Goal: Communication & Community: Answer question/provide support

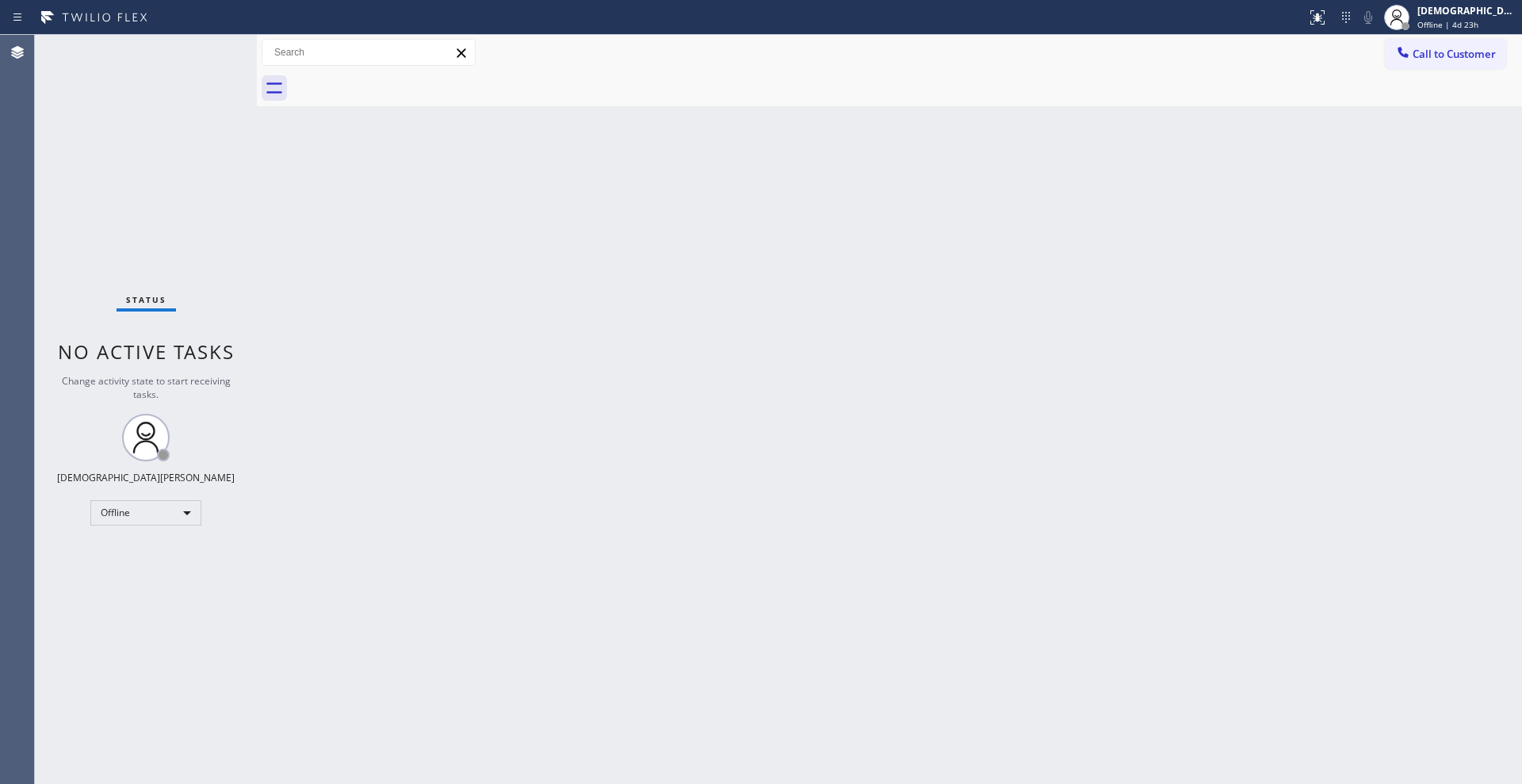
click at [148, 192] on div "Status No active tasks Change activity state to start receiving tasks. Christia…" at bounding box center [146, 409] width 222 height 748
click at [105, 507] on div "Offline" at bounding box center [146, 512] width 111 height 25
click at [136, 553] on li "Available" at bounding box center [145, 555] width 108 height 19
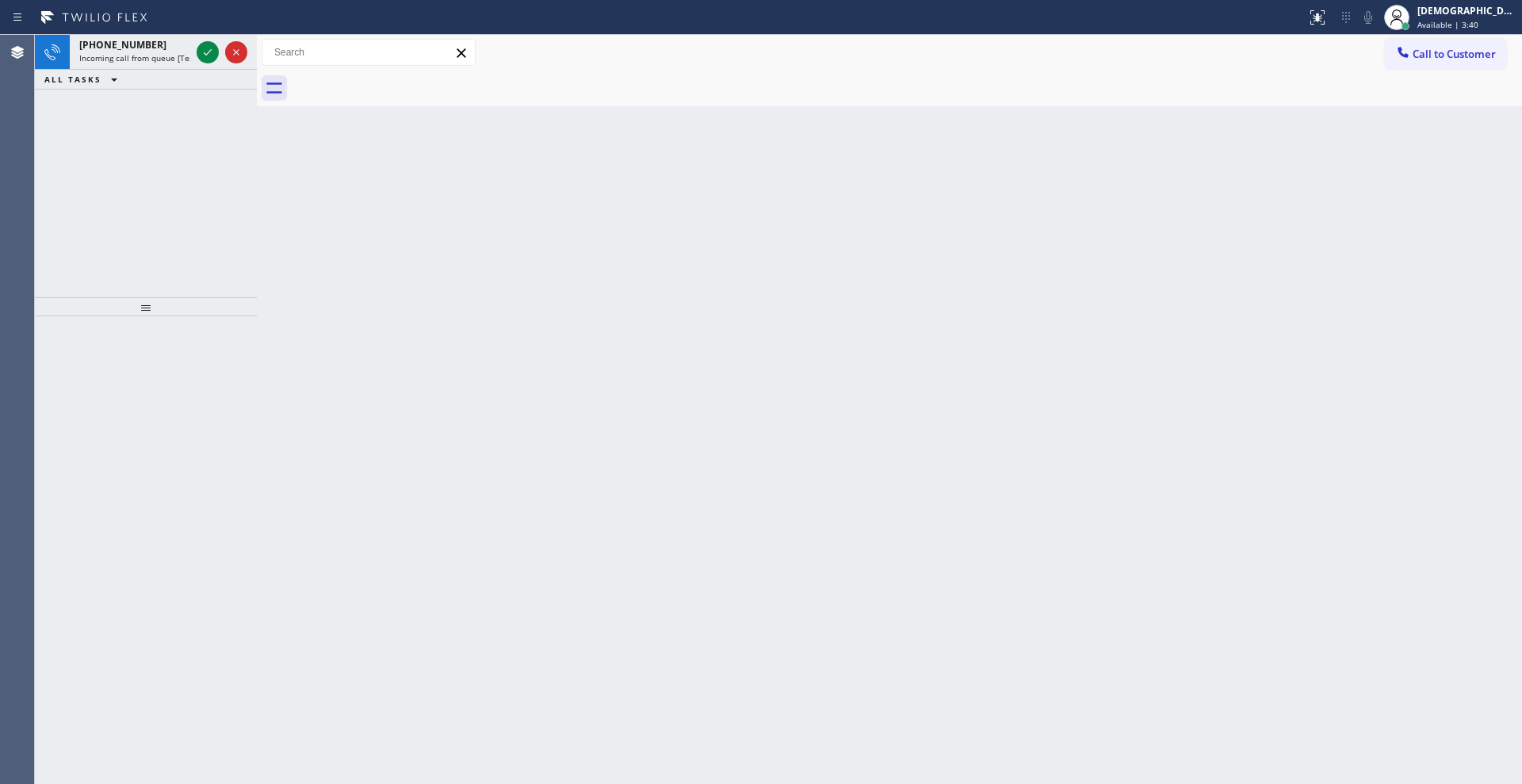
click at [149, 116] on div "[PHONE_NUMBER] Incoming call from queue [Test] All ALL TASKS ALL TASKS ACTIVE T…" at bounding box center [146, 166] width 222 height 262
click at [204, 44] on icon at bounding box center [208, 53] width 19 height 19
click at [143, 192] on div "[PHONE_NUMBER] Incoming call from queue [Test] All ALL TASKS ALL TASKS ACTIVE T…" at bounding box center [146, 166] width 222 height 262
click at [207, 48] on icon at bounding box center [208, 53] width 19 height 19
click at [206, 53] on icon at bounding box center [208, 53] width 19 height 19
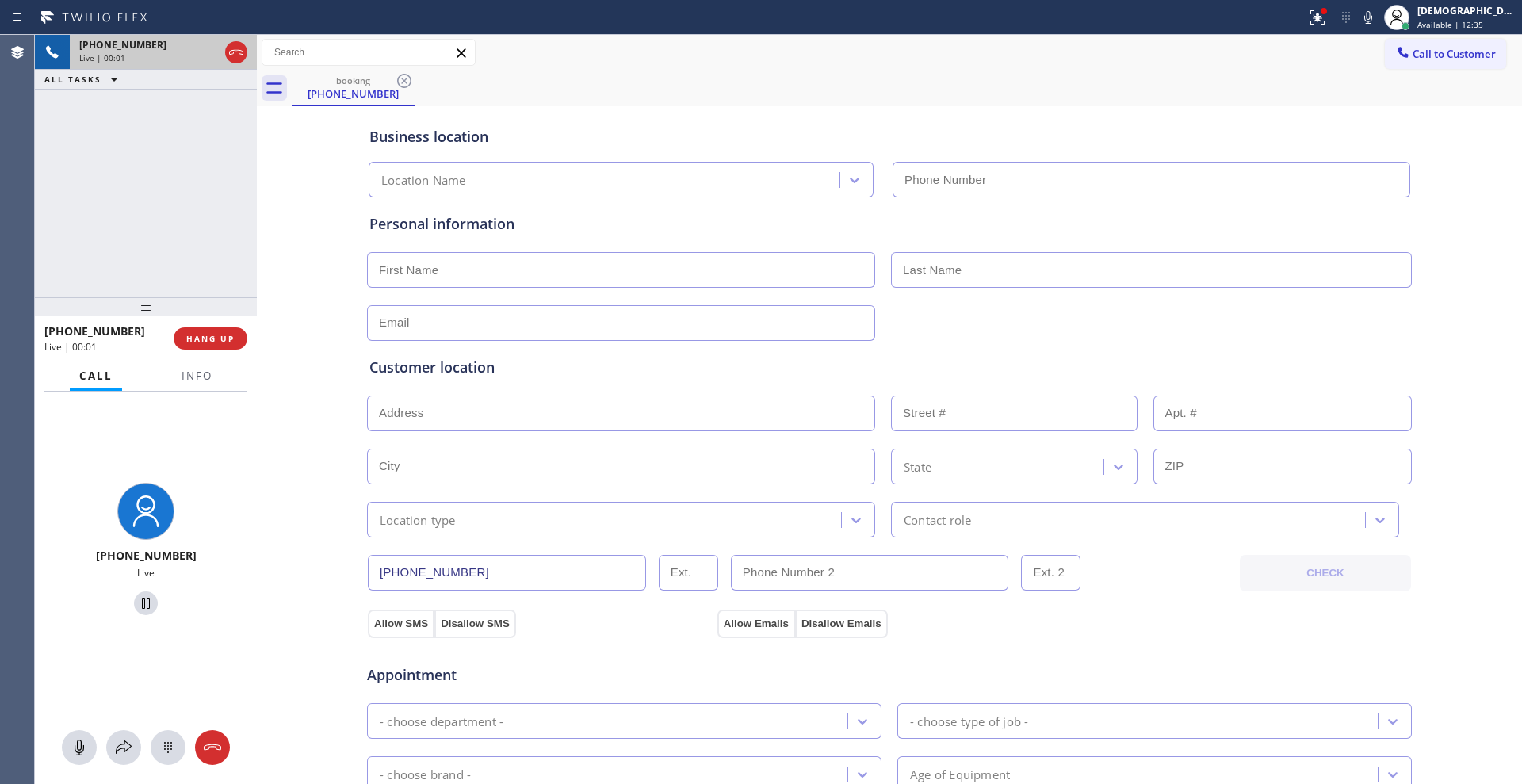
type input "[PHONE_NUMBER]"
drag, startPoint x: 238, startPoint y: 58, endPoint x: 249, endPoint y: 57, distance: 11.0
click at [238, 57] on icon at bounding box center [236, 53] width 19 height 19
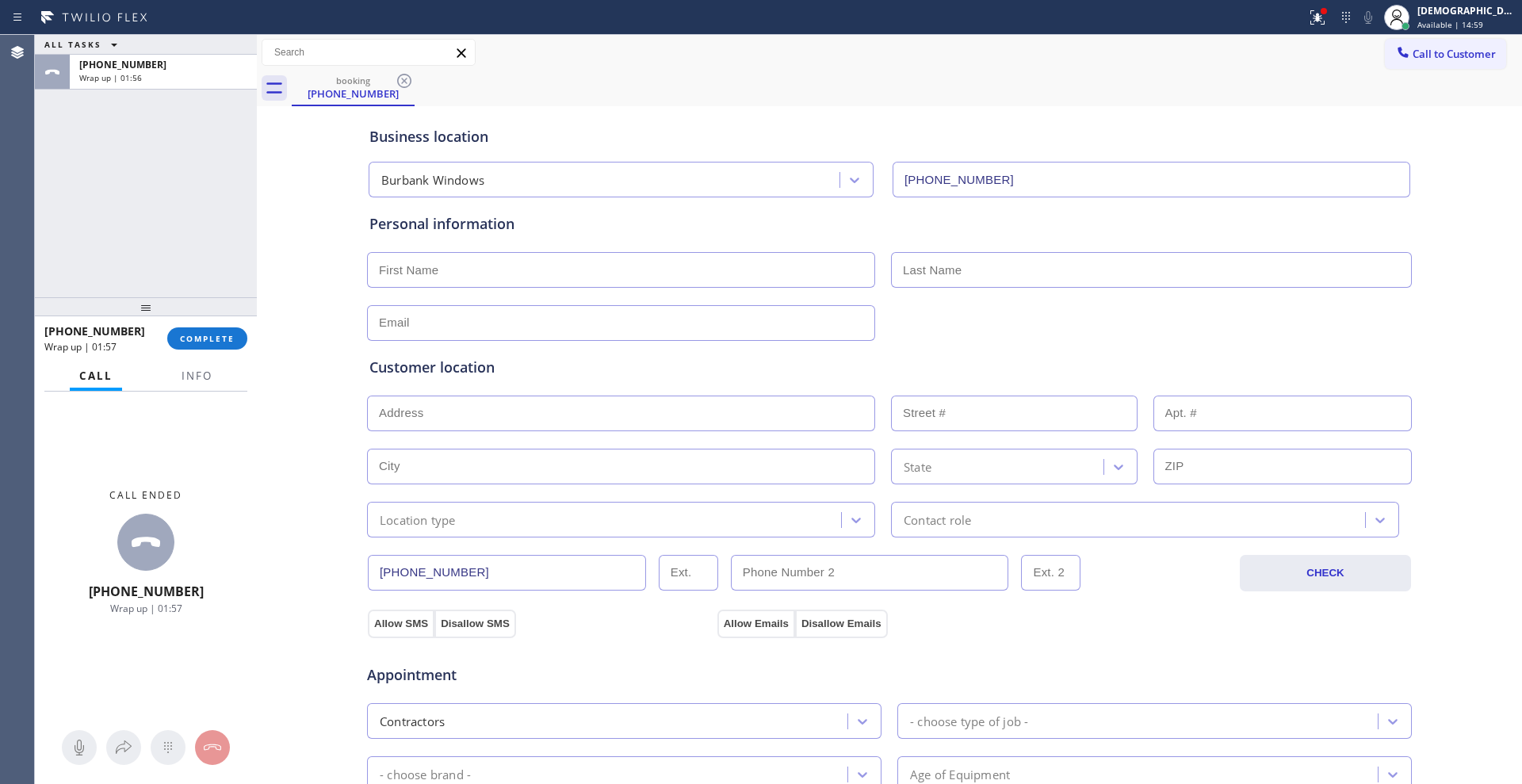
drag, startPoint x: 113, startPoint y: 265, endPoint x: 203, endPoint y: 388, distance: 152.4
click at [117, 269] on div "ALL TASKS ALL TASKS ACTIVE TASKS TASKS IN WRAP UP [PHONE_NUMBER] Wrap up | 01:56" at bounding box center [146, 166] width 222 height 262
drag, startPoint x: 215, startPoint y: 340, endPoint x: 236, endPoint y: 345, distance: 21.6
click at [213, 339] on span "COMPLETE" at bounding box center [207, 338] width 55 height 11
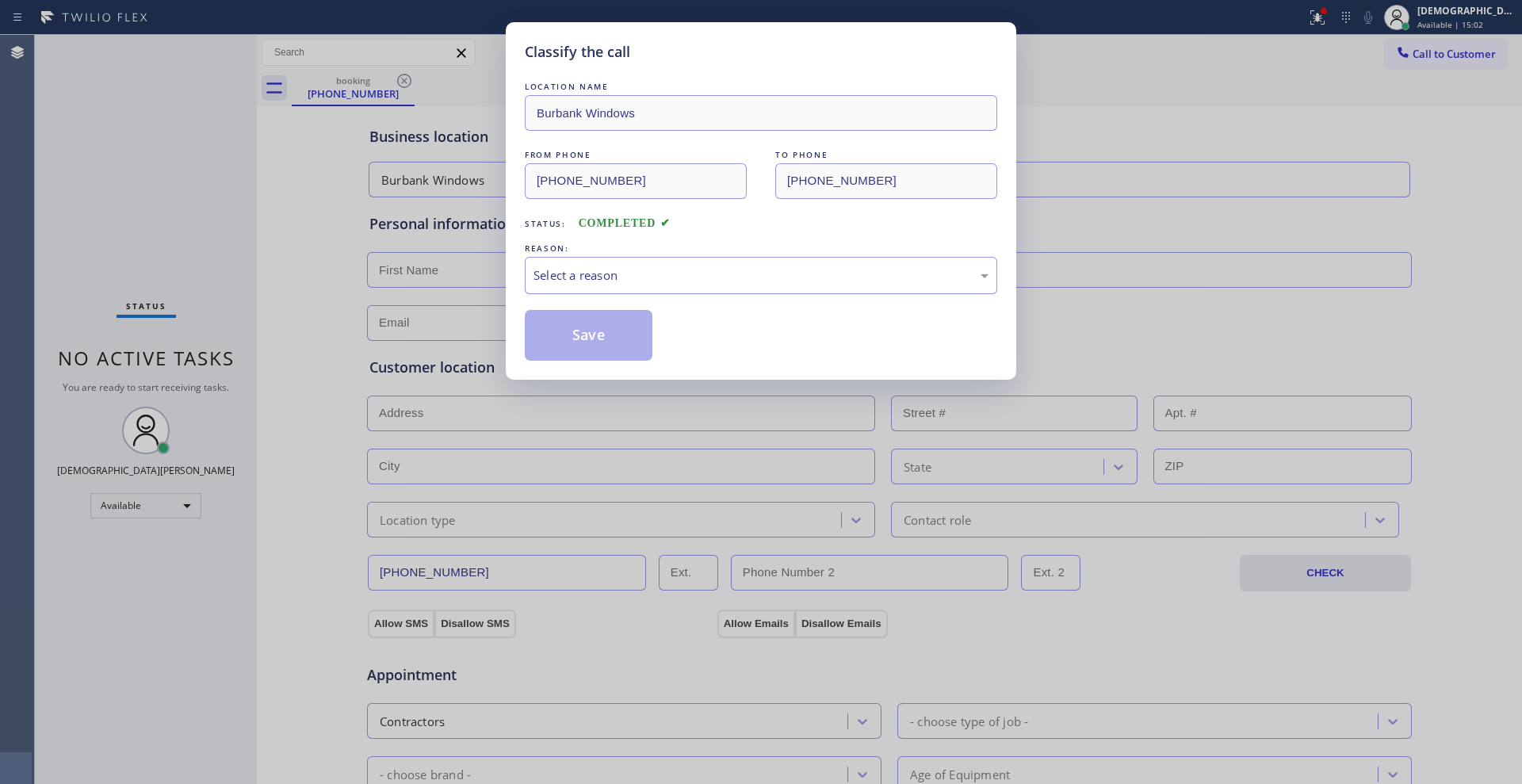
click at [546, 281] on div "Select a reason" at bounding box center [761, 275] width 455 height 19
click at [559, 339] on button "Save" at bounding box center [589, 335] width 128 height 51
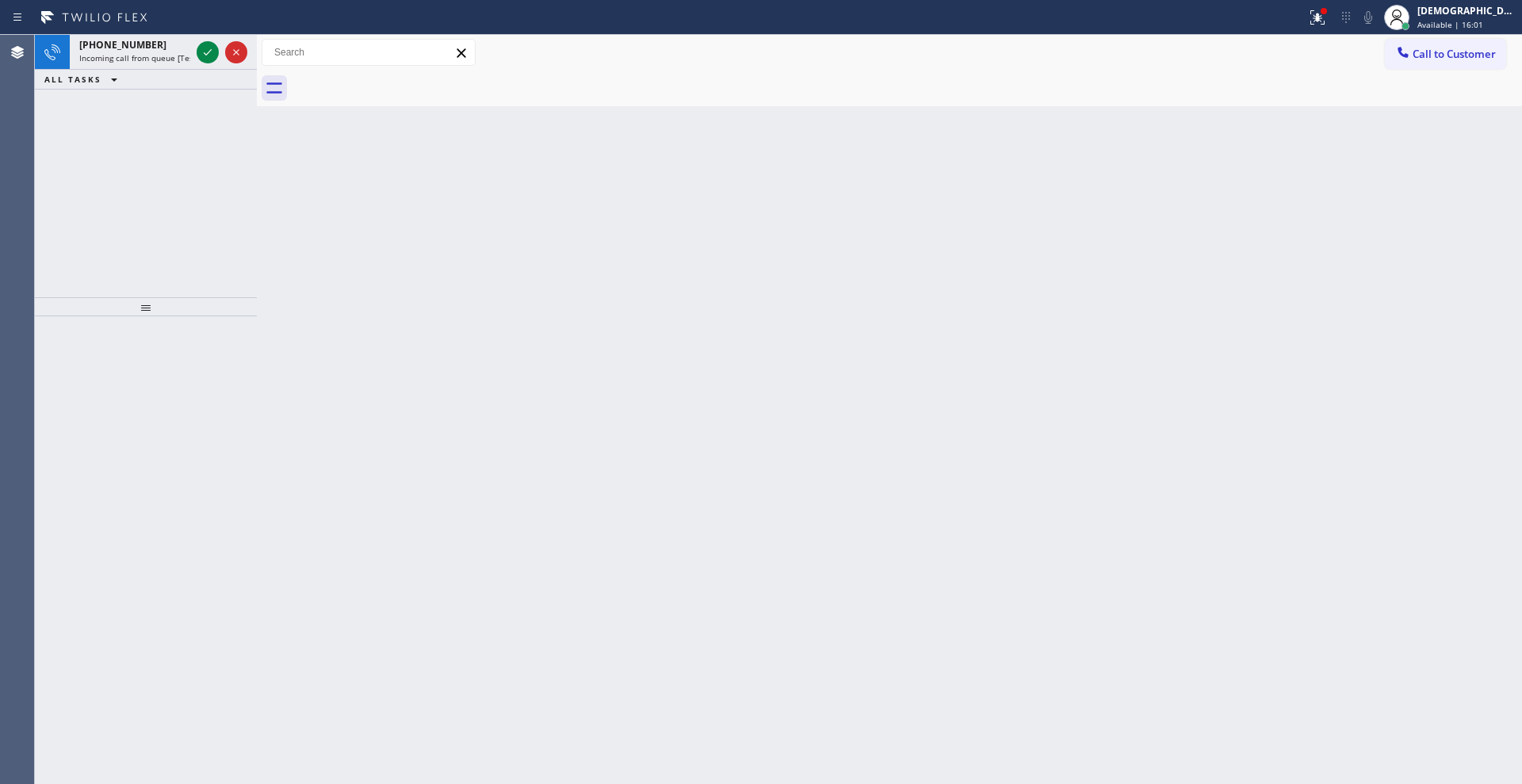
drag, startPoint x: 166, startPoint y: 135, endPoint x: 196, endPoint y: 95, distance: 50.0
click at [166, 134] on div "[PHONE_NUMBER] Incoming call from queue [Test] All ALL TASKS ALL TASKS ACTIVE T…" at bounding box center [146, 166] width 222 height 262
click at [208, 49] on icon at bounding box center [208, 53] width 19 height 19
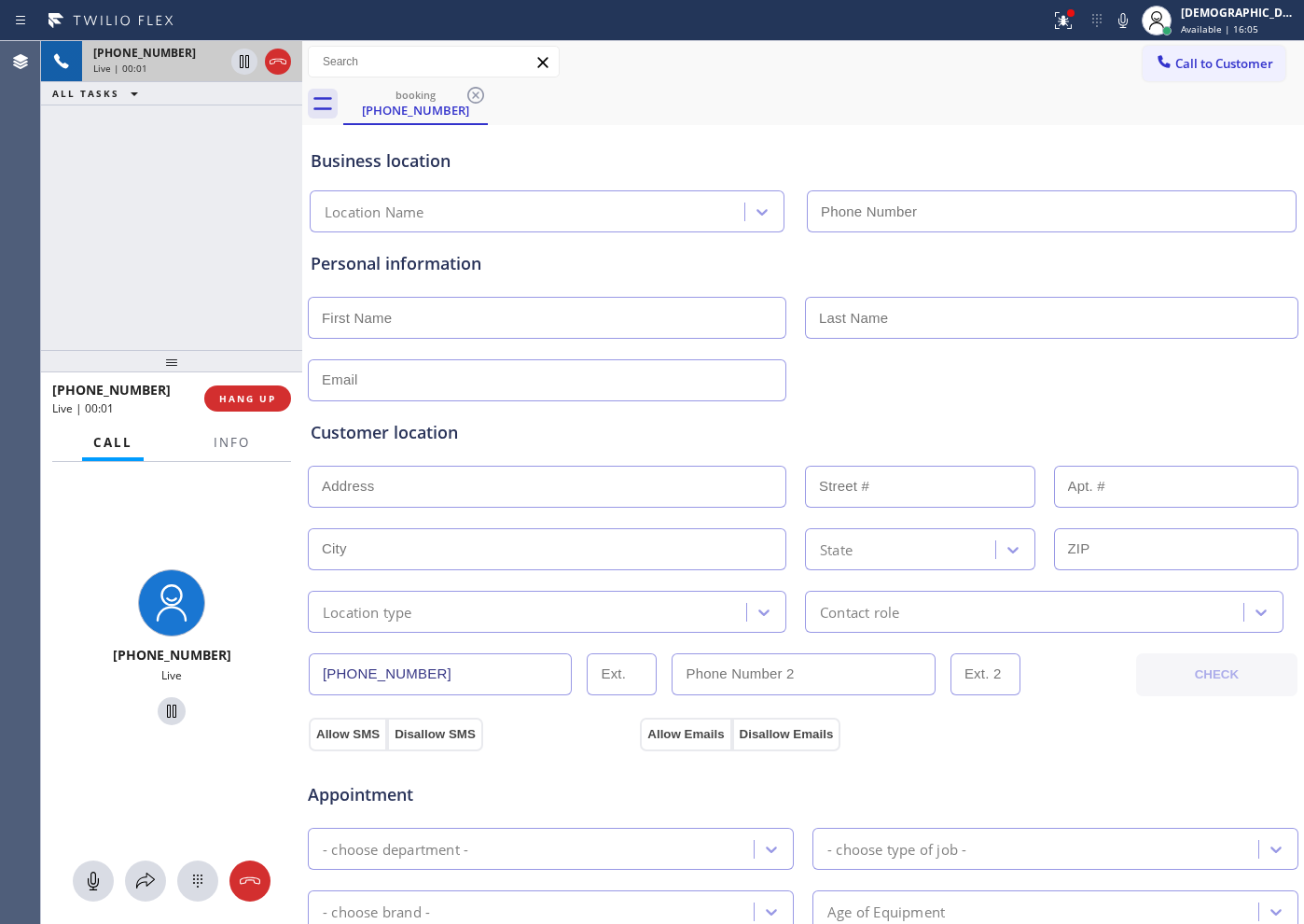
type input "[PHONE_NUMBER]"
click at [215, 443] on span "Info" at bounding box center [231, 442] width 36 height 17
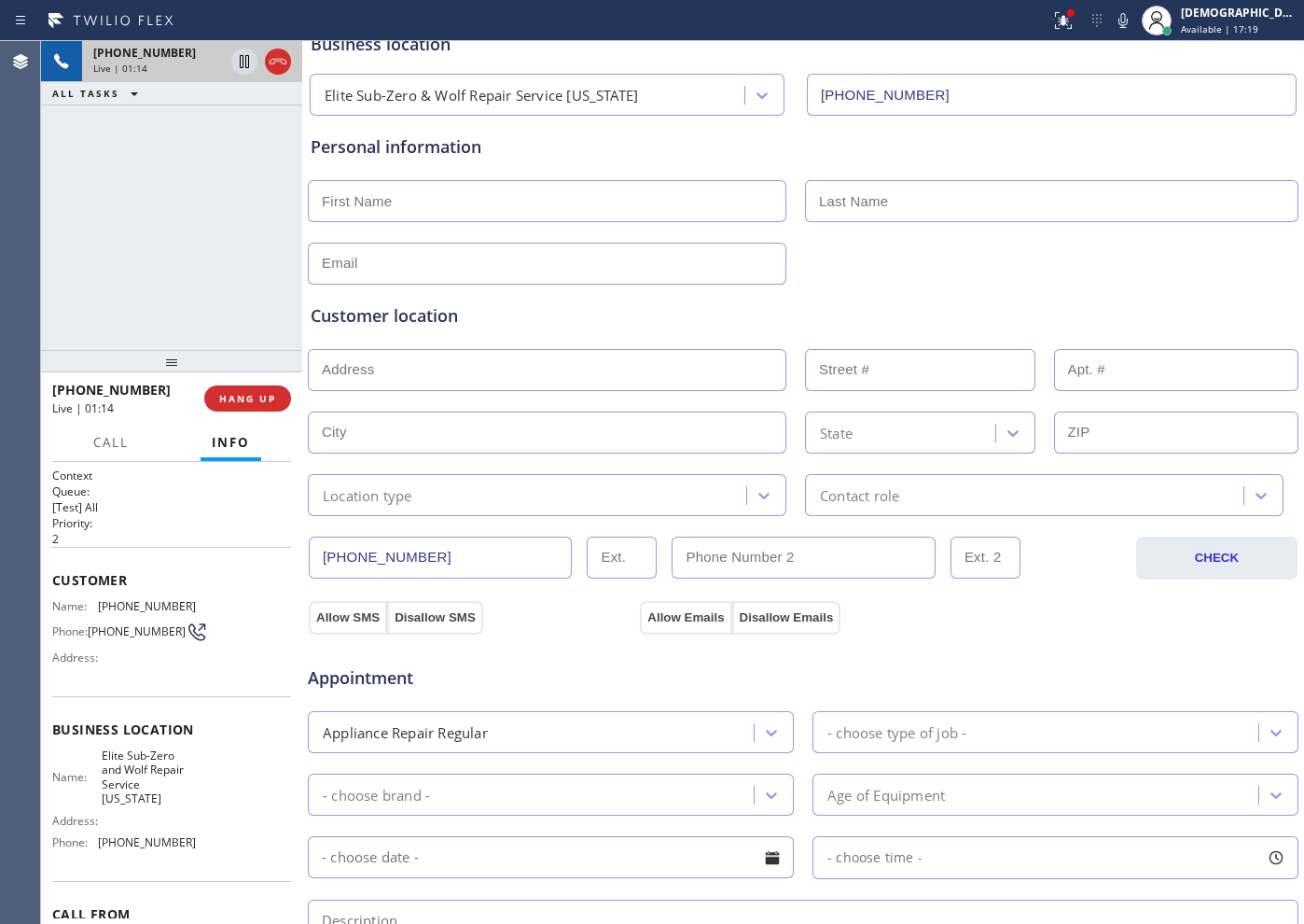
scroll to position [110, 0]
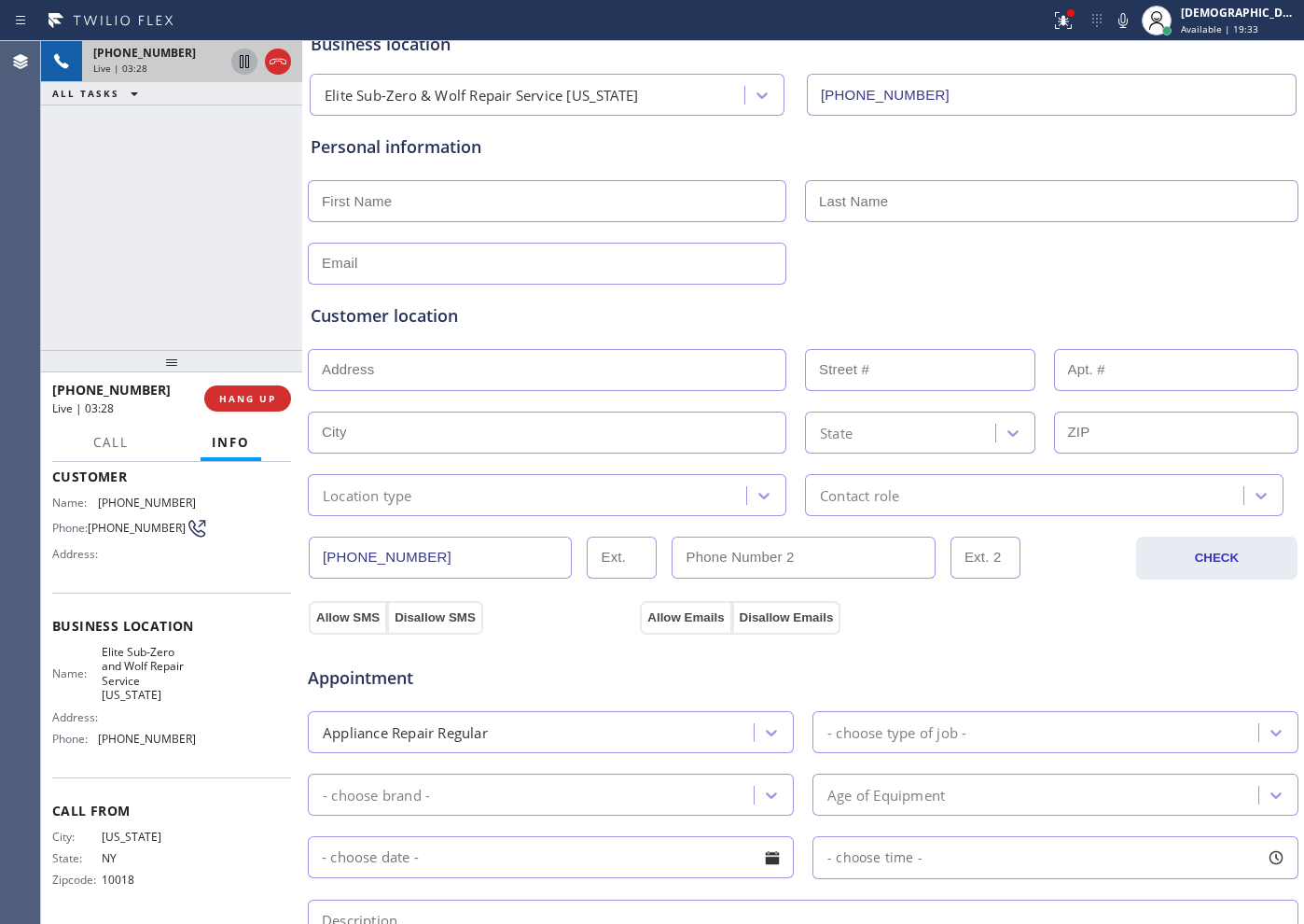
click at [242, 64] on icon at bounding box center [245, 62] width 23 height 23
click at [244, 63] on icon at bounding box center [245, 62] width 23 height 23
click at [243, 65] on icon at bounding box center [245, 62] width 10 height 13
click at [110, 443] on span "Call" at bounding box center [110, 442] width 35 height 17
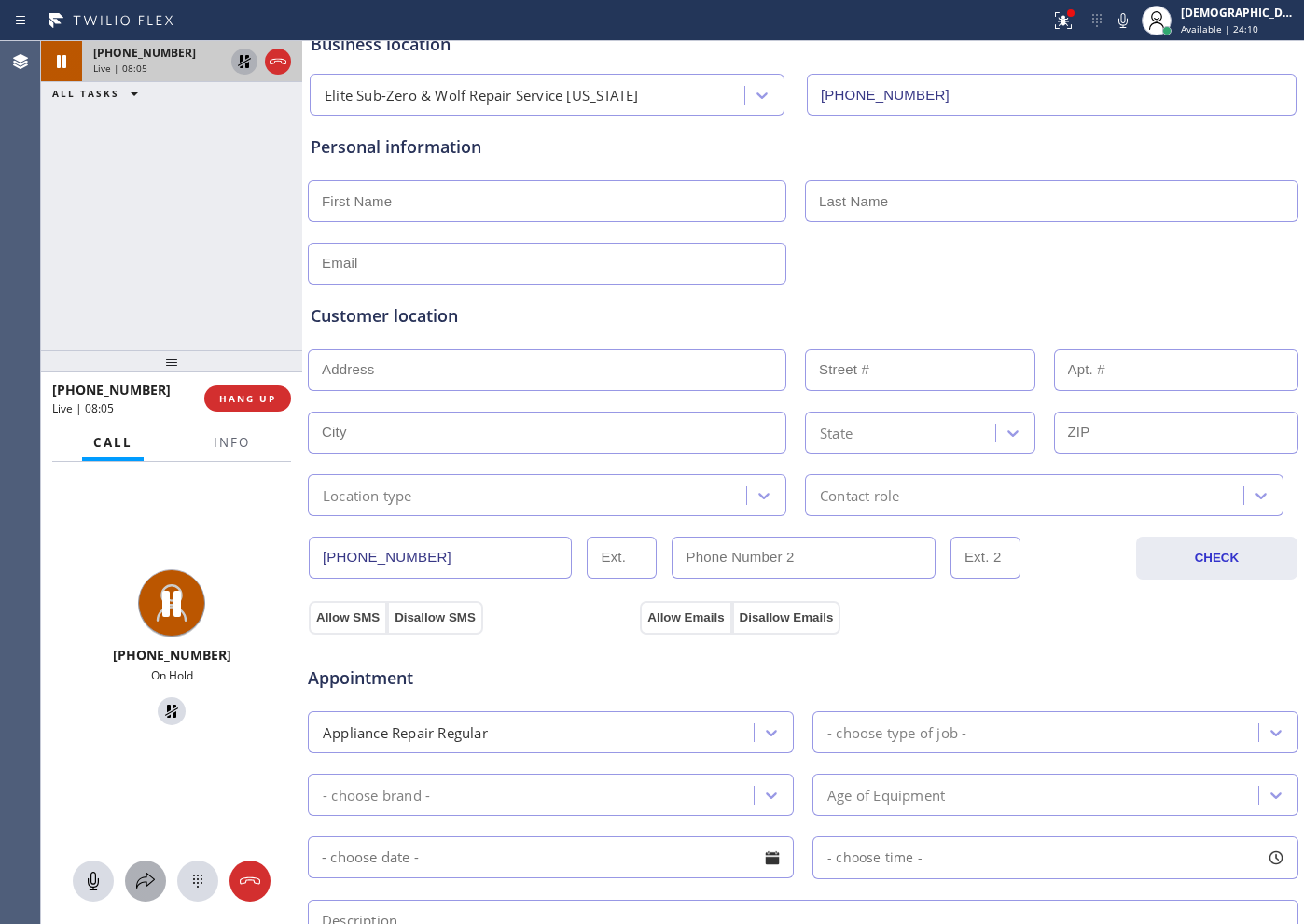
click at [149, 737] on icon at bounding box center [146, 881] width 23 height 23
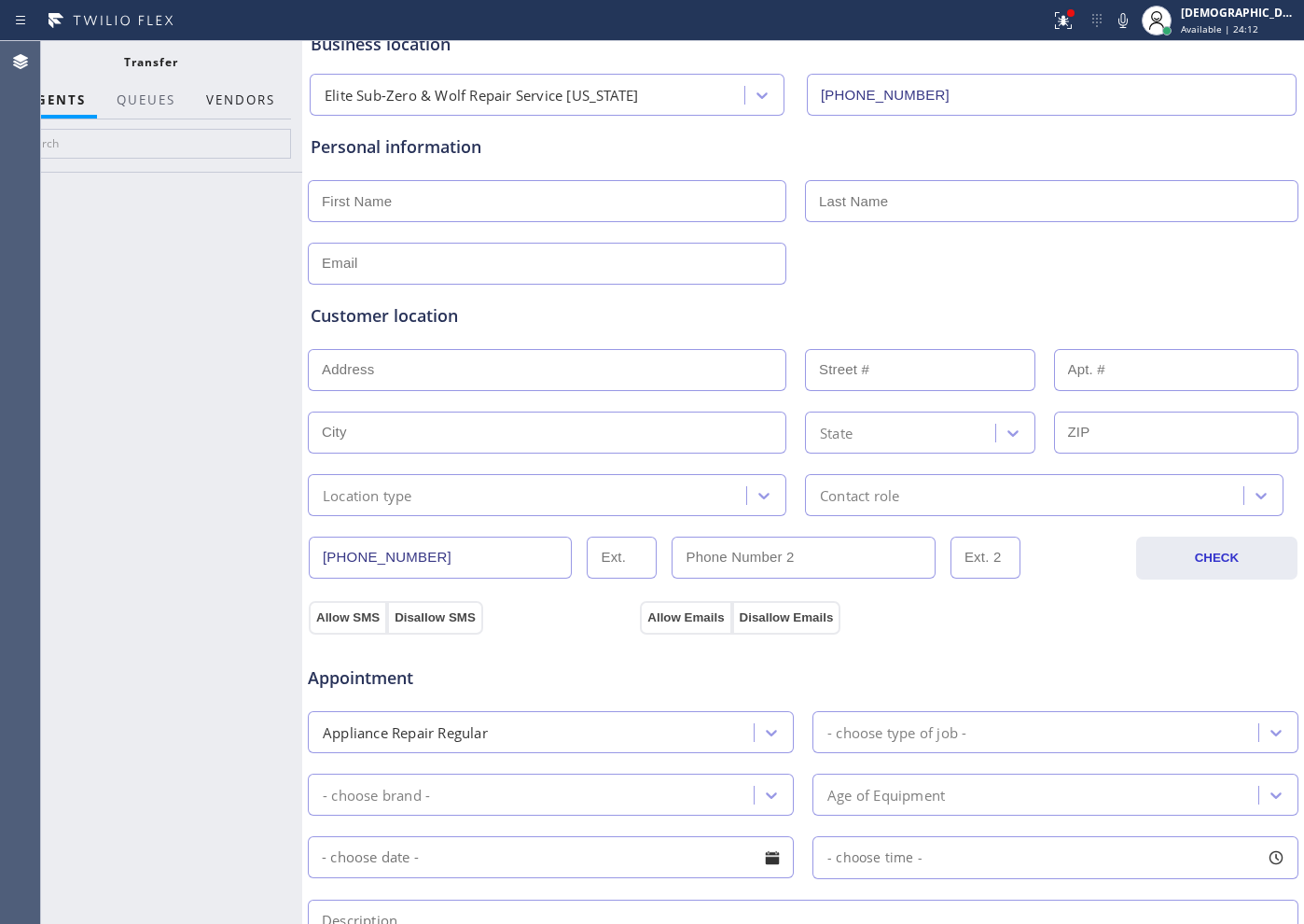
click at [211, 107] on button "Vendors" at bounding box center [241, 100] width 91 height 36
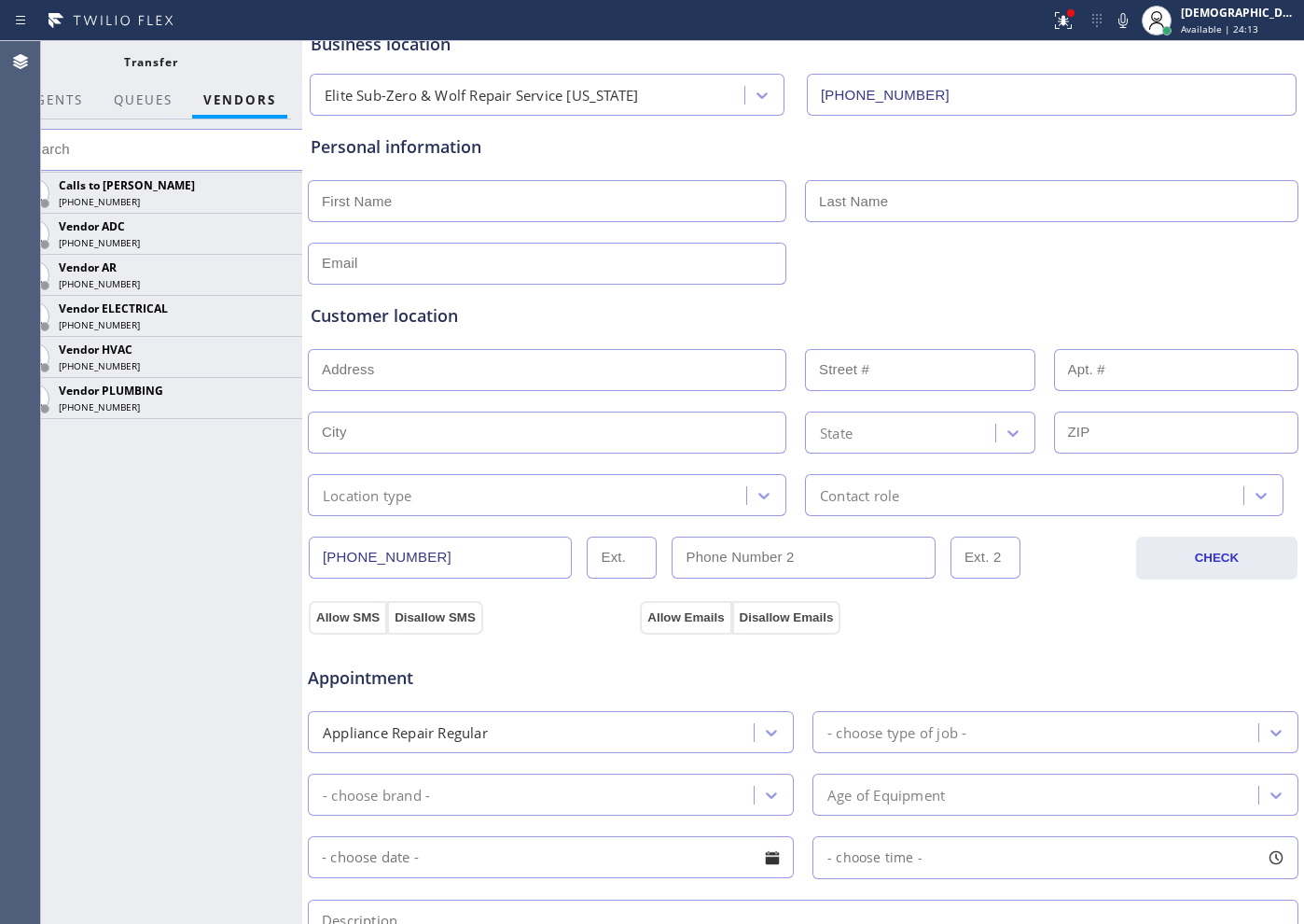
click at [170, 151] on input "text" at bounding box center [162, 150] width 303 height 42
paste input "18453"
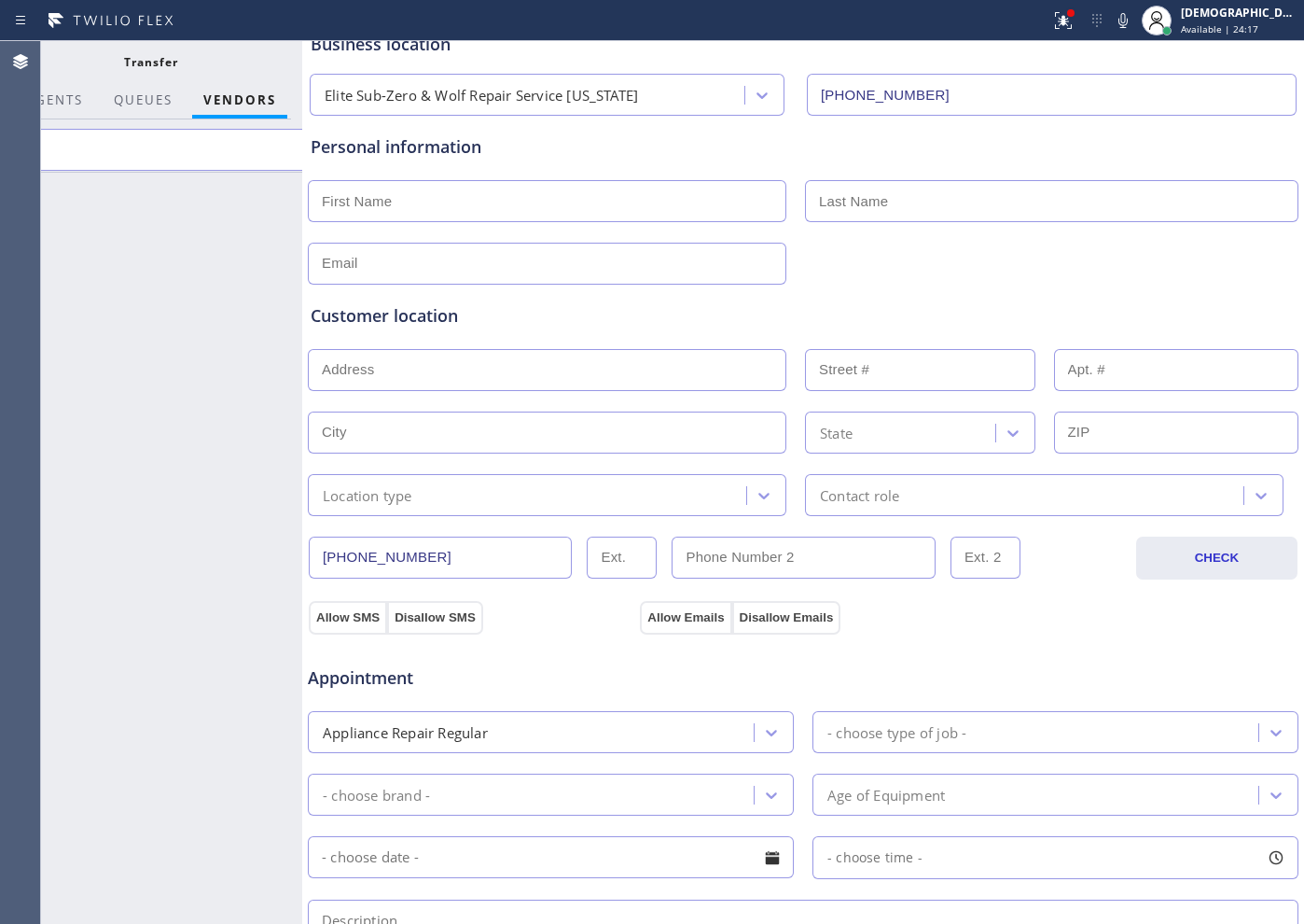
type input "1"
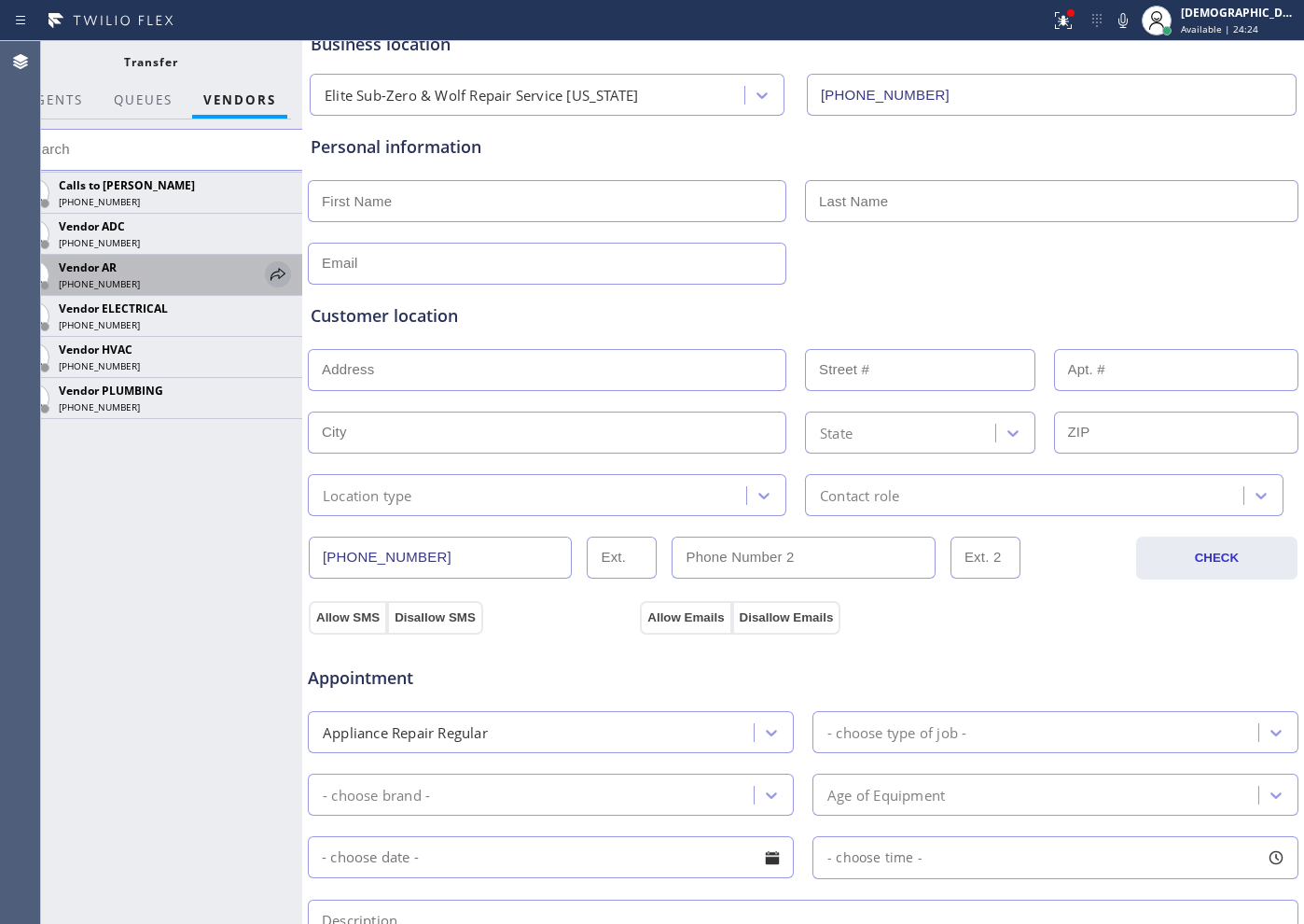
click at [278, 273] on icon at bounding box center [278, 274] width 23 height 23
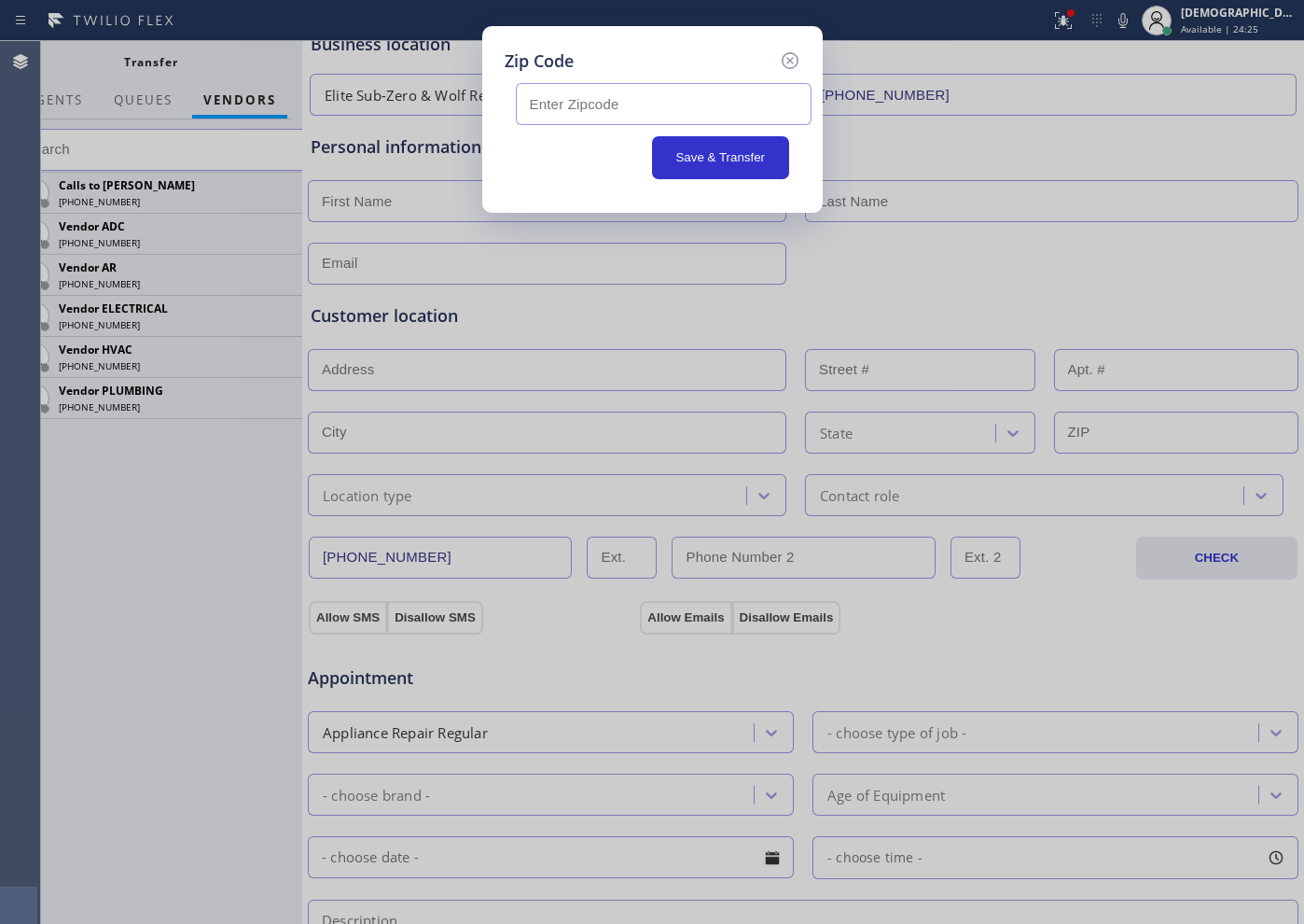
click at [596, 113] on input "text" at bounding box center [664, 104] width 295 height 42
paste input "18453"
type input "18453"
click at [737, 157] on button "Save & Transfer" at bounding box center [721, 157] width 137 height 43
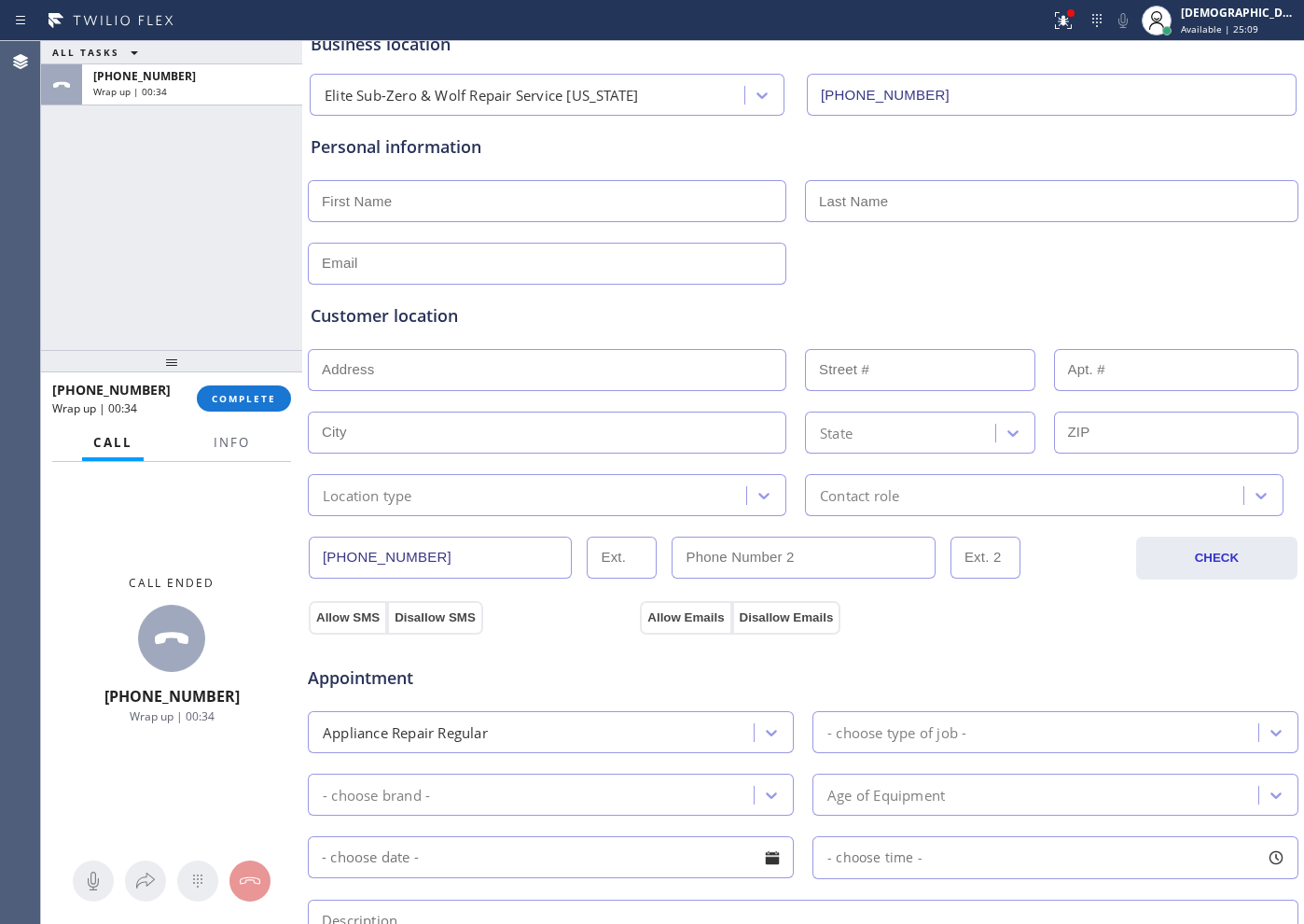
click at [62, 245] on div "ALL TASKS ALL TASKS ACTIVE TASKS TASKS IN WRAP UP [PHONE_NUMBER] Wrap up | 00:34" at bounding box center [171, 195] width 261 height 309
click at [532, 205] on input "text" at bounding box center [547, 201] width 478 height 42
type input "Mr"
type input "...."
click at [482, 258] on input "text" at bounding box center [547, 264] width 478 height 42
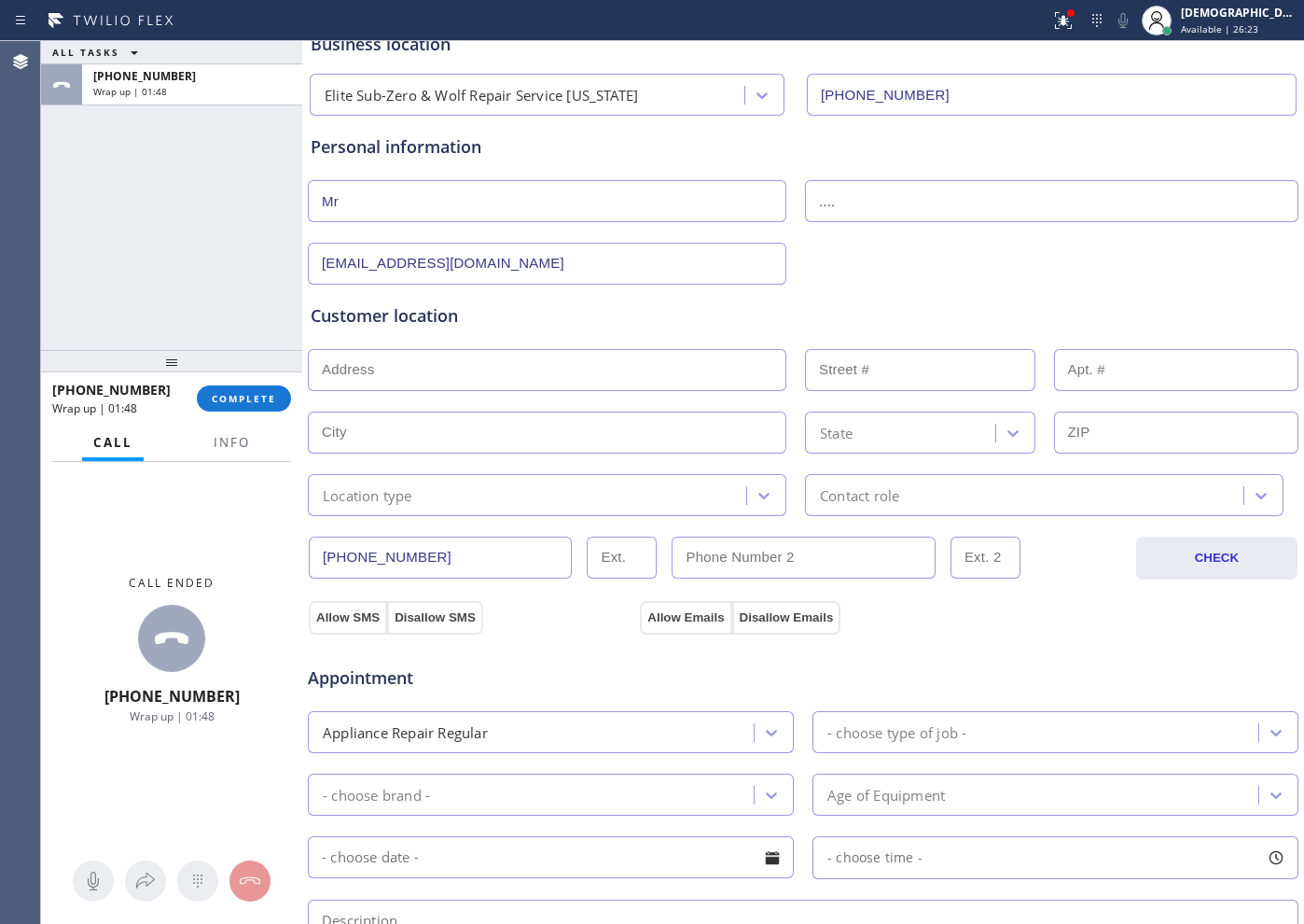
type input "[EMAIL_ADDRESS][DOMAIN_NAME]"
click at [406, 375] on input "text" at bounding box center [547, 370] width 478 height 42
paste input "[GEOGRAPHIC_DATA], [GEOGRAPHIC_DATA] 18453"
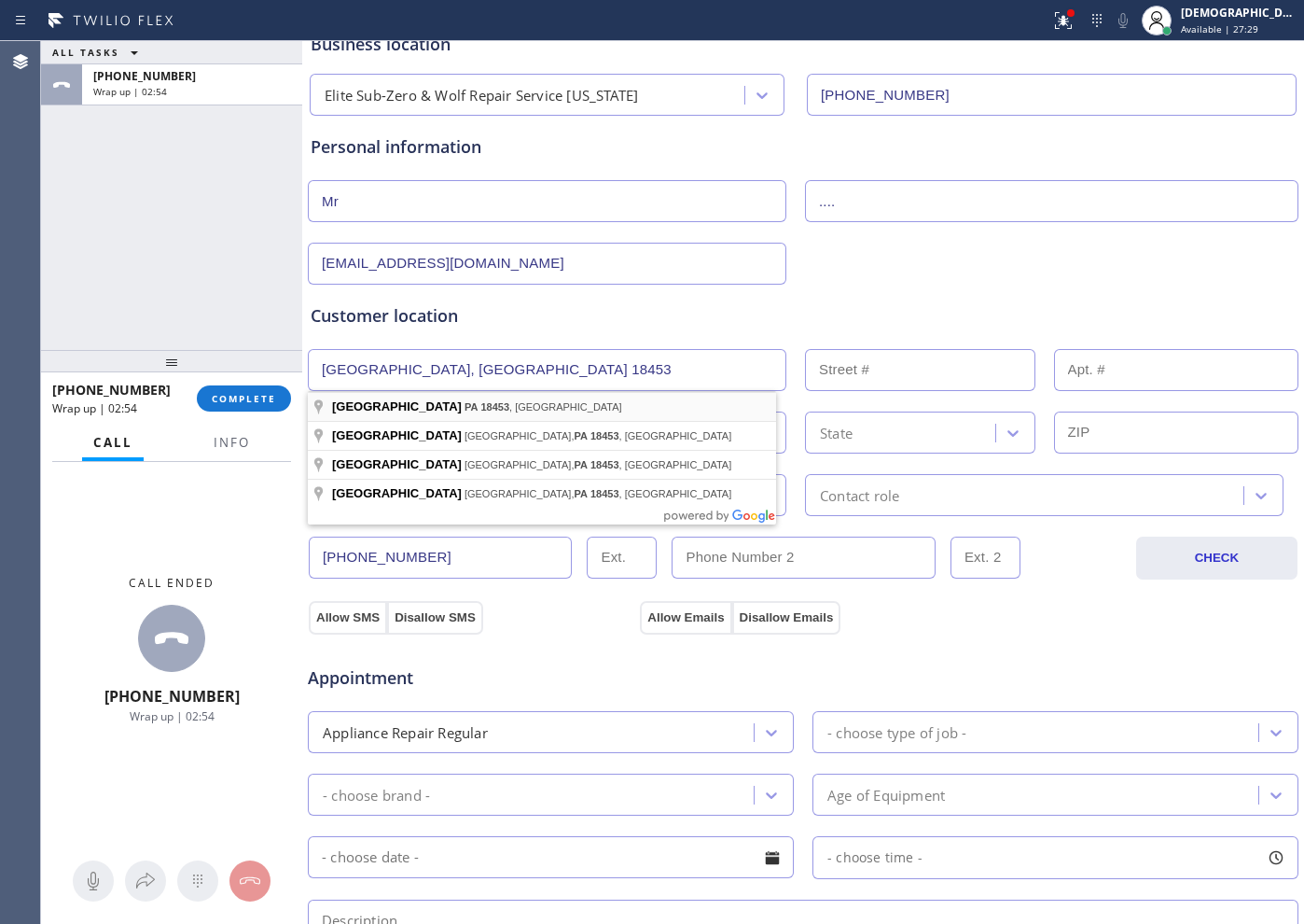
type input "[GEOGRAPHIC_DATA], [GEOGRAPHIC_DATA] 18453, [GEOGRAPHIC_DATA]"
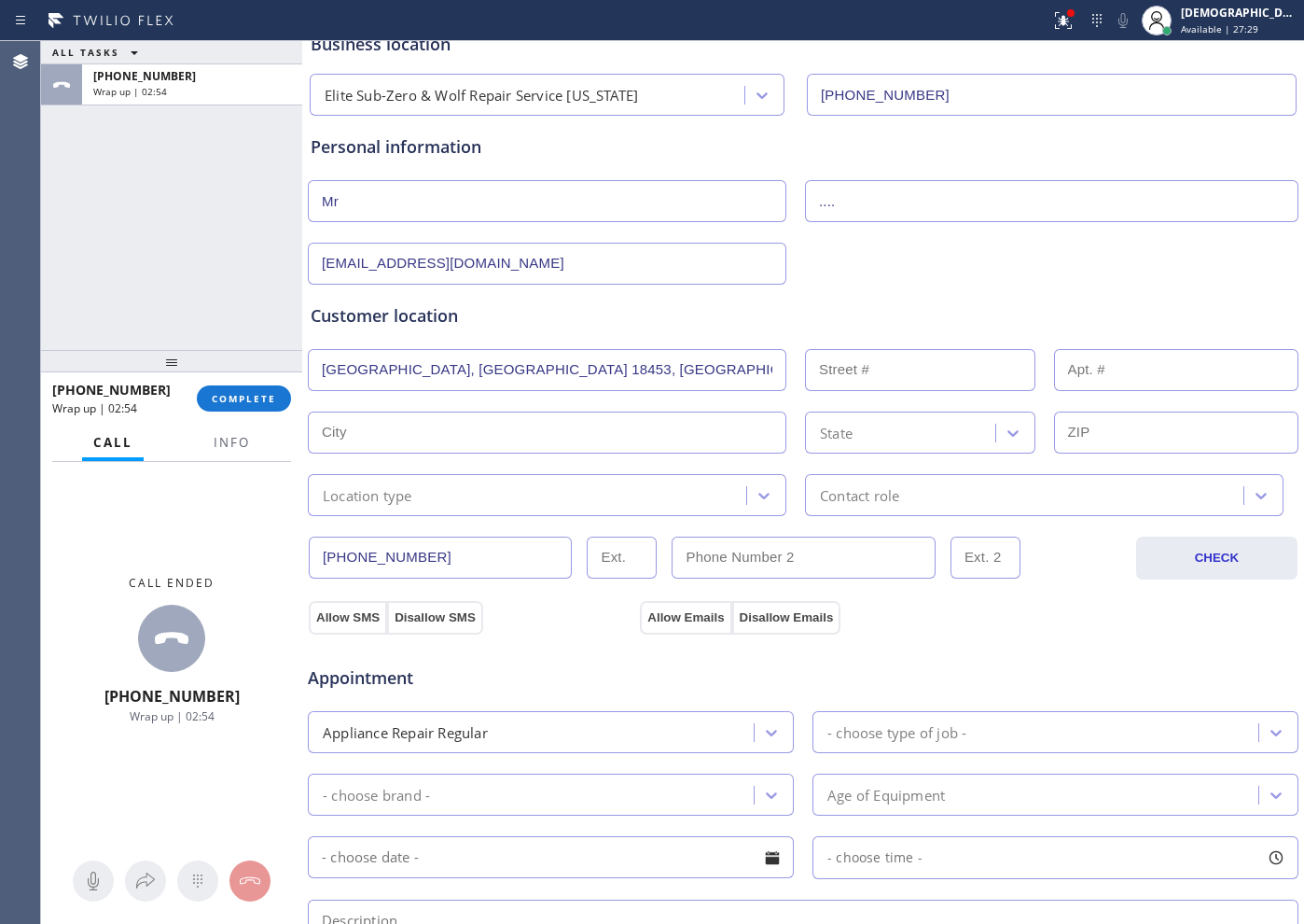
type input "[GEOGRAPHIC_DATA]"
type input "18453"
click at [431, 488] on div "Location type" at bounding box center [530, 494] width 432 height 32
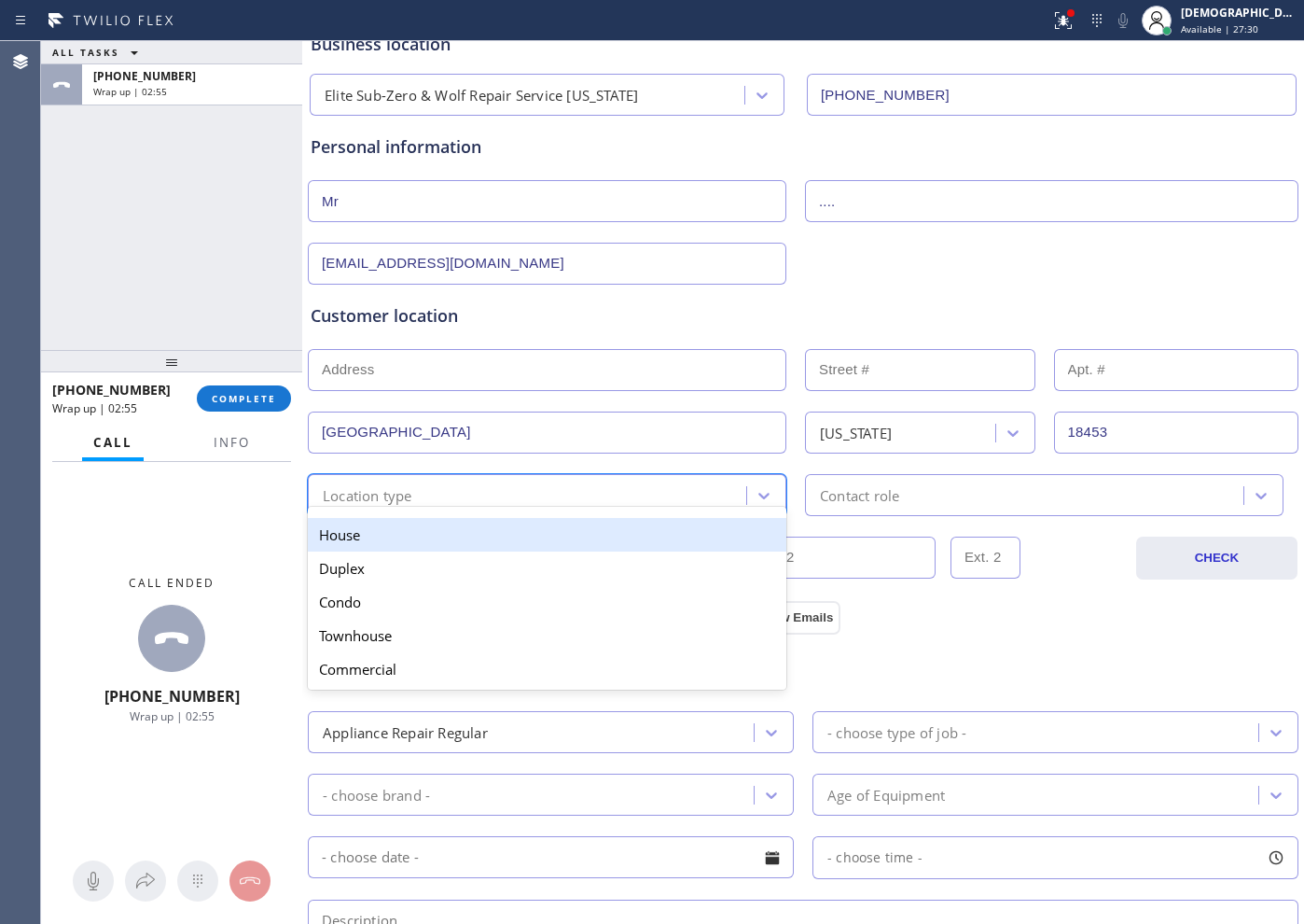
click at [413, 535] on div "House" at bounding box center [547, 534] width 478 height 33
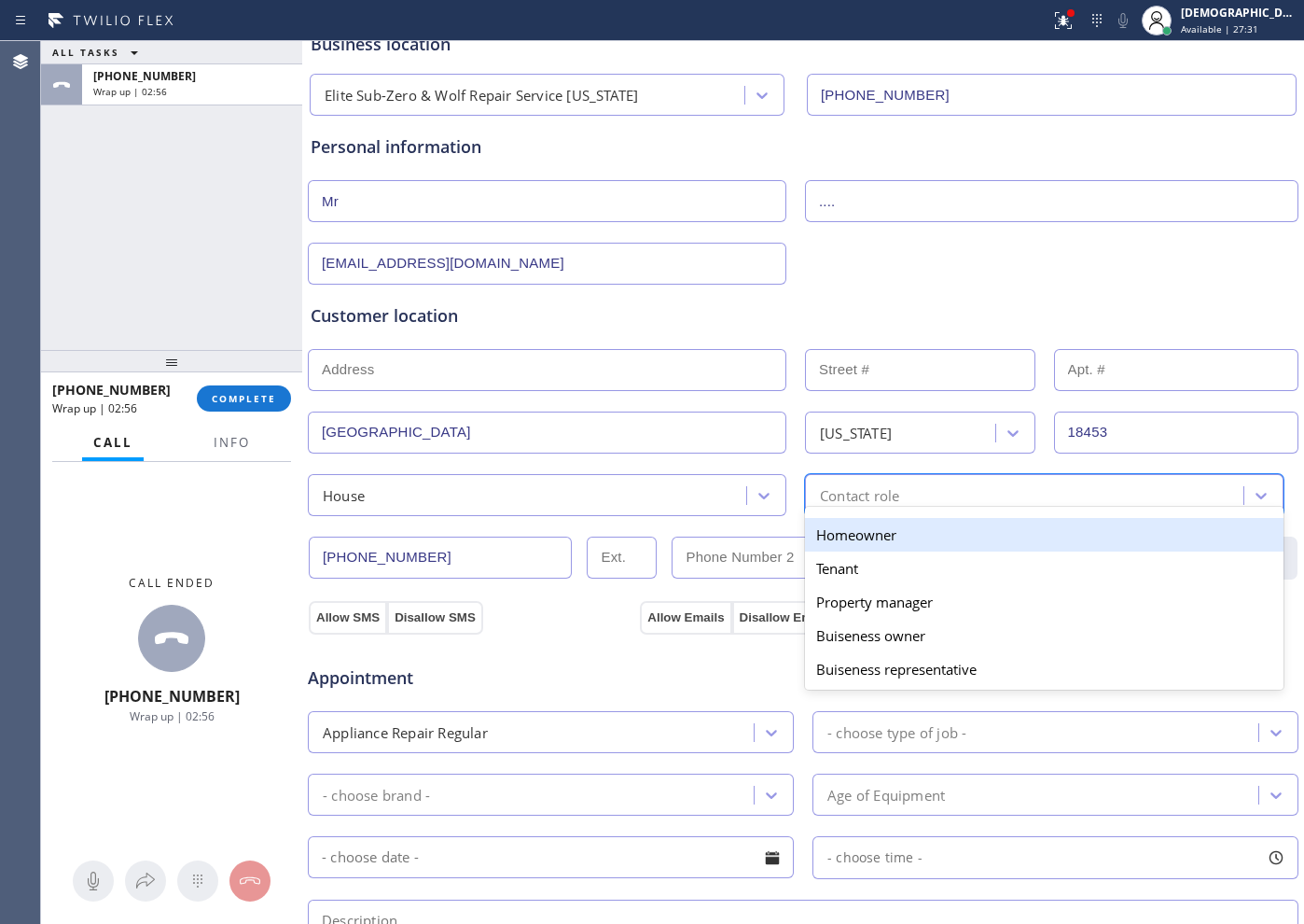
click at [882, 493] on div "Contact role" at bounding box center [859, 494] width 79 height 22
drag, startPoint x: 867, startPoint y: 532, endPoint x: 802, endPoint y: 548, distance: 66.9
click at [866, 532] on div "Homeowner" at bounding box center [1044, 534] width 478 height 33
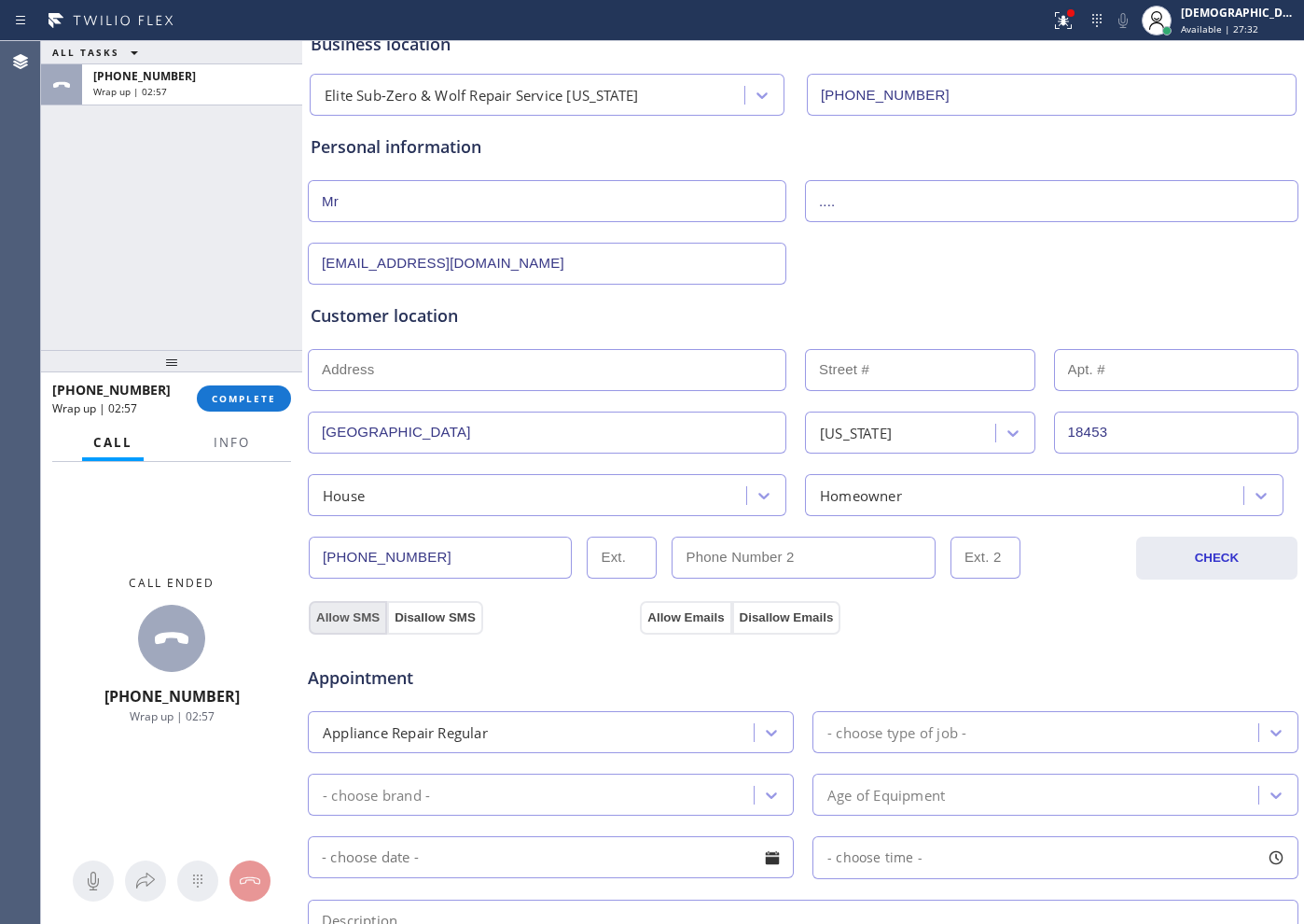
click at [327, 612] on button "Allow SMS" at bounding box center [348, 617] width 78 height 33
click at [659, 619] on button "Allow Emails" at bounding box center [686, 617] width 91 height 33
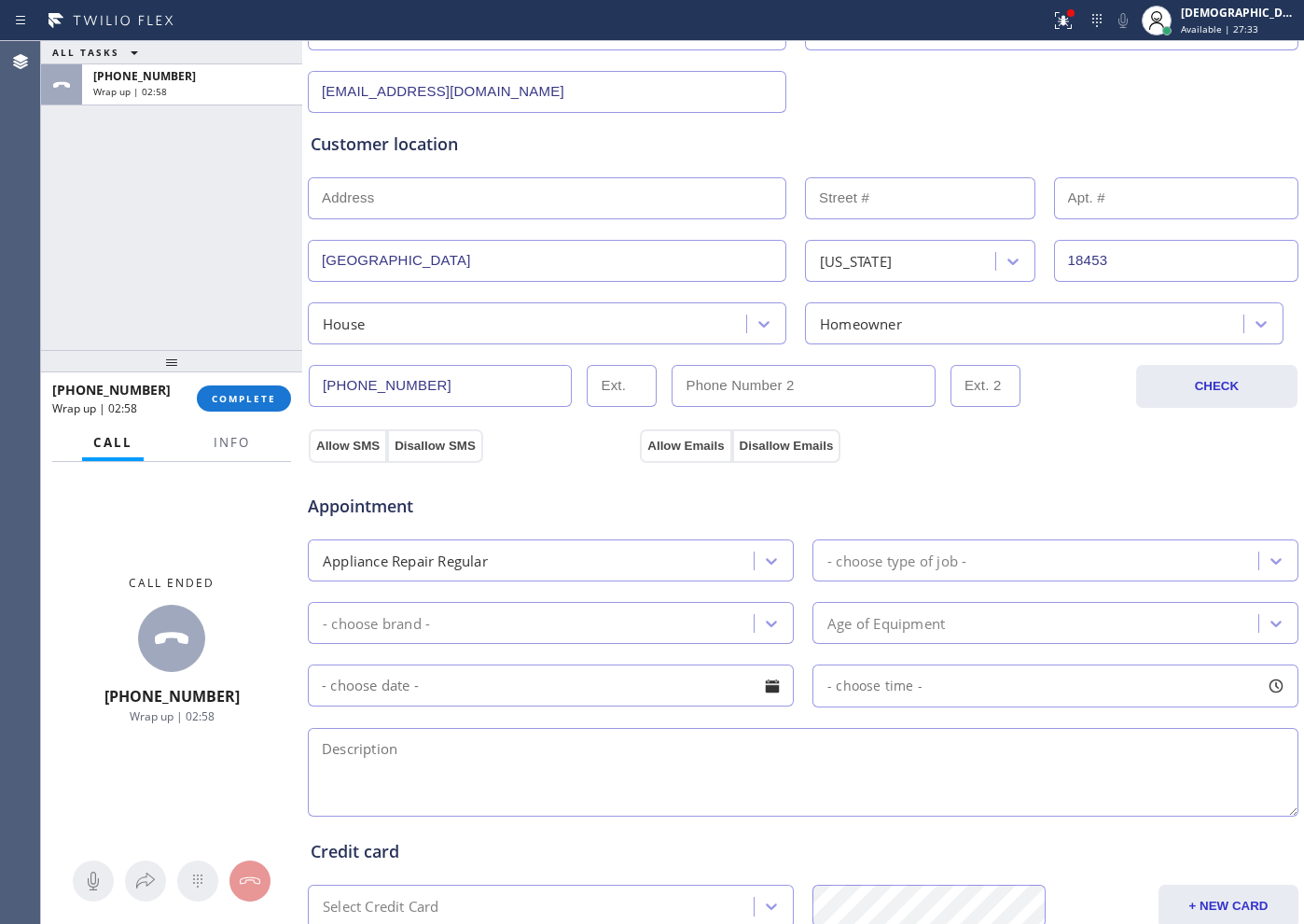
scroll to position [467, 0]
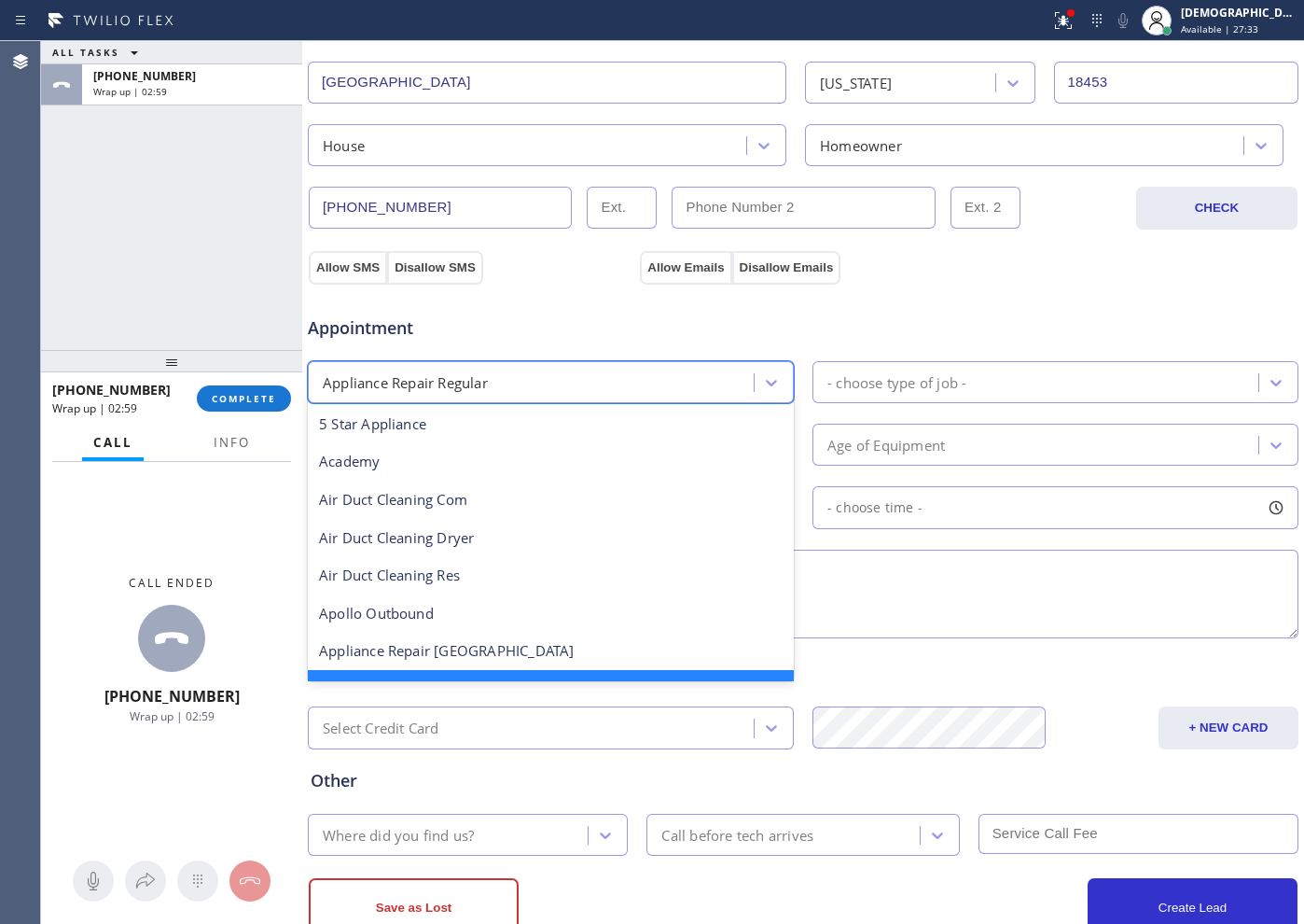
click at [565, 386] on div "Appliance Repair Regular" at bounding box center [533, 382] width 440 height 32
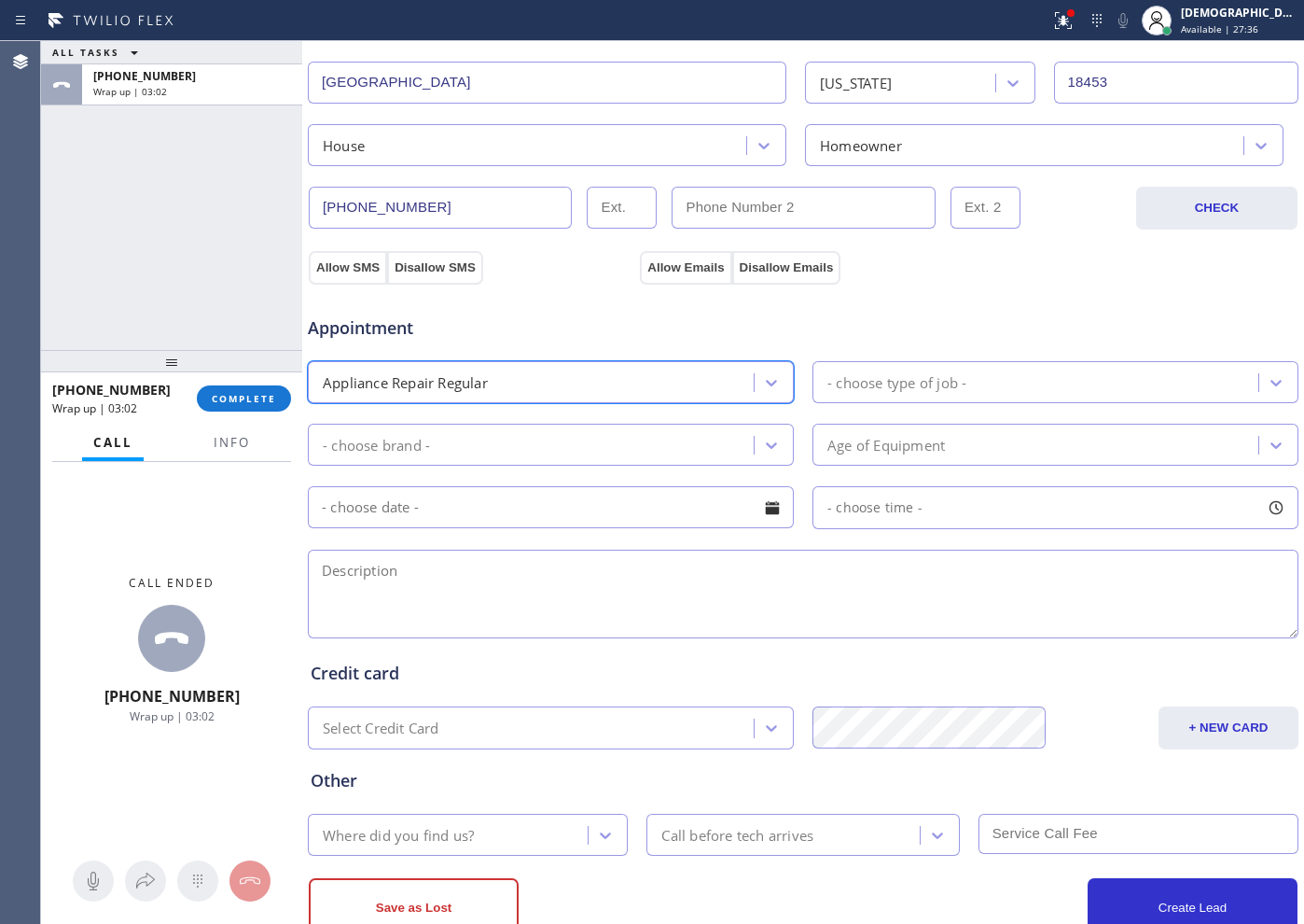
click at [558, 379] on div "Appliance Repair Regular" at bounding box center [533, 382] width 440 height 32
click at [577, 390] on div "Appliance Repair Regular" at bounding box center [533, 382] width 440 height 32
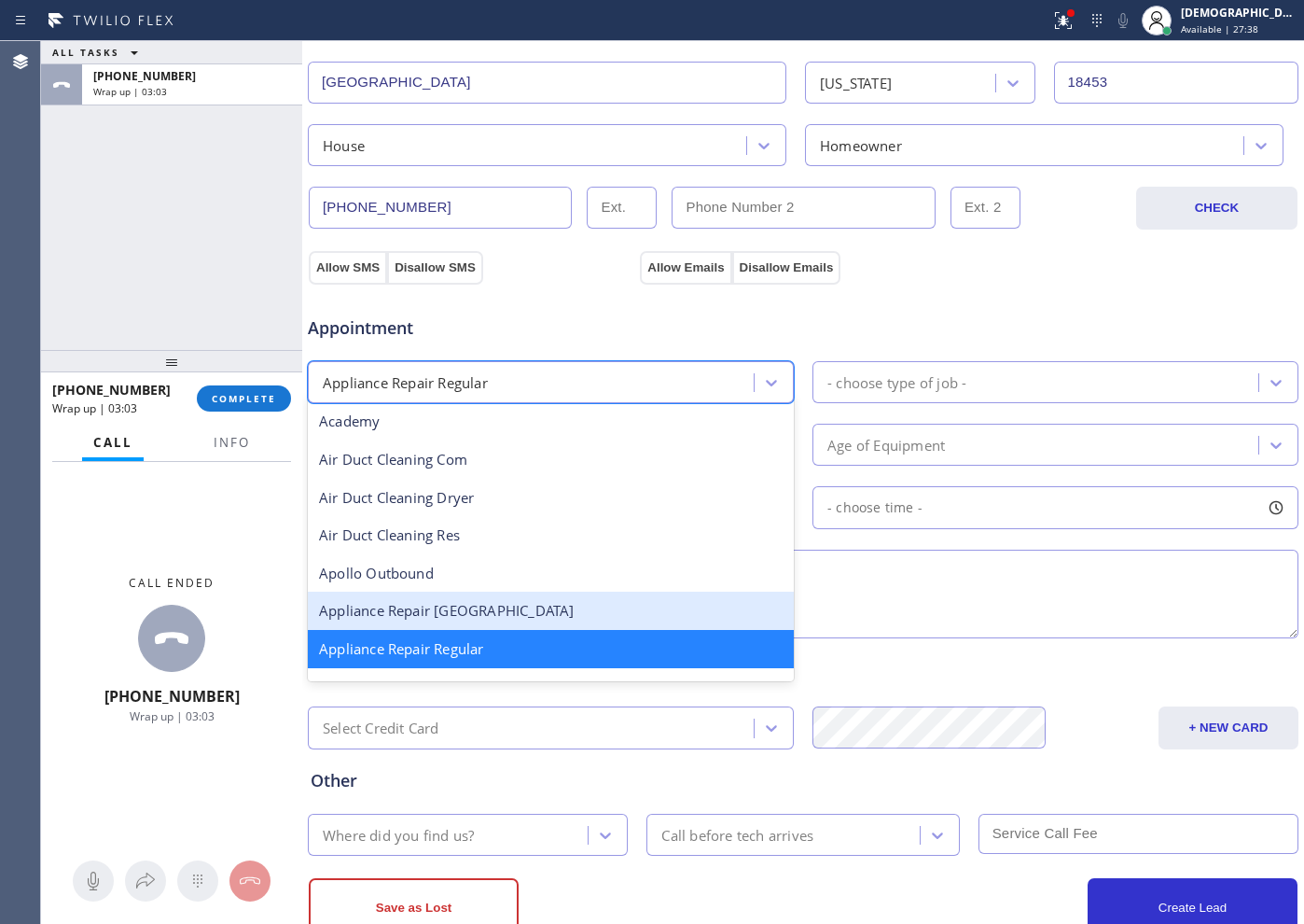
scroll to position [157, 0]
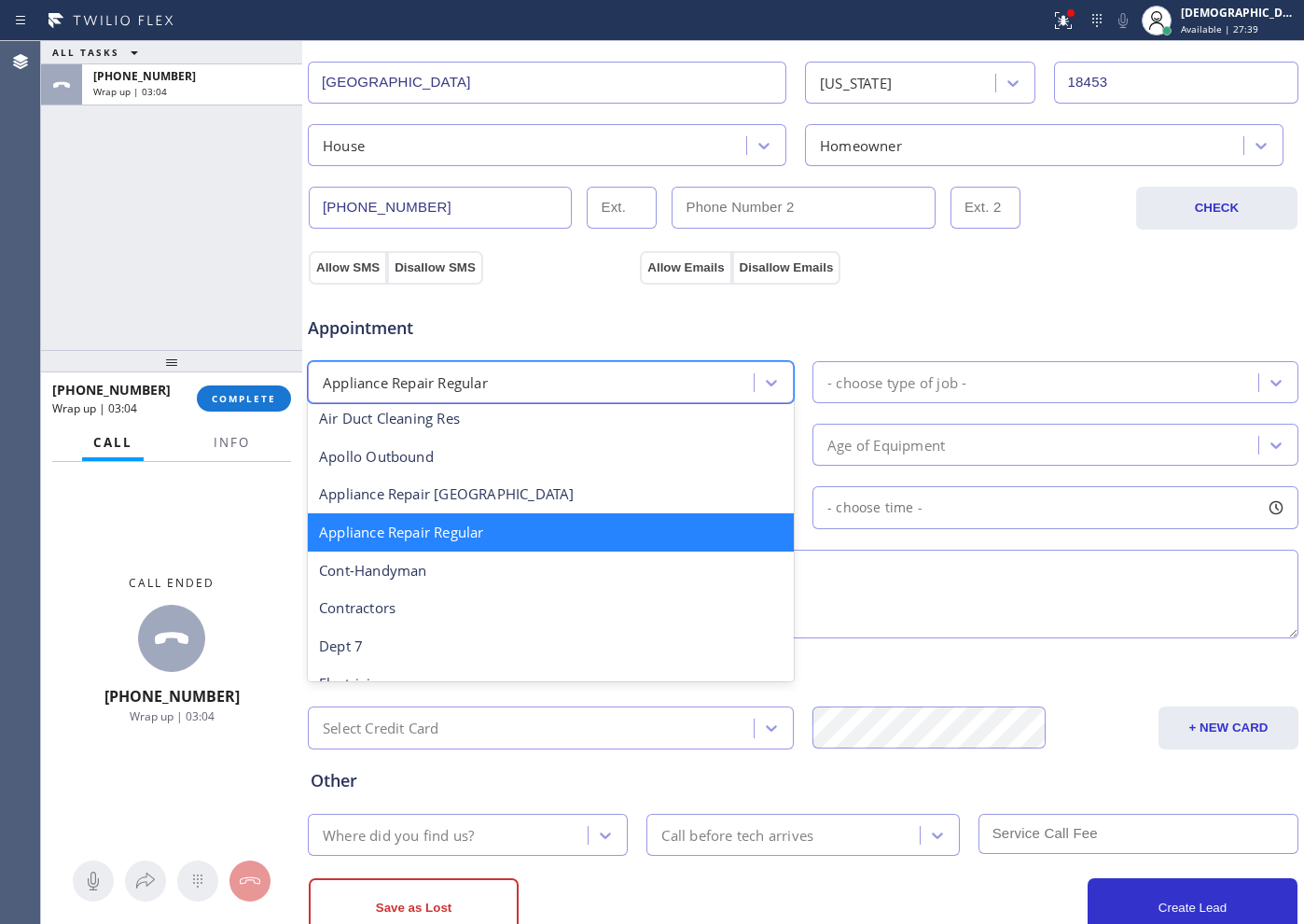
click at [536, 543] on div "Appliance Repair Regular" at bounding box center [551, 532] width 486 height 38
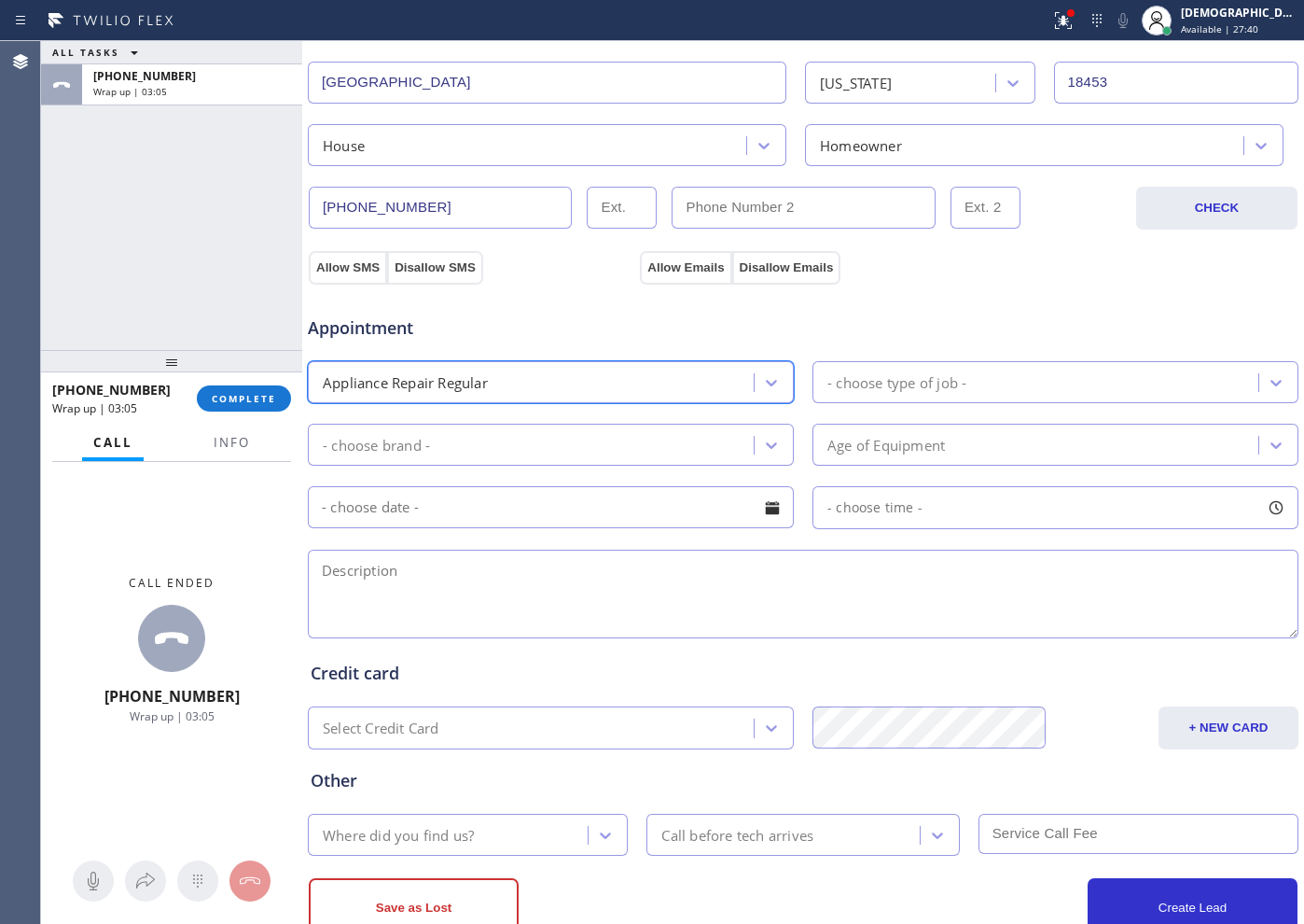
click at [973, 378] on div "- choose type of job -" at bounding box center [1038, 382] width 440 height 32
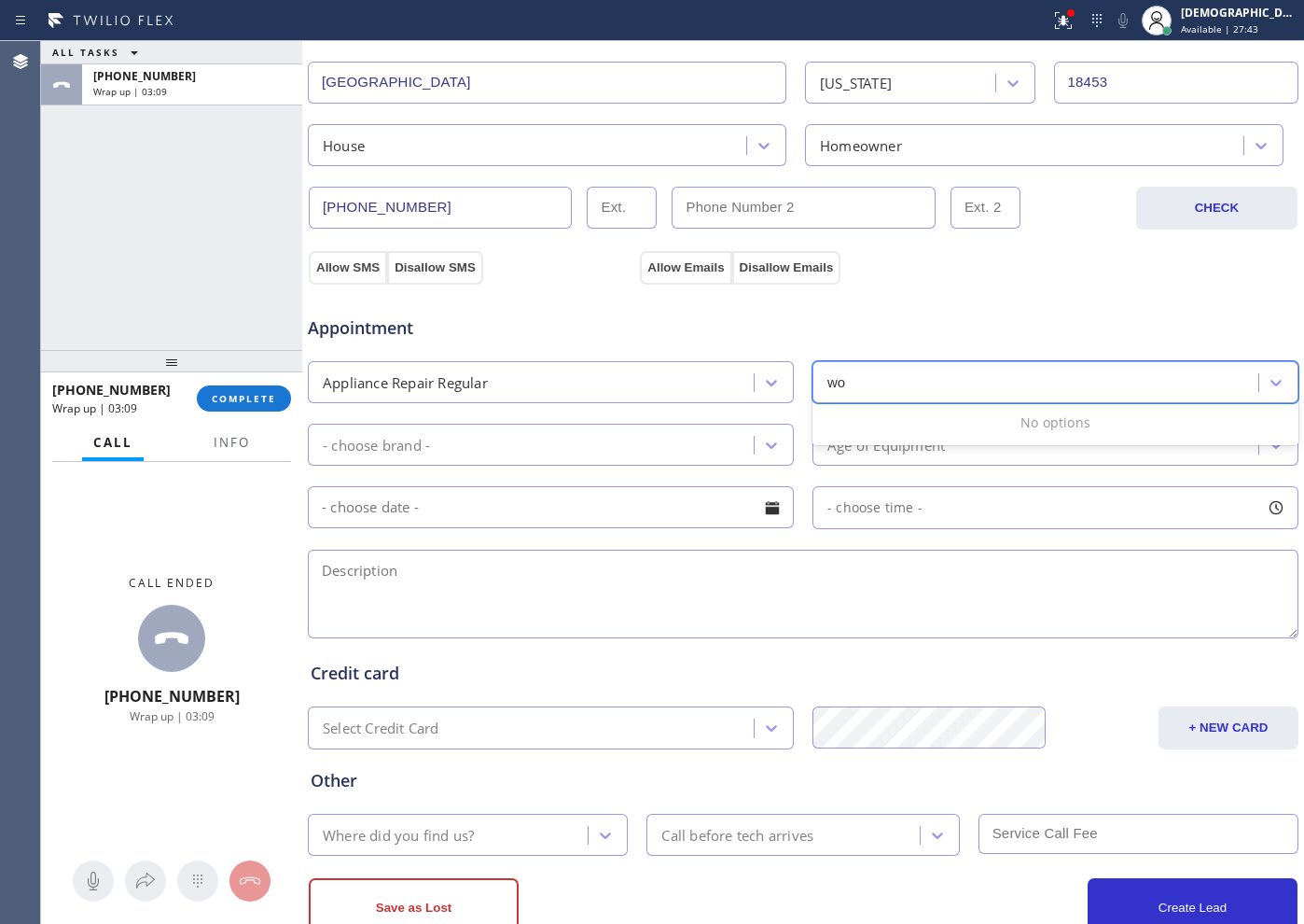
type input "w"
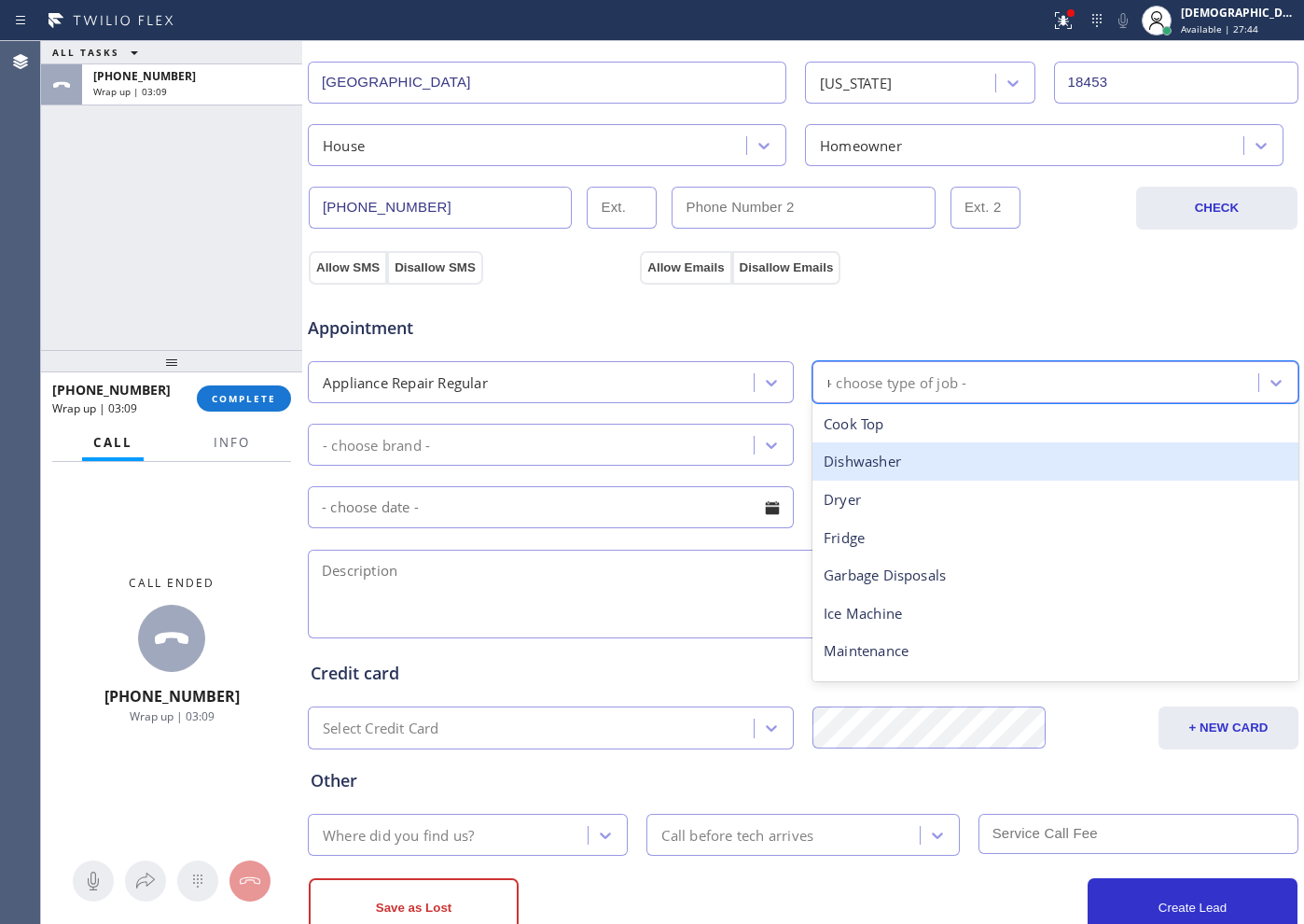
type input "ra"
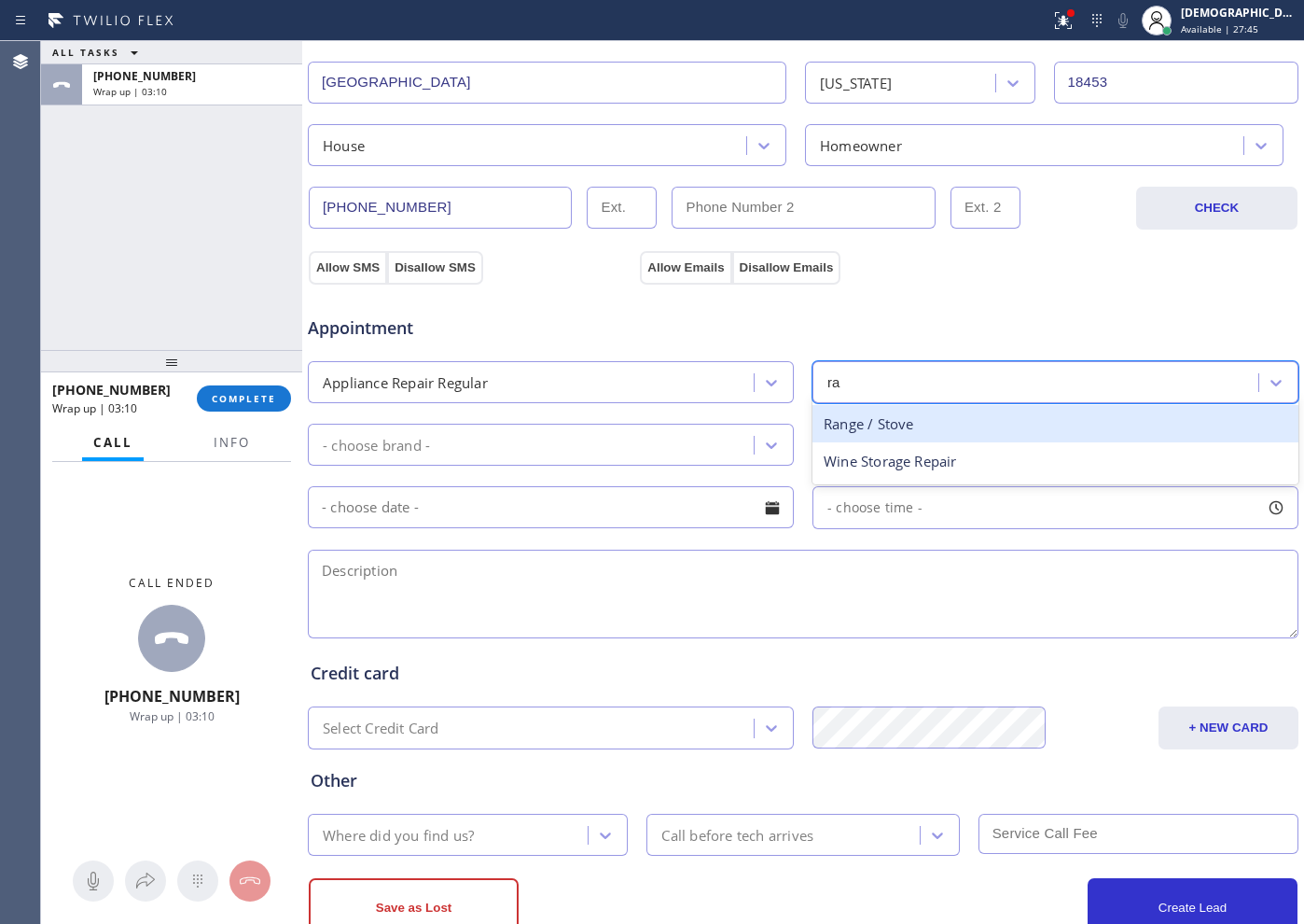
click at [965, 412] on div "Range / Stove" at bounding box center [1055, 424] width 486 height 38
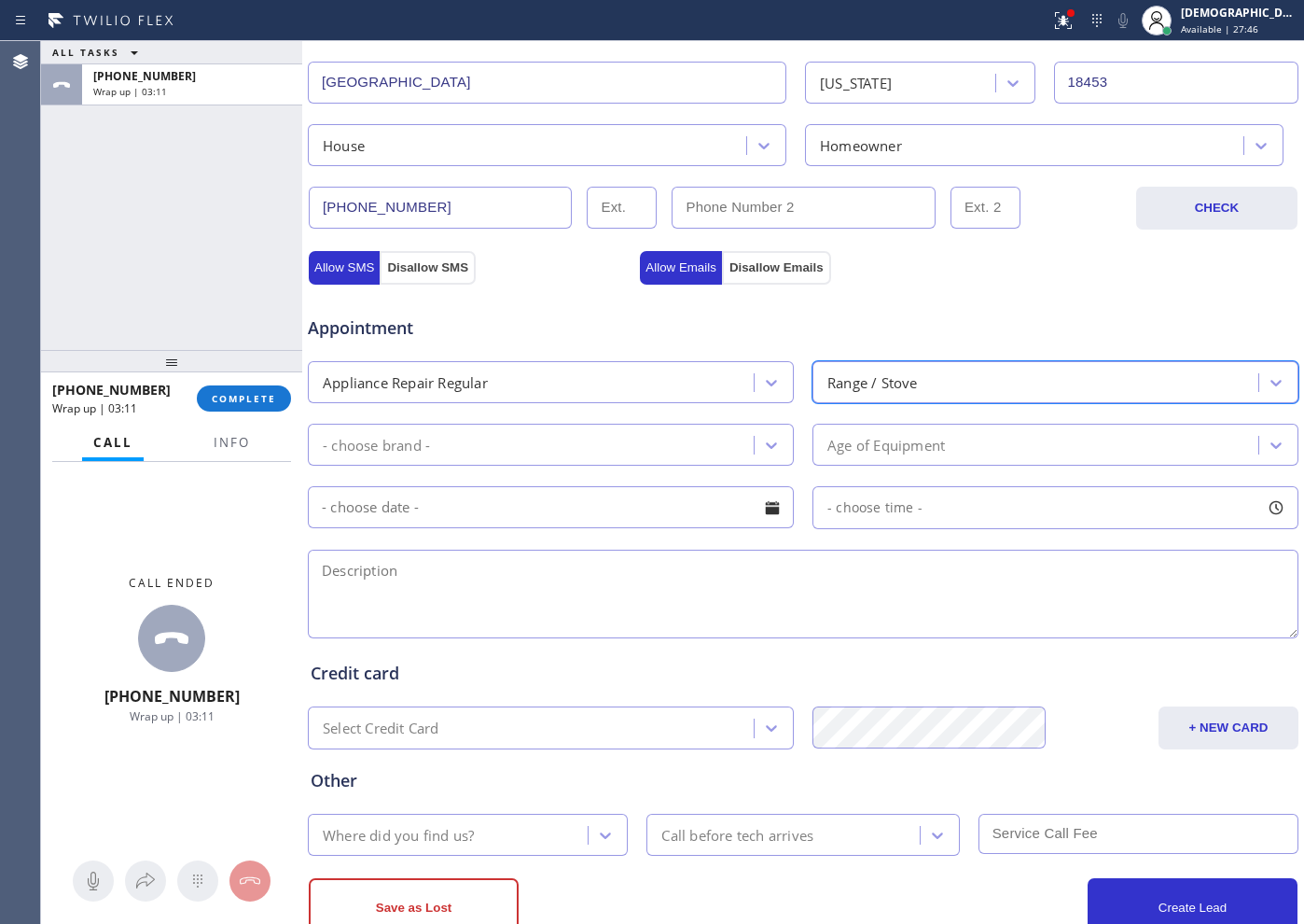
click at [401, 435] on div "- choose brand -" at bounding box center [376, 444] width 108 height 22
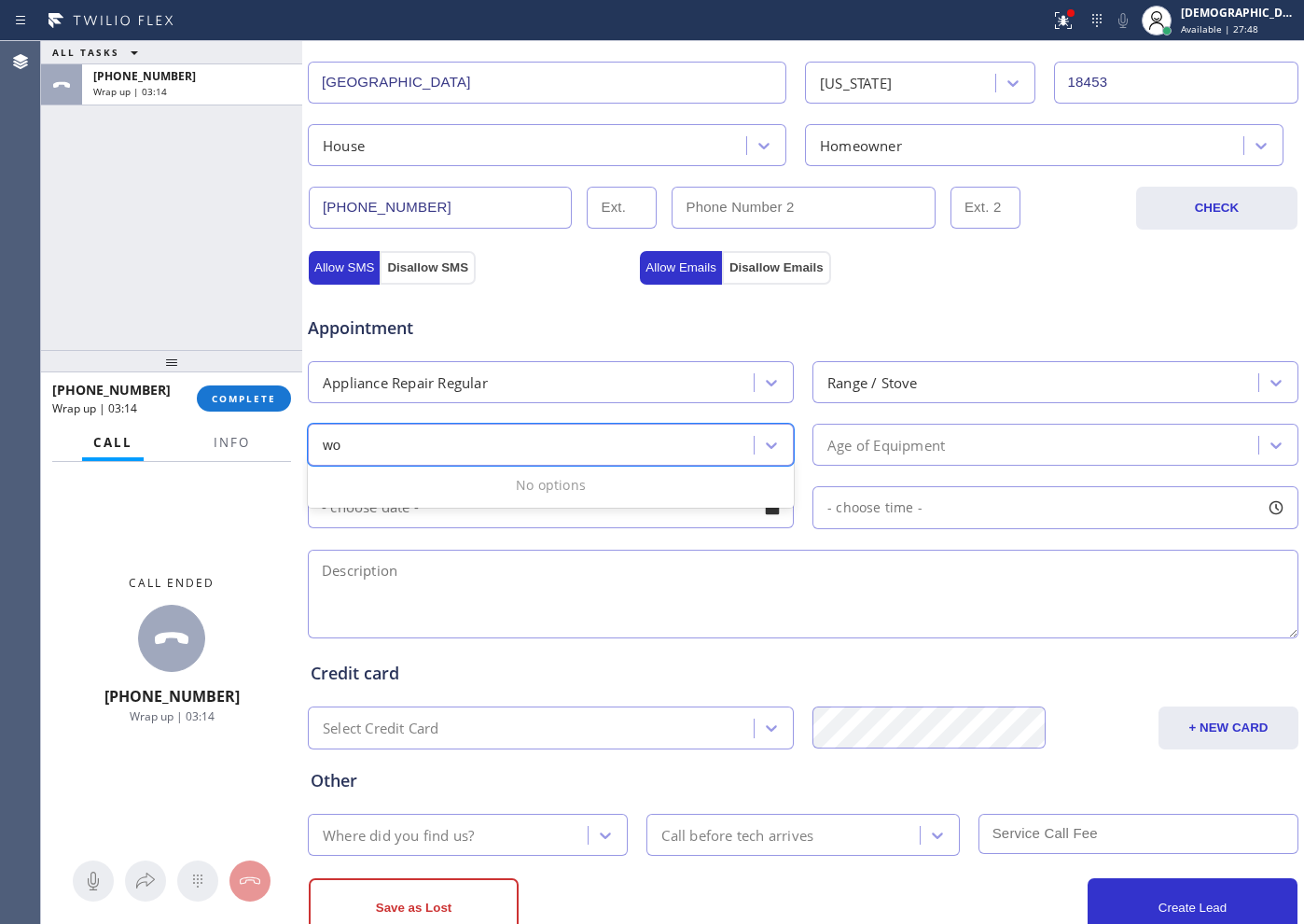
type input "wo"
click at [466, 383] on div "Appliance Repair Regular" at bounding box center [405, 382] width 165 height 22
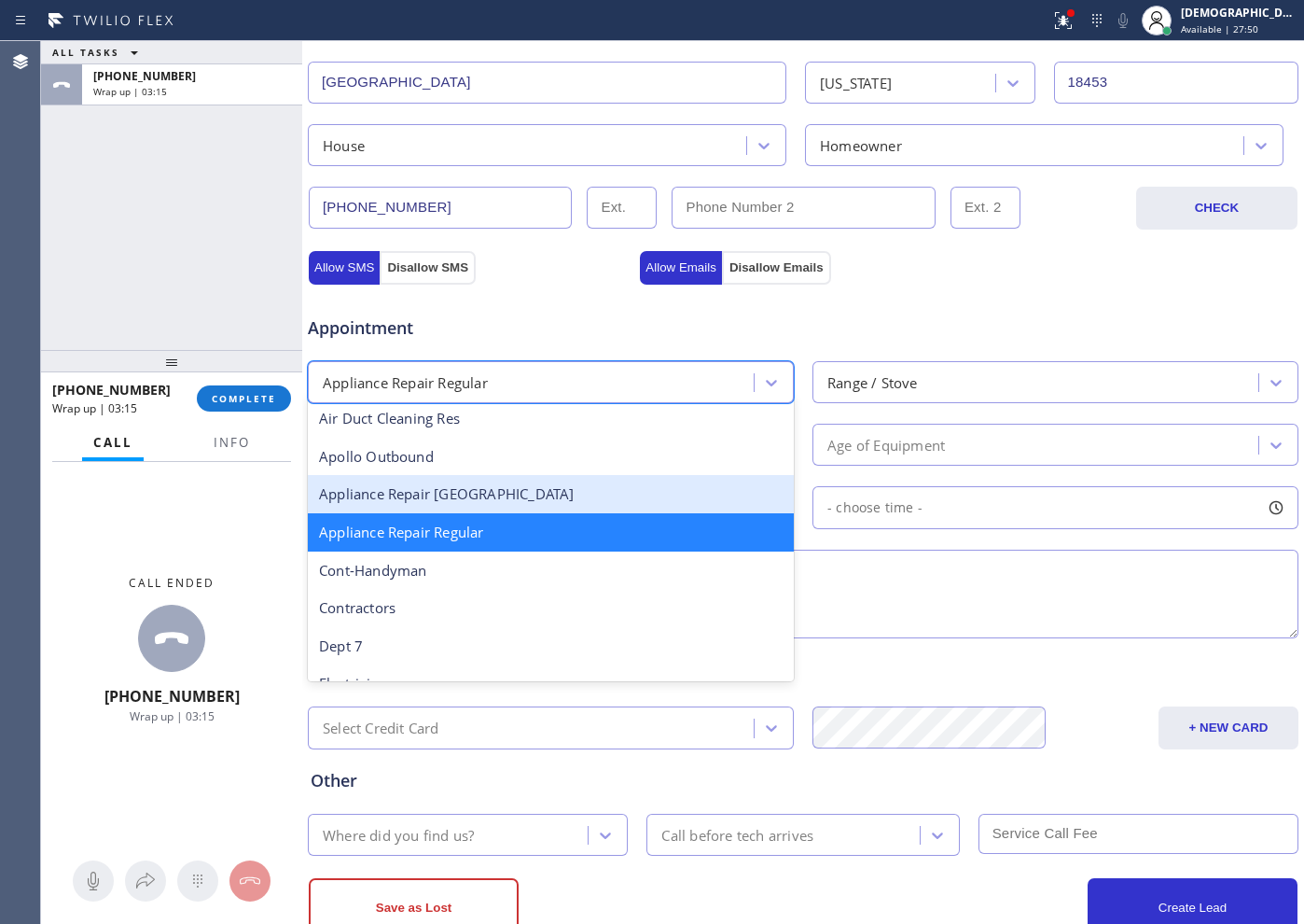
click at [506, 478] on div "Appliance Repair [GEOGRAPHIC_DATA]" at bounding box center [551, 493] width 486 height 38
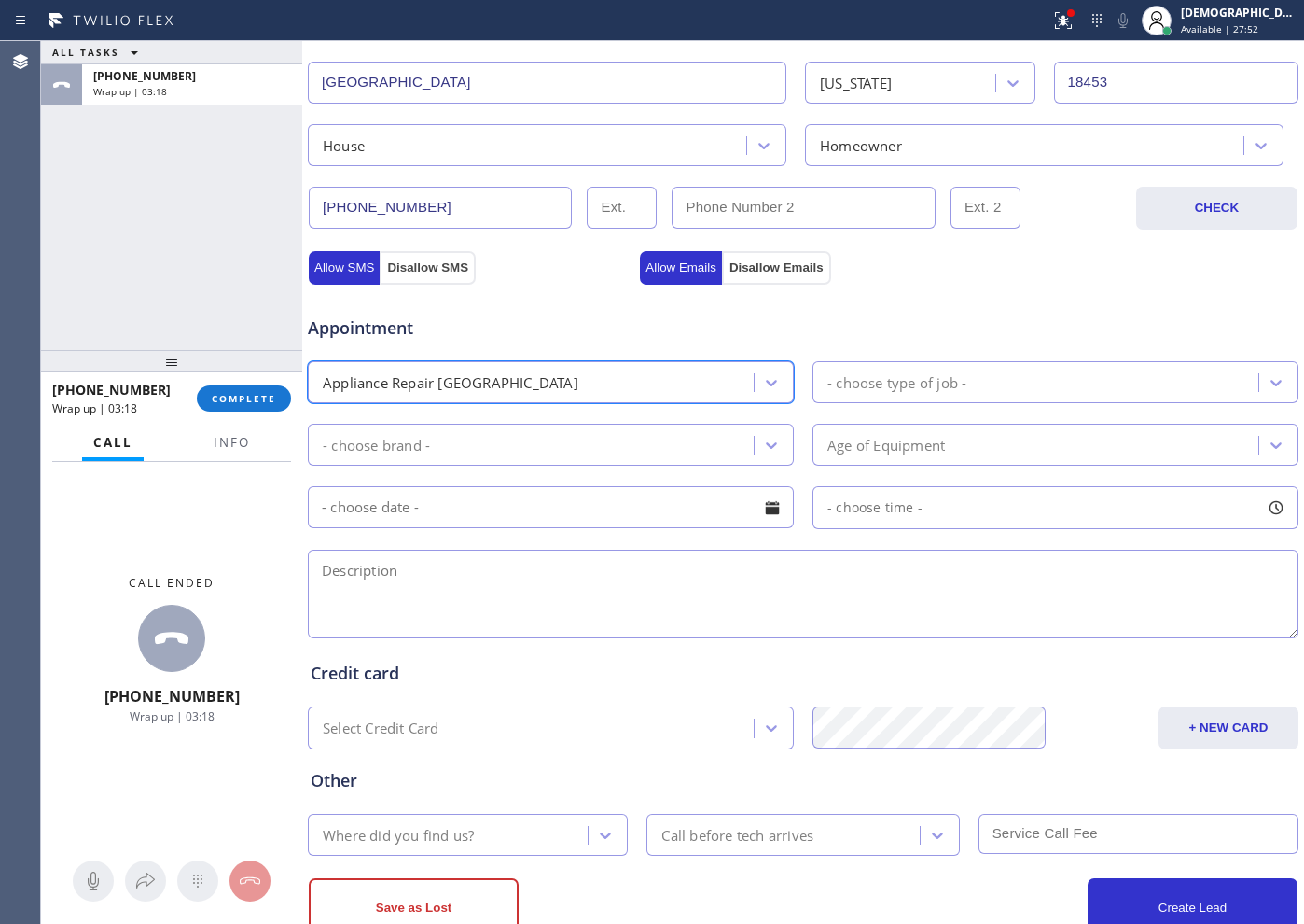
click at [869, 390] on div "- choose type of job -" at bounding box center [897, 382] width 139 height 22
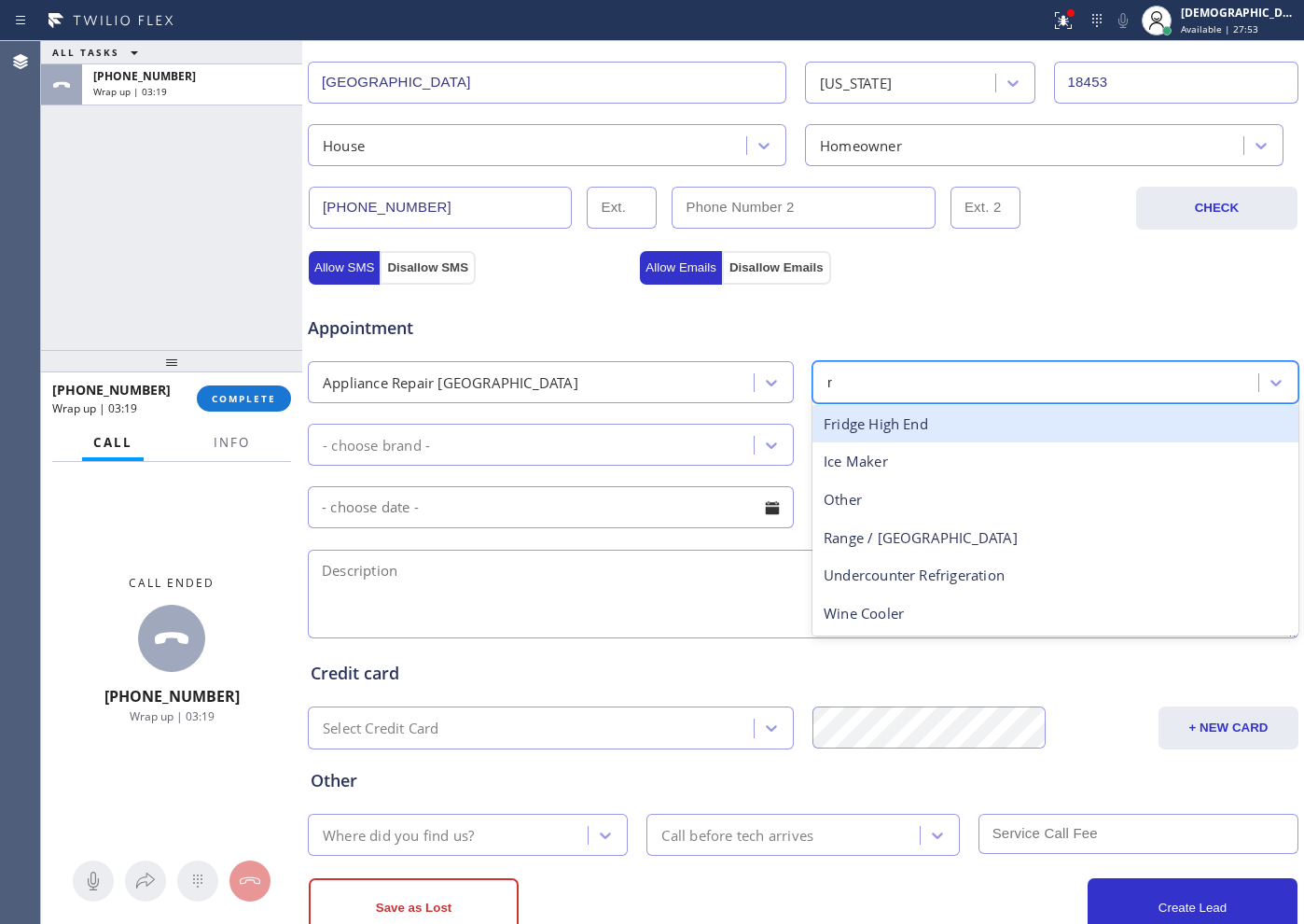
type input "ra"
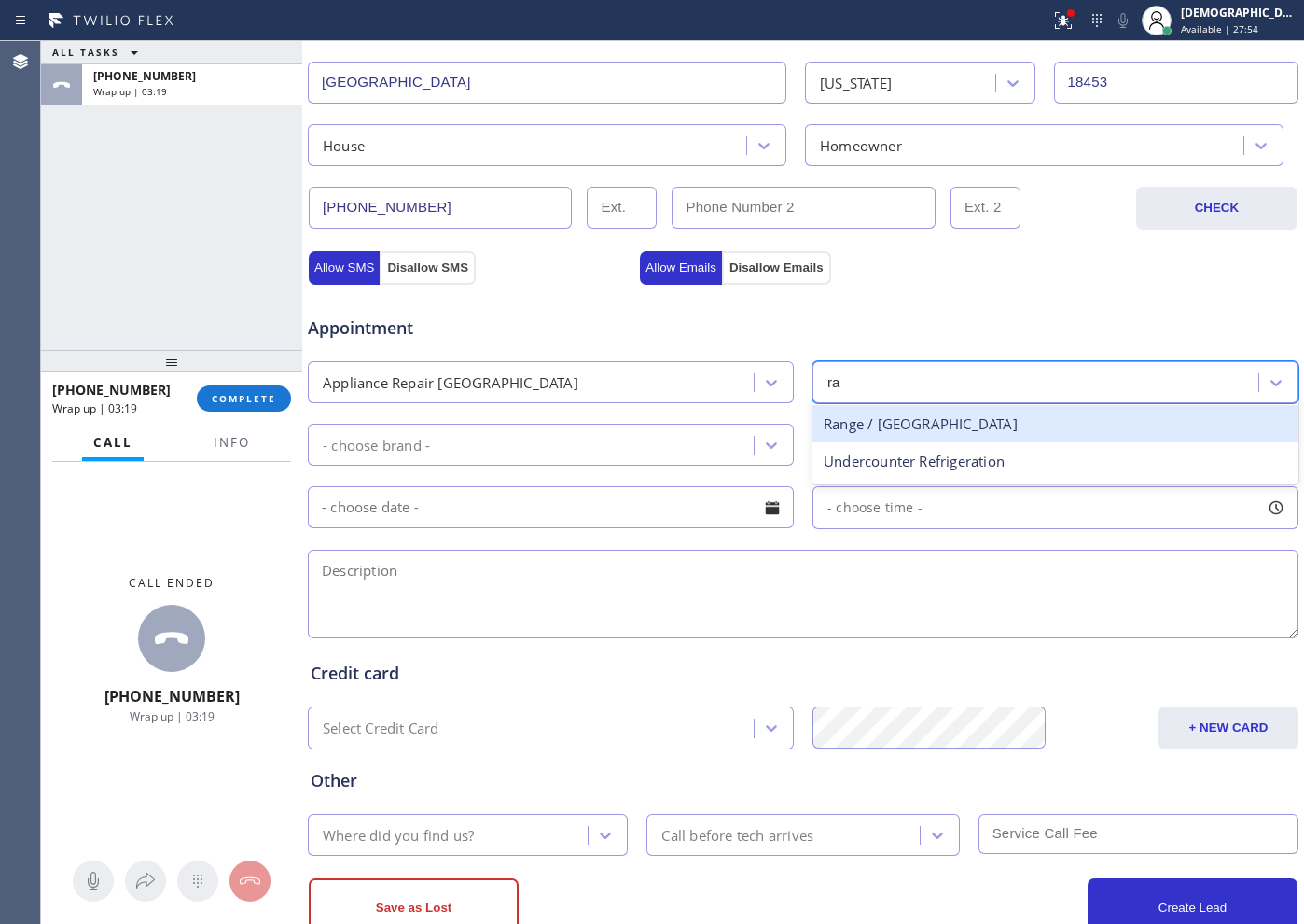
click at [831, 425] on div "Range / [GEOGRAPHIC_DATA]" at bounding box center [1055, 424] width 486 height 38
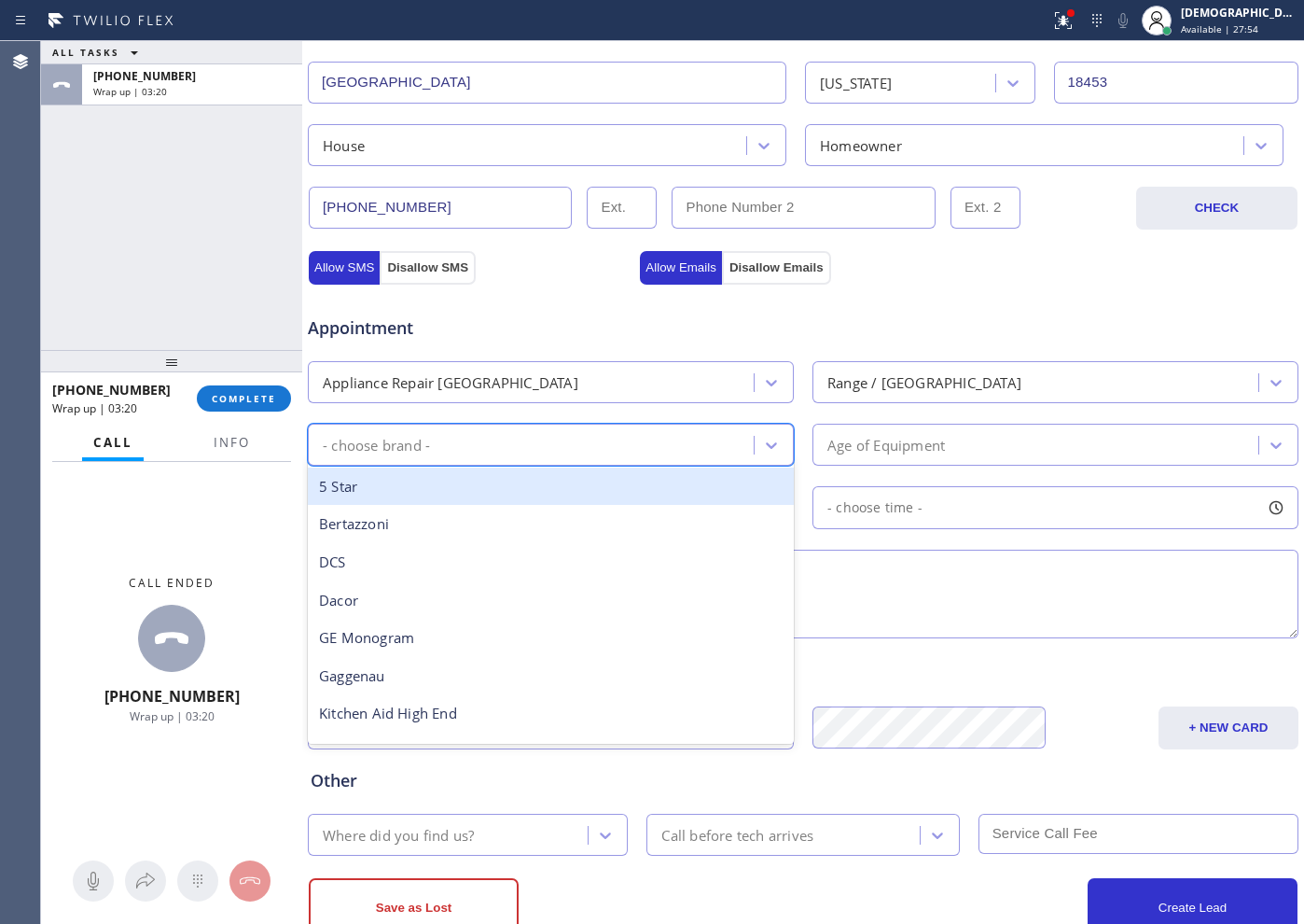
click at [547, 447] on div "- choose brand -" at bounding box center [533, 445] width 440 height 32
type input "wol"
click at [528, 497] on div "Wolf" at bounding box center [551, 487] width 486 height 38
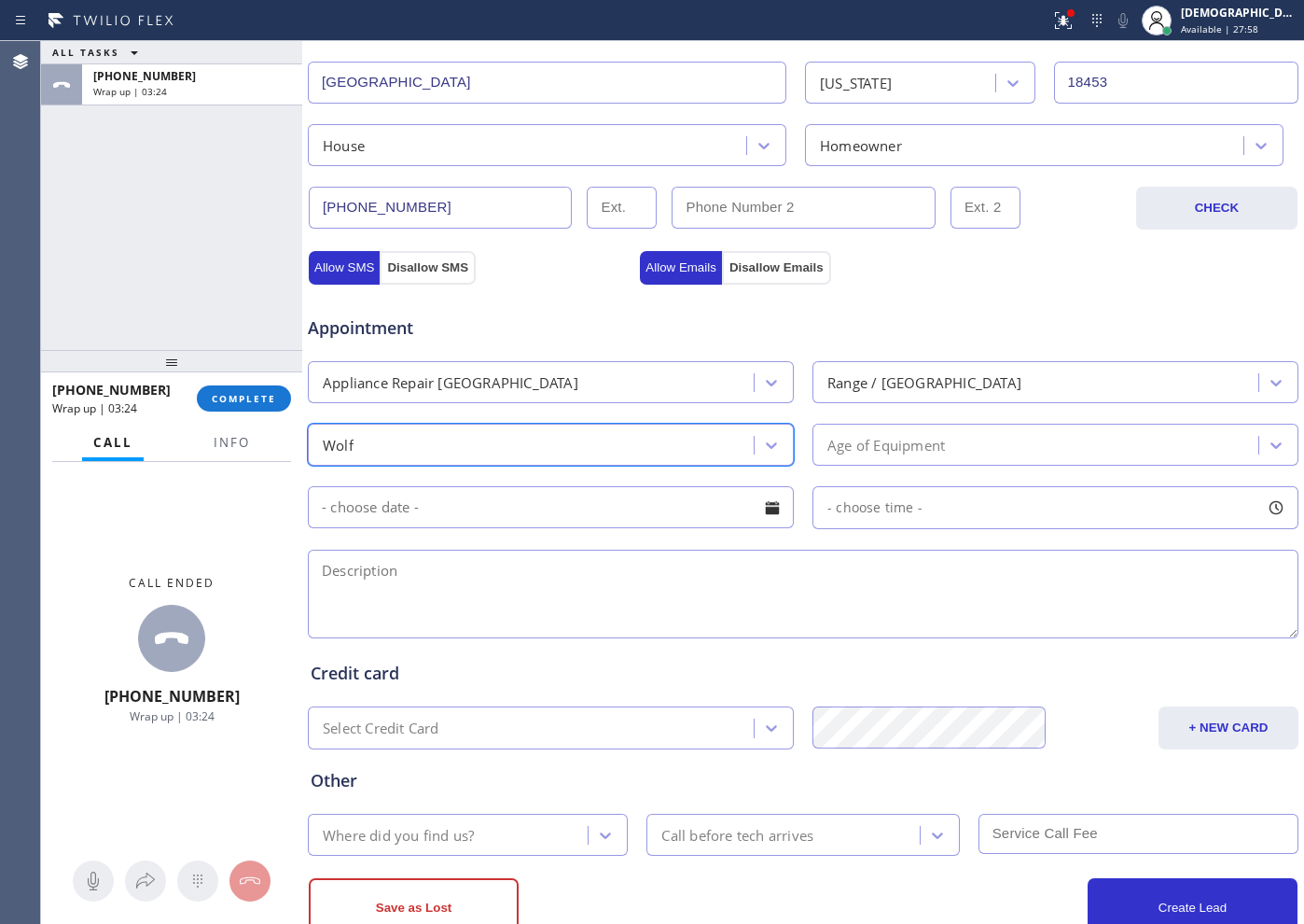
click at [923, 438] on div "Age of Equipment" at bounding box center [886, 444] width 117 height 22
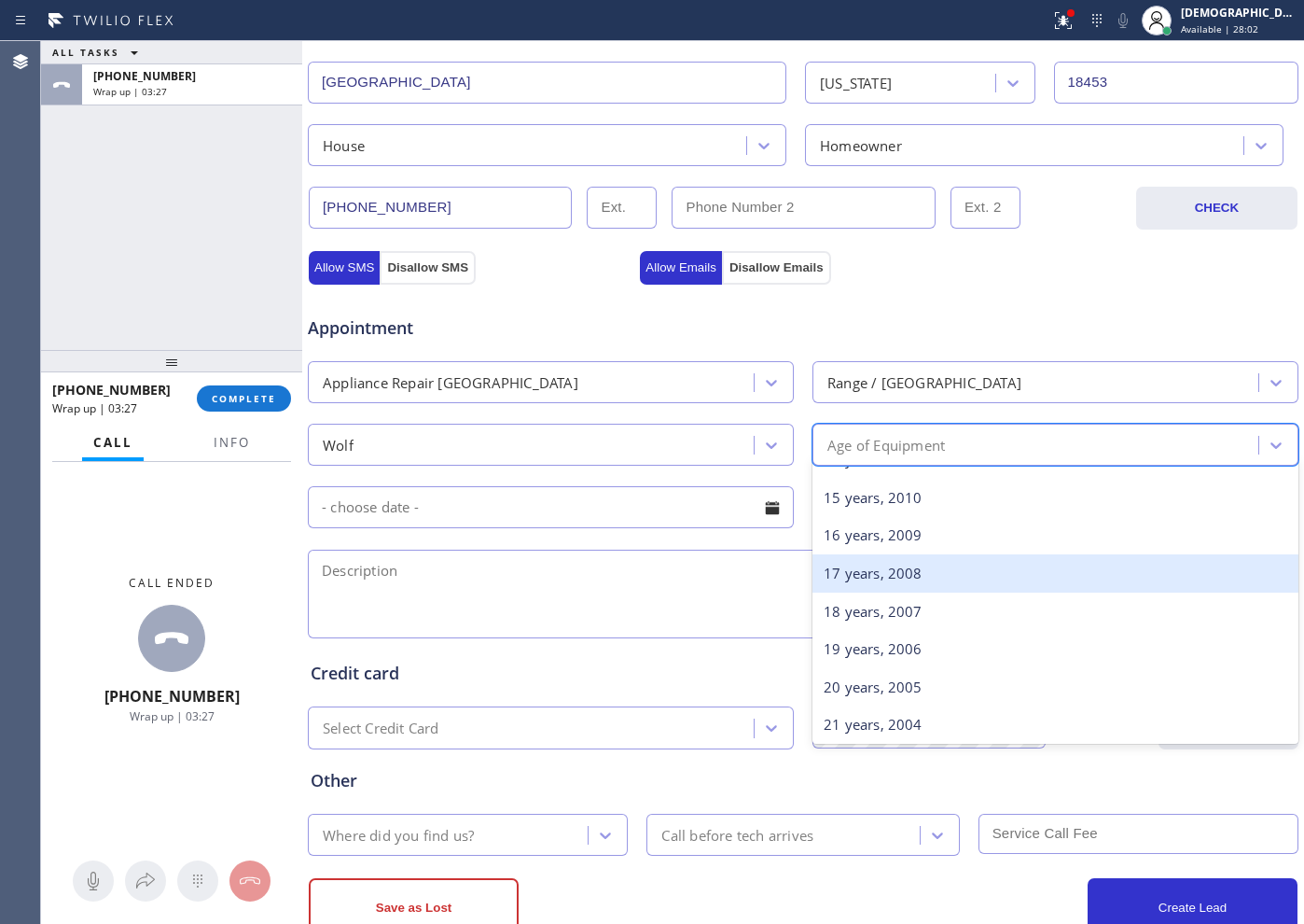
scroll to position [699, 0]
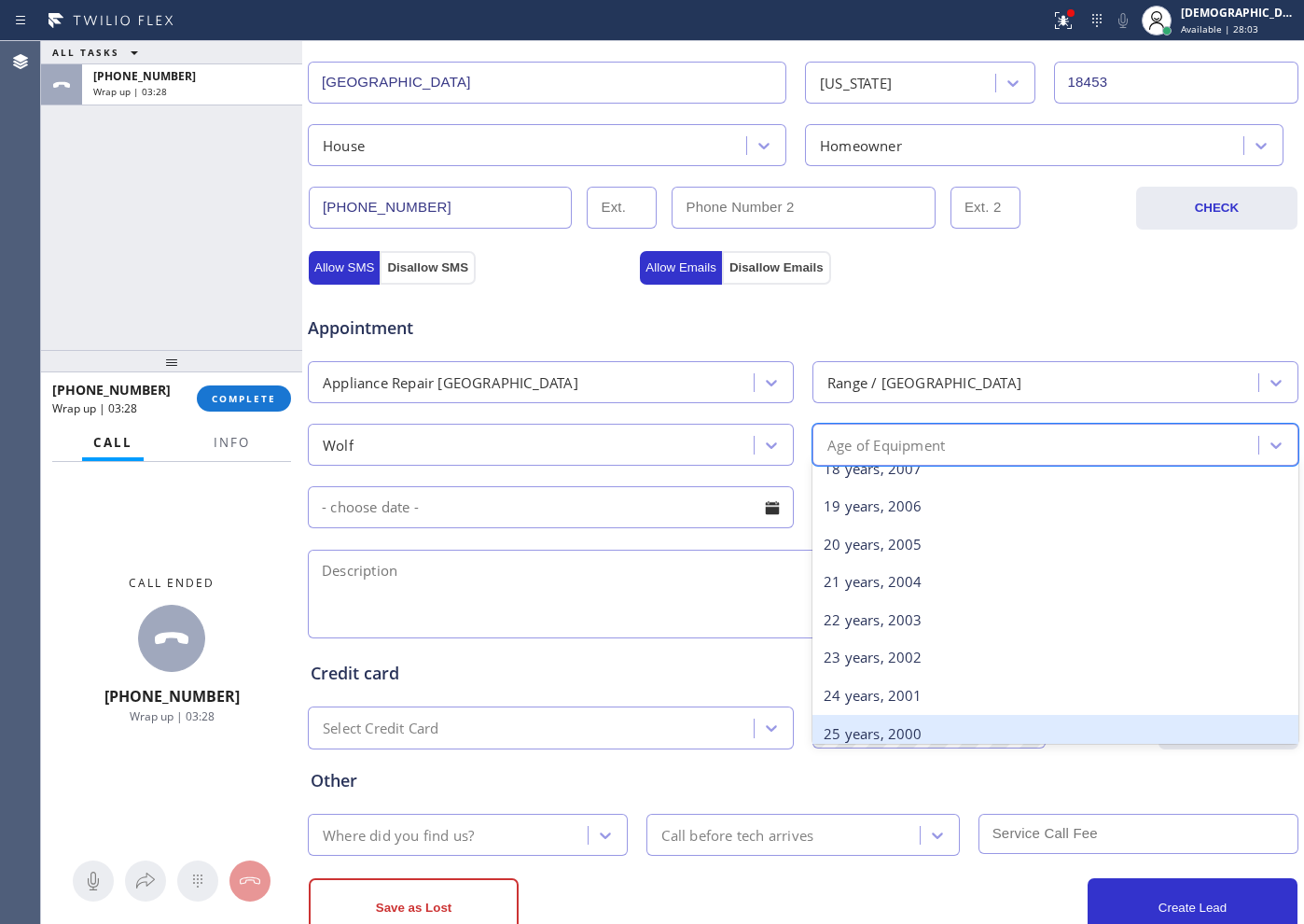
click at [849, 714] on div "25 years, 2000" at bounding box center [1055, 733] width 486 height 38
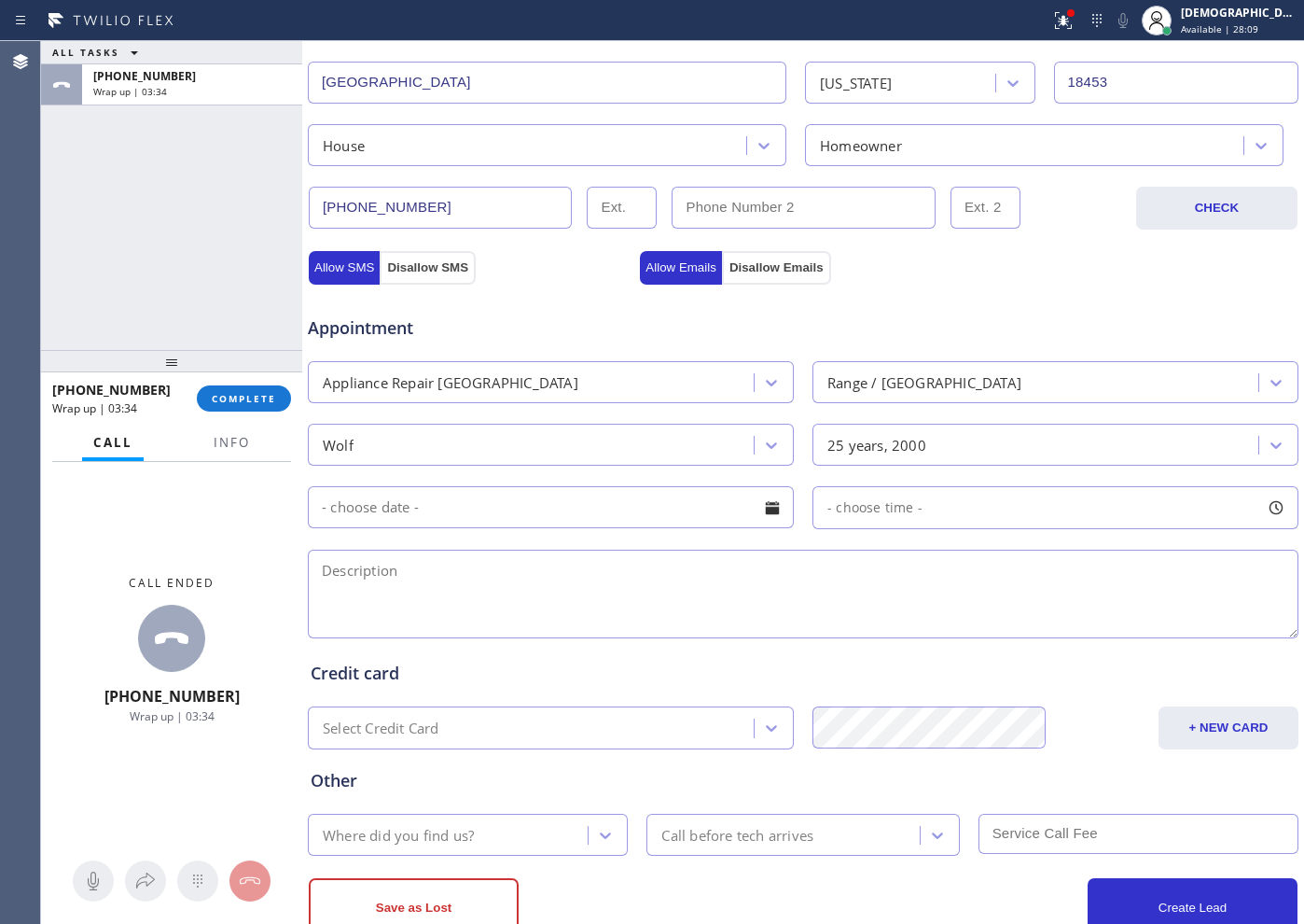
click at [464, 578] on textarea at bounding box center [803, 593] width 991 height 89
paste textarea "Wolf range / needs new igniter / it wont ignite / 25 years /"
click at [831, 574] on textarea "Wolf range / needs new igniter / it wont ignite / 25 years /" at bounding box center [803, 593] width 991 height 89
click at [740, 564] on textarea "Wolf range / needs new igniter / it wont ignite / 25 years /" at bounding box center [803, 593] width 991 height 89
paste textarea "[GEOGRAPHIC_DATA], [GEOGRAPHIC_DATA] 18453"
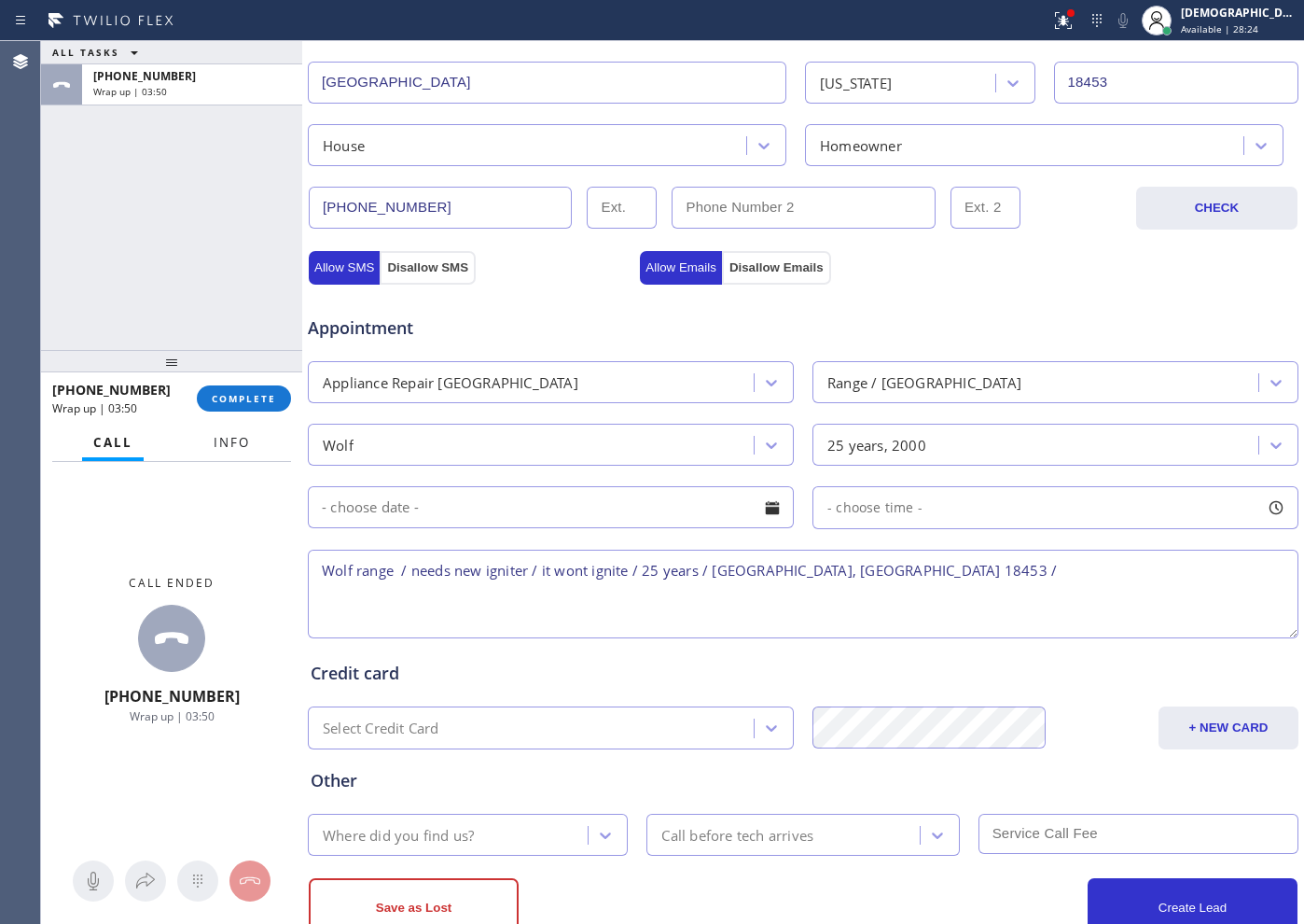
click at [228, 434] on span "Info" at bounding box center [231, 442] width 36 height 17
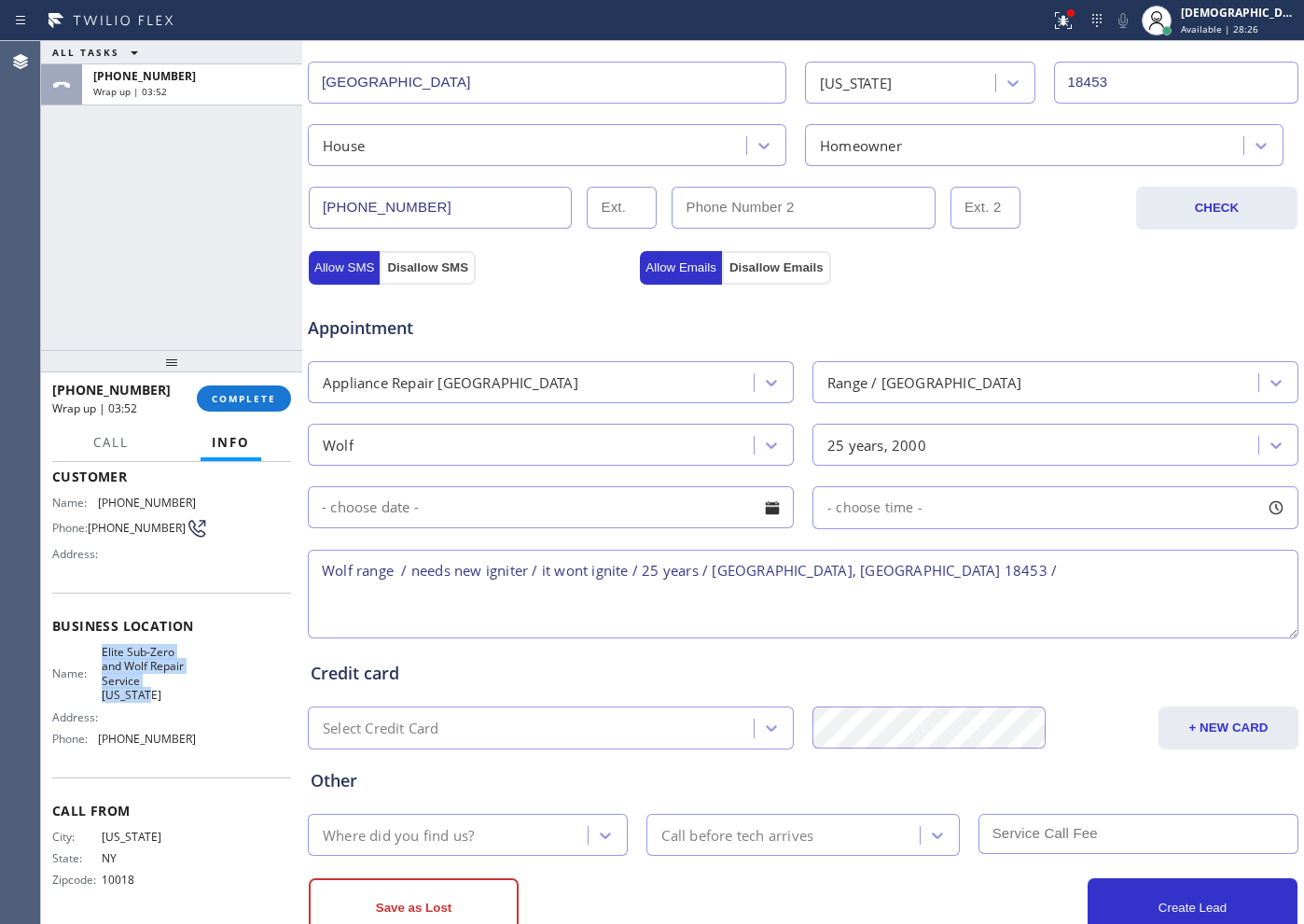
drag, startPoint x: 135, startPoint y: 699, endPoint x: 97, endPoint y: 658, distance: 55.9
click at [97, 658] on div "Name: Elite Sub-Zero and Wolf Repair Service [US_STATE]" at bounding box center [124, 673] width 144 height 58
copy span "Elite Sub-Zero and Wolf Repair Service [US_STATE]"
click at [970, 586] on textarea "Wolf range / needs new igniter / it wont ignite / 25 years / [GEOGRAPHIC_DATA],…" at bounding box center [803, 593] width 991 height 89
click at [953, 564] on textarea "Wolf range / needs new igniter / it wont ignite / 25 years / [GEOGRAPHIC_DATA],…" at bounding box center [803, 593] width 991 height 89
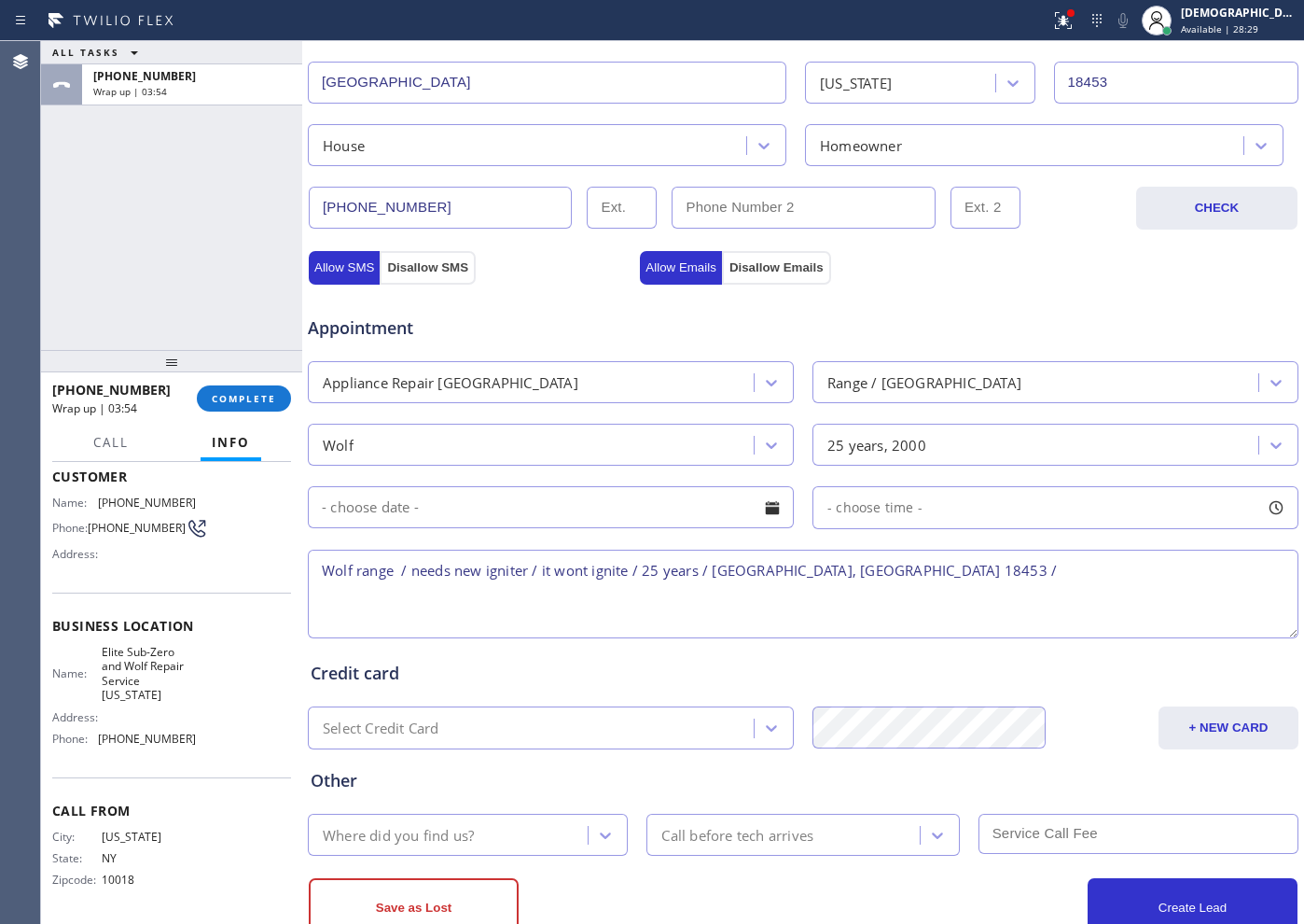
paste textarea "Elite Sub-Zero and Wolf Repair Service [US_STATE]"
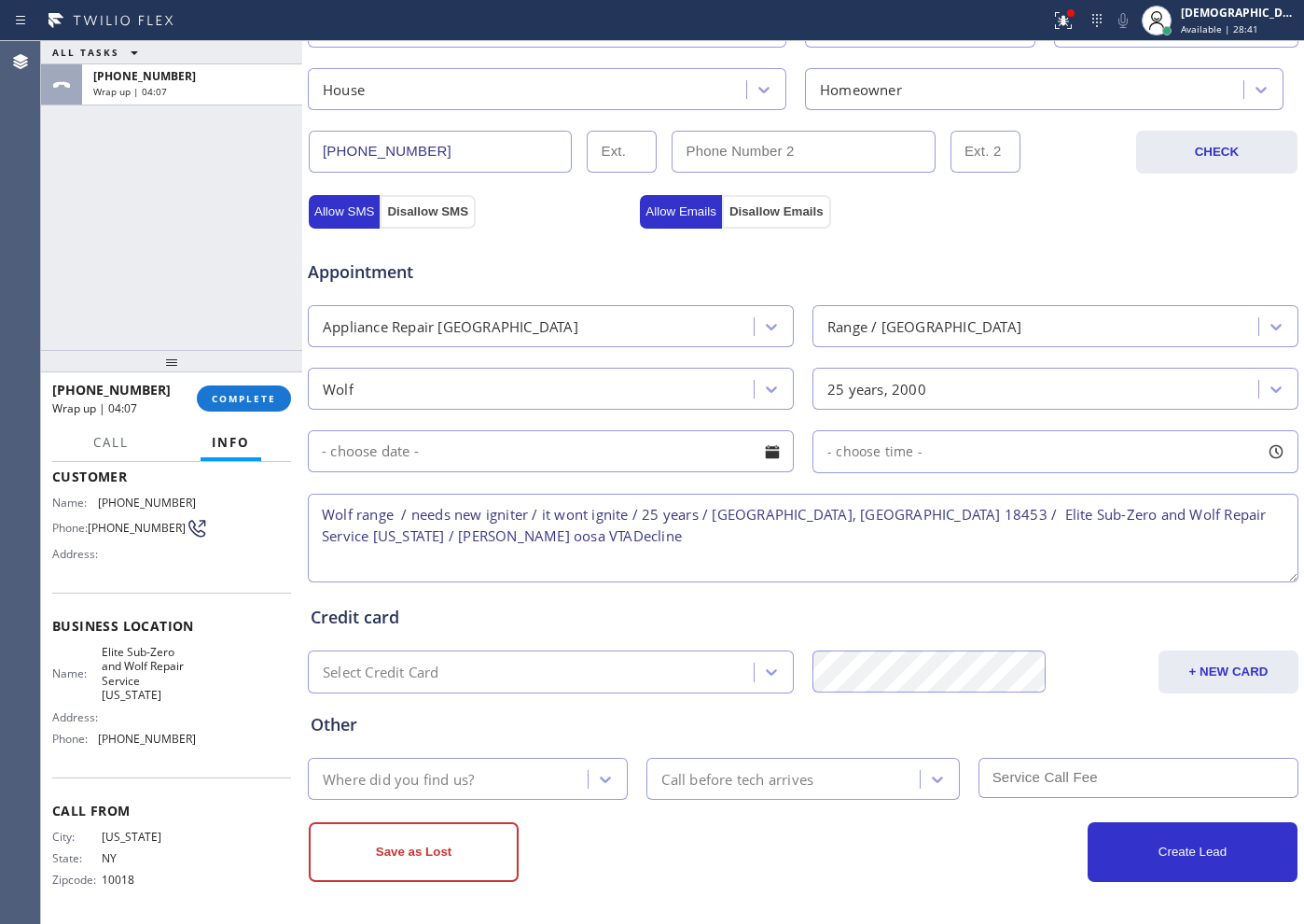
click at [380, 538] on textarea "Wolf range / needs new igniter / it wont ignite / 25 years / [GEOGRAPHIC_DATA],…" at bounding box center [803, 537] width 991 height 89
click at [352, 537] on textarea "Wolf range / needs new igniter / it wont ignite / 25 years / [GEOGRAPHIC_DATA],…" at bounding box center [803, 537] width 991 height 89
type textarea "Wolf range / needs new igniter / it wont ignite / 25 years / [GEOGRAPHIC_DATA],…"
click at [426, 737] on div "Where did you find us?" at bounding box center [398, 778] width 151 height 22
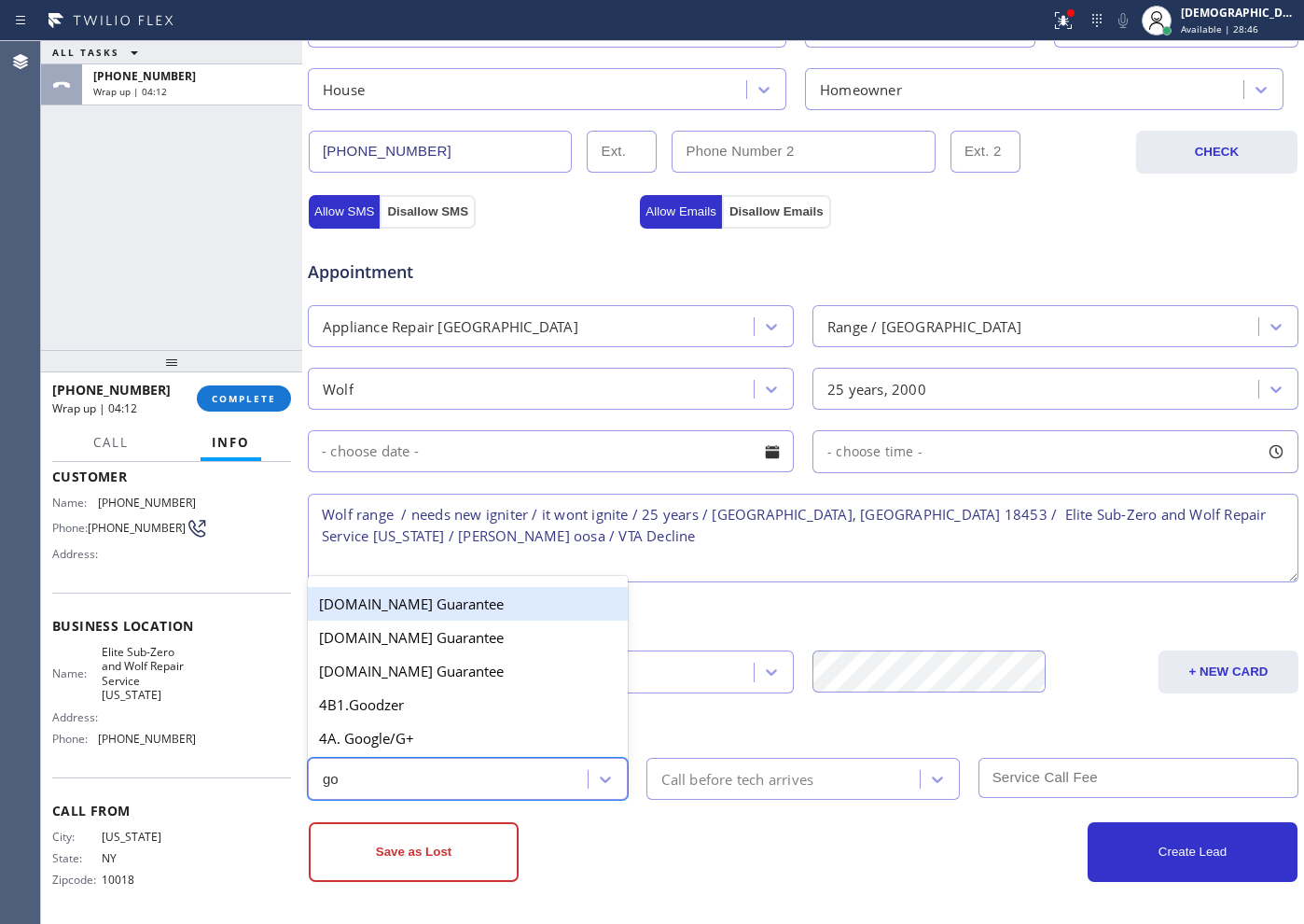
type input "goo"
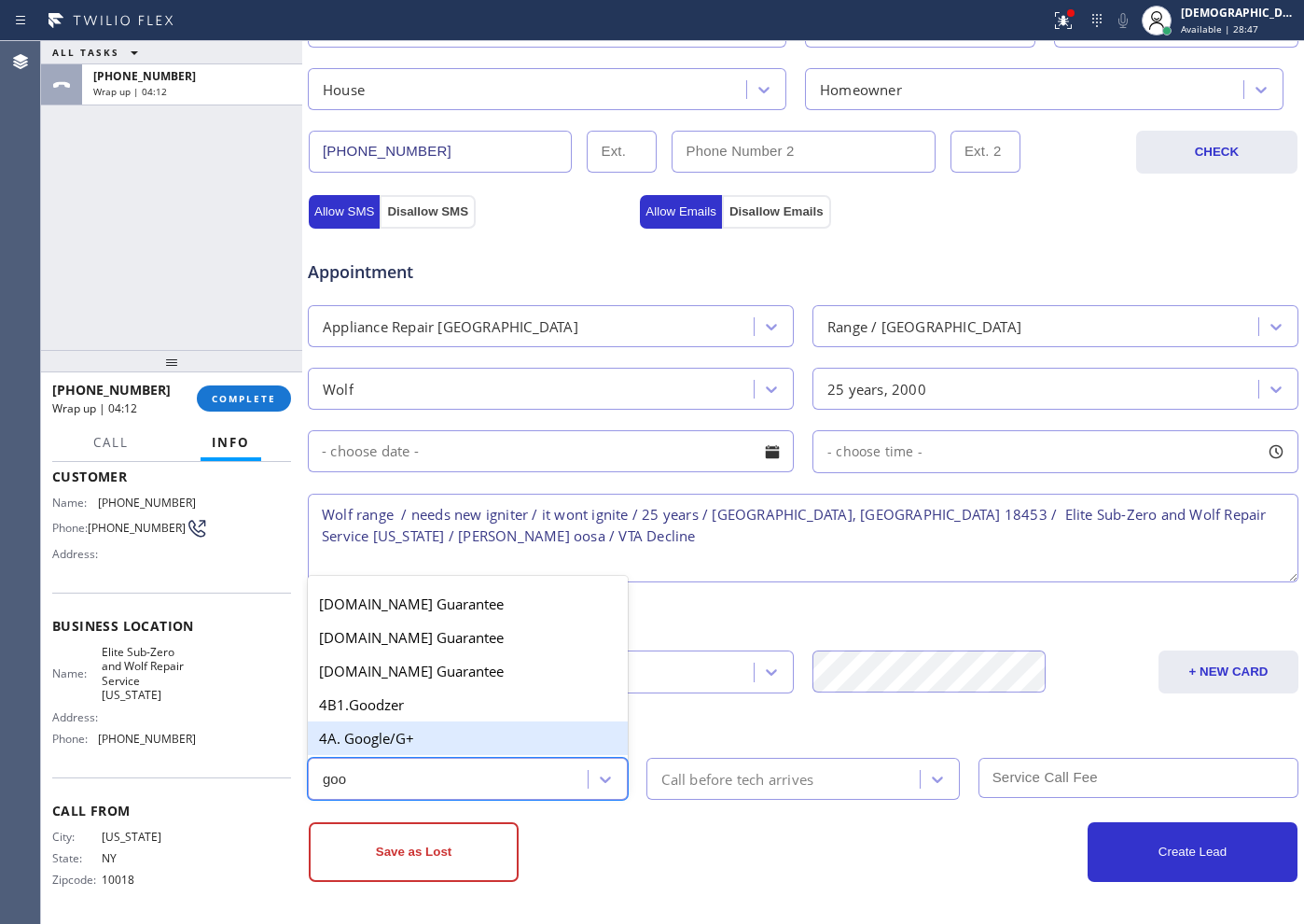
click at [415, 737] on div "4A. Google/G+" at bounding box center [468, 737] width 320 height 33
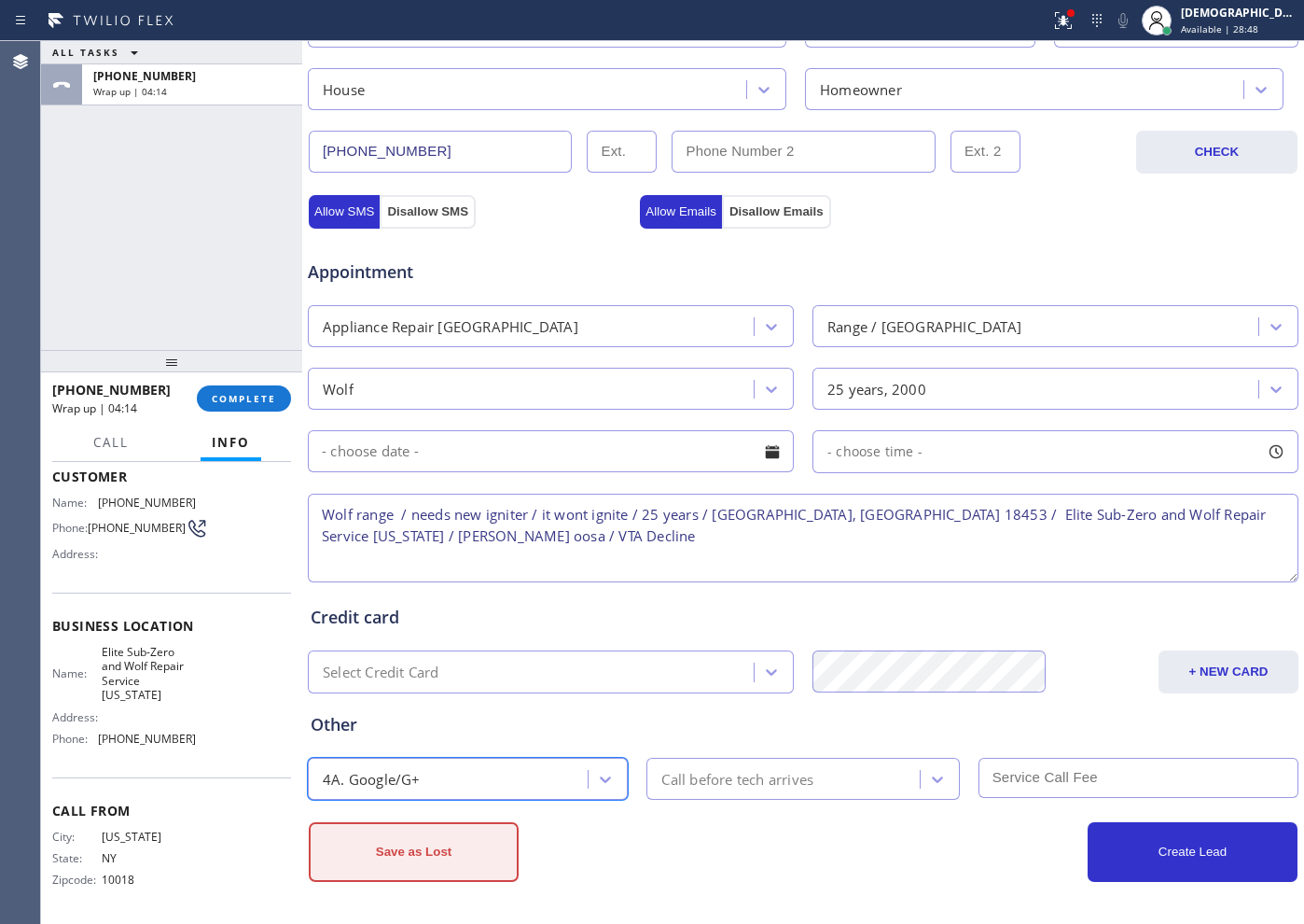
click at [428, 737] on button "Save as Lost" at bounding box center [413, 852] width 210 height 60
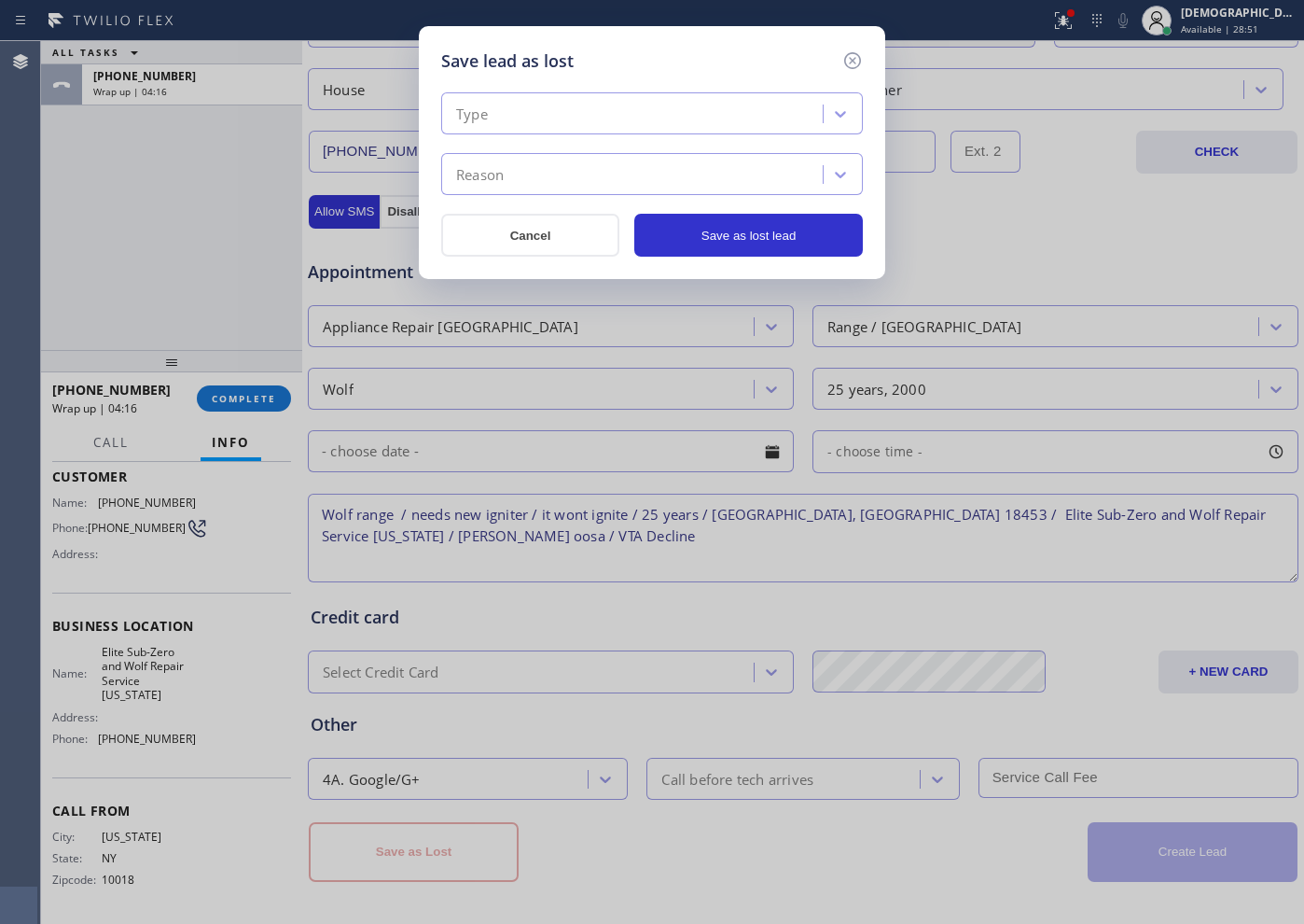
drag, startPoint x: 652, startPoint y: 110, endPoint x: 652, endPoint y: 131, distance: 21.0
click at [652, 109] on div "Type" at bounding box center [634, 114] width 376 height 32
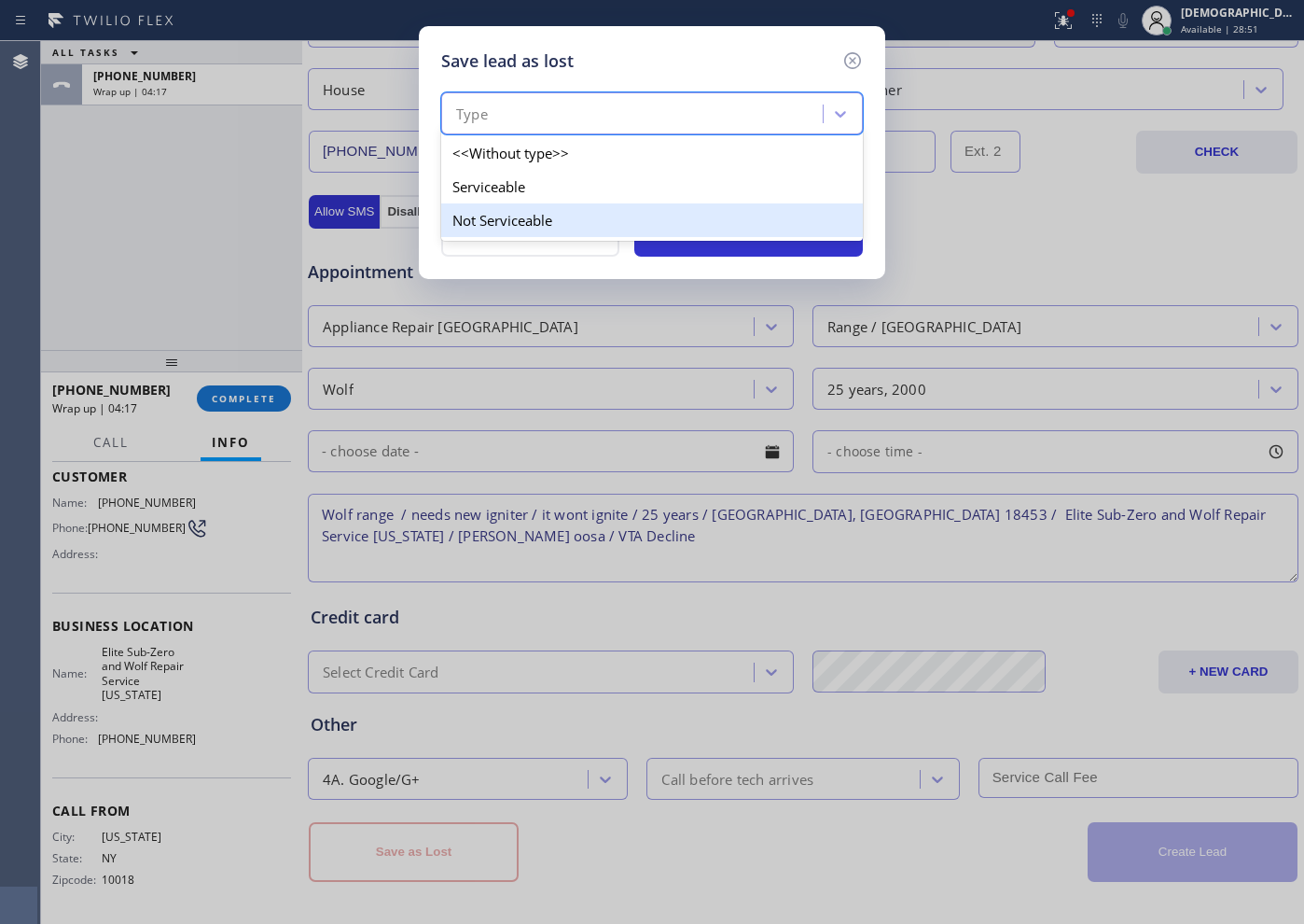
click at [608, 235] on div "Not Serviceable" at bounding box center [652, 219] width 422 height 33
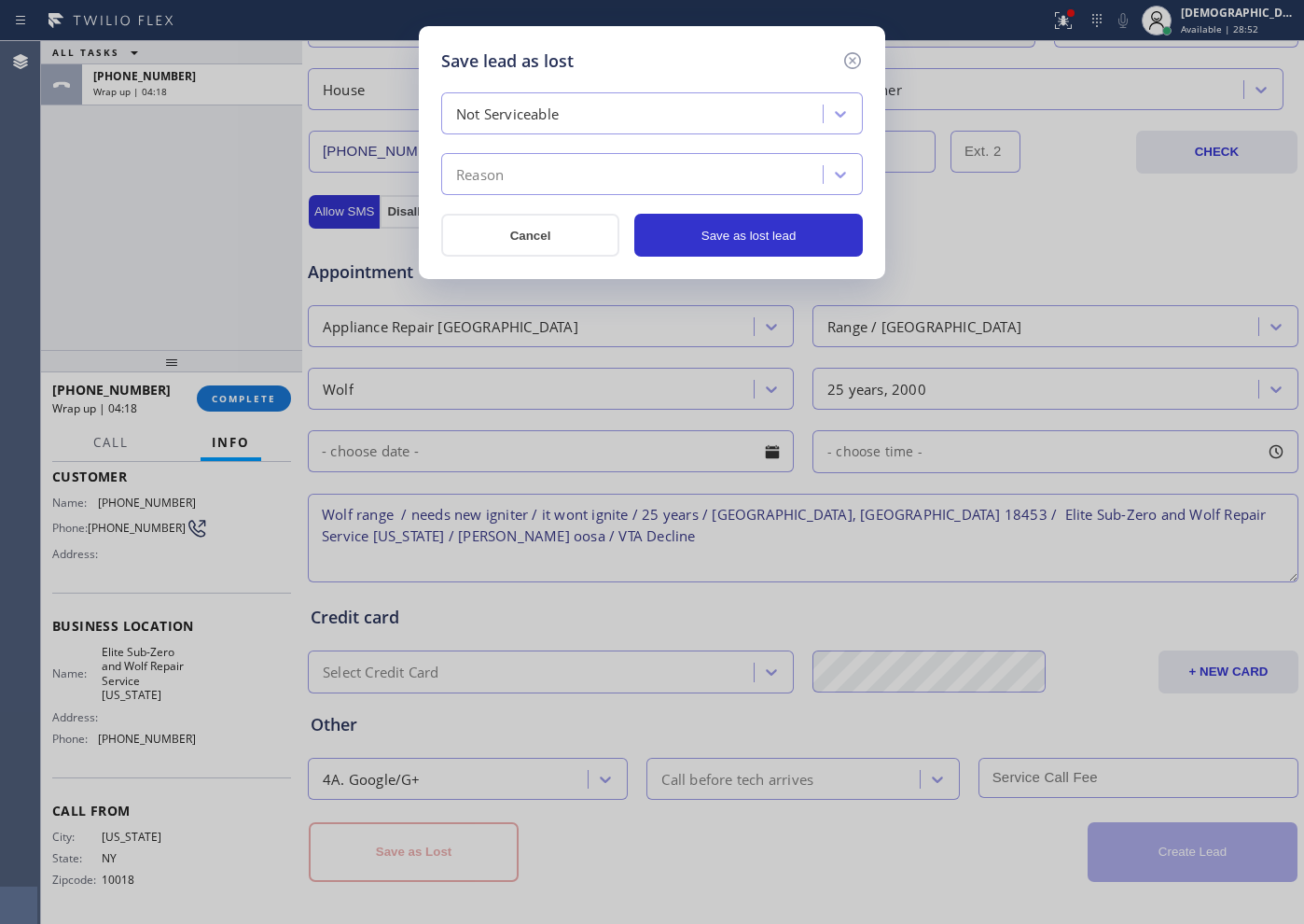
click at [595, 184] on div "Reason" at bounding box center [634, 174] width 376 height 32
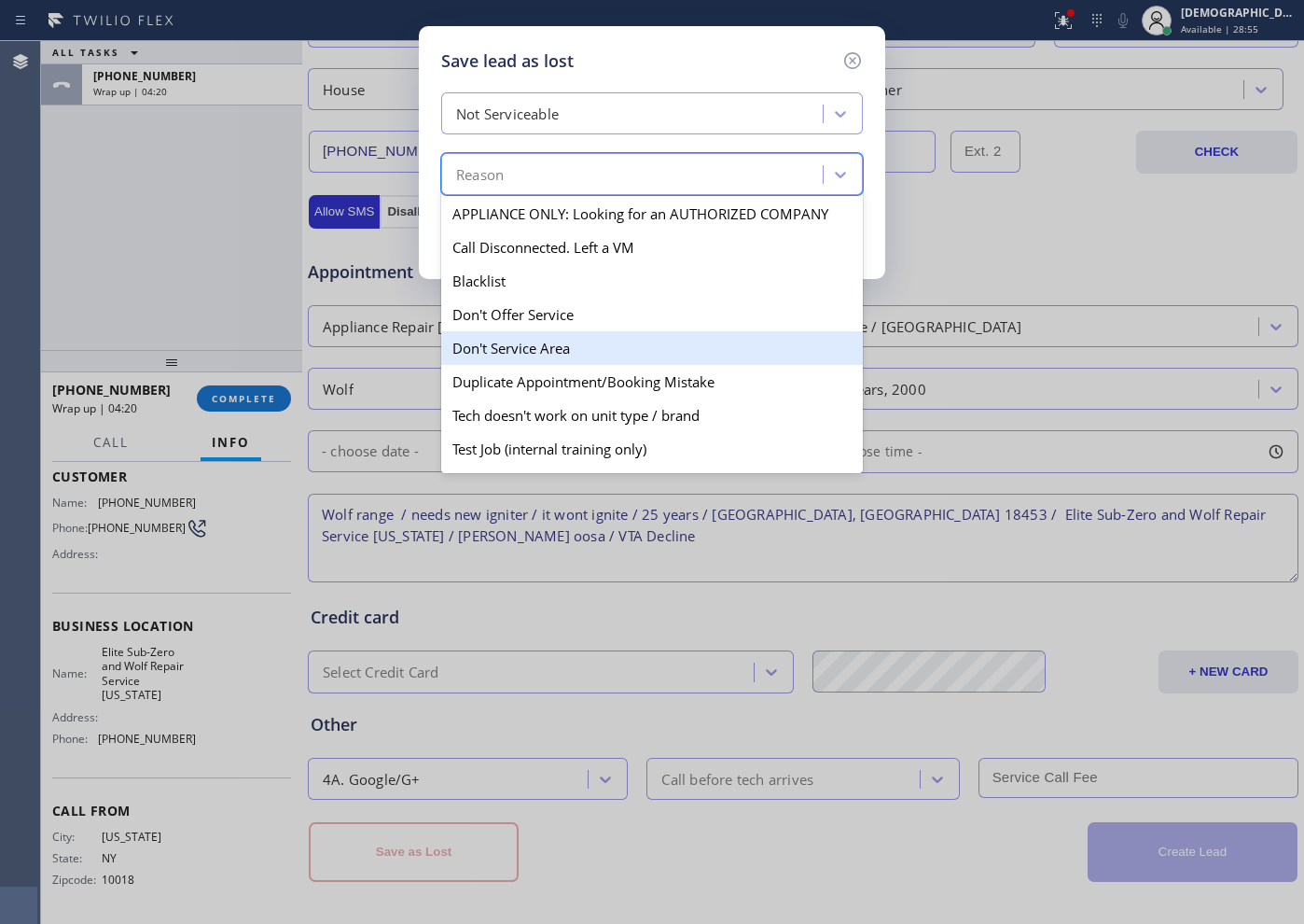
click at [594, 345] on div "Don't Service Area" at bounding box center [652, 348] width 422 height 33
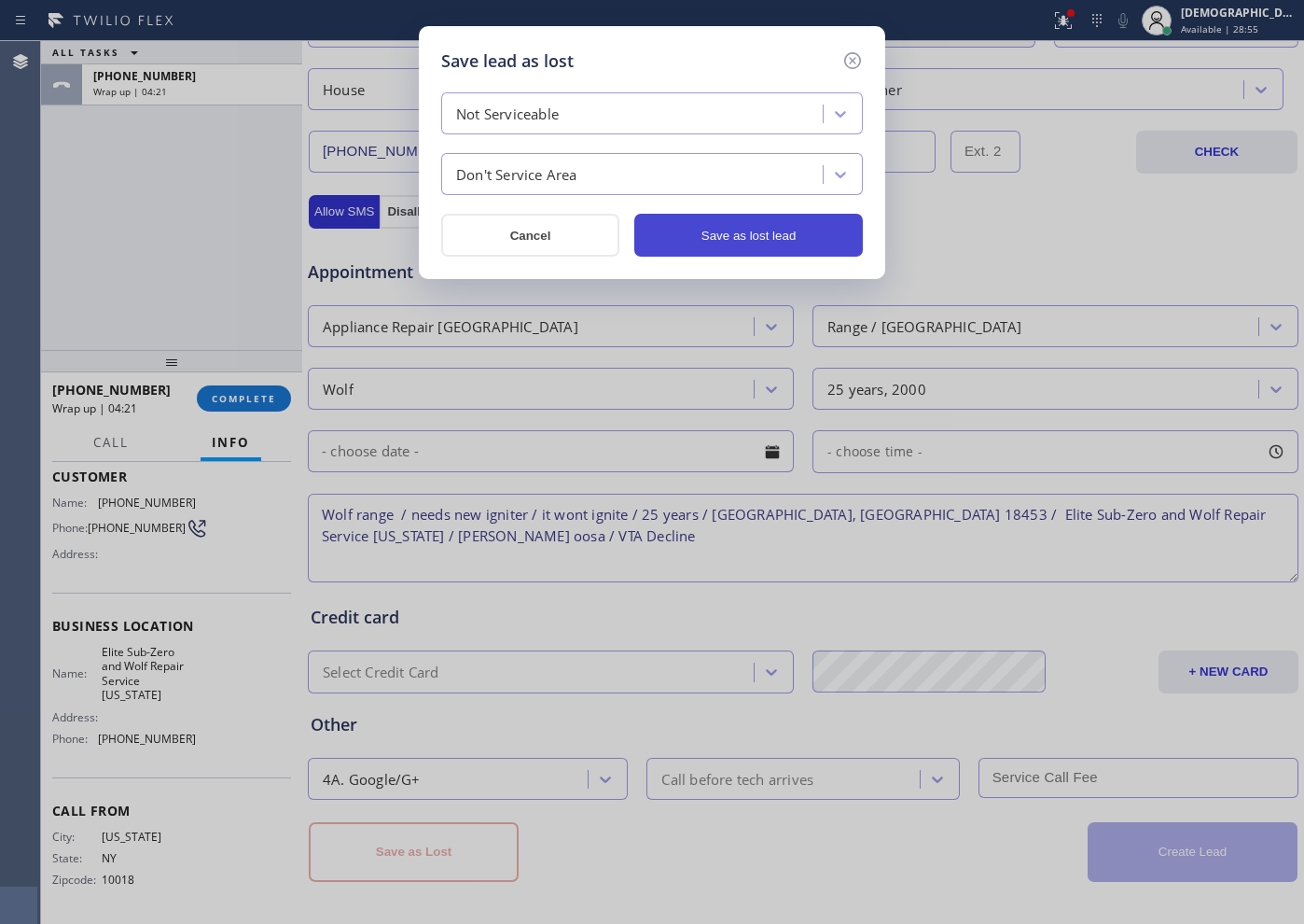
click at [769, 231] on button "Save as lost lead" at bounding box center [749, 234] width 229 height 43
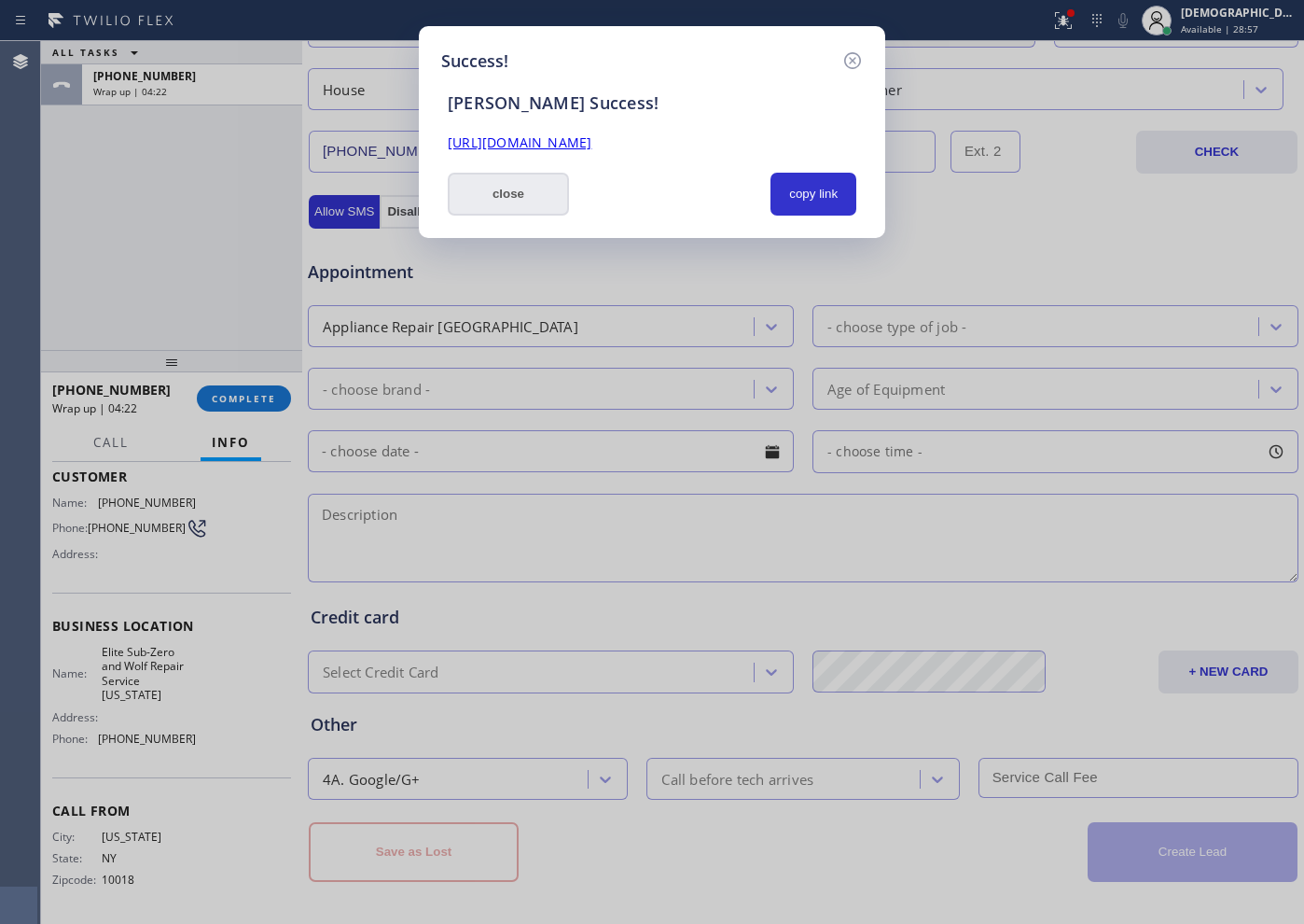
click at [509, 190] on button "close" at bounding box center [508, 193] width 121 height 43
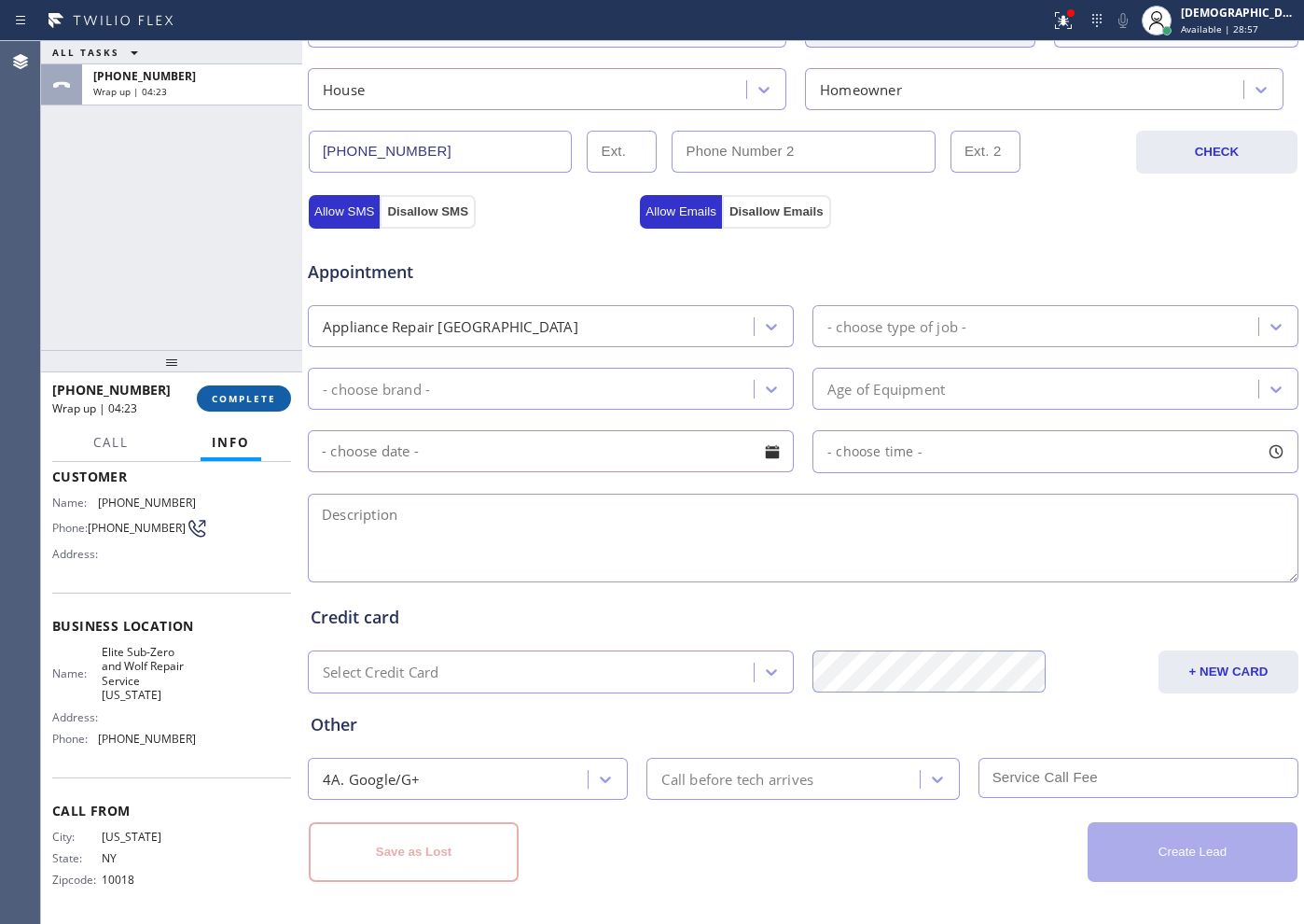
click at [256, 385] on button "COMPLETE" at bounding box center [244, 397] width 94 height 26
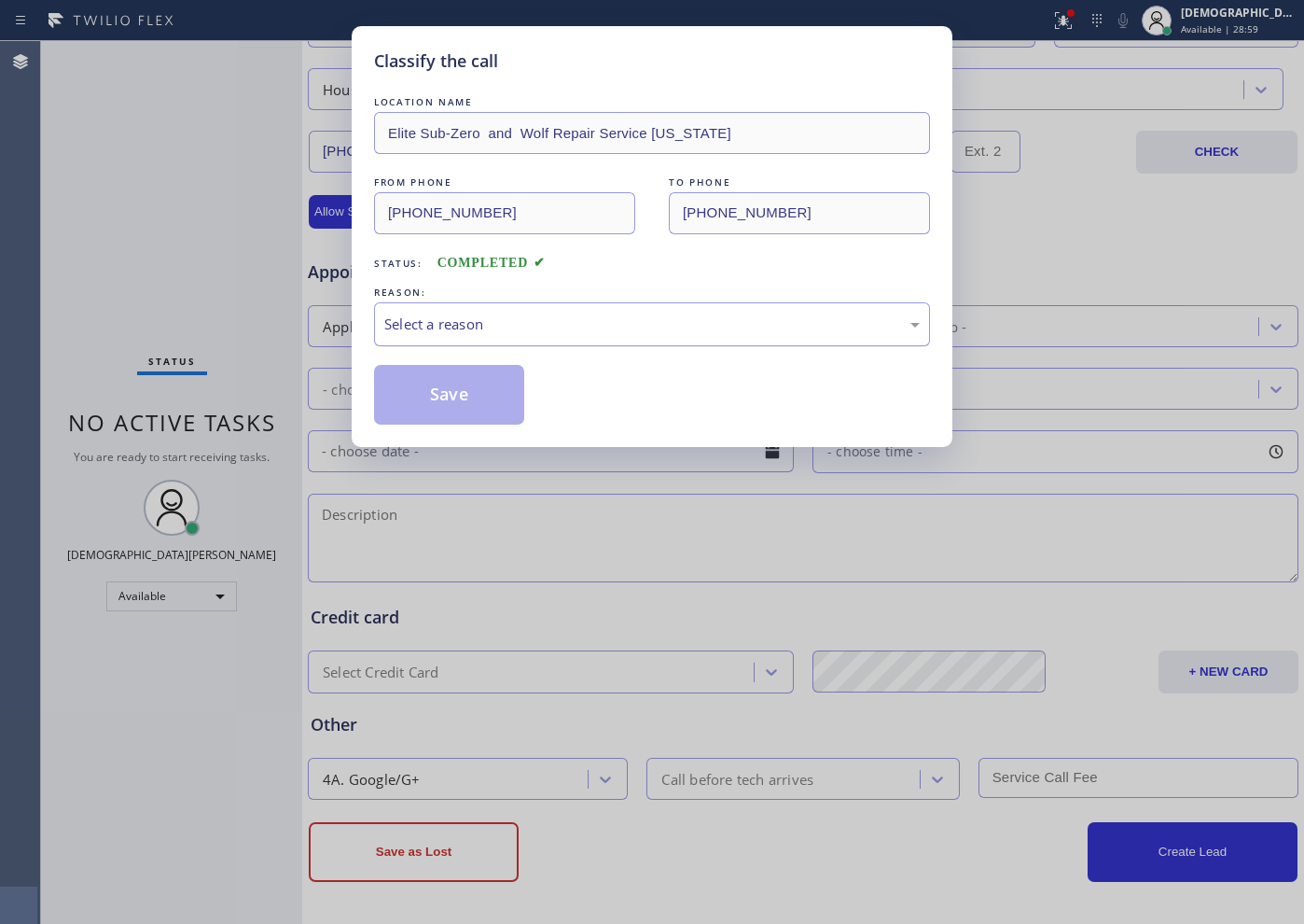
click at [433, 332] on div "Select a reason" at bounding box center [652, 324] width 535 height 22
click at [416, 392] on button "Save" at bounding box center [450, 394] width 150 height 60
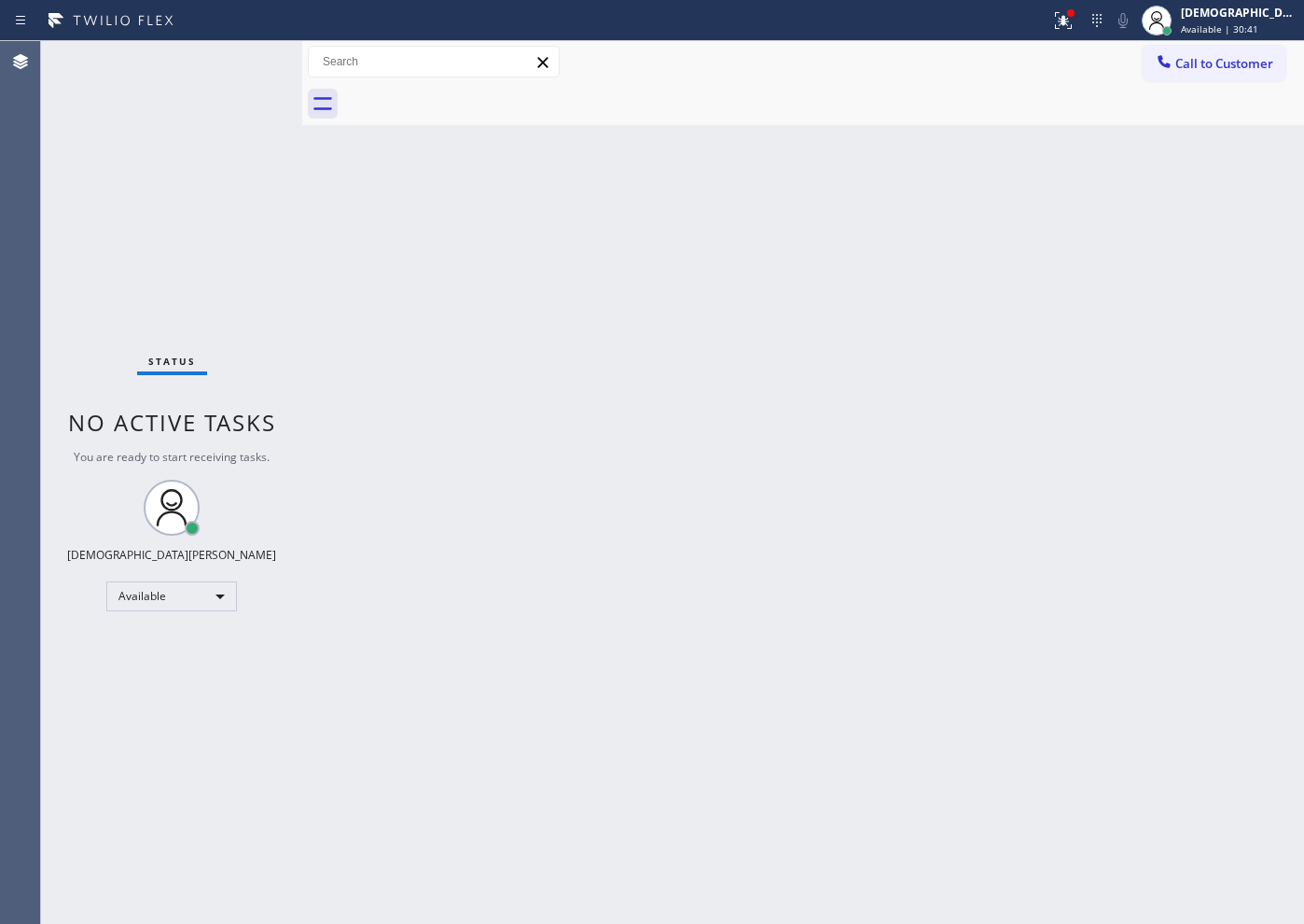
click at [203, 205] on div "Status No active tasks You are ready to start receiving tasks. Christian Cinco …" at bounding box center [171, 482] width 261 height 882
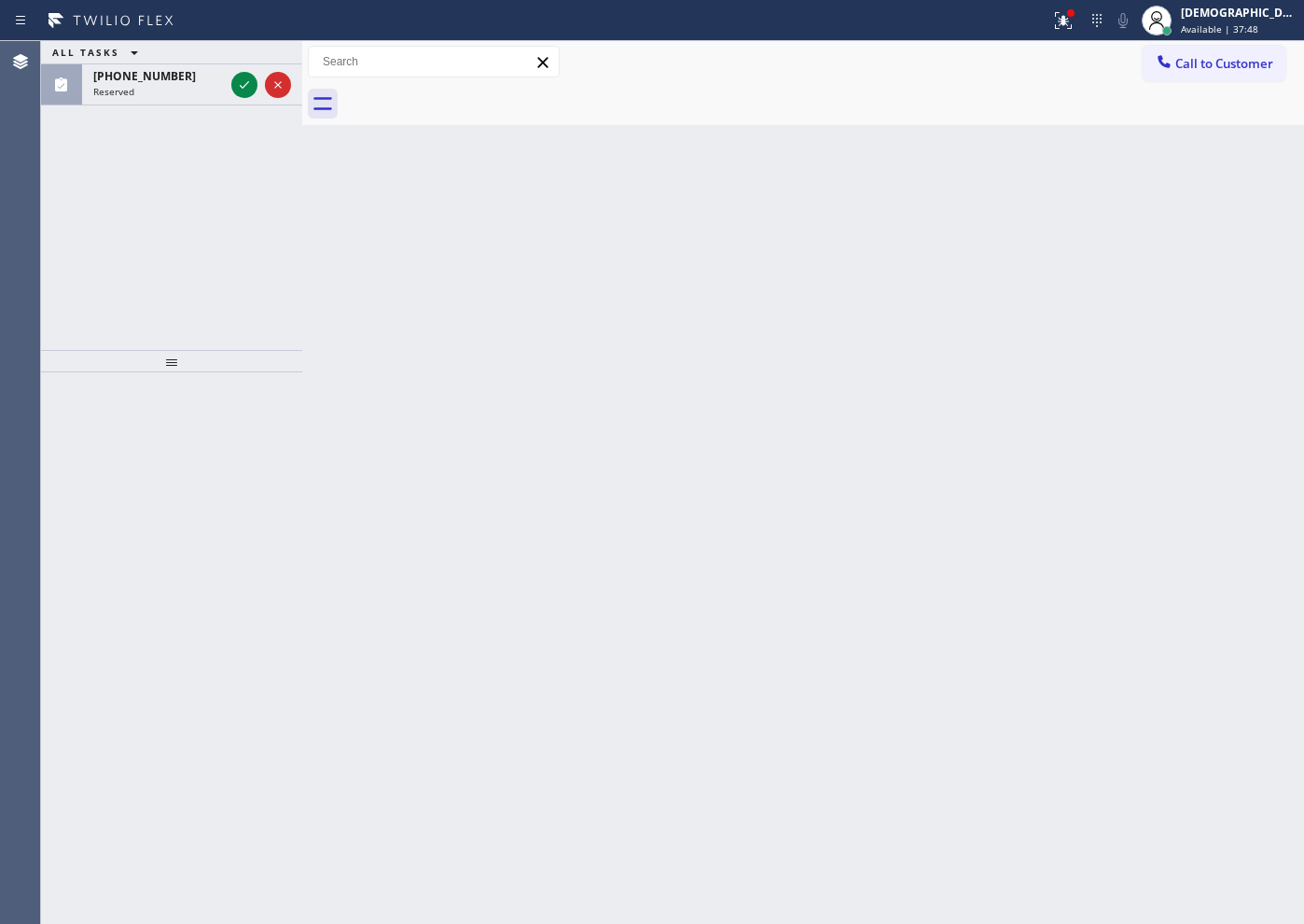
click at [162, 310] on div "ALL TASKS ALL TASKS ACTIVE TASKS TASKS IN WRAP UP [PHONE_NUMBER] Reserved" at bounding box center [171, 195] width 261 height 309
click at [242, 88] on icon at bounding box center [245, 85] width 23 height 23
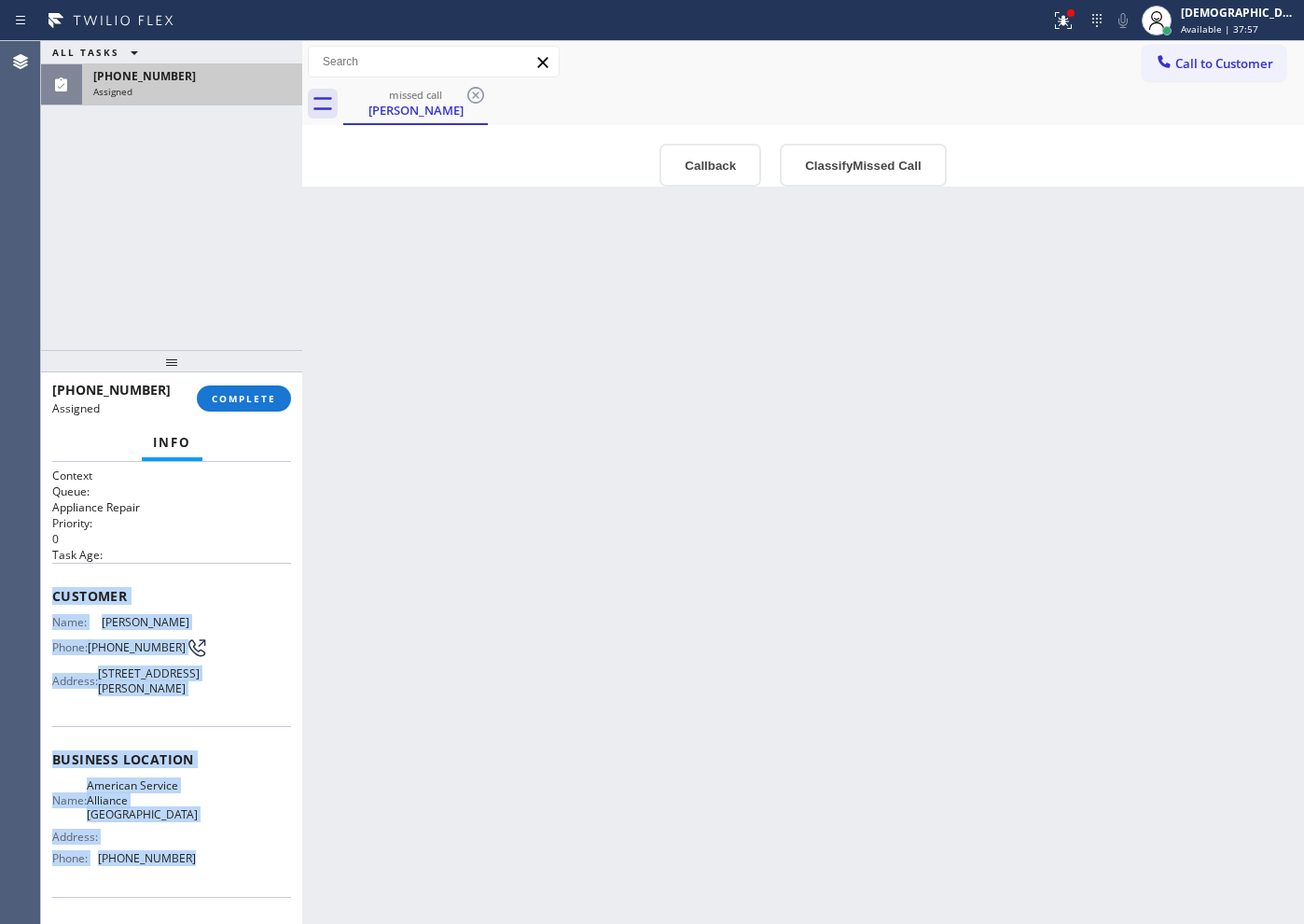
drag, startPoint x: 194, startPoint y: 887, endPoint x: 51, endPoint y: 583, distance: 336.0
click at [51, 583] on div "Context Queue: Appliance Repair Priority: 0 Task Age: Customer Name: [PERSON_NA…" at bounding box center [171, 693] width 261 height 462
copy div "Customer Name: [PERSON_NAME] Phone: [PHONE_NUMBER] Address: [STREET_ADDRESS][PE…"
click at [146, 264] on div "ALL TASKS ALL TASKS ACTIVE TASKS TASKS IN WRAP UP [PHONE_NUMBER] Assigned" at bounding box center [171, 195] width 261 height 309
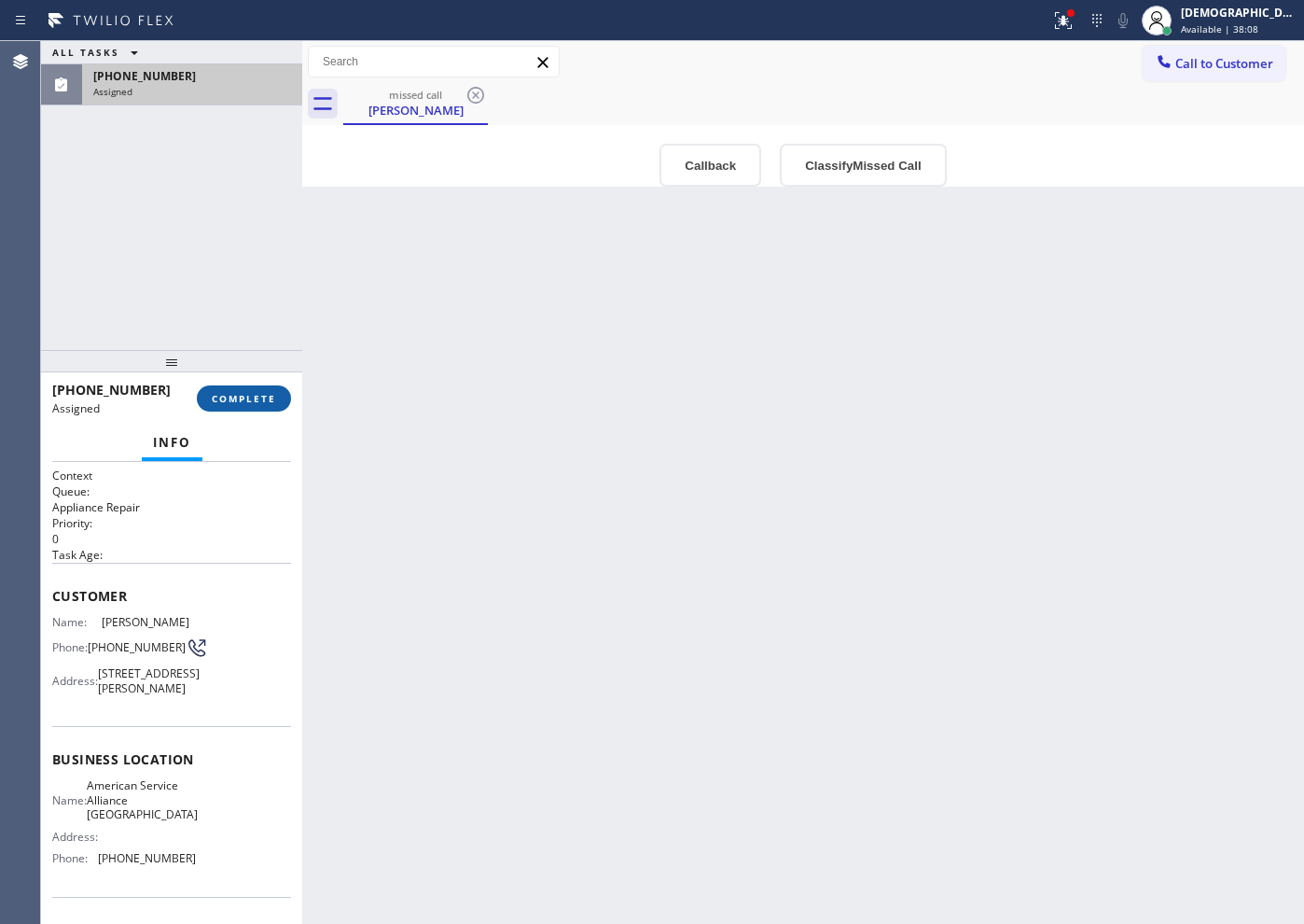
click at [249, 392] on span "COMPLETE" at bounding box center [244, 398] width 65 height 13
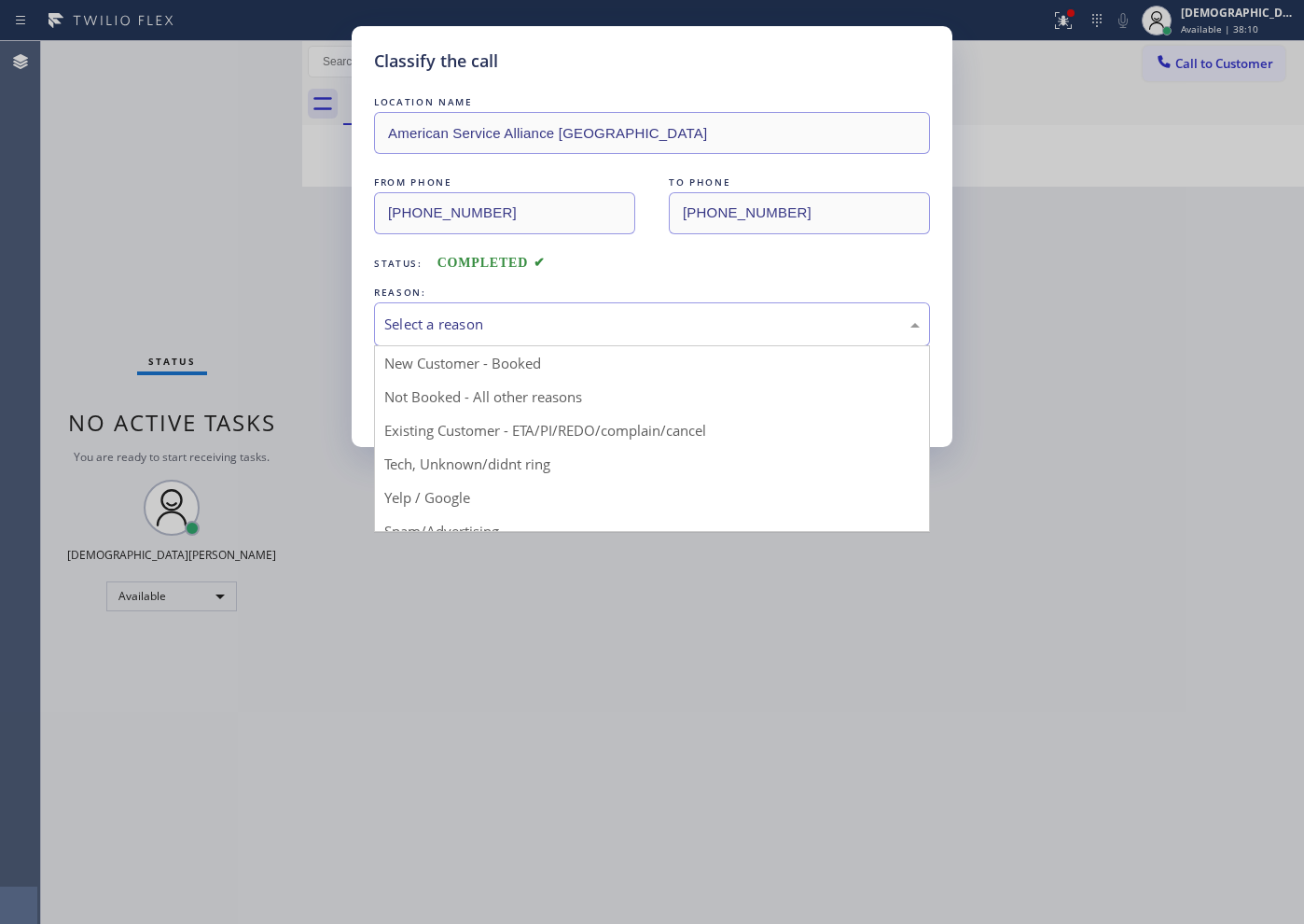
click at [458, 325] on div "Select a reason" at bounding box center [652, 324] width 535 height 22
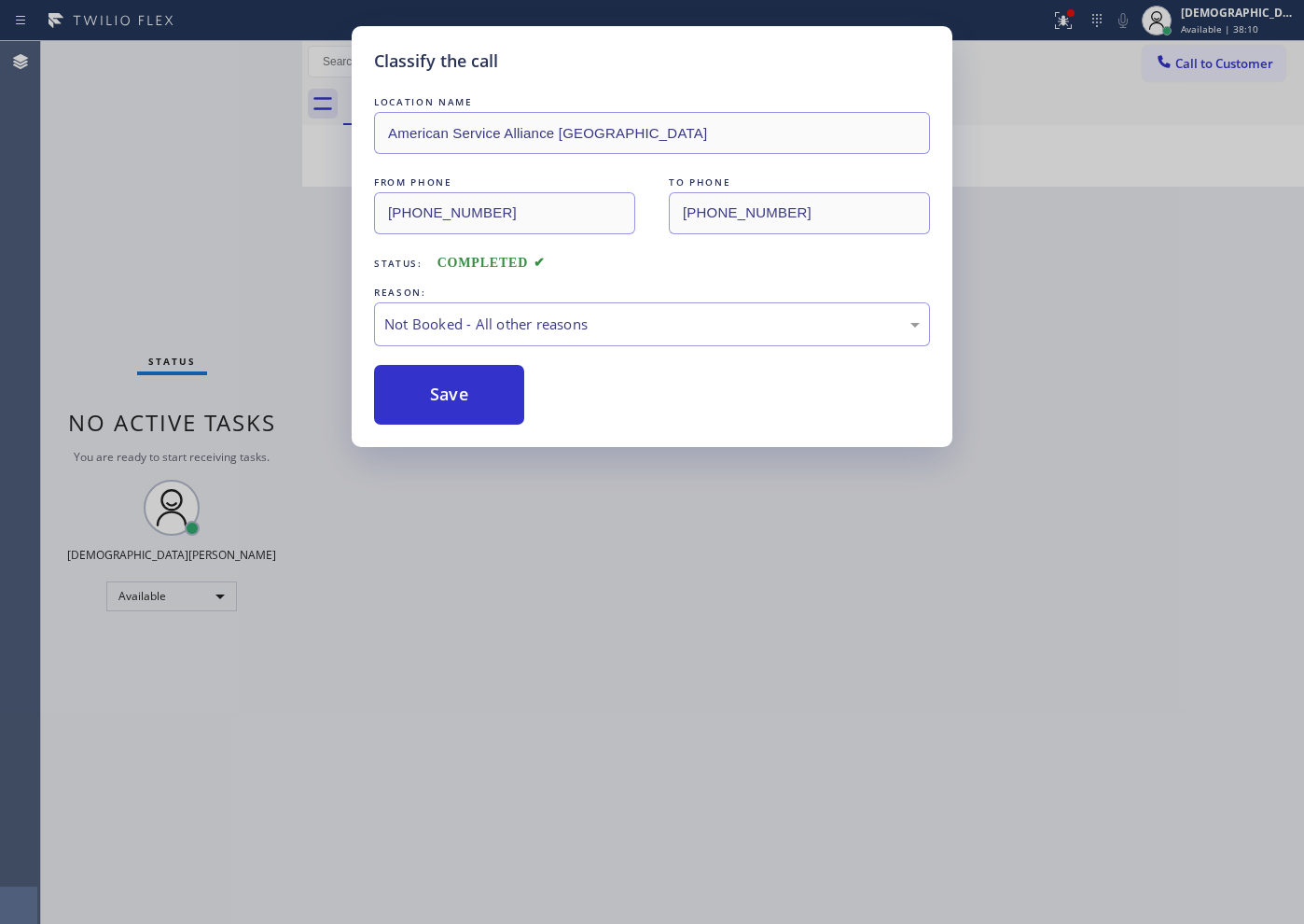
click at [446, 388] on button "Save" at bounding box center [450, 394] width 150 height 60
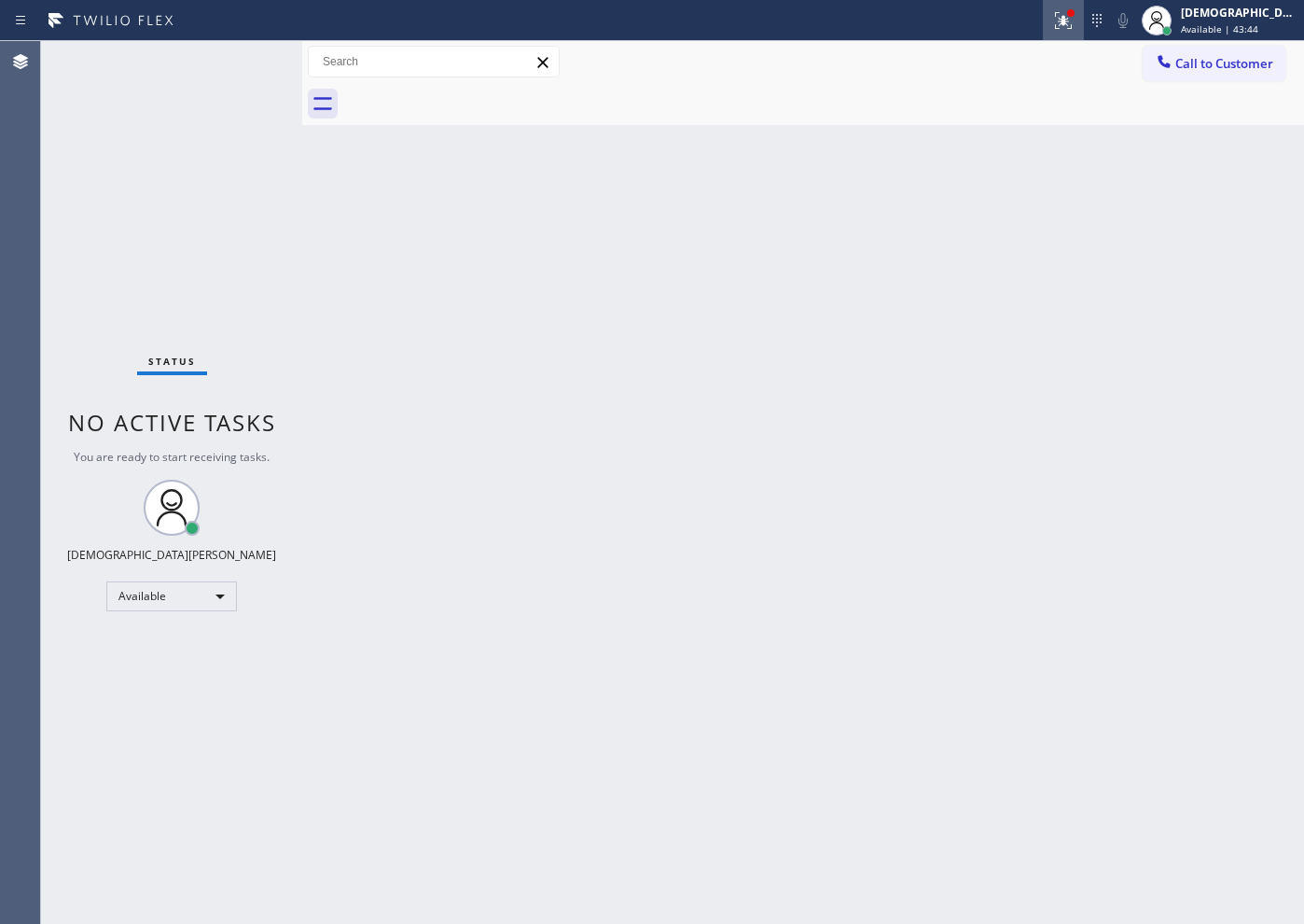
click at [1072, 23] on icon at bounding box center [1064, 21] width 17 height 17
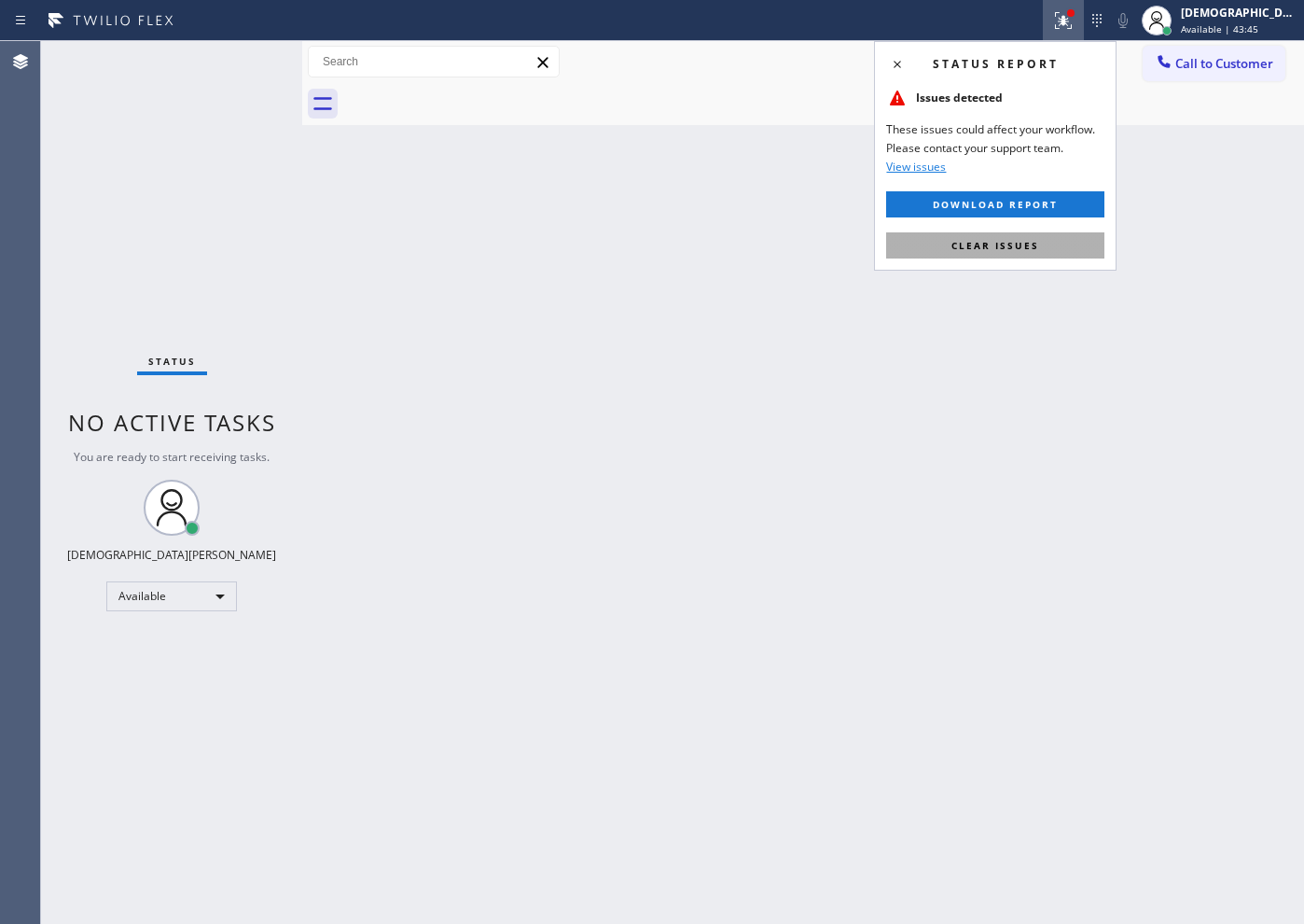
click at [1093, 250] on button "Clear issues" at bounding box center [994, 245] width 218 height 26
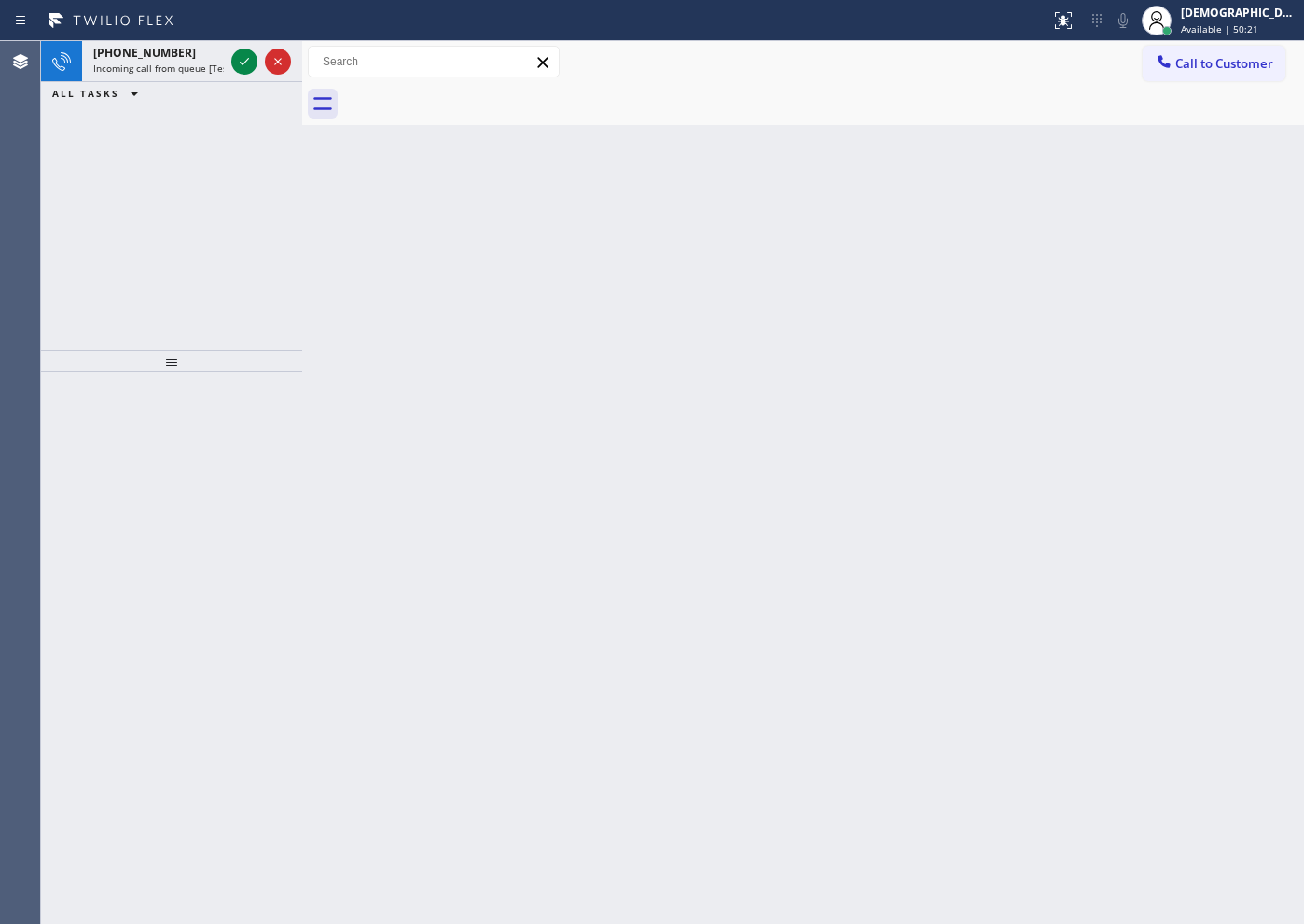
click at [155, 191] on div "[PHONE_NUMBER] Incoming call from queue [Test] All ALL TASKS ALL TASKS ACTIVE T…" at bounding box center [171, 195] width 261 height 309
click at [245, 57] on icon at bounding box center [245, 62] width 23 height 23
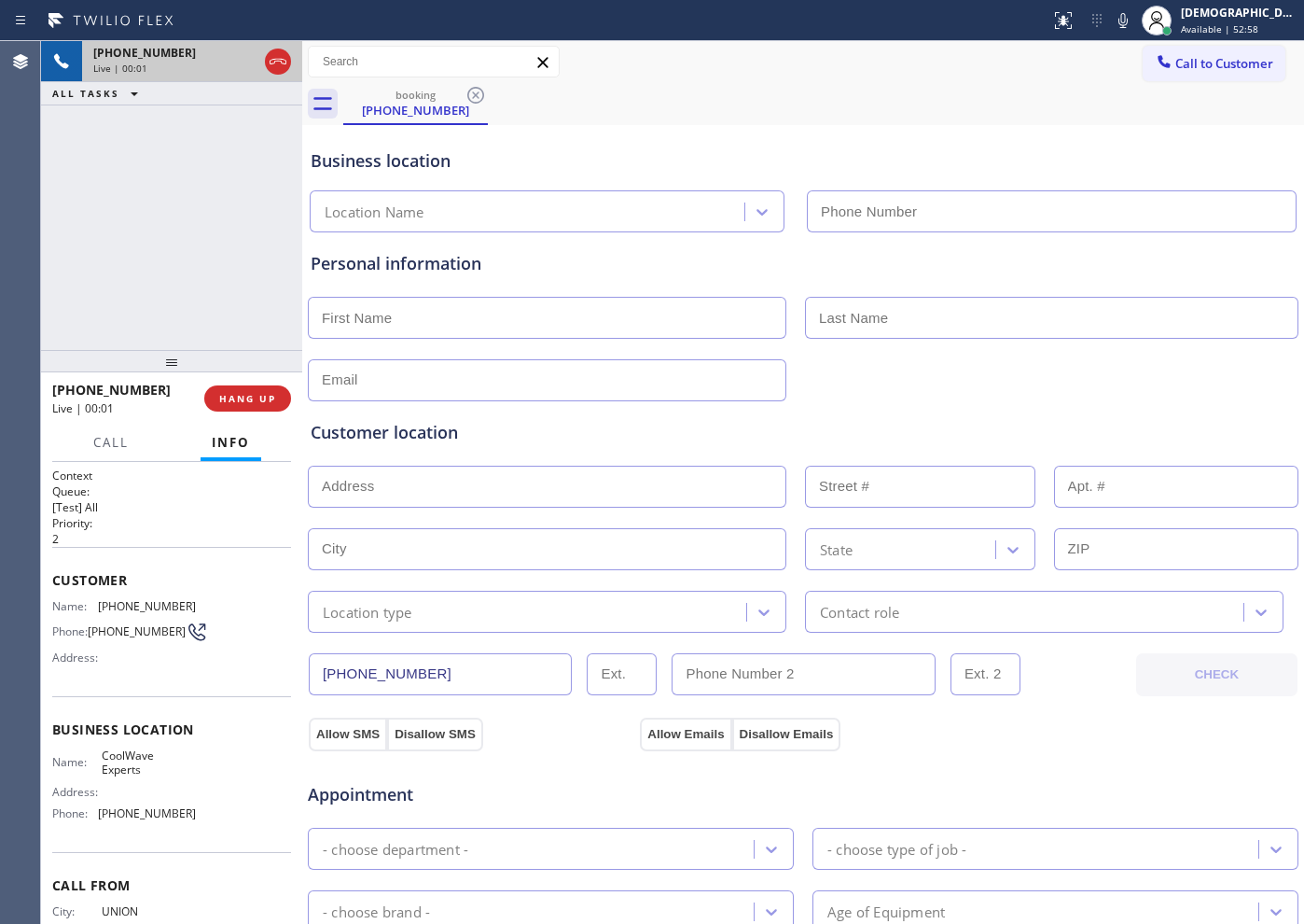
type input "[PHONE_NUMBER]"
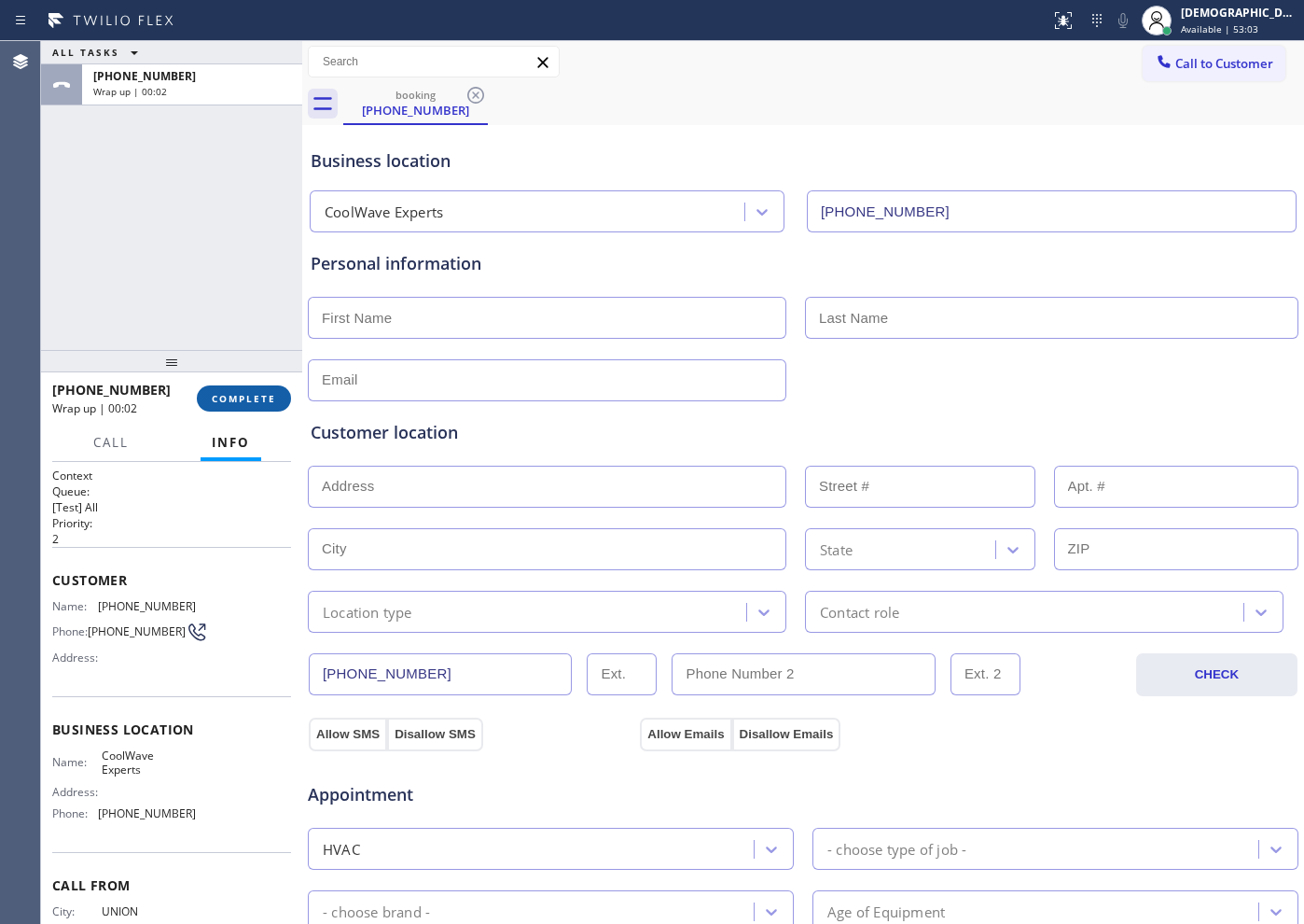
click at [240, 403] on span "COMPLETE" at bounding box center [244, 398] width 65 height 13
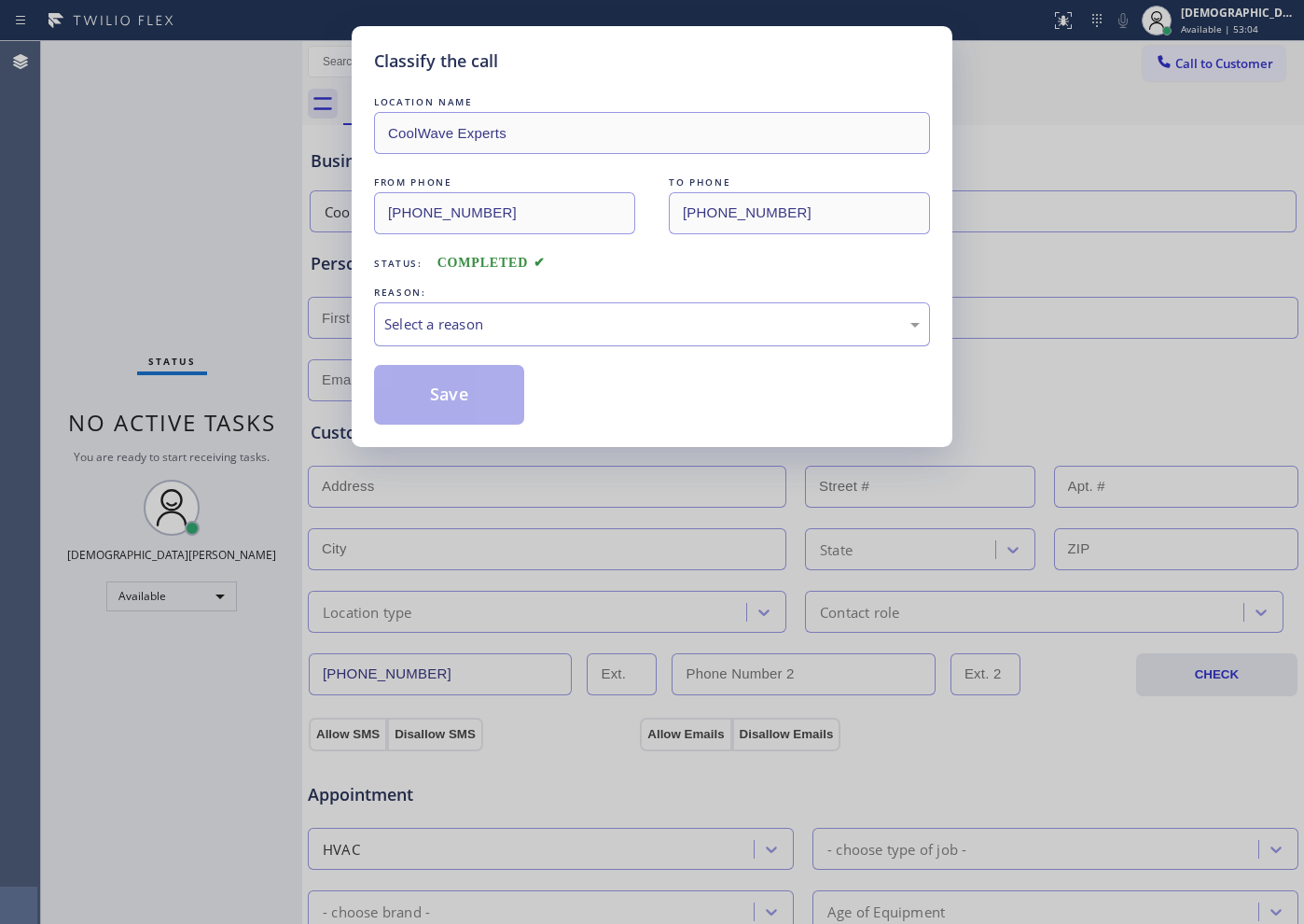
click at [494, 314] on div "Select a reason" at bounding box center [652, 324] width 535 height 22
click at [452, 394] on button "Save" at bounding box center [450, 394] width 150 height 60
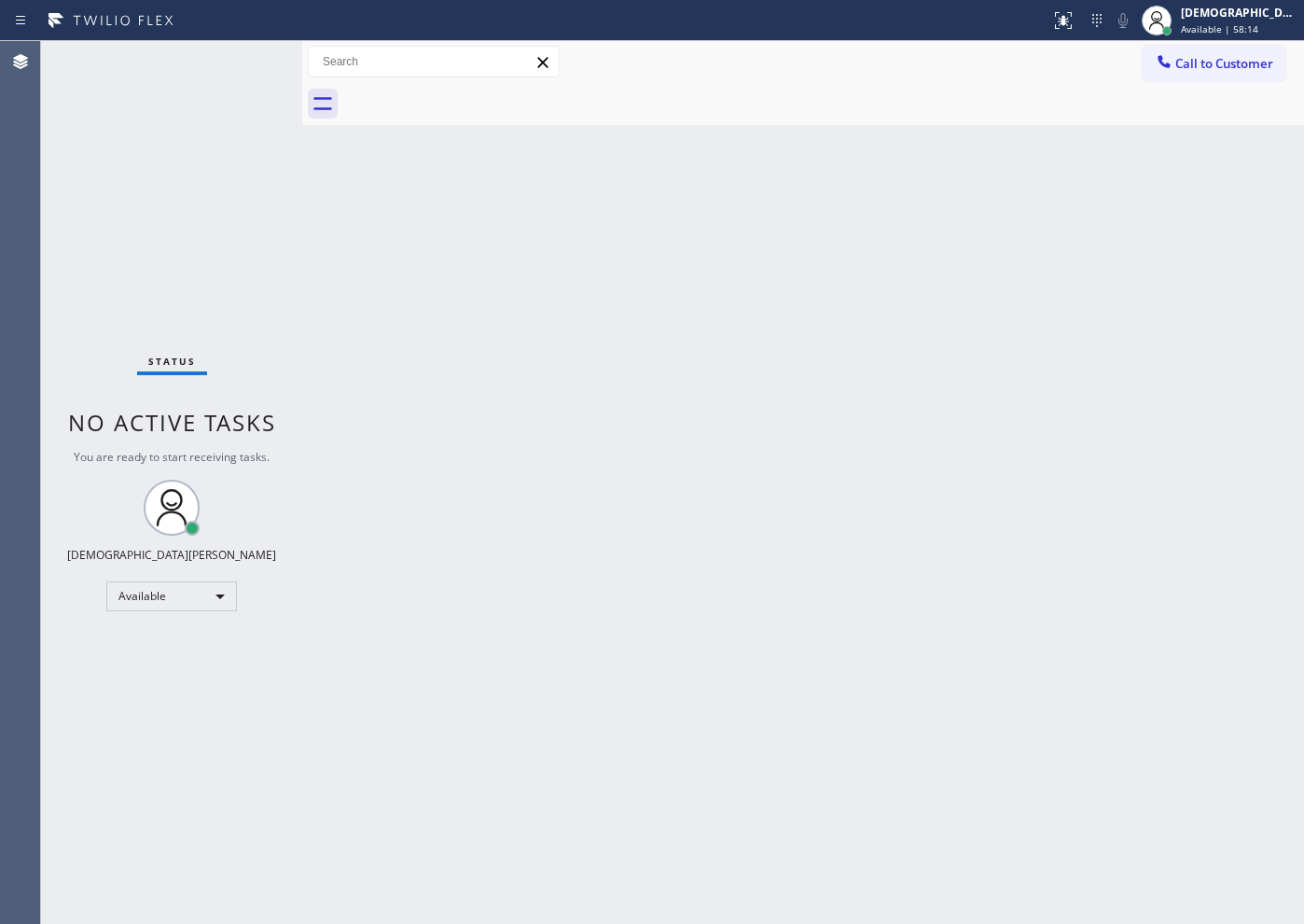
click at [150, 254] on div "Status No active tasks You are ready to start receiving tasks. Christian Cinco …" at bounding box center [171, 482] width 261 height 882
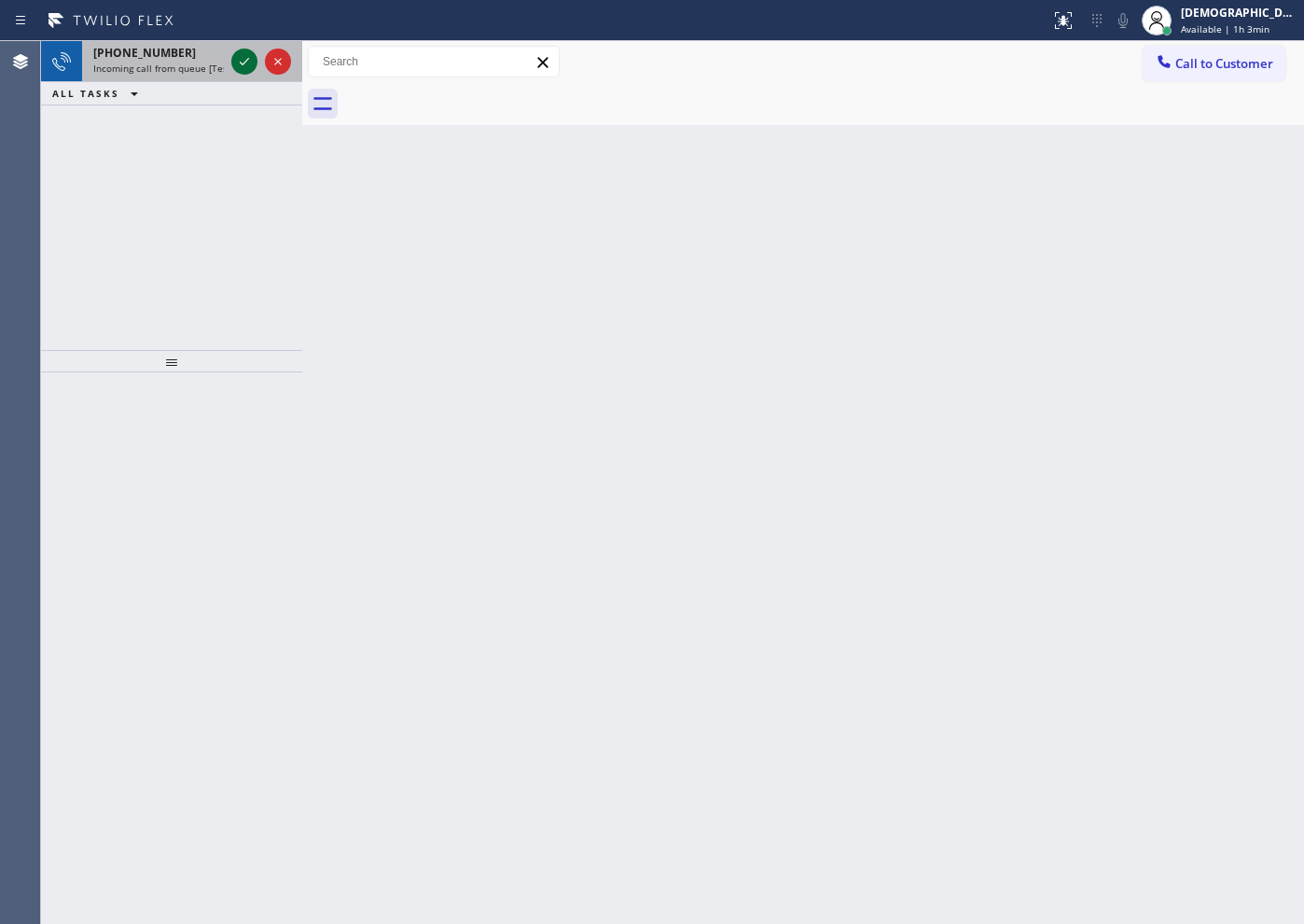
click at [249, 54] on icon at bounding box center [245, 62] width 23 height 23
click at [95, 170] on div "[PHONE_NUMBER] Incoming call from queue [Test] All ALL TASKS ALL TASKS ACTIVE T…" at bounding box center [171, 195] width 261 height 309
click at [239, 63] on icon at bounding box center [245, 62] width 23 height 23
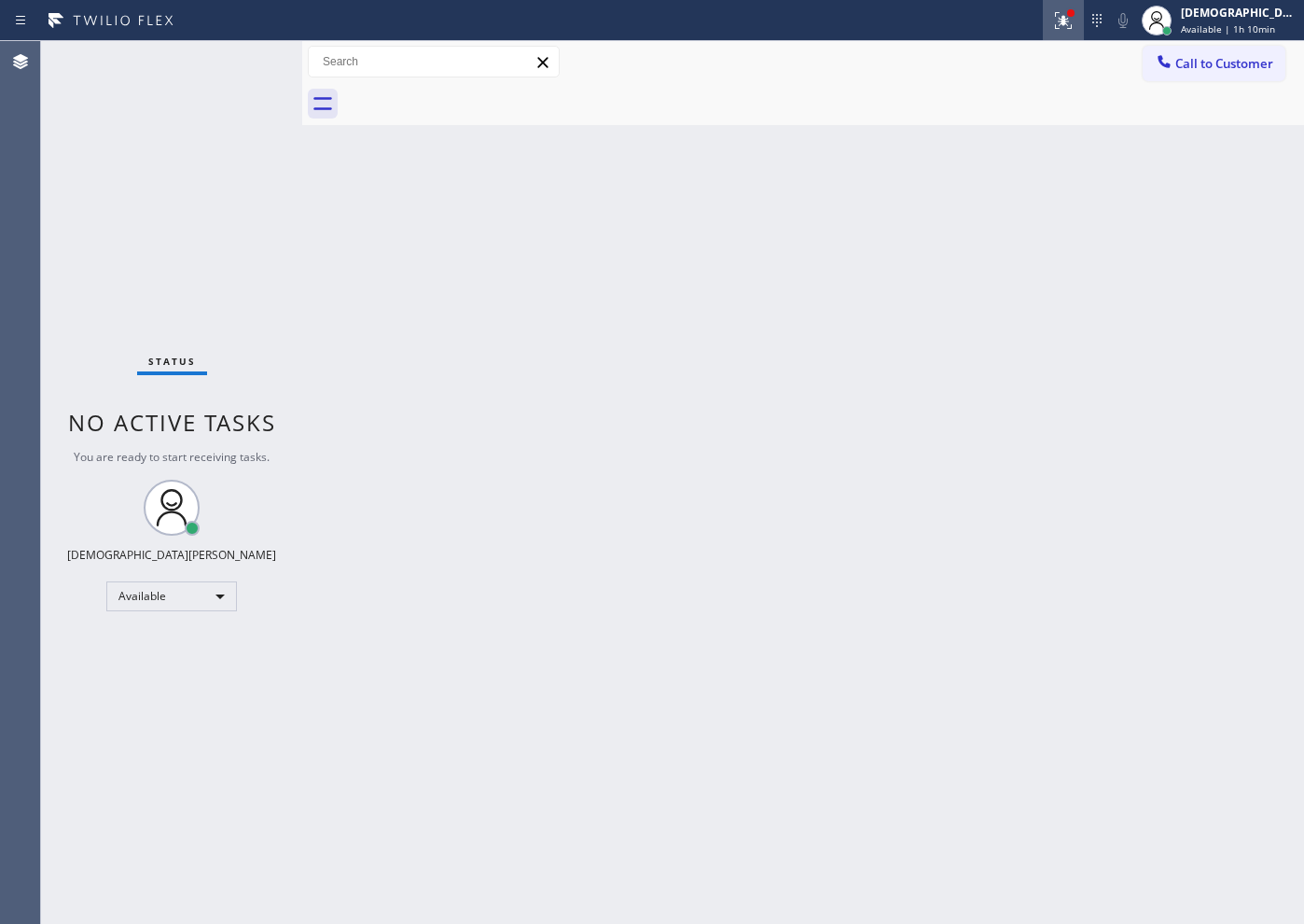
click at [1074, 22] on icon at bounding box center [1064, 21] width 23 height 23
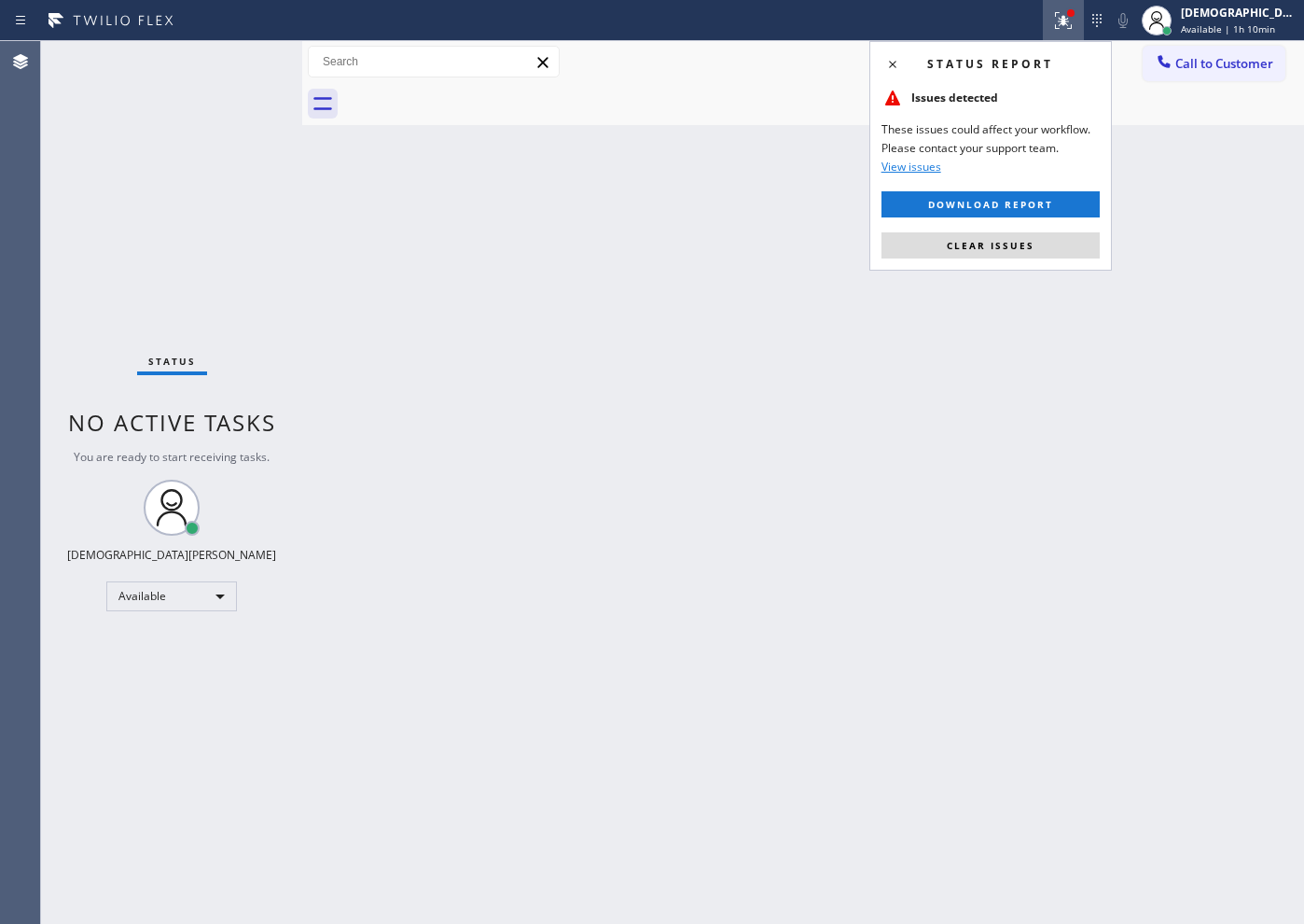
click at [1067, 229] on div "Status report Issues detected These issues could affect your workflow. Please c…" at bounding box center [991, 155] width 243 height 230
click at [1066, 238] on button "Clear issues" at bounding box center [990, 245] width 218 height 26
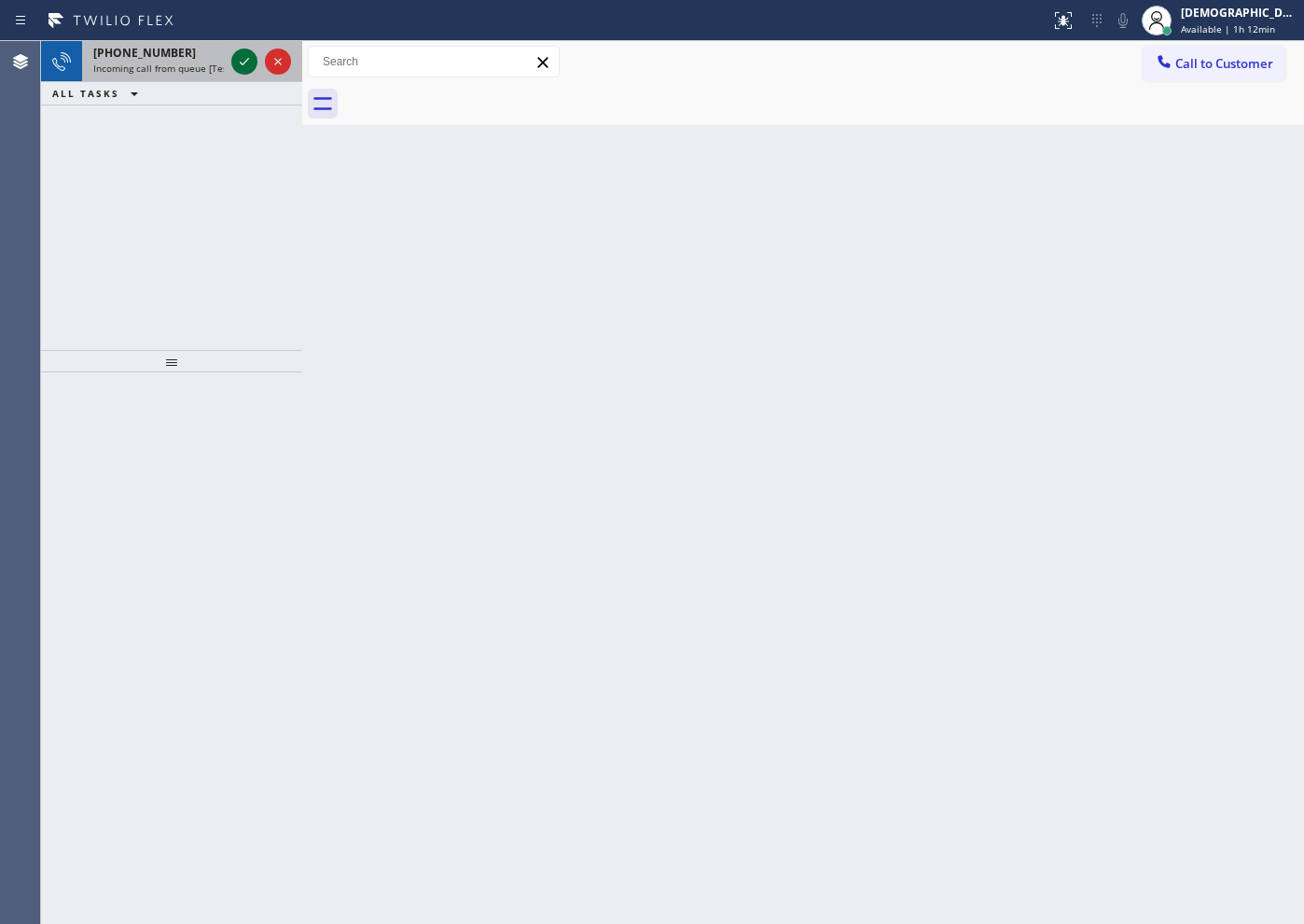
click at [240, 61] on icon at bounding box center [245, 62] width 23 height 23
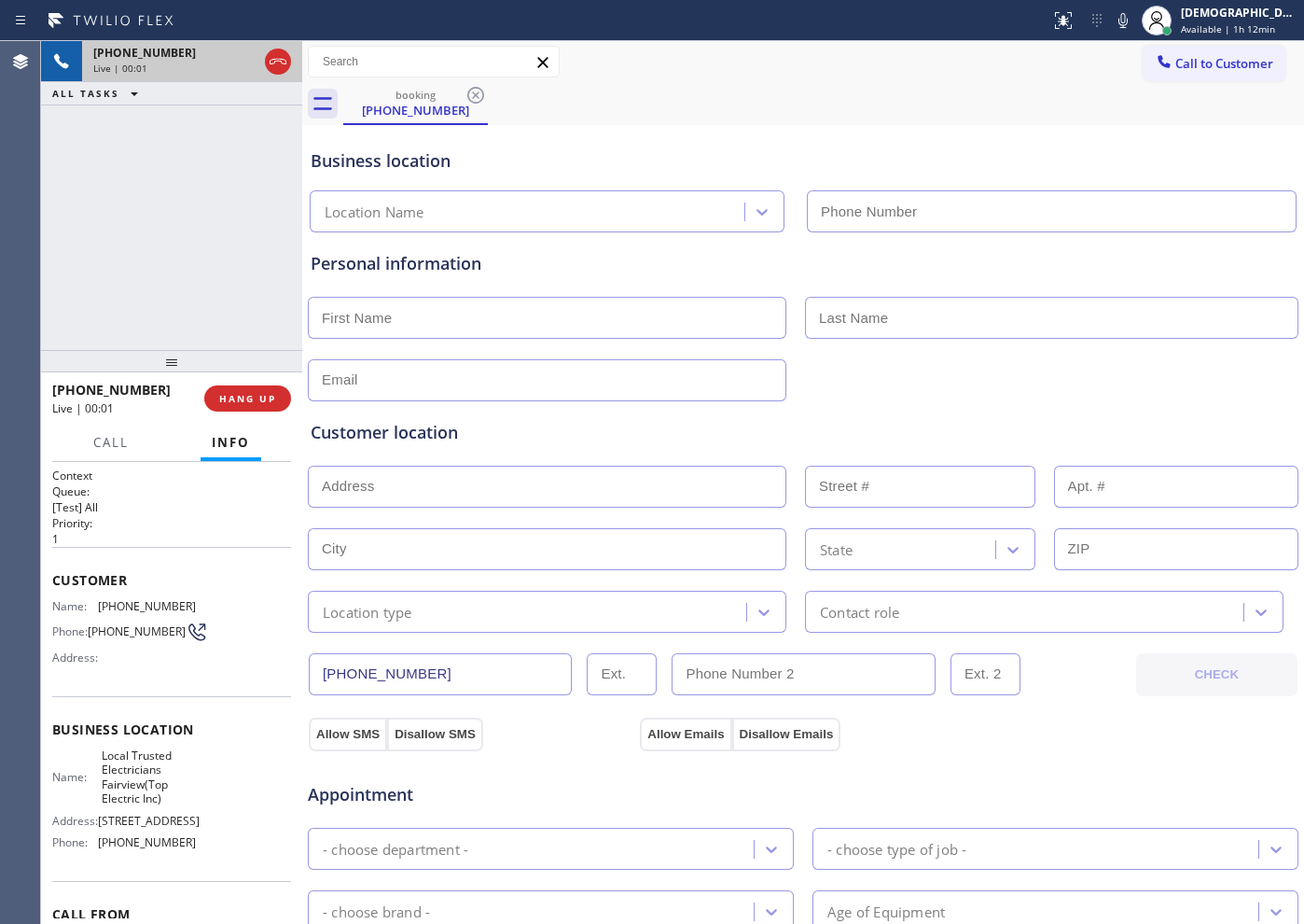
type input "[PHONE_NUMBER]"
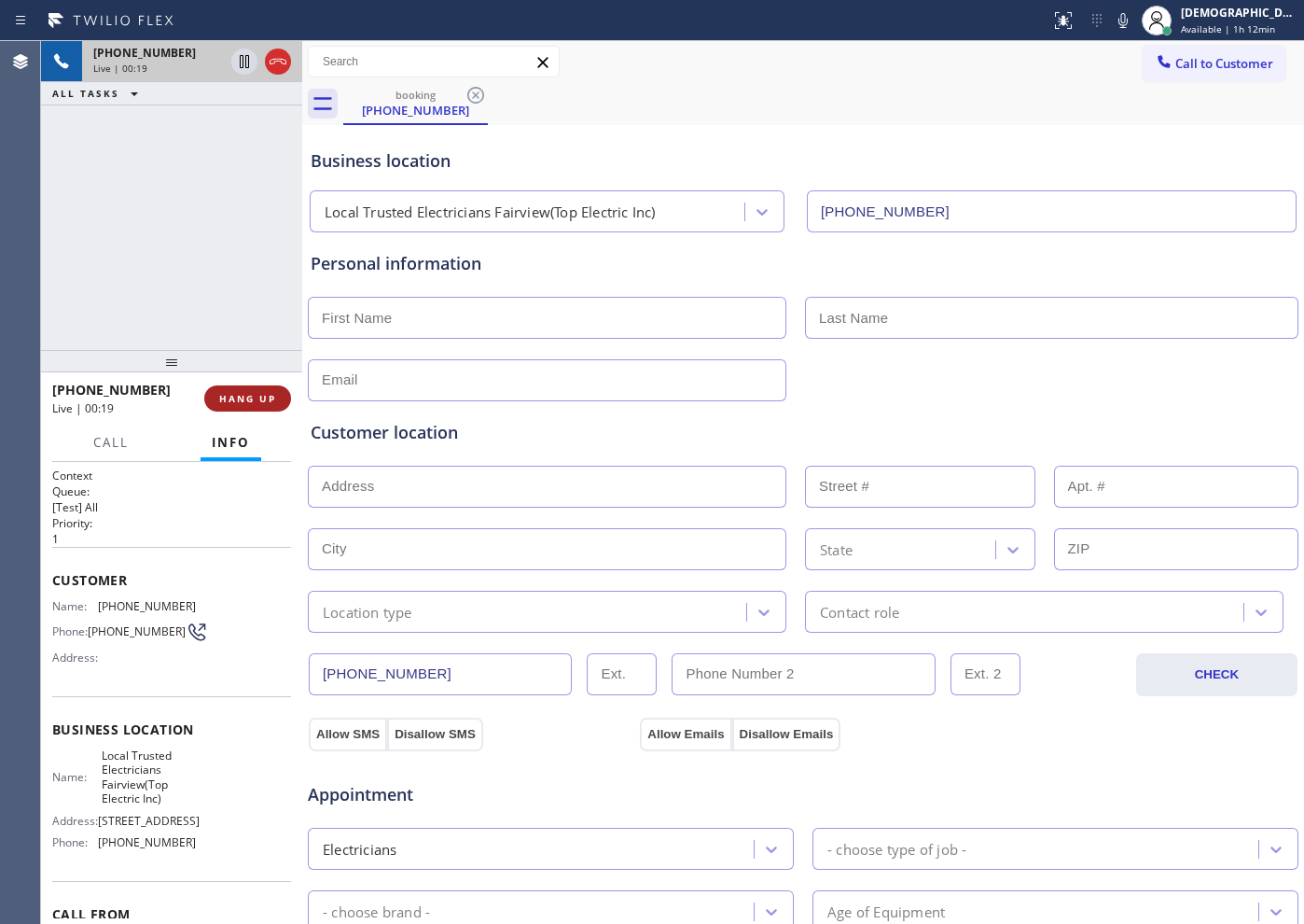
click at [248, 398] on span "HANG UP" at bounding box center [248, 398] width 57 height 13
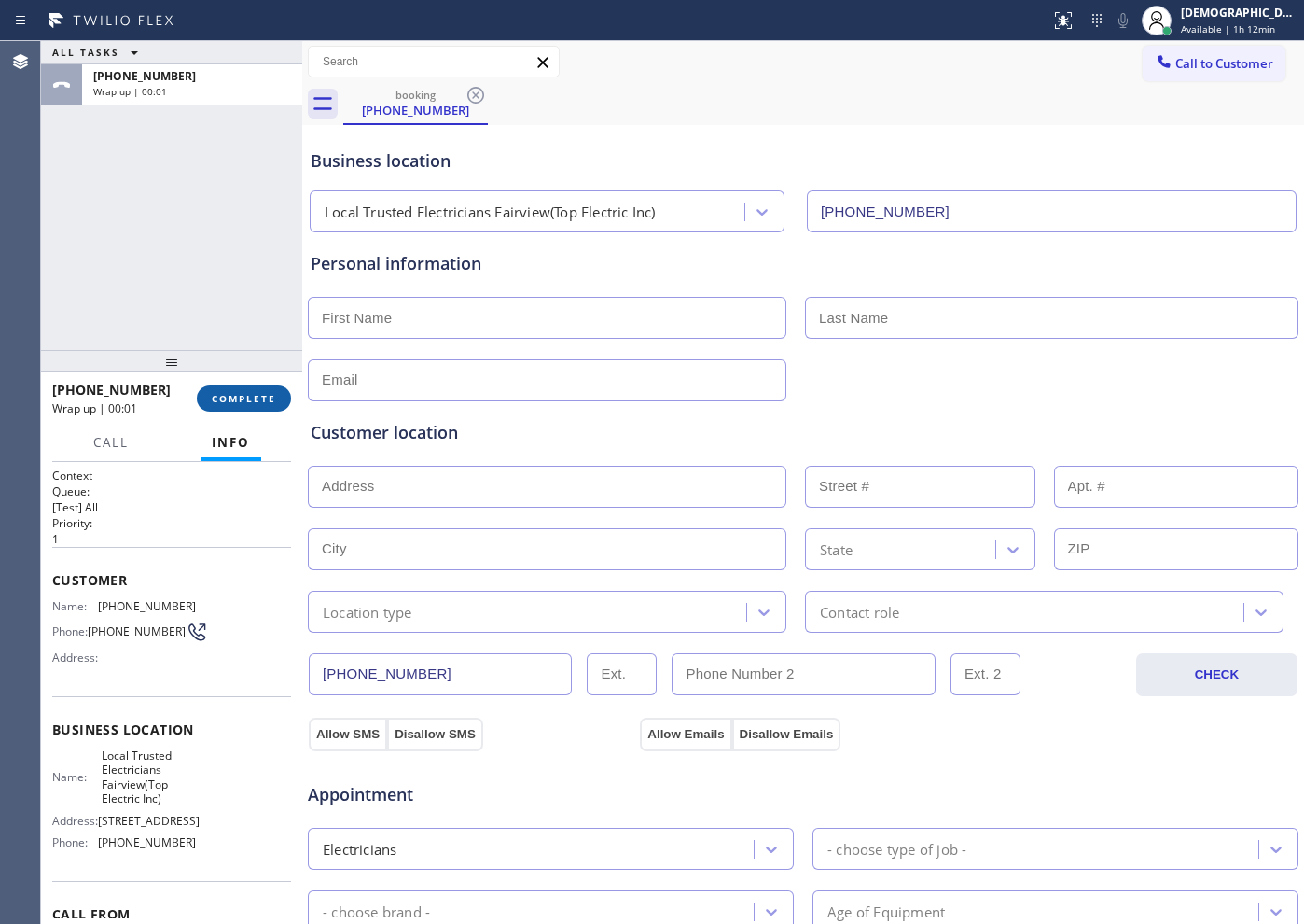
click at [248, 394] on span "COMPLETE" at bounding box center [244, 398] width 65 height 13
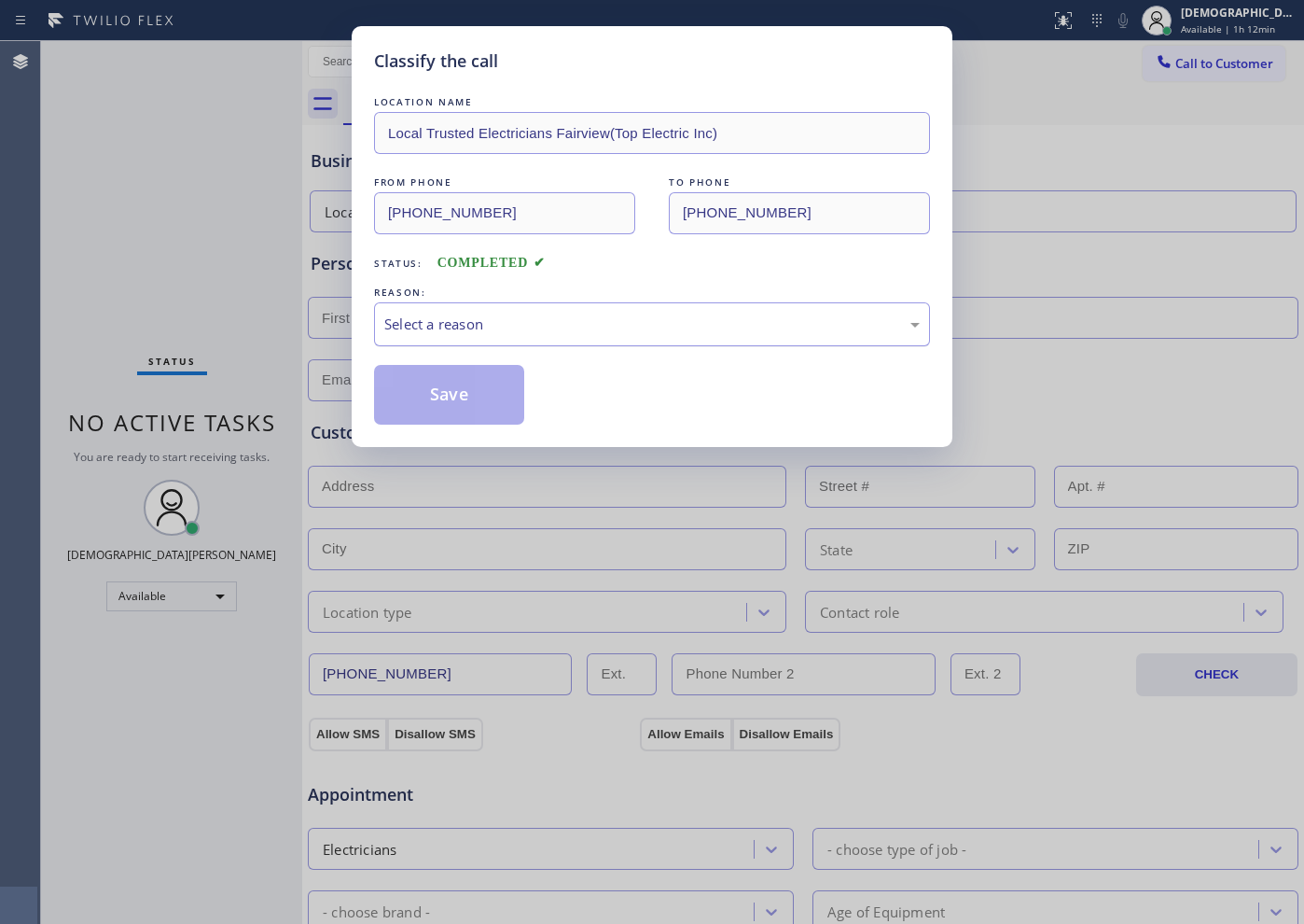
click at [483, 321] on div "Select a reason" at bounding box center [652, 324] width 535 height 22
click at [471, 384] on button "Save" at bounding box center [450, 394] width 150 height 60
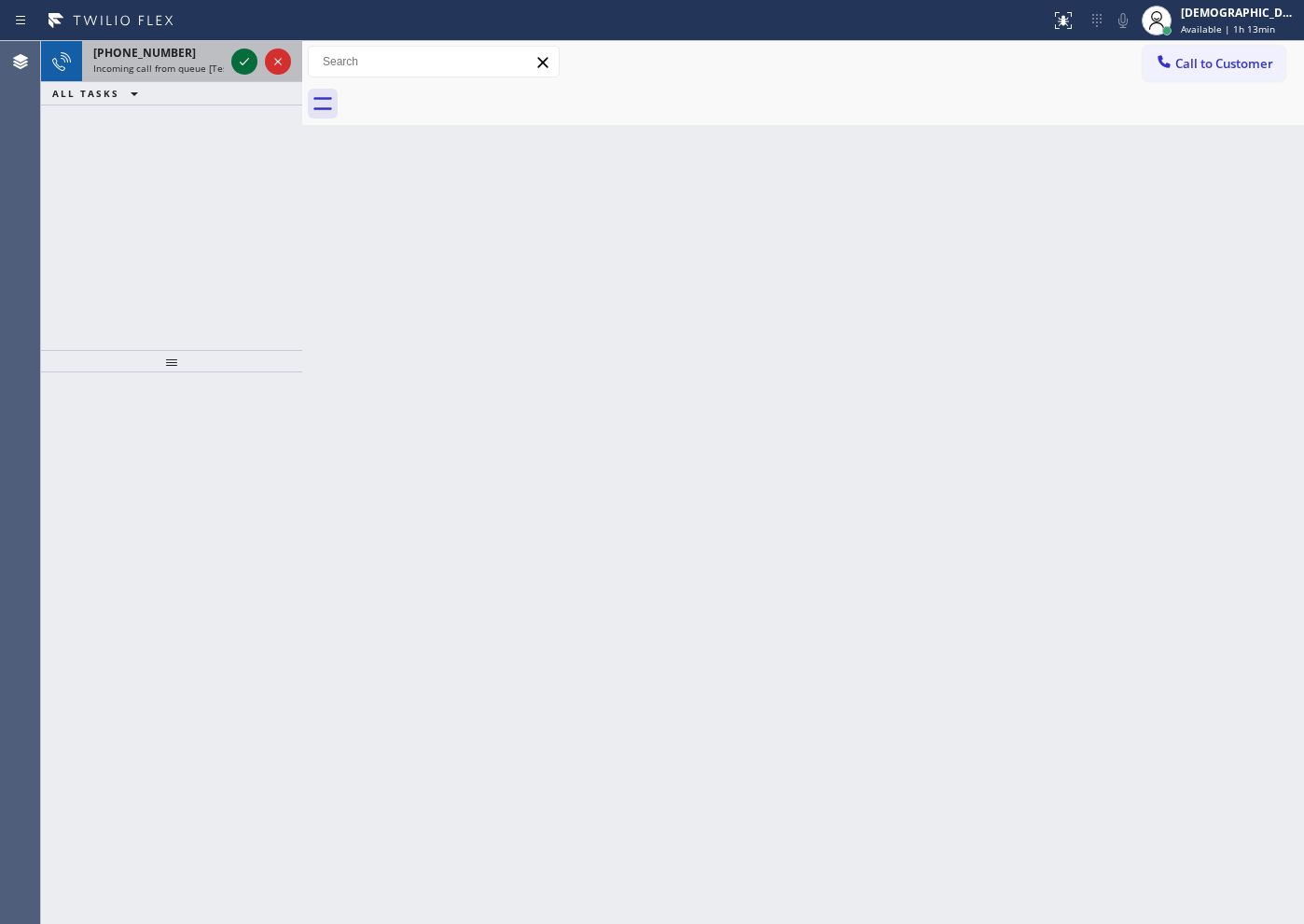
click at [246, 62] on icon at bounding box center [245, 62] width 10 height 8
click at [254, 56] on icon at bounding box center [245, 62] width 23 height 23
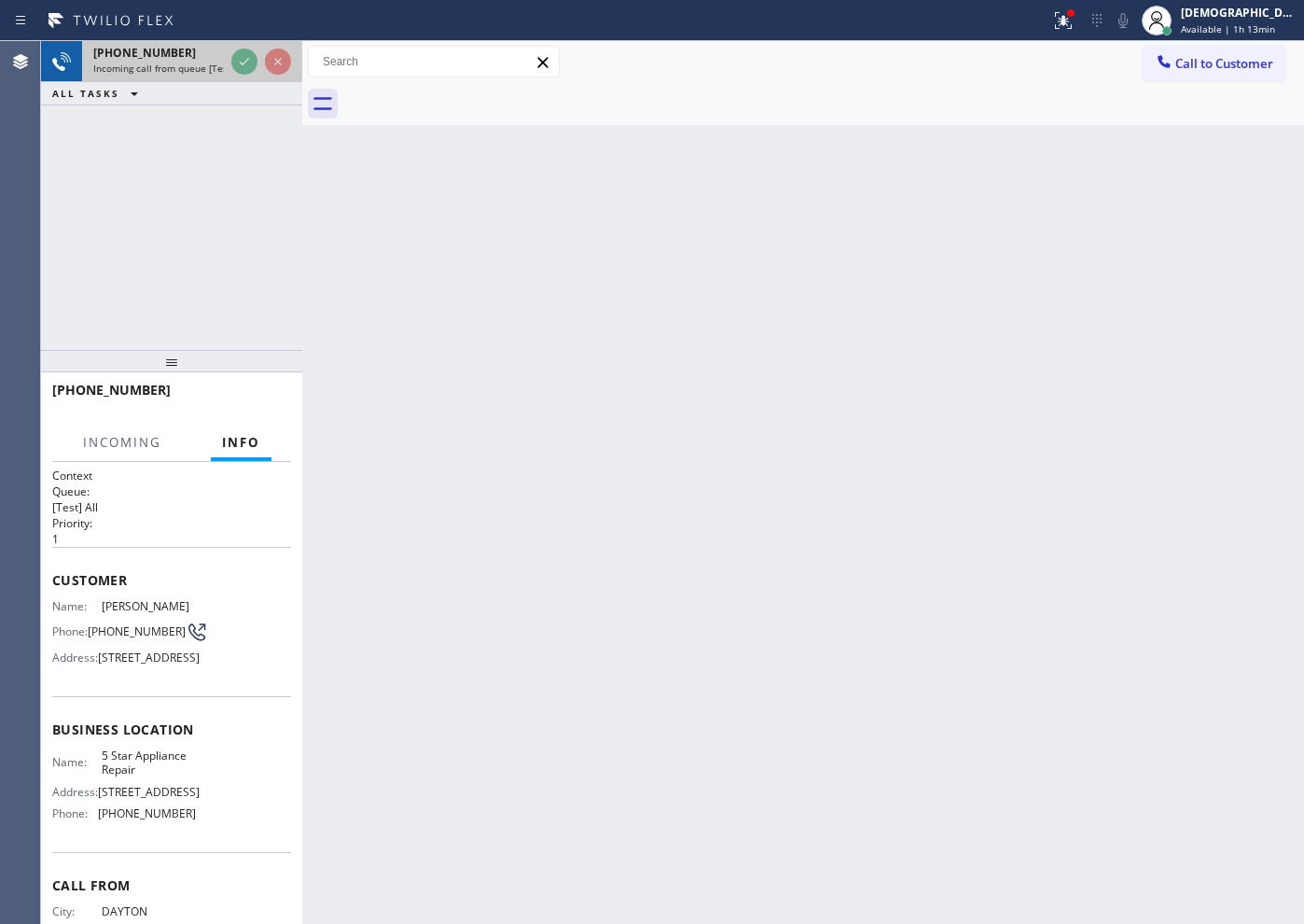
click at [257, 54] on div at bounding box center [261, 61] width 68 height 41
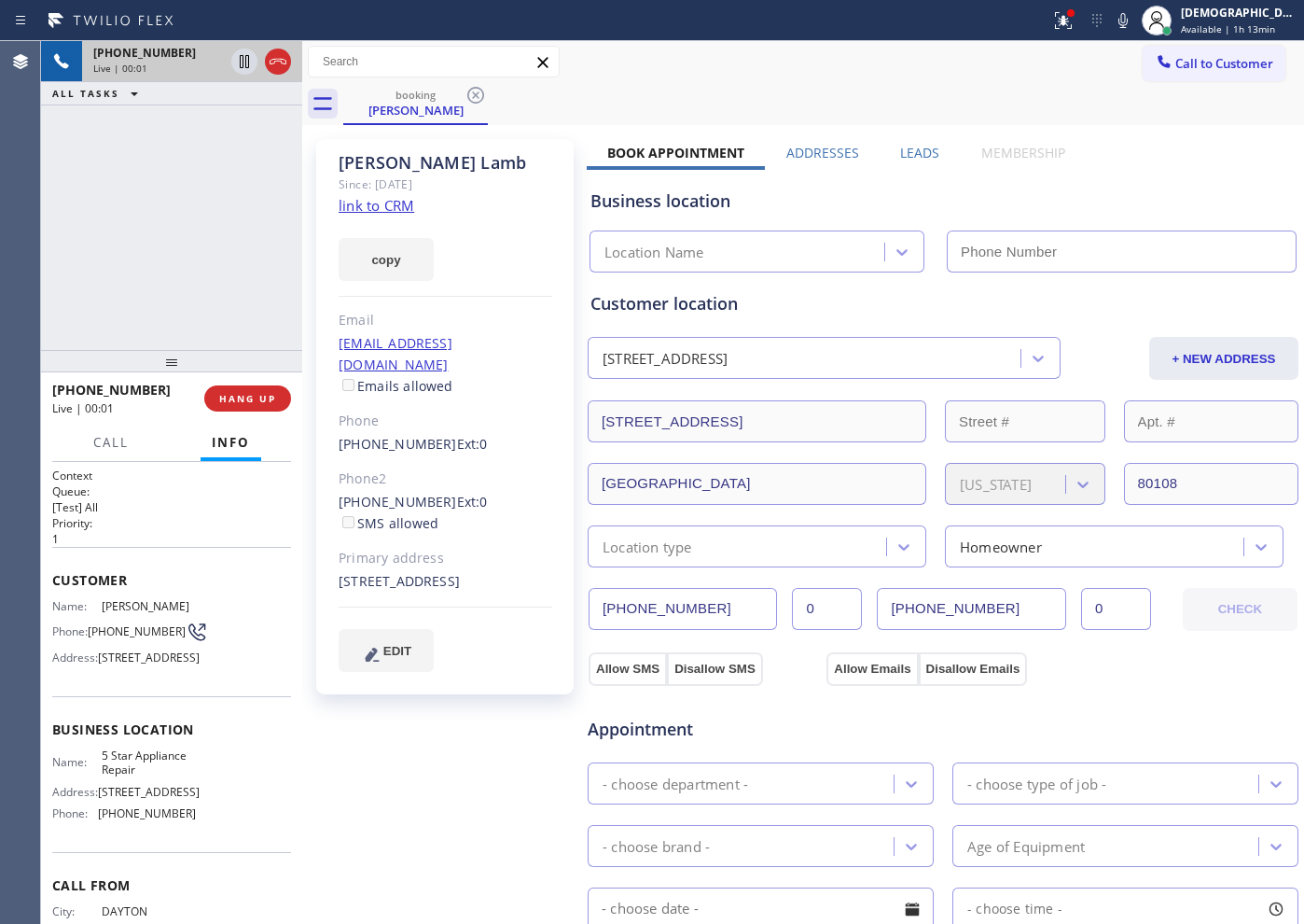
type input "[PHONE_NUMBER]"
click at [391, 201] on link "link to CRM" at bounding box center [375, 206] width 75 height 19
click at [244, 63] on icon at bounding box center [245, 62] width 10 height 13
click at [248, 66] on icon at bounding box center [245, 62] width 13 height 13
click at [242, 67] on icon at bounding box center [245, 62] width 23 height 23
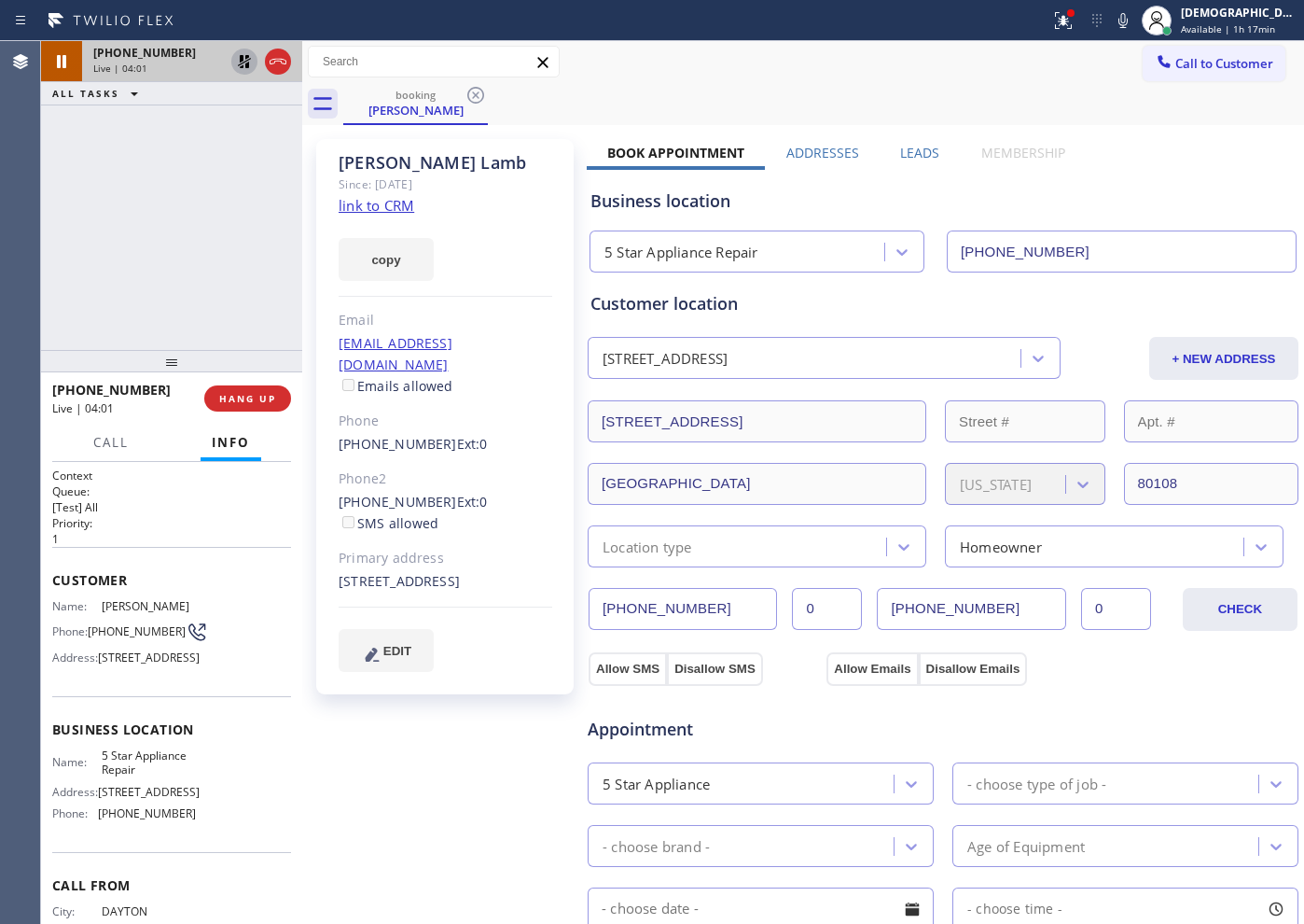
drag, startPoint x: 153, startPoint y: 124, endPoint x: 213, endPoint y: 85, distance: 71.6
click at [153, 124] on div "[PHONE_NUMBER] Live | 04:01 ALL TASKS ALL TASKS ACTIVE TASKS TASKS IN WRAP UP" at bounding box center [171, 195] width 261 height 309
click at [241, 59] on icon at bounding box center [245, 62] width 13 height 13
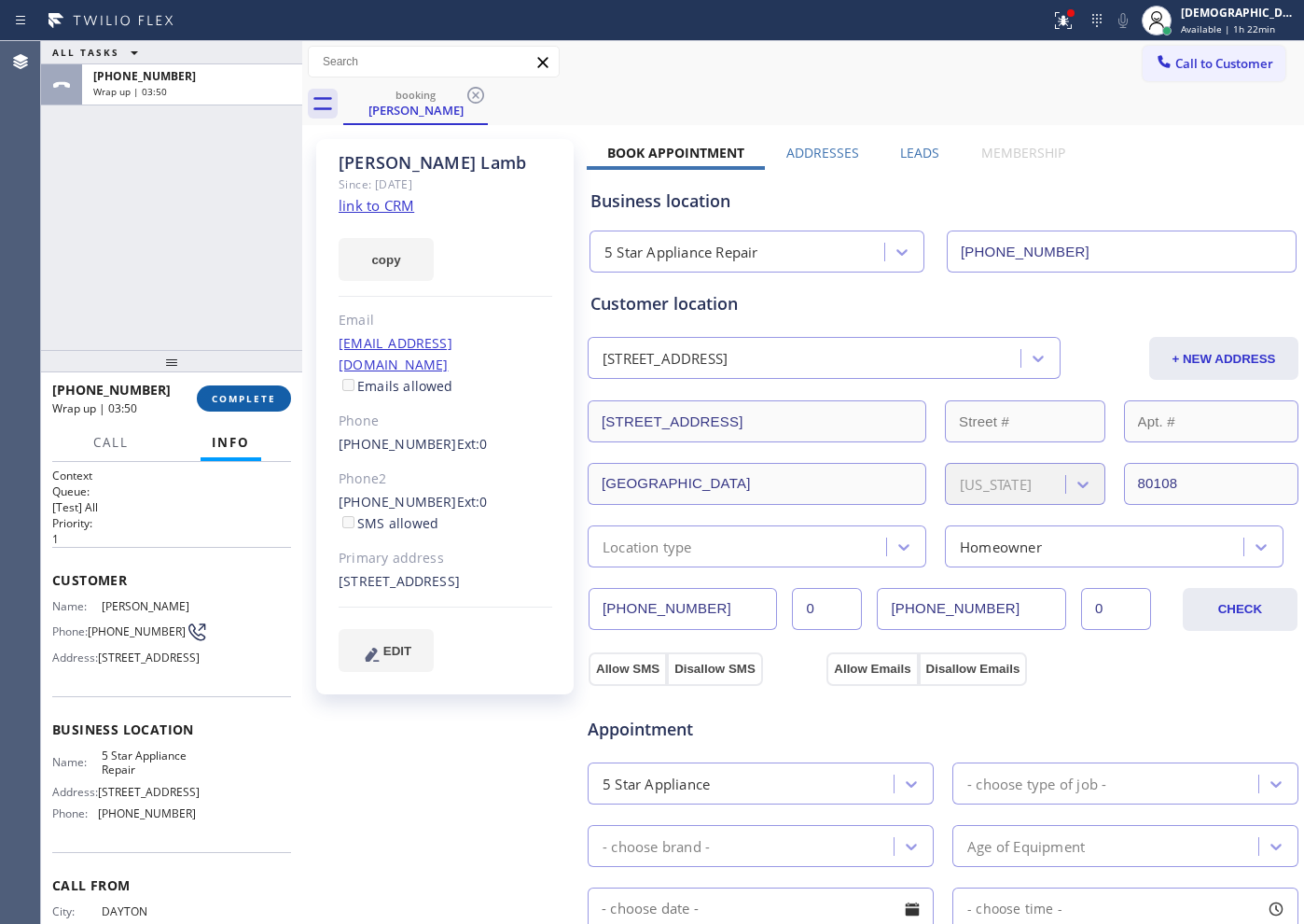
click at [242, 402] on span "COMPLETE" at bounding box center [244, 398] width 65 height 13
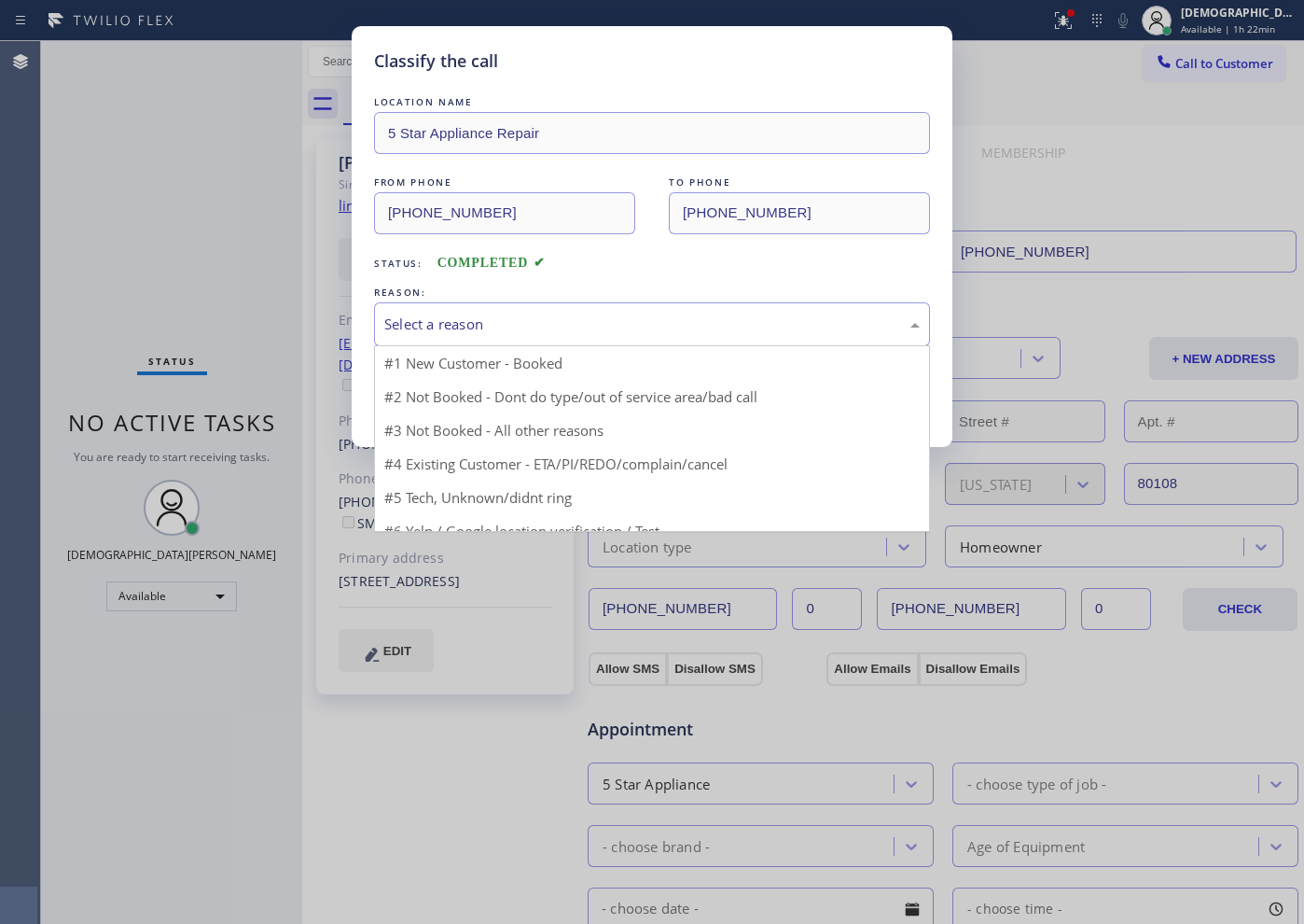
click at [542, 336] on div "Select a reason" at bounding box center [652, 324] width 556 height 44
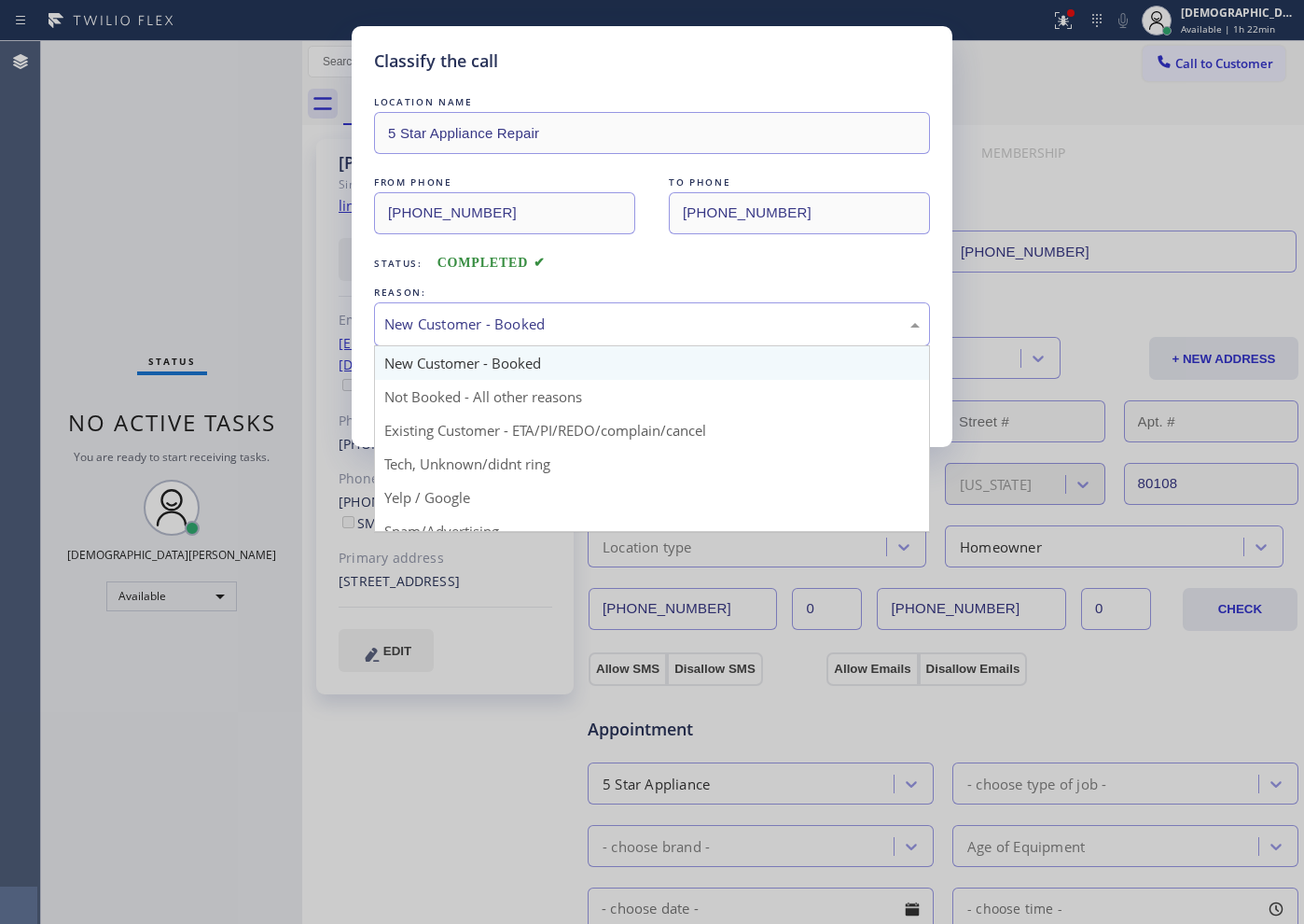
click at [532, 341] on div "New Customer - Booked" at bounding box center [652, 324] width 556 height 44
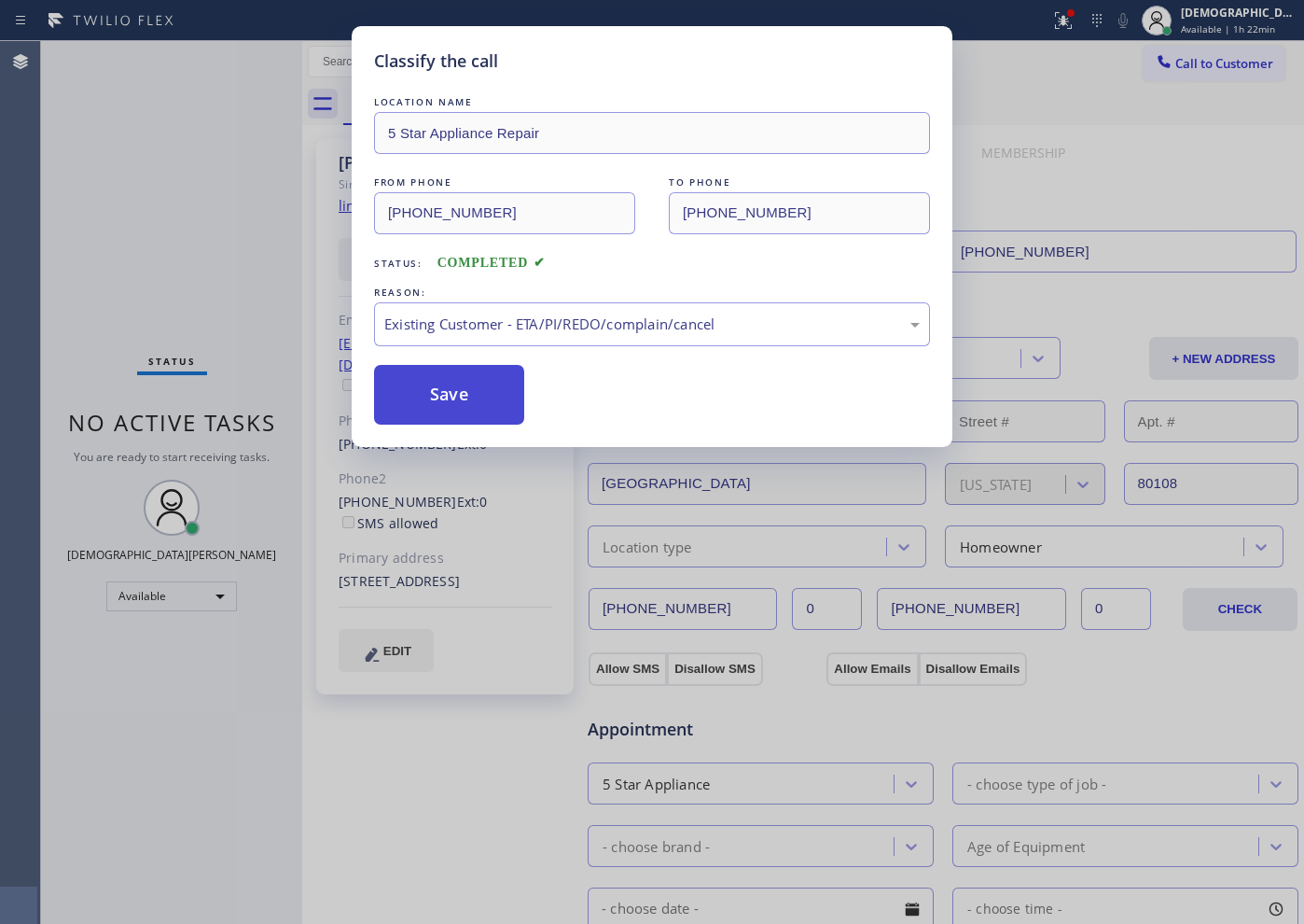
click at [494, 412] on button "Save" at bounding box center [450, 394] width 150 height 60
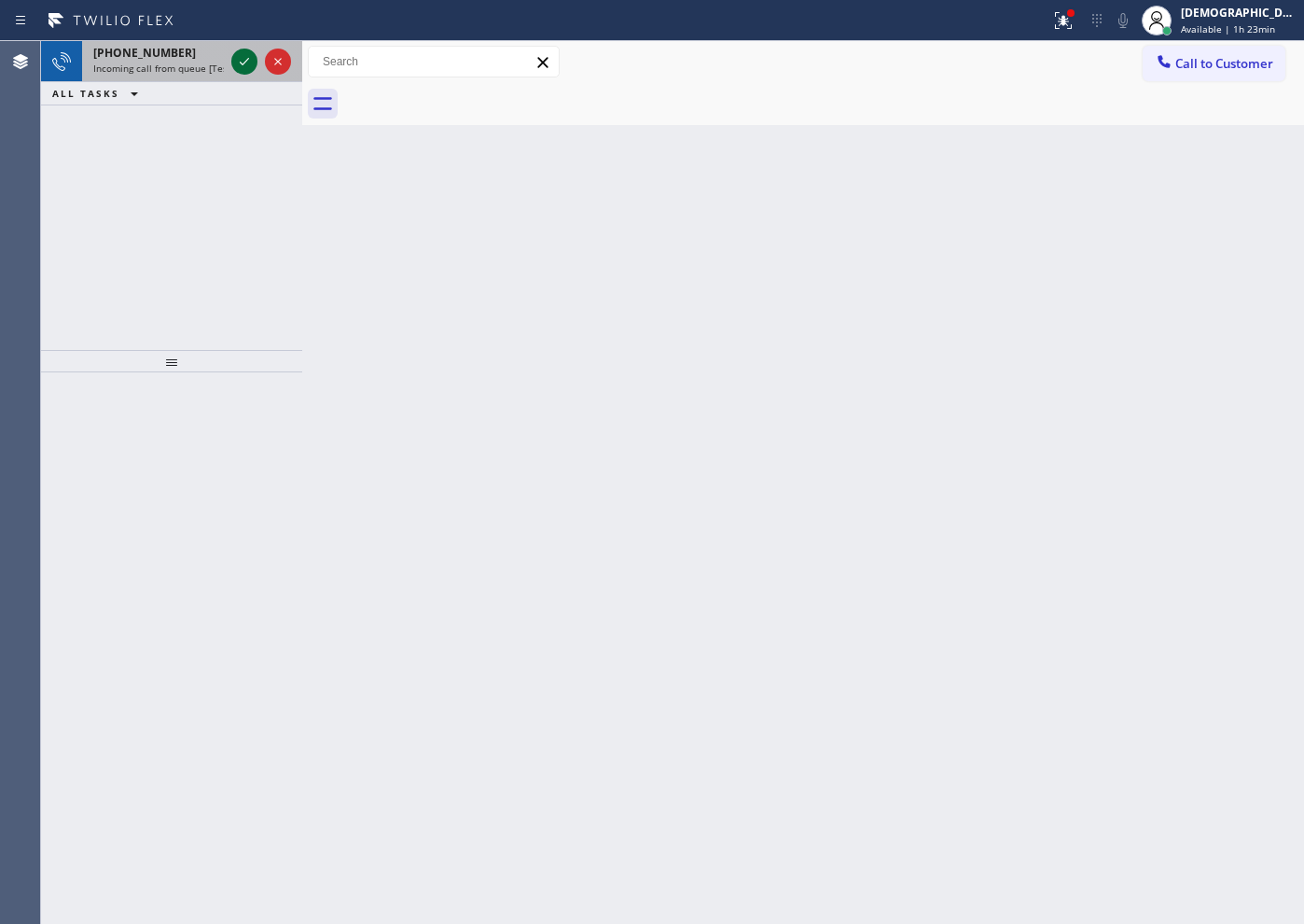
click at [245, 65] on icon at bounding box center [245, 62] width 23 height 23
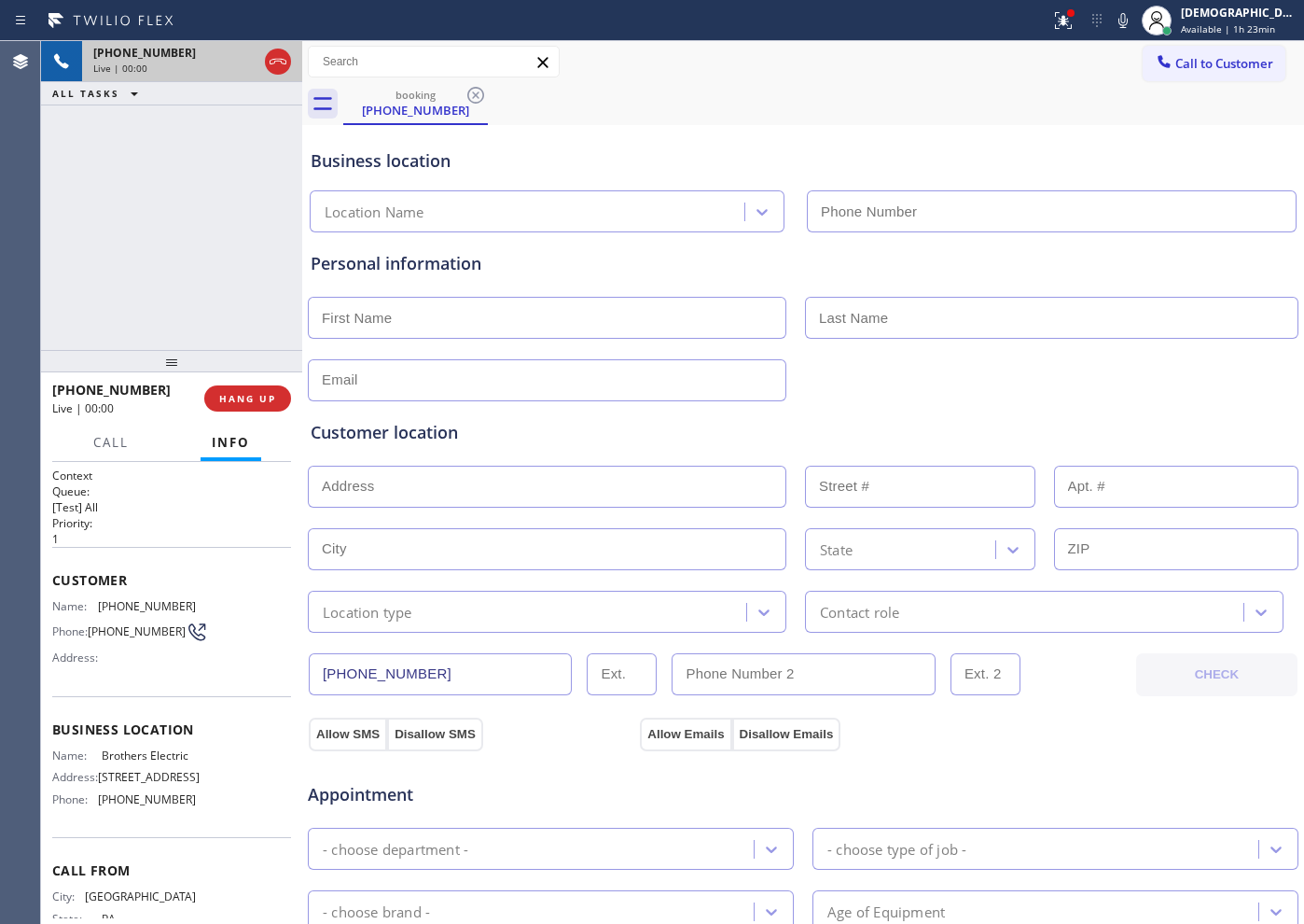
type input "[PHONE_NUMBER]"
click at [251, 400] on span "HANG UP" at bounding box center [248, 398] width 57 height 13
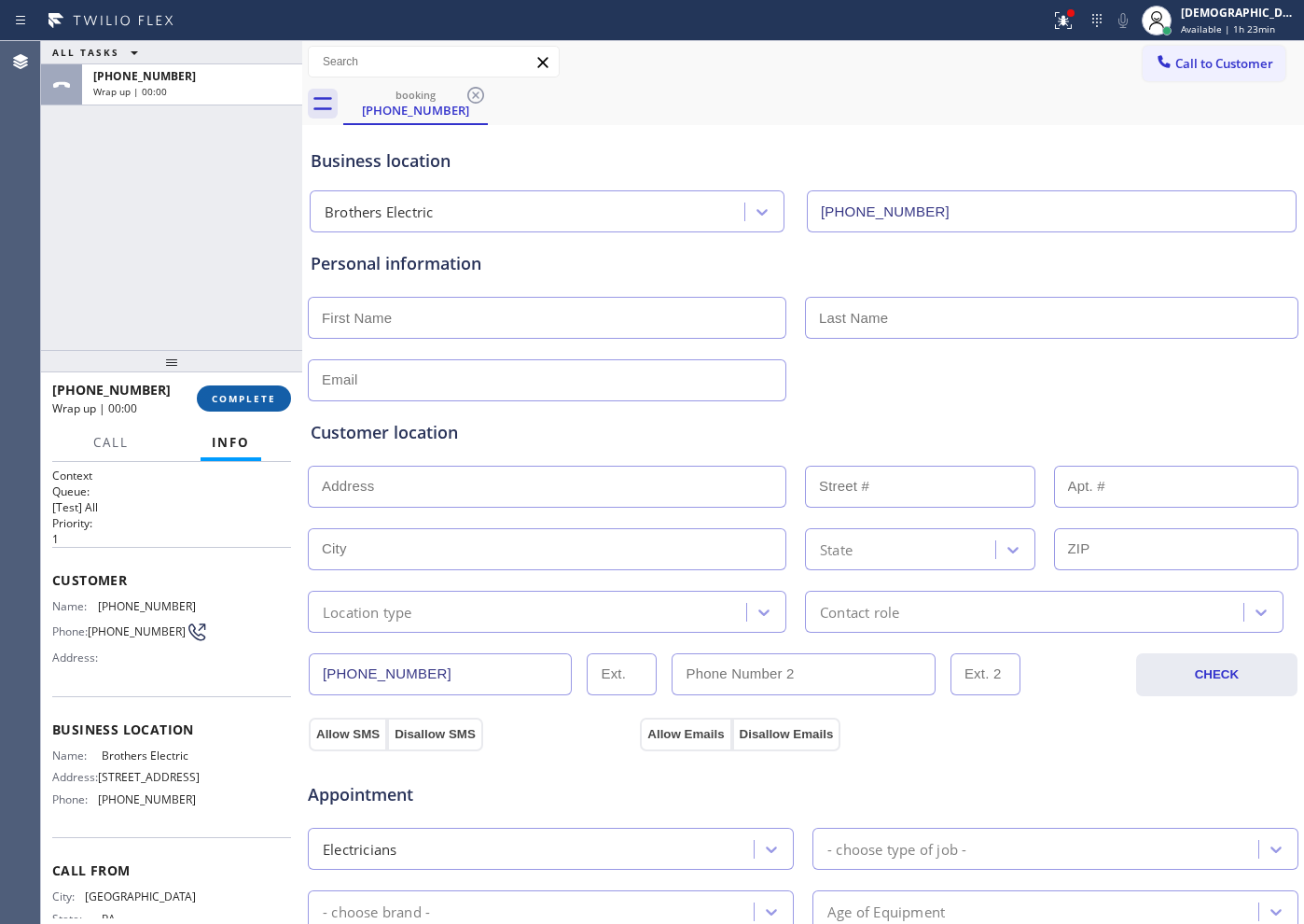
click at [281, 391] on button "COMPLETE" at bounding box center [244, 397] width 94 height 26
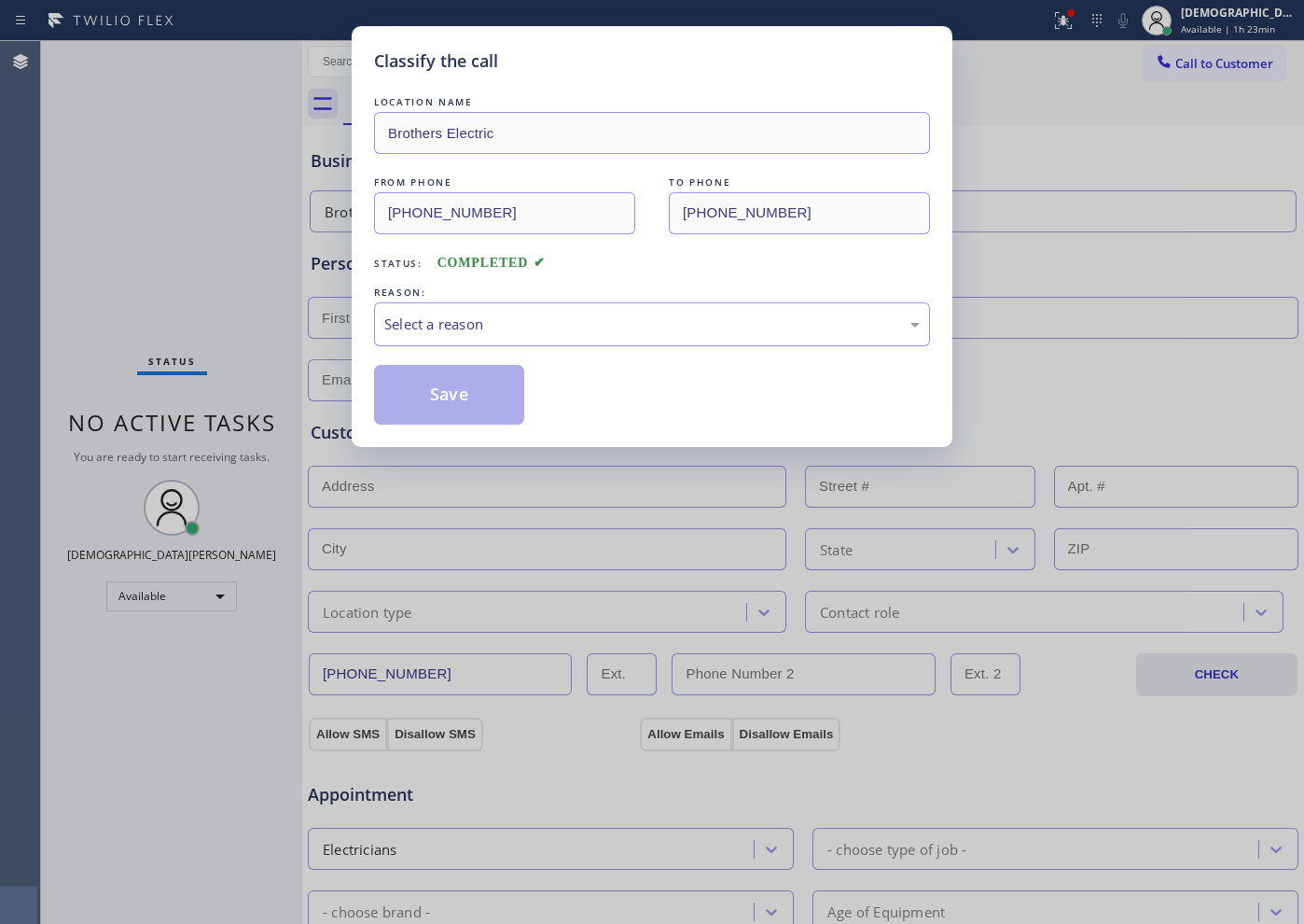
click at [704, 327] on div "Select a reason" at bounding box center [652, 324] width 535 height 22
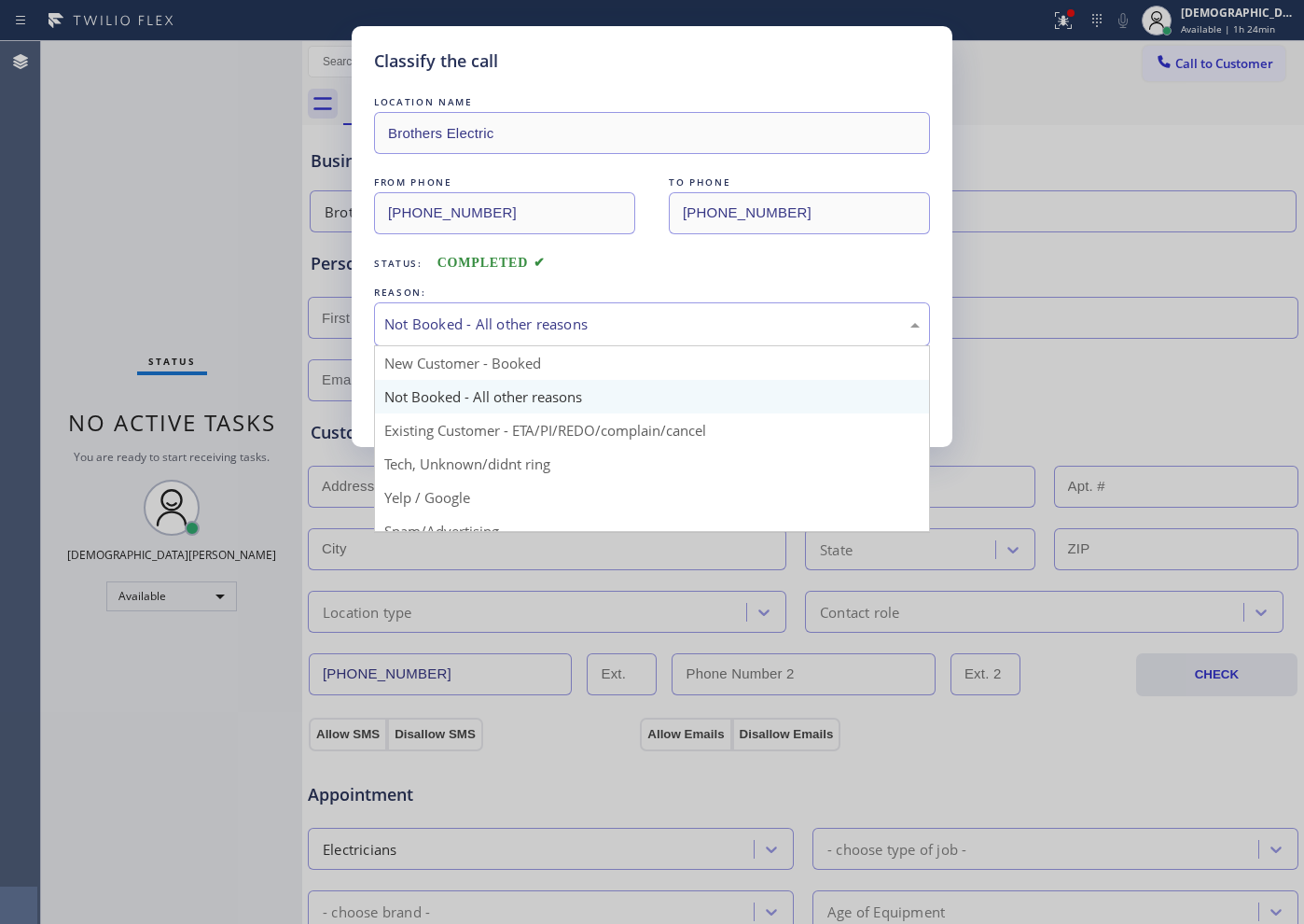
click at [492, 331] on div "Not Booked - All other reasons" at bounding box center [652, 324] width 535 height 22
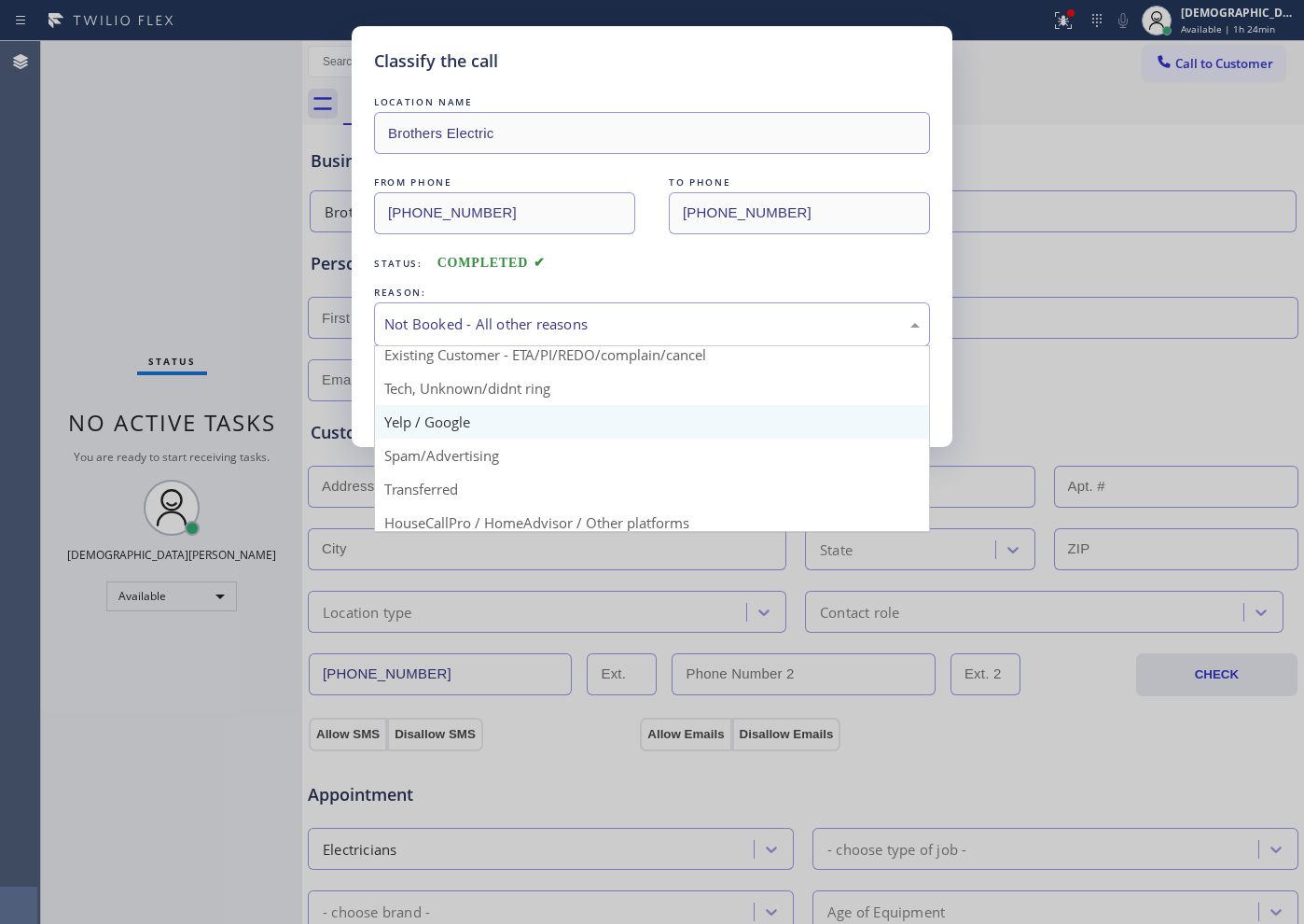
scroll to position [116, 0]
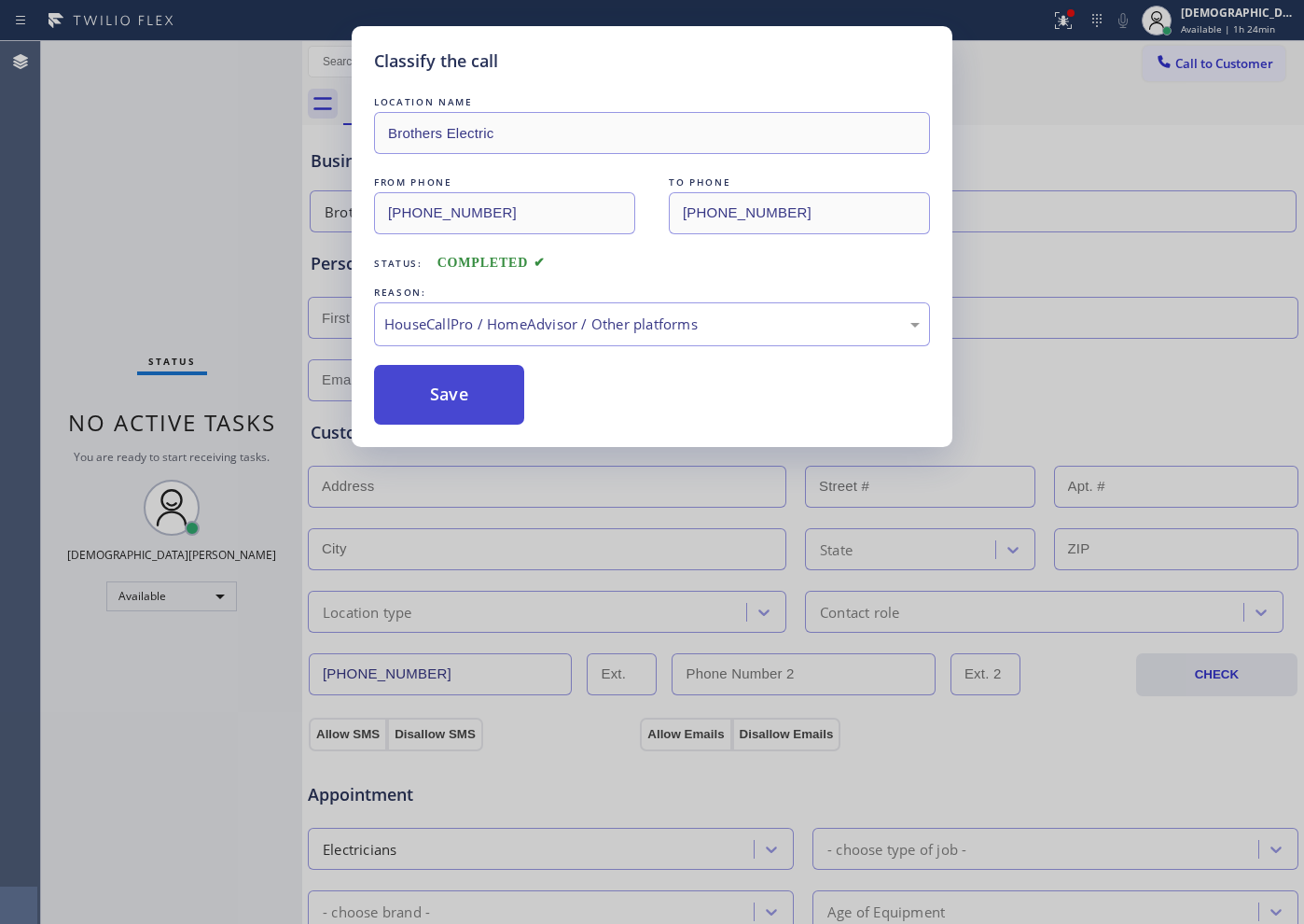
click at [450, 405] on button "Save" at bounding box center [450, 394] width 150 height 60
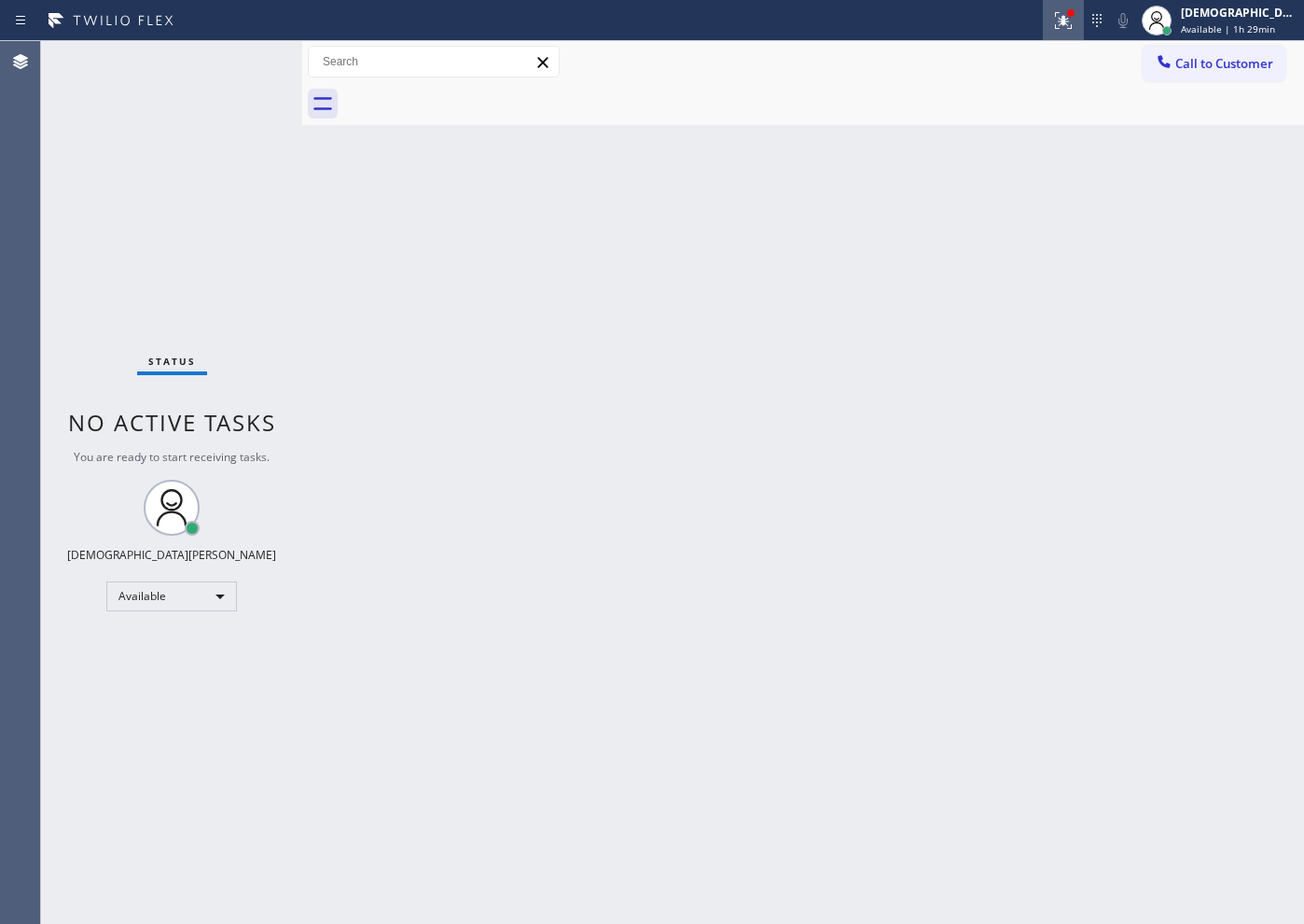
click at [1074, 25] on icon at bounding box center [1064, 21] width 23 height 23
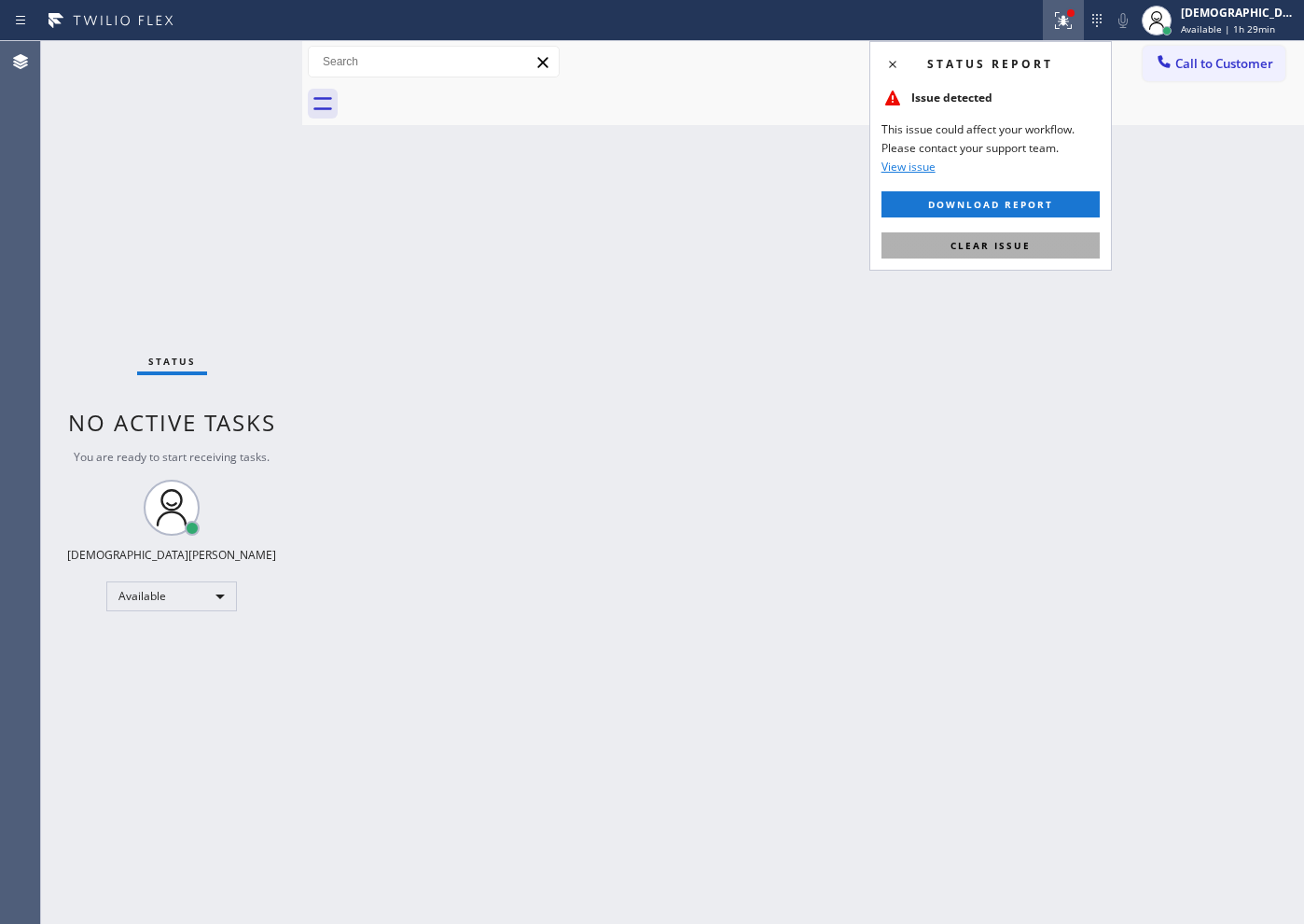
click at [1015, 239] on span "Clear issue" at bounding box center [991, 246] width 80 height 13
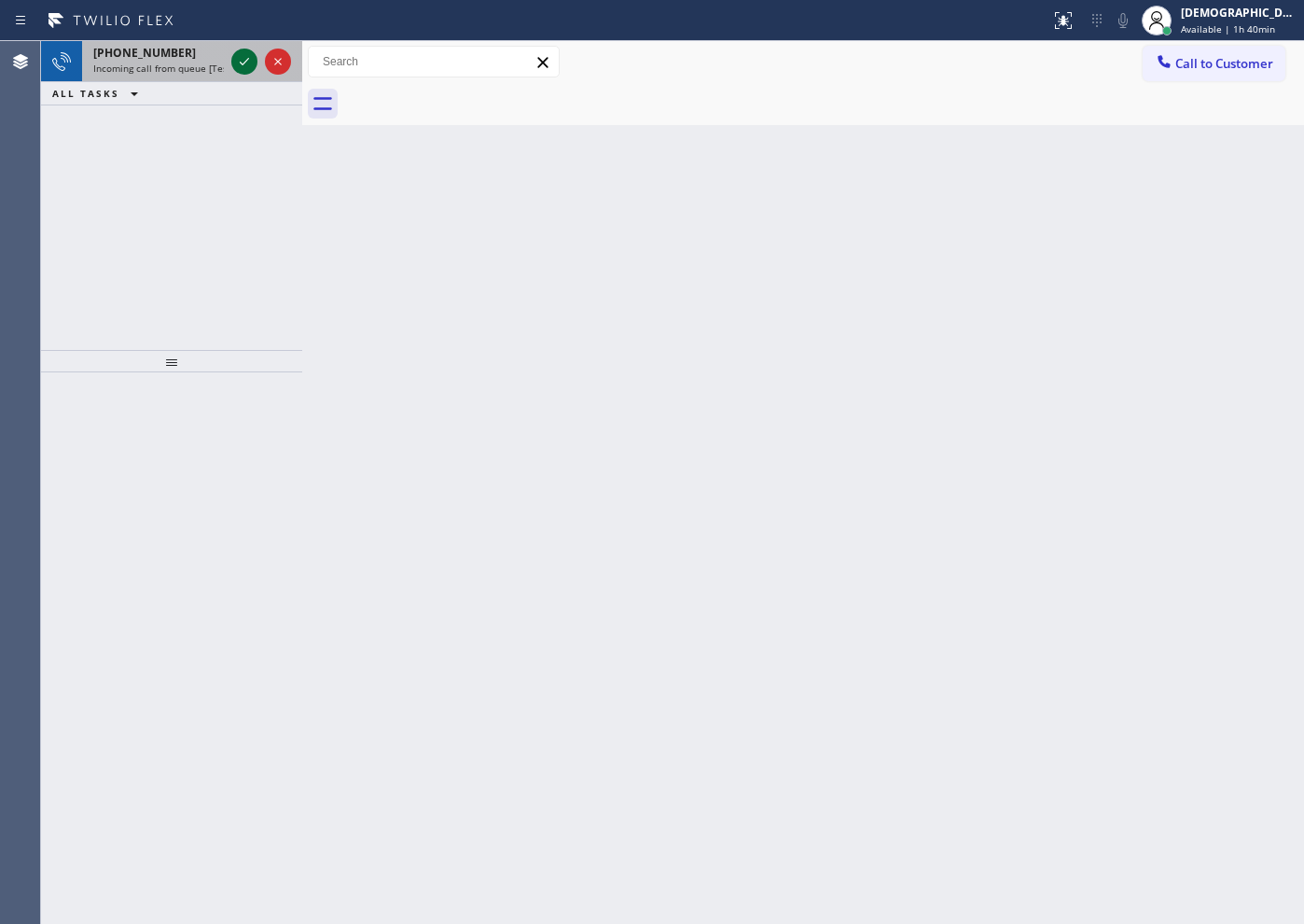
click at [243, 67] on icon at bounding box center [245, 62] width 23 height 23
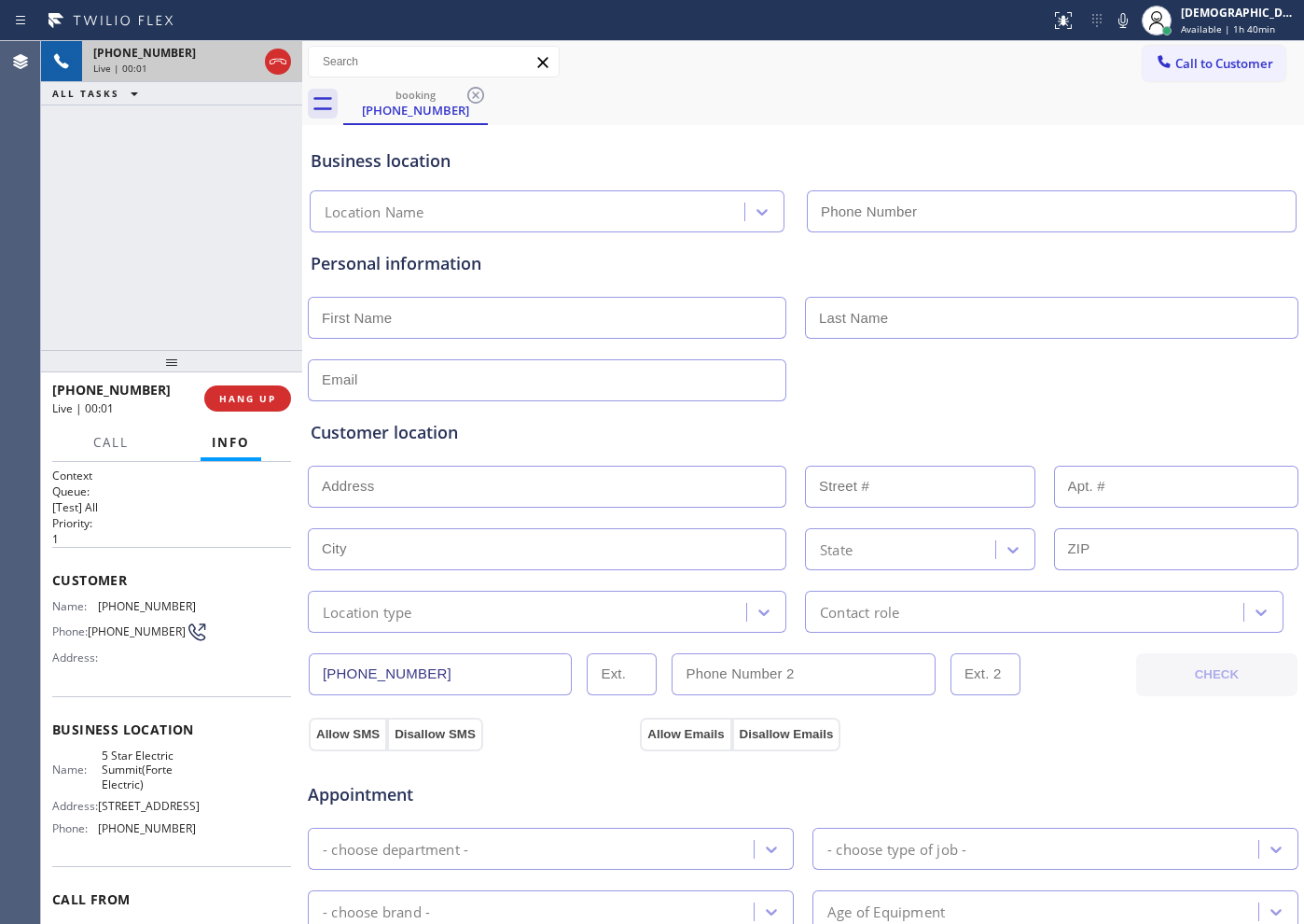
type input "[PHONE_NUMBER]"
drag, startPoint x: 446, startPoint y: 675, endPoint x: 314, endPoint y: 682, distance: 132.2
click at [314, 682] on input "[PHONE_NUMBER]" at bounding box center [440, 674] width 263 height 42
click at [276, 66] on icon at bounding box center [278, 62] width 23 height 23
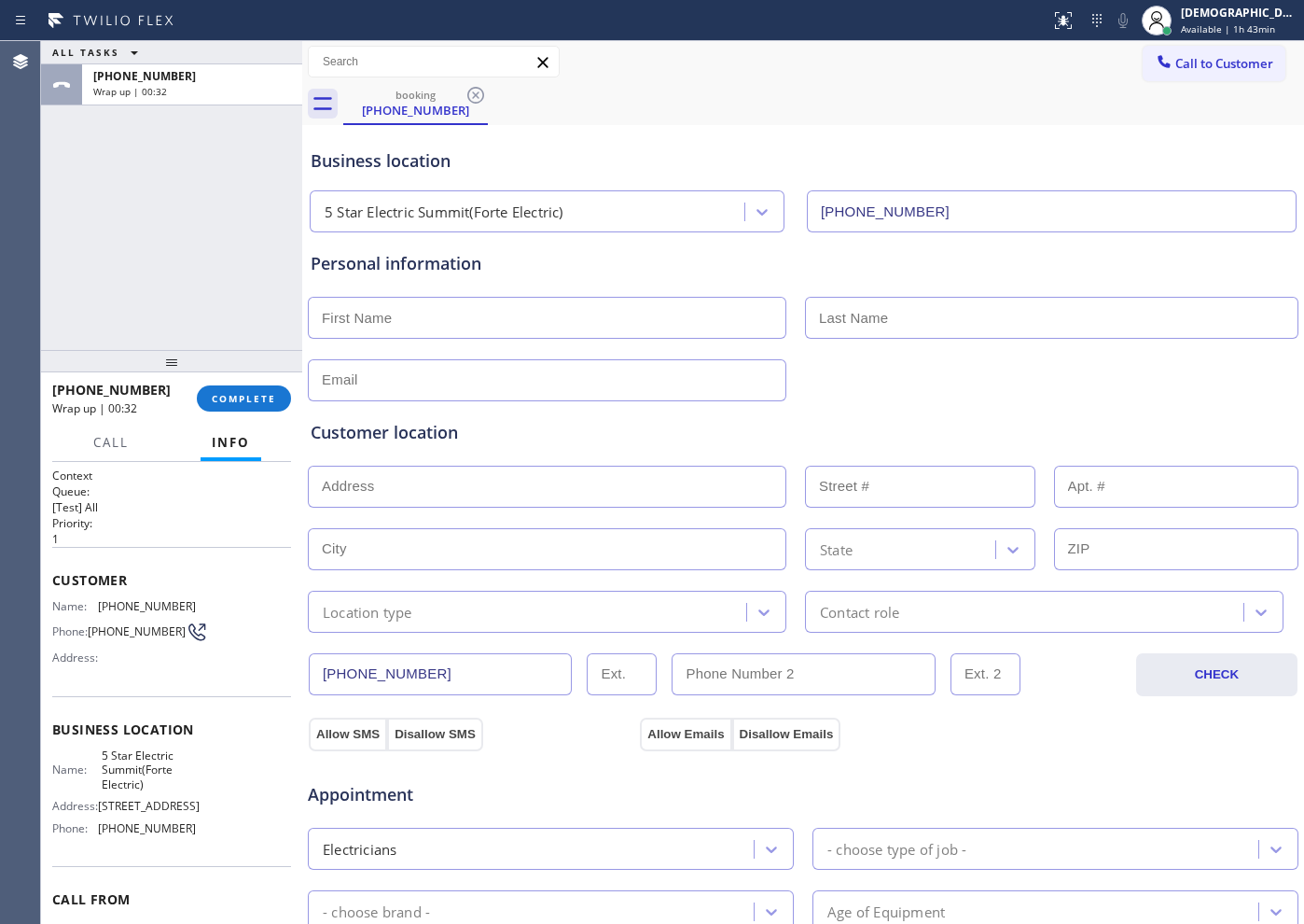
drag, startPoint x: 190, startPoint y: 206, endPoint x: 221, endPoint y: 153, distance: 61.4
click at [191, 205] on div "ALL TASKS ALL TASKS ACTIVE TASKS TASKS IN WRAP UP [PHONE_NUMBER] Wrap up | 00:32" at bounding box center [171, 195] width 261 height 309
click at [625, 313] on input "text" at bounding box center [547, 317] width 478 height 42
type input "Mr"
click at [904, 318] on input "text" at bounding box center [1052, 317] width 493 height 42
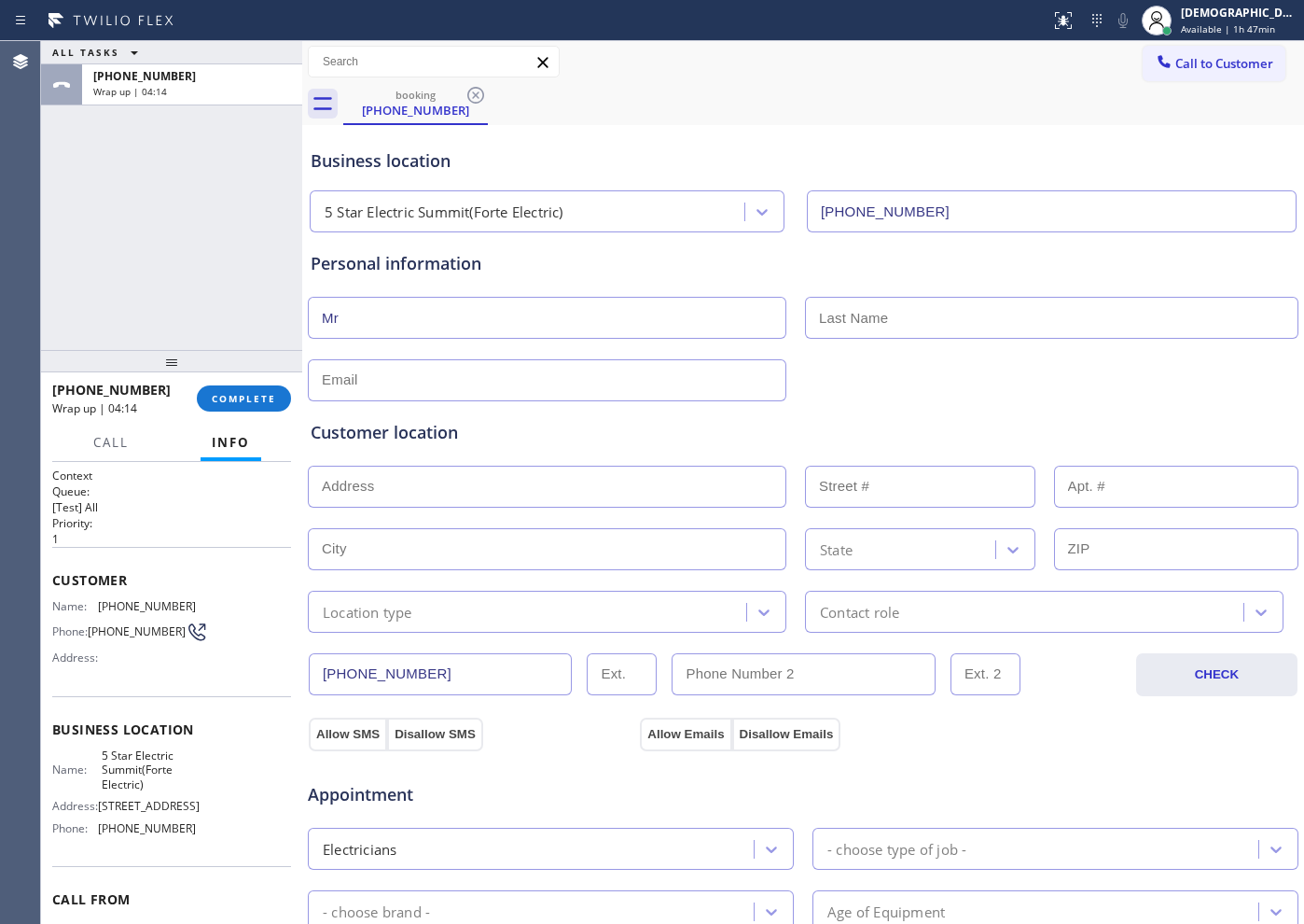
paste input "kashif"
type input "kashif"
click at [654, 383] on input "text" at bounding box center [547, 380] width 478 height 42
type input "[EMAIL_ADDRESS][DOMAIN_NAME]"
click at [530, 495] on input "text" at bounding box center [547, 487] width 478 height 42
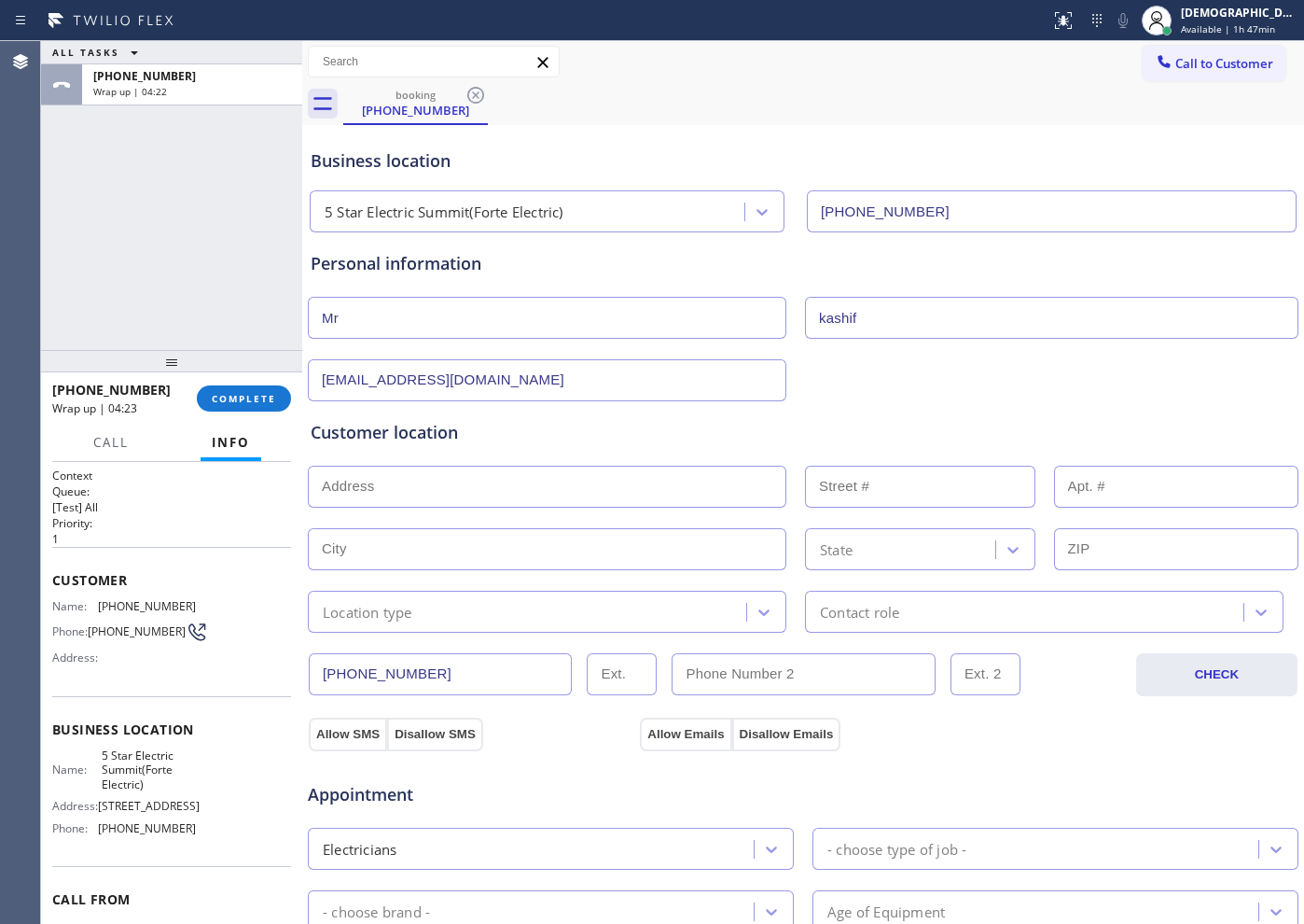
paste input "07901"
type input "[GEOGRAPHIC_DATA], [GEOGRAPHIC_DATA]"
type input "Summit"
type input "07901"
click at [517, 486] on input "text" at bounding box center [547, 487] width 478 height 42
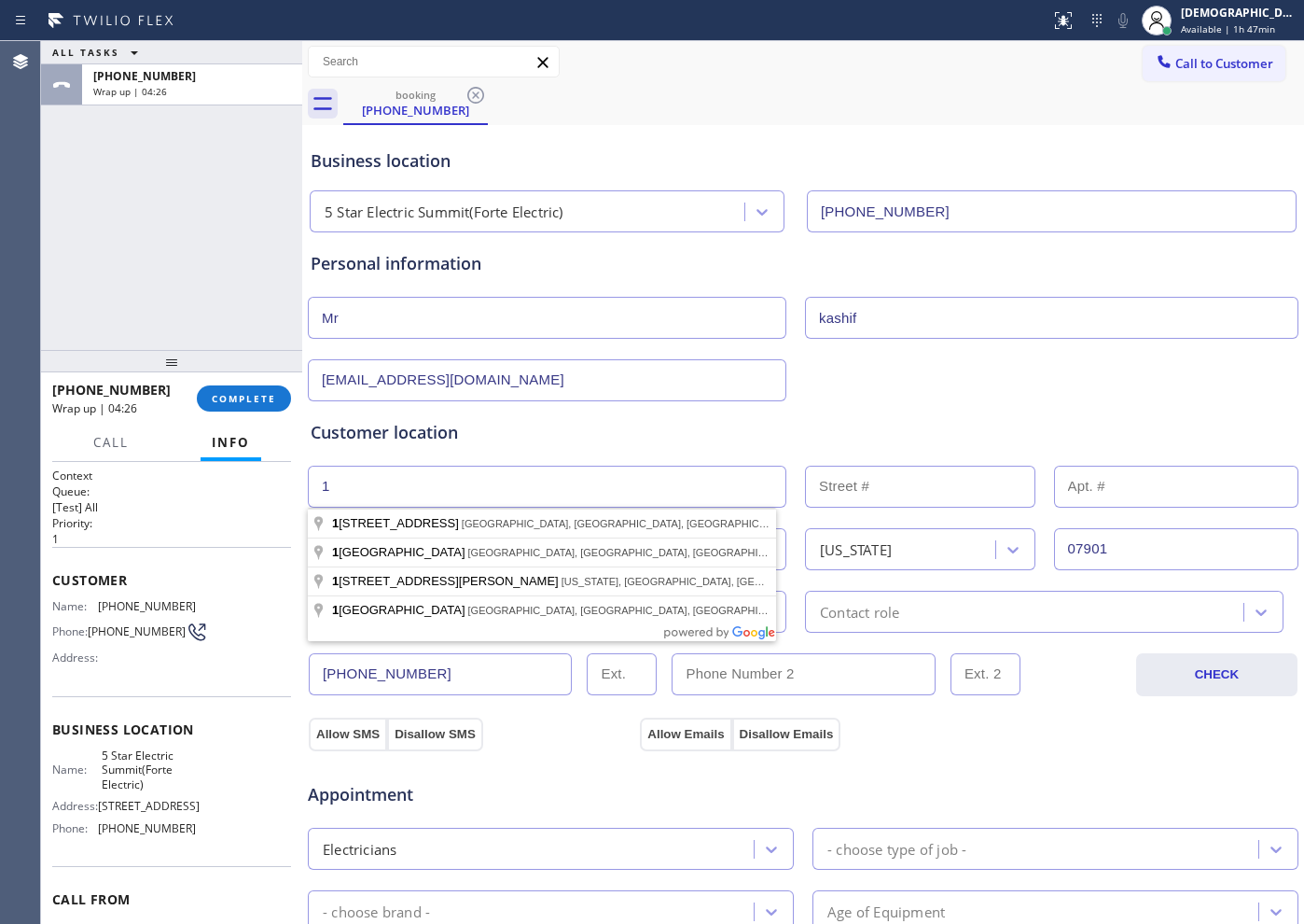
type input "1"
click at [841, 492] on input "text" at bounding box center [920, 487] width 231 height 42
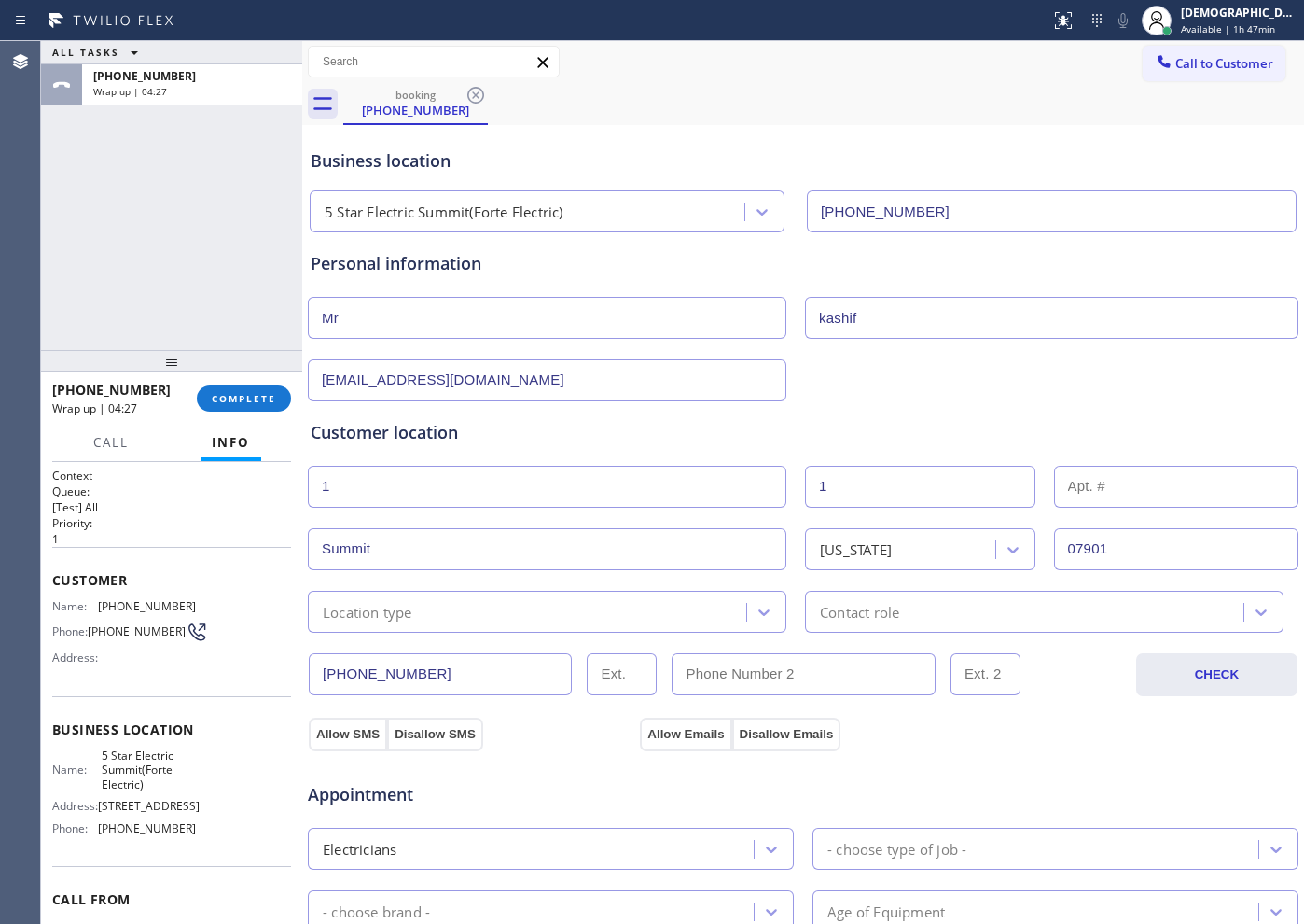
type input "1"
click at [1239, 30] on span "Available | 1h 48min" at bounding box center [1228, 30] width 94 height 13
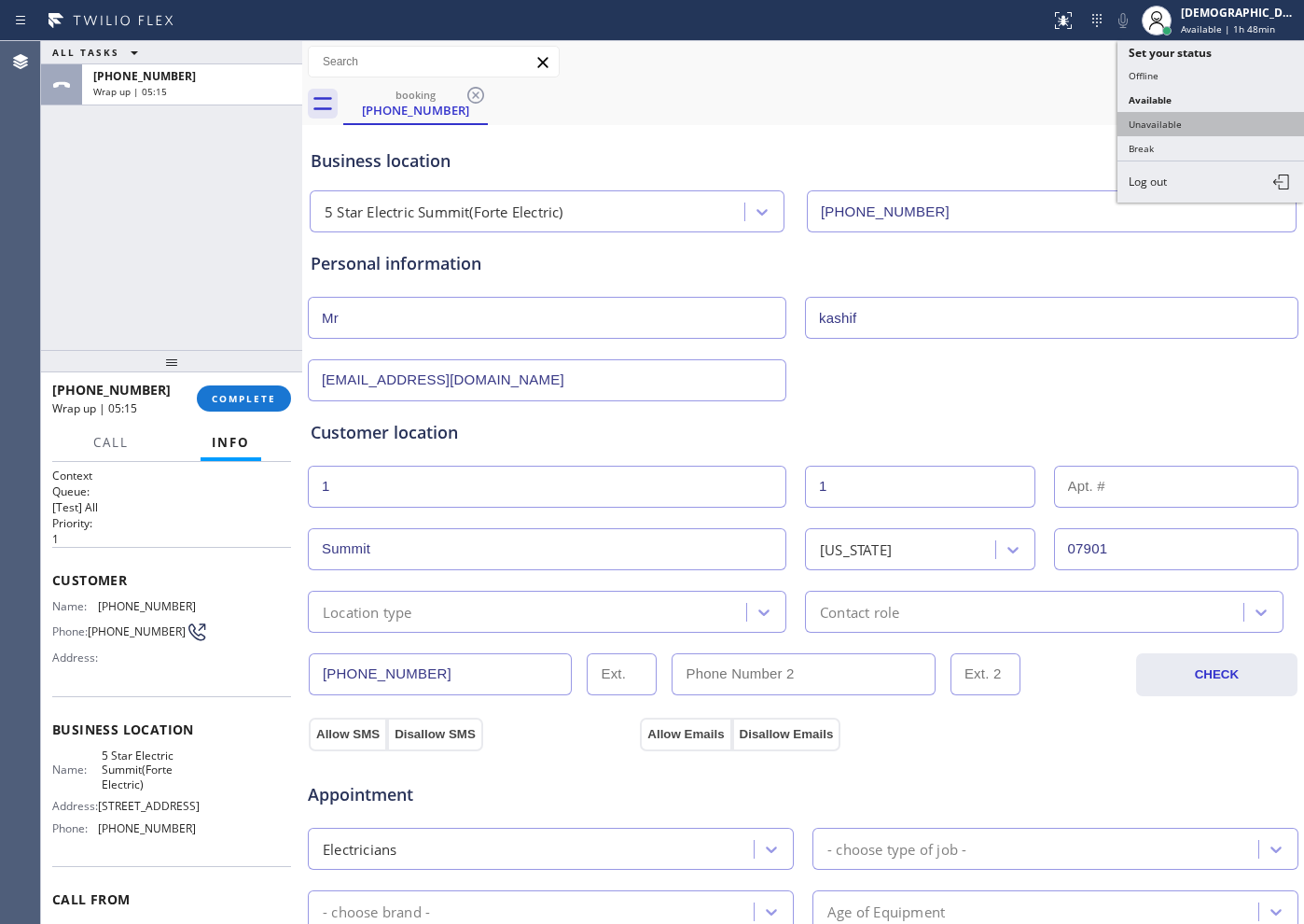
click at [1178, 130] on button "Unavailable" at bounding box center [1211, 124] width 187 height 24
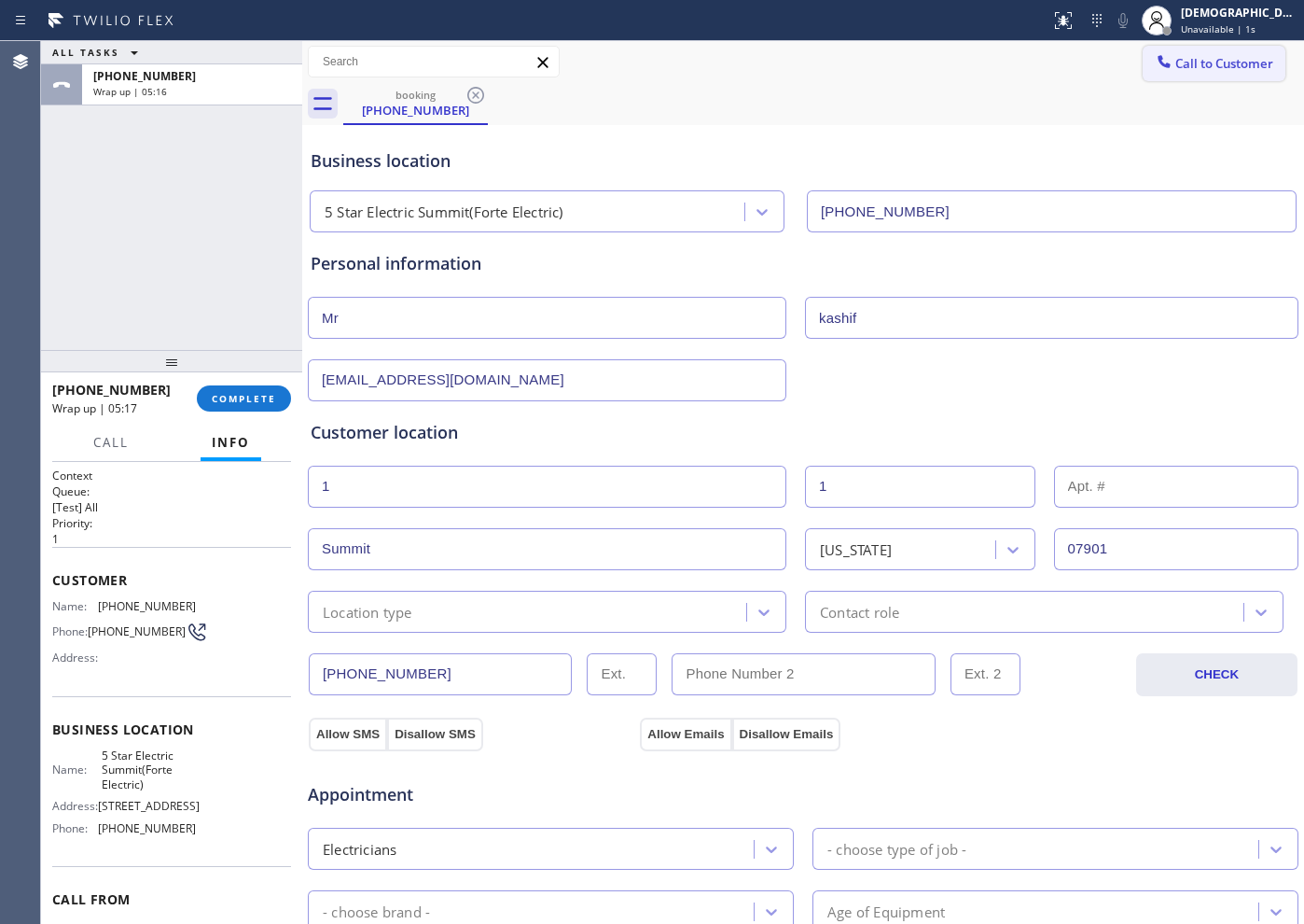
click at [1184, 68] on span "Call to Customer" at bounding box center [1224, 64] width 98 height 17
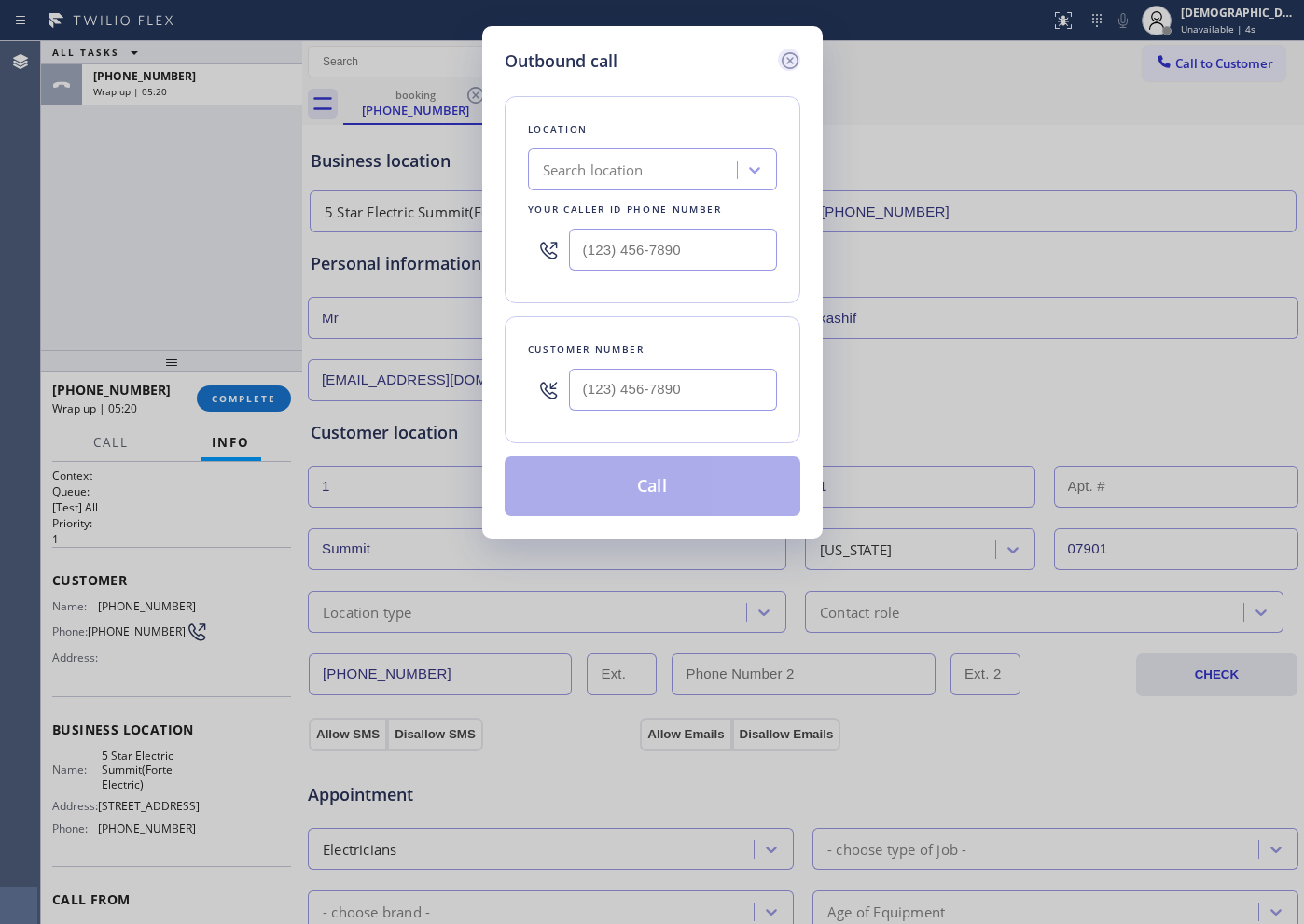
click at [788, 61] on icon at bounding box center [791, 61] width 23 height 23
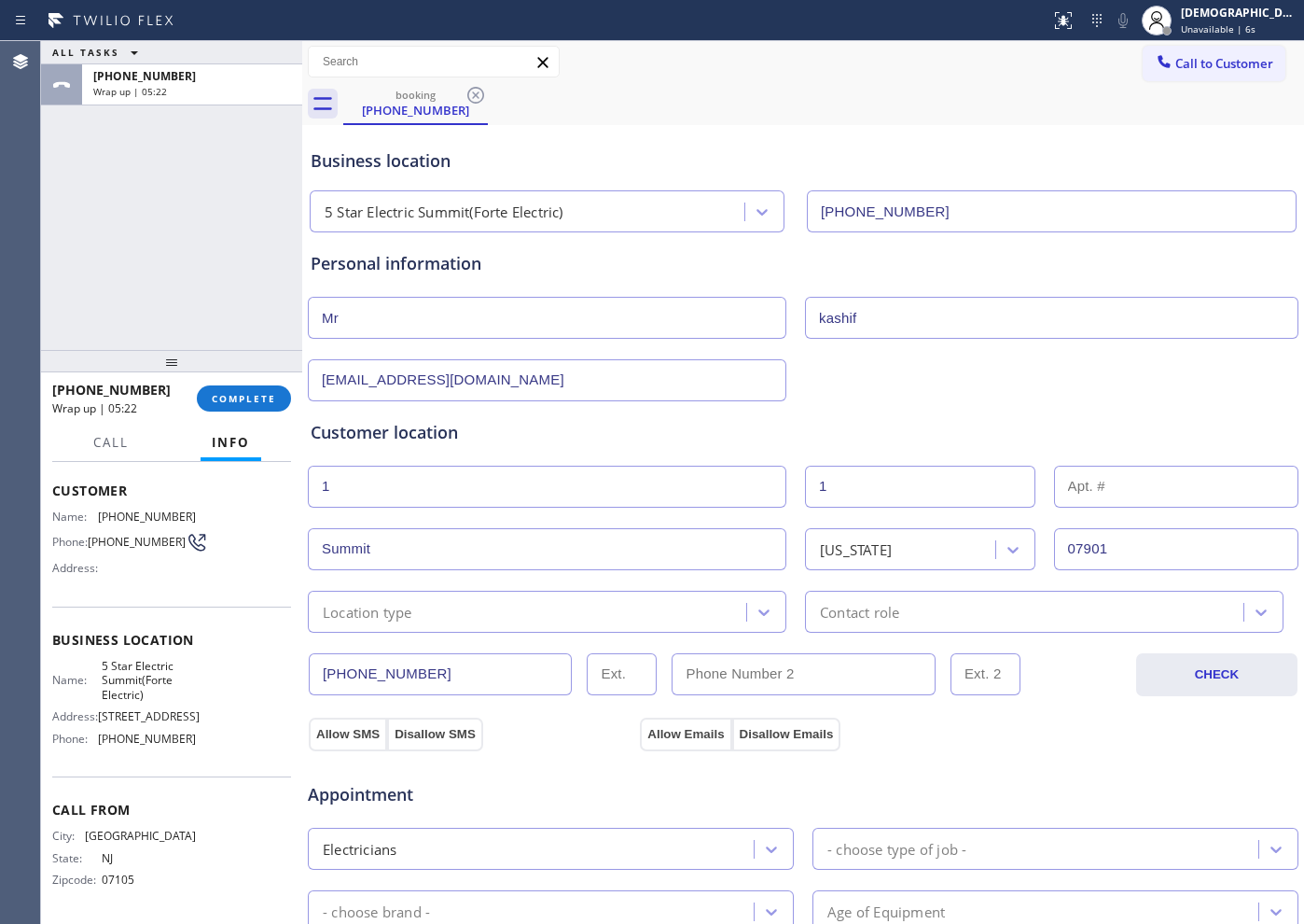
scroll to position [124, 0]
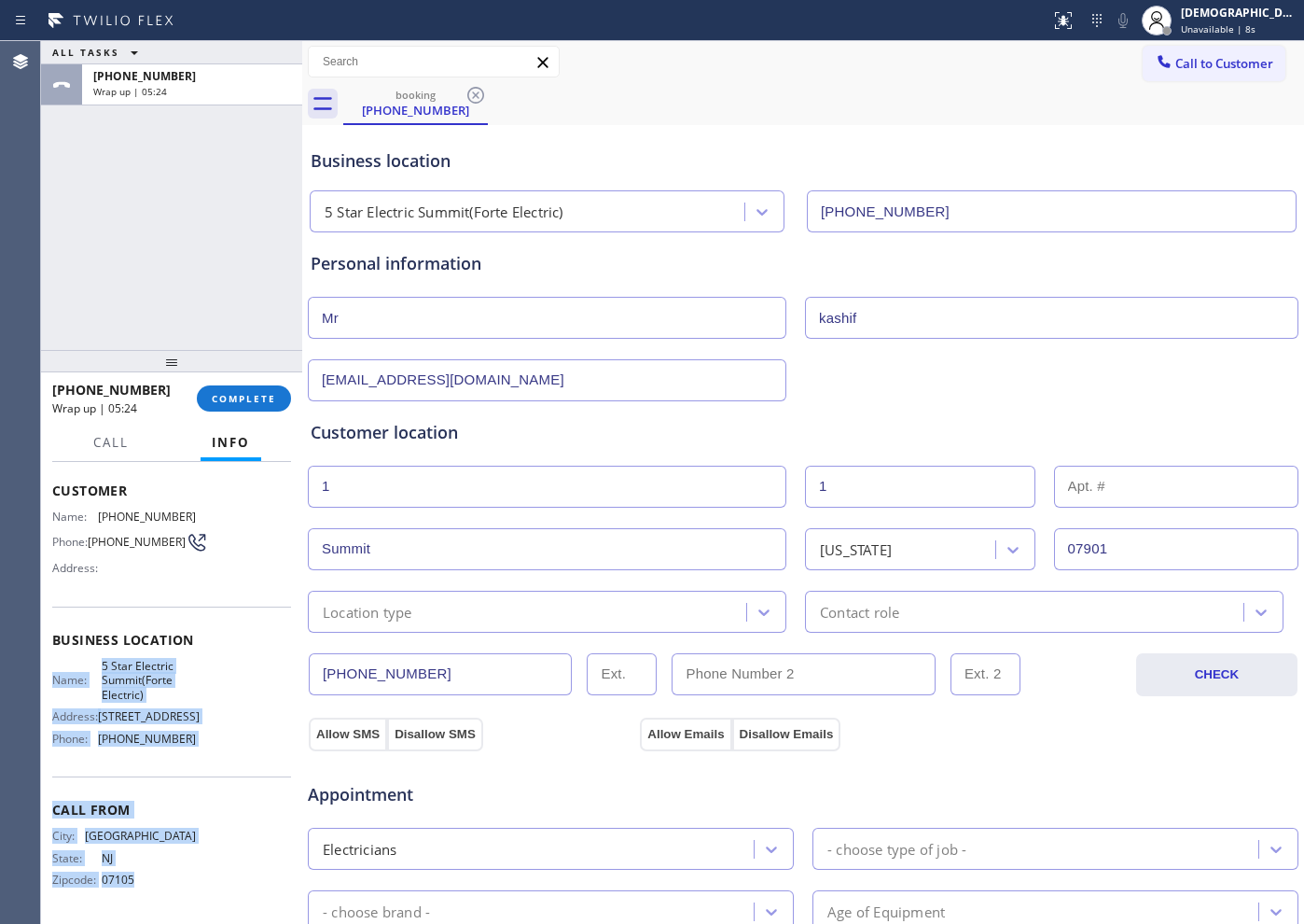
drag, startPoint x: 161, startPoint y: 878, endPoint x: 49, endPoint y: 641, distance: 262.1
click at [49, 641] on div "Context Queue: [Test] All Priority: 1 Customer Name: [PHONE_NUMBER] Phone: [PHO…" at bounding box center [171, 693] width 261 height 462
copy div "Name: 5 Star Electric Summit(Forte Electric) Address: [STREET_ADDRESS] Phone: […"
drag, startPoint x: 1202, startPoint y: 73, endPoint x: 1210, endPoint y: 103, distance: 31.0
click at [1202, 73] on button "Call to Customer" at bounding box center [1214, 63] width 143 height 35
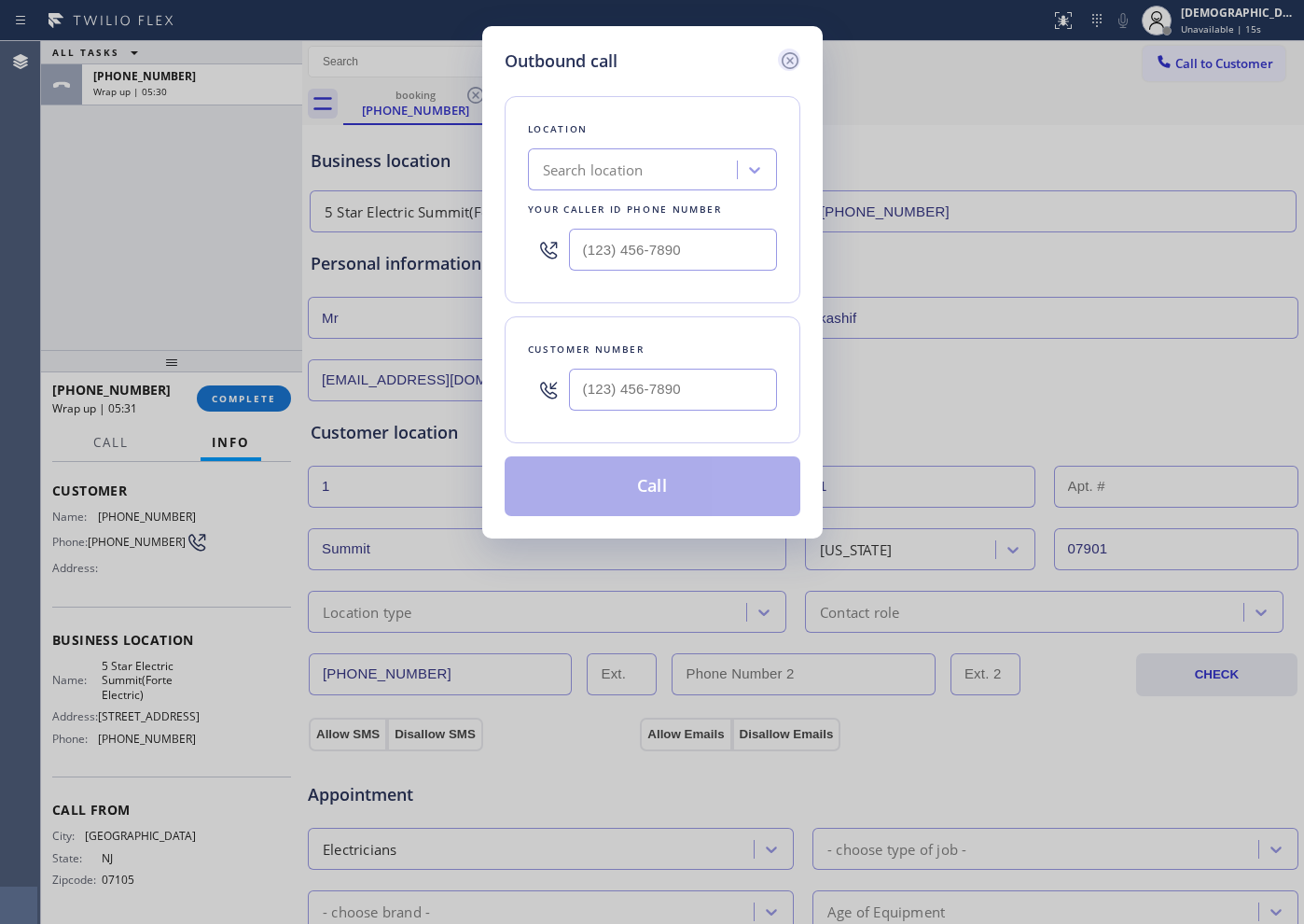
click at [786, 64] on icon at bounding box center [791, 61] width 23 height 23
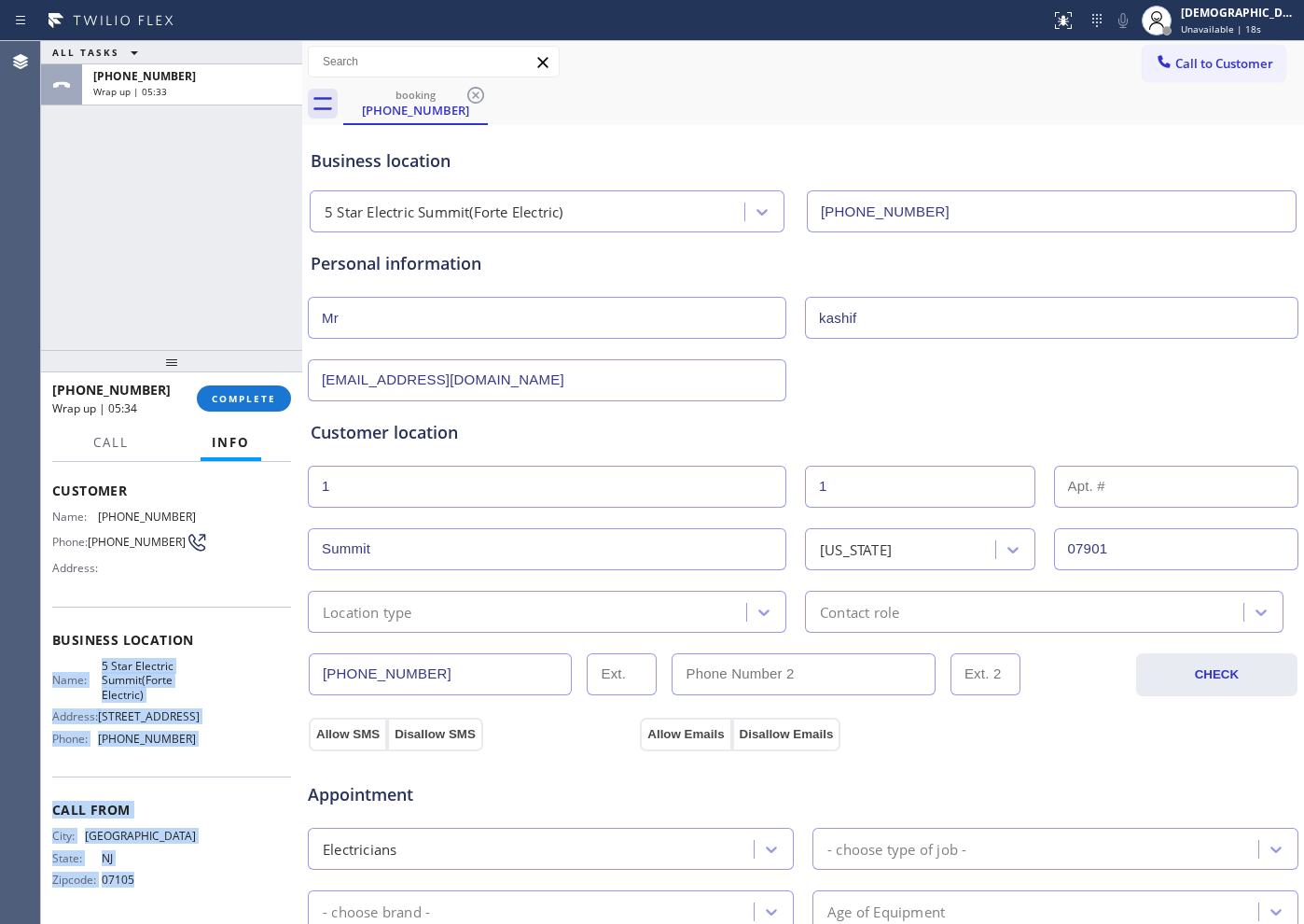
drag, startPoint x: 132, startPoint y: 884, endPoint x: 50, endPoint y: 643, distance: 254.6
click at [50, 643] on div "Context Queue: [Test] All Priority: 1 Customer Name: [PHONE_NUMBER] Phone: [PHO…" at bounding box center [171, 693] width 261 height 462
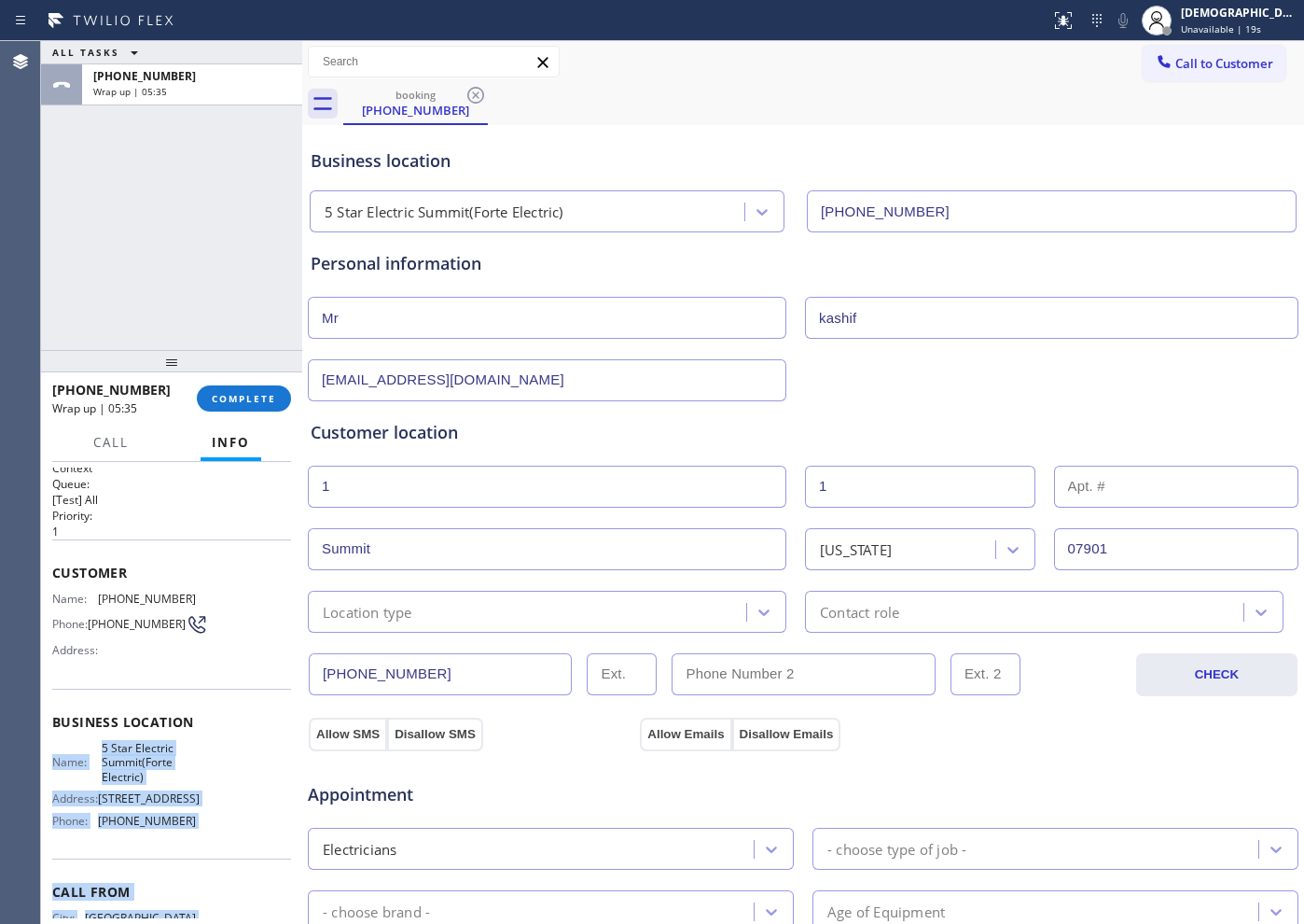
click at [225, 737] on div "Name: 5 Star Electric Summit(Forte Electric) Address: [STREET_ADDRESS] Phone: […" at bounding box center [171, 788] width 239 height 94
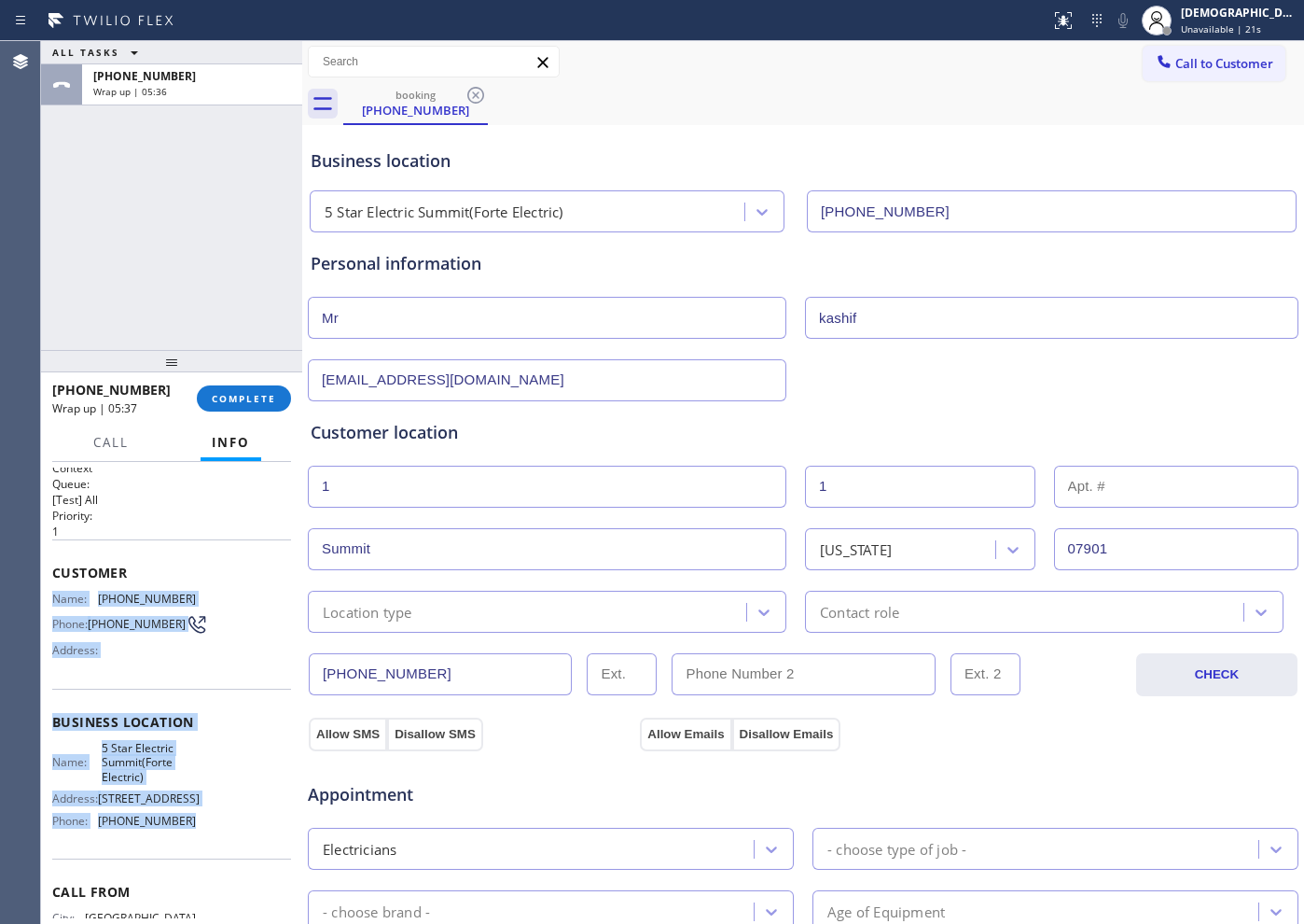
drag, startPoint x: 206, startPoint y: 854, endPoint x: 42, endPoint y: 606, distance: 297.3
click at [46, 592] on div "Context Queue: [Test] All Priority: 1 Customer Name: [PHONE_NUMBER] Phone: [PHO…" at bounding box center [171, 693] width 261 height 462
copy div "Name: [PHONE_NUMBER] Phone: [PHONE_NUMBER] Address: Business location Name: 5 S…"
click at [1175, 70] on span "Call to Customer" at bounding box center [1224, 64] width 98 height 17
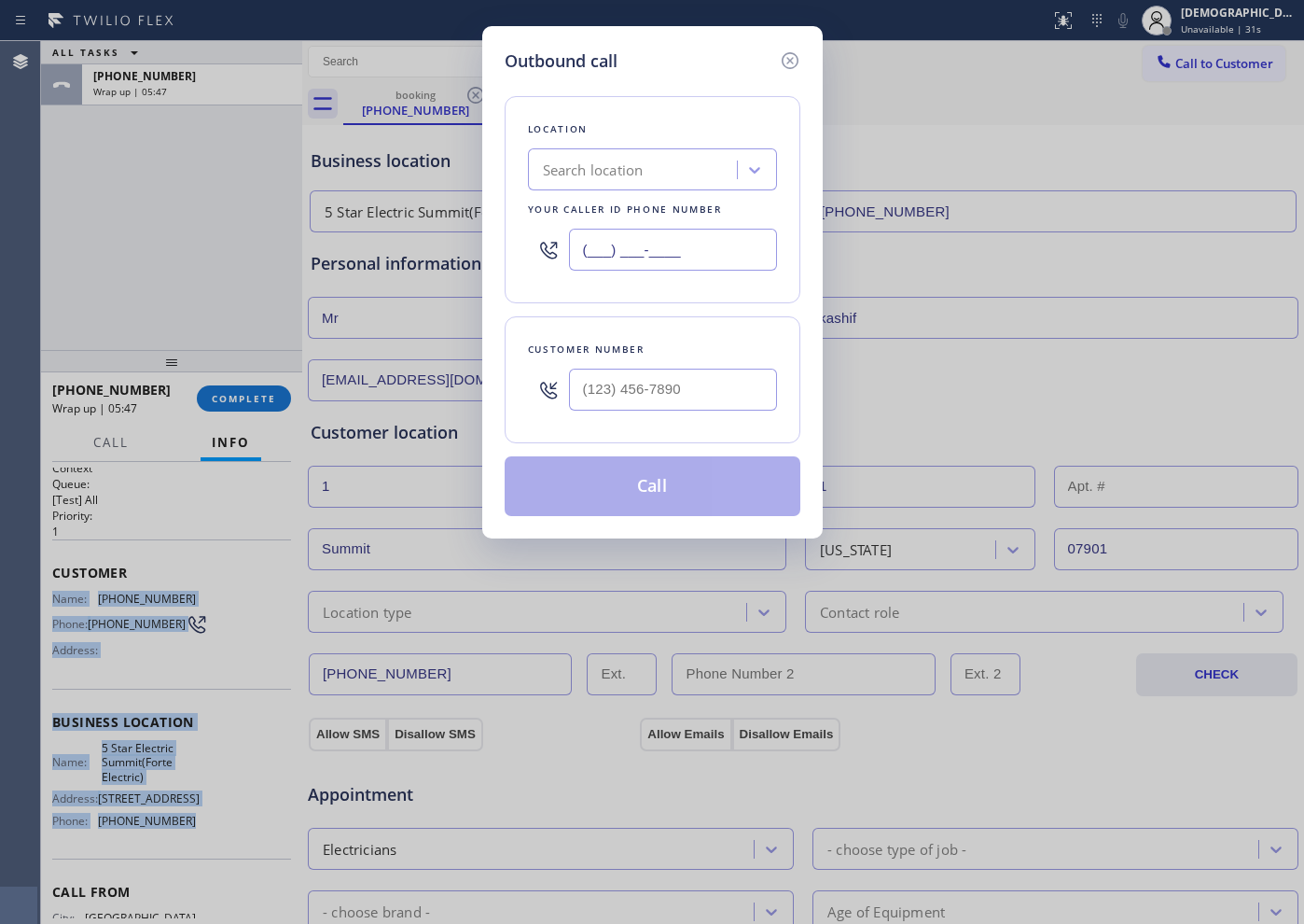
click at [636, 246] on input "(___) ___-____" at bounding box center [672, 250] width 208 height 42
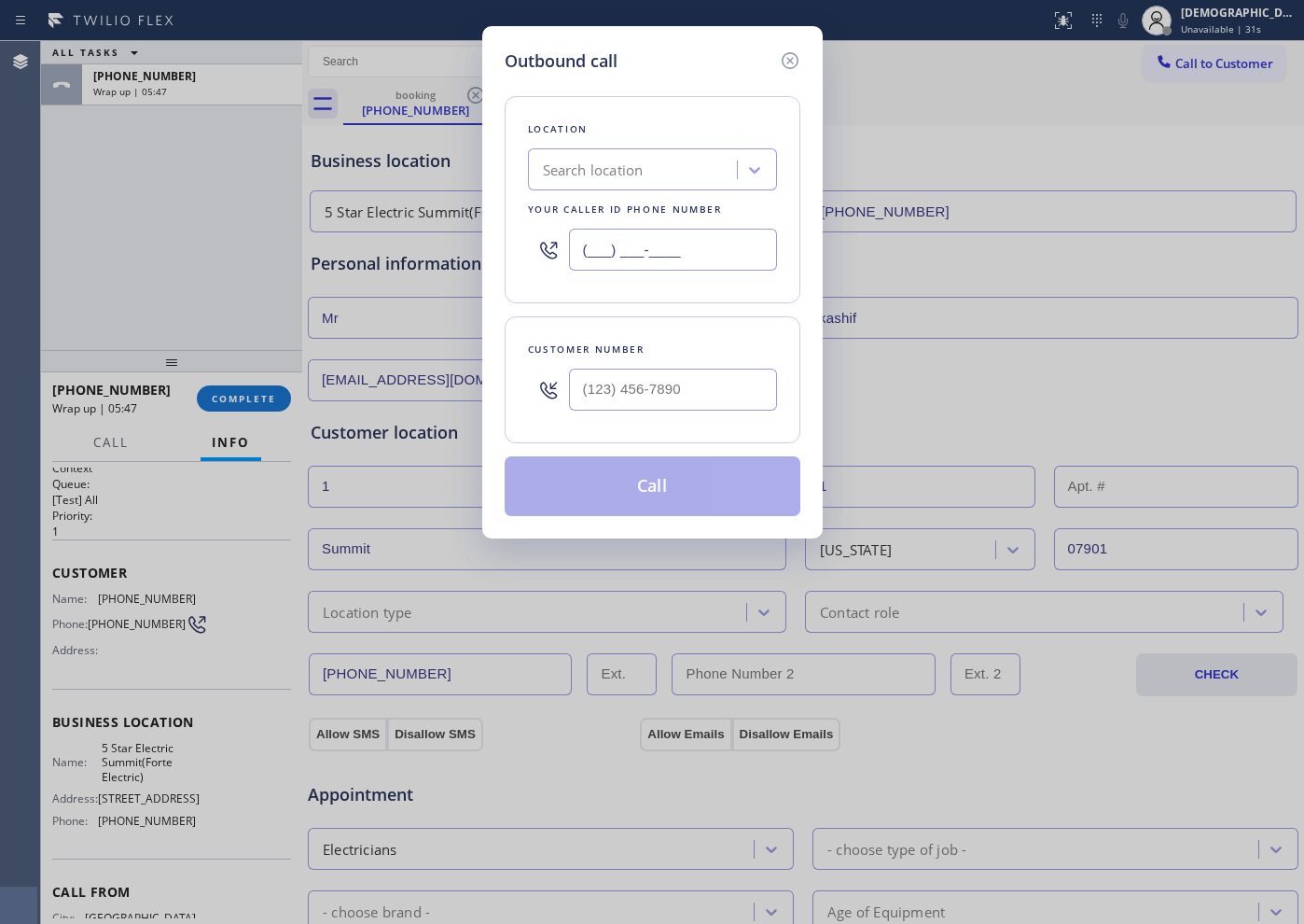
click at [636, 246] on input "(___) ___-____" at bounding box center [672, 250] width 208 height 42
paste input "908) 201-8274"
type input "[PHONE_NUMBER]"
click at [586, 385] on input "(___) ___-____" at bounding box center [672, 390] width 208 height 42
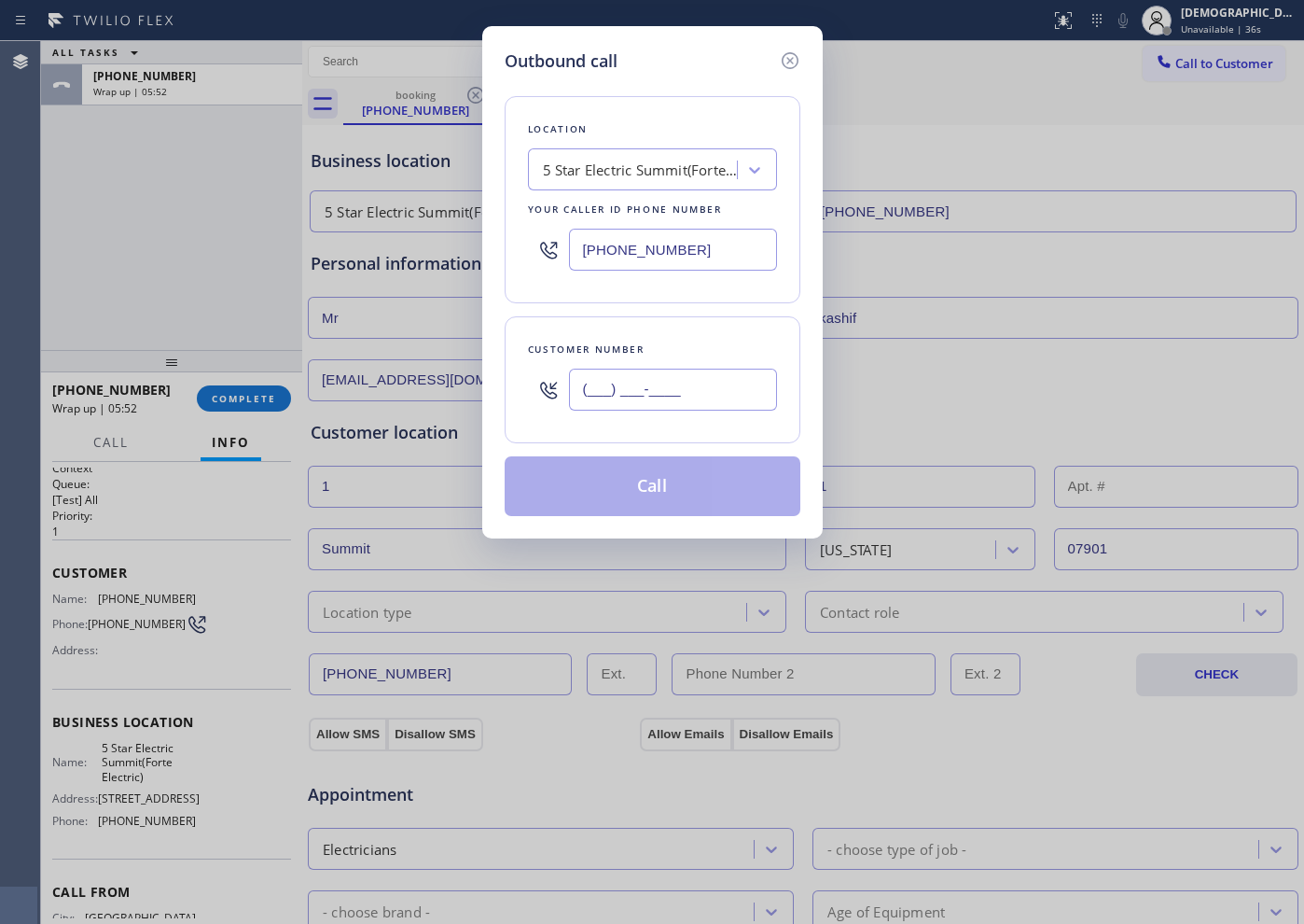
paste input "973) 494-3777"
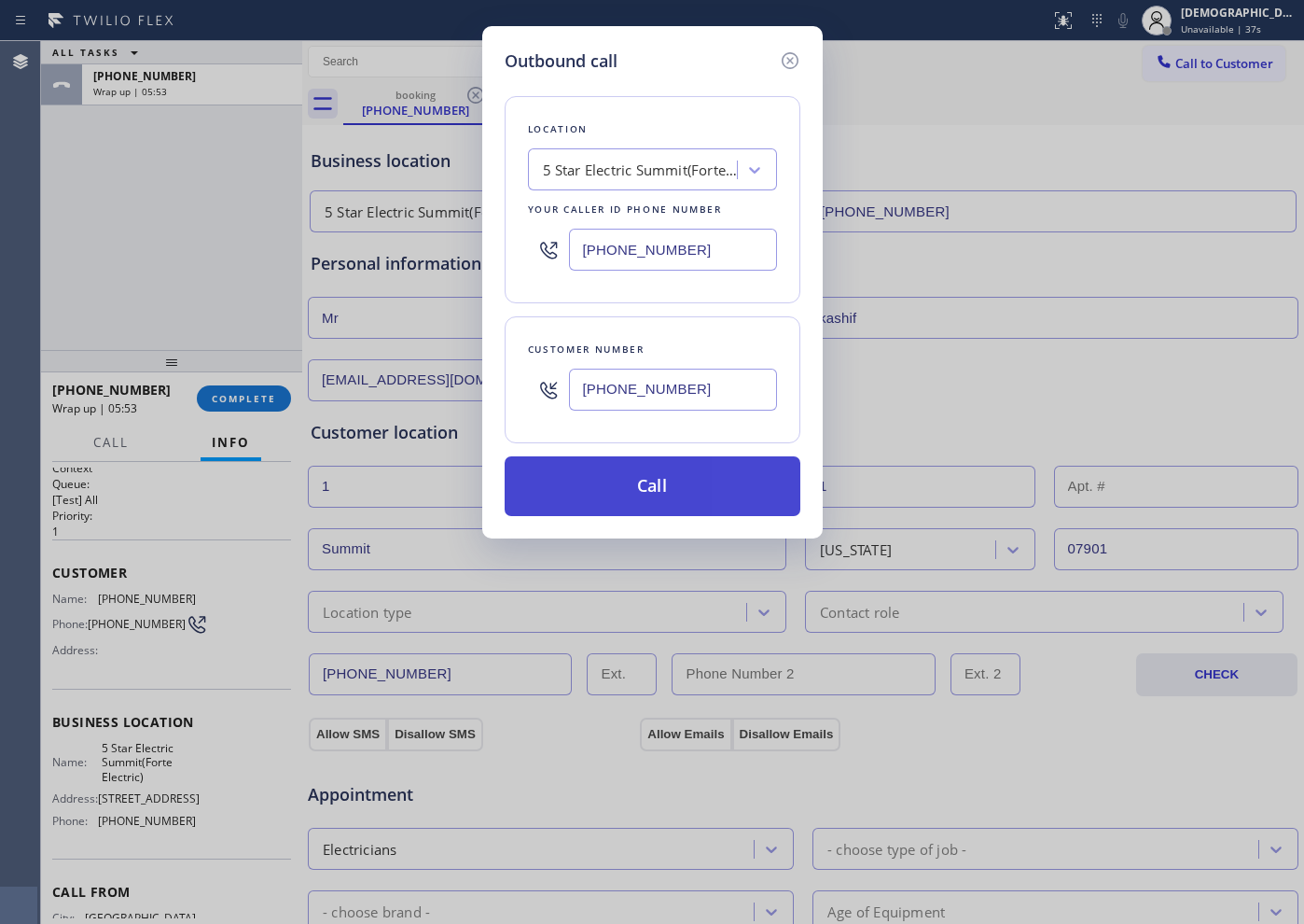
type input "[PHONE_NUMBER]"
click at [675, 499] on button "Call" at bounding box center [652, 486] width 295 height 60
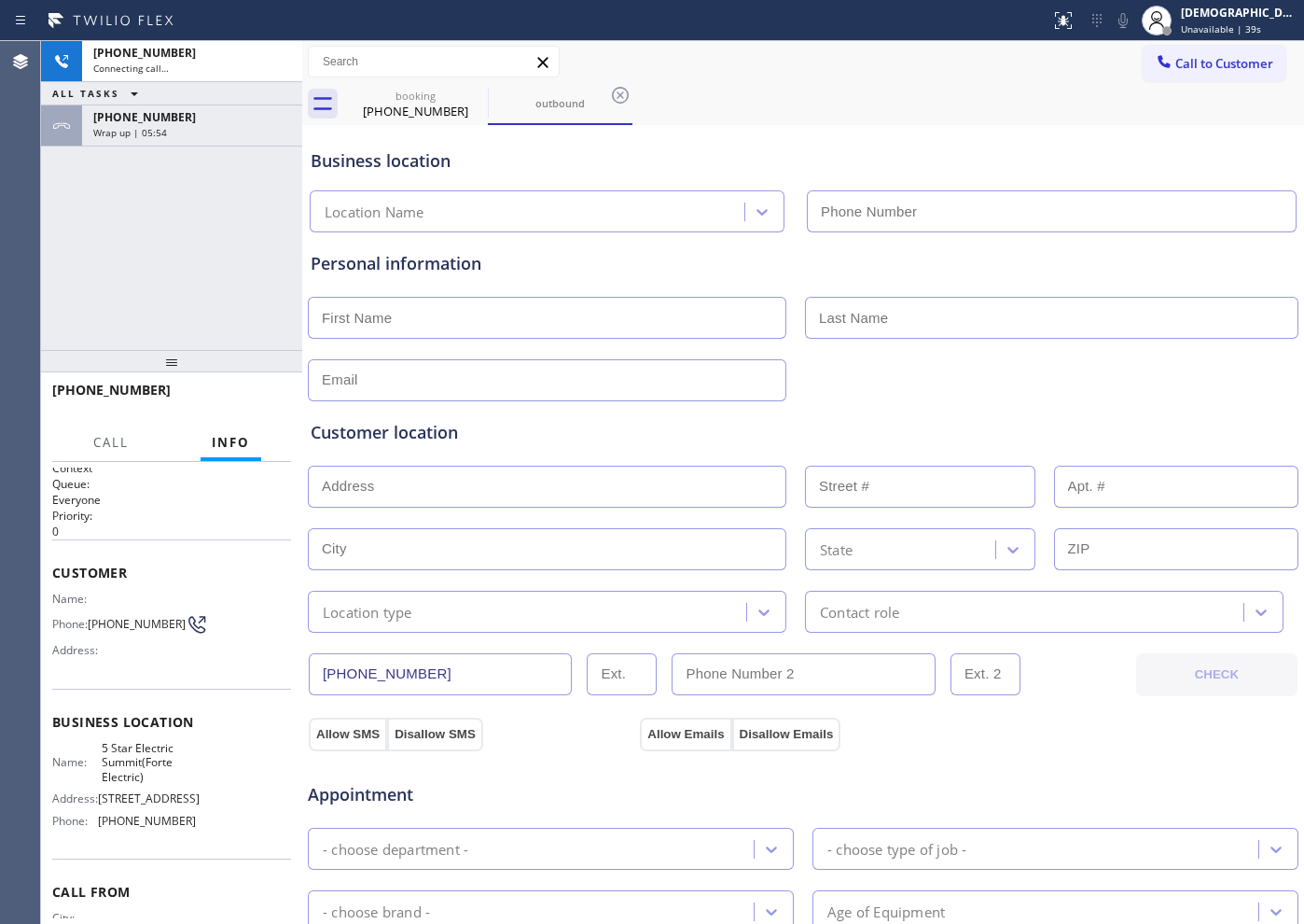
type input "[PHONE_NUMBER]"
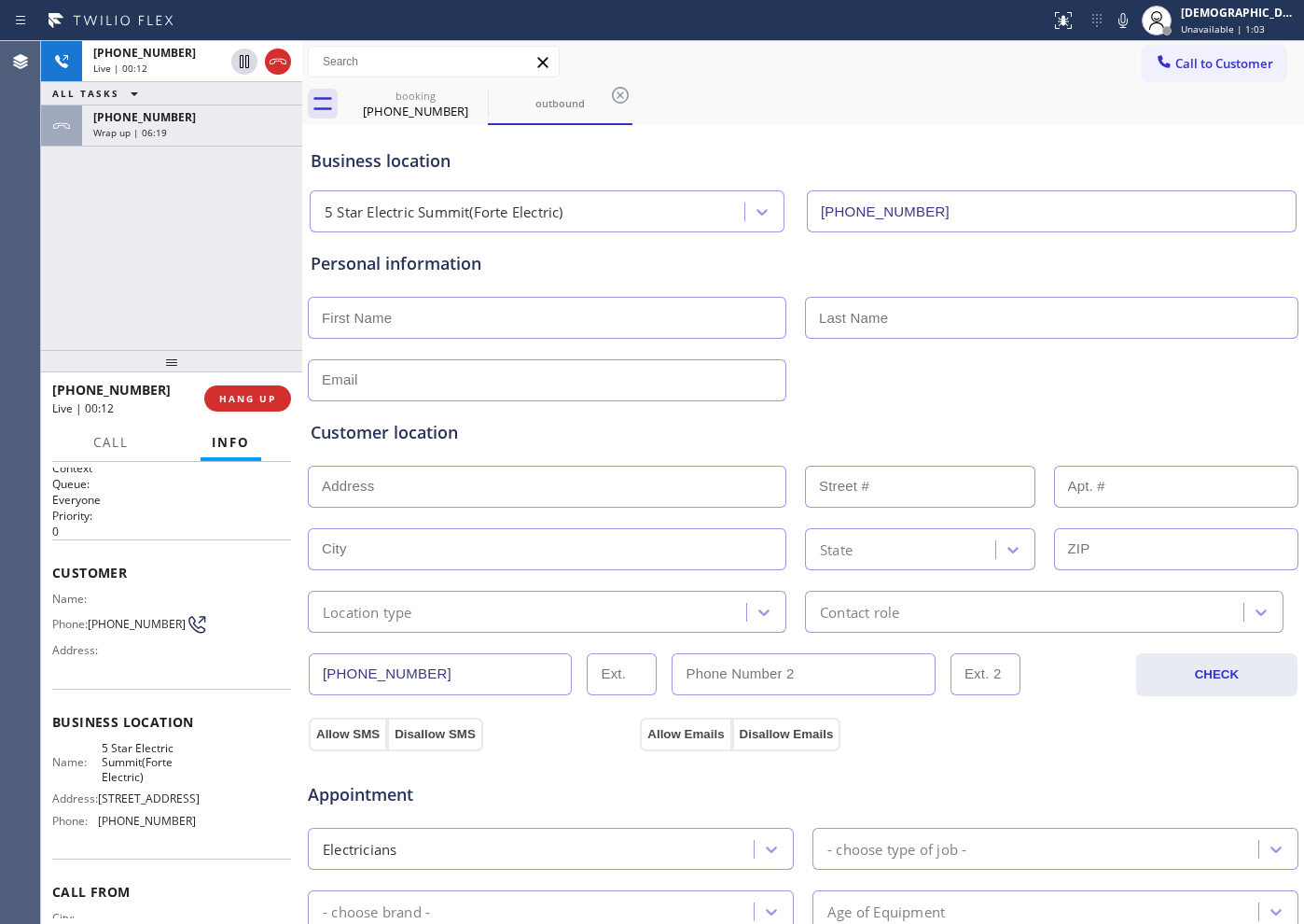
click at [214, 261] on div "[PHONE_NUMBER] Live | 00:12 ALL TASKS ALL TASKS ACTIVE TASKS TASKS IN WRAP UP […" at bounding box center [171, 195] width 261 height 309
click at [275, 57] on icon at bounding box center [278, 62] width 23 height 23
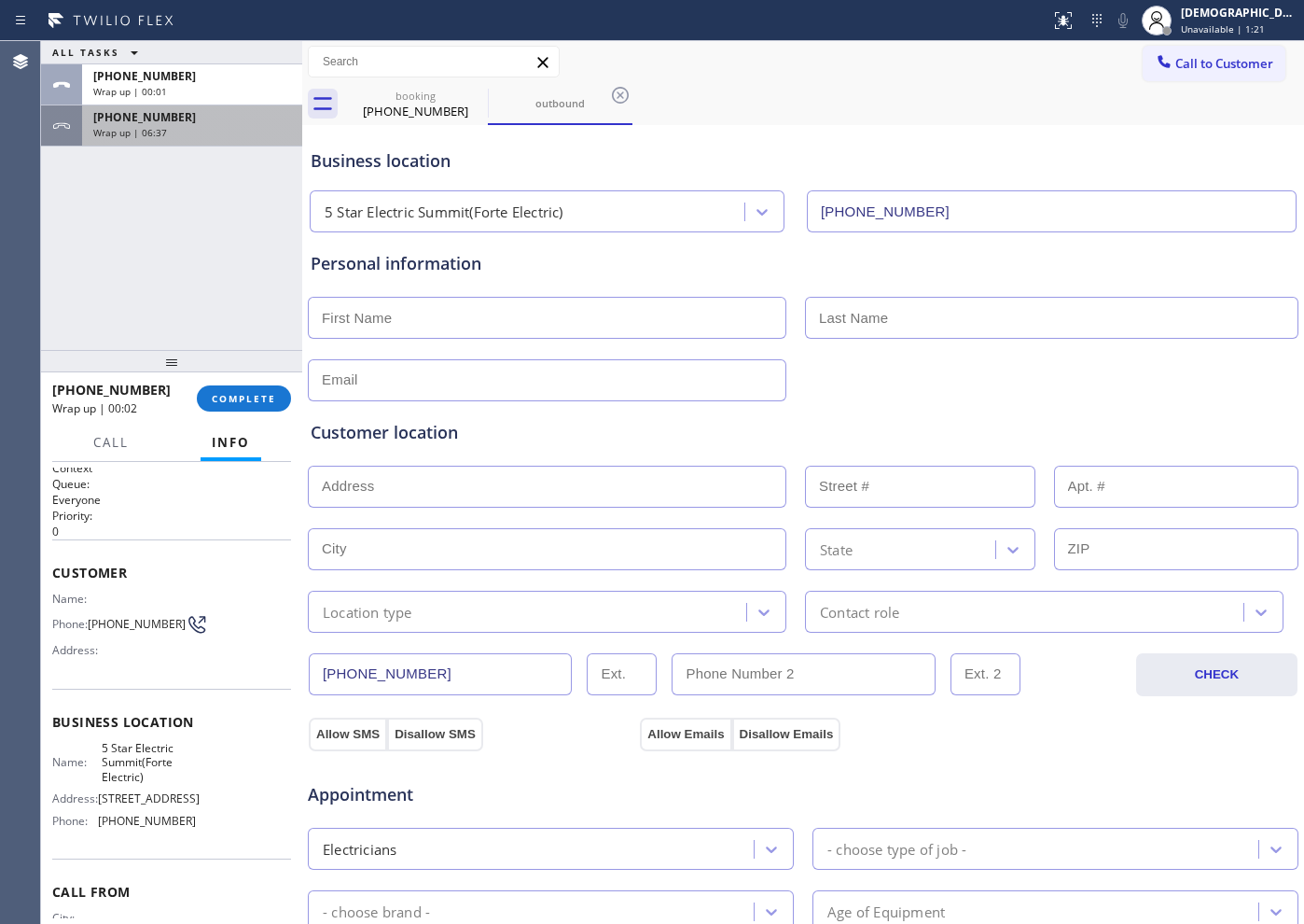
click at [246, 135] on div "Wrap up | 06:37" at bounding box center [192, 132] width 198 height 13
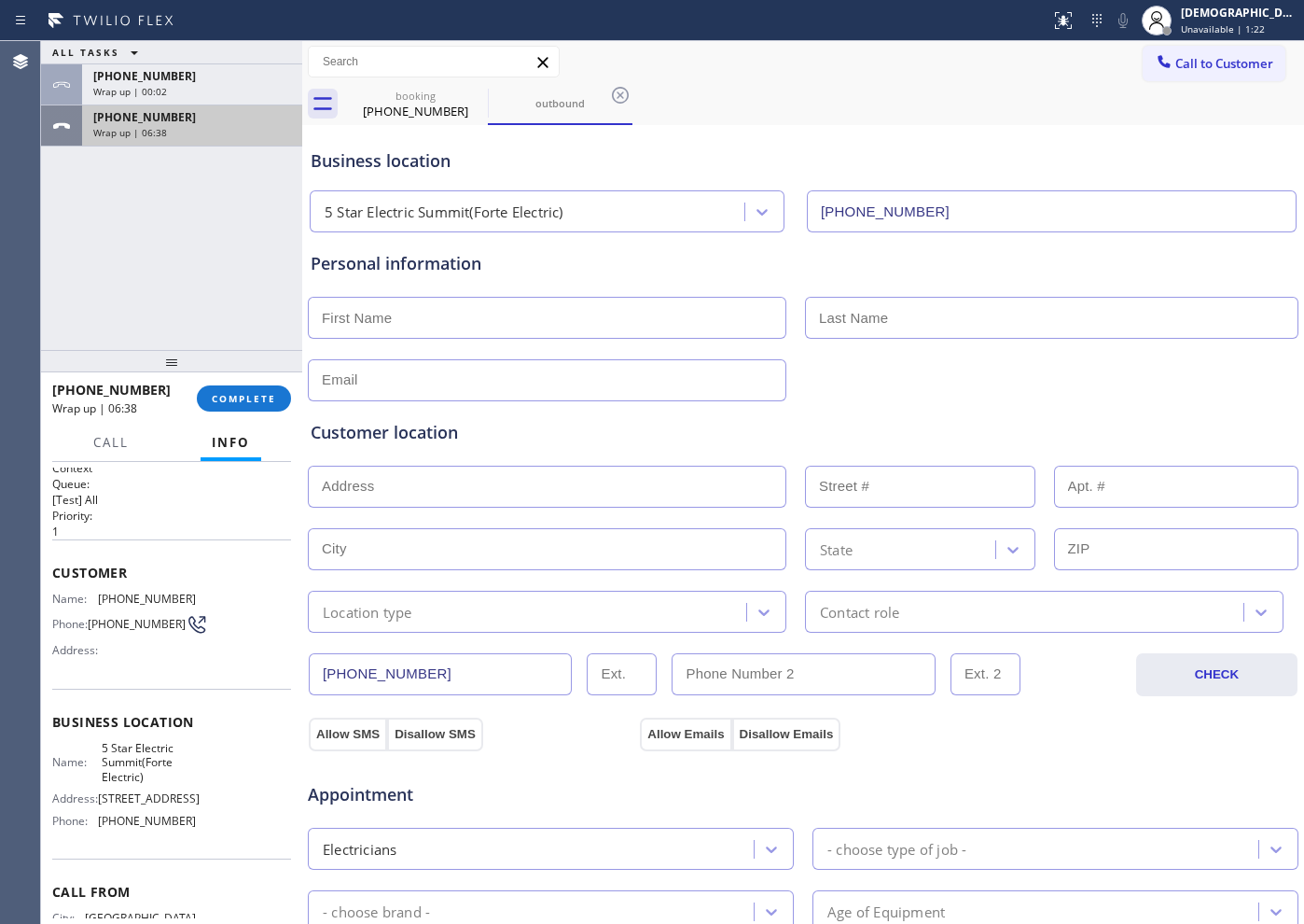
click at [165, 127] on div "Wrap up | 06:38" at bounding box center [192, 132] width 198 height 13
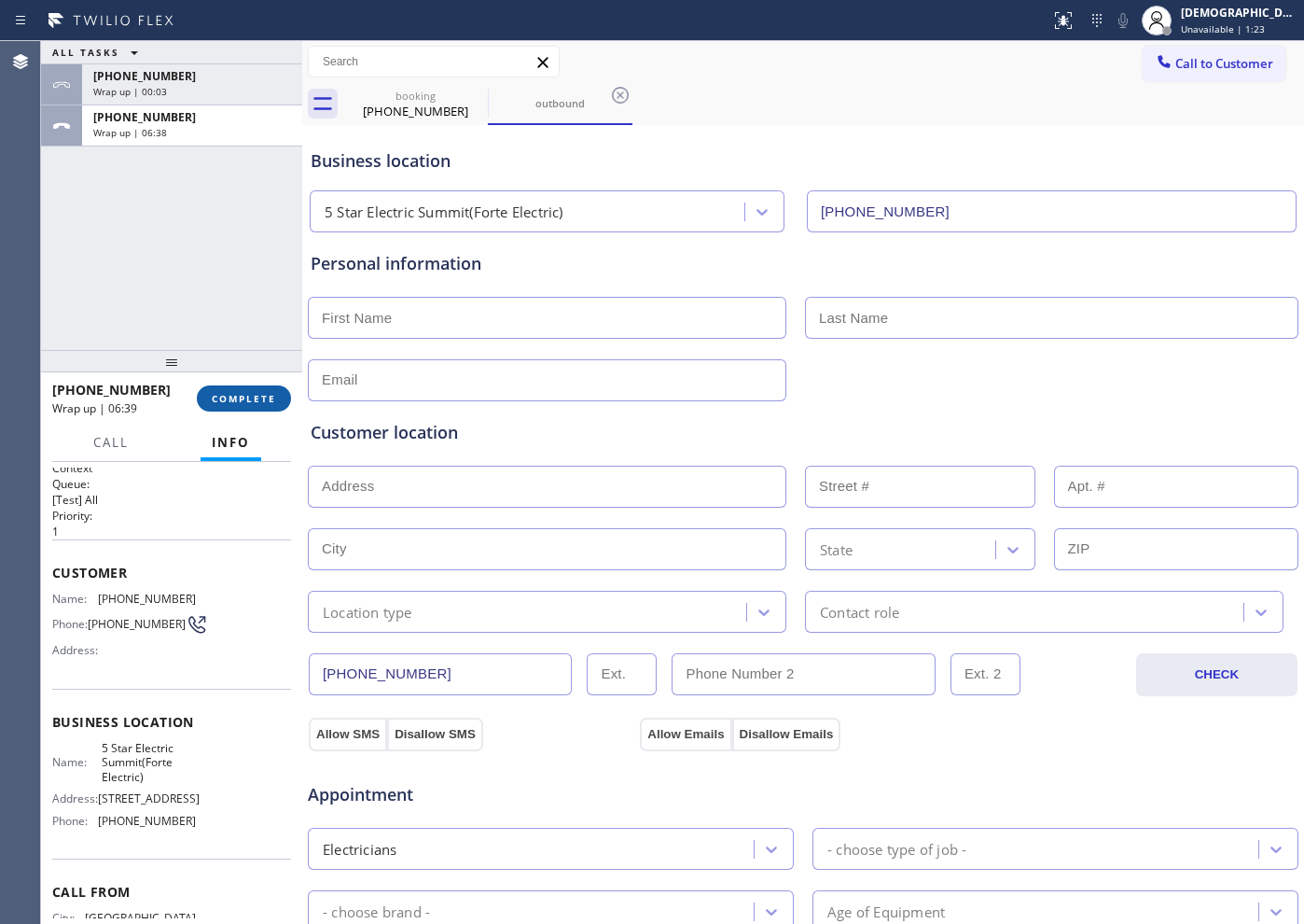
click at [213, 398] on span "COMPLETE" at bounding box center [244, 398] width 65 height 13
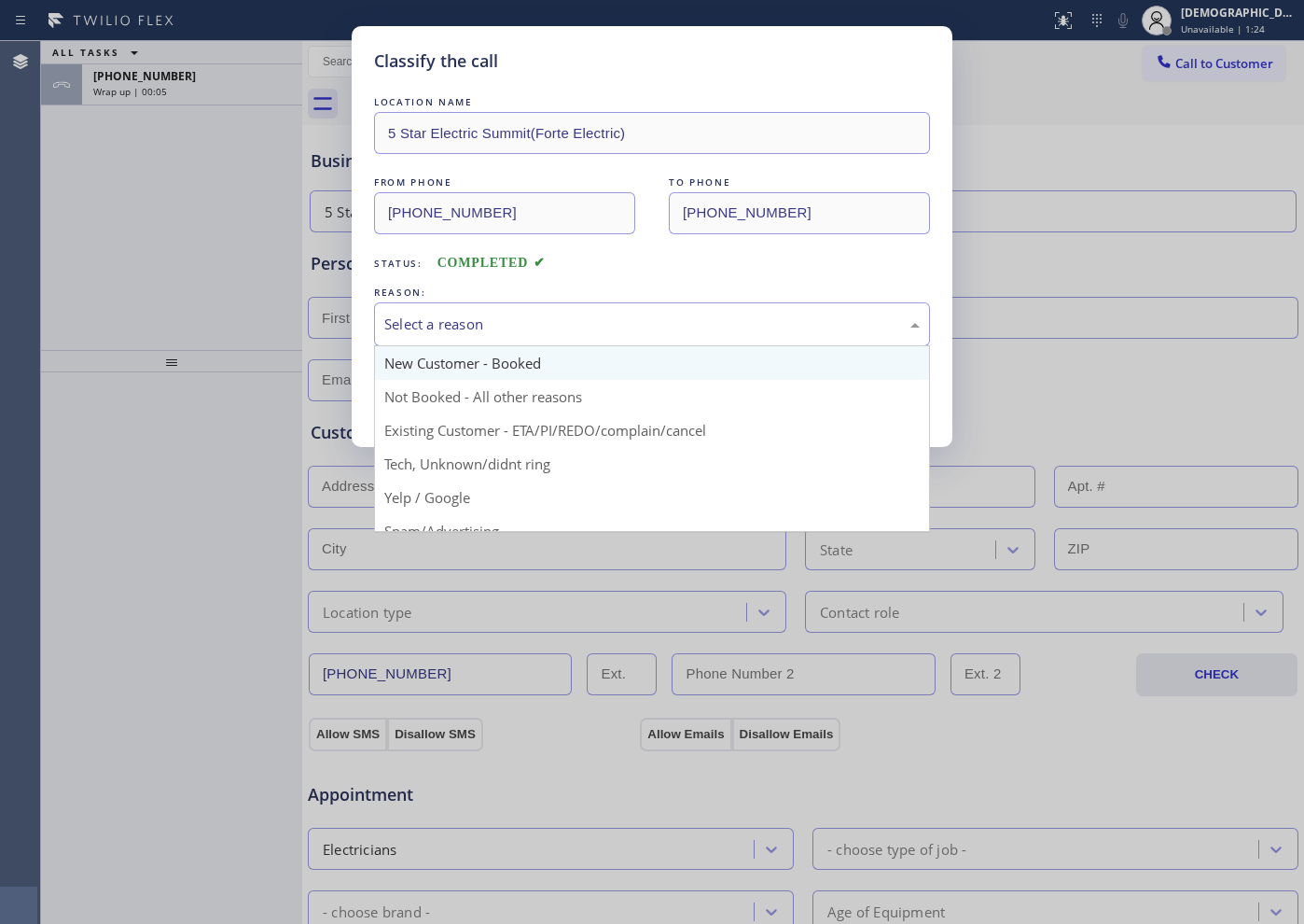
drag, startPoint x: 524, startPoint y: 311, endPoint x: 498, endPoint y: 371, distance: 65.4
click at [523, 313] on div "Select a reason" at bounding box center [652, 324] width 556 height 44
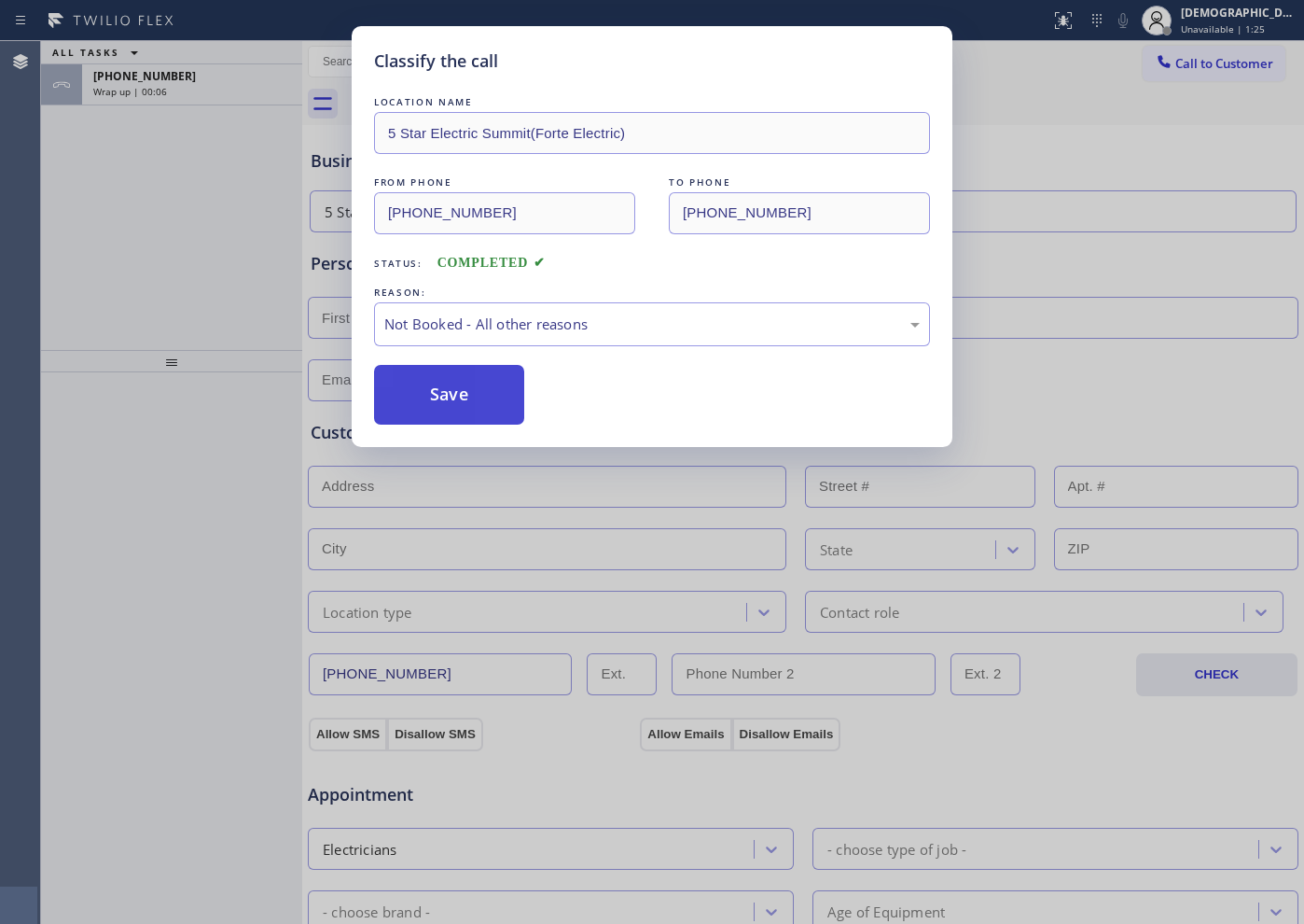
click at [482, 396] on button "Save" at bounding box center [450, 394] width 150 height 60
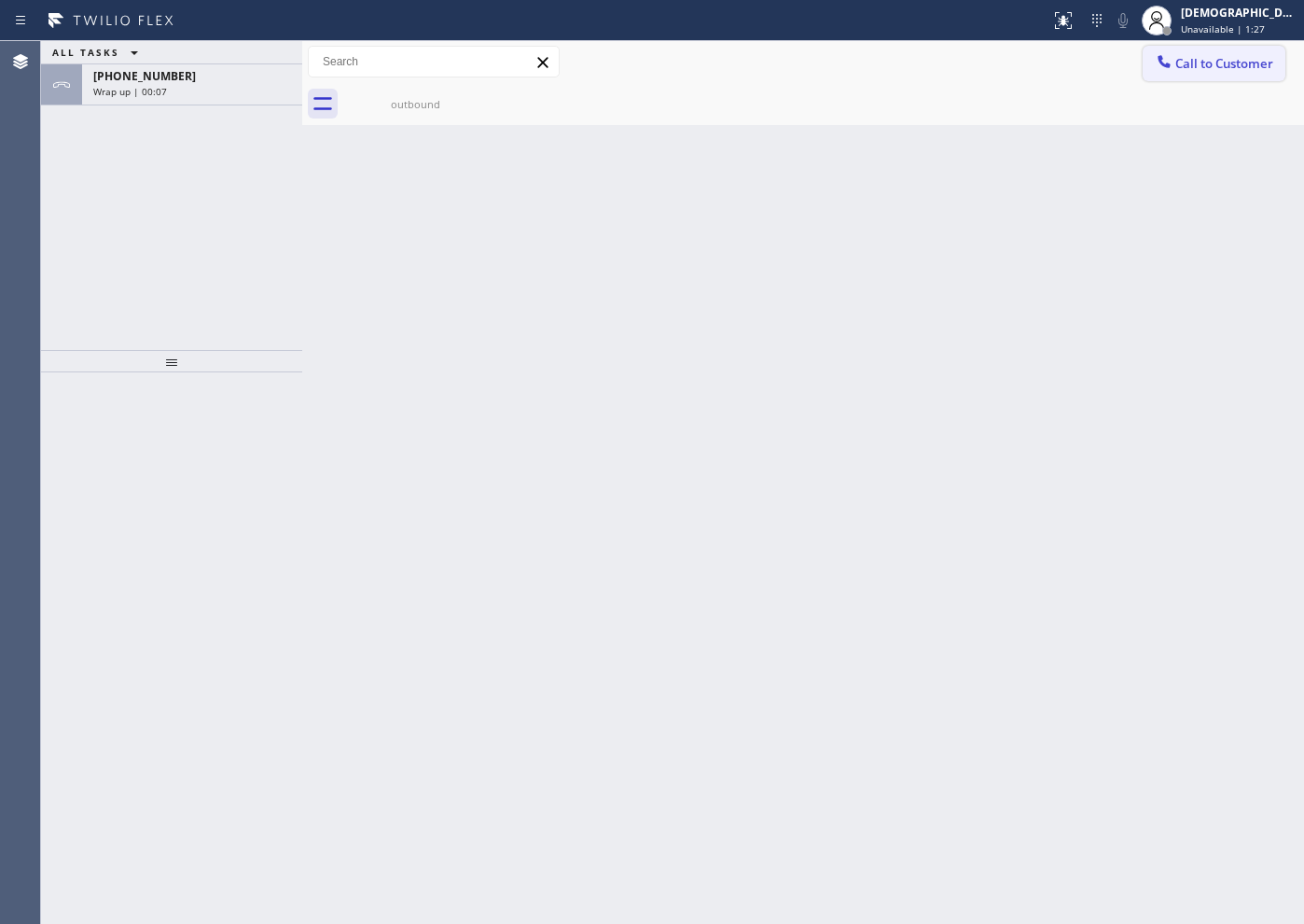
click at [1211, 69] on span "Call to Customer" at bounding box center [1224, 64] width 98 height 17
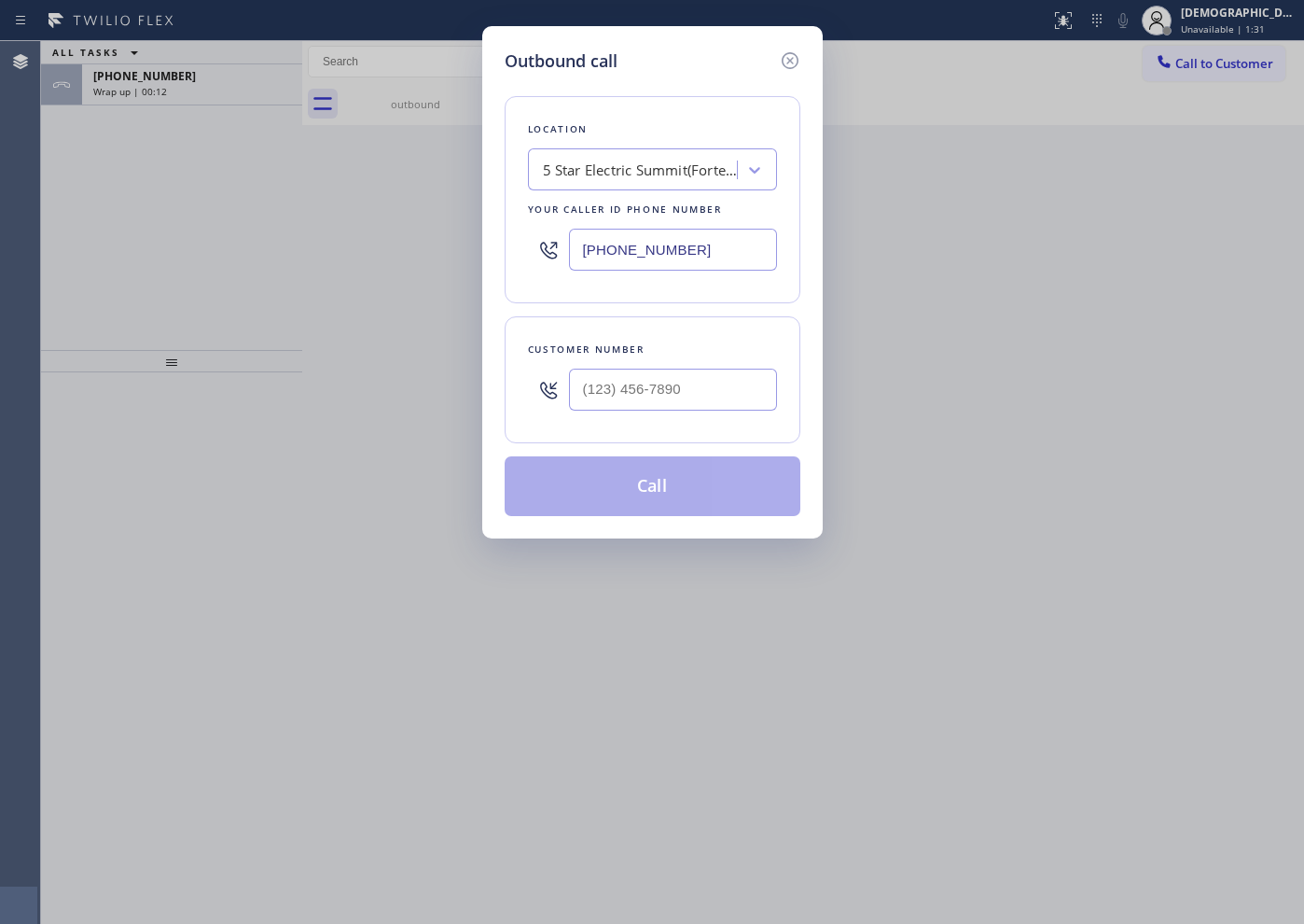
click at [701, 245] on input "[PHONE_NUMBER]" at bounding box center [672, 250] width 208 height 42
click at [701, 244] on input "[PHONE_NUMBER]" at bounding box center [672, 250] width 208 height 42
paste input "text"
type input "[PHONE_NUMBER]"
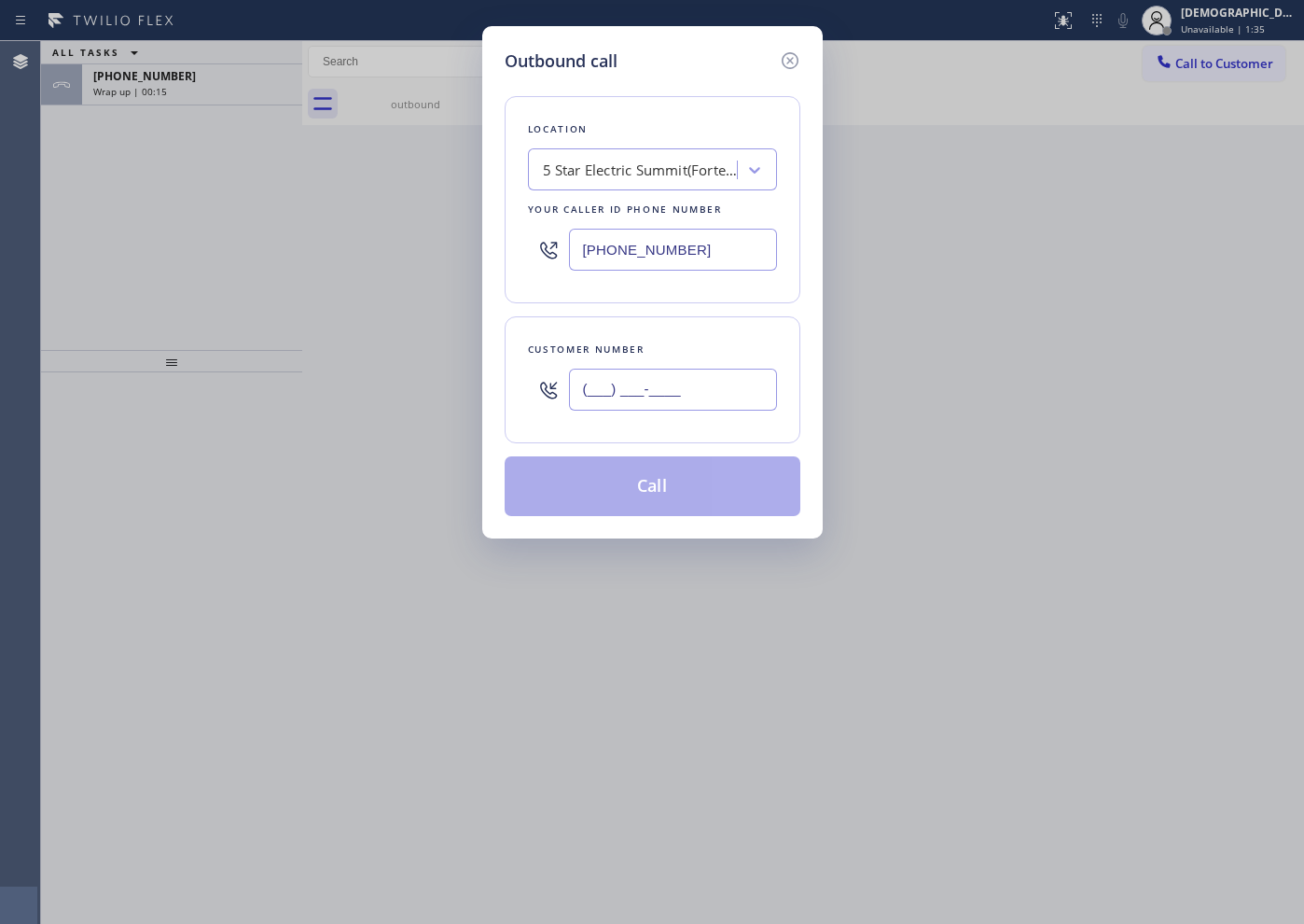
click at [663, 380] on input "(___) ___-____" at bounding box center [672, 390] width 208 height 42
paste input "973) 494-3777"
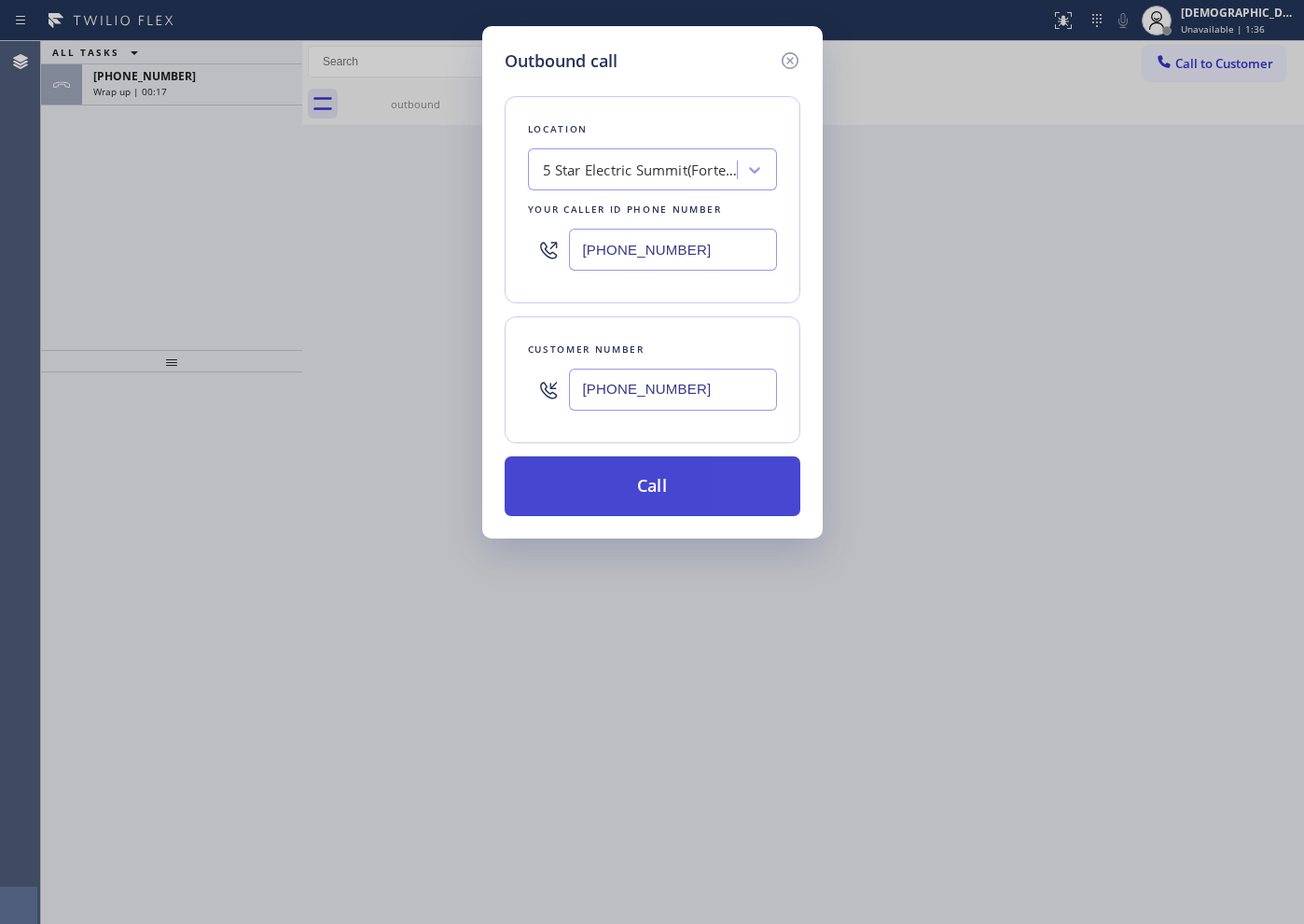
type input "[PHONE_NUMBER]"
click at [688, 483] on button "Call" at bounding box center [652, 486] width 295 height 60
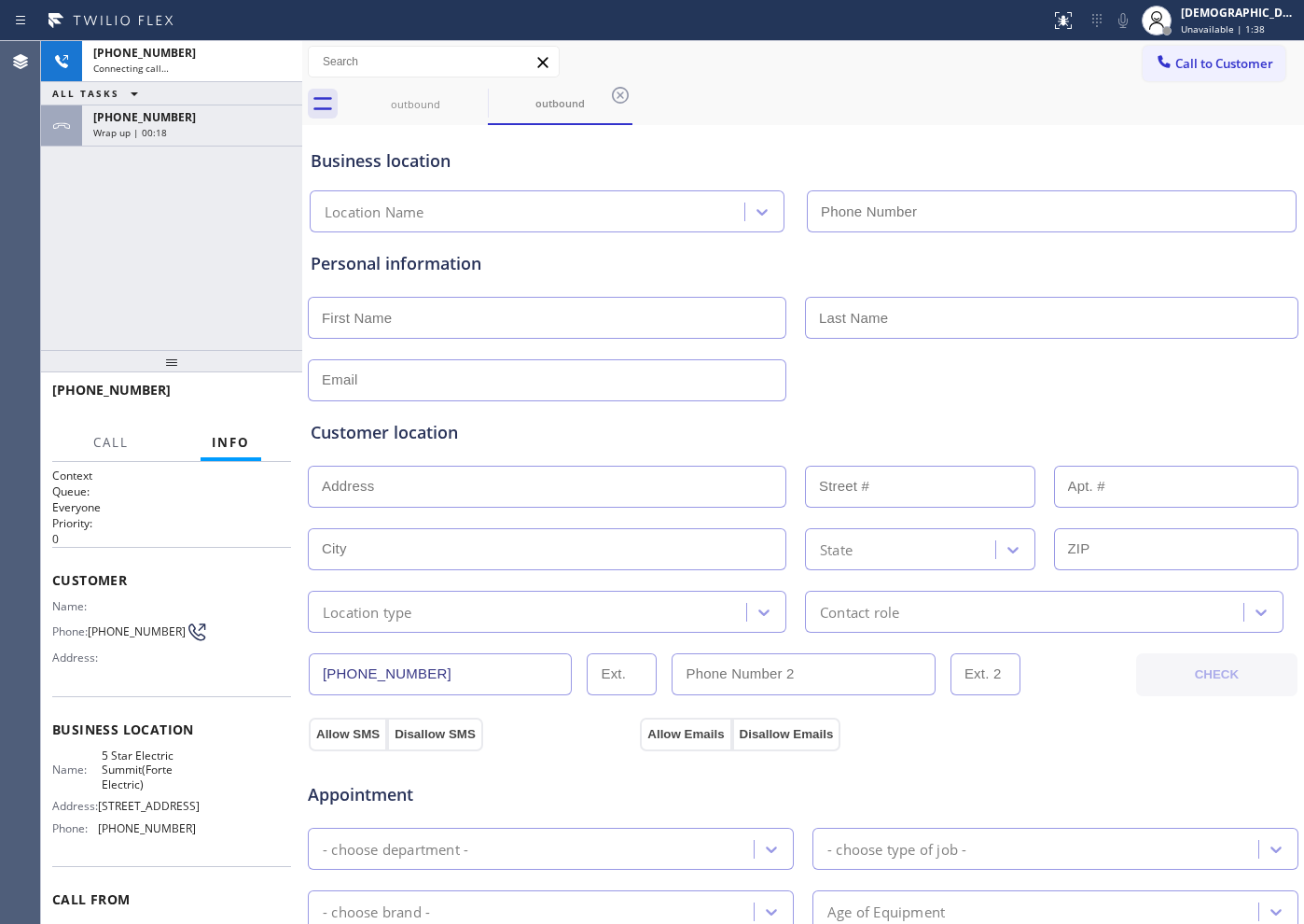
type input "[PHONE_NUMBER]"
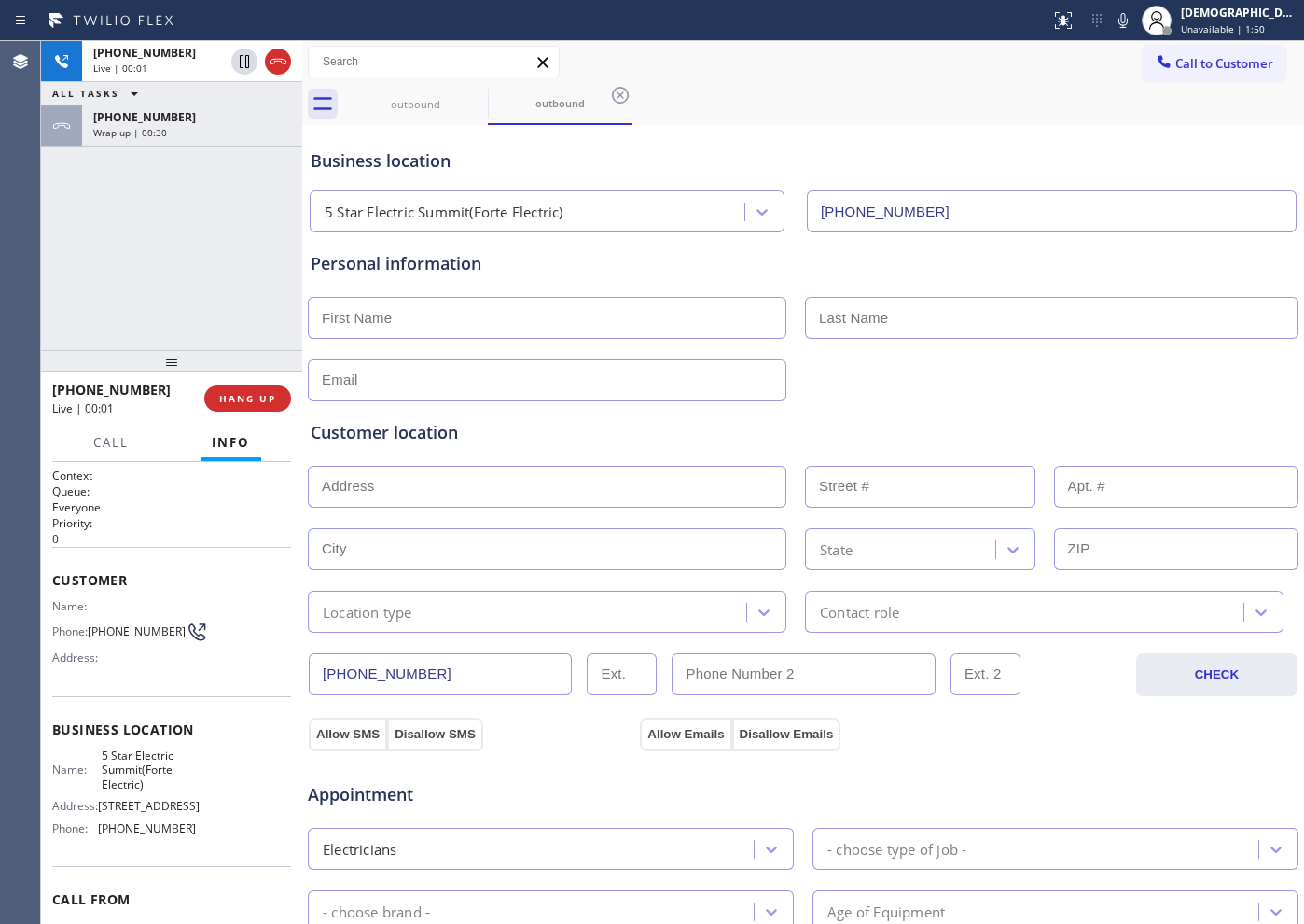
click at [84, 254] on div "[PHONE_NUMBER] Live | 00:01 ALL TASKS ALL TASKS ACTIVE TASKS TASKS IN WRAP UP […" at bounding box center [171, 195] width 261 height 309
click at [129, 272] on div "[PHONE_NUMBER] Live | 00:49 ALL TASKS ALL TASKS ACTIVE TASKS TASKS IN WRAP UP […" at bounding box center [171, 195] width 261 height 309
click at [281, 67] on icon at bounding box center [278, 62] width 23 height 23
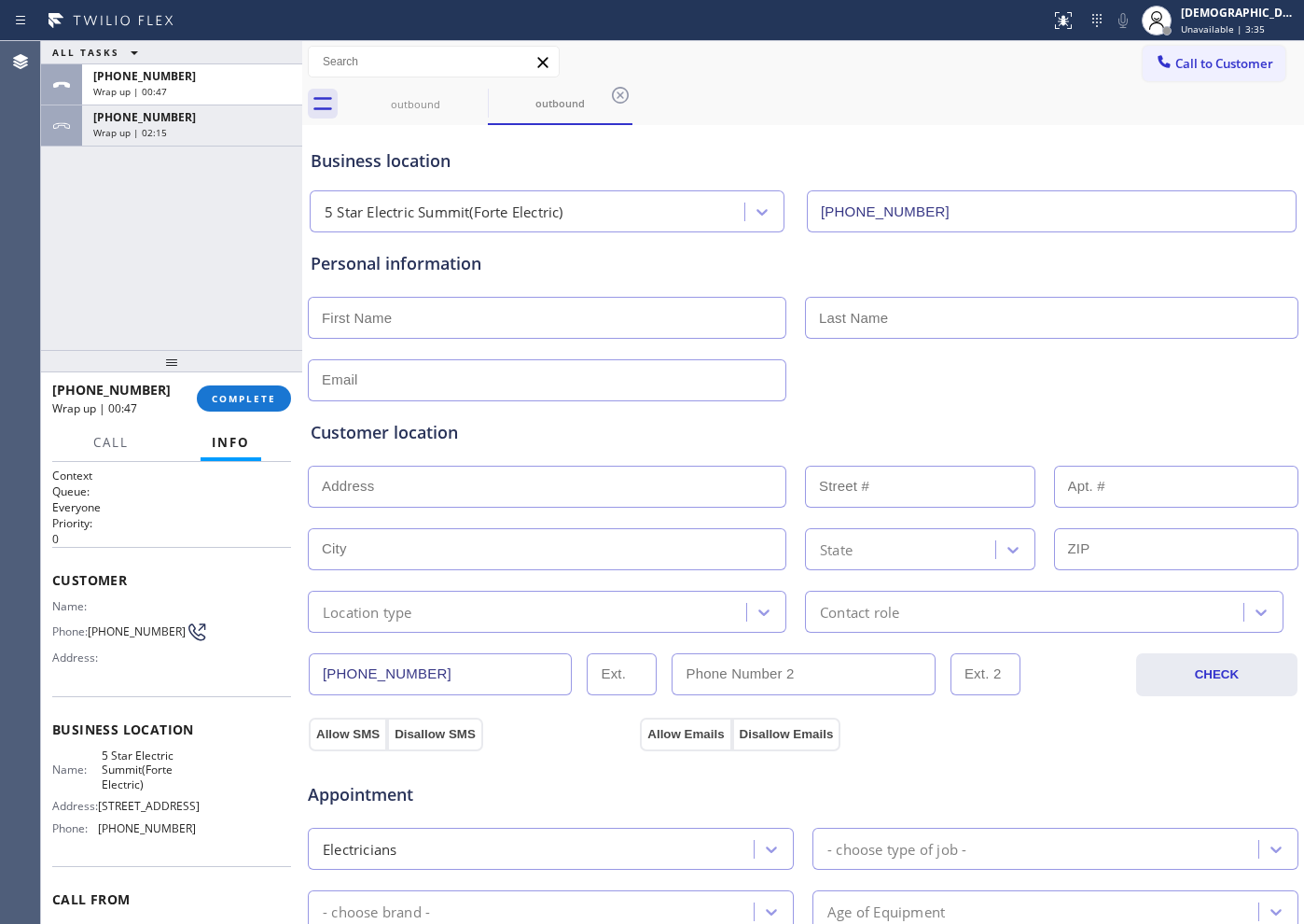
click at [149, 253] on div "ALL TASKS ALL TASKS ACTIVE TASKS TASKS IN WRAP UP [PHONE_NUMBER] Wrap up | 00:4…" at bounding box center [171, 195] width 261 height 309
click at [231, 129] on div "Wrap up | 02:19" at bounding box center [192, 132] width 198 height 13
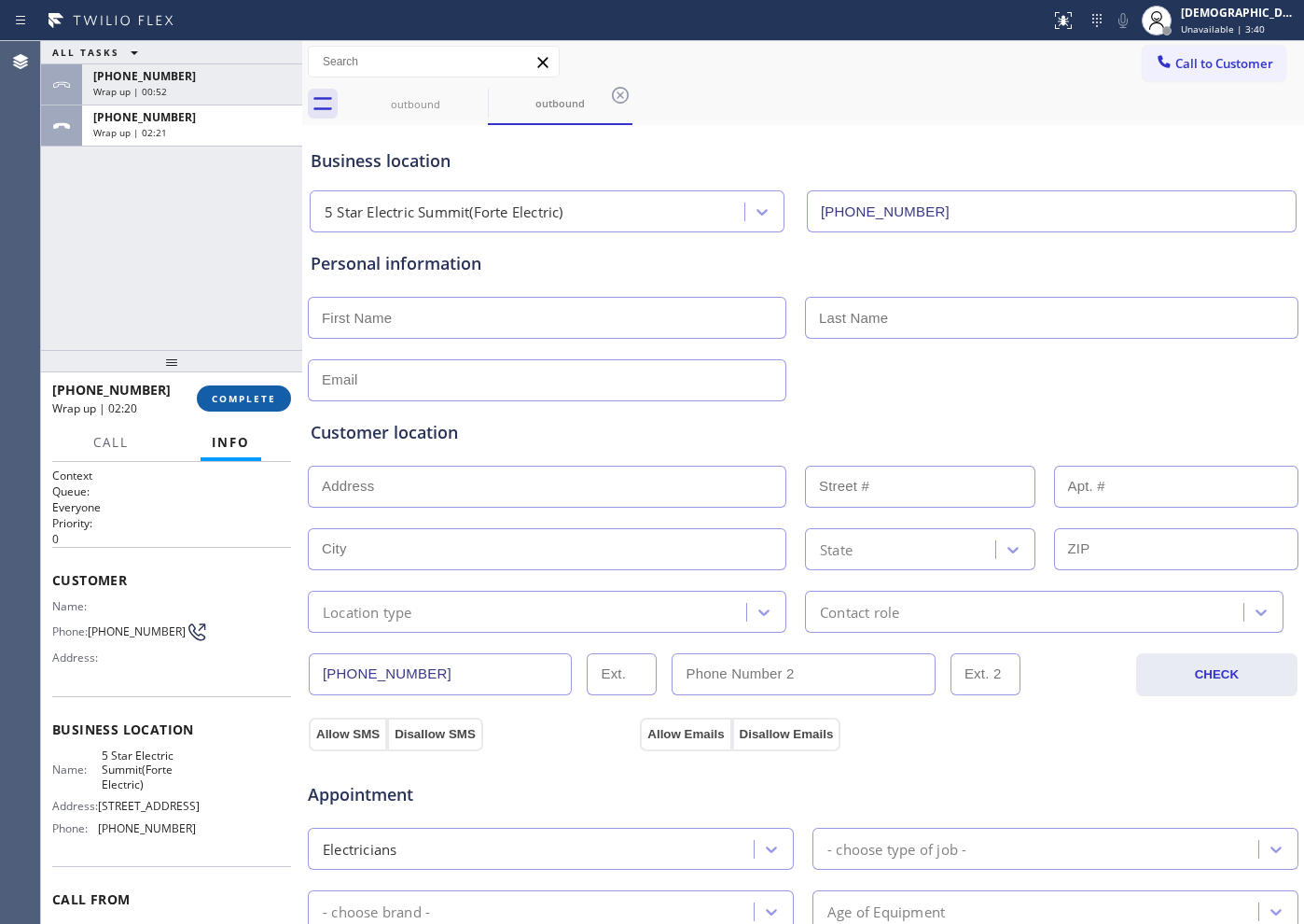
click at [266, 399] on span "COMPLETE" at bounding box center [244, 398] width 65 height 13
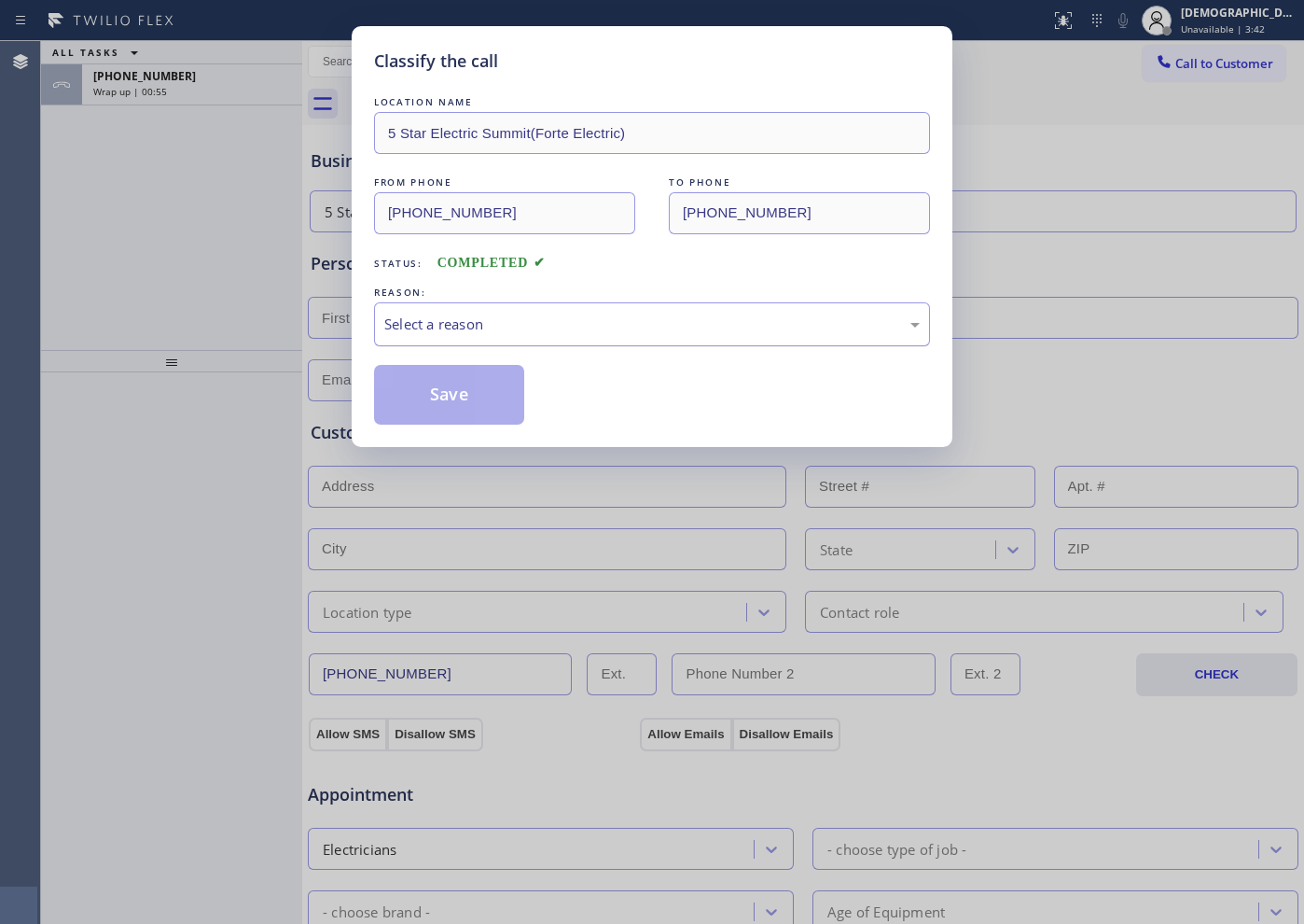
click at [493, 328] on div "Select a reason" at bounding box center [652, 324] width 535 height 22
click at [473, 402] on button "Save" at bounding box center [450, 394] width 150 height 60
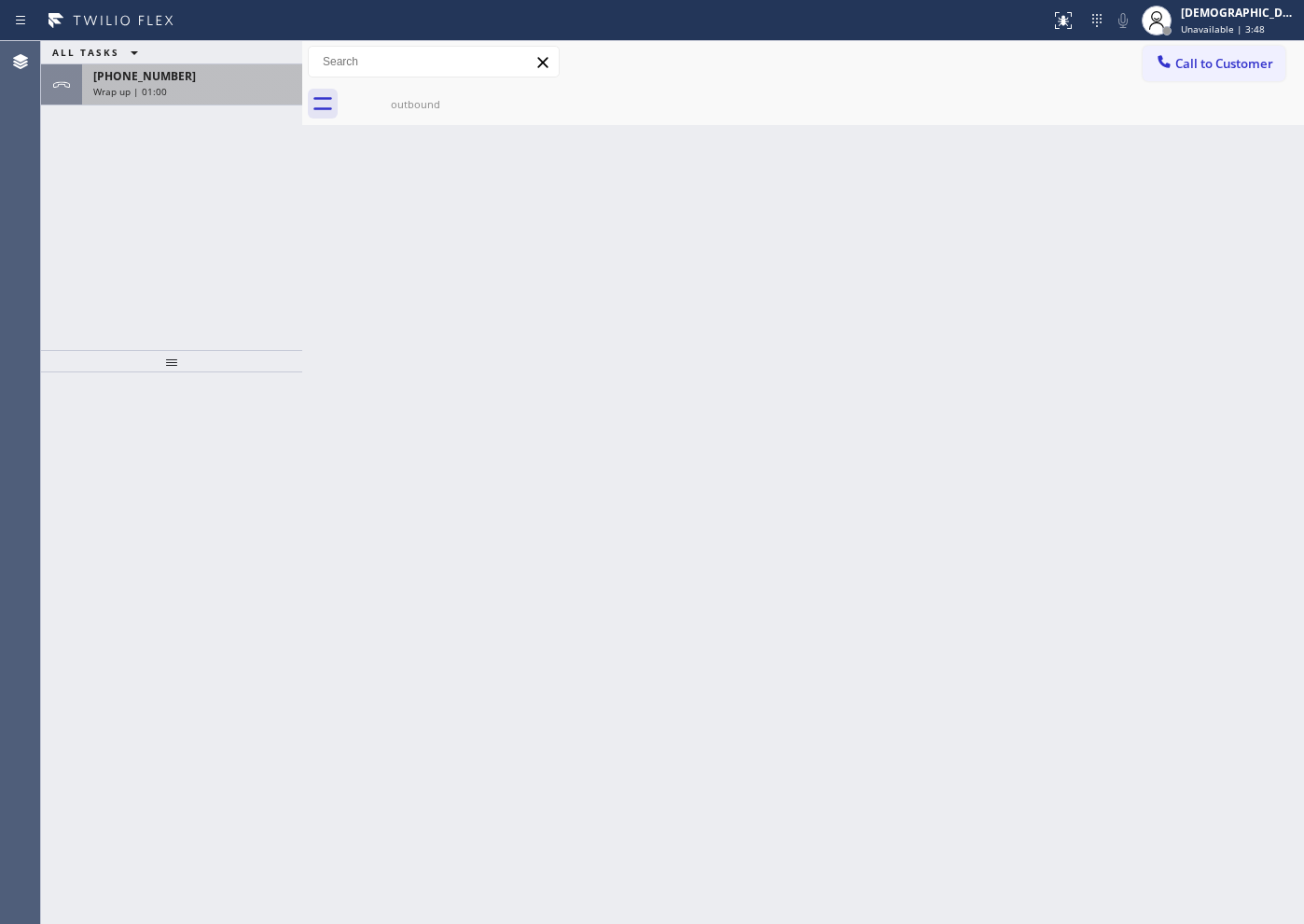
click at [227, 96] on div "Wrap up | 01:00" at bounding box center [192, 91] width 198 height 13
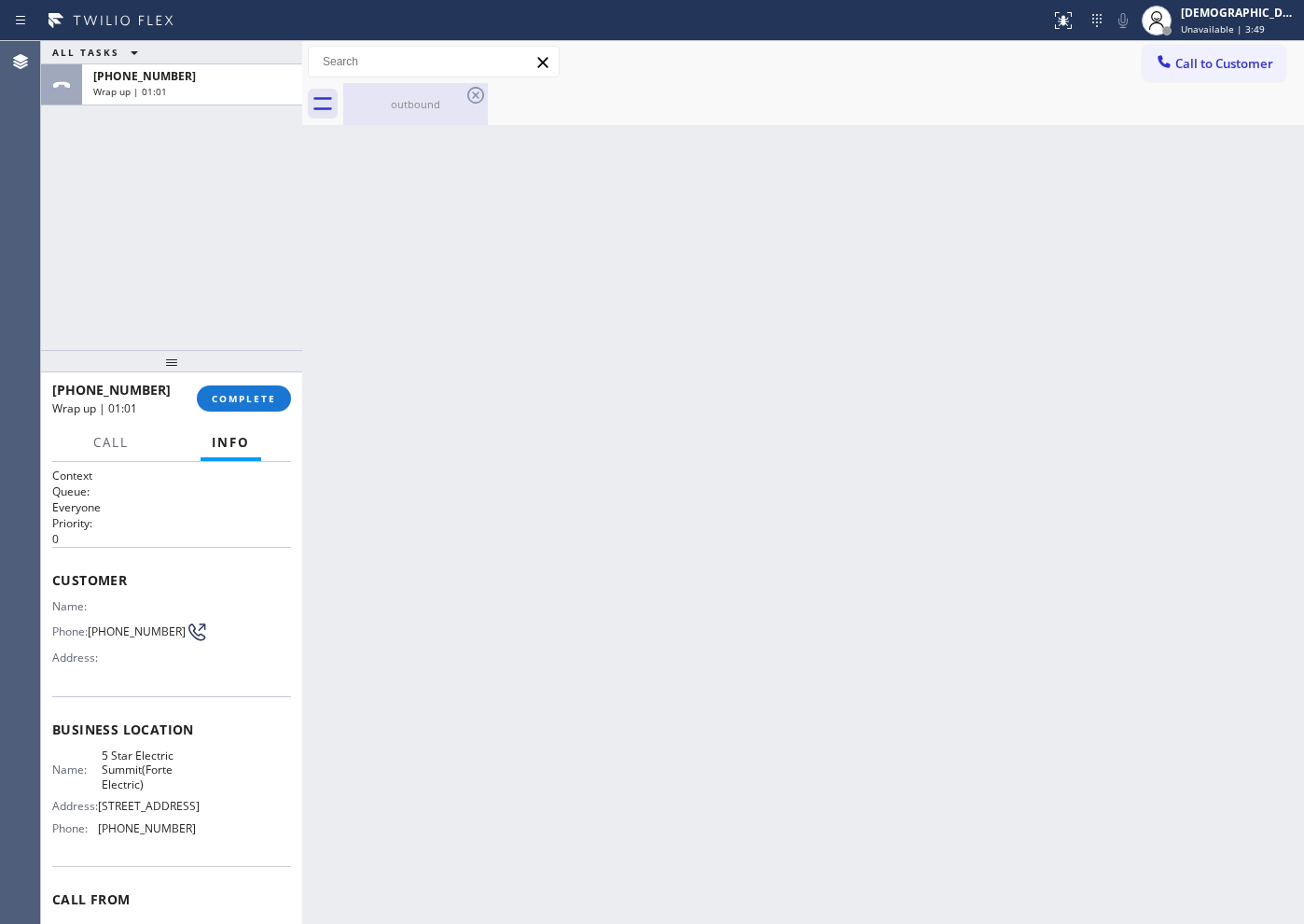
click at [431, 113] on div "outbound" at bounding box center [415, 104] width 141 height 42
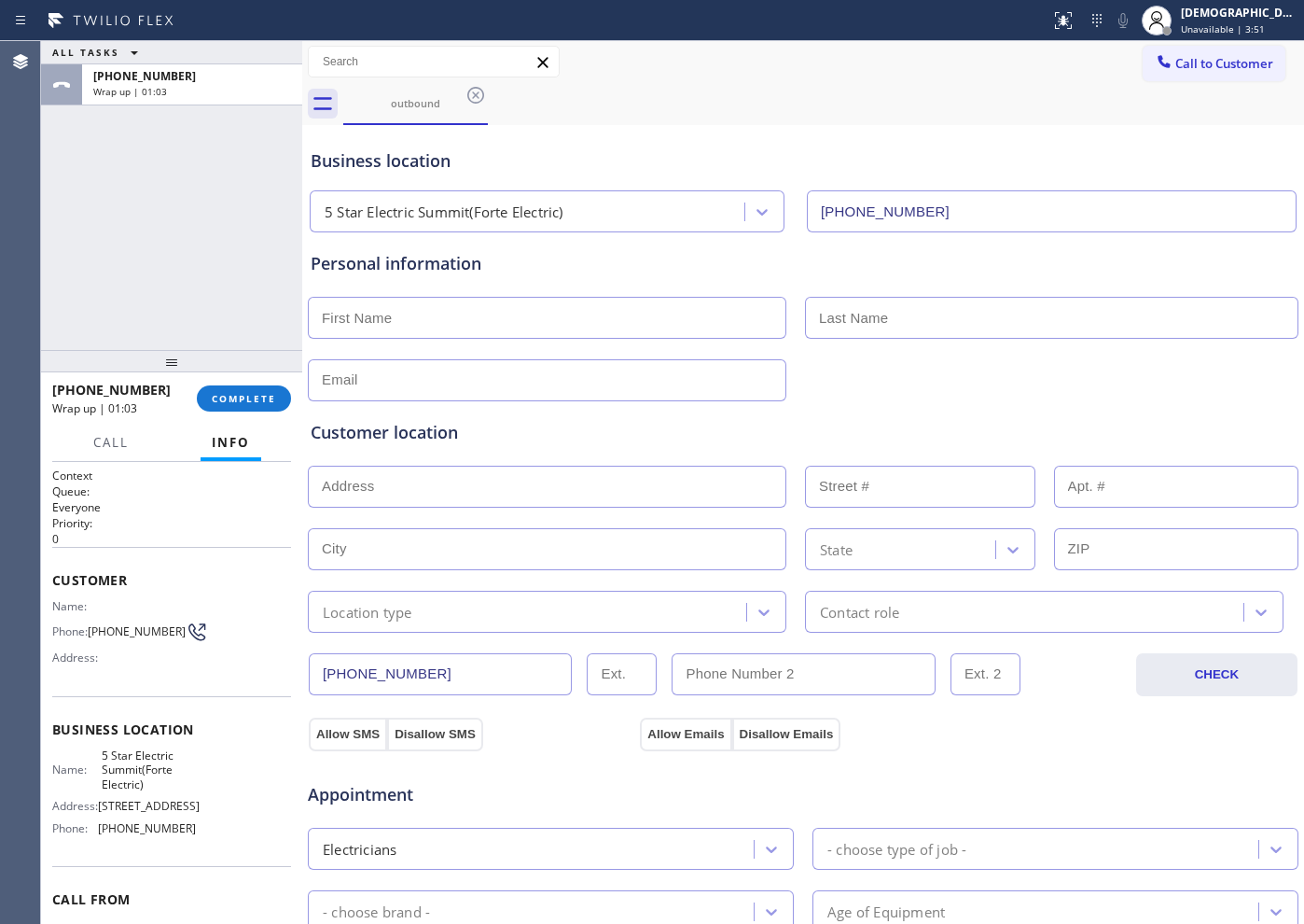
click at [558, 315] on input "text" at bounding box center [547, 317] width 478 height 42
type input "Mr"
click at [1018, 299] on input "text" at bounding box center [1052, 317] width 493 height 42
type input "Kashif"
click at [596, 377] on input "text" at bounding box center [547, 380] width 478 height 42
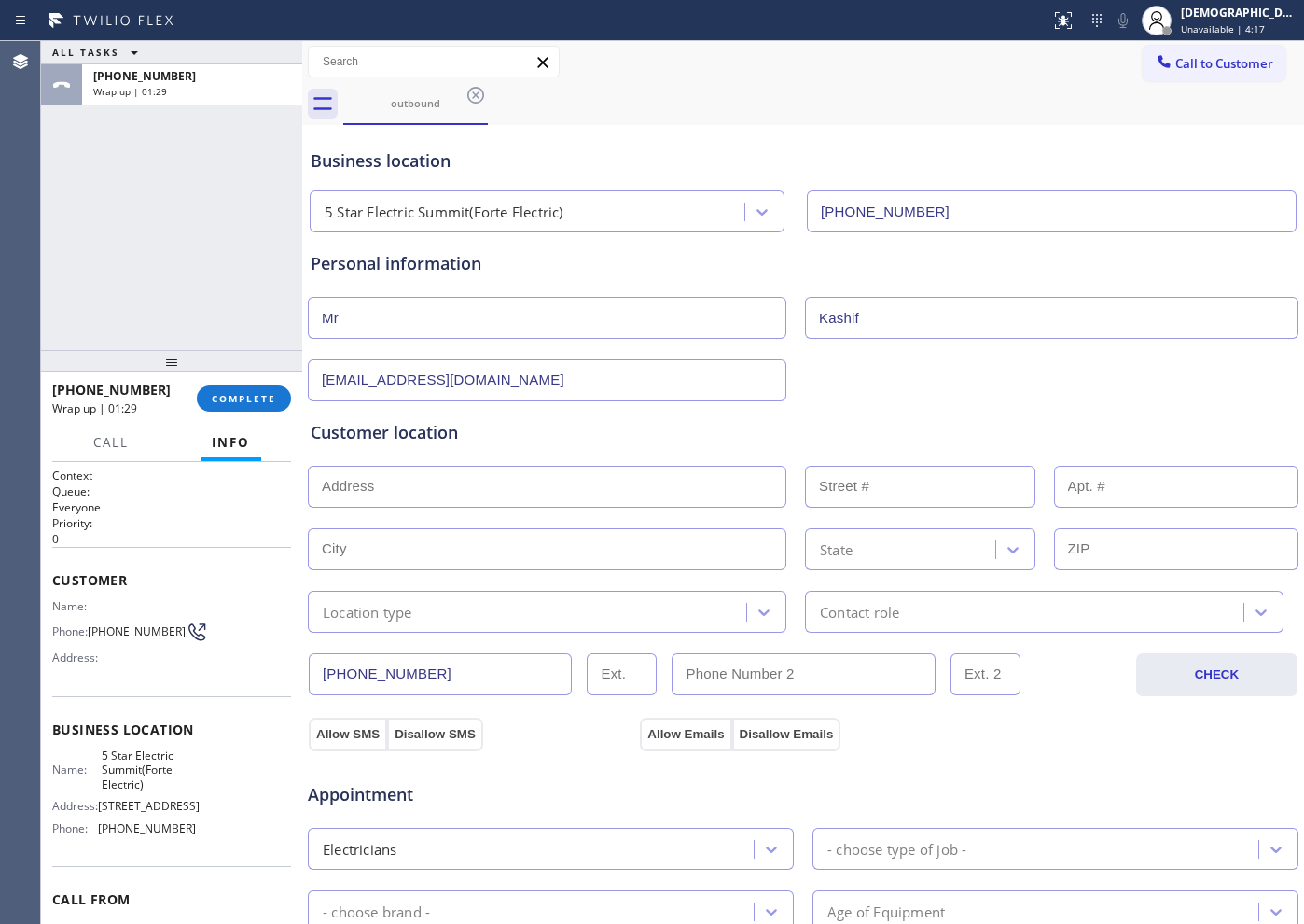
type input "[EMAIL_ADDRESS][DOMAIN_NAME]"
click at [477, 476] on input "text" at bounding box center [547, 487] width 478 height 42
paste input "[GEOGRAPHIC_DATA]"
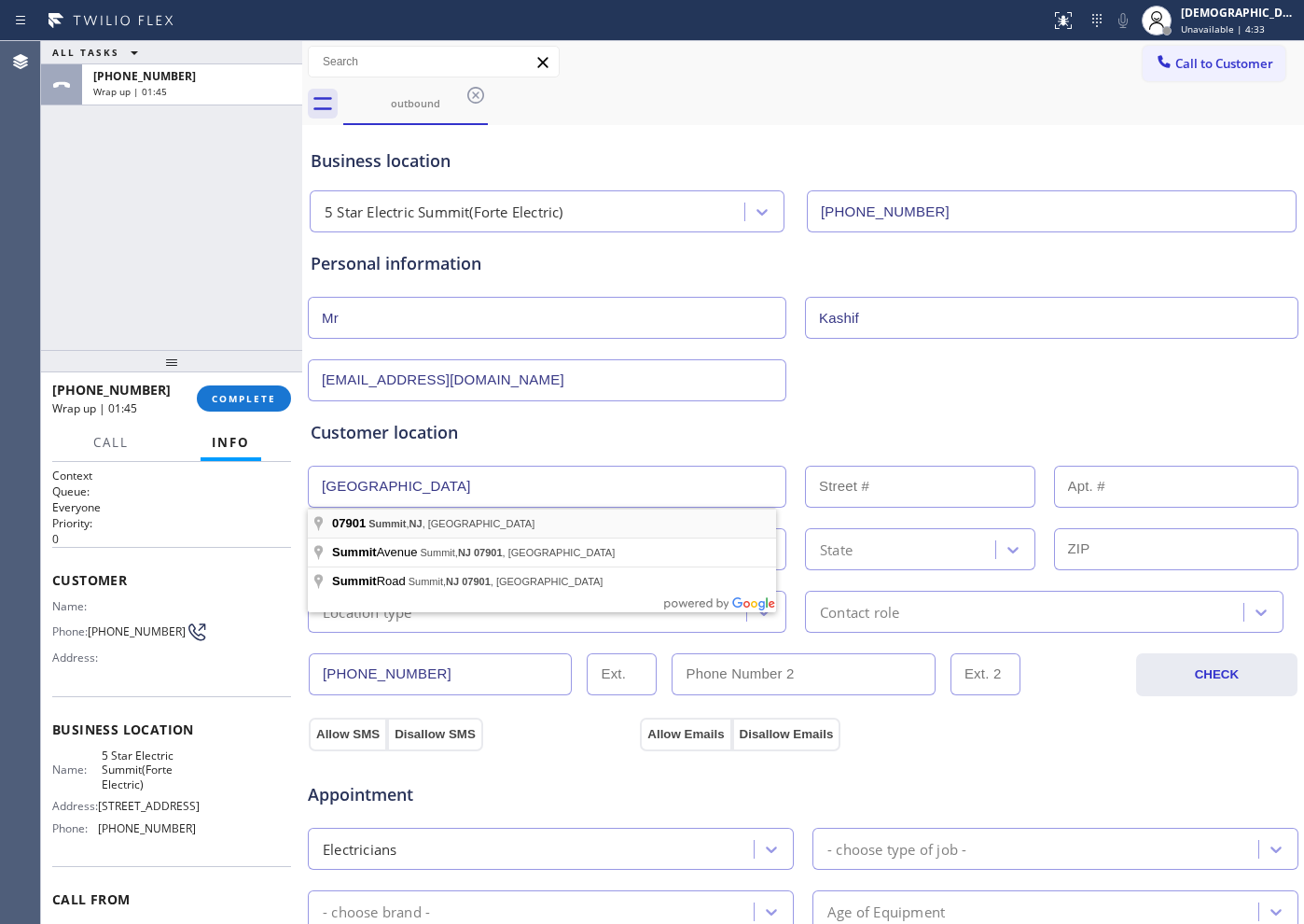
type input "[GEOGRAPHIC_DATA], [GEOGRAPHIC_DATA]"
type input "Summit"
type input "07901"
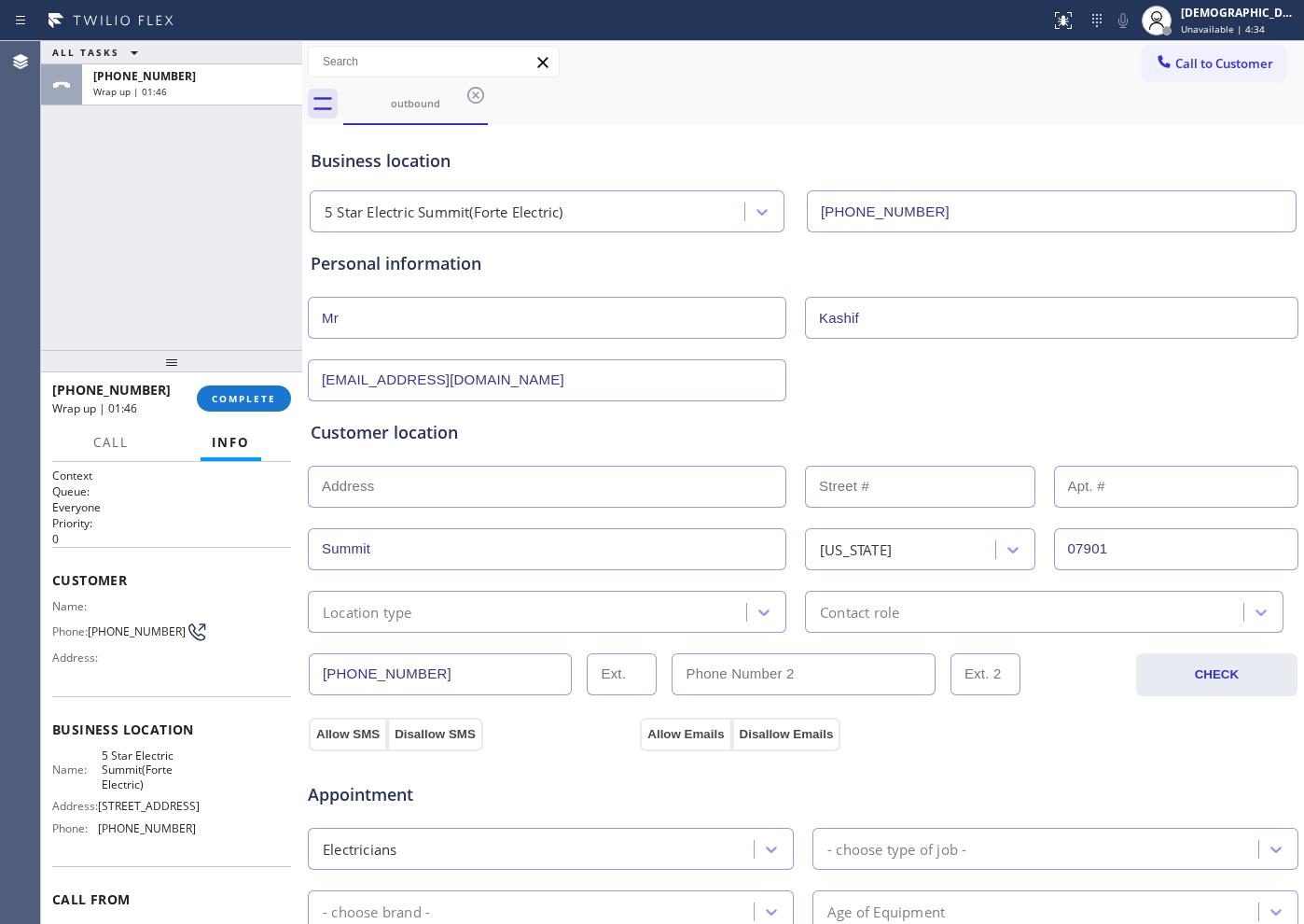
click at [424, 497] on input "text" at bounding box center [547, 487] width 478 height 42
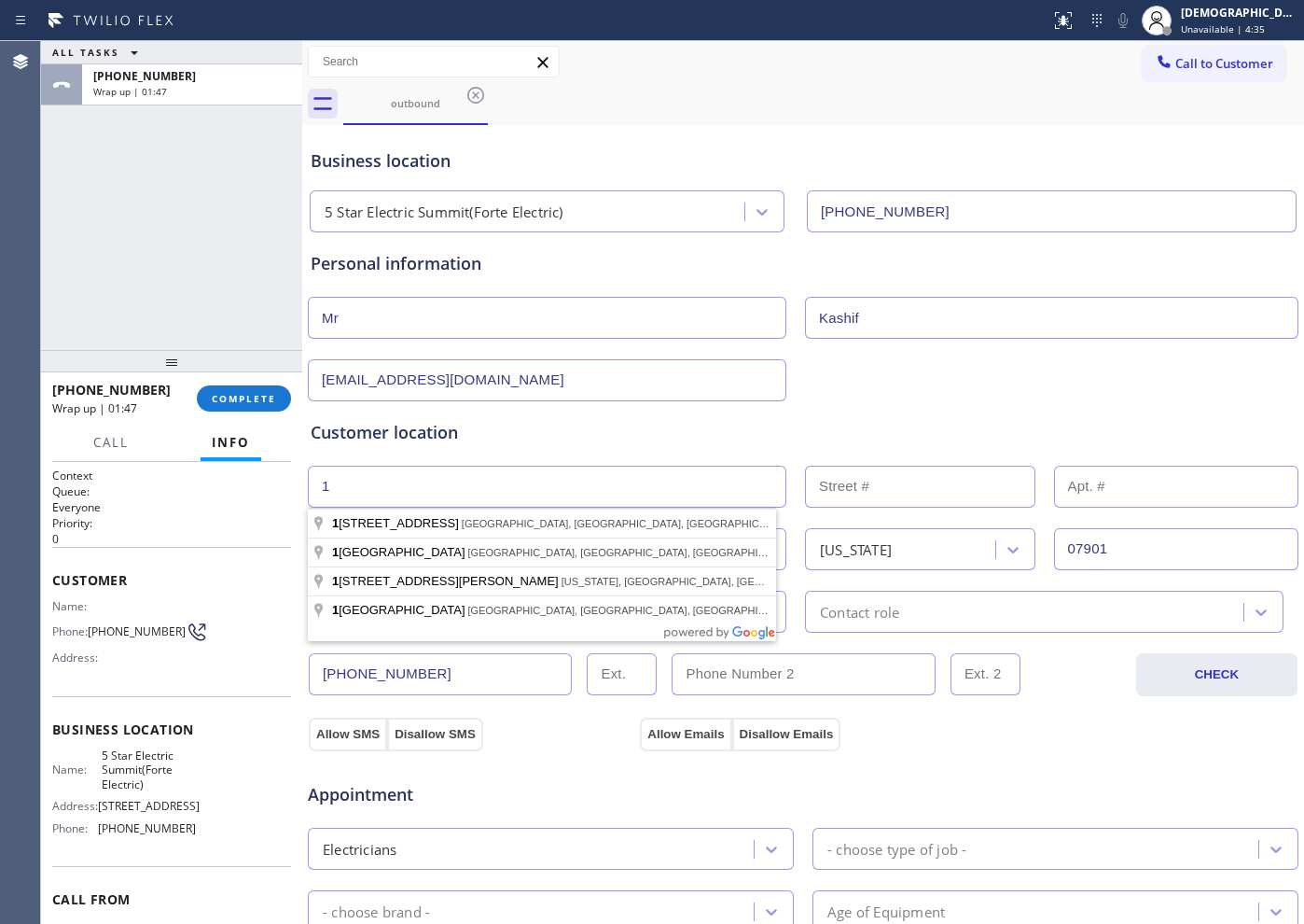
type input "1"
click at [828, 483] on input "text" at bounding box center [920, 487] width 231 height 42
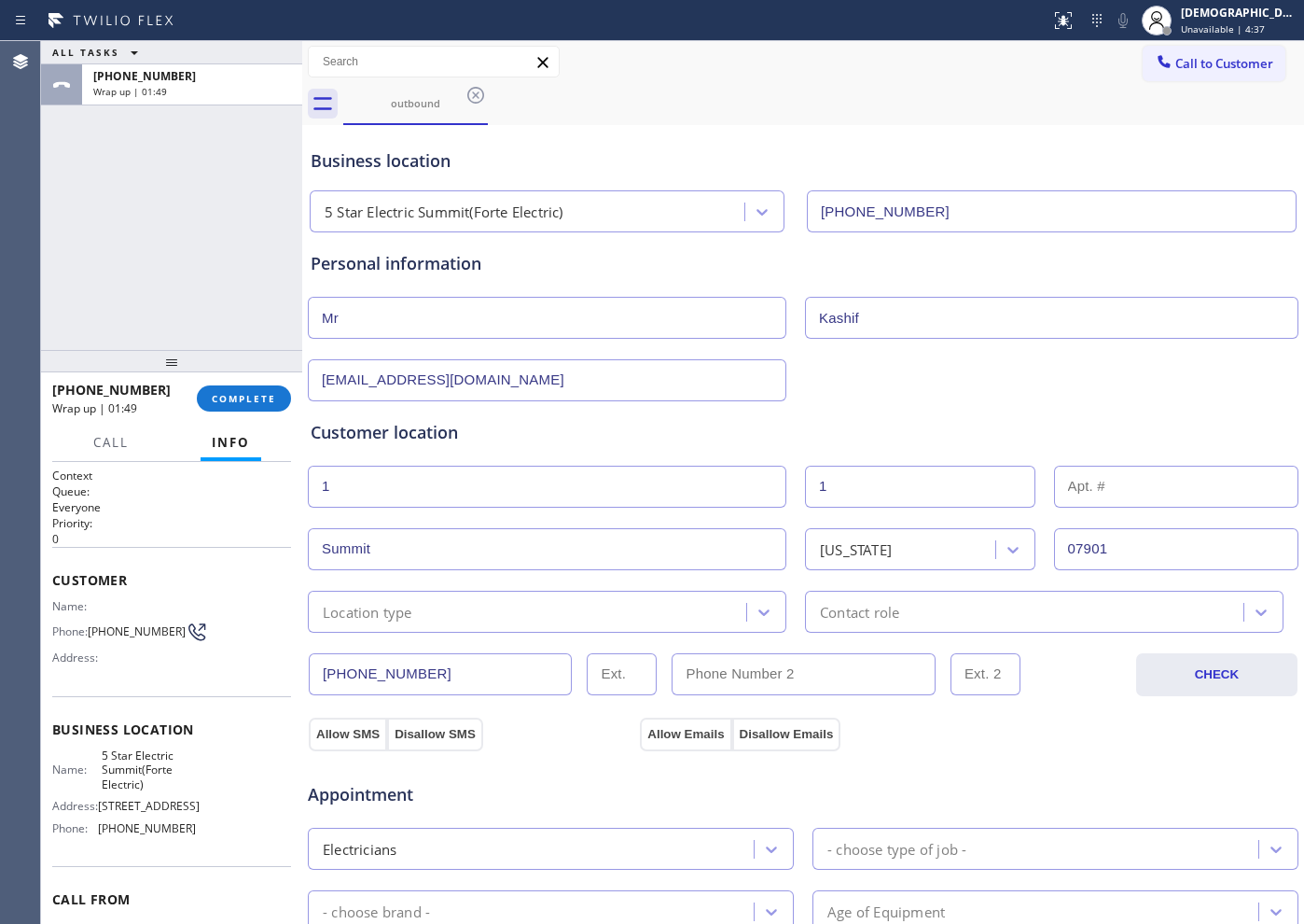
type input "1"
click at [609, 602] on div "Location type" at bounding box center [530, 612] width 432 height 32
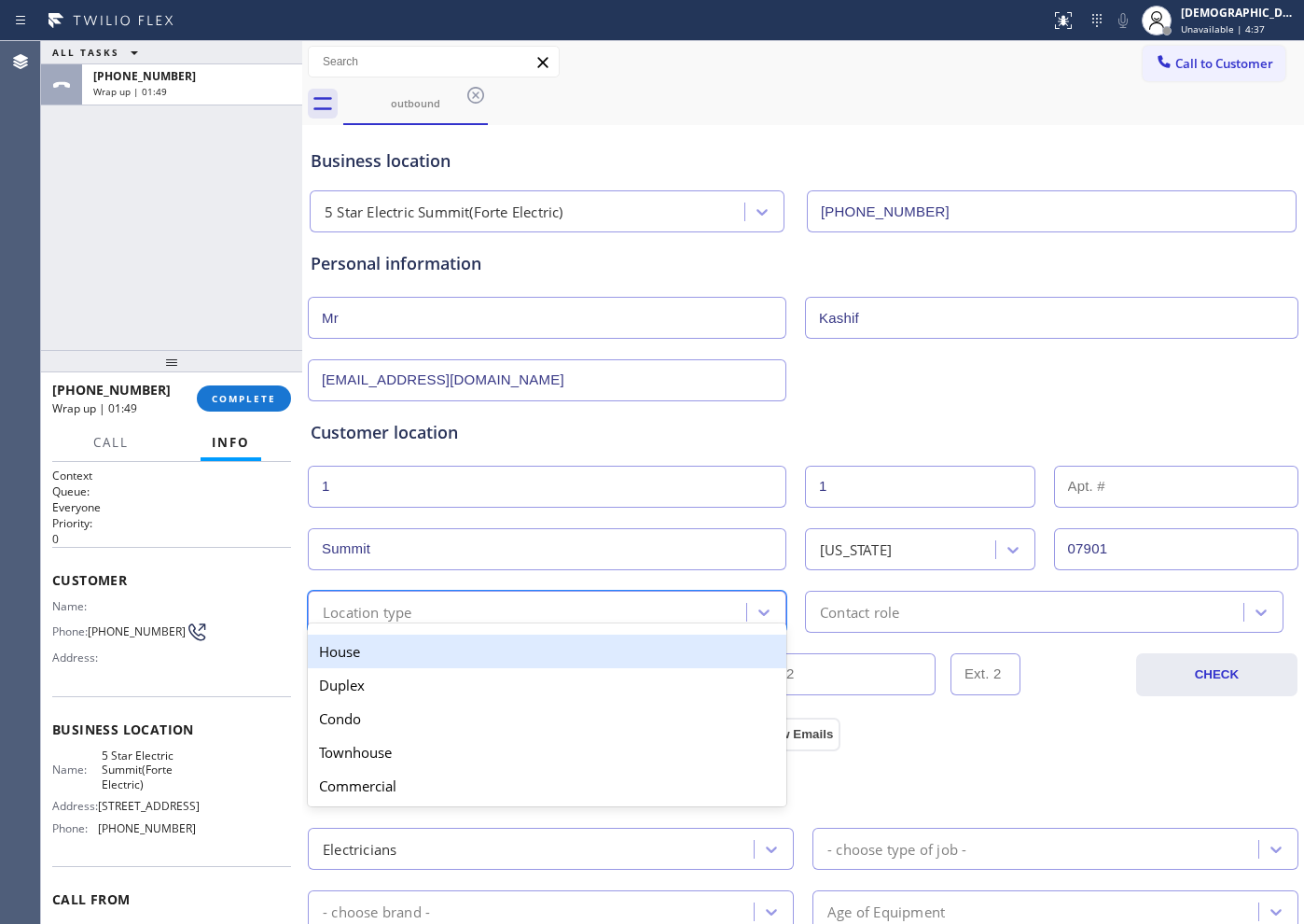
click at [581, 647] on div "House" at bounding box center [547, 651] width 478 height 33
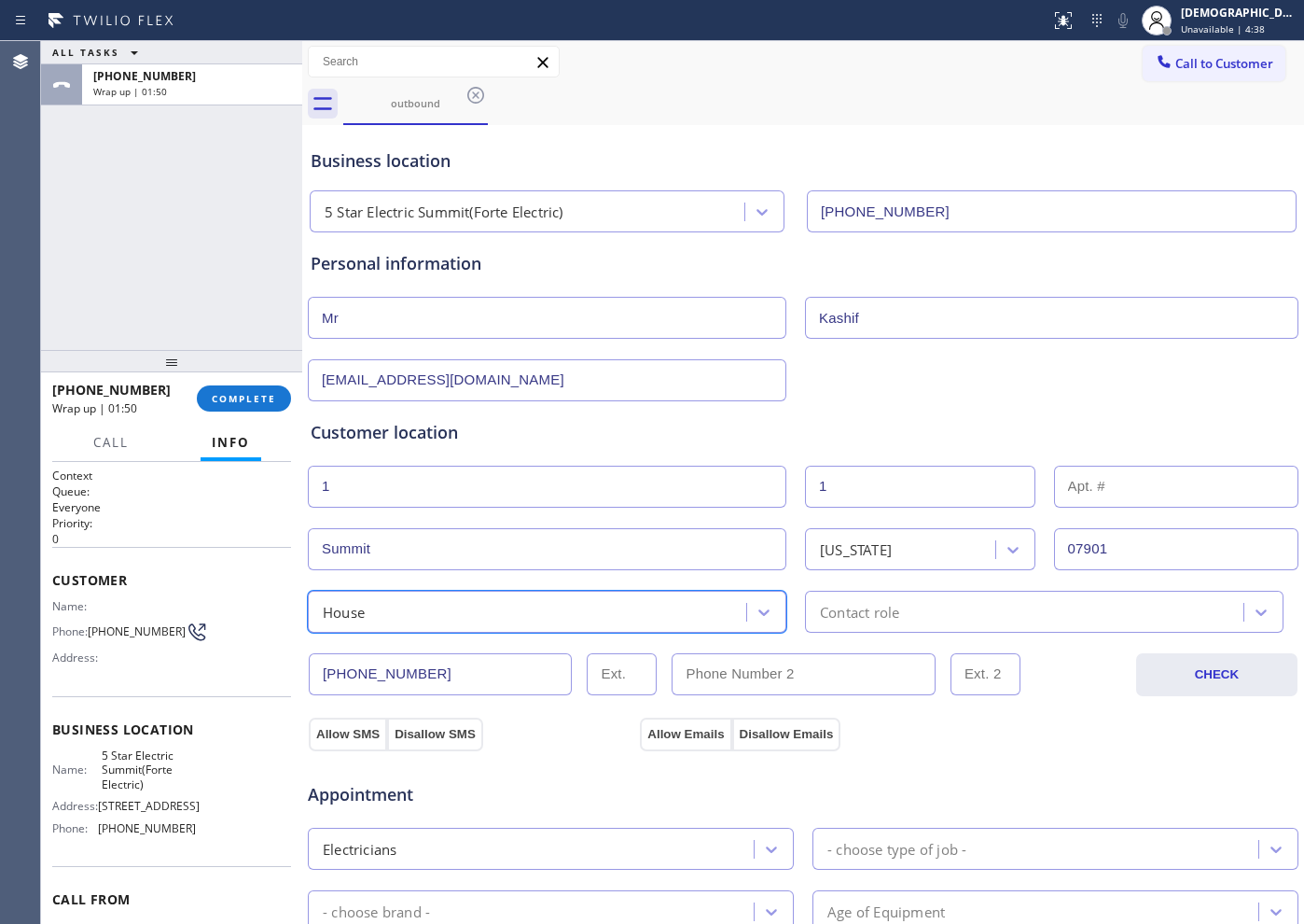
click at [843, 613] on div "Contact role" at bounding box center [859, 612] width 79 height 22
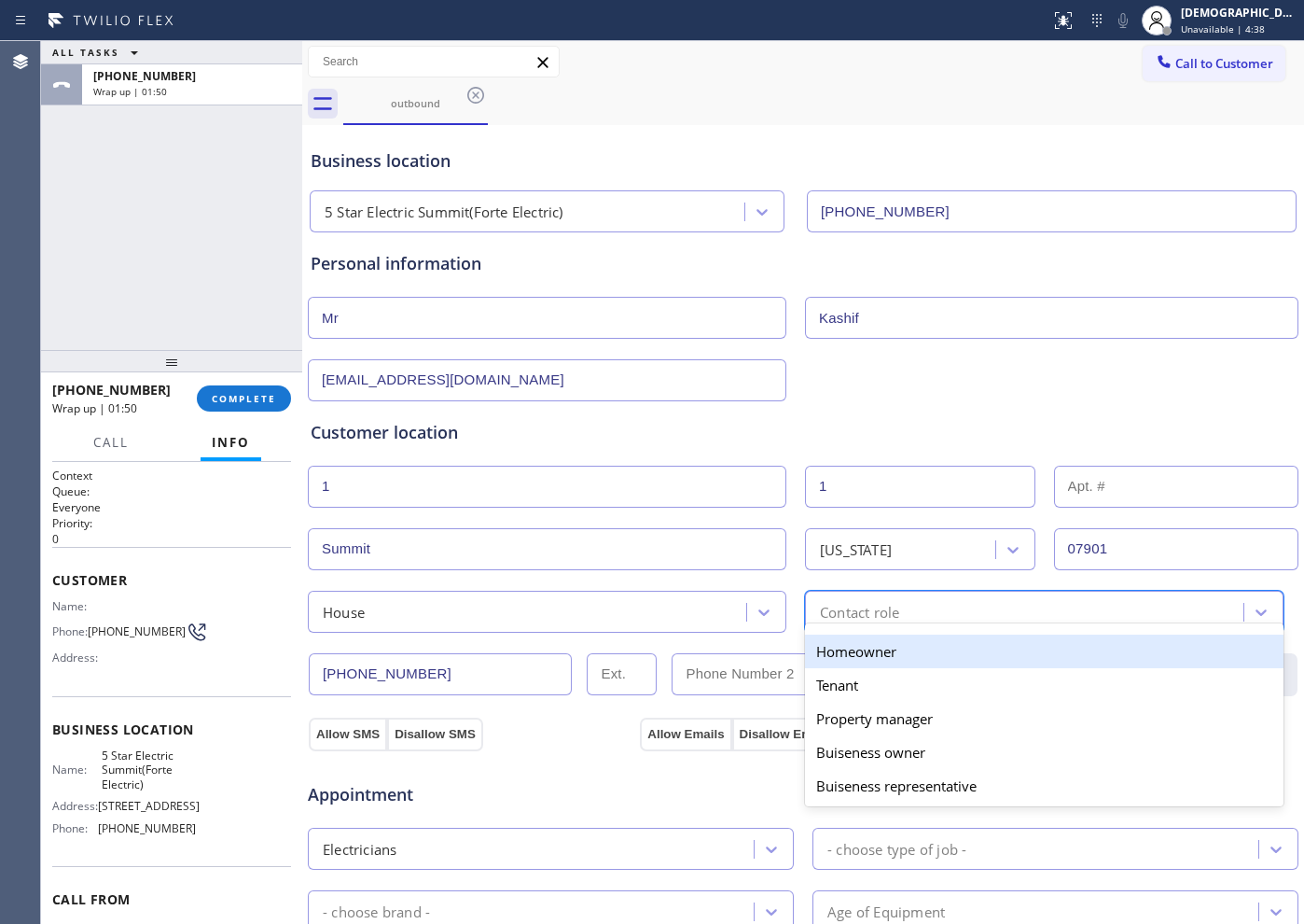
click at [834, 645] on div "Homeowner" at bounding box center [1044, 651] width 478 height 33
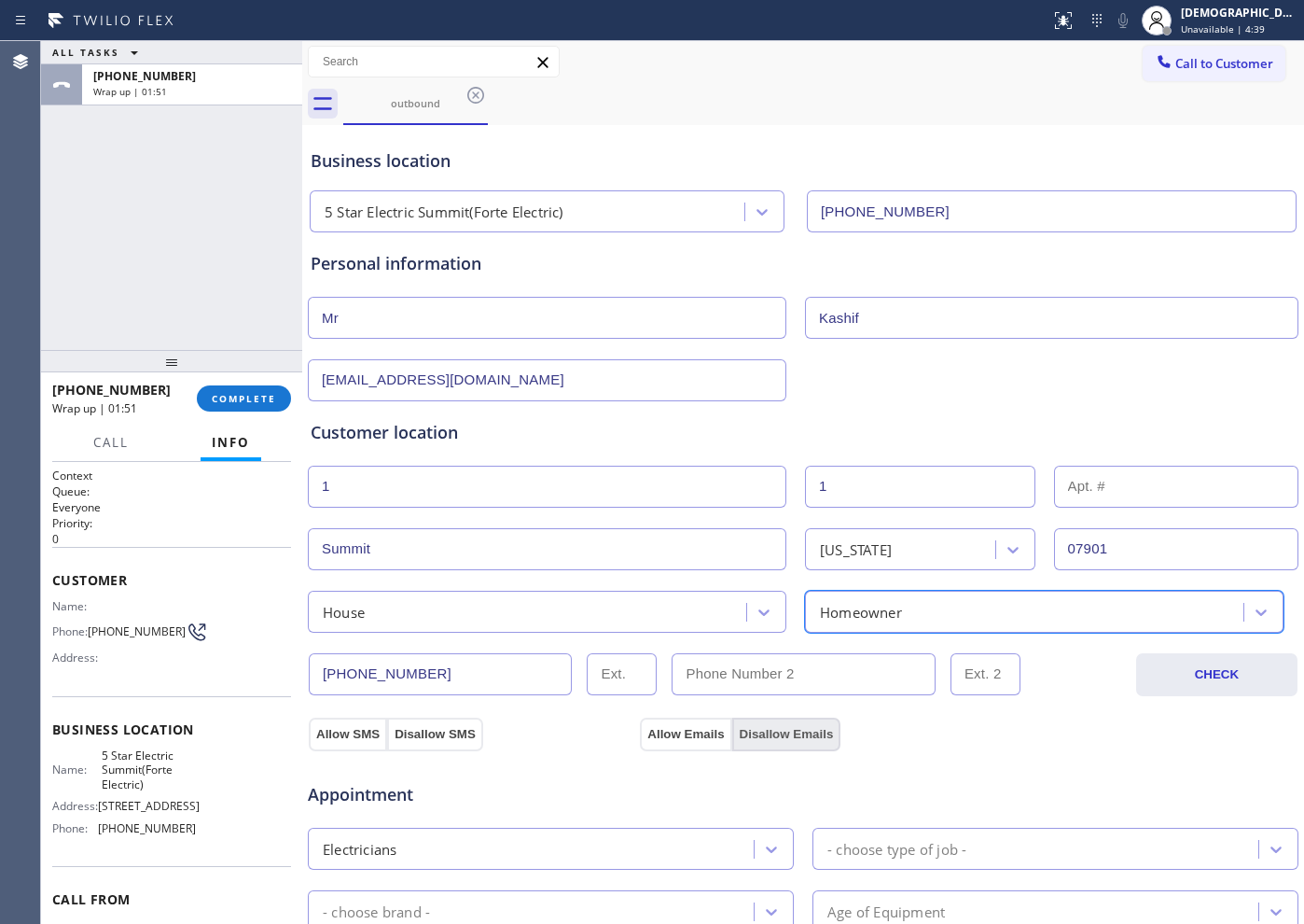
scroll to position [233, 0]
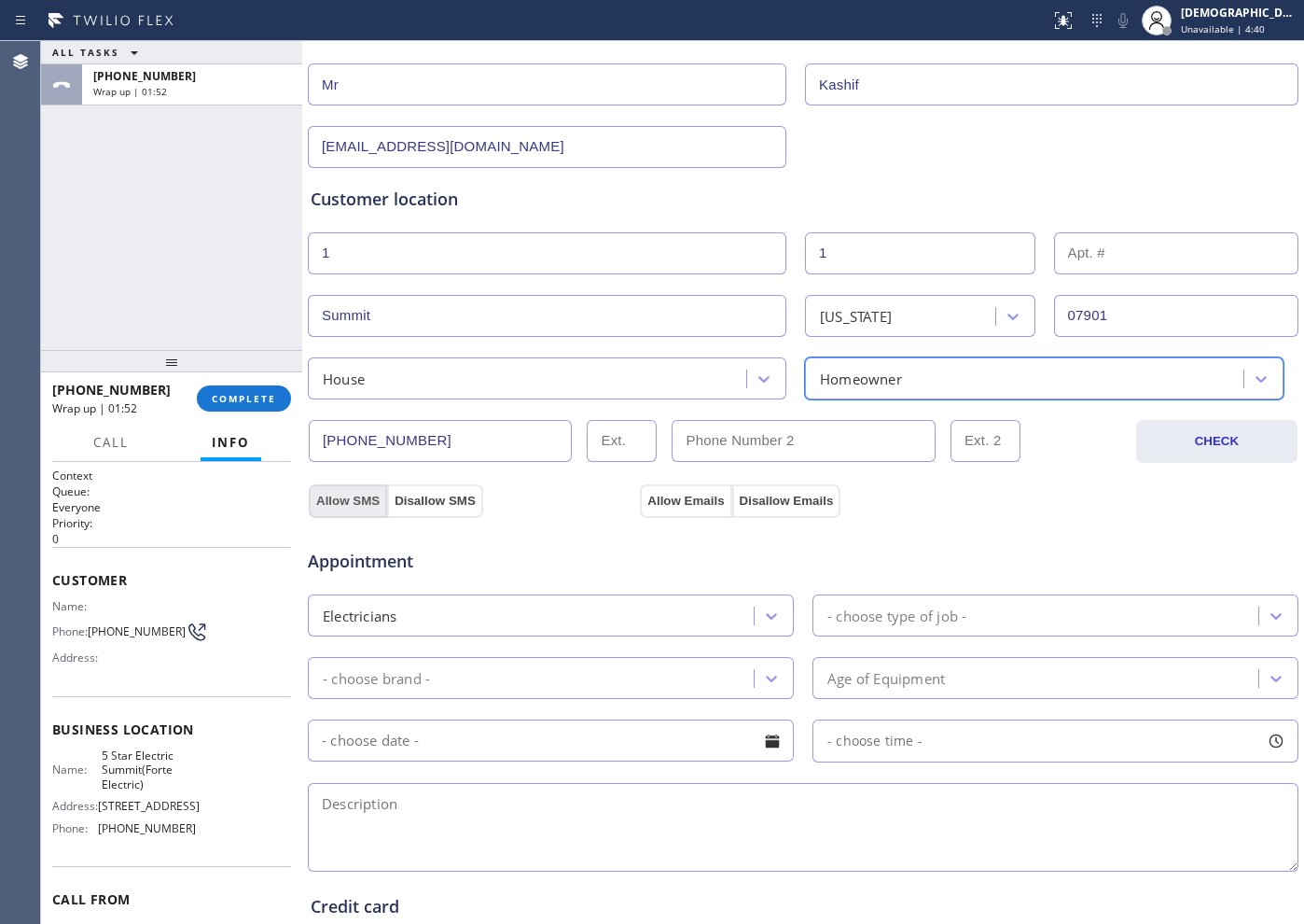
click at [318, 499] on button "Allow SMS" at bounding box center [348, 500] width 78 height 33
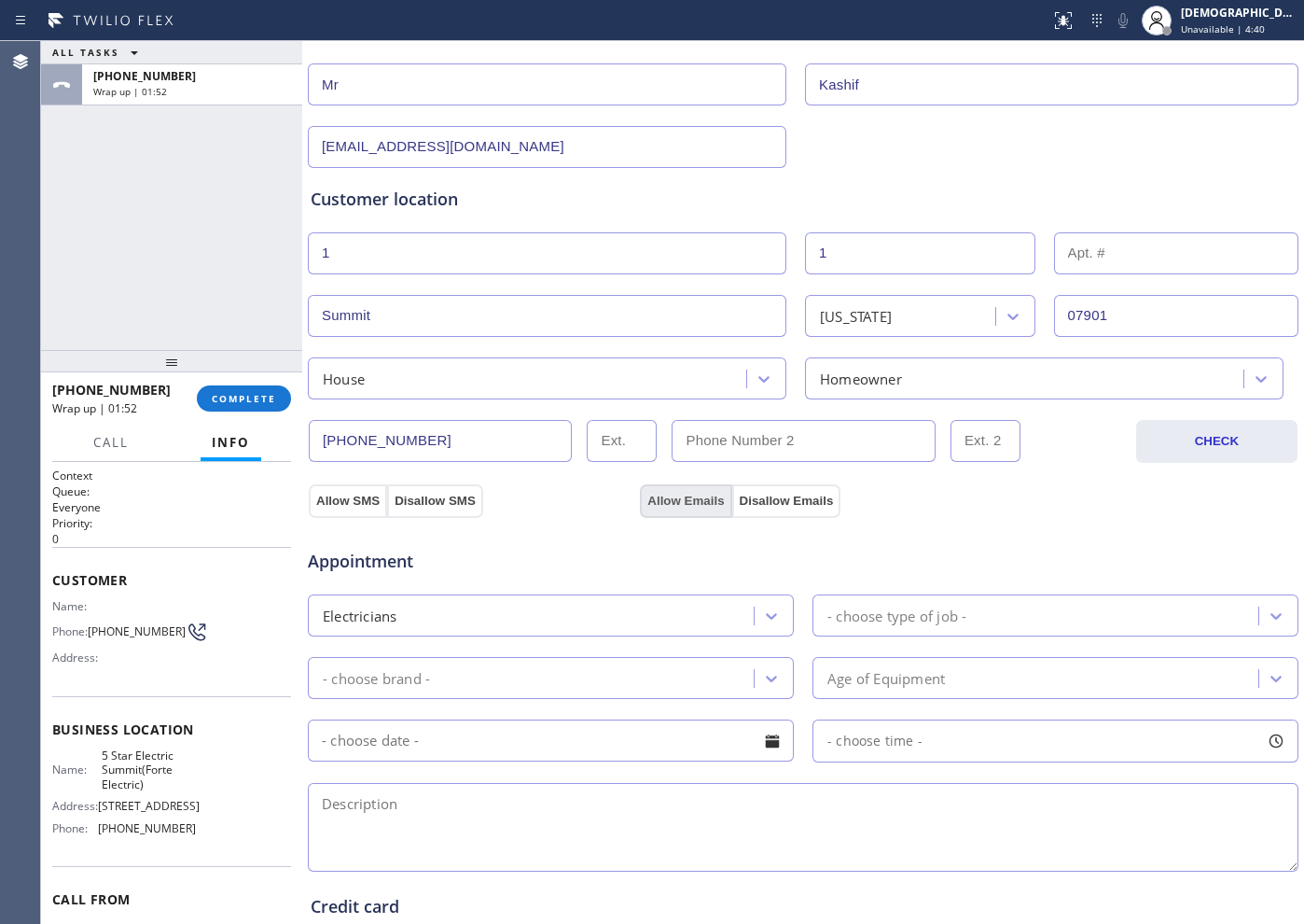
click at [687, 506] on button "Allow Emails" at bounding box center [686, 500] width 91 height 33
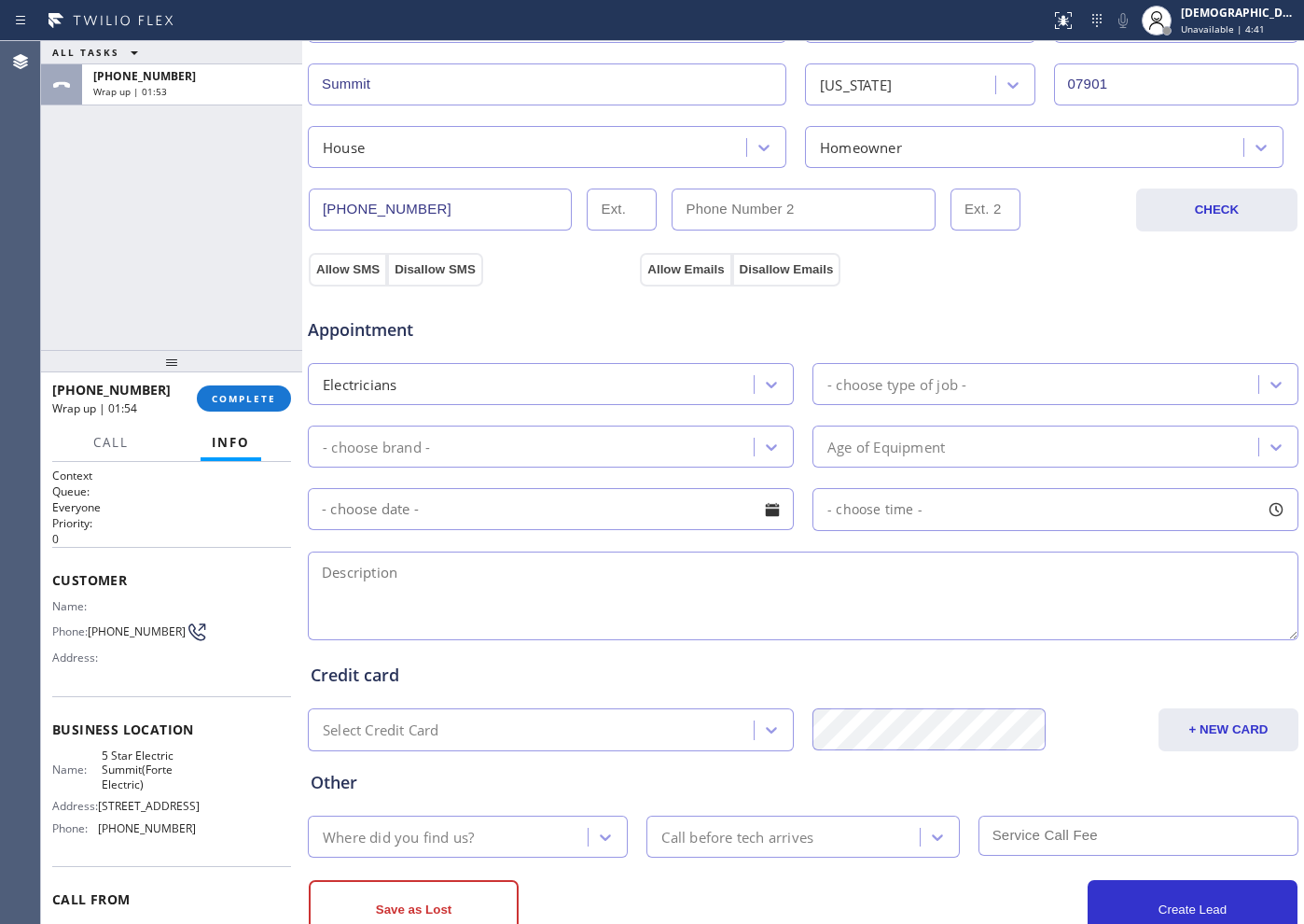
scroll to position [467, 0]
click at [669, 376] on div "Electricians" at bounding box center [533, 382] width 440 height 32
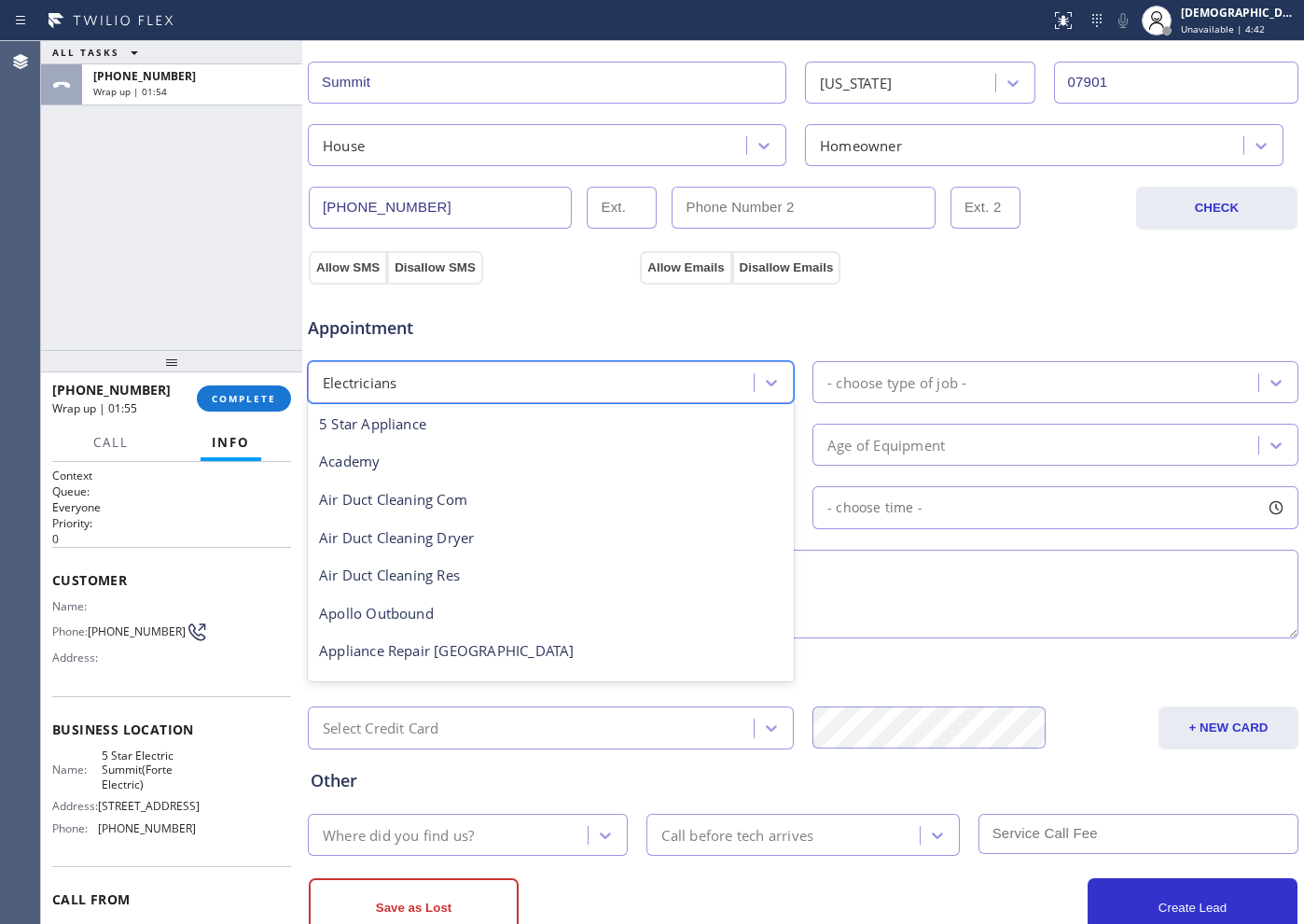
scroll to position [192, 0]
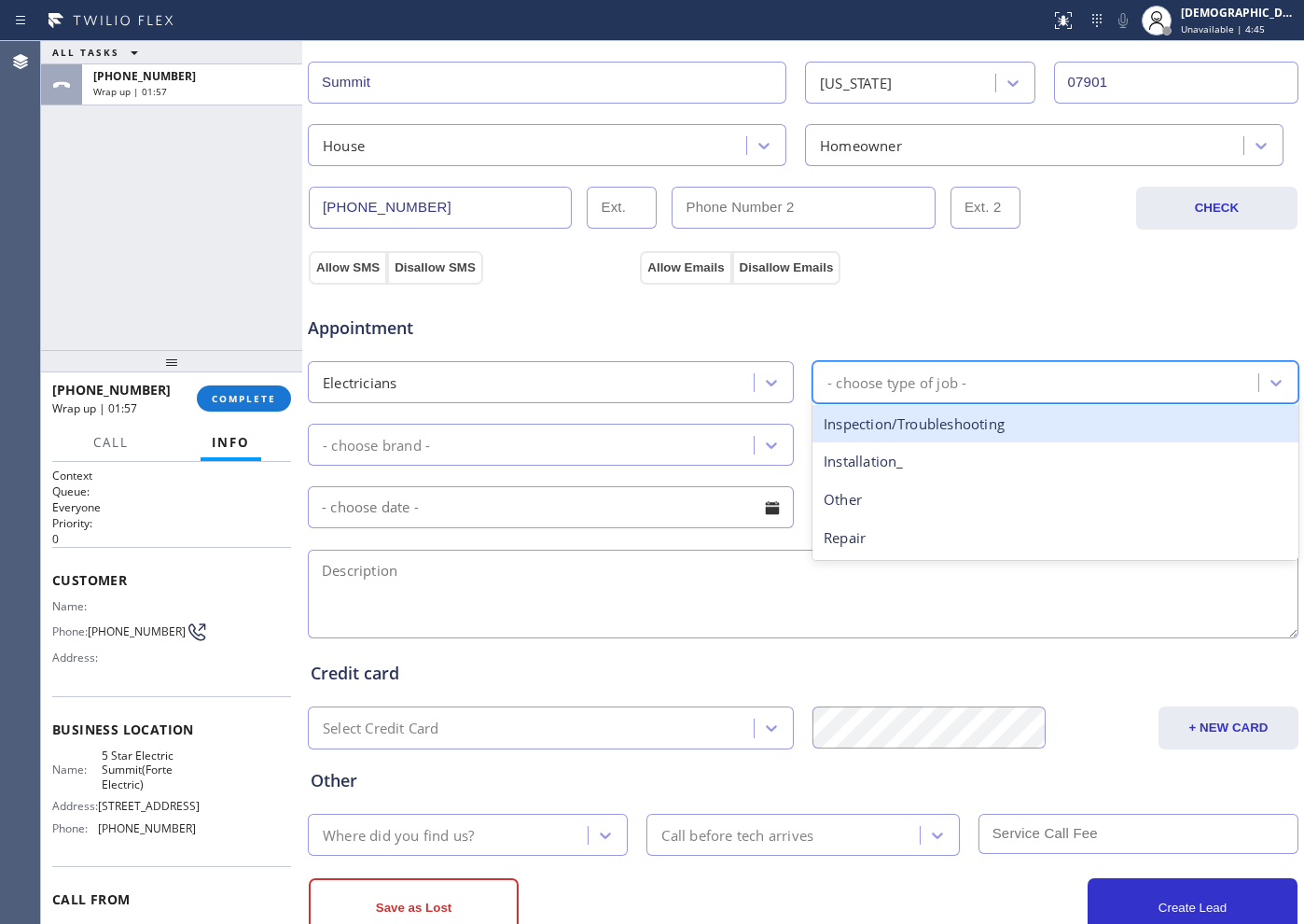
click at [925, 384] on div "- choose type of job -" at bounding box center [897, 382] width 139 height 22
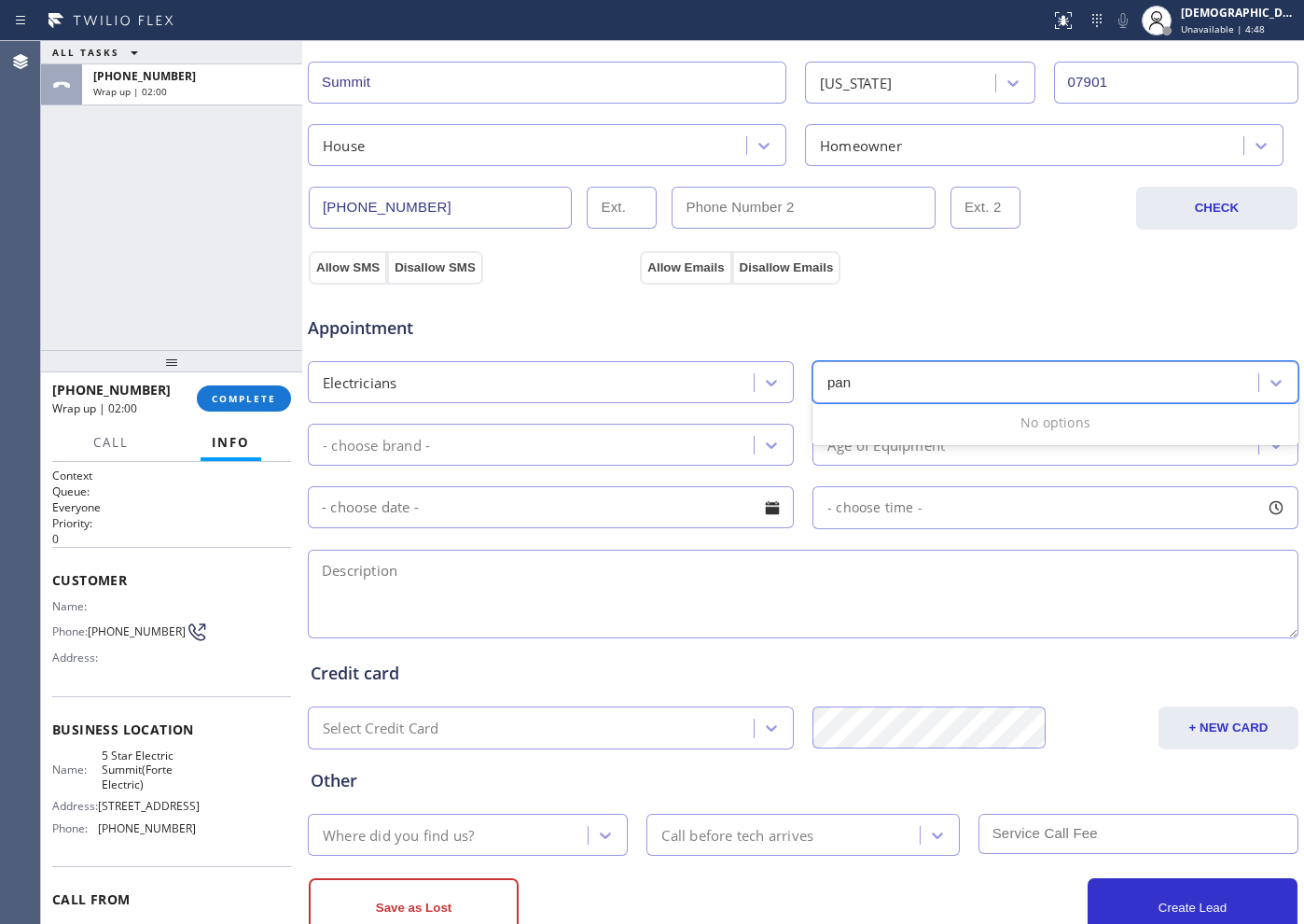
type input "pa"
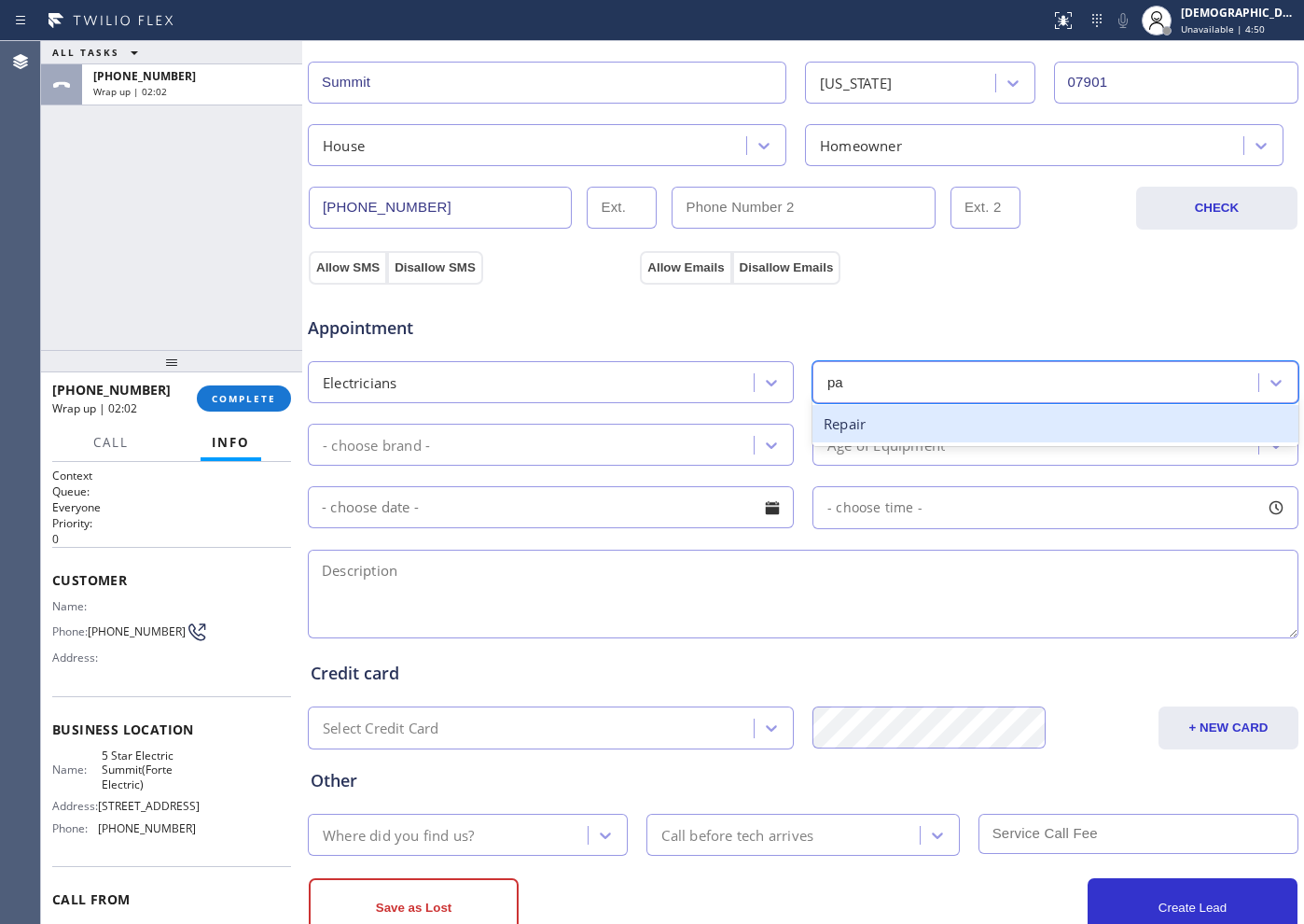
click at [967, 426] on div "Repair" at bounding box center [1055, 424] width 486 height 38
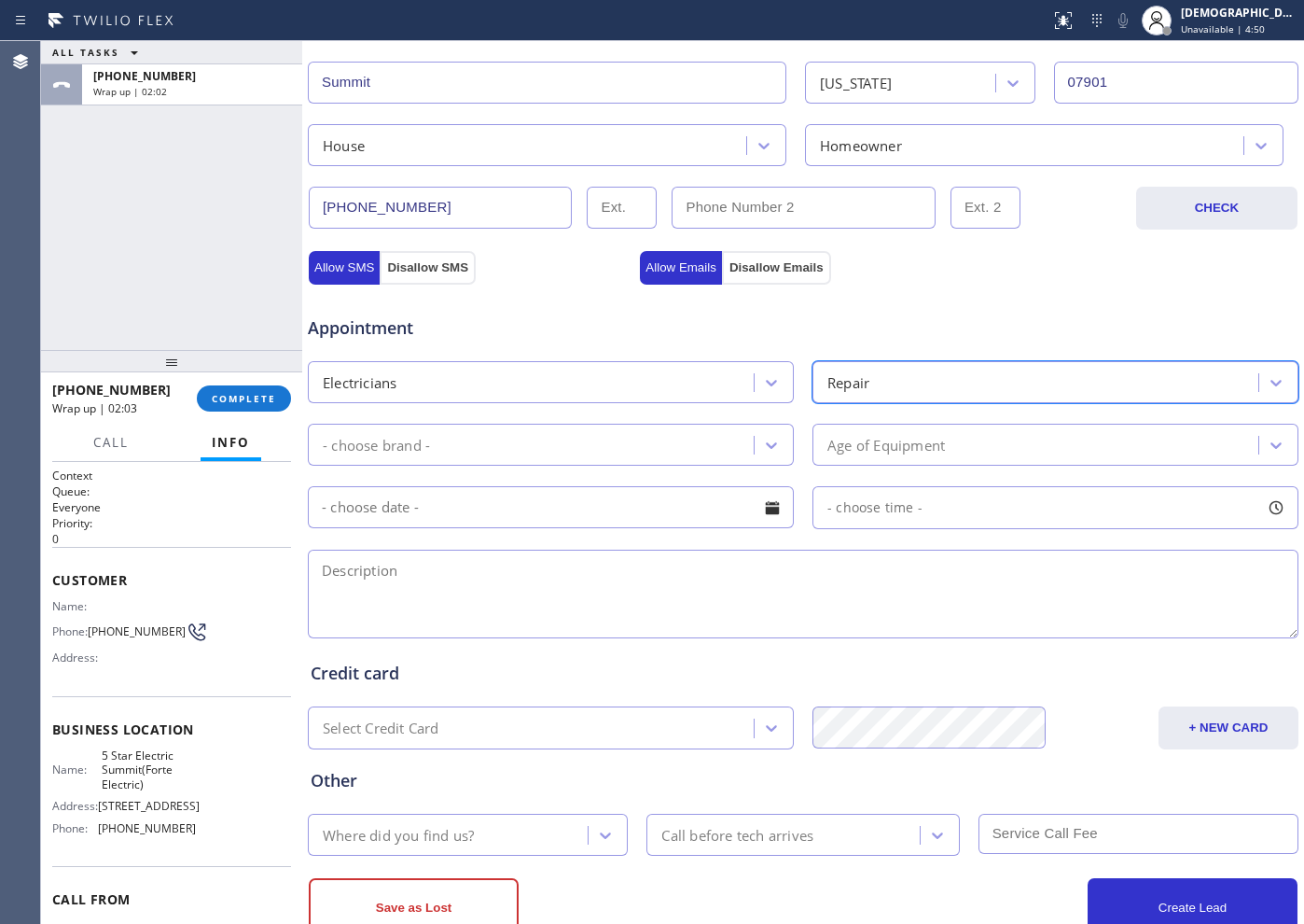
click at [573, 456] on div "- choose brand -" at bounding box center [533, 445] width 440 height 32
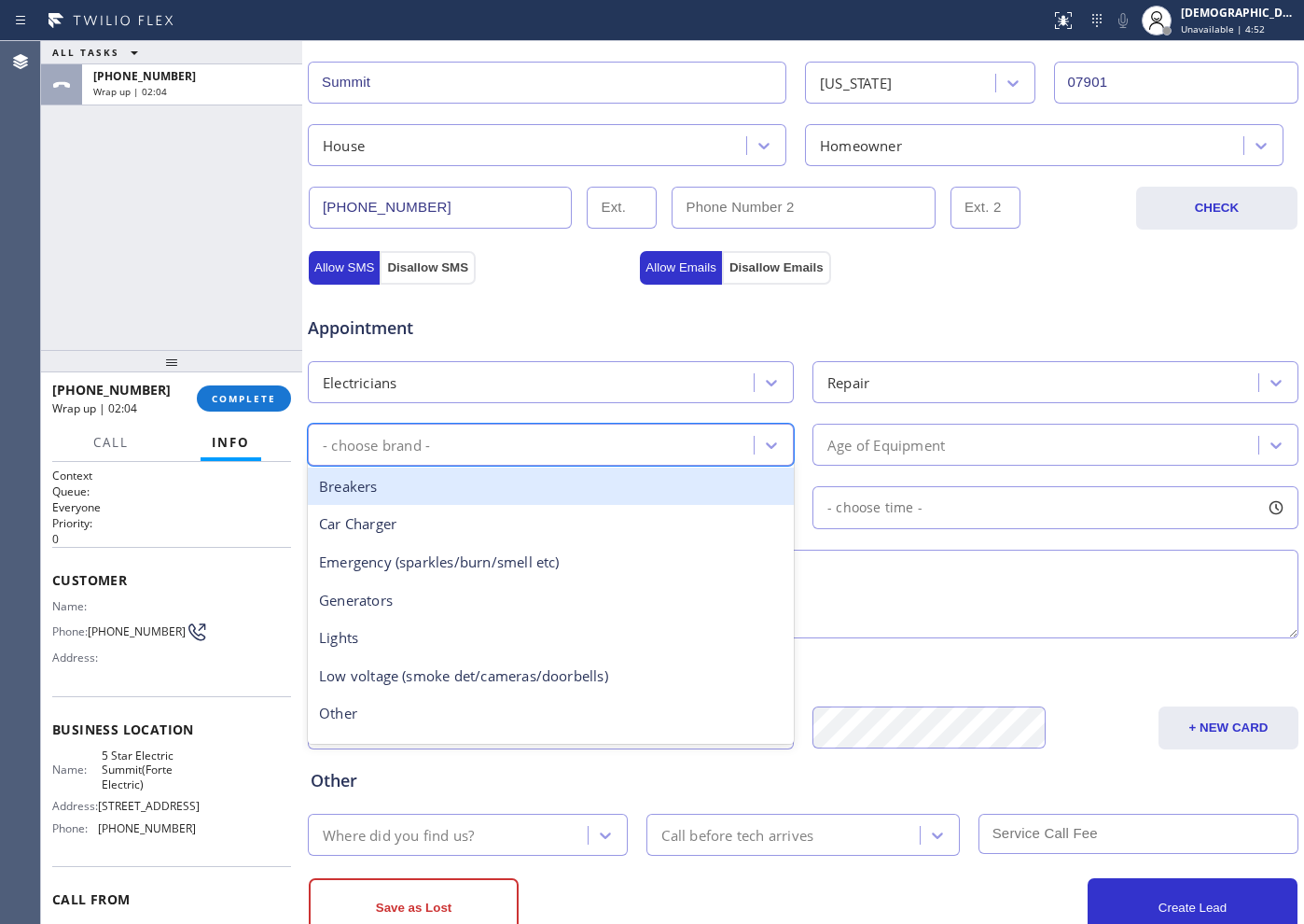
type input "p"
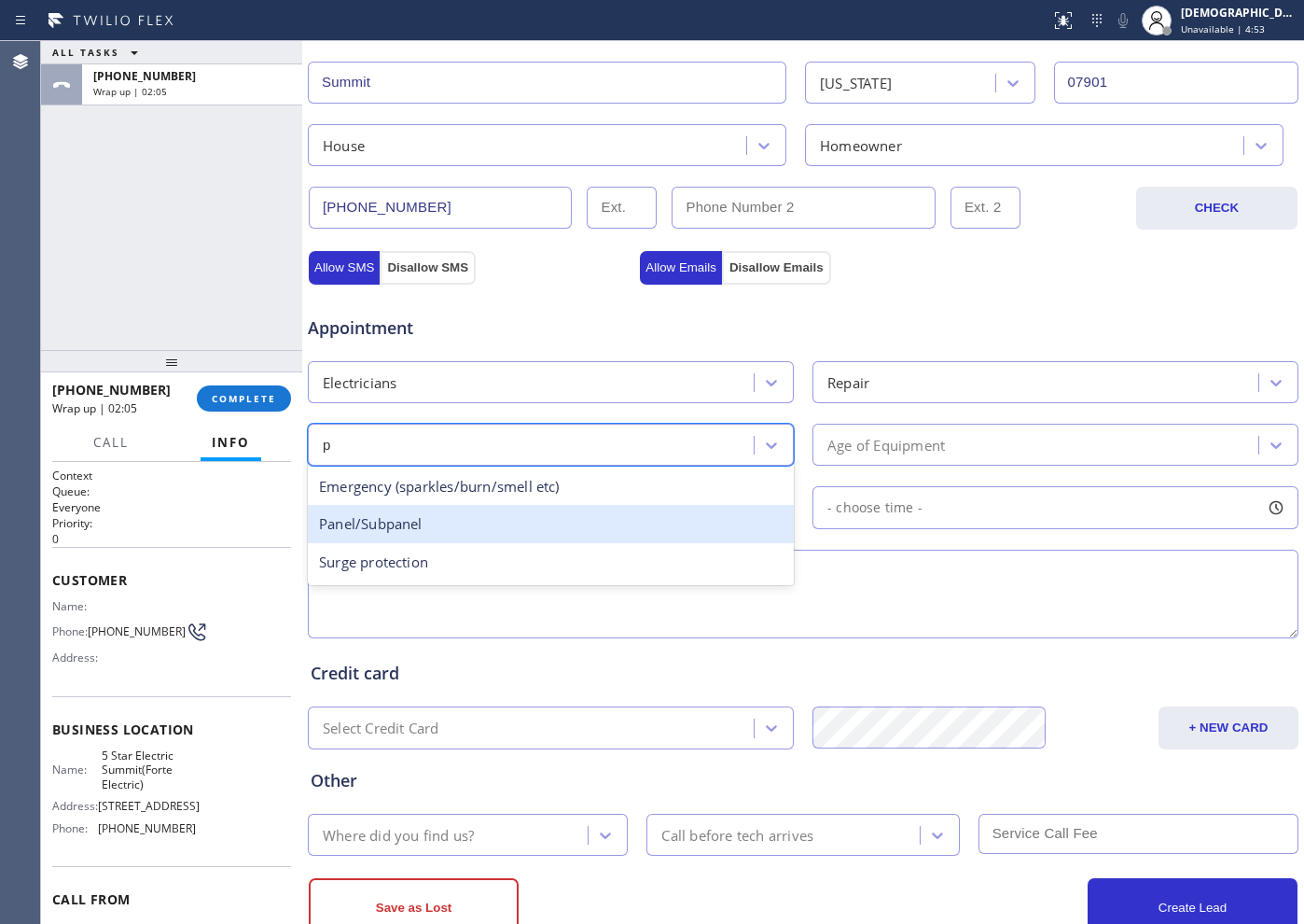
click at [524, 521] on div "Panel/Subpanel" at bounding box center [551, 524] width 486 height 38
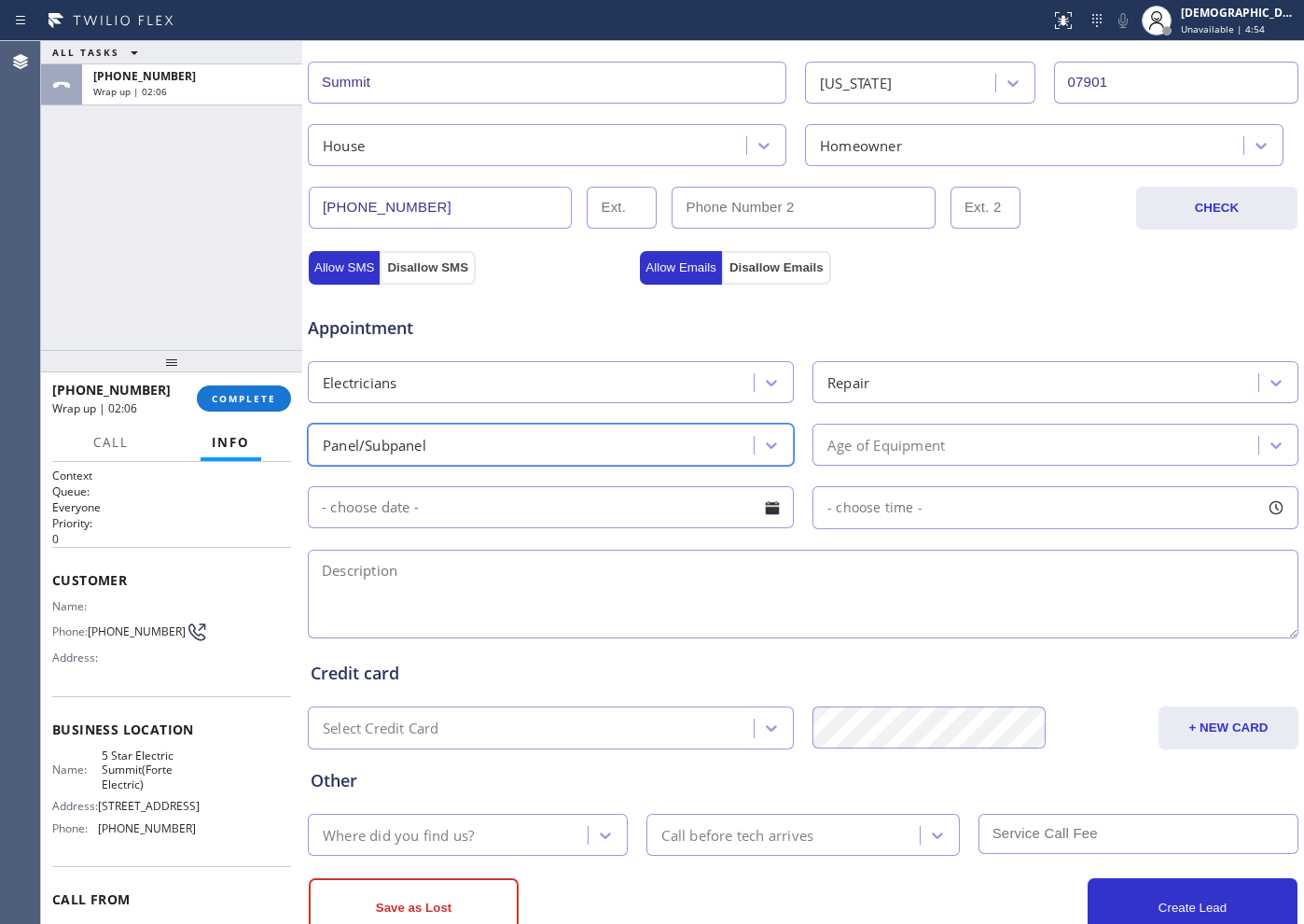
click at [879, 451] on div "Age of Equipment" at bounding box center [886, 444] width 117 height 22
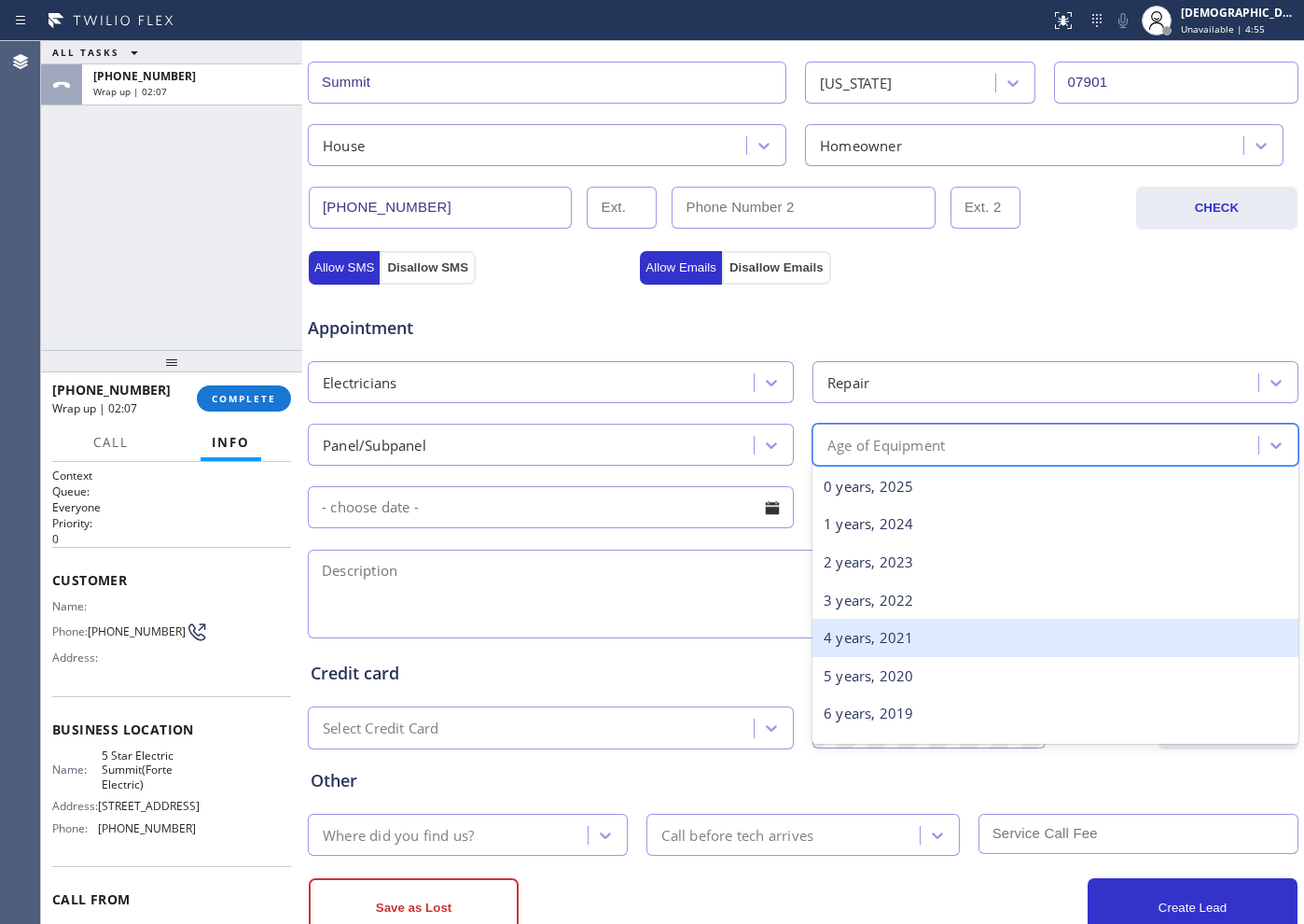
click at [851, 647] on div "4 years, 2021" at bounding box center [1055, 637] width 486 height 38
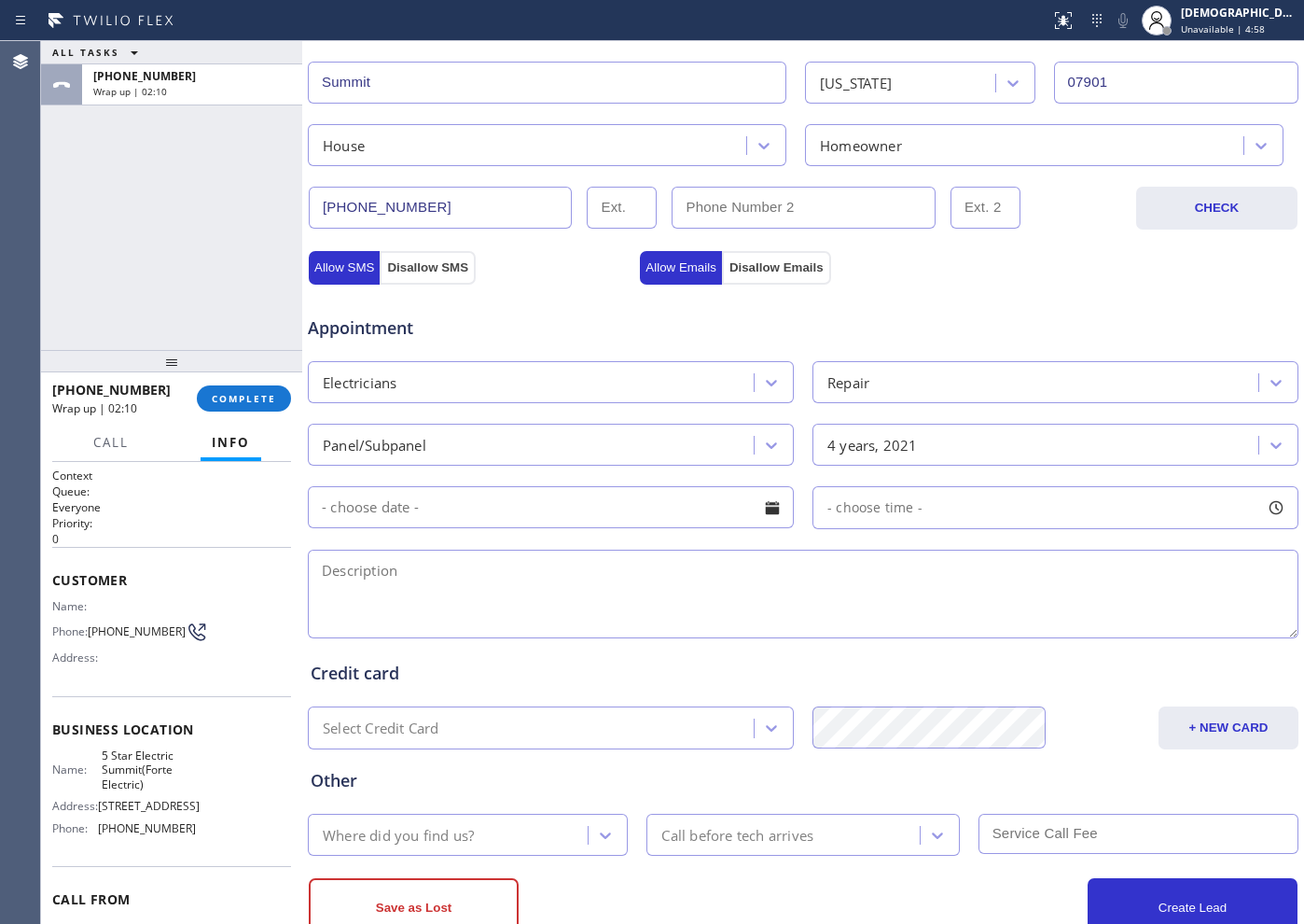
drag, startPoint x: 379, startPoint y: 575, endPoint x: 397, endPoint y: 582, distance: 19.3
click at [379, 574] on textarea at bounding box center [803, 593] width 991 height 89
paste textarea "changing federal pacific panel into an [PERSON_NAME] panel //"
click at [702, 560] on textarea "changing federal pacific panel into an [PERSON_NAME] panel //" at bounding box center [803, 593] width 991 height 89
click at [757, 589] on textarea "changing federal pacific panel into an [PERSON_NAME] panel //" at bounding box center [803, 593] width 991 height 89
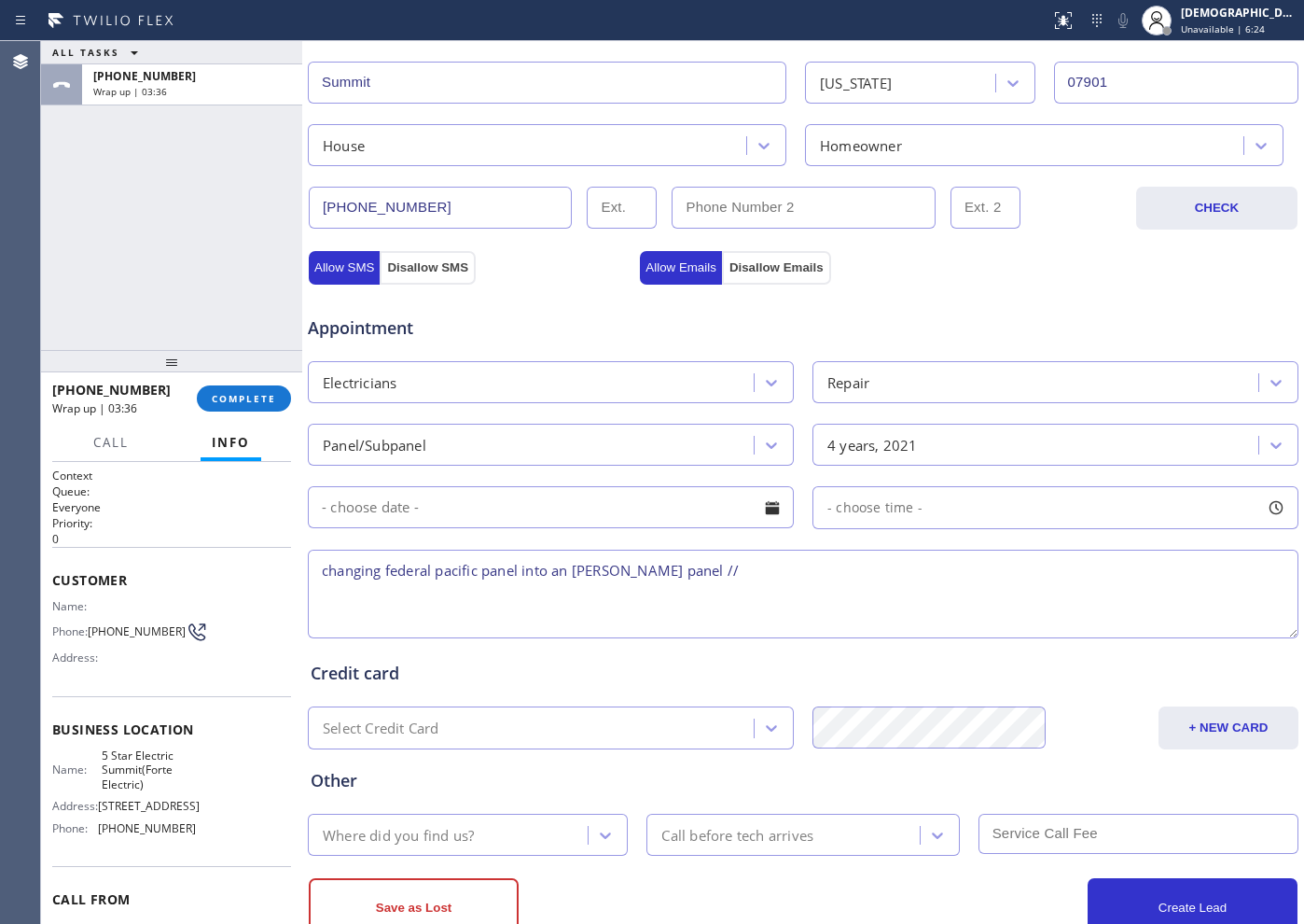
click at [750, 576] on textarea "changing federal pacific panel into an [PERSON_NAME] panel //" at bounding box center [803, 593] width 991 height 89
paste textarea "[GEOGRAPHIC_DATA]"
drag, startPoint x: 146, startPoint y: 788, endPoint x: 95, endPoint y: 773, distance: 53.2
click at [95, 737] on div "Name: 5 Star Electric Summit(Forte Electric)" at bounding box center [124, 769] width 144 height 43
copy div "5 Star Electric Summit(Forte Electric)"
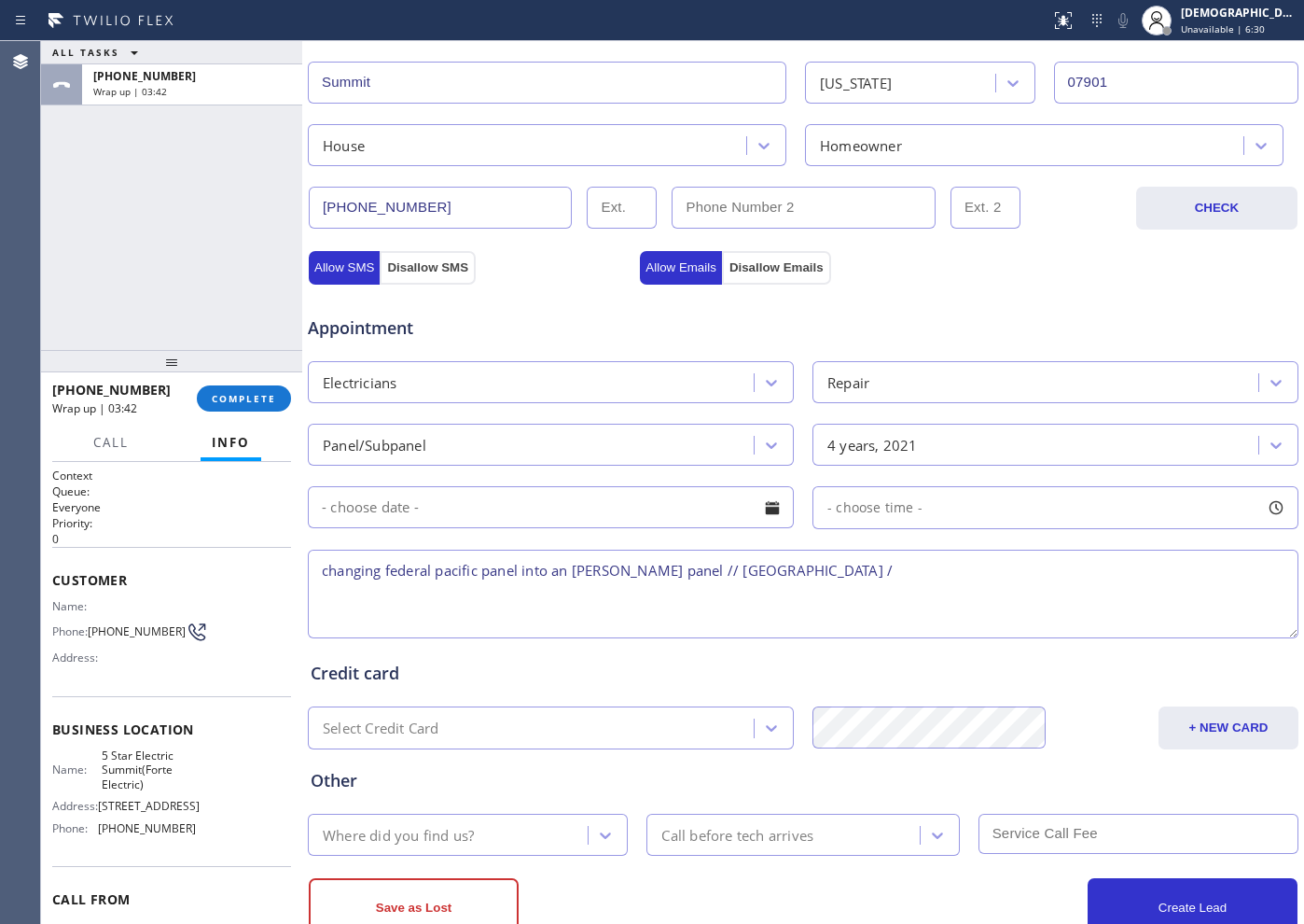
click at [838, 557] on textarea "changing federal pacific panel into an [PERSON_NAME] panel // [GEOGRAPHIC_DATA]…" at bounding box center [803, 593] width 991 height 89
paste textarea "5 Star Electric Summit(Forte Electric)"
click at [769, 593] on textarea "changing federal pacific panel into an [PERSON_NAME] panel // [GEOGRAPHIC_DATA]…" at bounding box center [803, 593] width 991 height 89
click at [820, 577] on textarea "changing federal pacific panel into an [PERSON_NAME] panel // [GEOGRAPHIC_DATA]…" at bounding box center [803, 593] width 991 height 89
click at [823, 593] on textarea "changing federal pacific panel into an [PERSON_NAME] panel // [GEOGRAPHIC_DATA]…" at bounding box center [803, 593] width 991 height 89
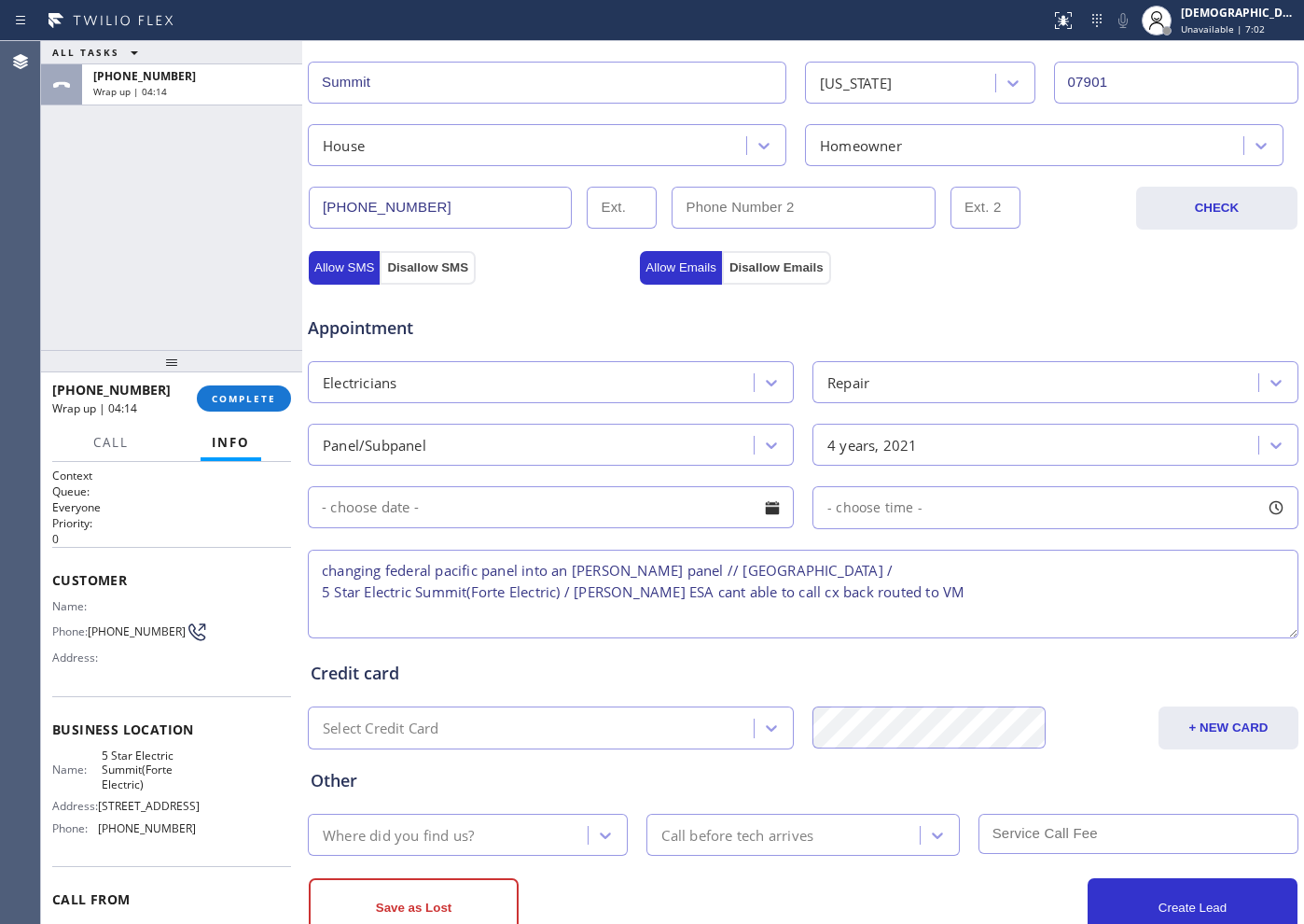
type textarea "changing federal pacific panel into an [PERSON_NAME] panel // [GEOGRAPHIC_DATA]…"
click at [539, 737] on div "Where did you find us?" at bounding box center [451, 834] width 274 height 32
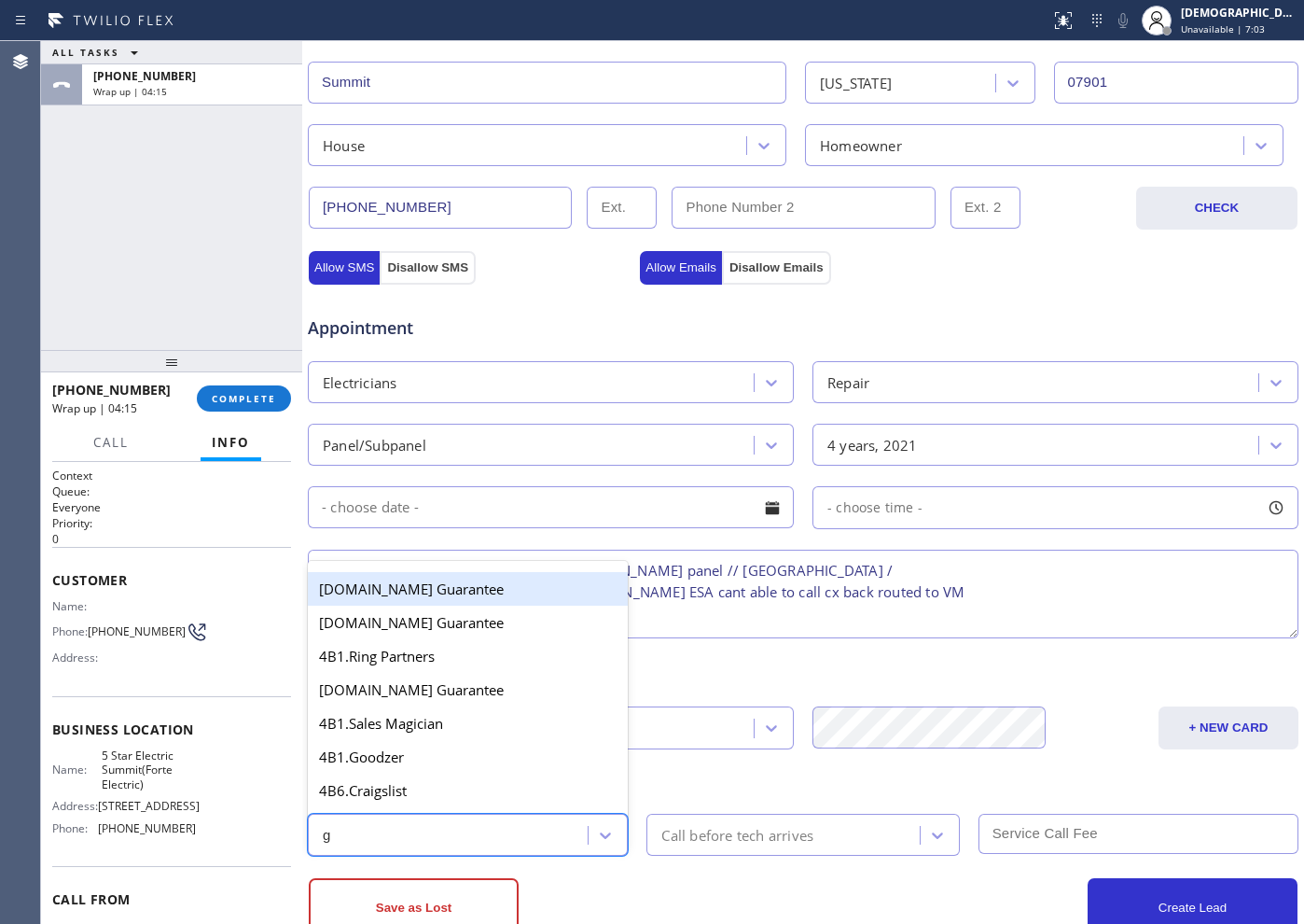
type input "go"
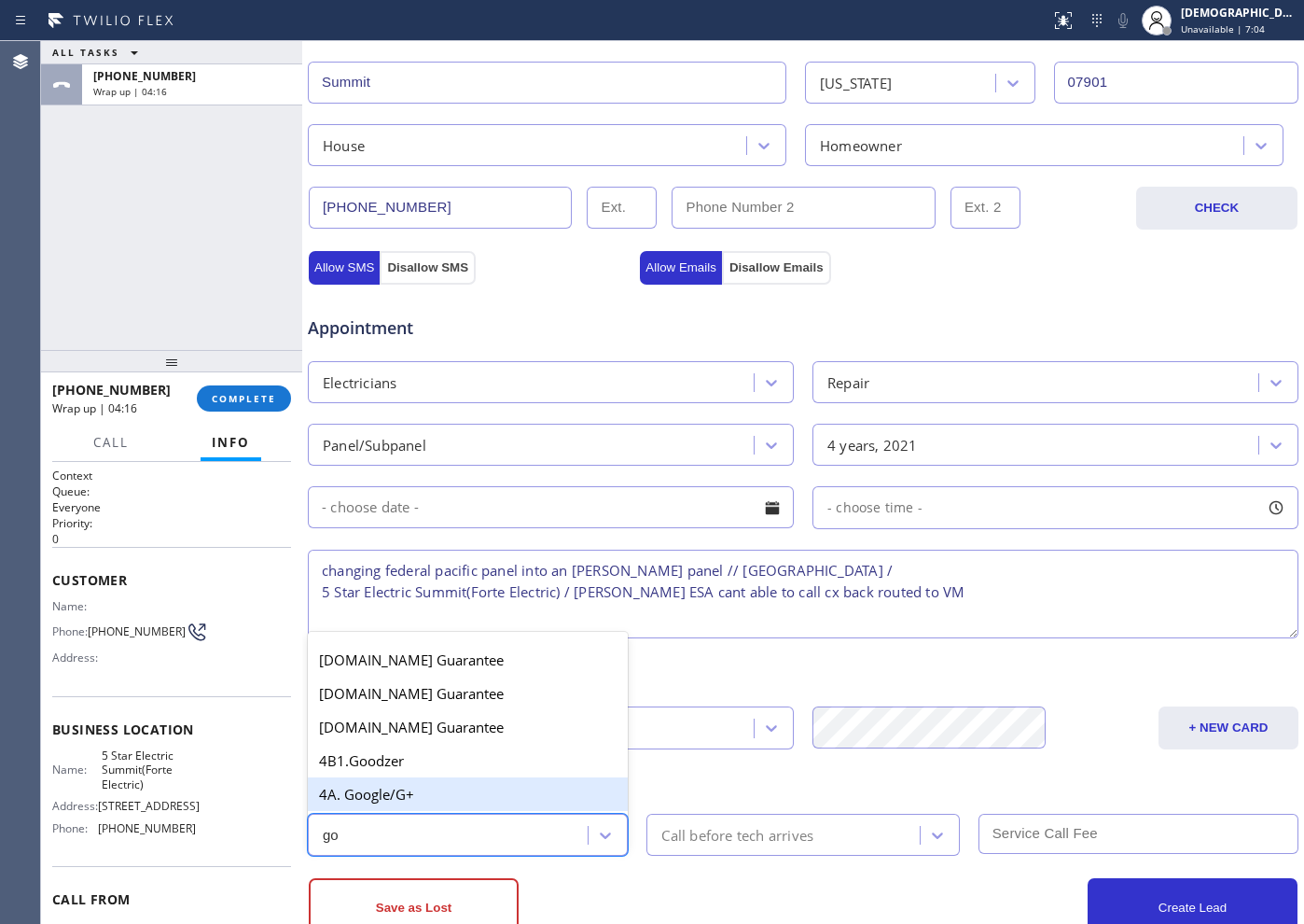
click at [464, 737] on div "4A. Google/G+" at bounding box center [468, 793] width 320 height 33
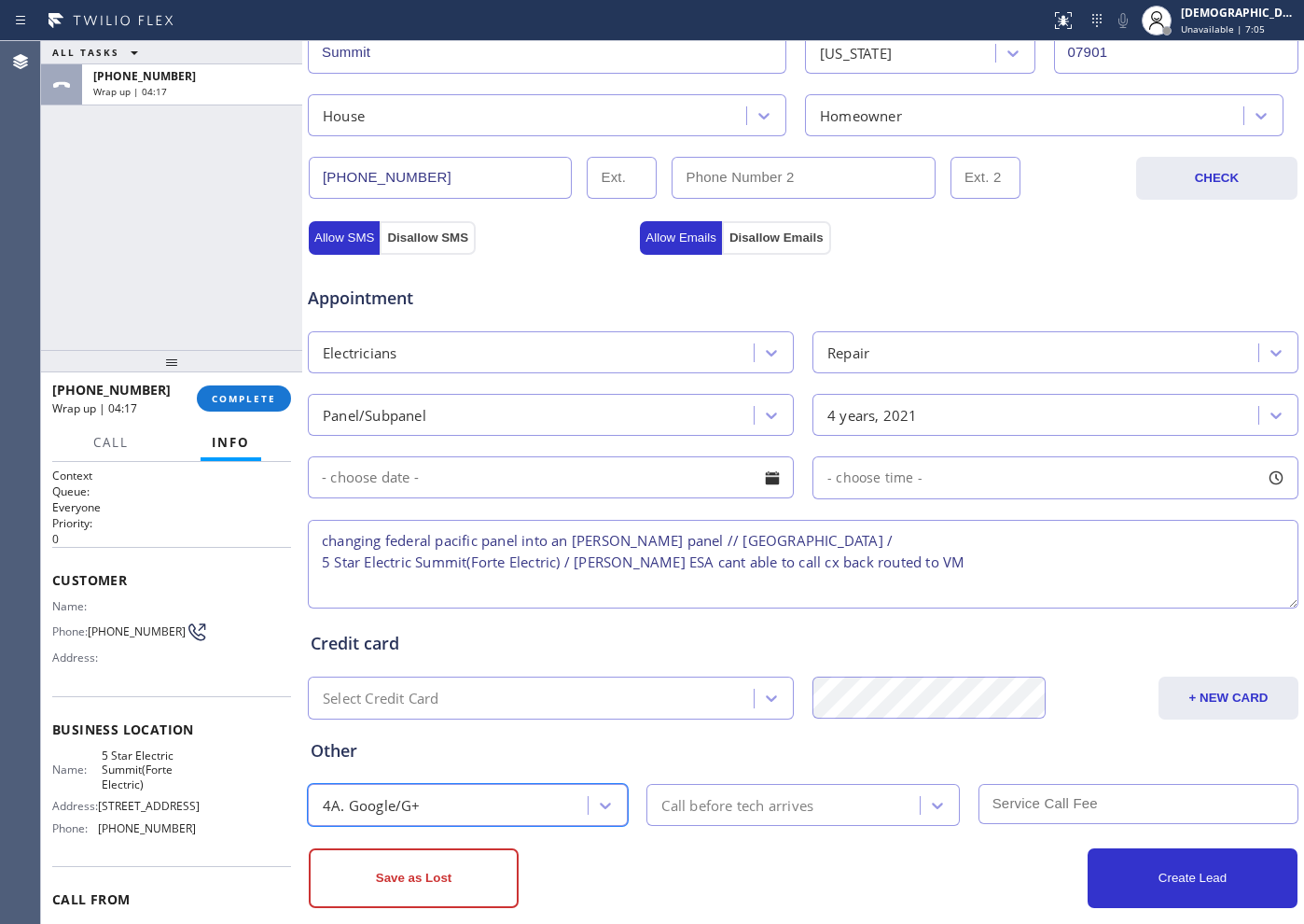
scroll to position [522, 0]
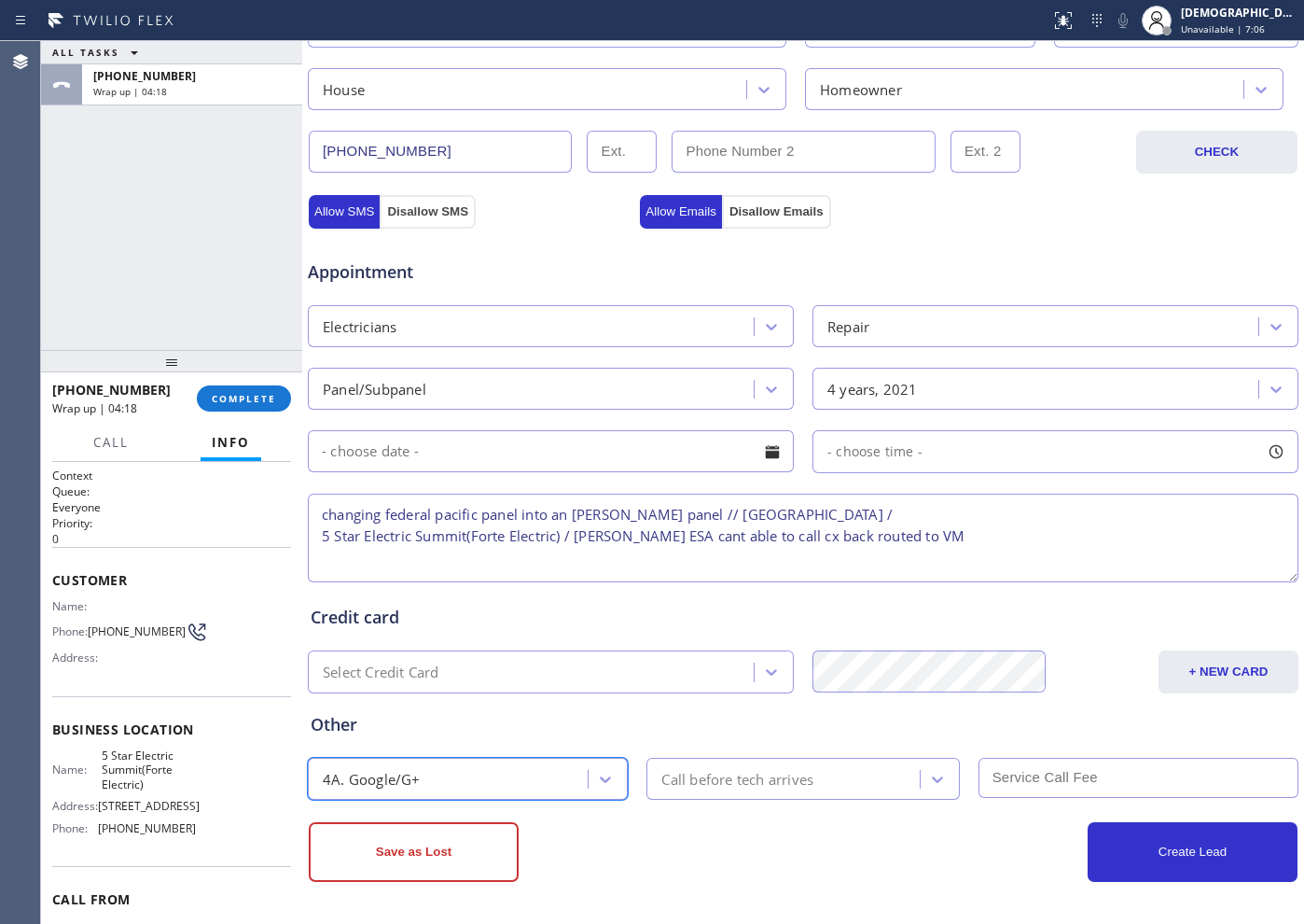
click at [705, 737] on div "Call before tech arrives" at bounding box center [786, 778] width 267 height 32
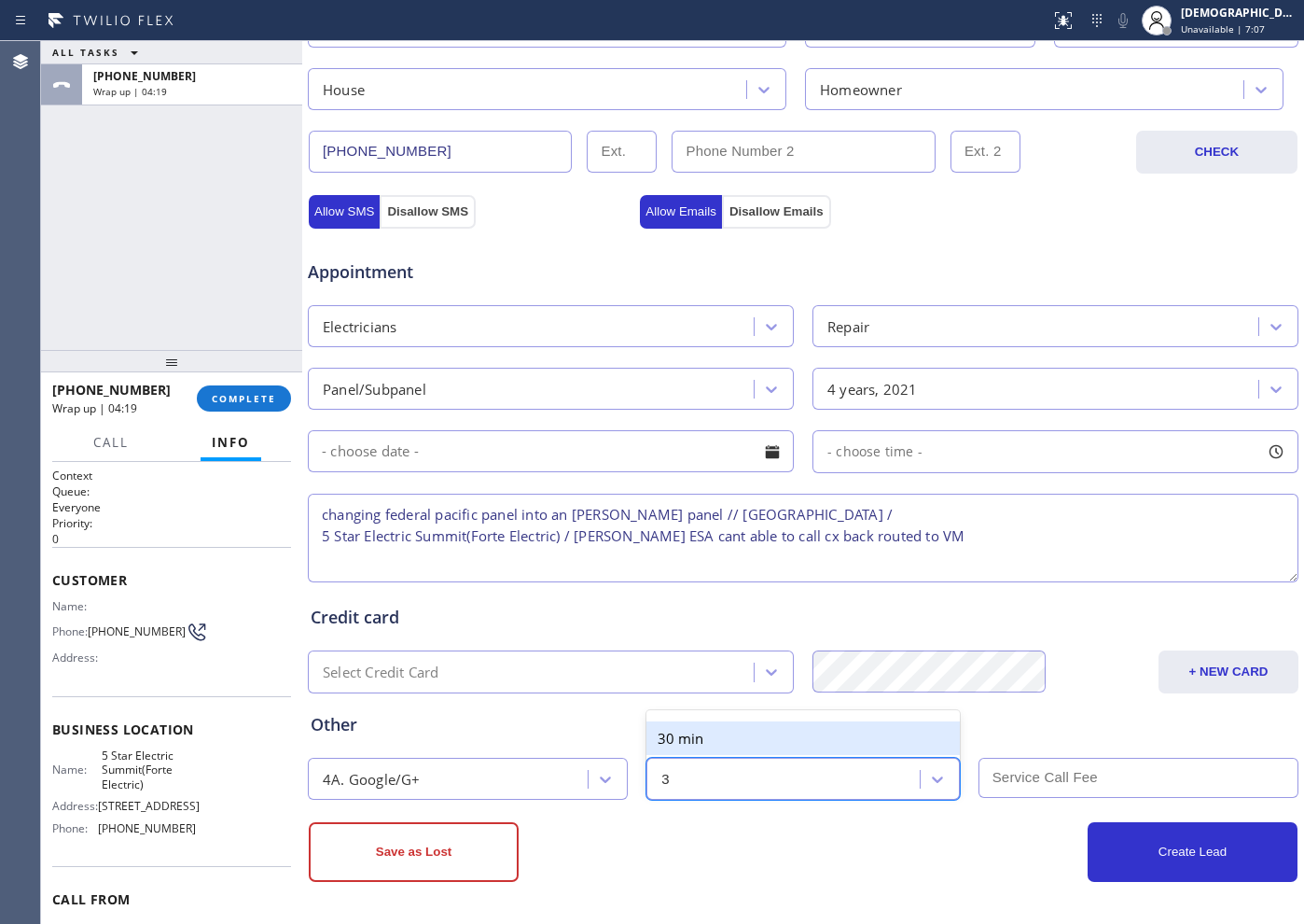
type input "30"
click at [722, 737] on div "30 min" at bounding box center [803, 737] width 312 height 33
click at [507, 547] on textarea "changing federal pacific panel into an [PERSON_NAME] panel // [GEOGRAPHIC_DATA]…" at bounding box center [803, 537] width 991 height 89
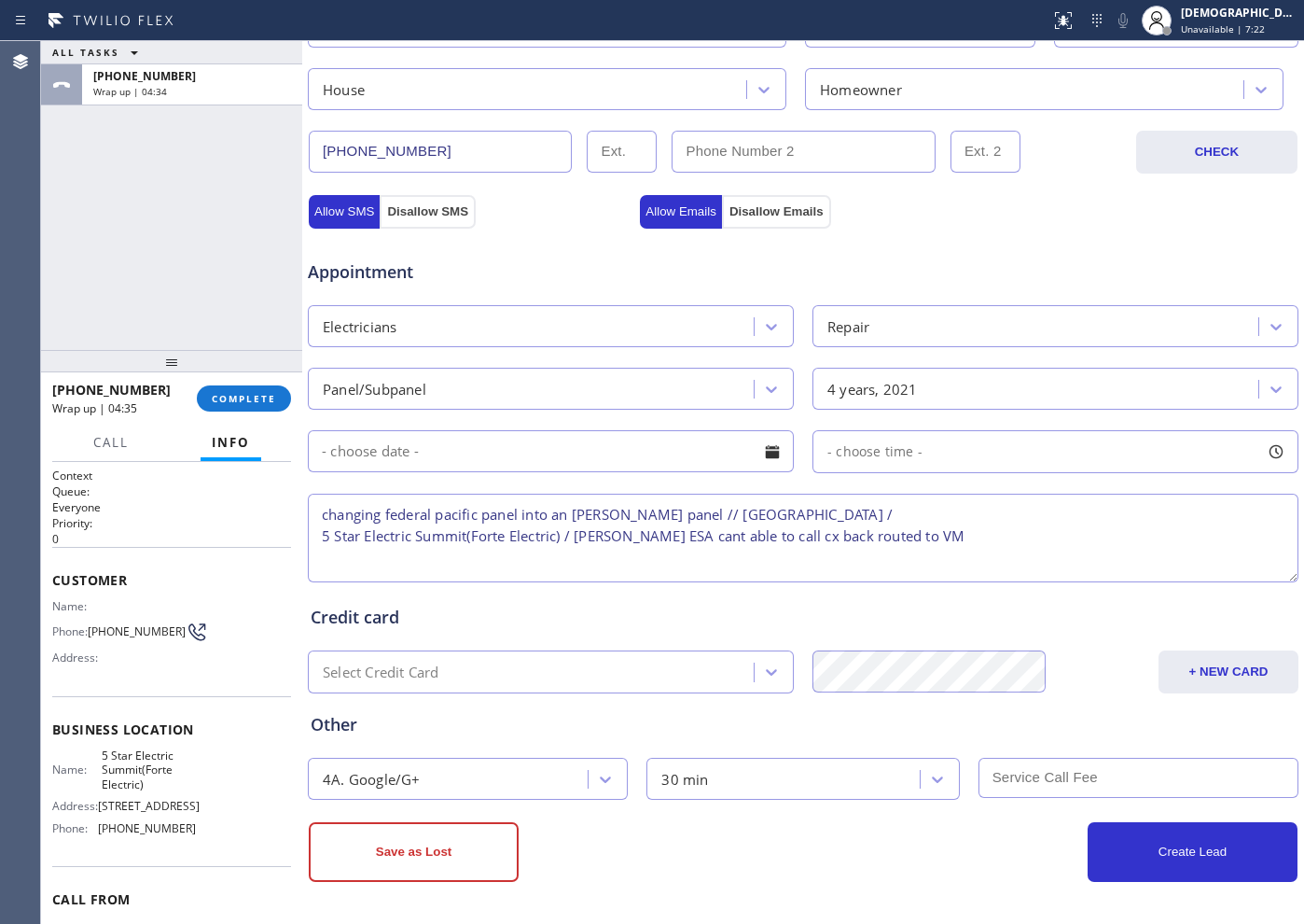
drag, startPoint x: 491, startPoint y: 852, endPoint x: 553, endPoint y: 830, distance: 65.8
click at [490, 737] on button "Save as Lost" at bounding box center [413, 852] width 210 height 60
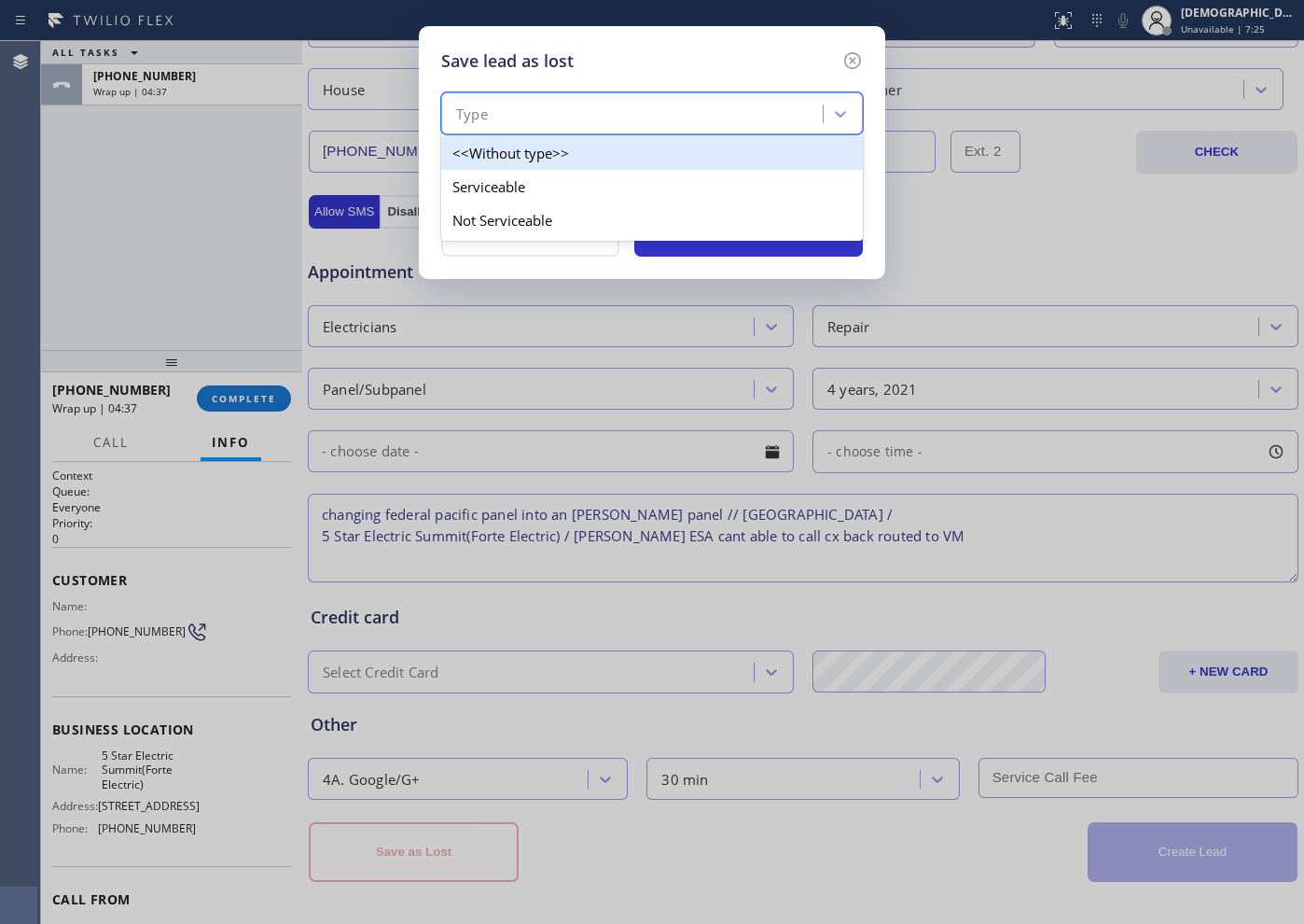
click at [581, 108] on div "Type" at bounding box center [634, 114] width 376 height 32
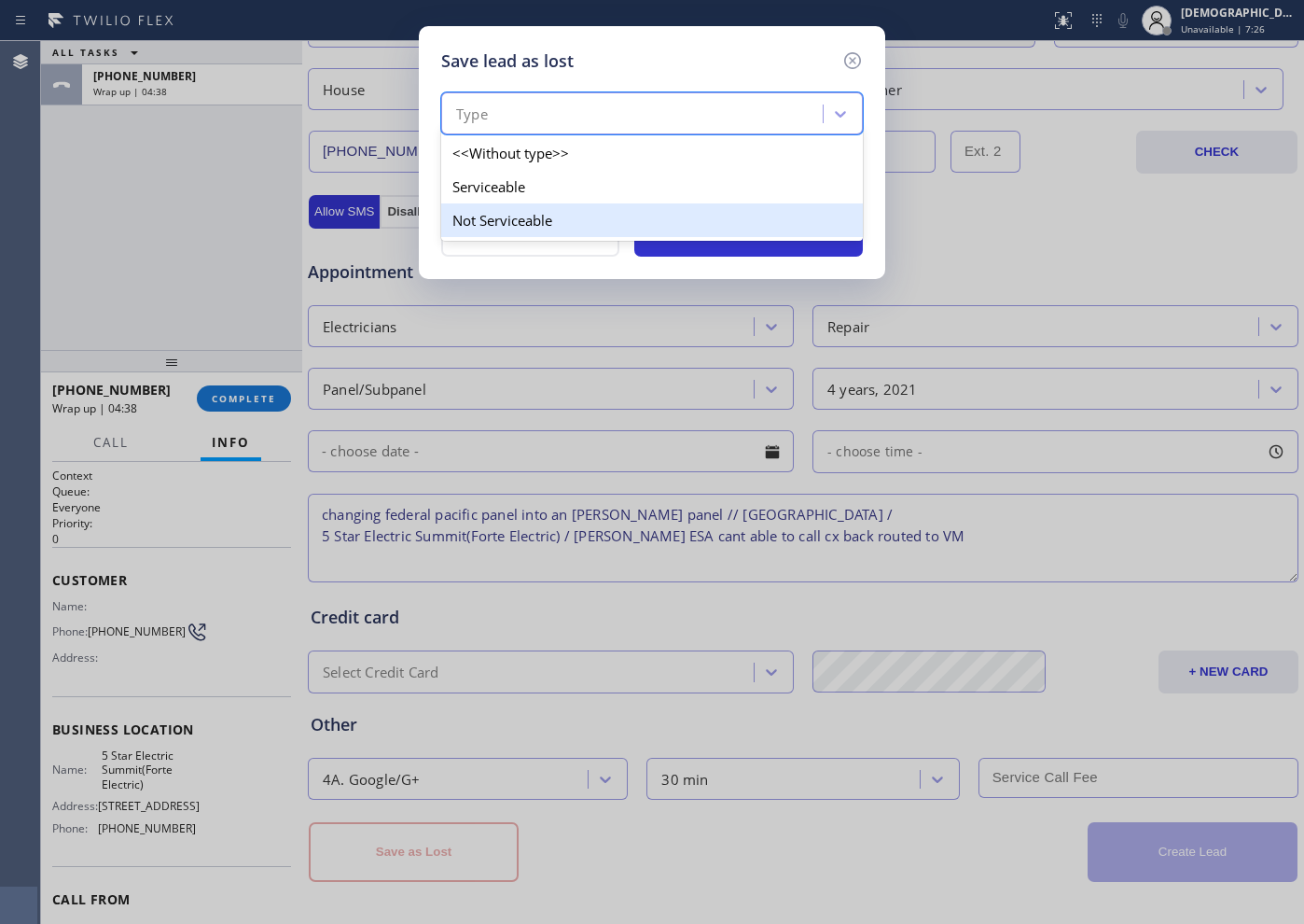
click at [543, 214] on div "Not Serviceable" at bounding box center [652, 219] width 422 height 33
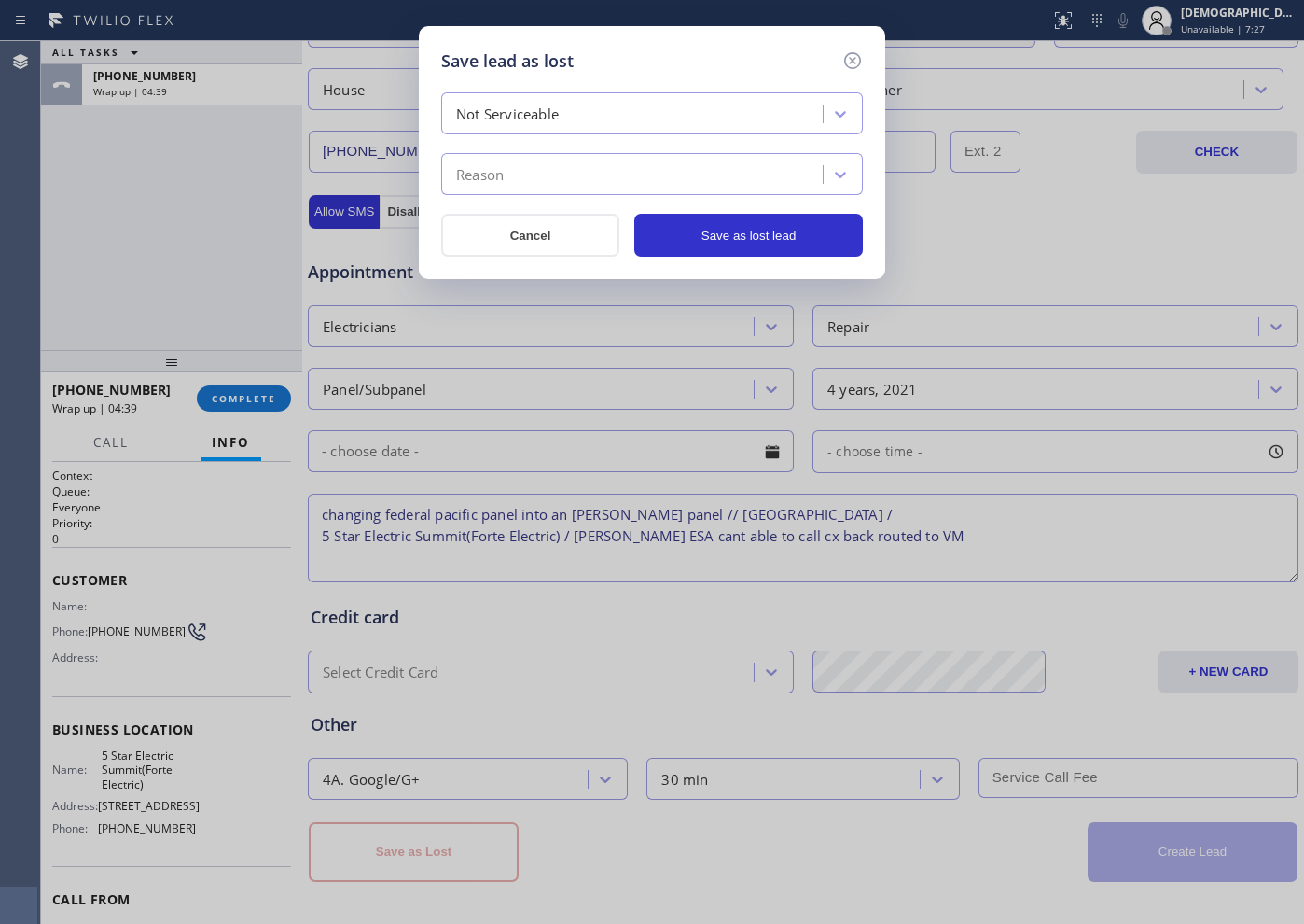
click at [567, 117] on div "Not Serviceable" at bounding box center [634, 114] width 376 height 32
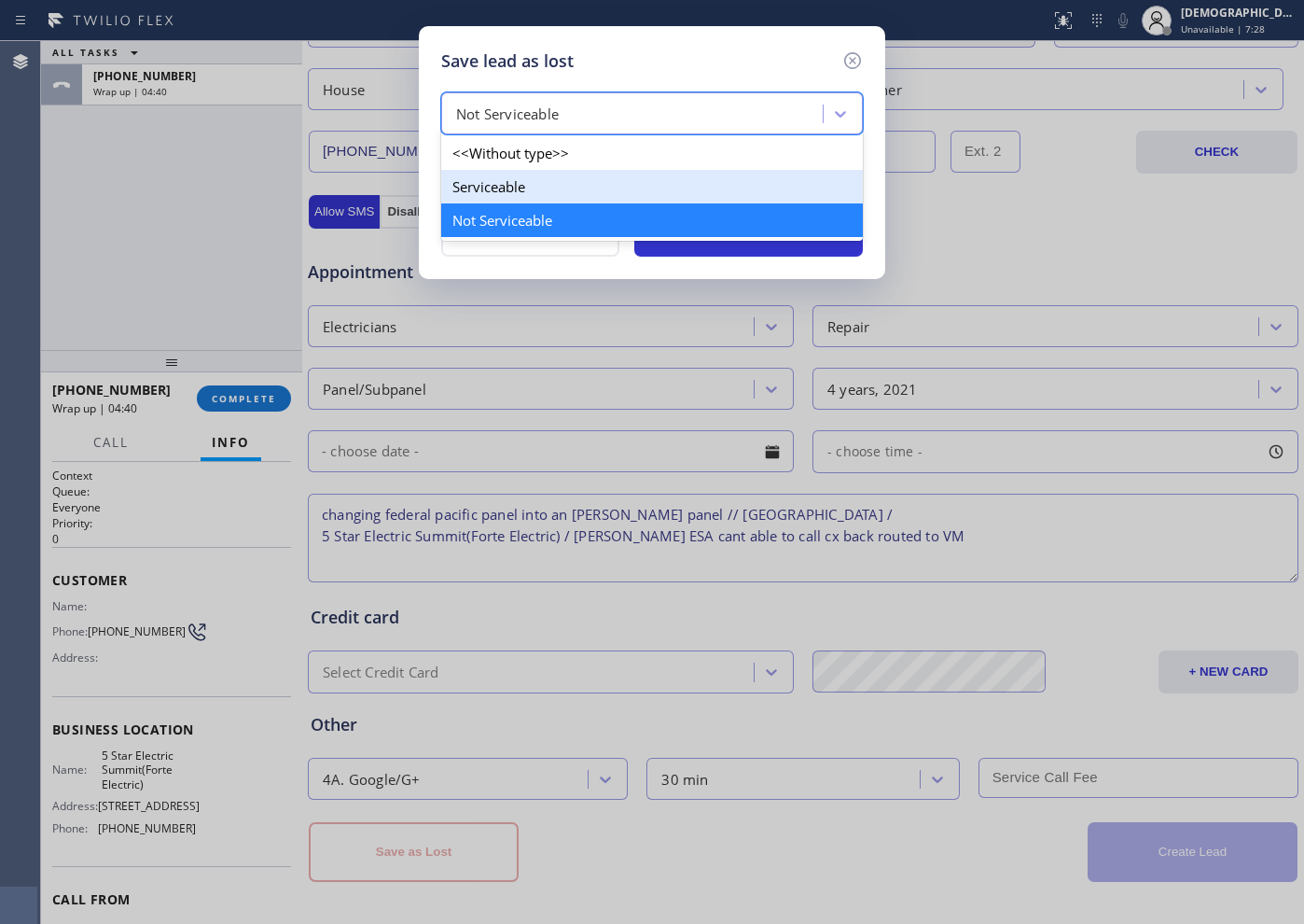
click at [547, 185] on div "Serviceable" at bounding box center [652, 186] width 422 height 33
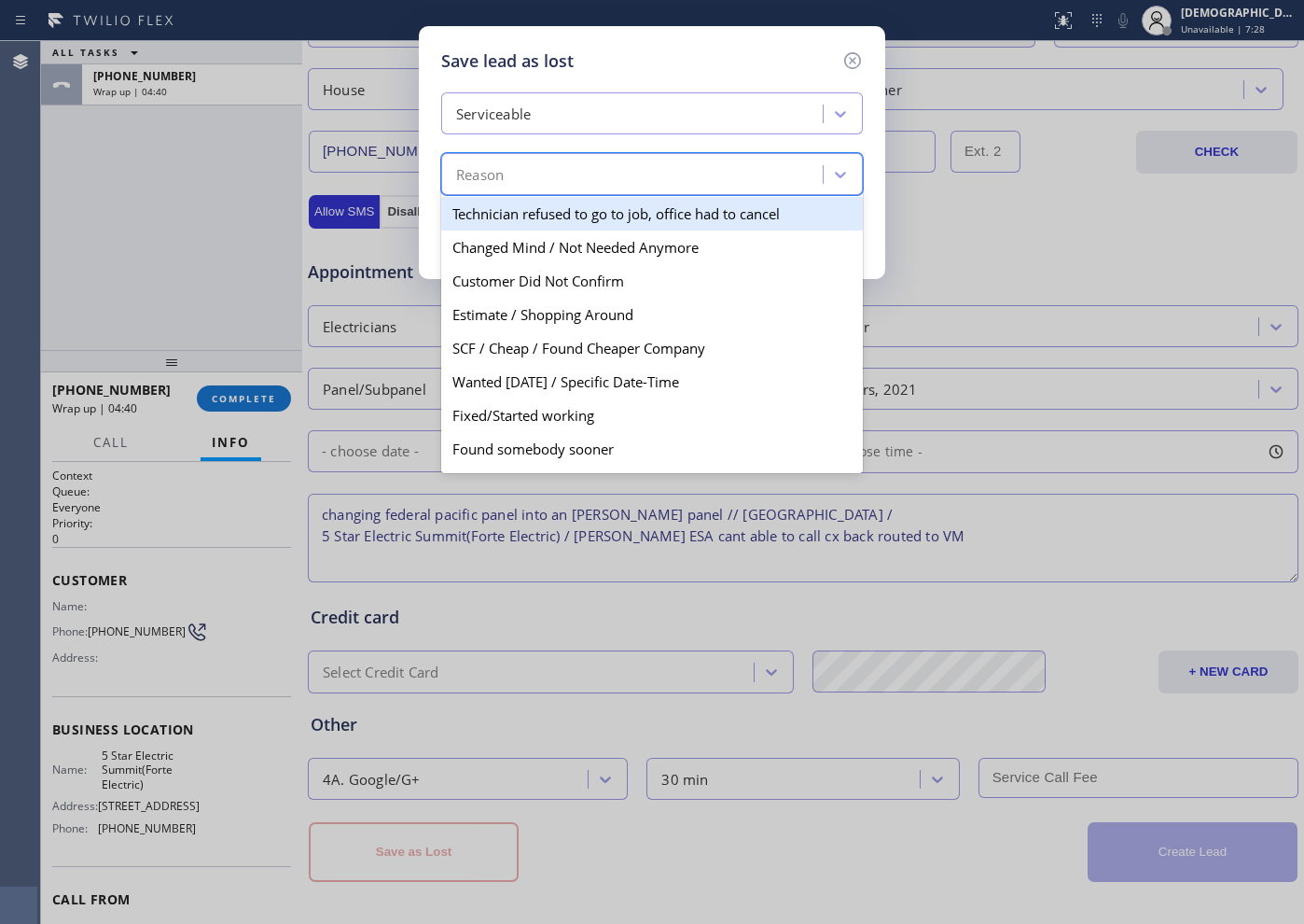
click at [544, 179] on div "Reason" at bounding box center [634, 174] width 376 height 32
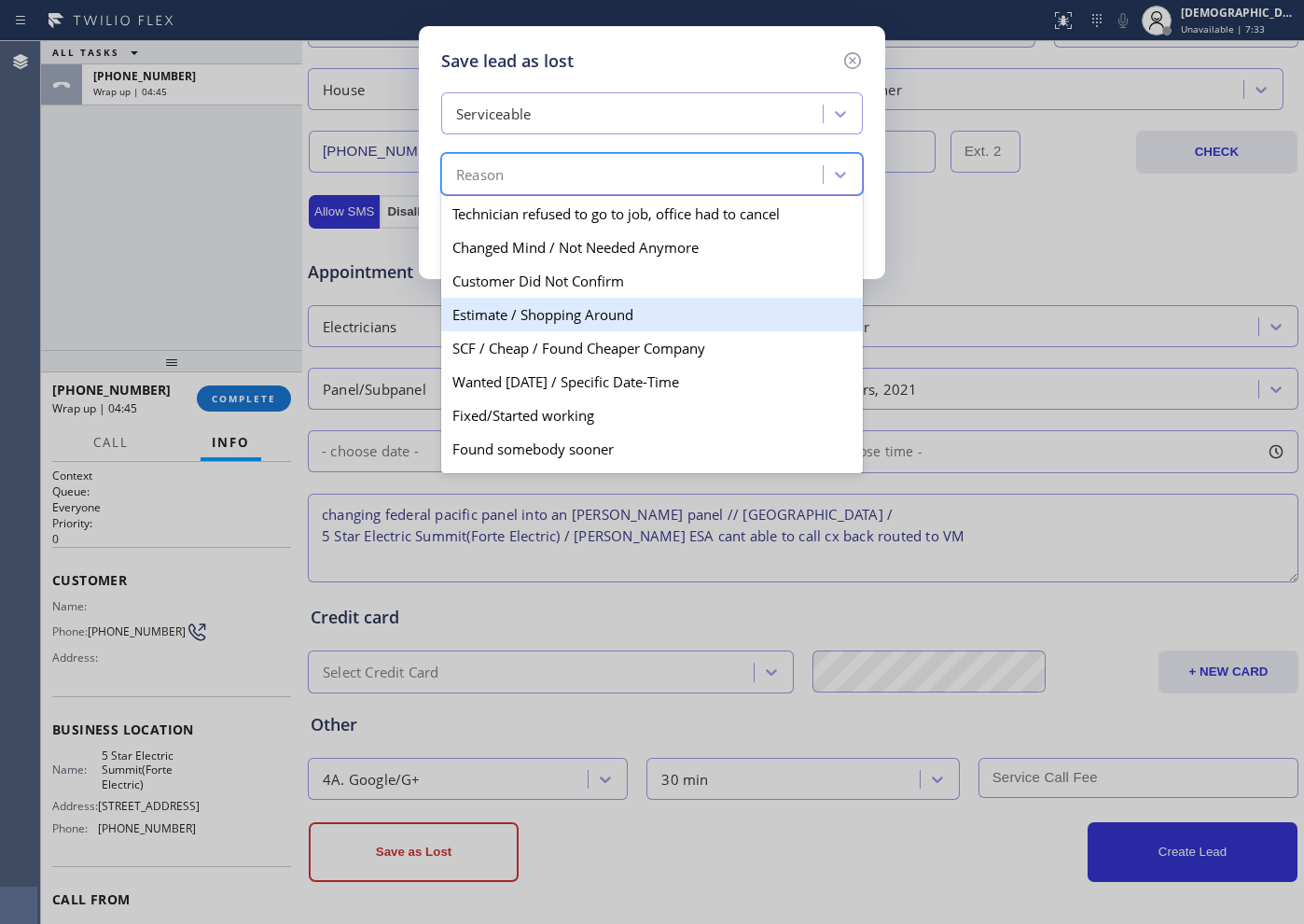
click at [592, 319] on div "Estimate / Shopping Around" at bounding box center [652, 313] width 422 height 33
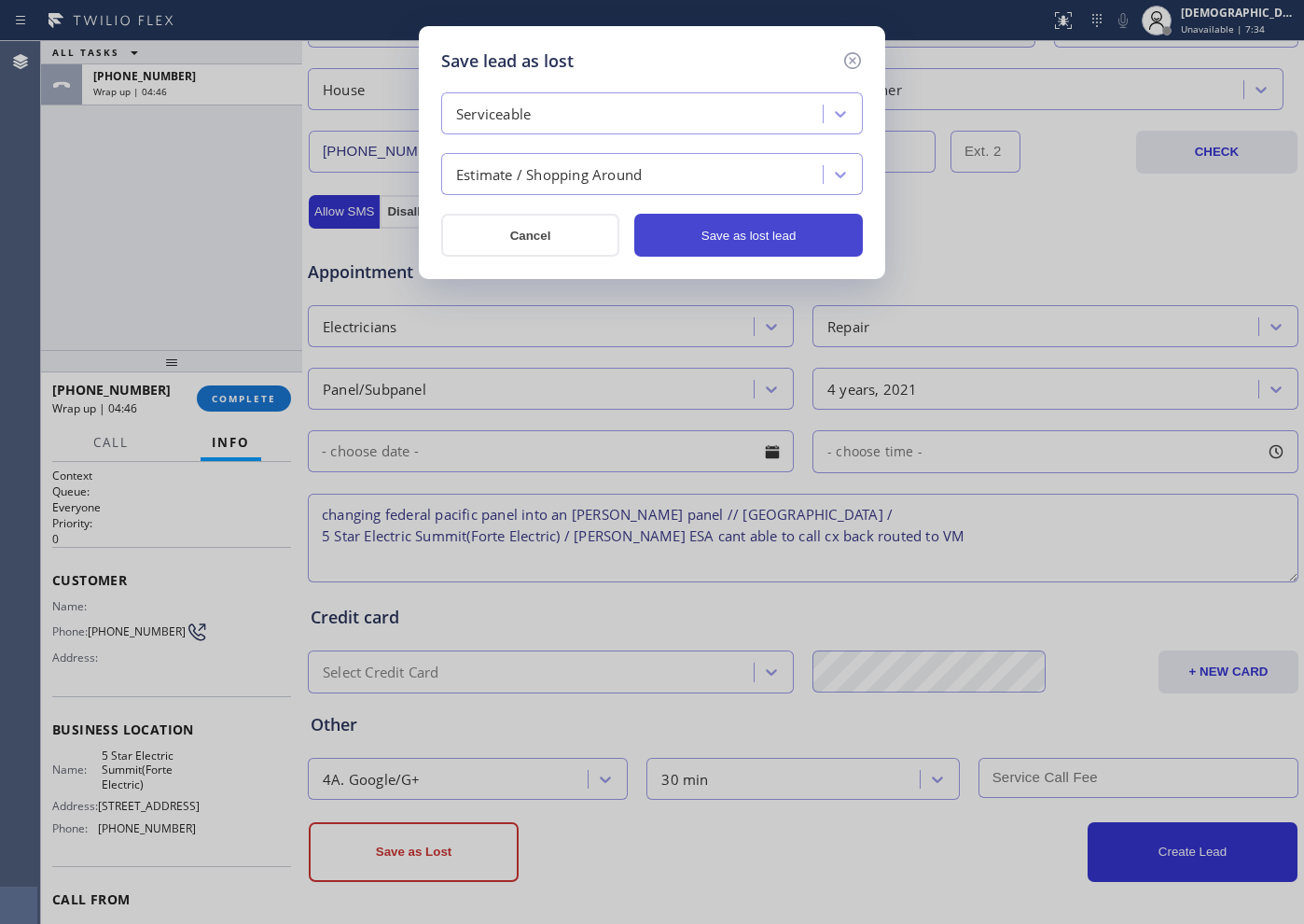
click at [688, 241] on button "Save as lost lead" at bounding box center [749, 234] width 229 height 43
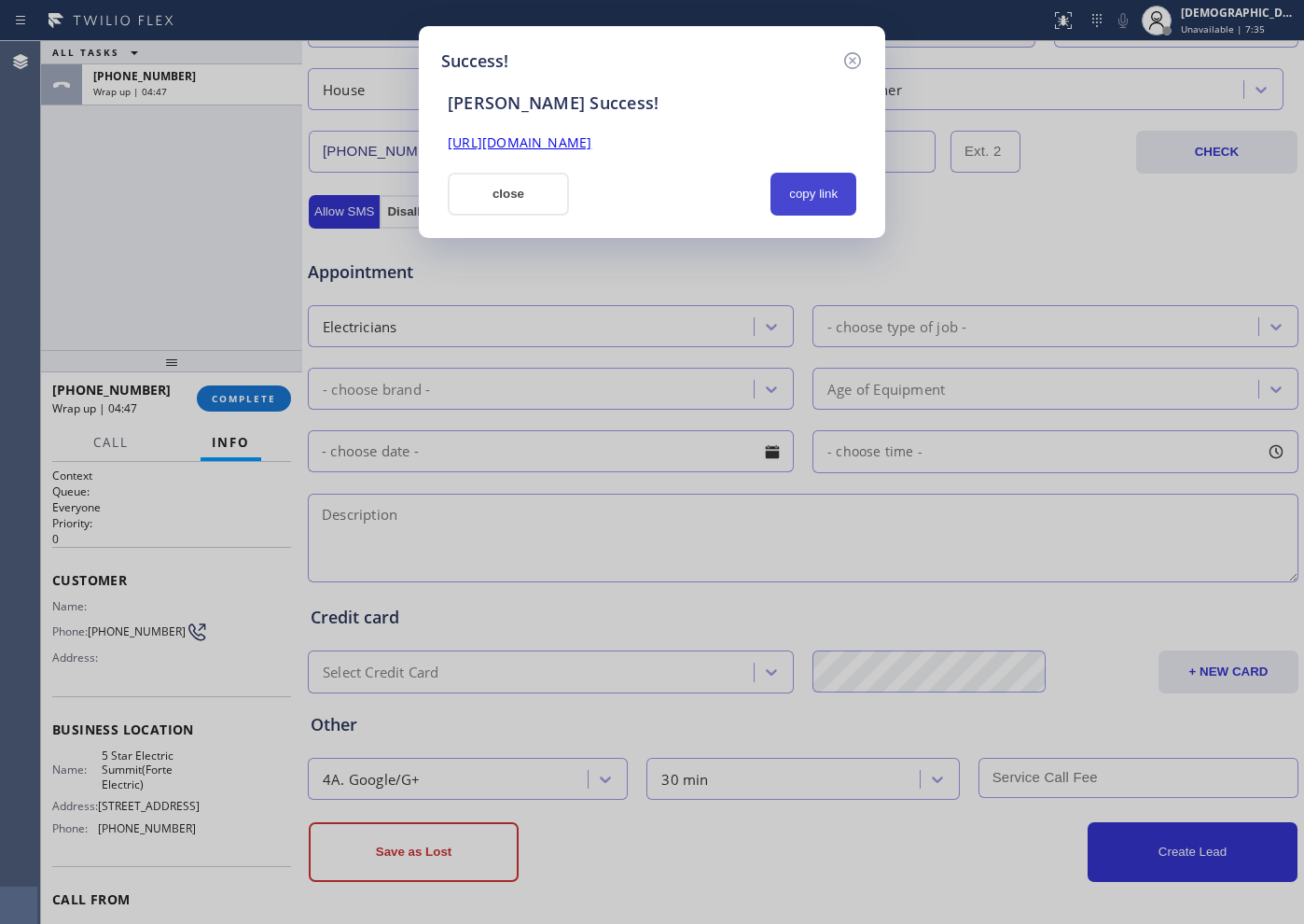
click at [801, 187] on button "copy link" at bounding box center [813, 193] width 86 height 43
click at [503, 199] on button "close" at bounding box center [508, 193] width 121 height 43
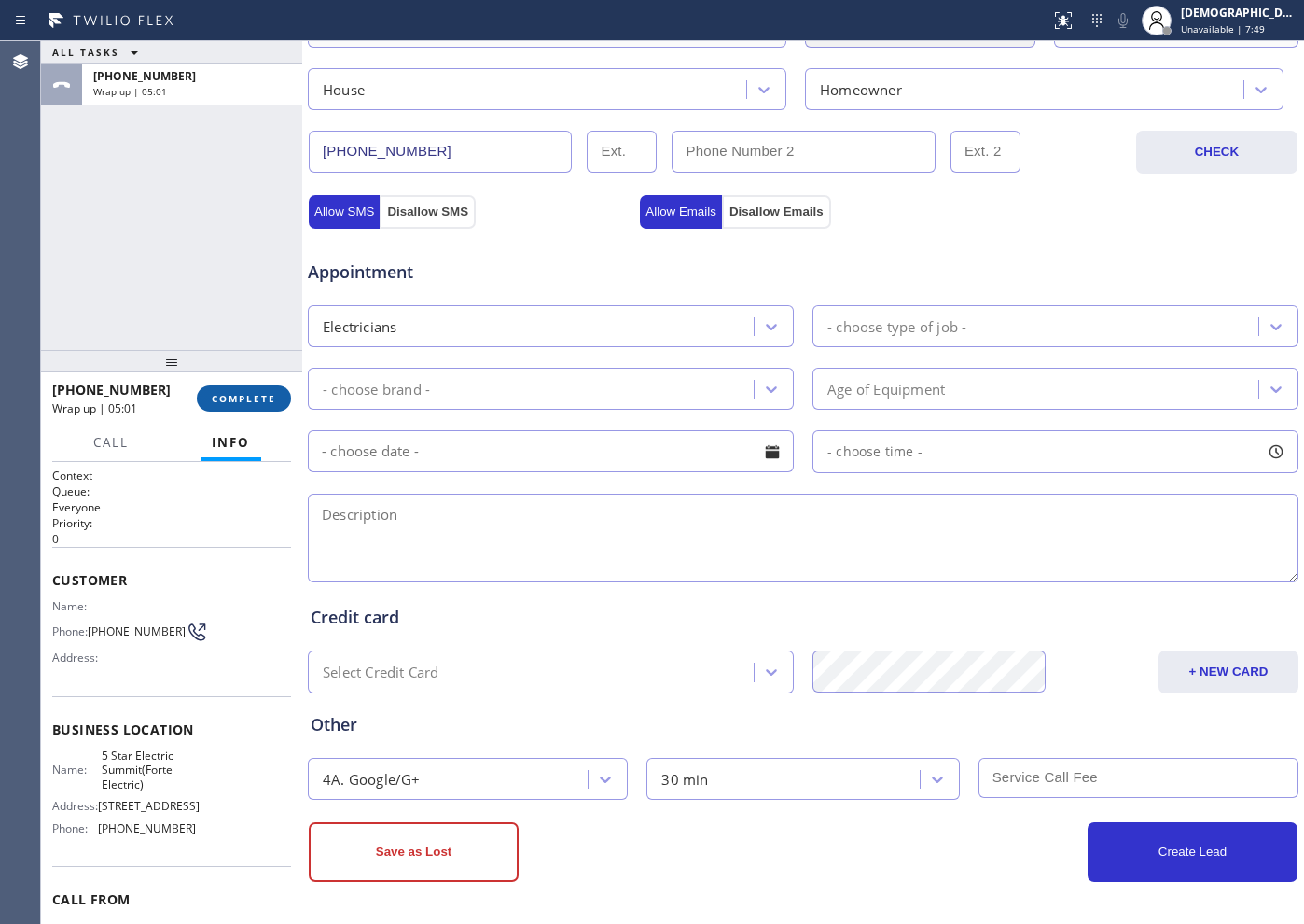
click at [243, 405] on button "COMPLETE" at bounding box center [244, 397] width 94 height 26
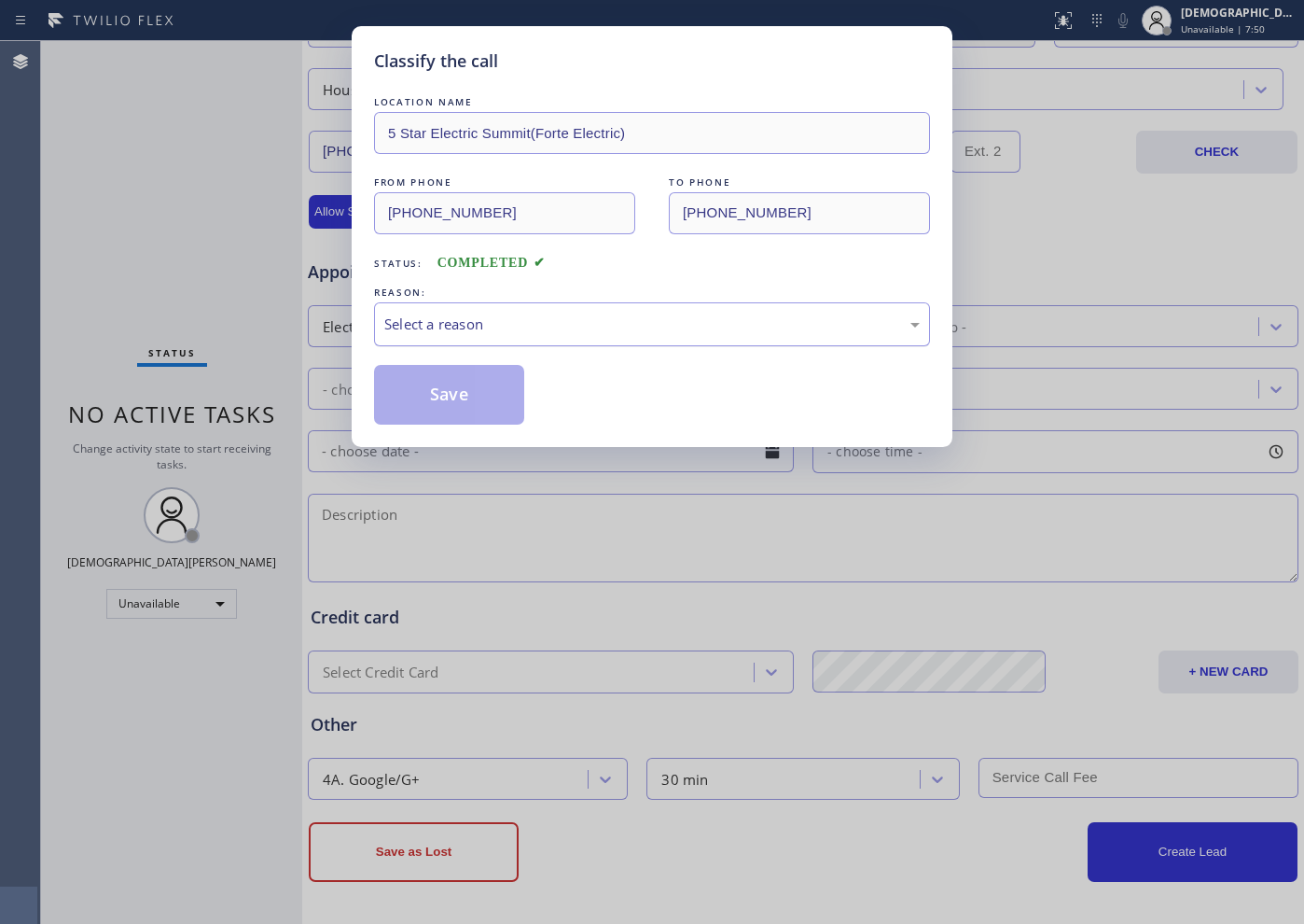
click at [419, 313] on div "Select a reason" at bounding box center [652, 324] width 535 height 22
click at [413, 387] on button "Save" at bounding box center [450, 394] width 150 height 60
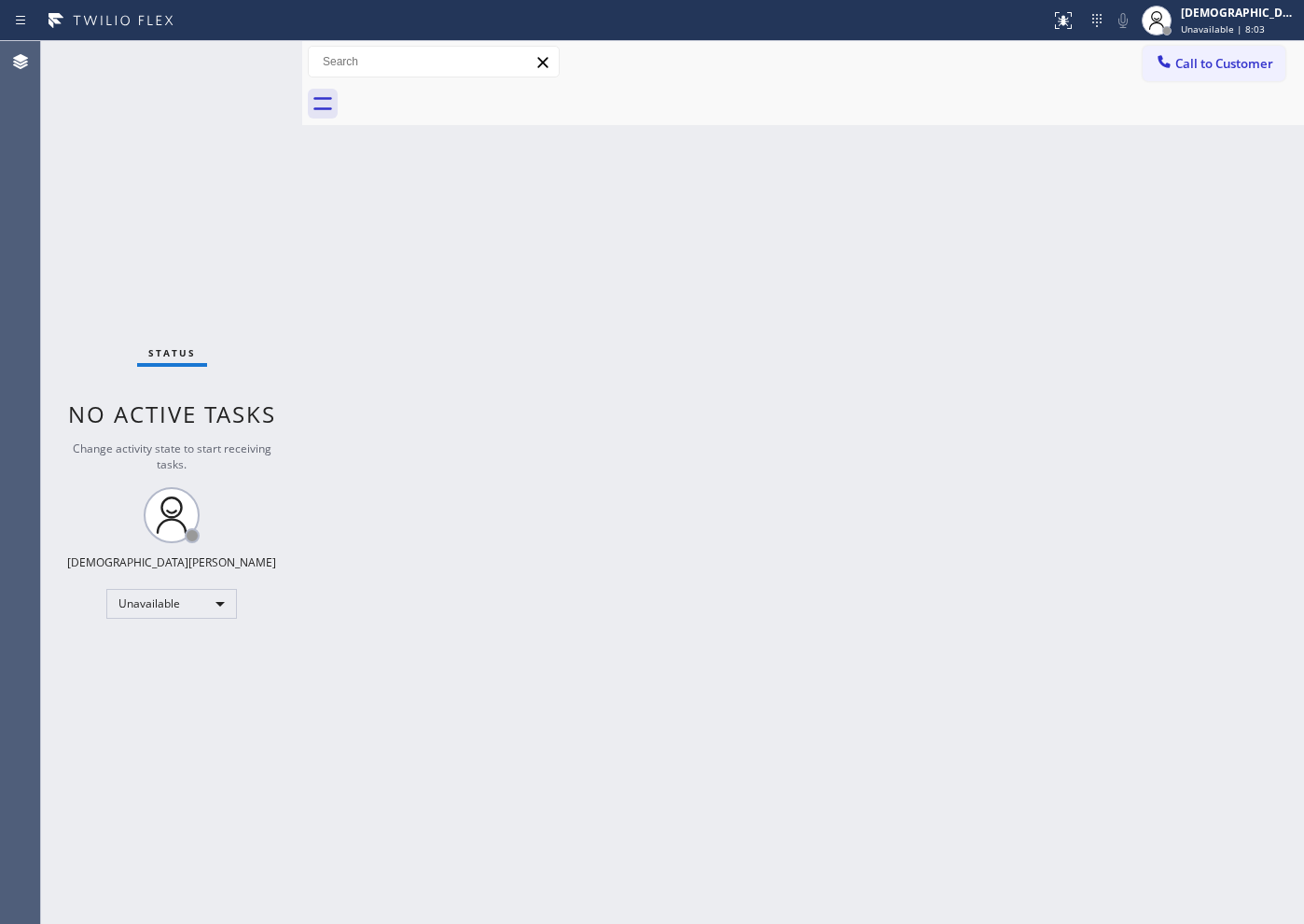
drag, startPoint x: 173, startPoint y: 234, endPoint x: 226, endPoint y: 413, distance: 186.7
click at [173, 234] on div "Status No active tasks Change activity state to start receiving tasks. [PERSON_…" at bounding box center [171, 482] width 261 height 882
click at [192, 596] on div "Unavailable" at bounding box center [171, 603] width 130 height 30
click at [190, 649] on li "Available" at bounding box center [171, 653] width 127 height 23
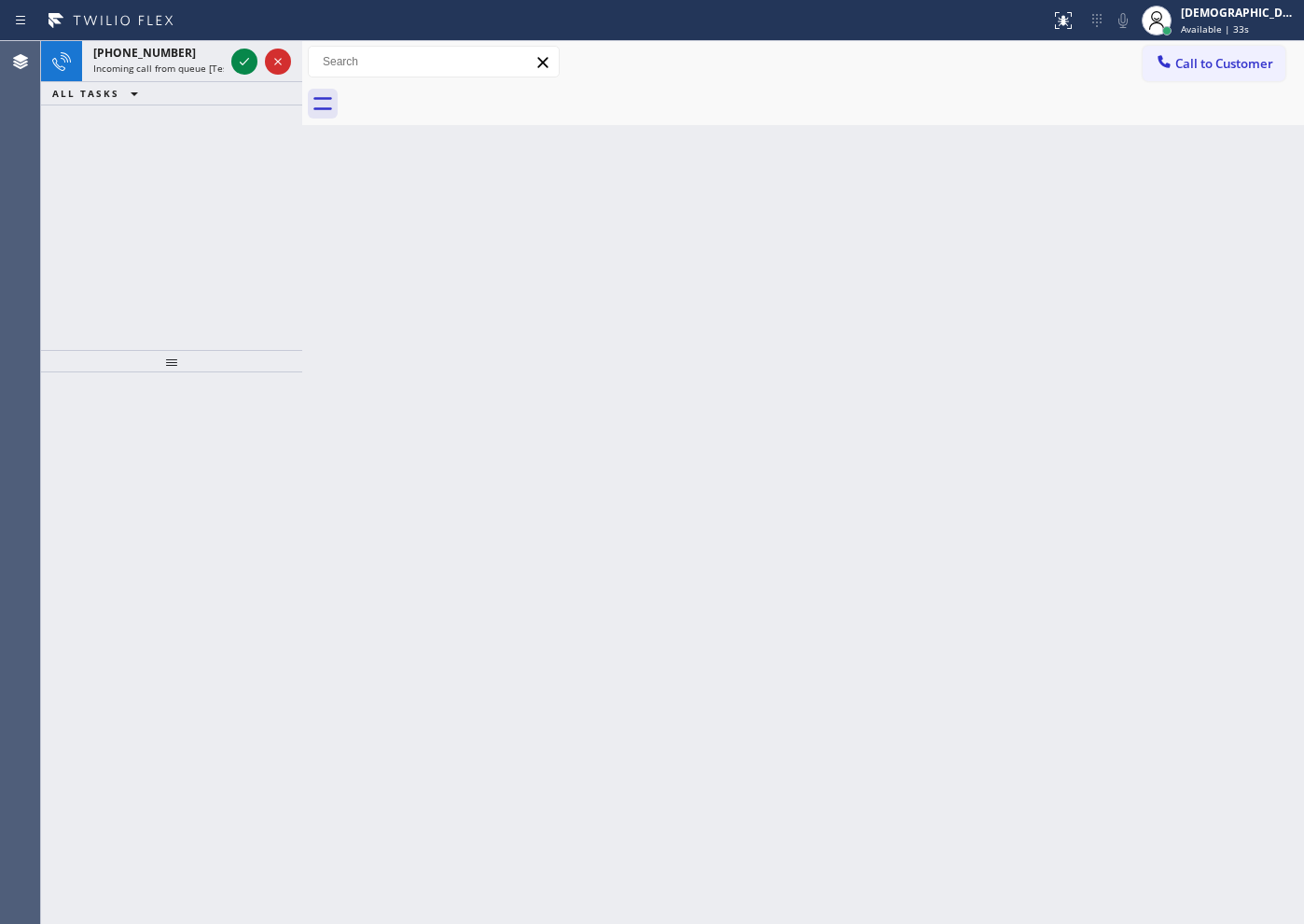
click at [198, 210] on div "[PHONE_NUMBER] Incoming call from queue [Test] All ALL TASKS ALL TASKS ACTIVE T…" at bounding box center [171, 195] width 261 height 309
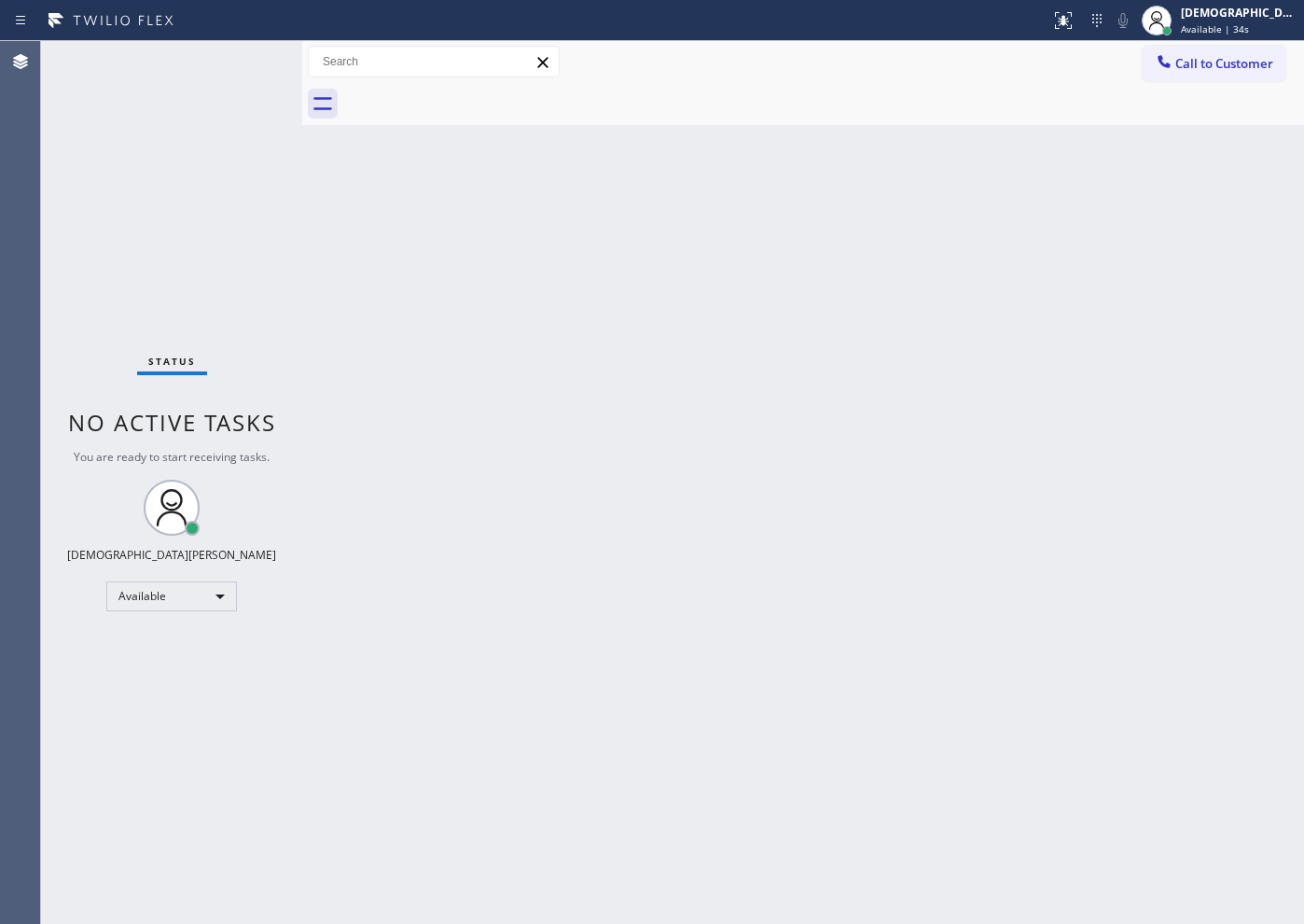
click at [248, 64] on div "Status No active tasks You are ready to start receiving tasks. Christian Cinco …" at bounding box center [171, 482] width 261 height 882
click at [247, 64] on div "Status No active tasks You are ready to start receiving tasks. Christian Cinco …" at bounding box center [171, 482] width 261 height 882
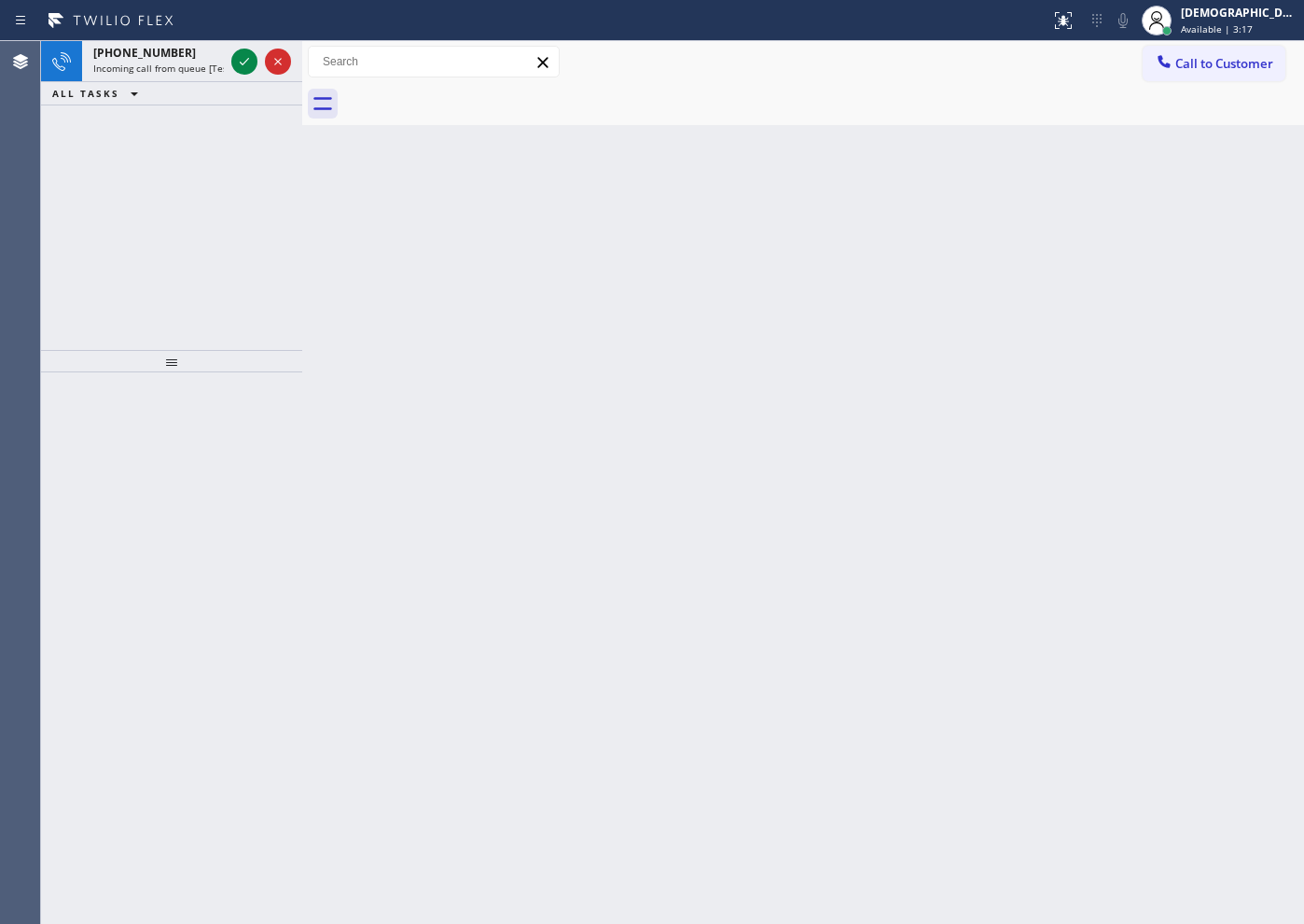
click at [184, 195] on div "[PHONE_NUMBER] Incoming call from queue [Test] All ALL TASKS ALL TASKS ACTIVE T…" at bounding box center [171, 195] width 261 height 309
click at [248, 64] on icon at bounding box center [245, 62] width 23 height 23
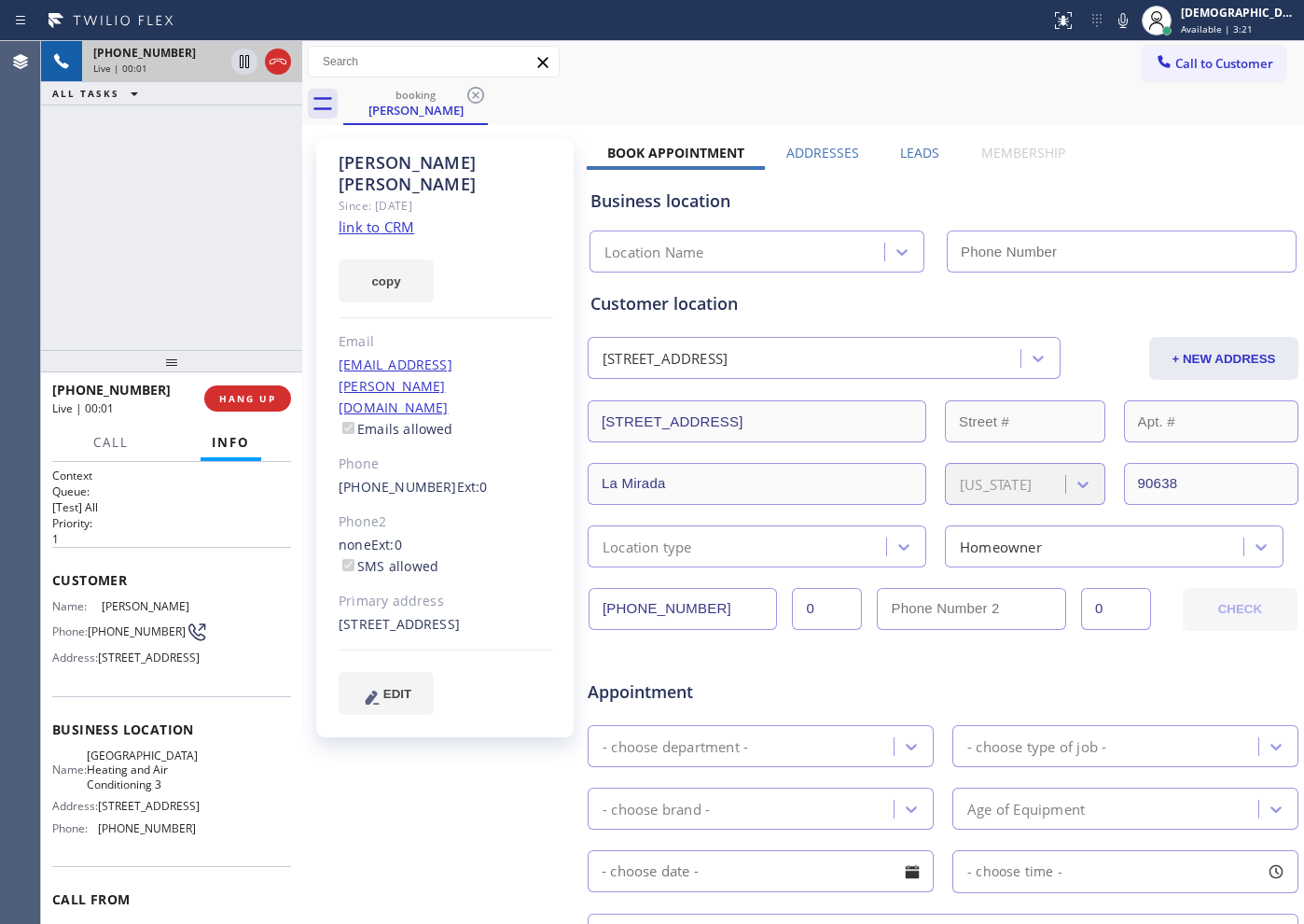
type input "[PHONE_NUMBER]"
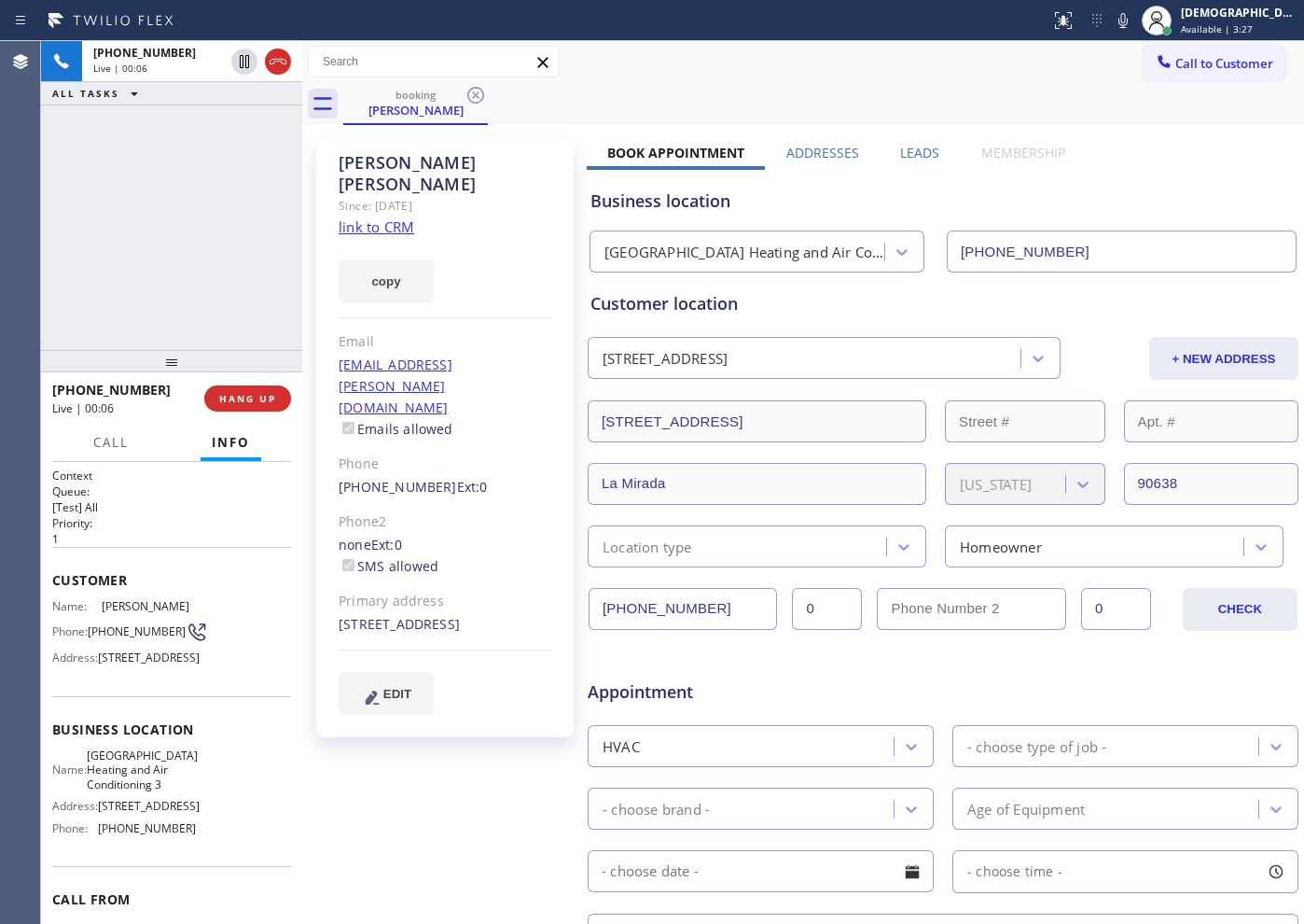
click at [375, 217] on link "link to CRM" at bounding box center [375, 227] width 75 height 19
click at [256, 195] on div "[PHONE_NUMBER] Live | 02:48 ALL TASKS ALL TASKS ACTIVE TASKS TASKS IN WRAP UP" at bounding box center [171, 195] width 261 height 309
click at [249, 58] on icon at bounding box center [245, 62] width 10 height 13
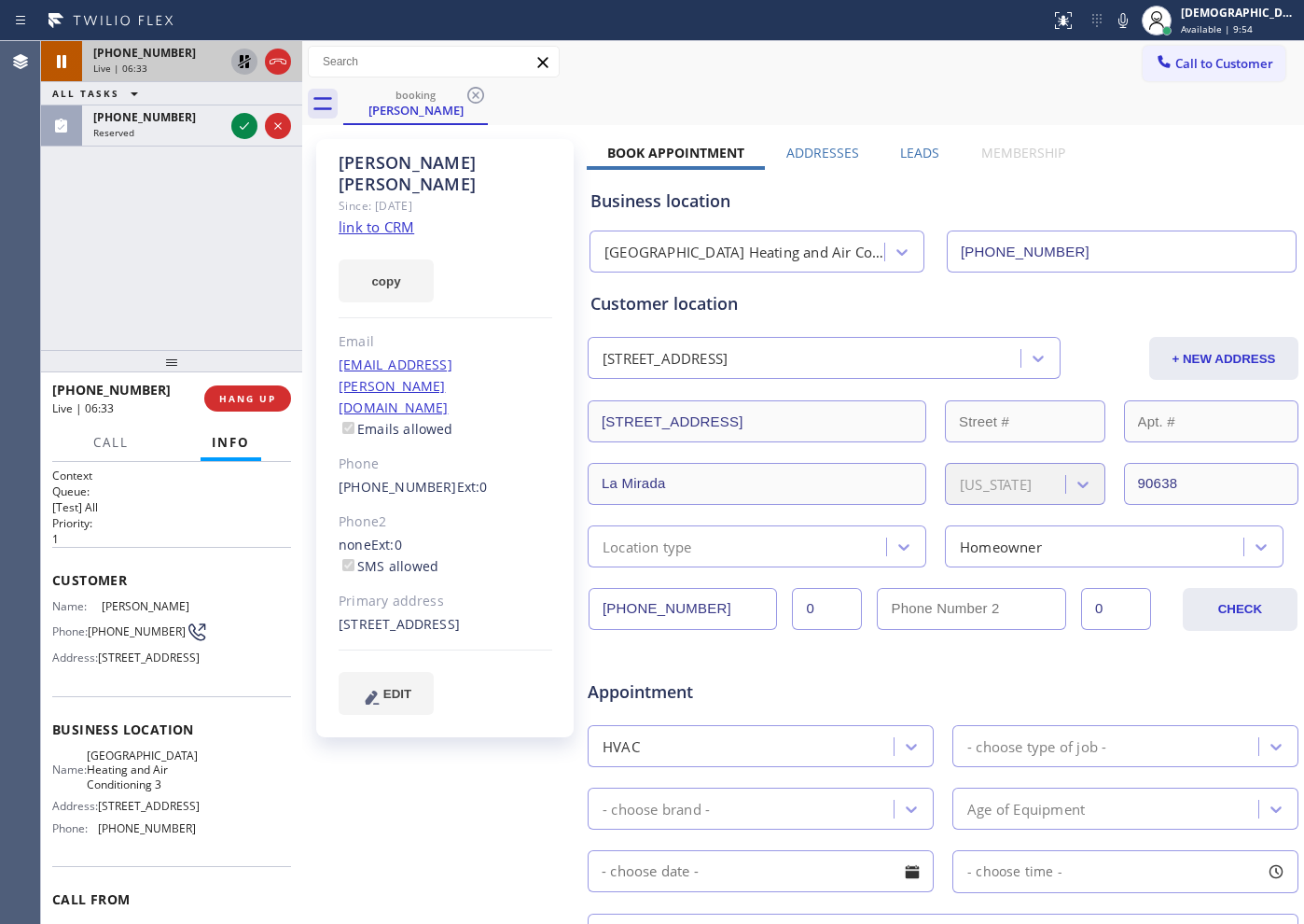
click at [245, 65] on icon at bounding box center [245, 62] width 23 height 23
click at [217, 239] on div "[PHONE_NUMBER] Live | 06:53 ALL TASKS ALL TASKS ACTIVE TASKS TASKS IN WRAP UP […" at bounding box center [171, 195] width 261 height 309
click at [118, 251] on div "[PHONE_NUMBER] Live | 07:18 ALL TASKS ALL TASKS ACTIVE TASKS TASKS IN WRAP UP […" at bounding box center [171, 195] width 261 height 309
click at [242, 70] on icon at bounding box center [245, 62] width 23 height 23
click at [242, 67] on icon at bounding box center [245, 62] width 13 height 13
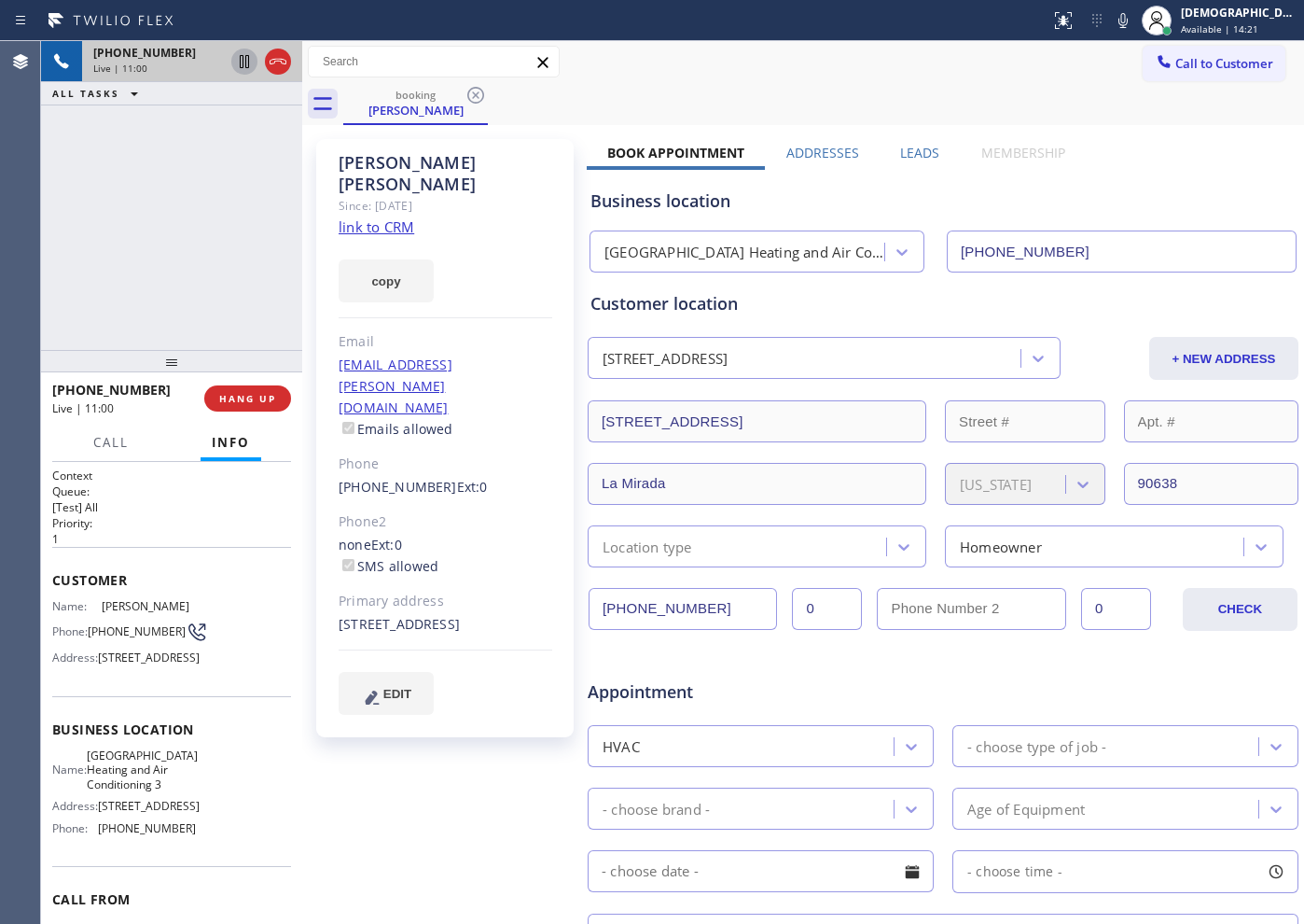
drag, startPoint x: 273, startPoint y: 69, endPoint x: 293, endPoint y: 80, distance: 22.8
click at [273, 68] on icon at bounding box center [278, 62] width 23 height 23
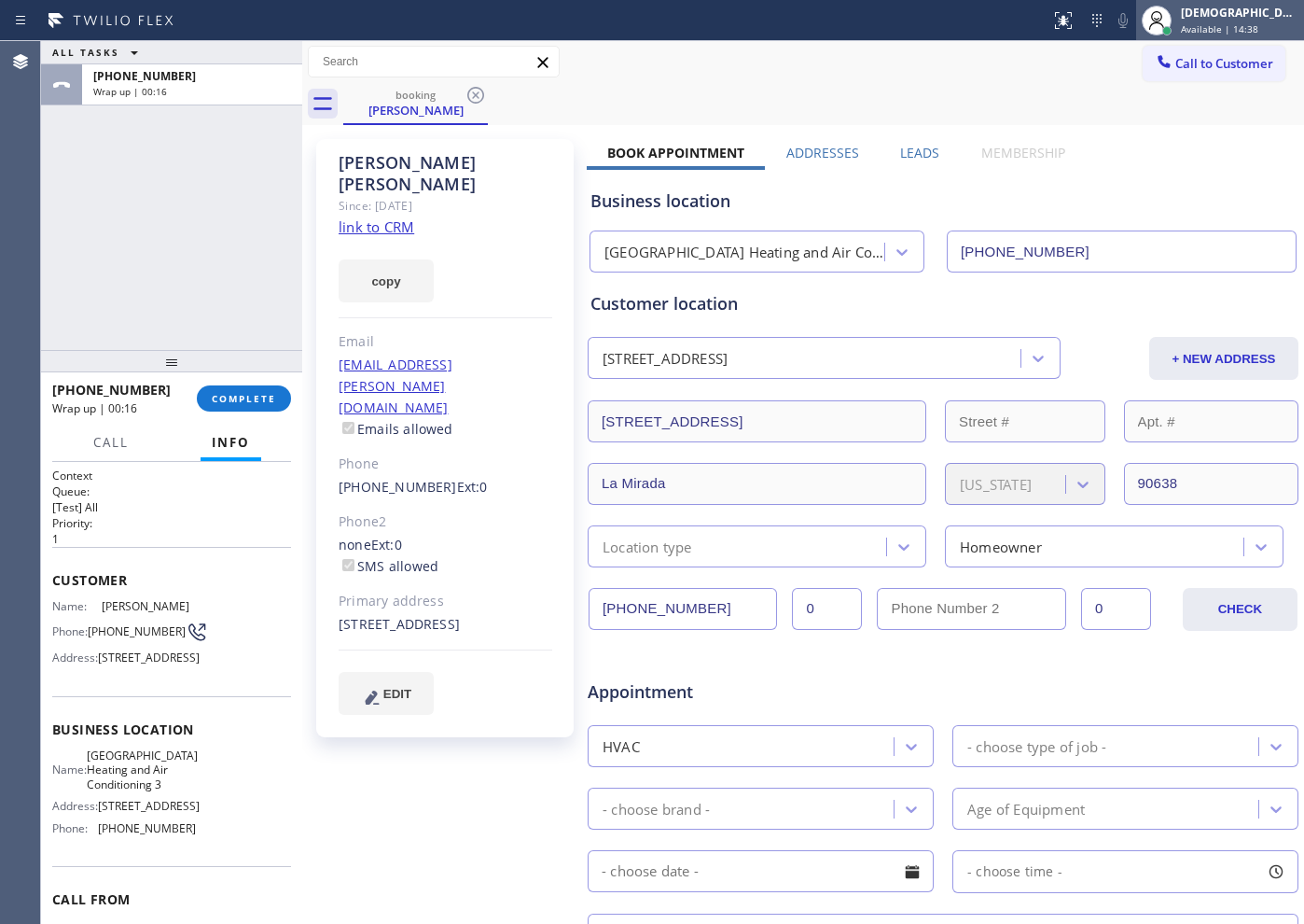
click at [1239, 23] on span "Available | 14:38" at bounding box center [1219, 30] width 77 height 13
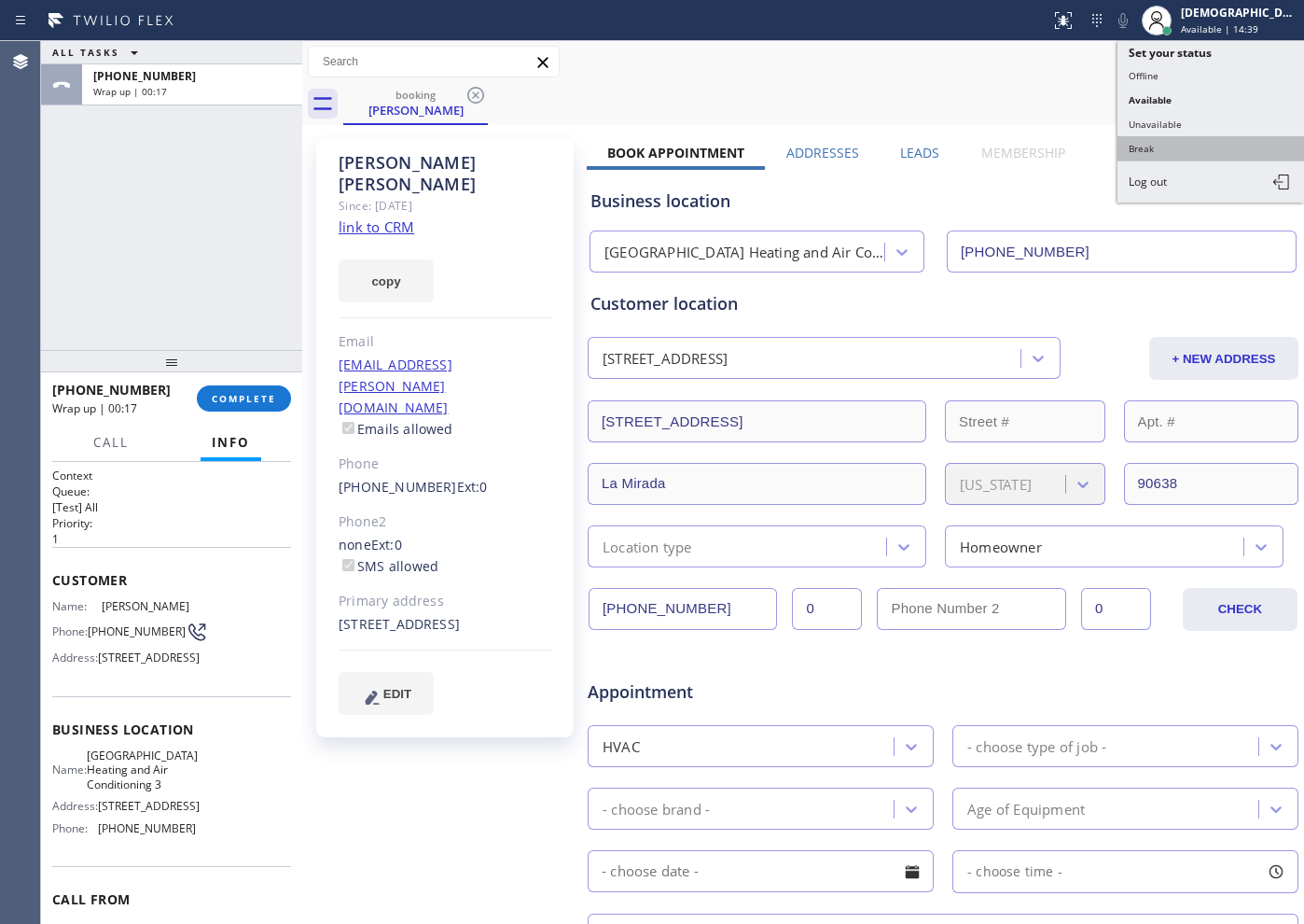
click at [1181, 136] on button "Break" at bounding box center [1211, 148] width 187 height 24
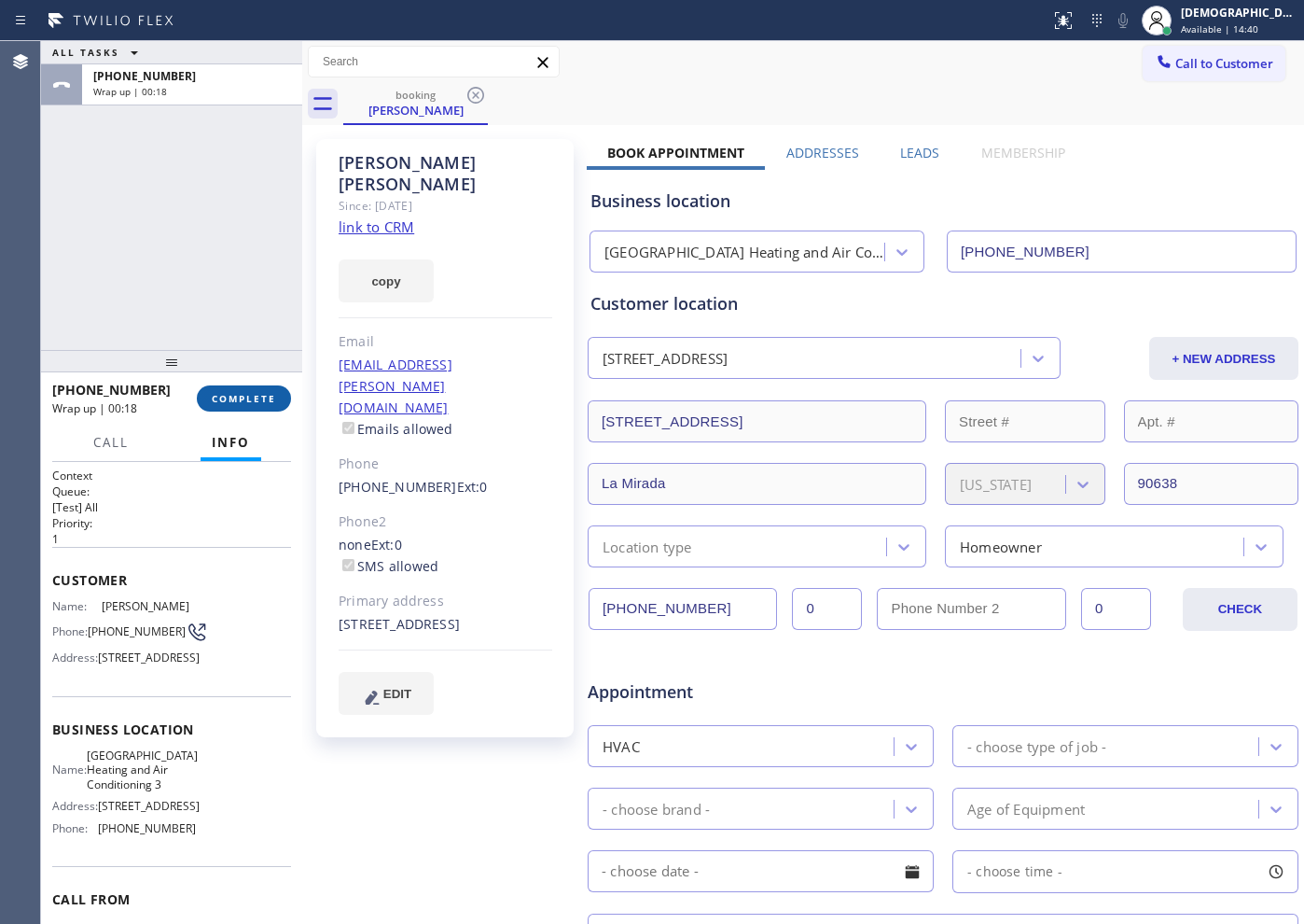
click at [262, 404] on span "COMPLETE" at bounding box center [244, 398] width 65 height 13
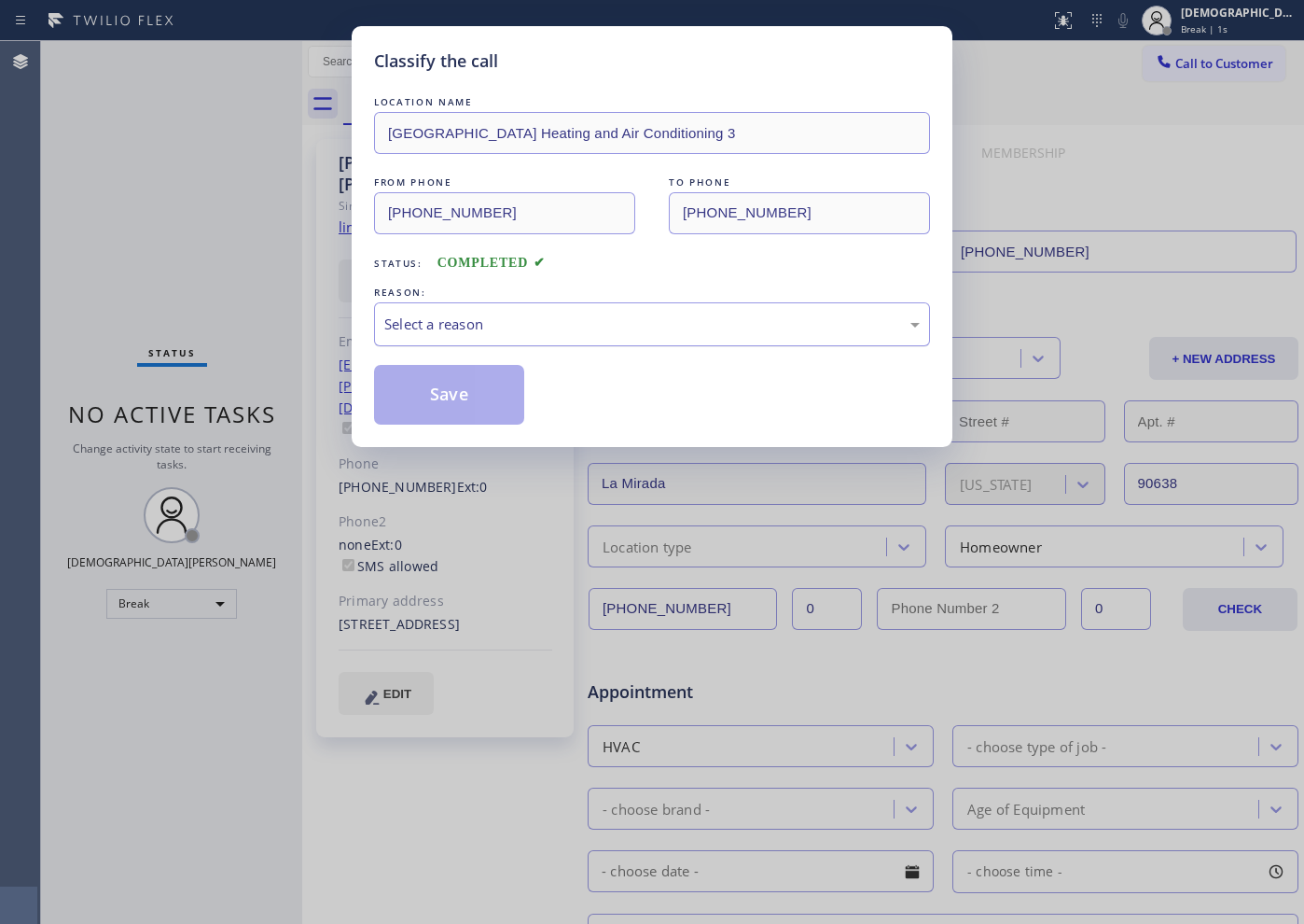
click at [592, 319] on div "Select a reason" at bounding box center [652, 324] width 535 height 22
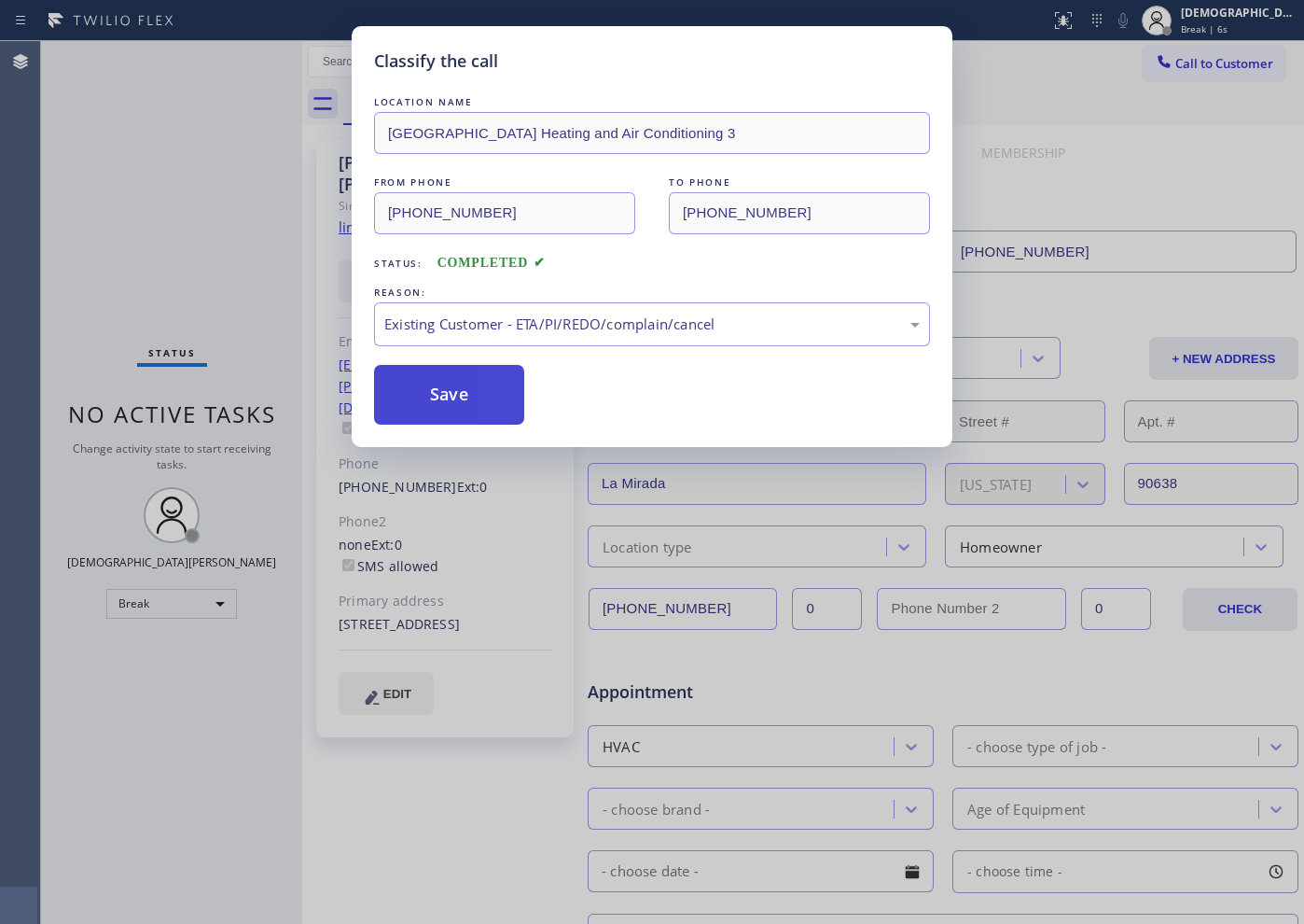
click at [475, 402] on button "Save" at bounding box center [450, 394] width 150 height 60
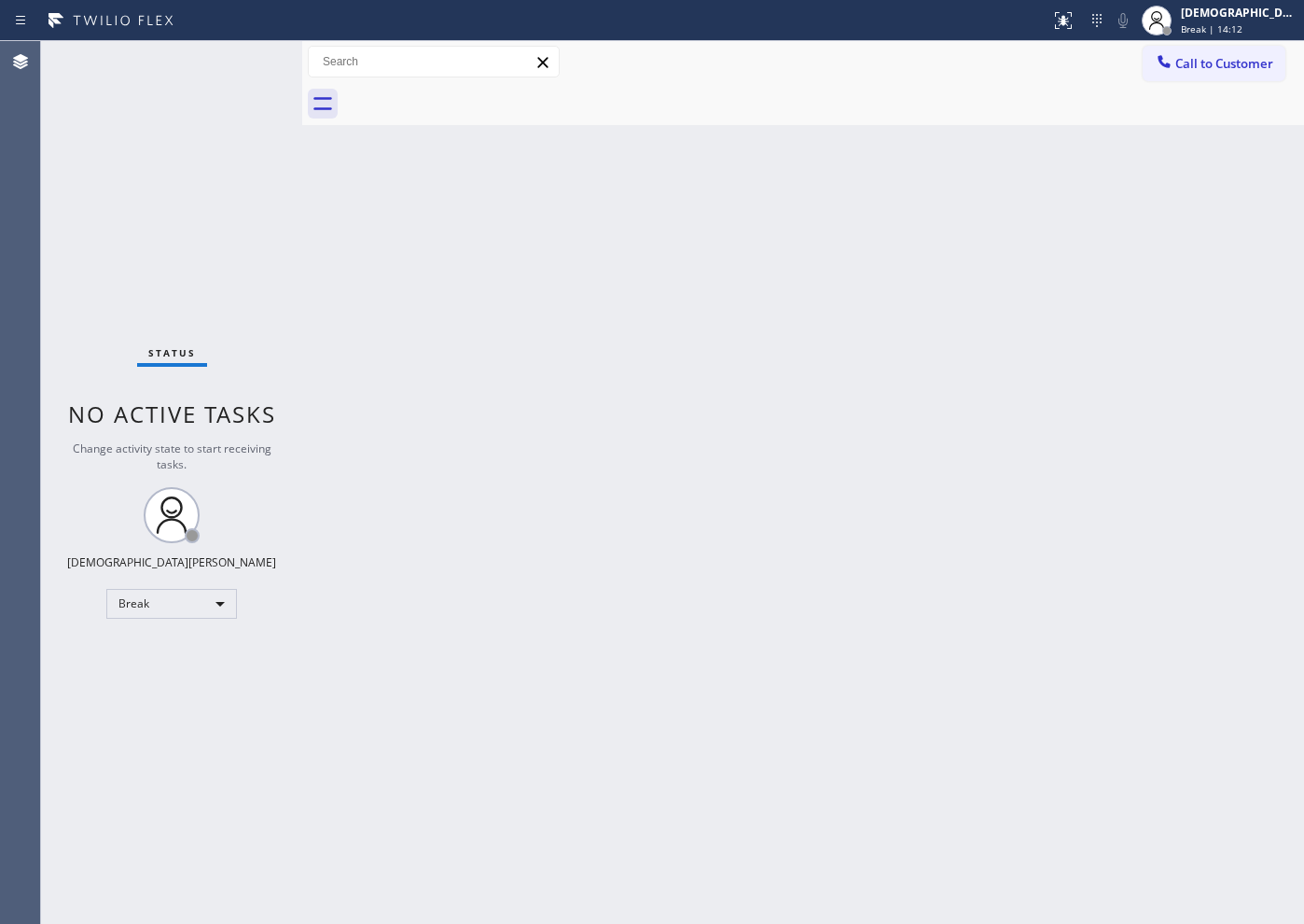
click at [87, 296] on div "Status No active tasks Change activity state to start receiving tasks. Christia…" at bounding box center [171, 482] width 261 height 882
click at [234, 541] on div "Status No active tasks Change activity state to start receiving tasks. Christia…" at bounding box center [171, 482] width 261 height 882
click at [76, 304] on div "Status No active tasks Change activity state to start receiving tasks. Christia…" at bounding box center [171, 482] width 261 height 882
click at [191, 609] on div "Break" at bounding box center [171, 603] width 130 height 30
click at [180, 660] on li "Available" at bounding box center [171, 653] width 127 height 23
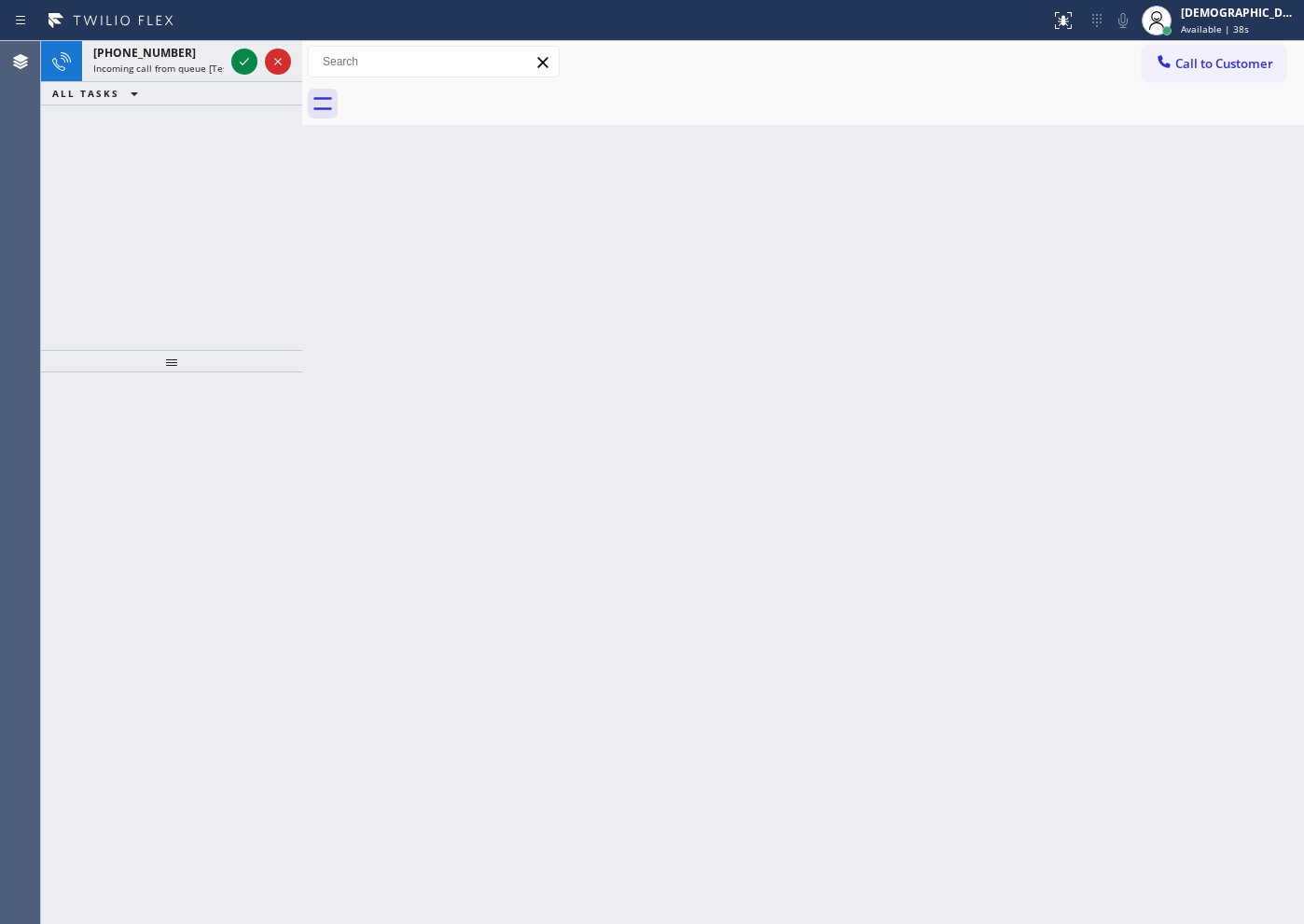
drag, startPoint x: 130, startPoint y: 248, endPoint x: 184, endPoint y: 178, distance: 88.4
click at [139, 244] on div "[PHONE_NUMBER] Incoming call from queue [Test] All ALL TASKS ALL TASKS ACTIVE T…" at bounding box center [171, 195] width 261 height 309
click at [241, 61] on icon at bounding box center [245, 62] width 23 height 23
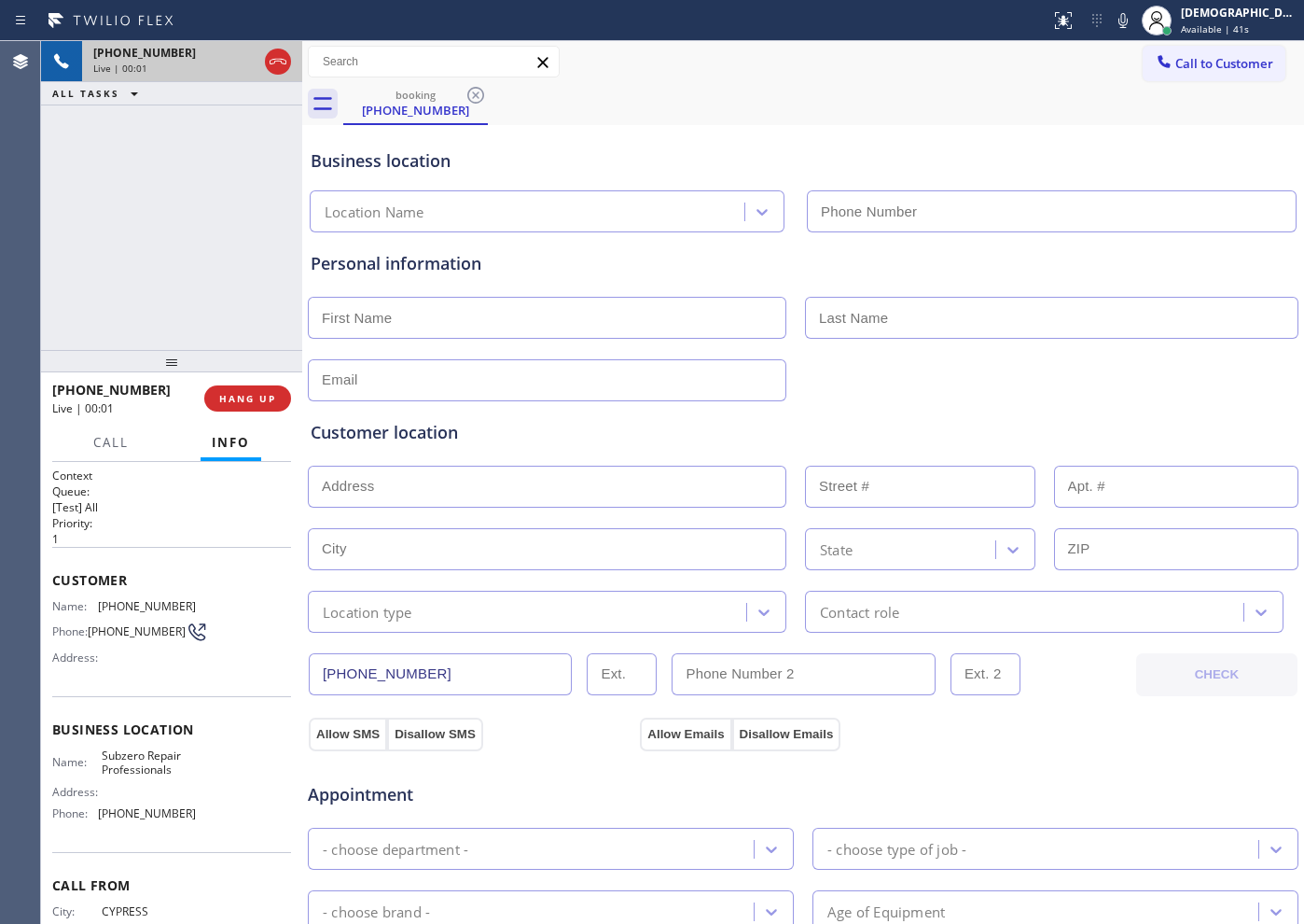
type input "[PHONE_NUMBER]"
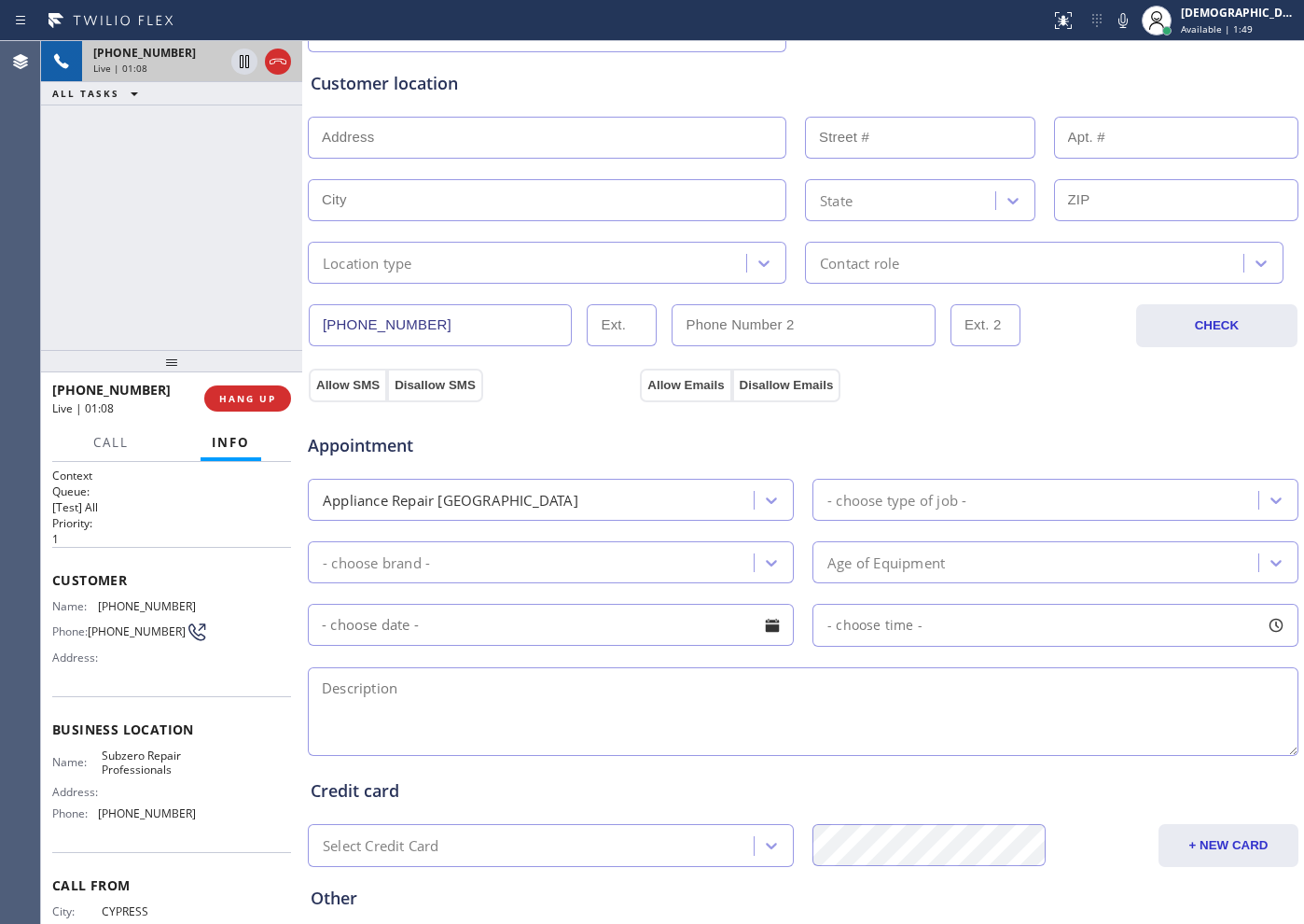
scroll to position [350, 0]
click at [897, 564] on div "Age of Equipment" at bounding box center [886, 561] width 117 height 22
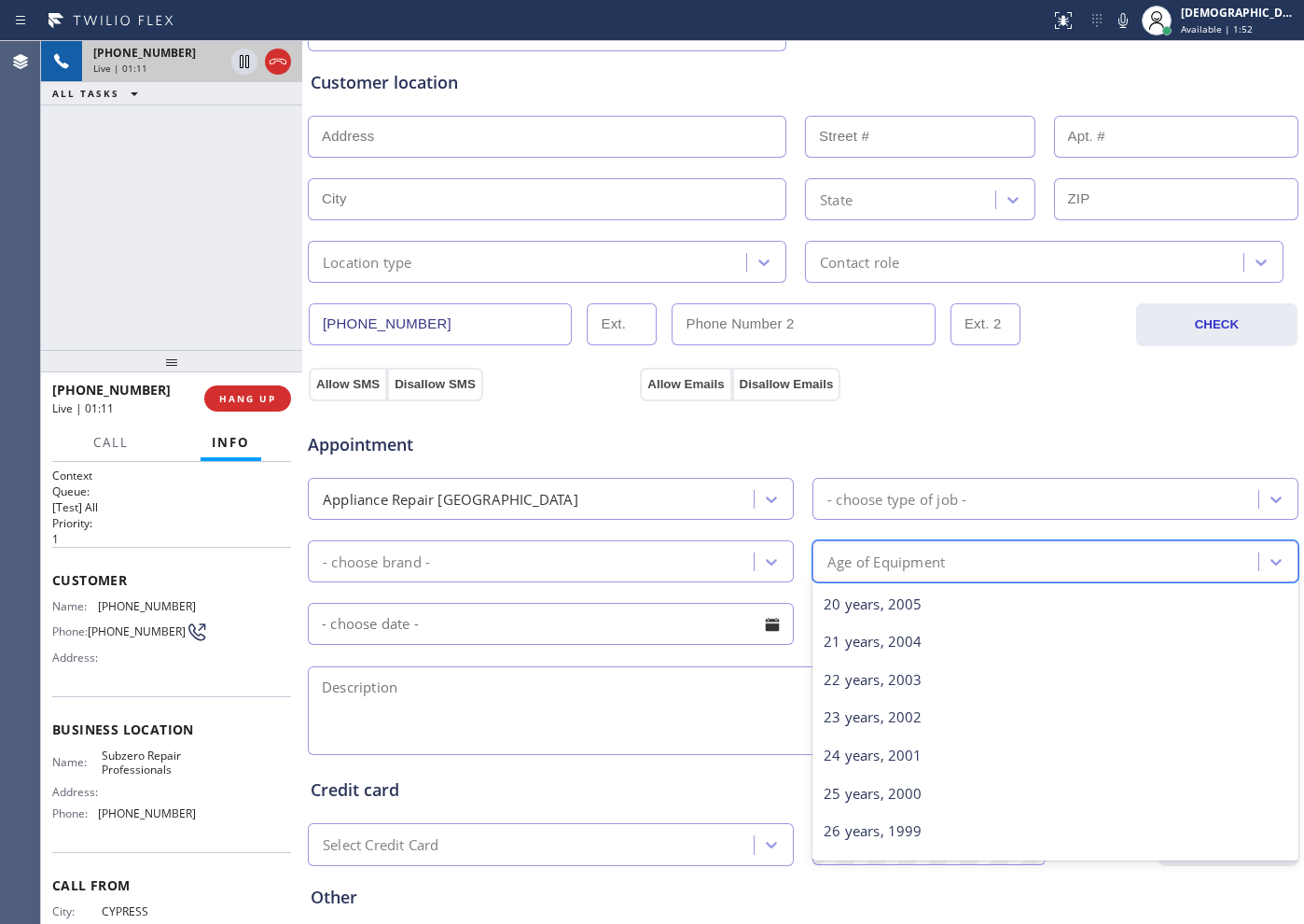
scroll to position [901, 0]
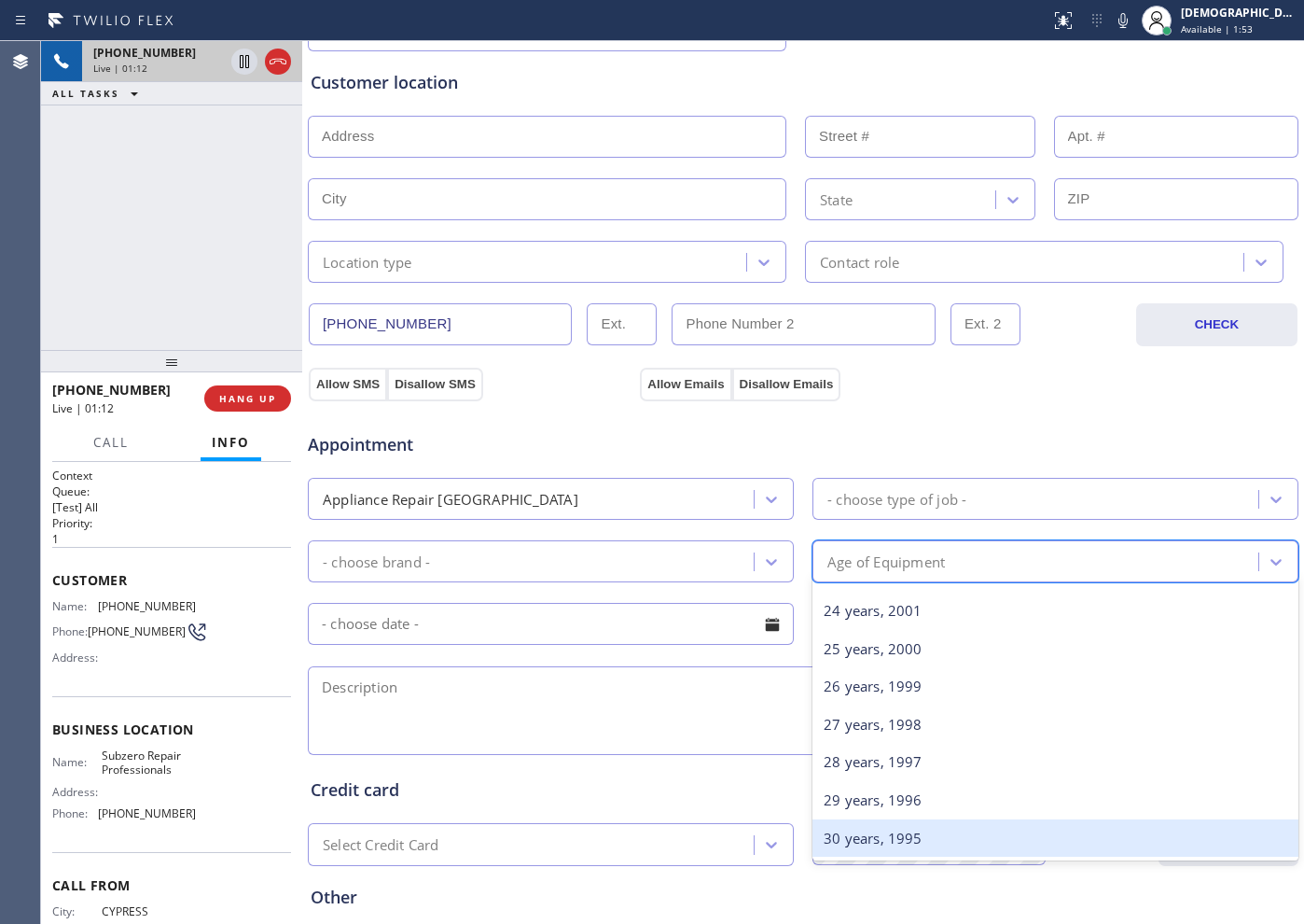
click at [995, 737] on div "30 years, 1995" at bounding box center [1055, 838] width 486 height 38
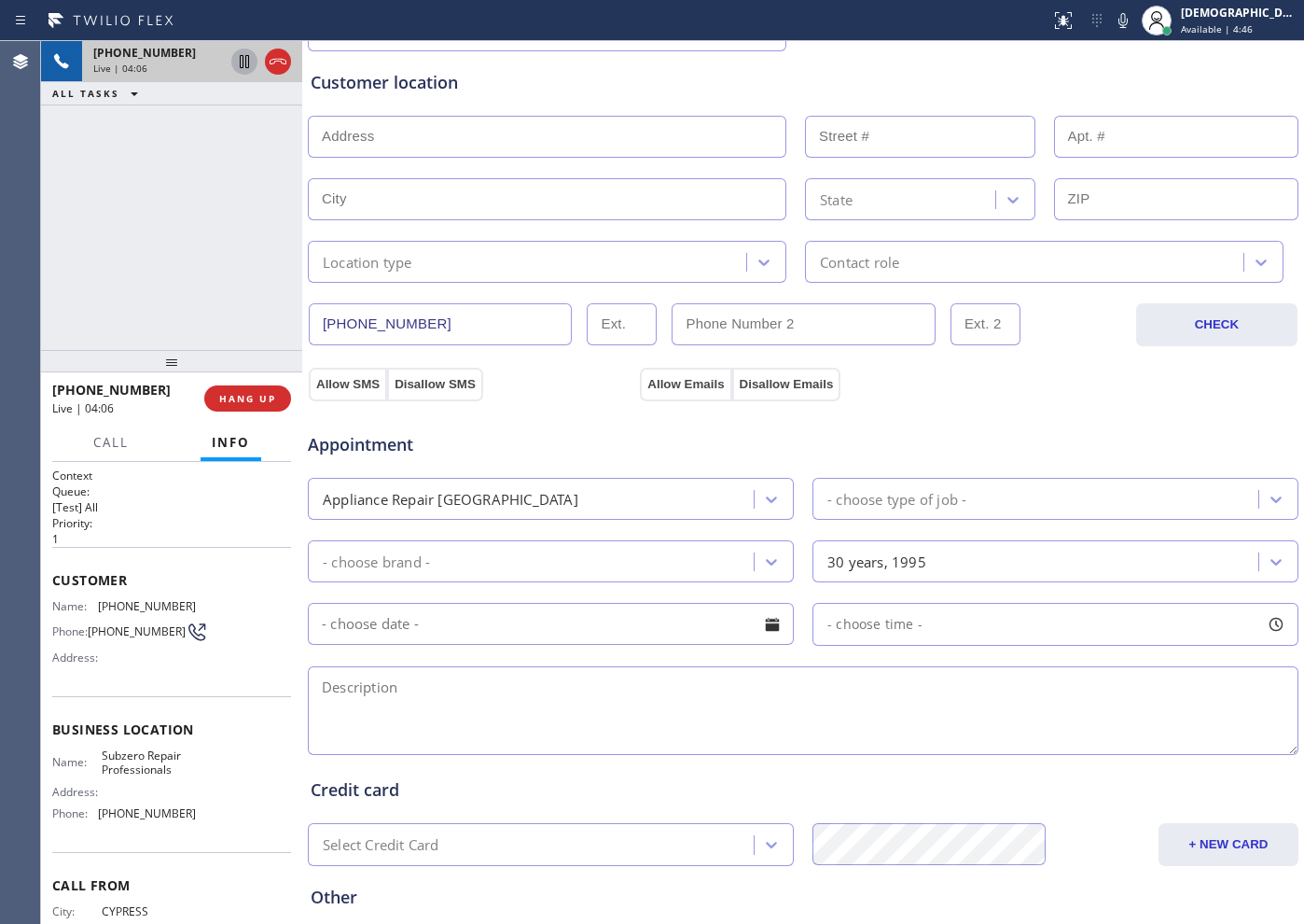
click at [237, 55] on icon at bounding box center [245, 62] width 23 height 23
click at [232, 58] on div at bounding box center [244, 62] width 26 height 23
drag, startPoint x: 445, startPoint y: 319, endPoint x: 303, endPoint y: 328, distance: 142.3
click at [303, 328] on div "[PHONE_NUMBER] Live | 06:04 ALL TASKS ALL TASKS ACTIVE TASKS TASKS IN WRAP UP […" at bounding box center [672, 482] width 1263 height 882
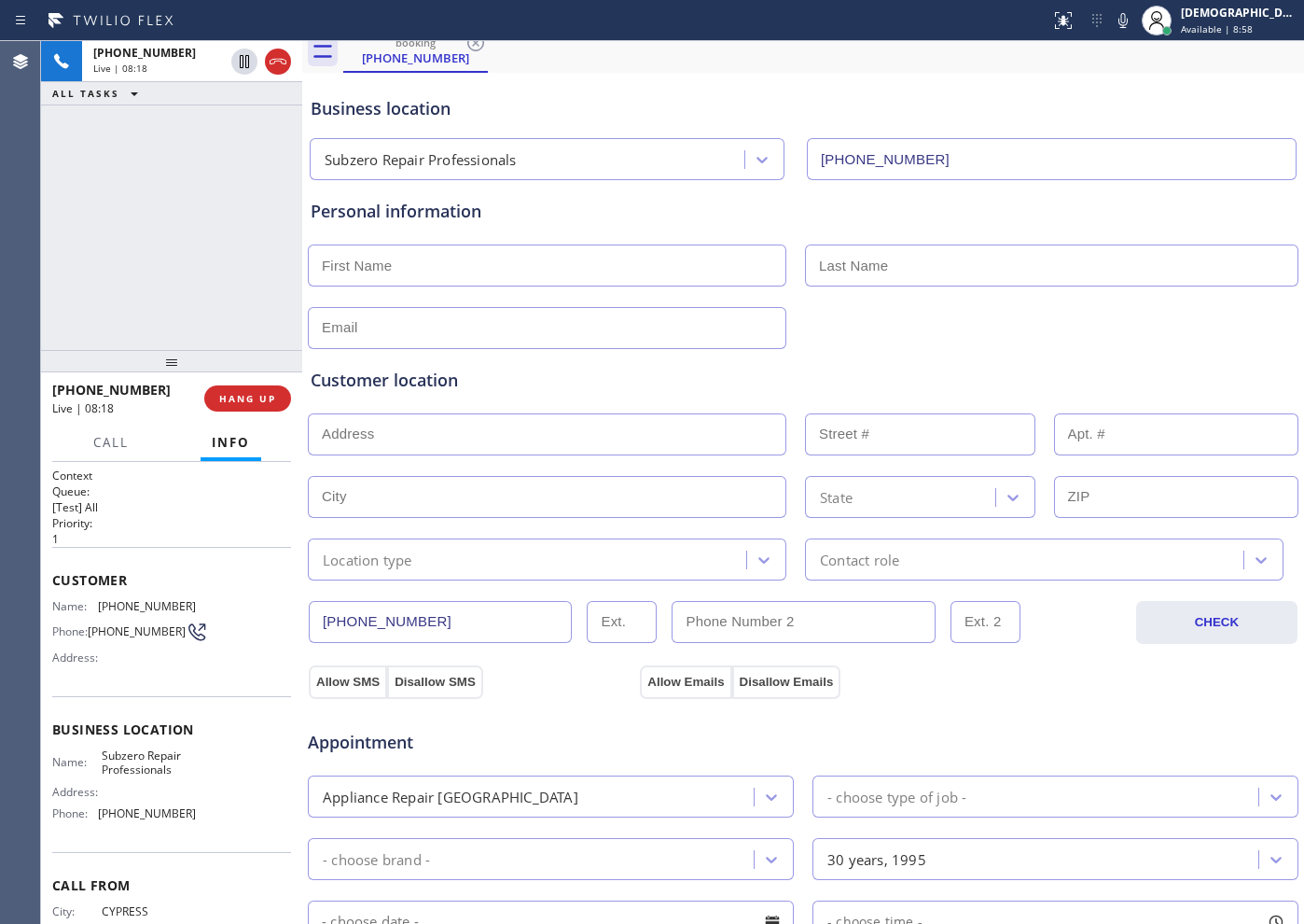
scroll to position [0, 0]
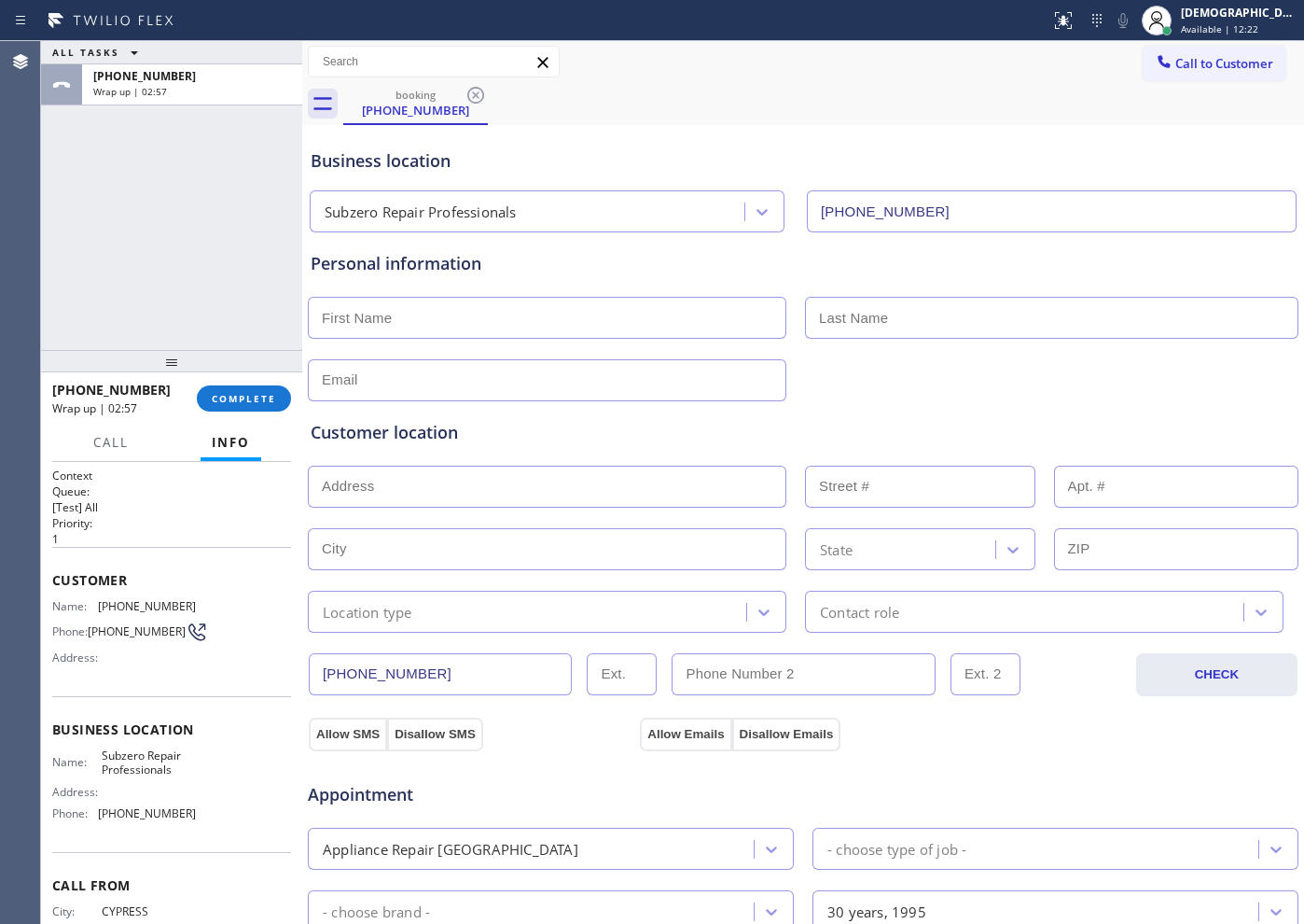
click at [418, 324] on input "text" at bounding box center [547, 317] width 478 height 42
paste input "[PERSON_NAME]"
click at [325, 316] on input "[PERSON_NAME]" at bounding box center [547, 317] width 478 height 42
type input "[PERSON_NAME]"
click at [848, 320] on input "text" at bounding box center [1052, 317] width 493 height 42
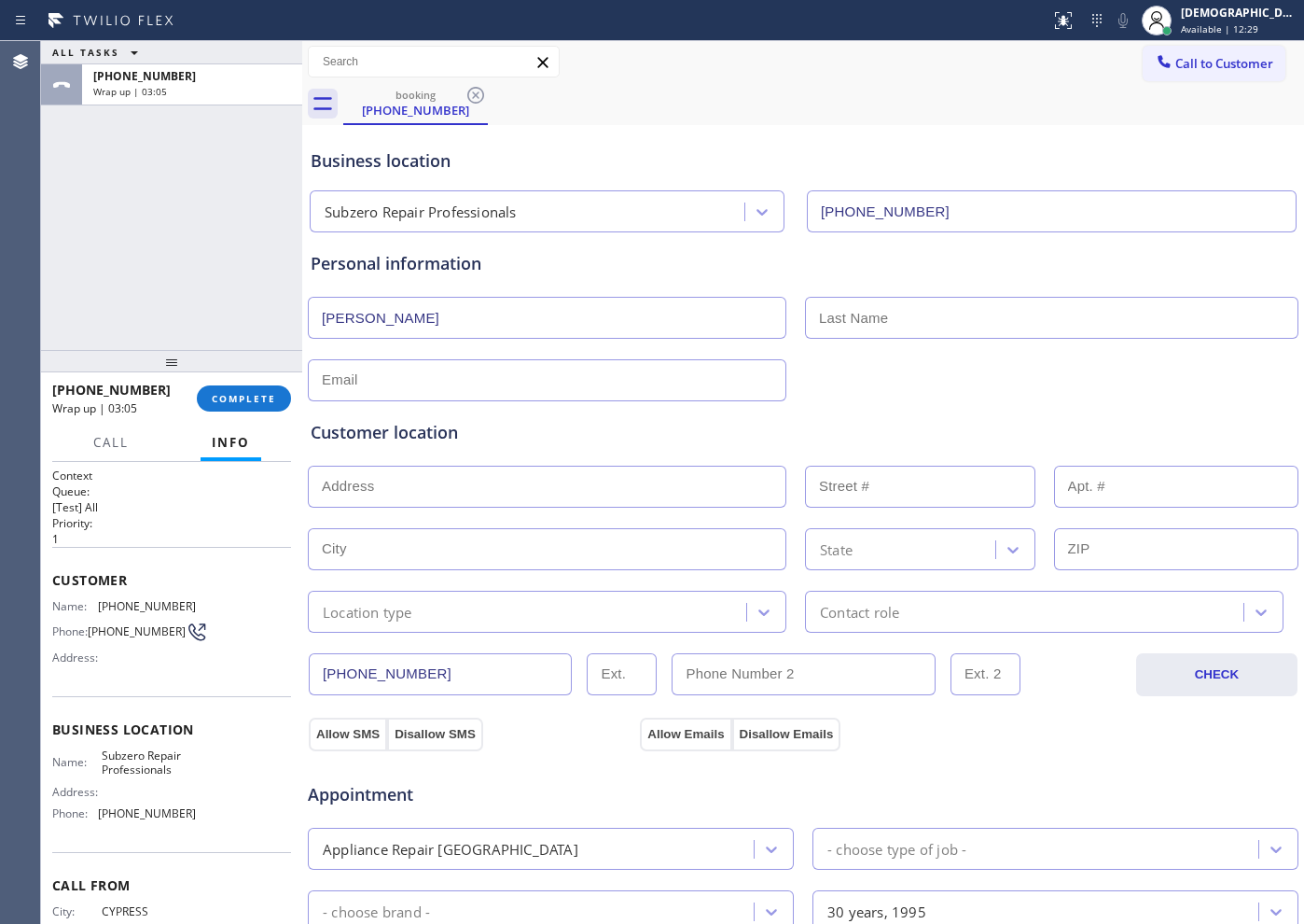
paste input "[PERSON_NAME]"
click at [812, 311] on input "[PERSON_NAME]" at bounding box center [1052, 317] width 493 height 42
type input "[PERSON_NAME]"
click at [564, 378] on input "text" at bounding box center [547, 380] width 478 height 42
paste input "[EMAIL_ADDRESS][DOMAIN_NAME]"
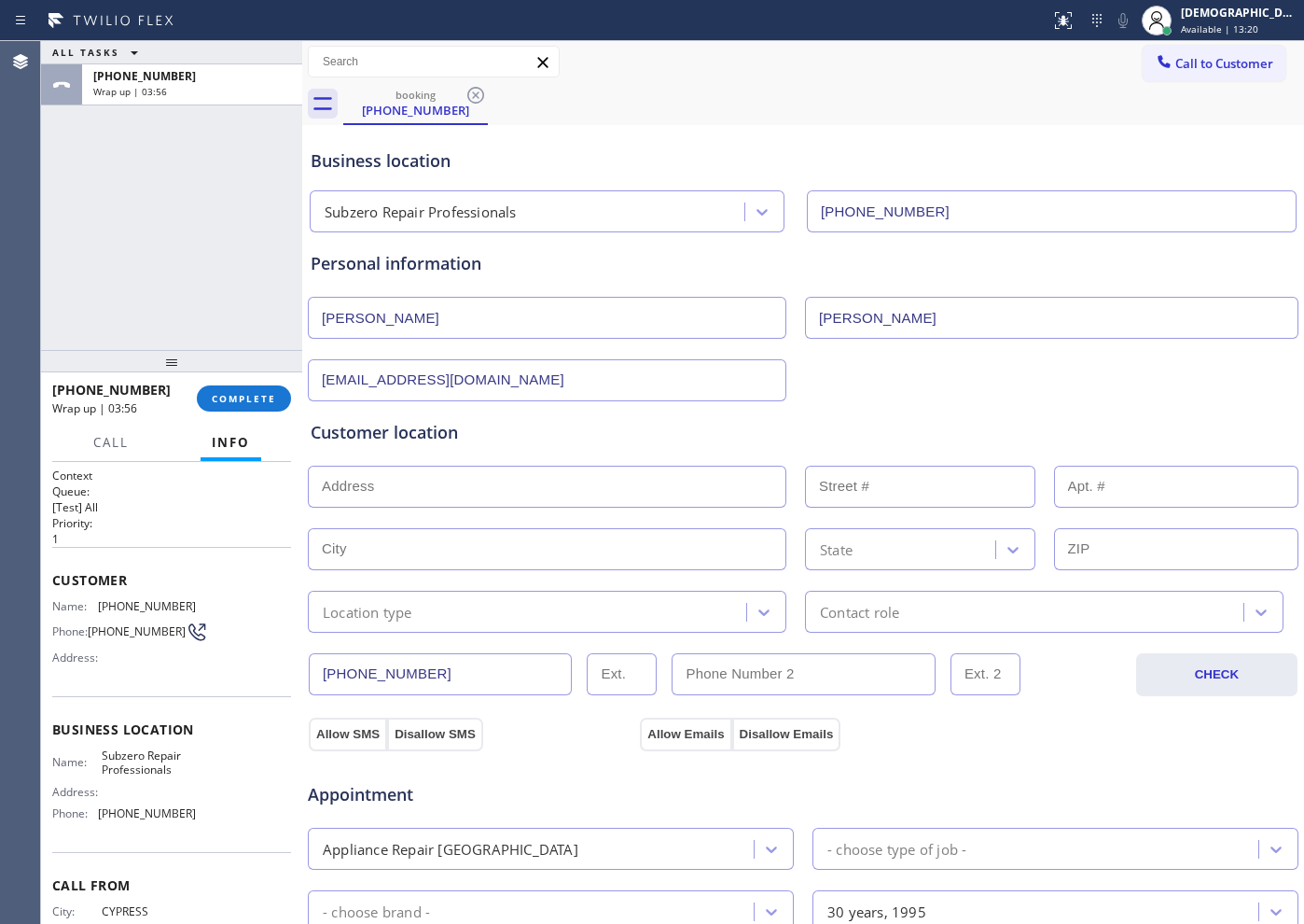
click at [327, 379] on input "[EMAIL_ADDRESS][DOMAIN_NAME]" at bounding box center [547, 380] width 478 height 42
type input "[EMAIL_ADDRESS][DOMAIN_NAME]"
click at [427, 479] on input "text" at bounding box center [547, 487] width 478 height 42
paste input "[STREET_ADDRESS]"
type input "[STREET_ADDRESS]"
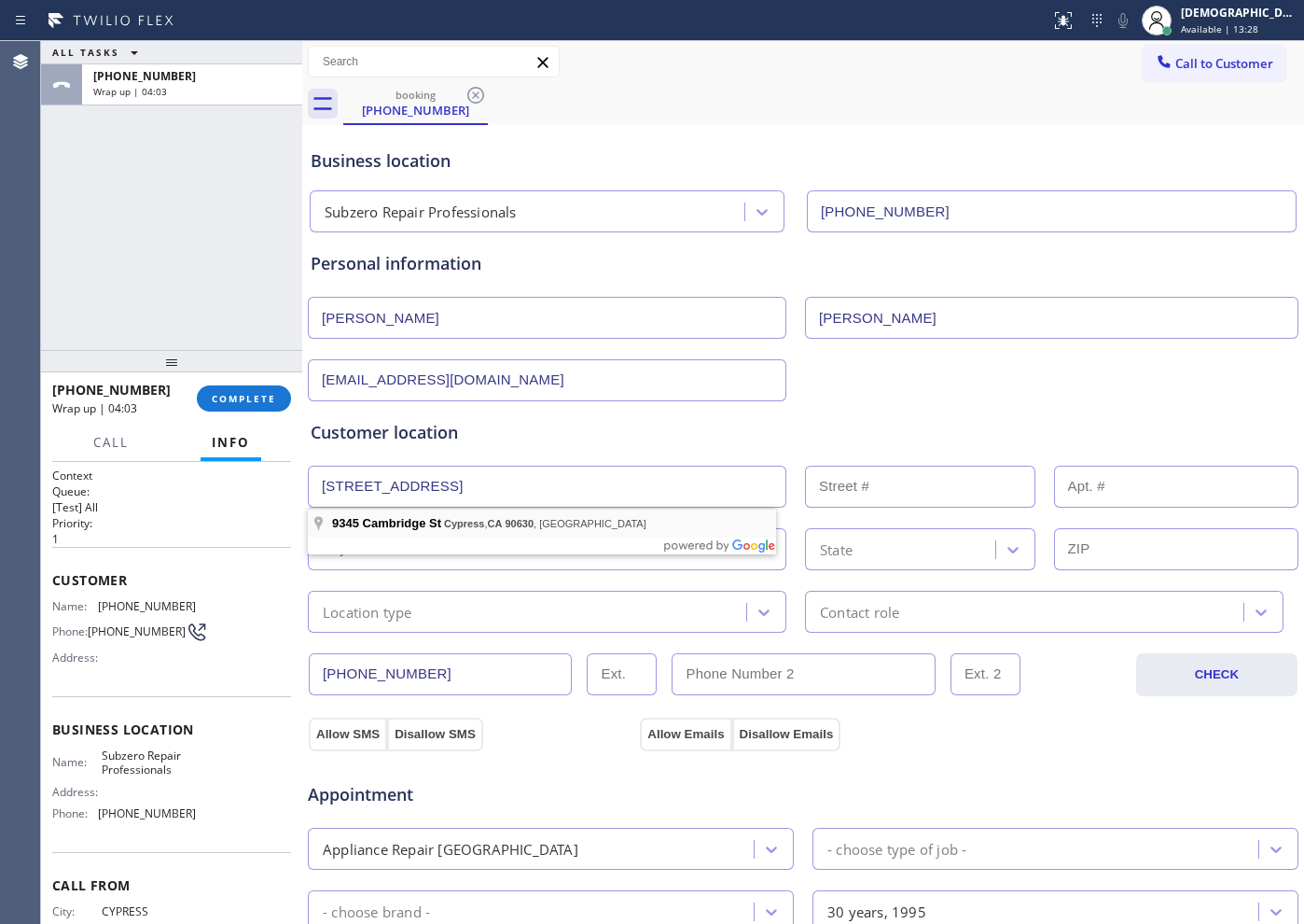
type input "9345"
type input "Cypress"
type input "90630"
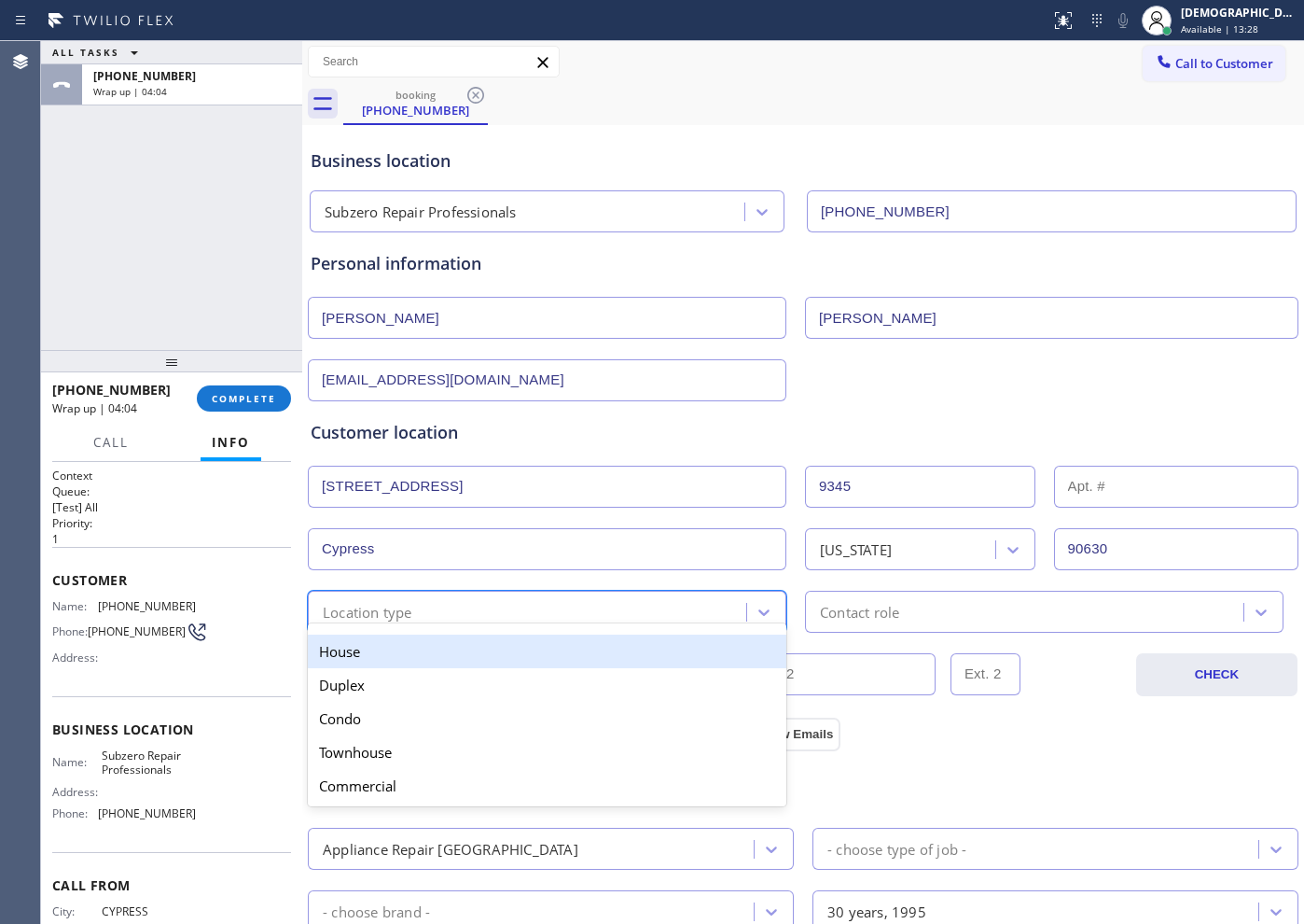
click at [431, 611] on div "Location type" at bounding box center [530, 612] width 432 height 32
drag, startPoint x: 426, startPoint y: 651, endPoint x: 443, endPoint y: 651, distance: 17.0
click at [435, 651] on div "House" at bounding box center [547, 651] width 478 height 33
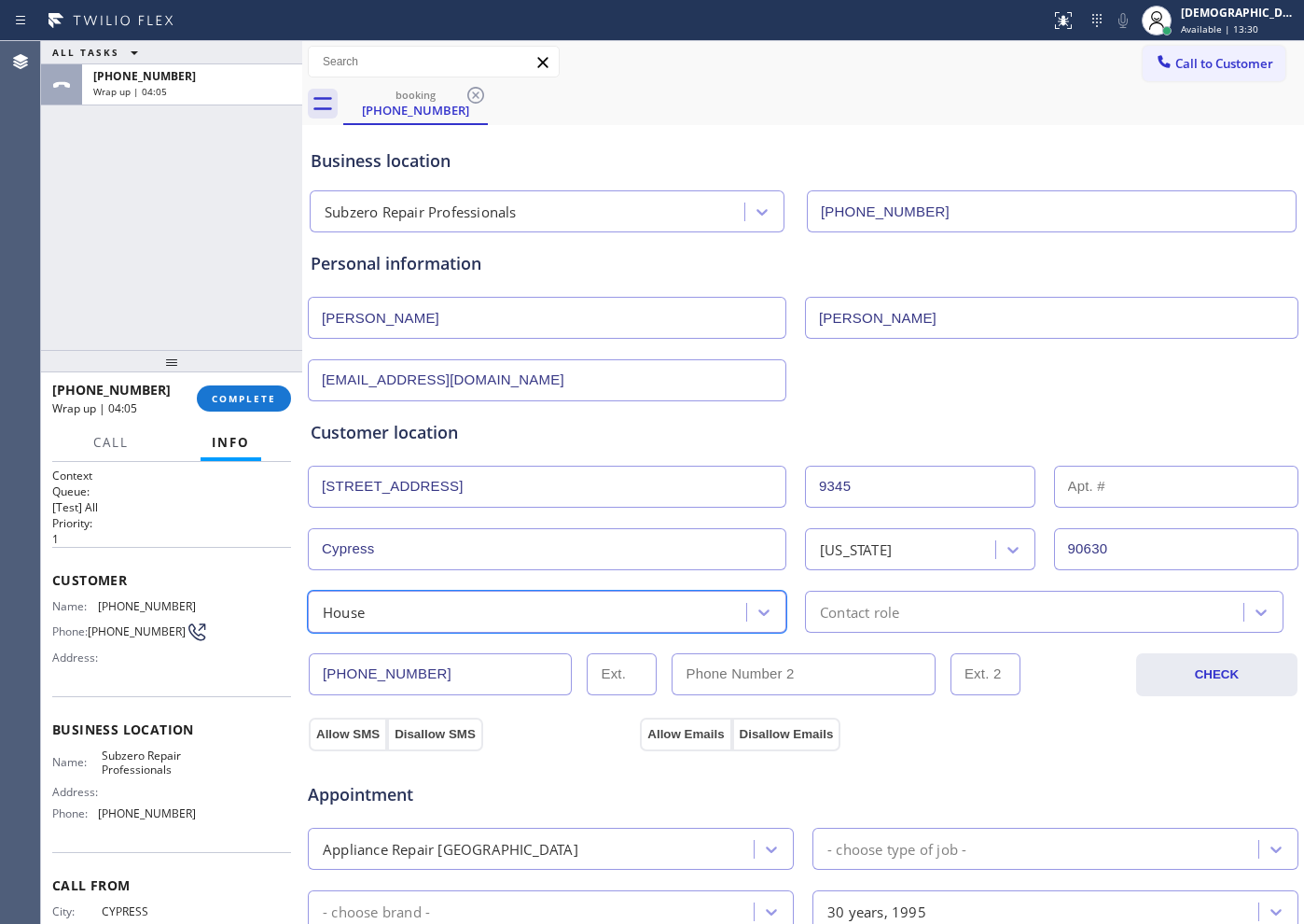
click at [867, 612] on div "Contact role" at bounding box center [859, 612] width 79 height 22
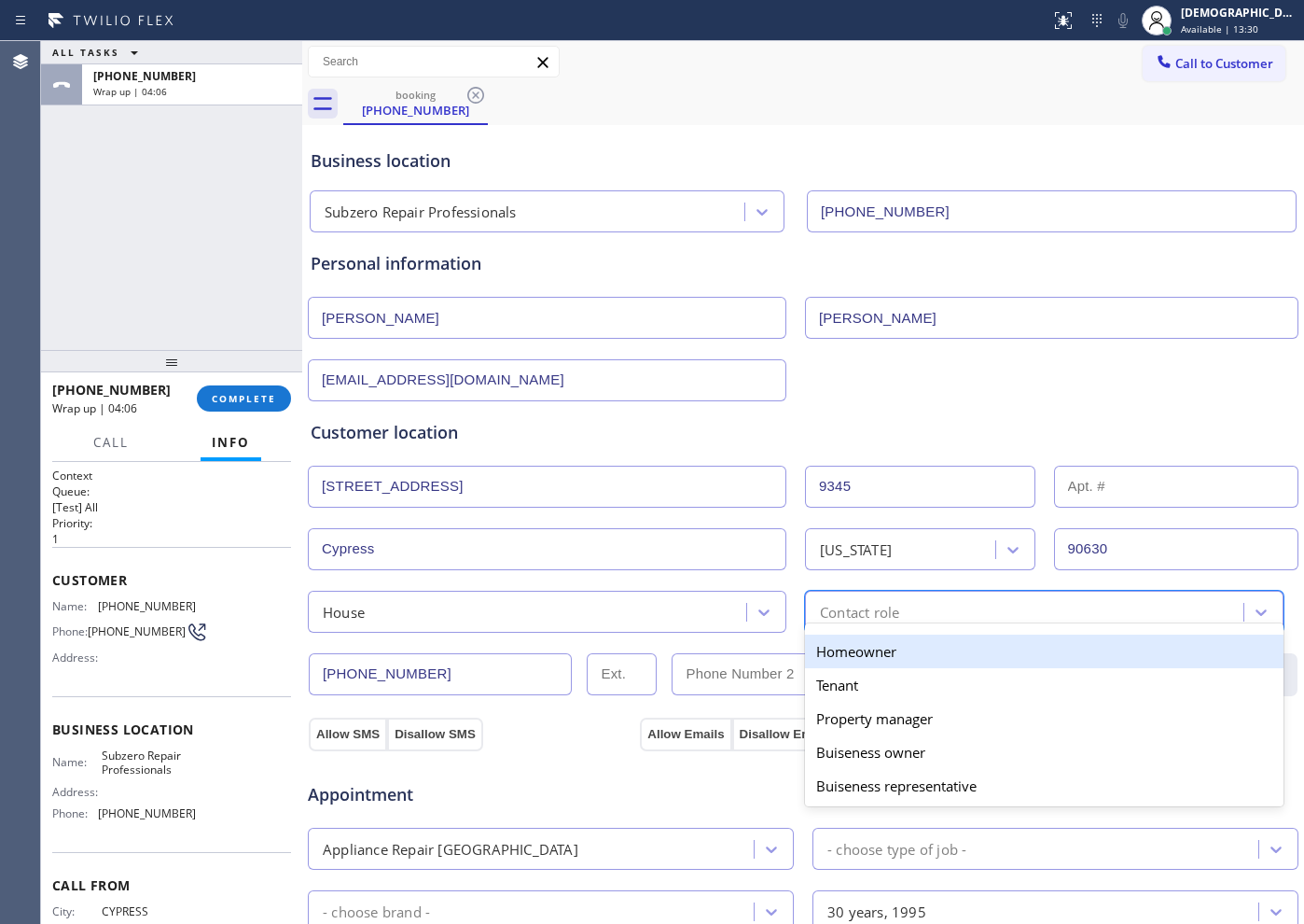
drag, startPoint x: 841, startPoint y: 651, endPoint x: 829, endPoint y: 653, distance: 12.2
click at [840, 653] on div "Homeowner" at bounding box center [1044, 651] width 478 height 33
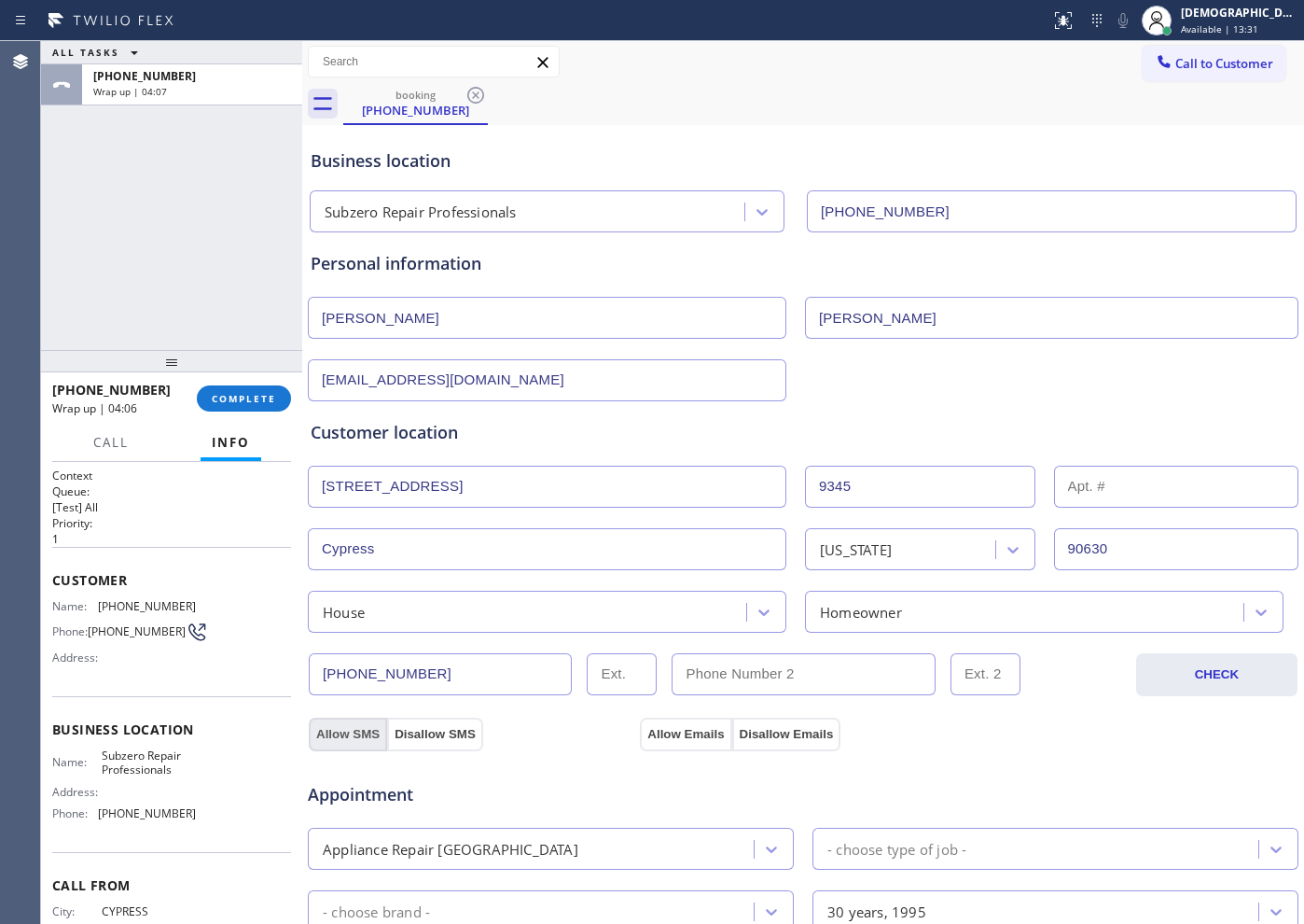
drag, startPoint x: 341, startPoint y: 724, endPoint x: 576, endPoint y: 738, distance: 235.4
click at [344, 724] on button "Allow SMS" at bounding box center [348, 733] width 78 height 33
click at [666, 735] on button "Allow Emails" at bounding box center [686, 733] width 91 height 33
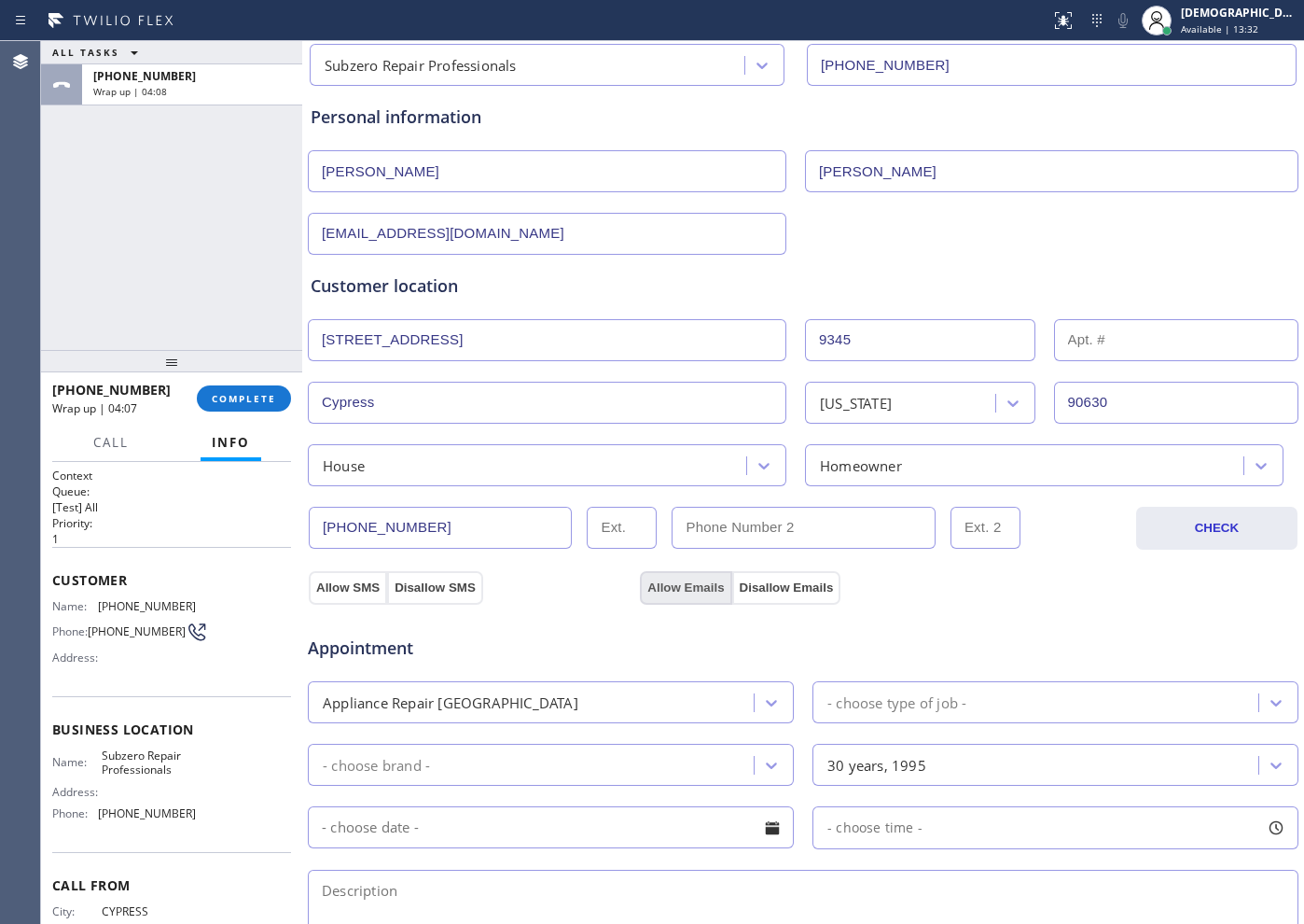
scroll to position [350, 0]
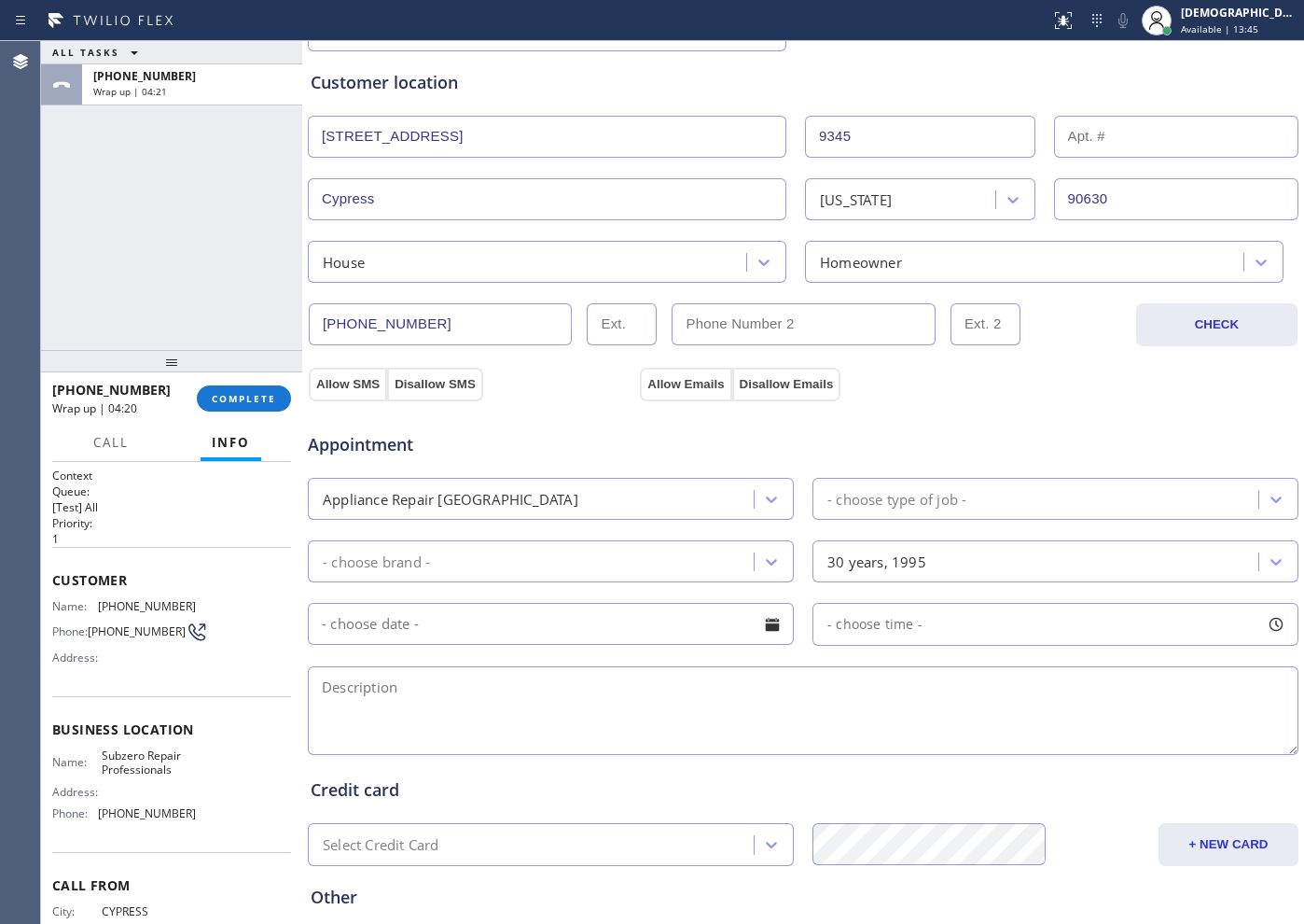
click at [414, 686] on textarea at bounding box center [803, 710] width 991 height 89
paste textarea "GE monogram / Fridge / the freezer is not cooling / / 30 years"
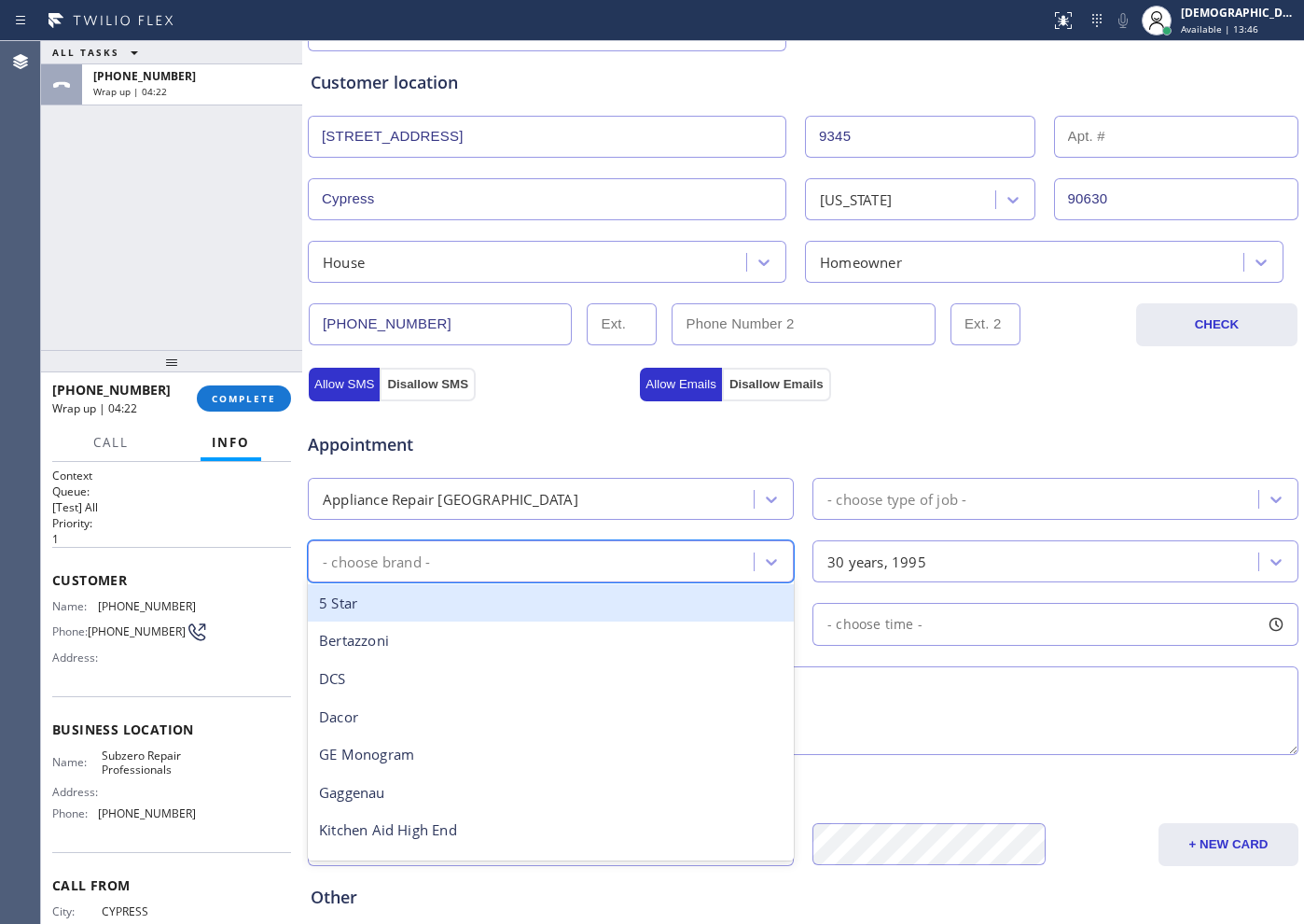
click at [516, 570] on div "- choose brand -" at bounding box center [533, 561] width 440 height 32
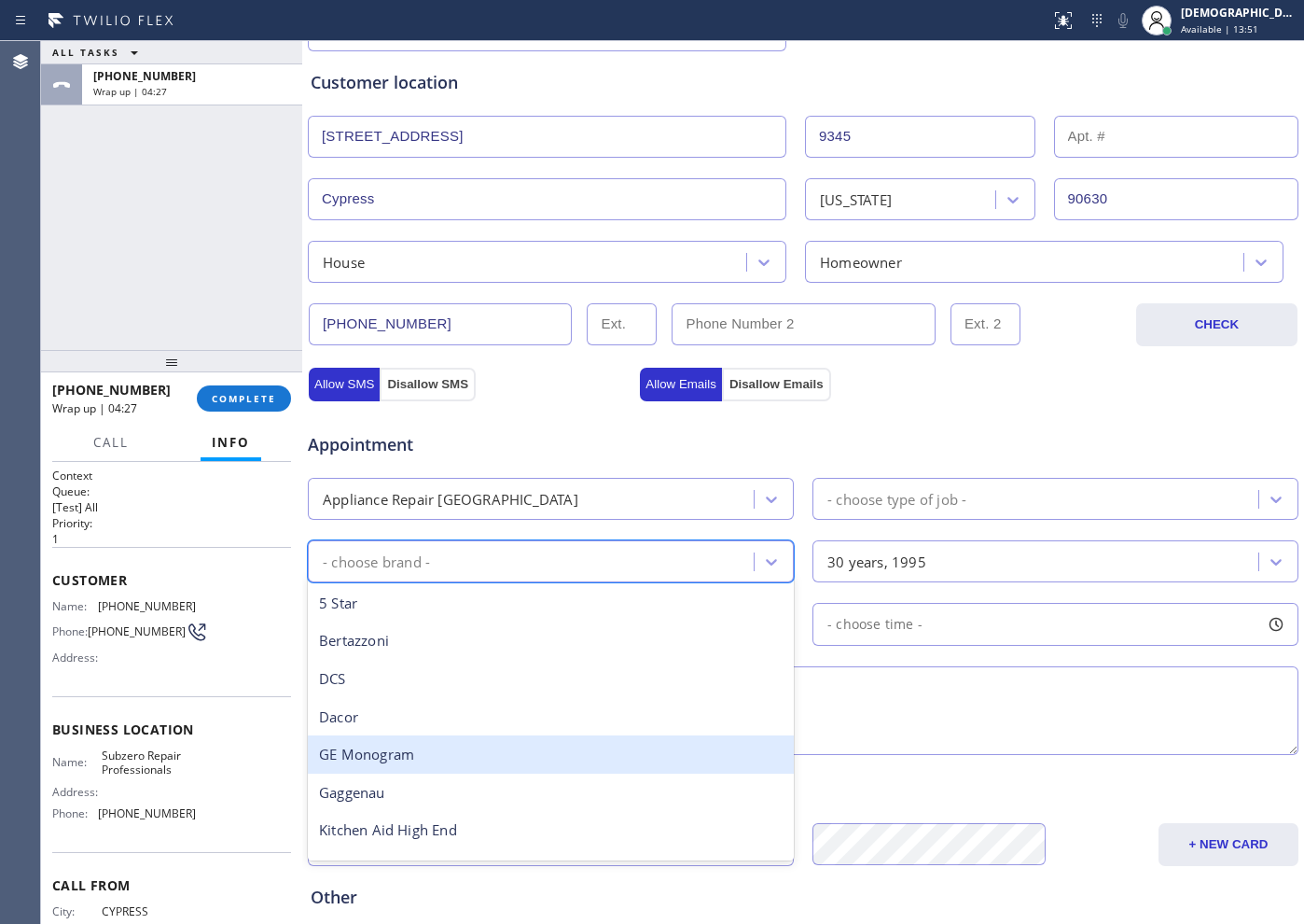
click at [421, 737] on div "GE Monogram" at bounding box center [551, 754] width 486 height 38
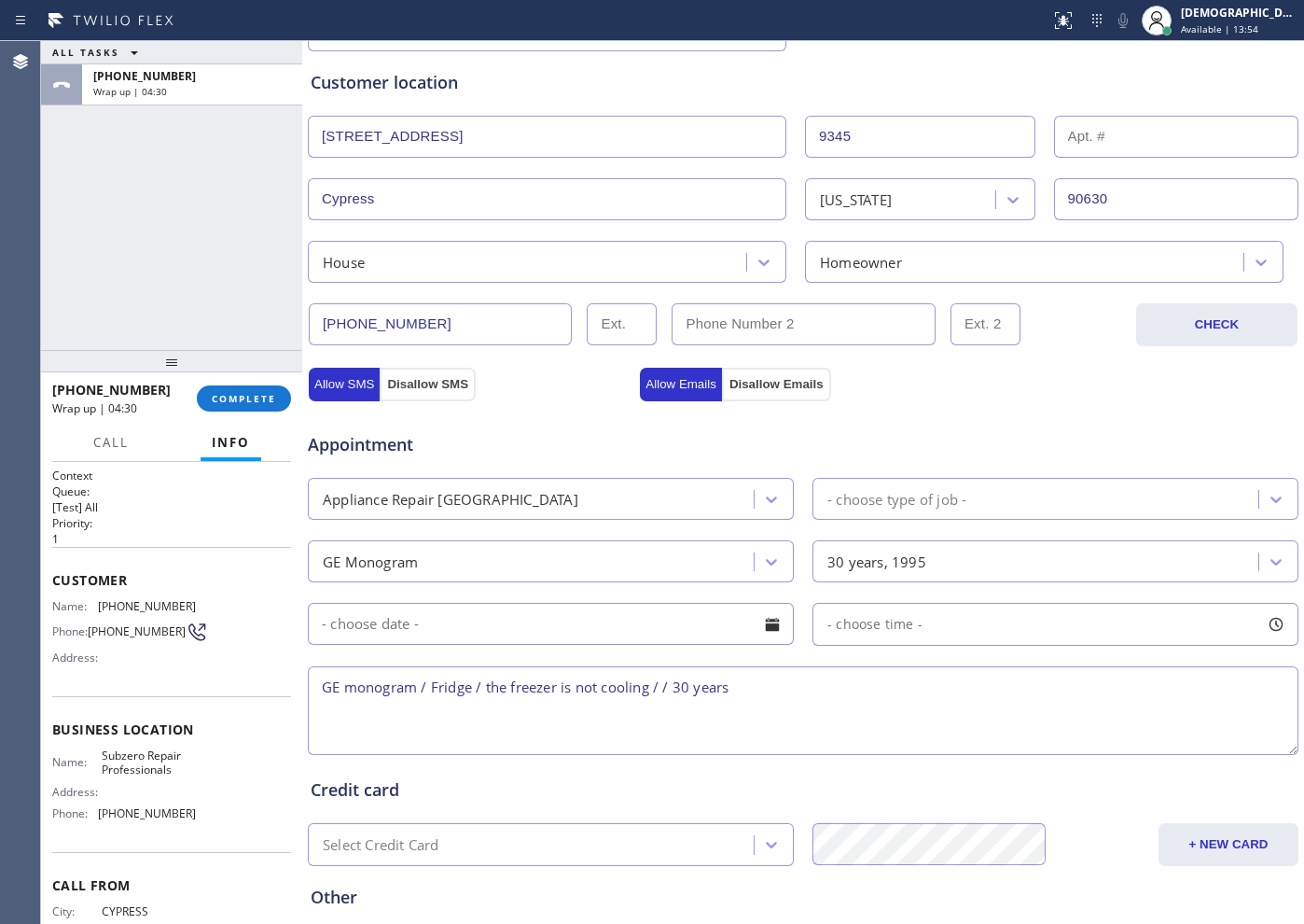
click at [805, 689] on textarea "GE monogram / Fridge / the freezer is not cooling / / 30 years" at bounding box center [803, 710] width 991 height 89
click at [850, 695] on textarea "GE monogram / Fridge / the freezer is not cooling / / 30 years / House HO /" at bounding box center [803, 710] width 991 height 89
paste textarea "[STREET_ADDRESS]"
click at [954, 686] on textarea "GE monogram / Fridge / the freezer is not cooling / / 30 years / House HO / [ST…" at bounding box center [803, 710] width 991 height 89
click at [189, 737] on div "Name: Subzero Repair Professionals Address: Phone: [PHONE_NUMBER]" at bounding box center [171, 788] width 239 height 80
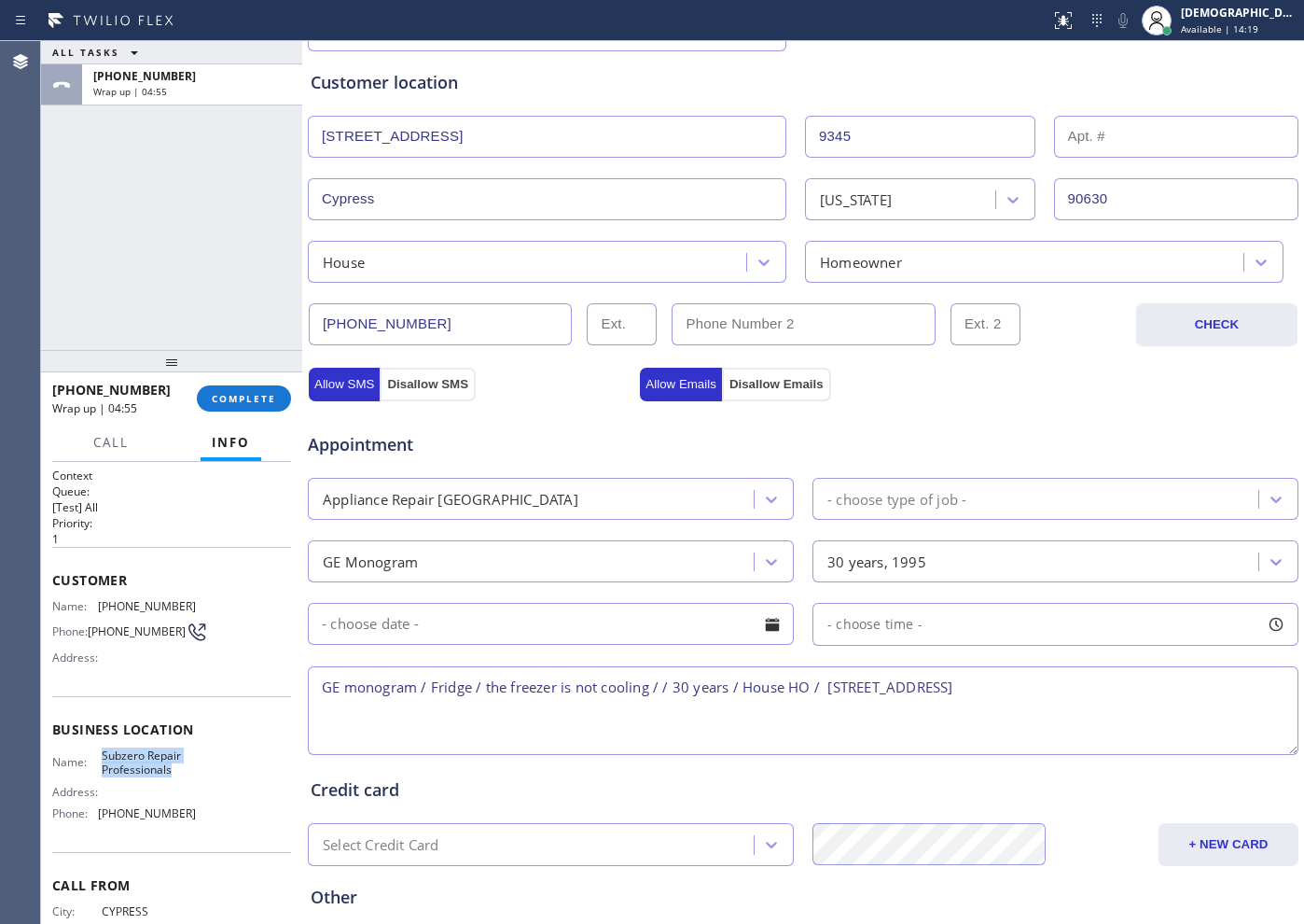
drag, startPoint x: 171, startPoint y: 780, endPoint x: 99, endPoint y: 767, distance: 73.2
click at [102, 737] on span "Subzero Repair Professionals" at bounding box center [149, 762] width 93 height 29
copy span "Subzero Repair Professionals"
click at [1090, 677] on textarea "GE monogram / Fridge / the freezer is not cooling / / 30 years / House HO / [ST…" at bounding box center [803, 710] width 991 height 89
paste textarea "Subzero Repair Professionals"
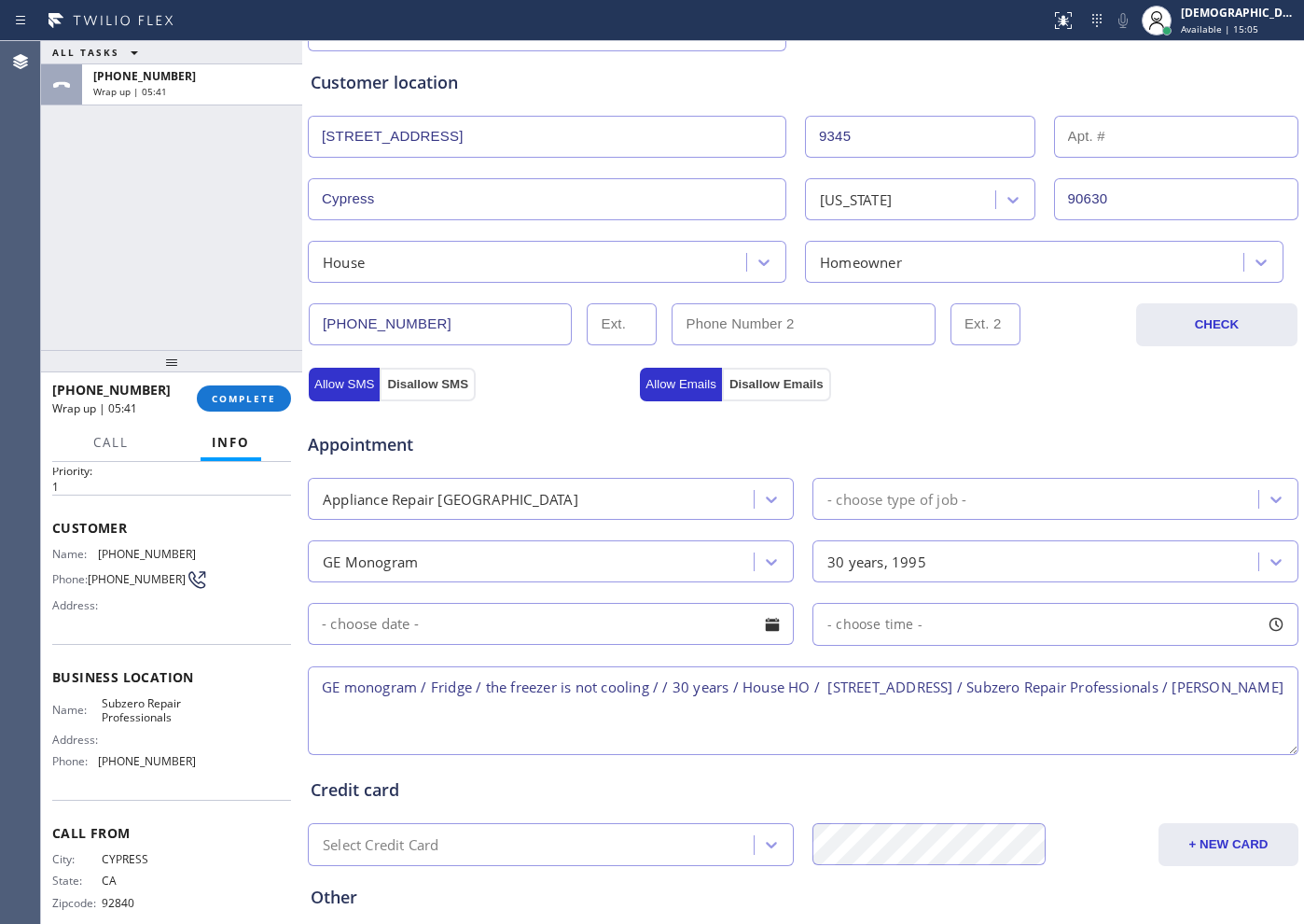
scroll to position [81, 0]
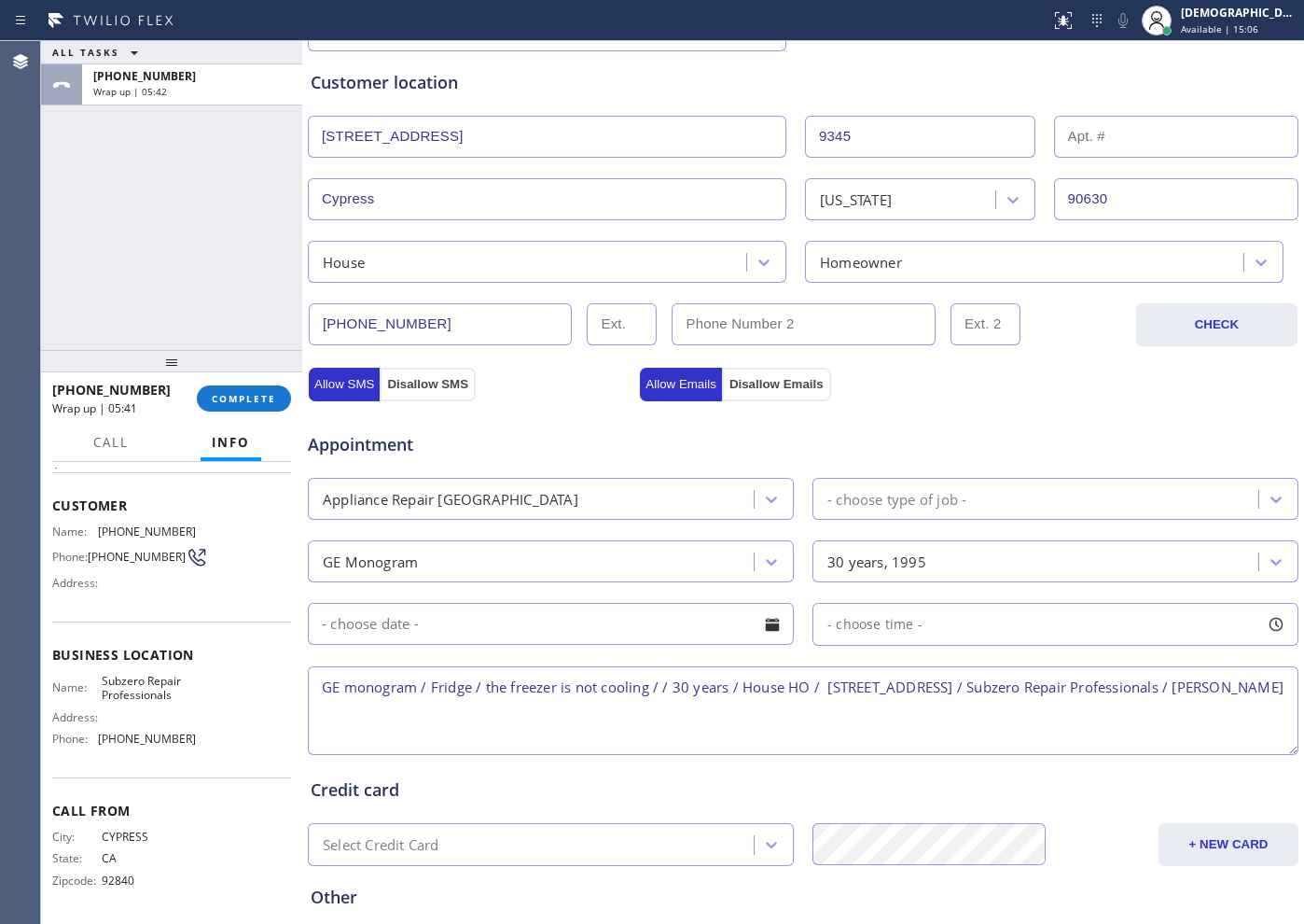
type textarea "GE monogram / Fridge / the freezer is not cooling / / 30 years / House HO / [ST…"
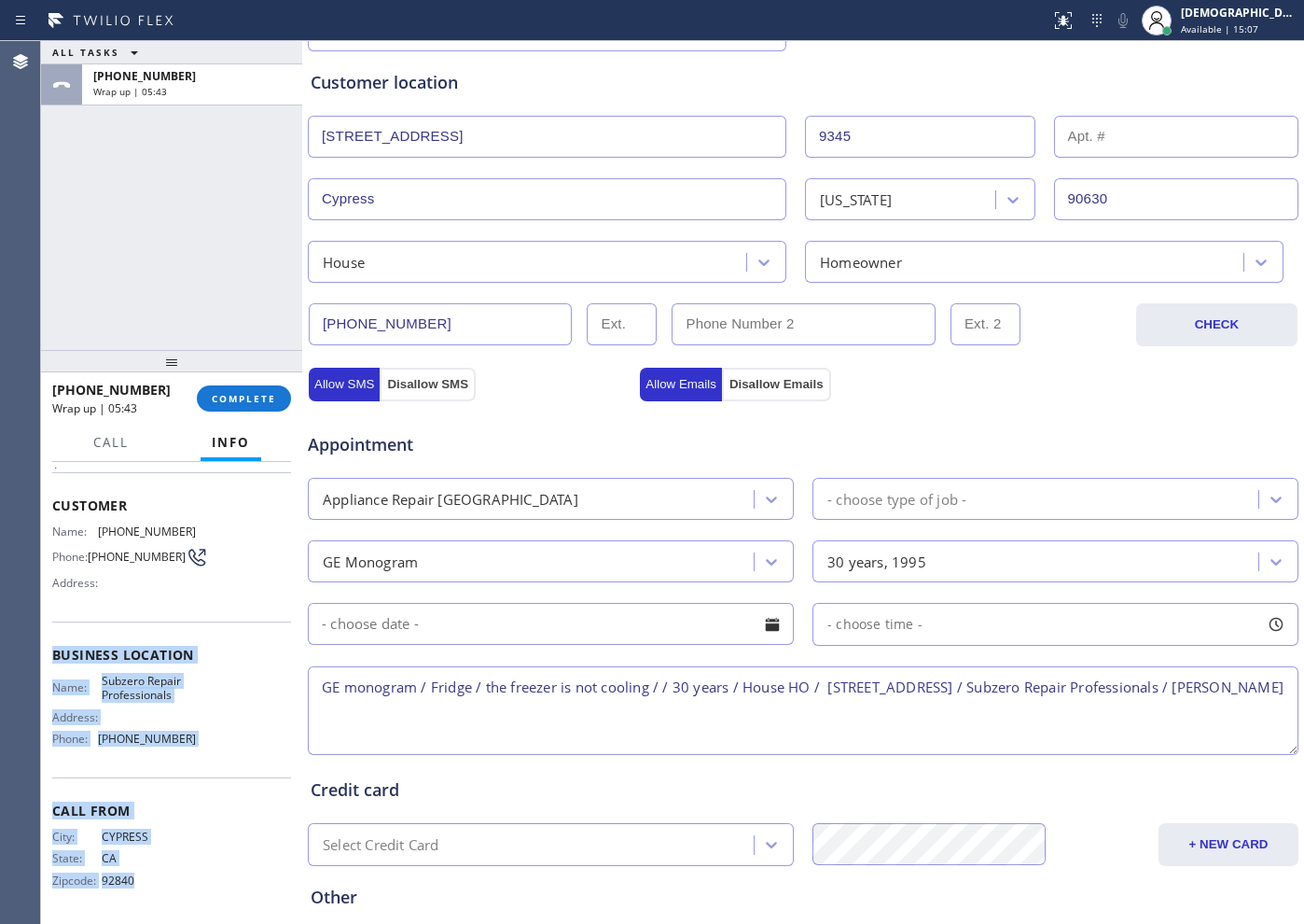
drag, startPoint x: 150, startPoint y: 841, endPoint x: 49, endPoint y: 660, distance: 207.3
click at [49, 660] on div "Context Queue: [Test] All Priority: 1 Customer Name: [PHONE_NUMBER] Phone: [PHO…" at bounding box center [171, 693] width 261 height 462
click at [231, 707] on div "Name: Subzero Repair Professionals Address: Phone: [PHONE_NUMBER]" at bounding box center [171, 713] width 239 height 80
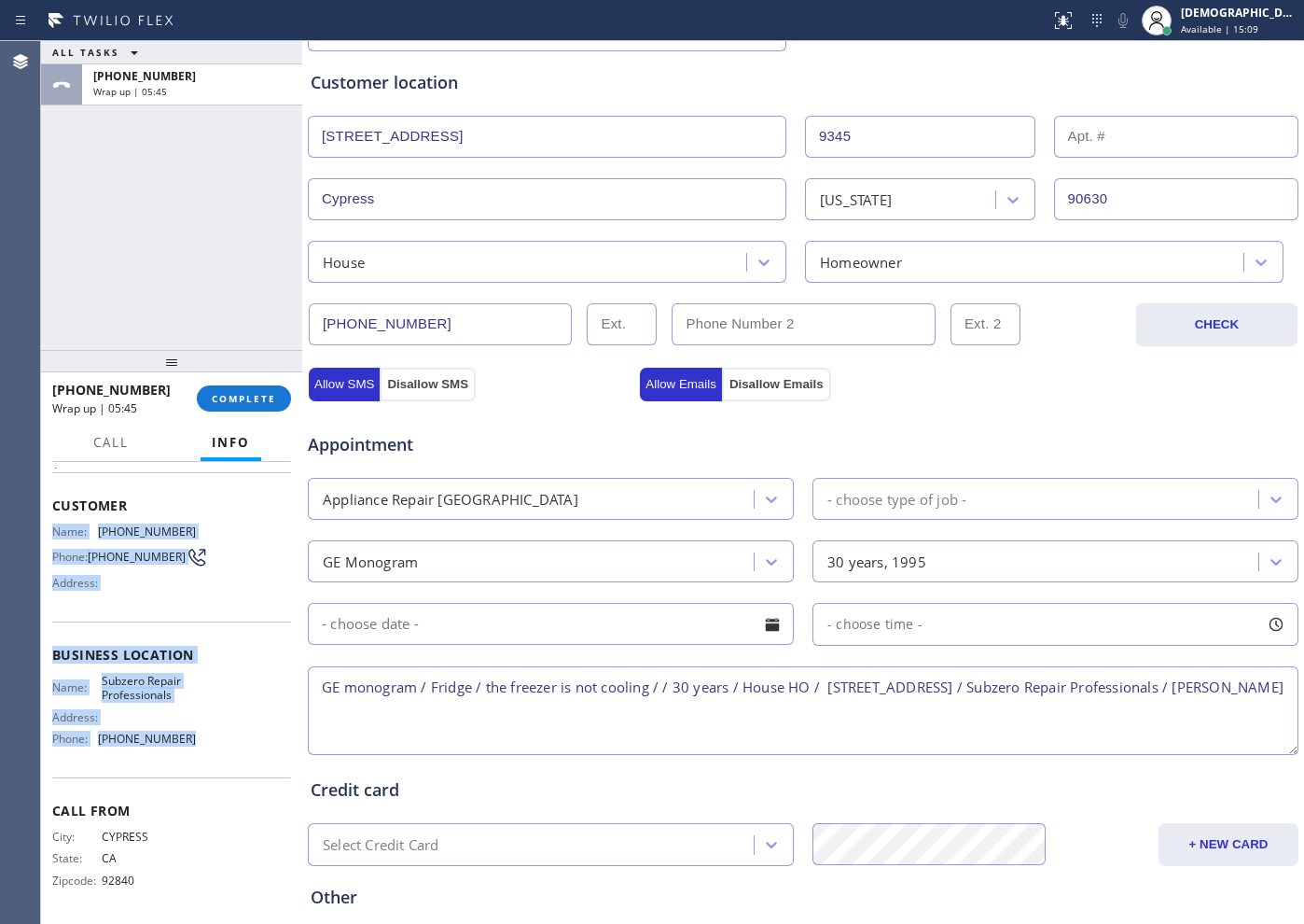
drag, startPoint x: 198, startPoint y: 740, endPoint x: 49, endPoint y: 518, distance: 267.4
click at [49, 518] on div "Context Queue: [Test] All Priority: 1 Customer Name: [PHONE_NUMBER] Phone: [PHO…" at bounding box center [171, 693] width 261 height 462
copy div "Name: [PHONE_NUMBER] Phone: [PHONE_NUMBER] Address: Business location Name: Sub…"
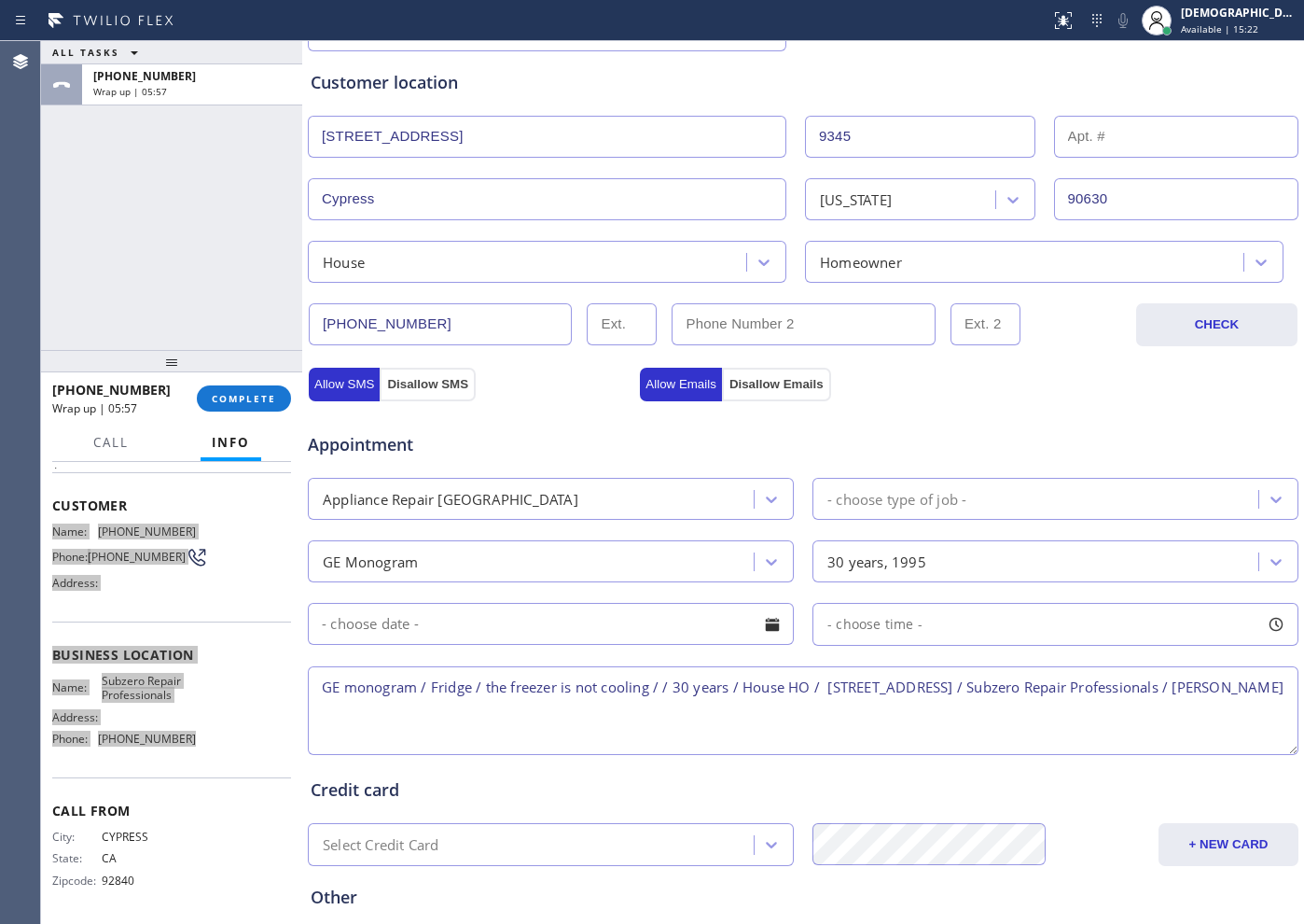
scroll to position [0, 0]
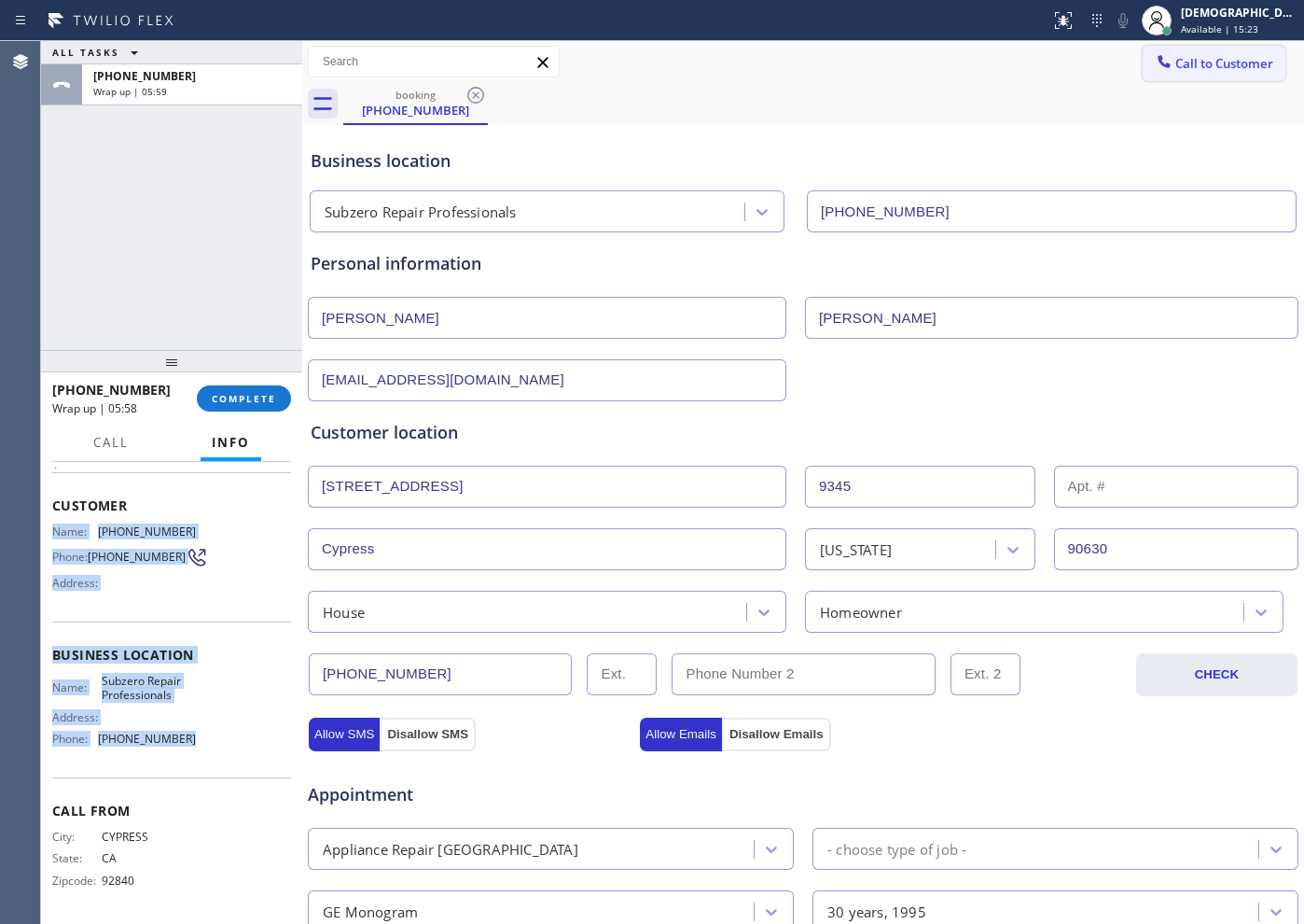
click at [1191, 59] on span "Call to Customer" at bounding box center [1224, 64] width 98 height 17
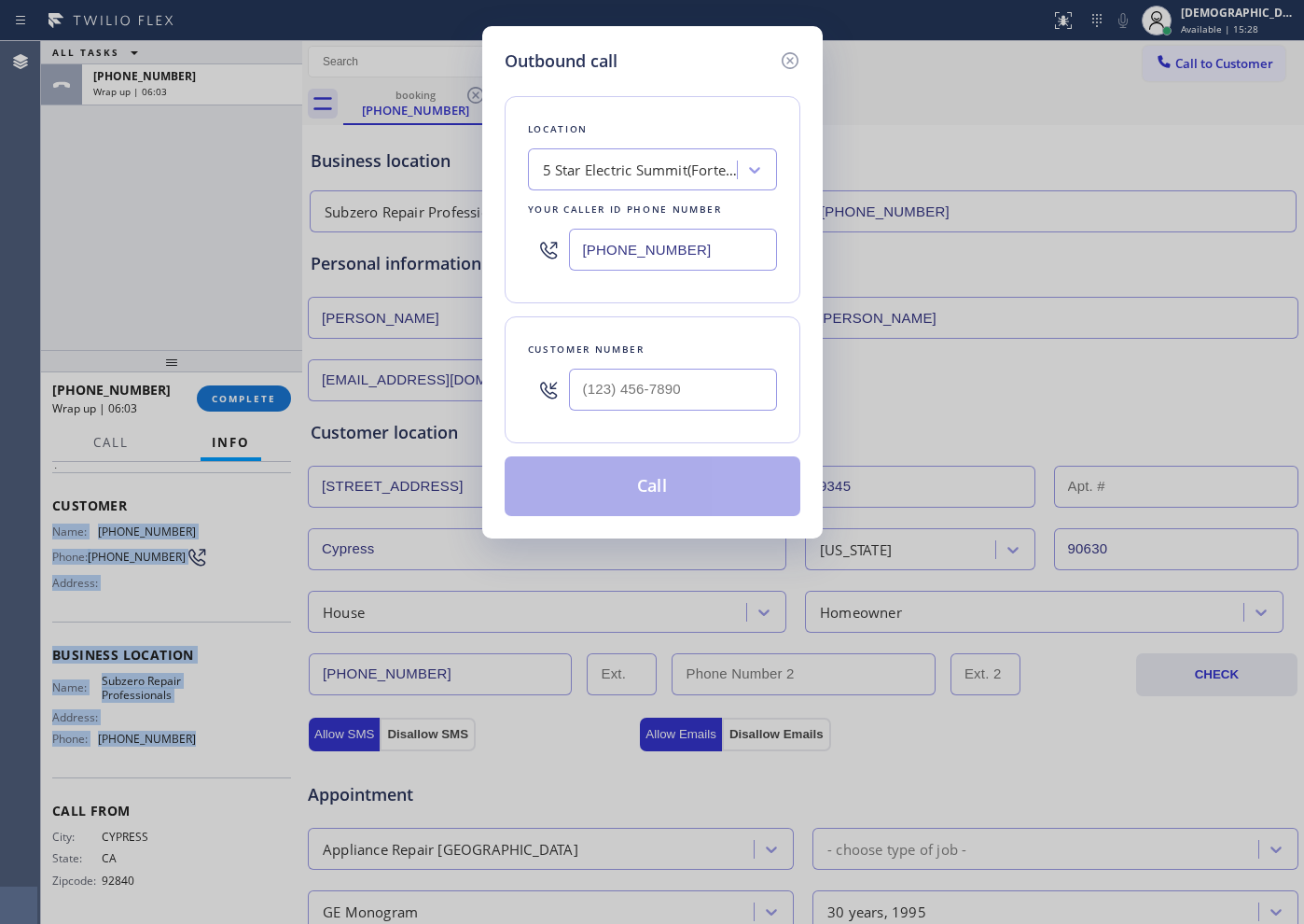
click at [712, 252] on input "[PHONE_NUMBER]" at bounding box center [672, 250] width 208 height 42
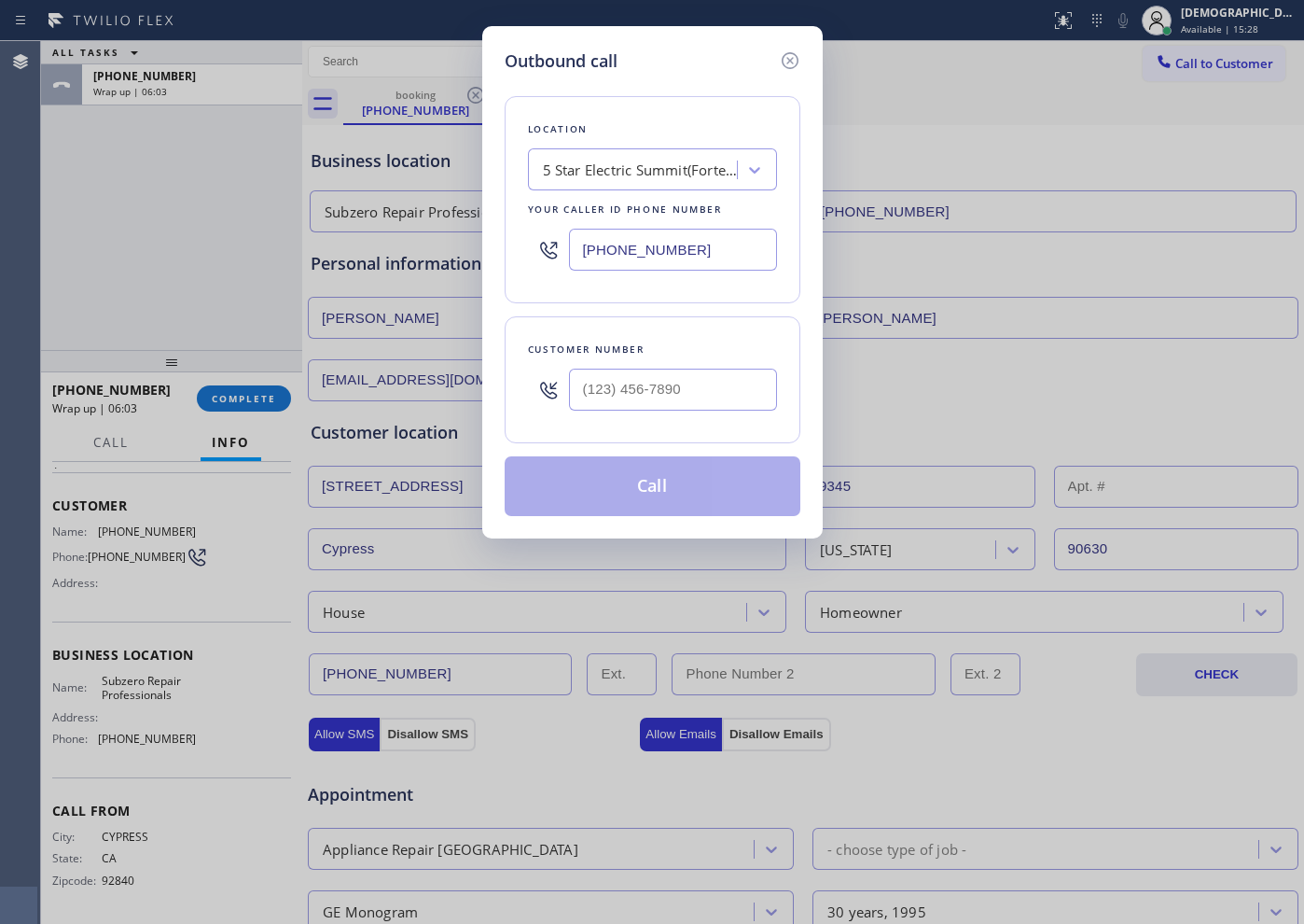
click at [711, 252] on input "[PHONE_NUMBER]" at bounding box center [672, 250] width 208 height 42
paste input "49) 523-3220"
type input "[PHONE_NUMBER]"
click at [693, 385] on input "(___) ___-____" at bounding box center [672, 390] width 208 height 42
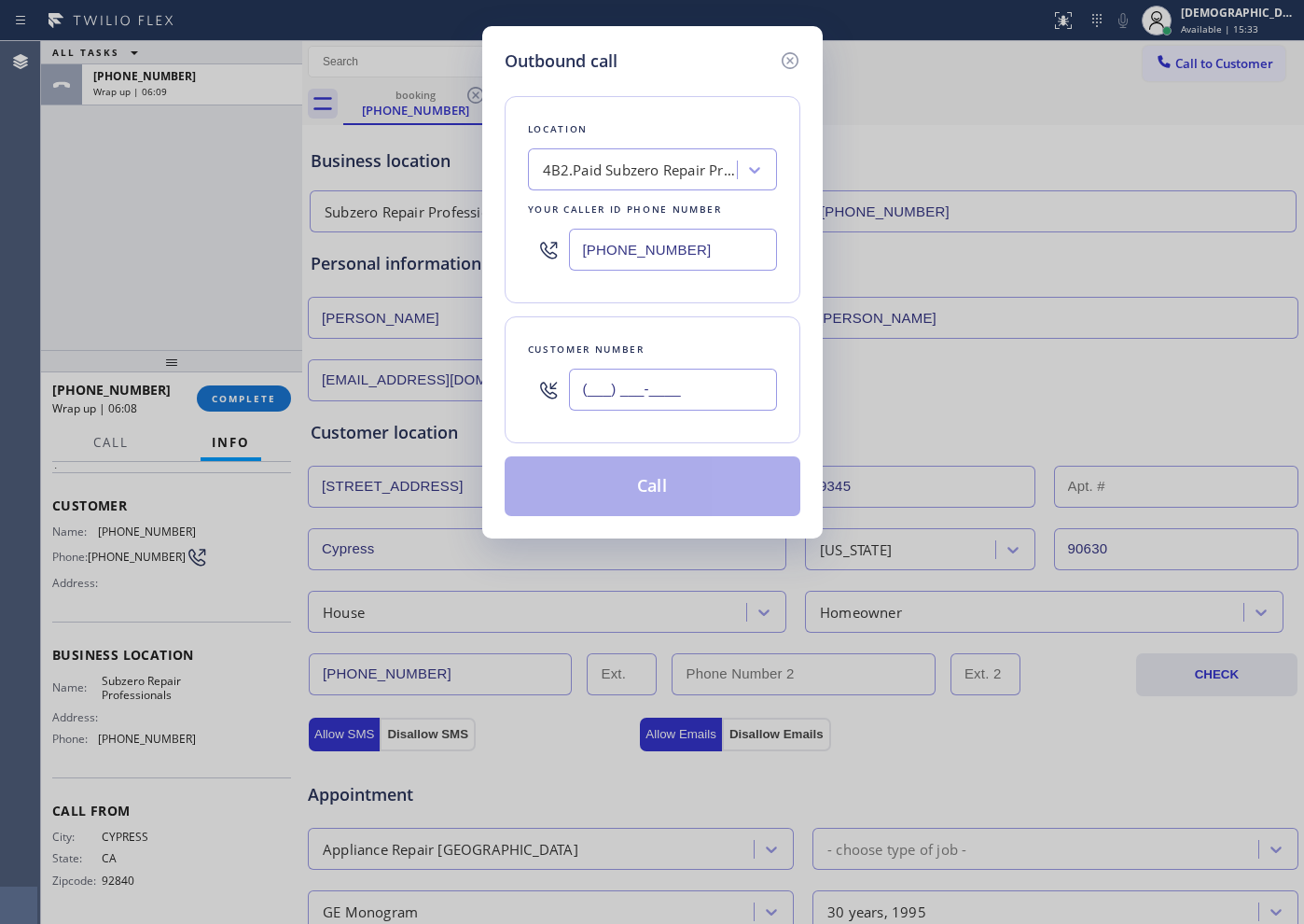
click at [693, 384] on input "(___) ___-____" at bounding box center [672, 390] width 208 height 42
paste input "7147"
click at [694, 384] on input "(___) ___-7147" at bounding box center [672, 390] width 208 height 42
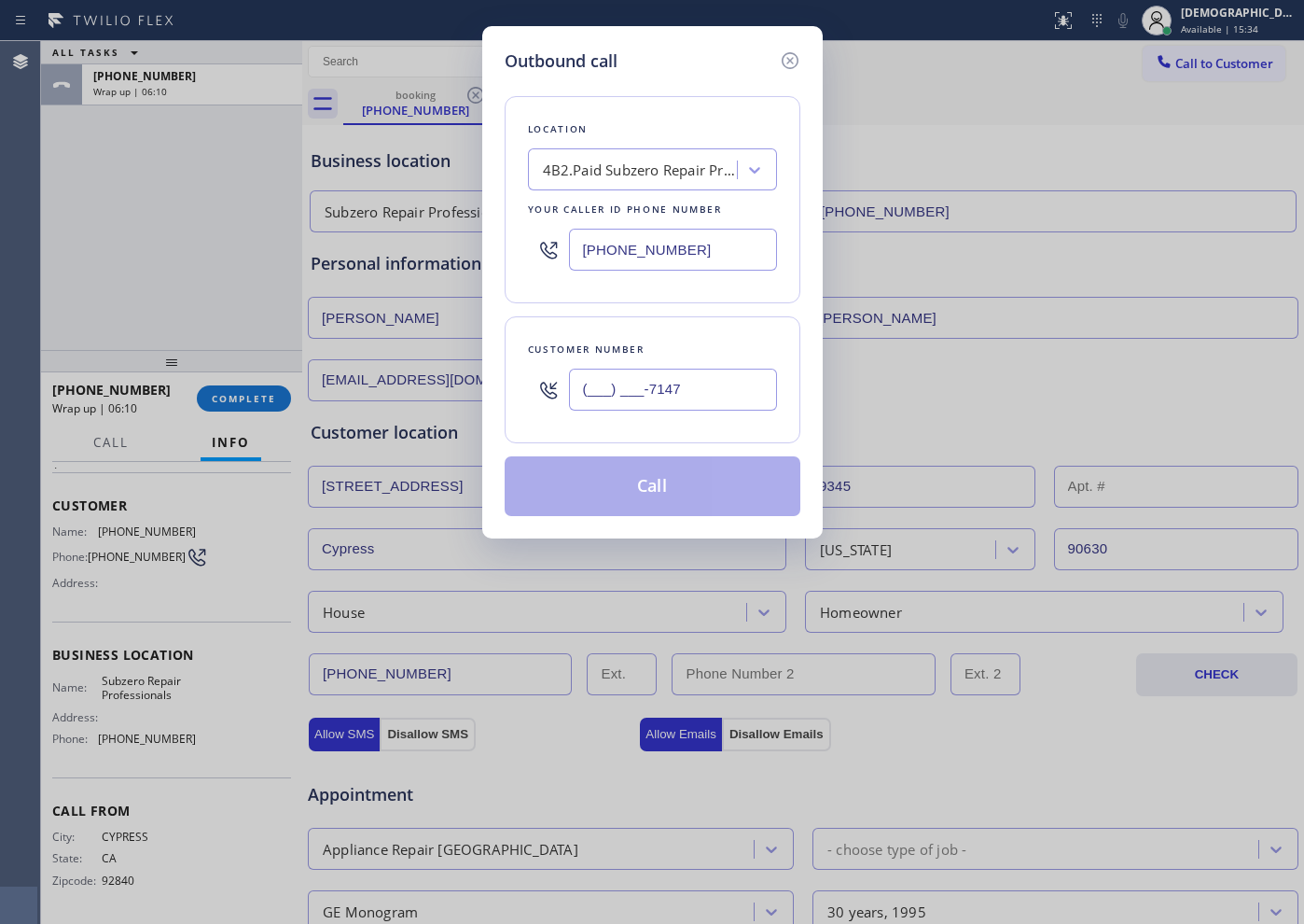
paste input "714) 715-7558"
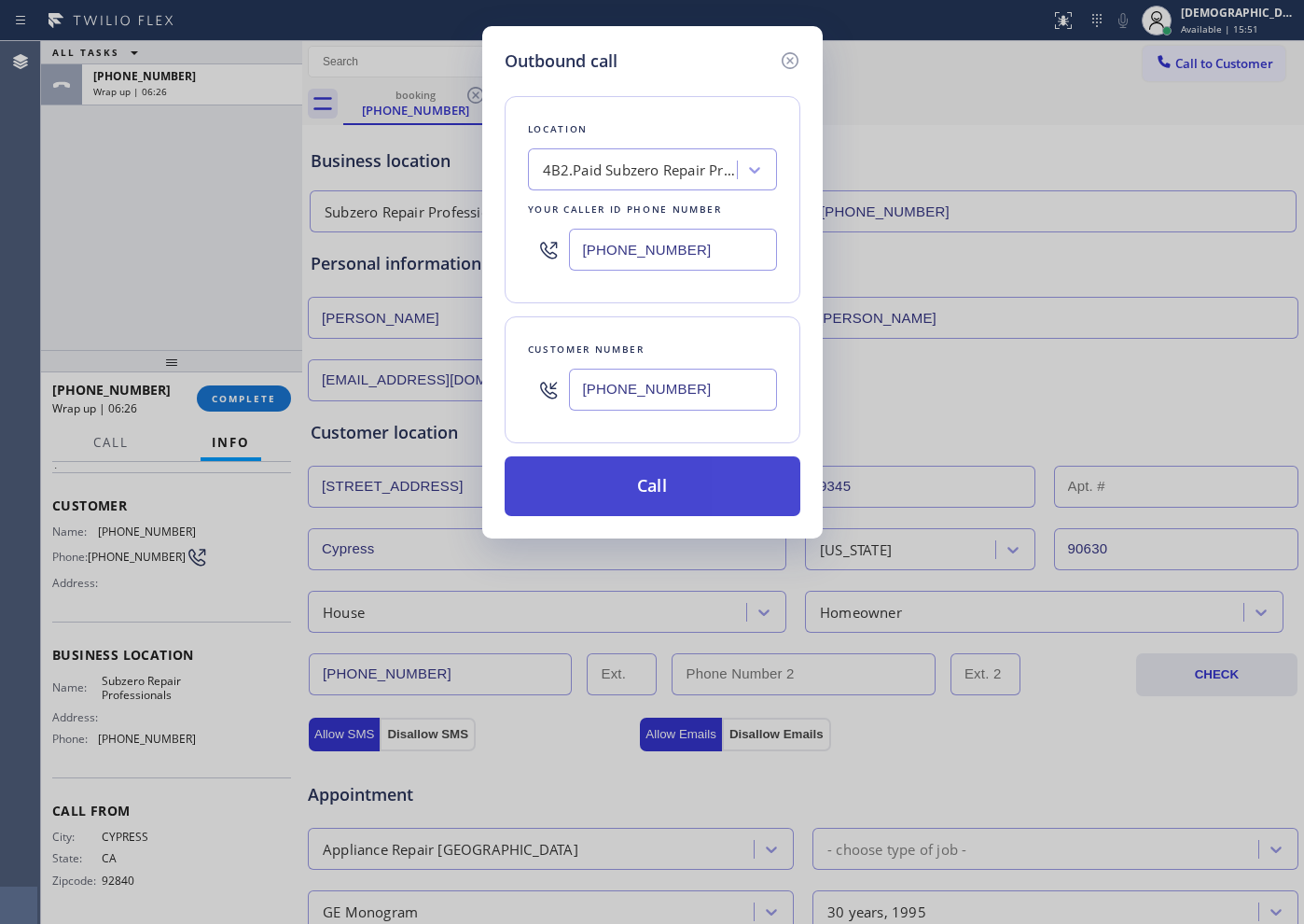
type input "[PHONE_NUMBER]"
click at [687, 473] on button "Call" at bounding box center [652, 486] width 295 height 60
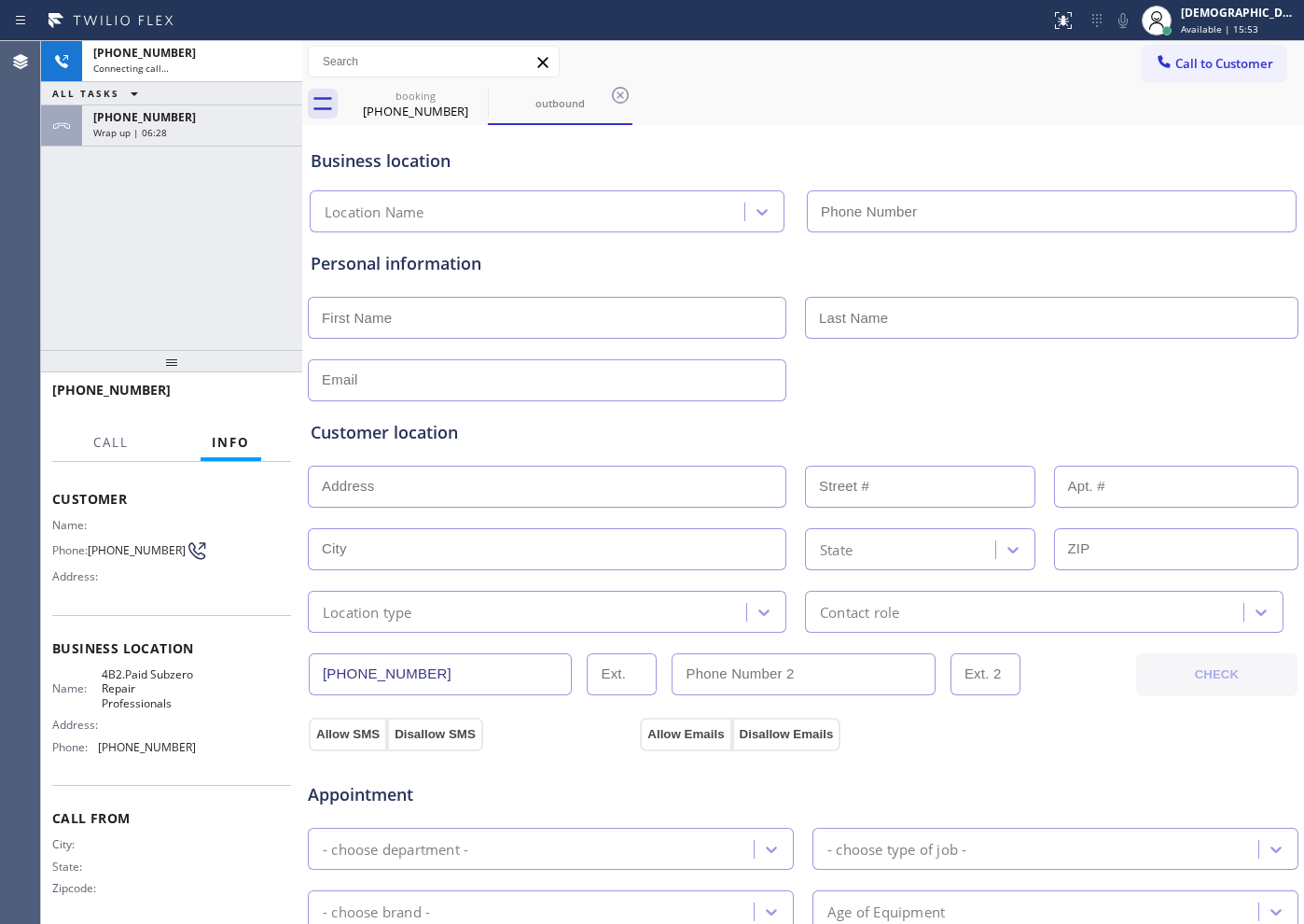
type input "[PHONE_NUMBER]"
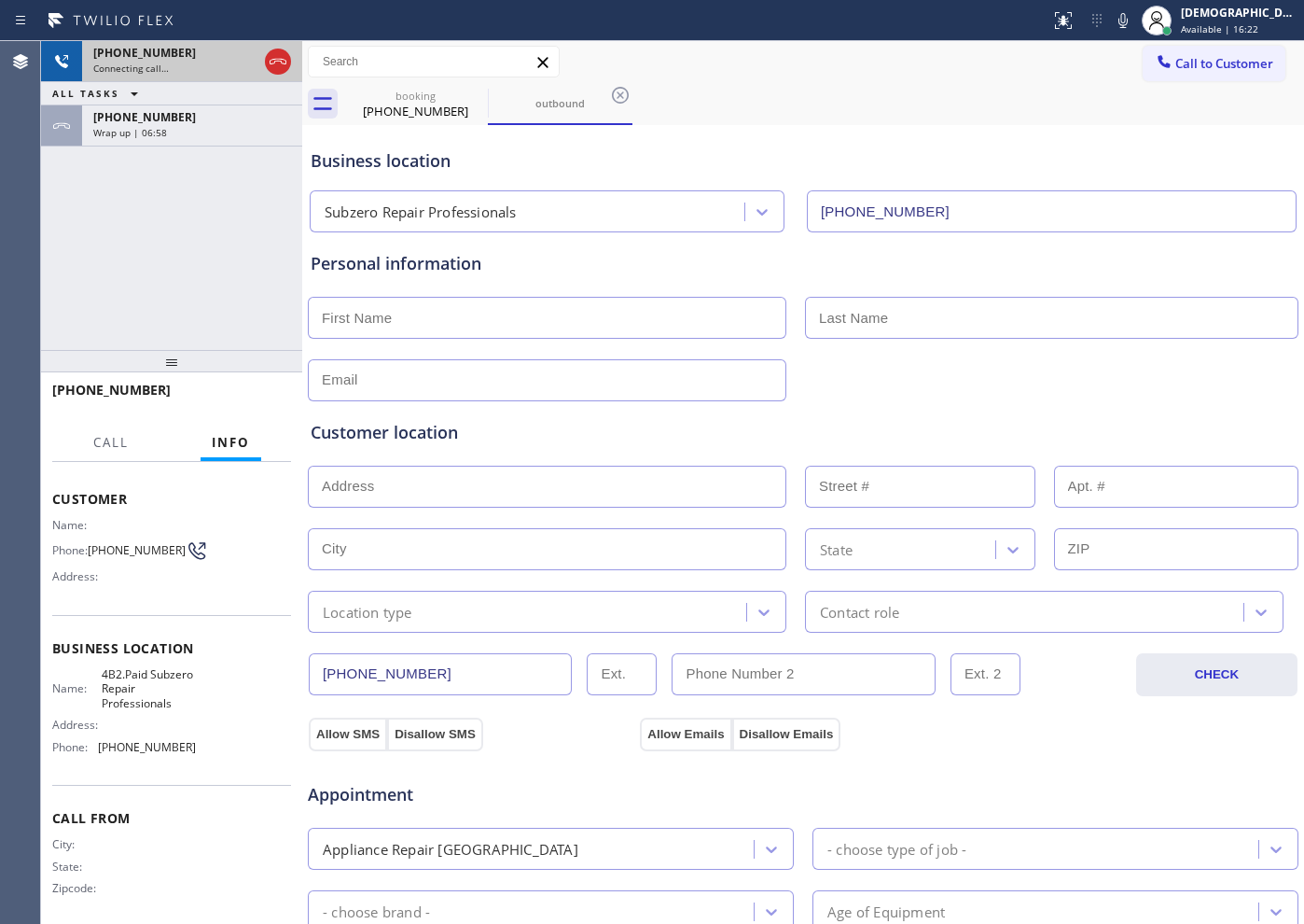
click at [280, 67] on icon at bounding box center [278, 62] width 23 height 23
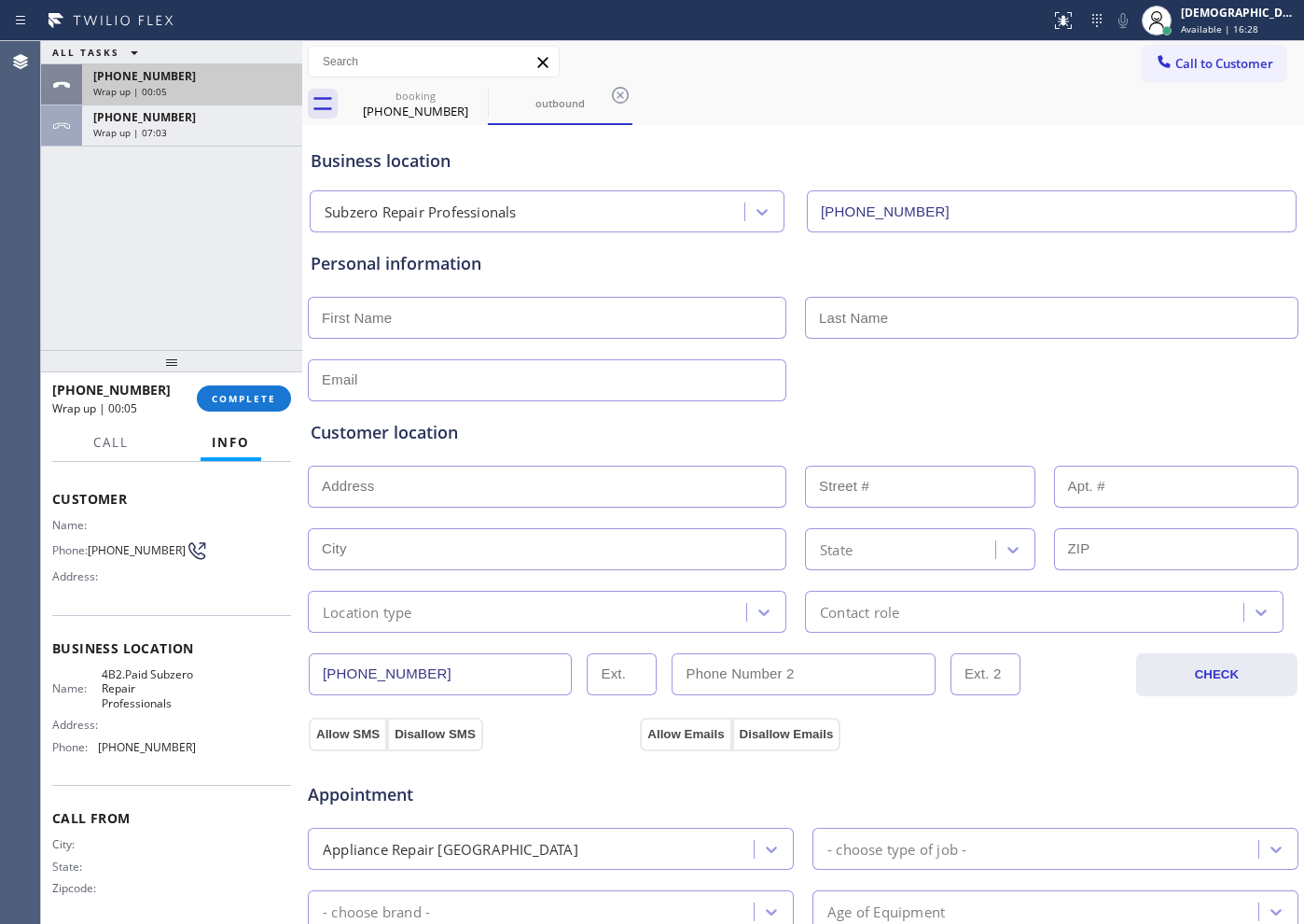
click at [220, 83] on div "[PHONE_NUMBER] Wrap up | 00:05" at bounding box center [188, 85] width 212 height 41
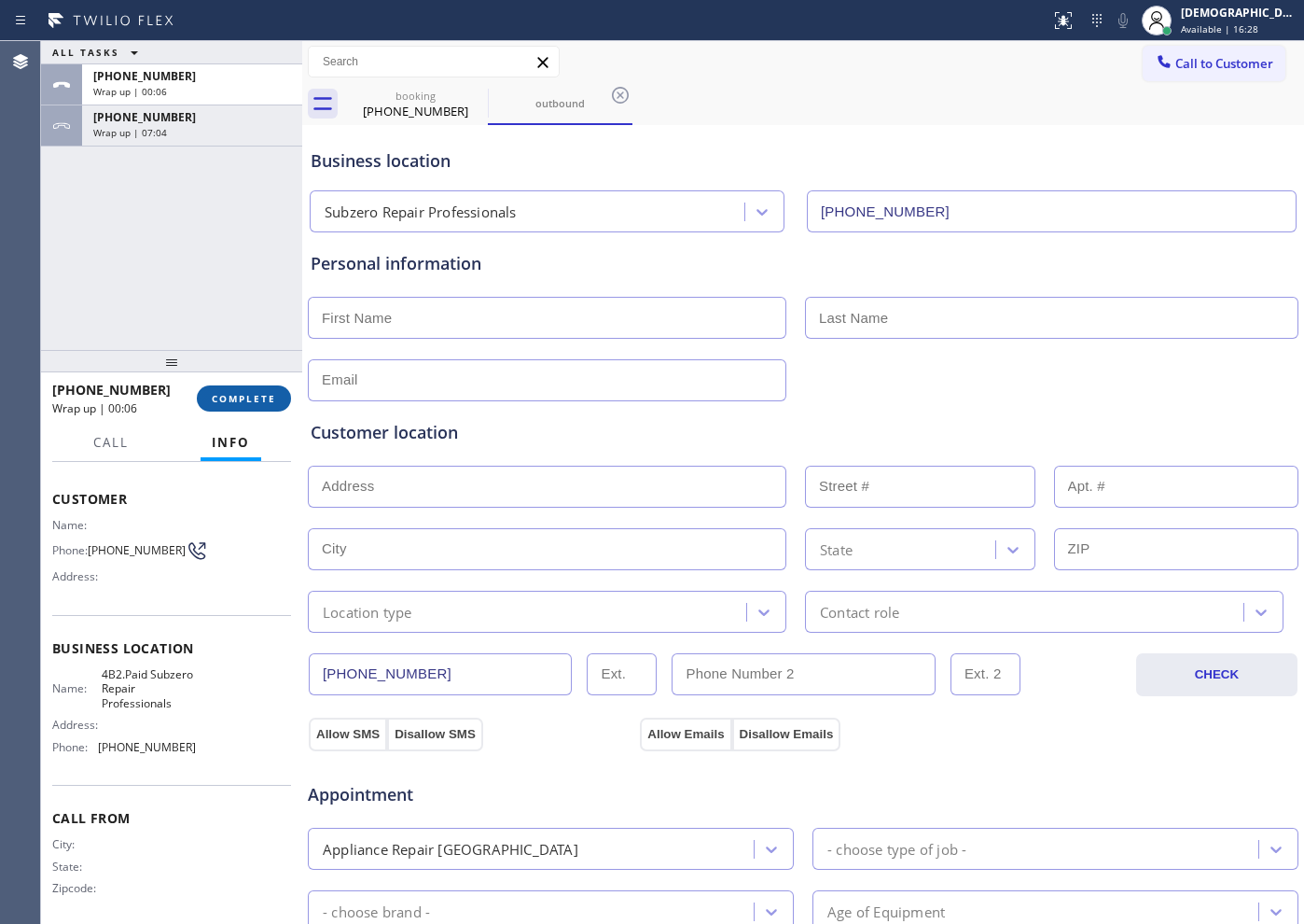
click at [254, 400] on span "COMPLETE" at bounding box center [244, 398] width 65 height 13
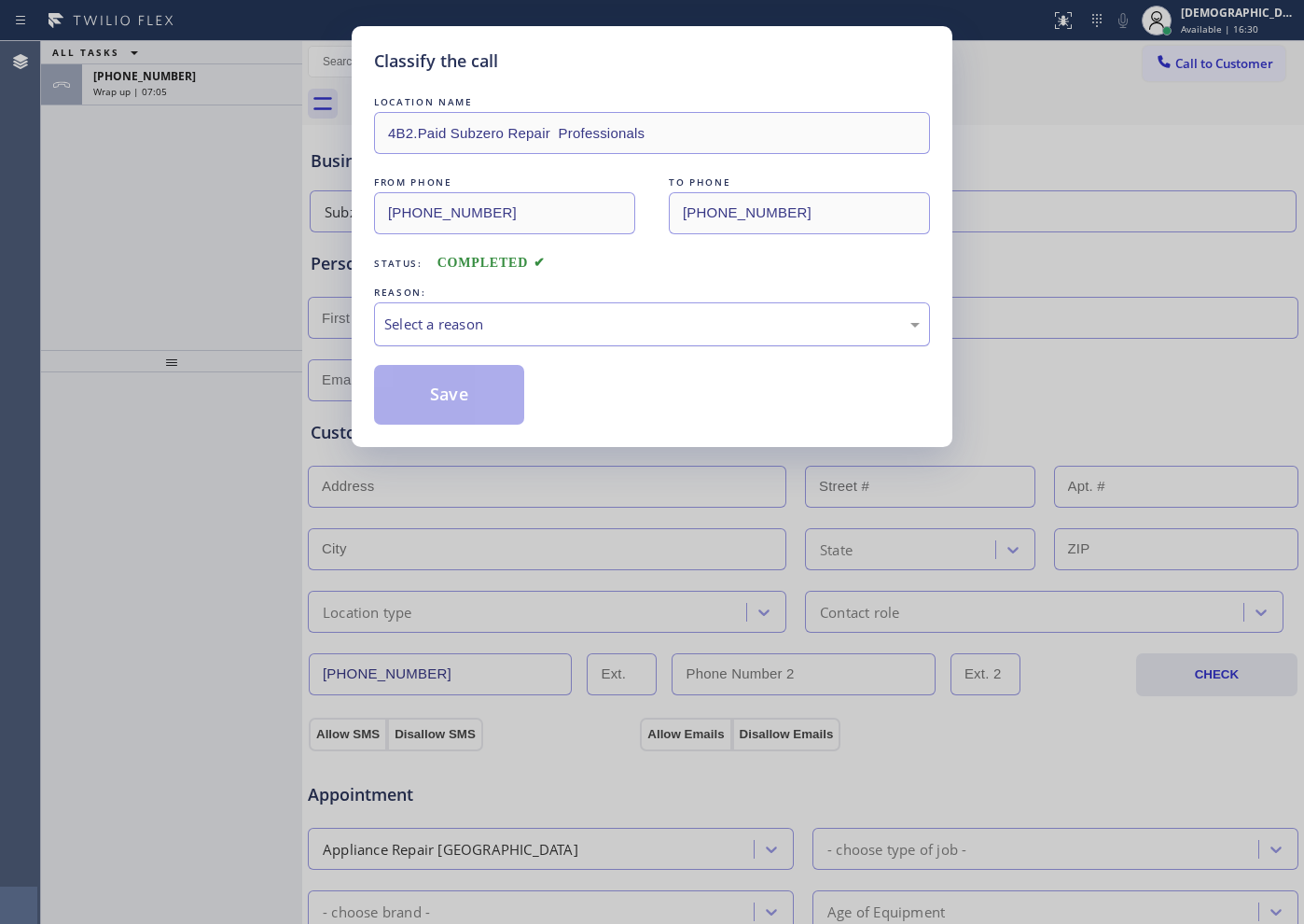
click at [570, 319] on div "Select a reason" at bounding box center [652, 324] width 535 height 22
click at [509, 383] on button "Save" at bounding box center [450, 394] width 150 height 60
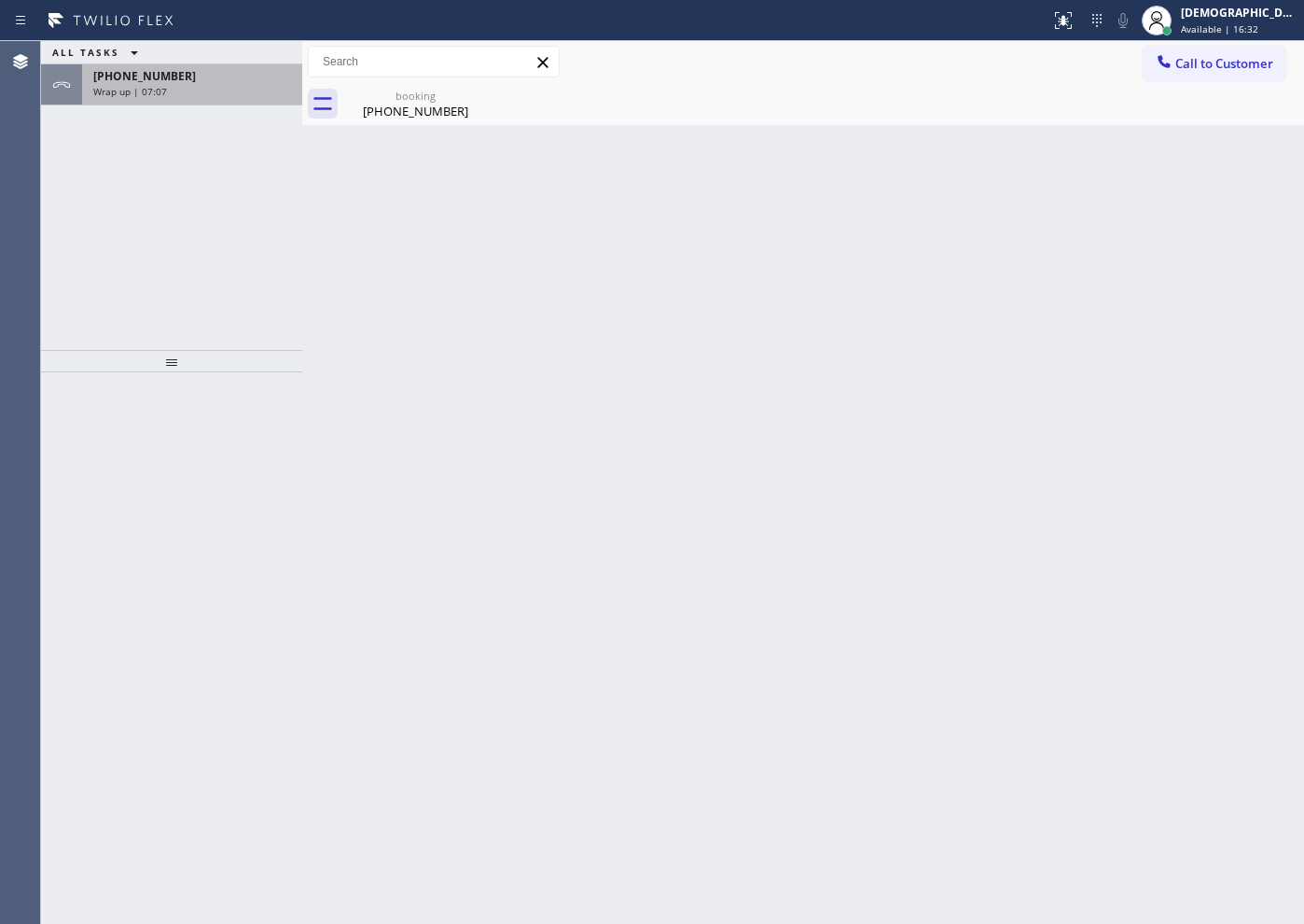
click at [220, 90] on div "Wrap up | 07:07" at bounding box center [192, 91] width 198 height 13
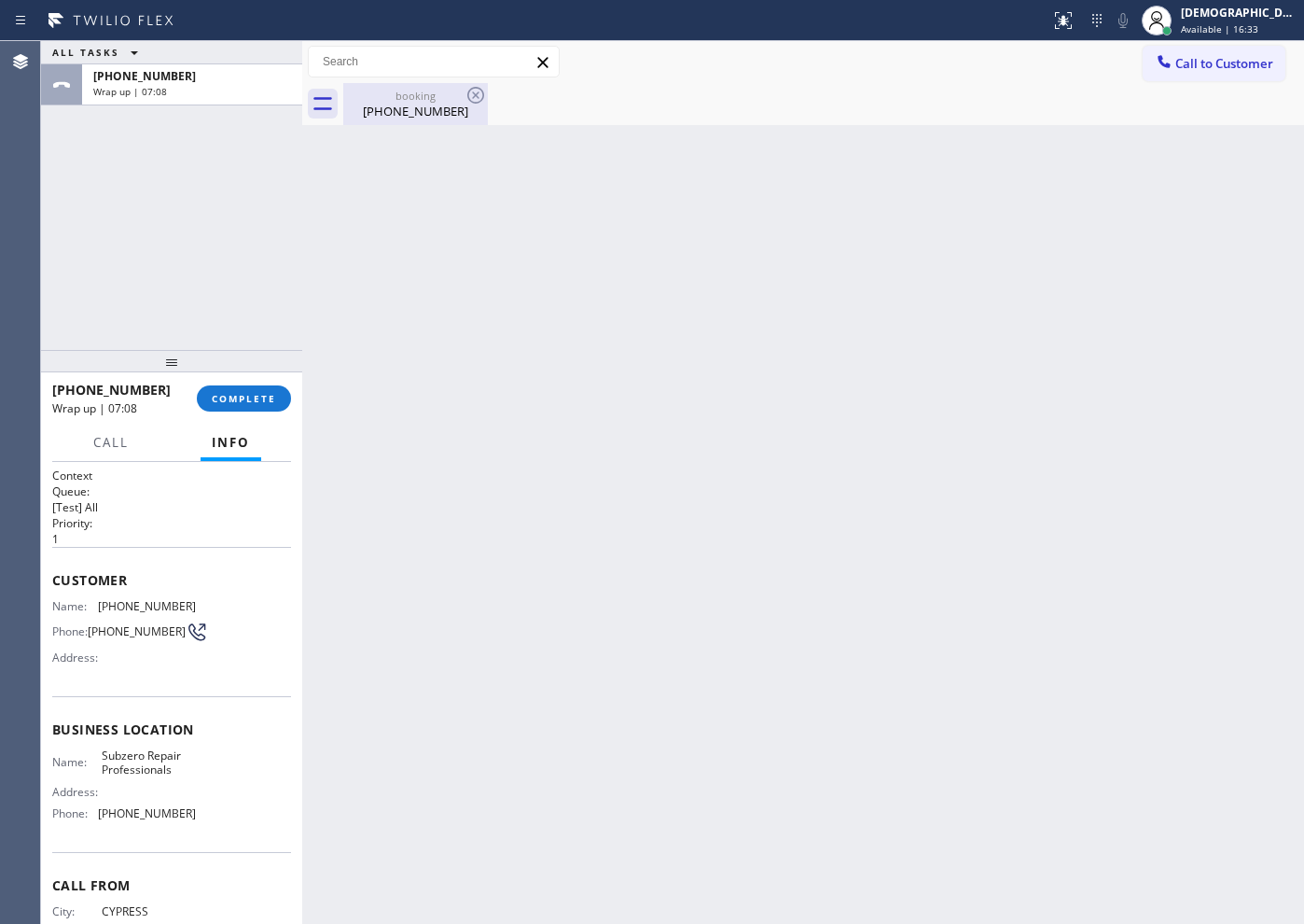
click at [423, 112] on div "[PHONE_NUMBER]" at bounding box center [415, 111] width 141 height 17
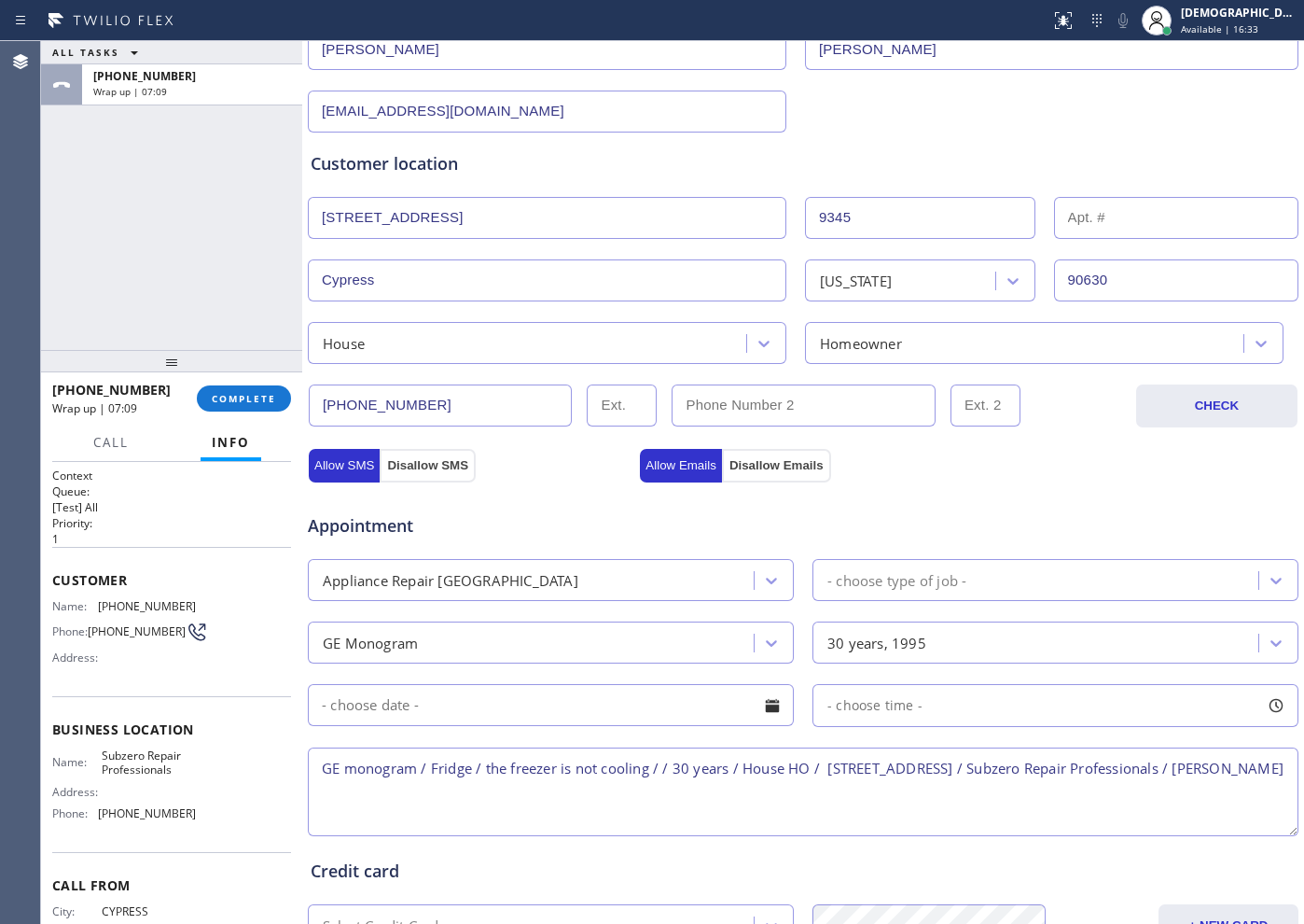
scroll to position [467, 0]
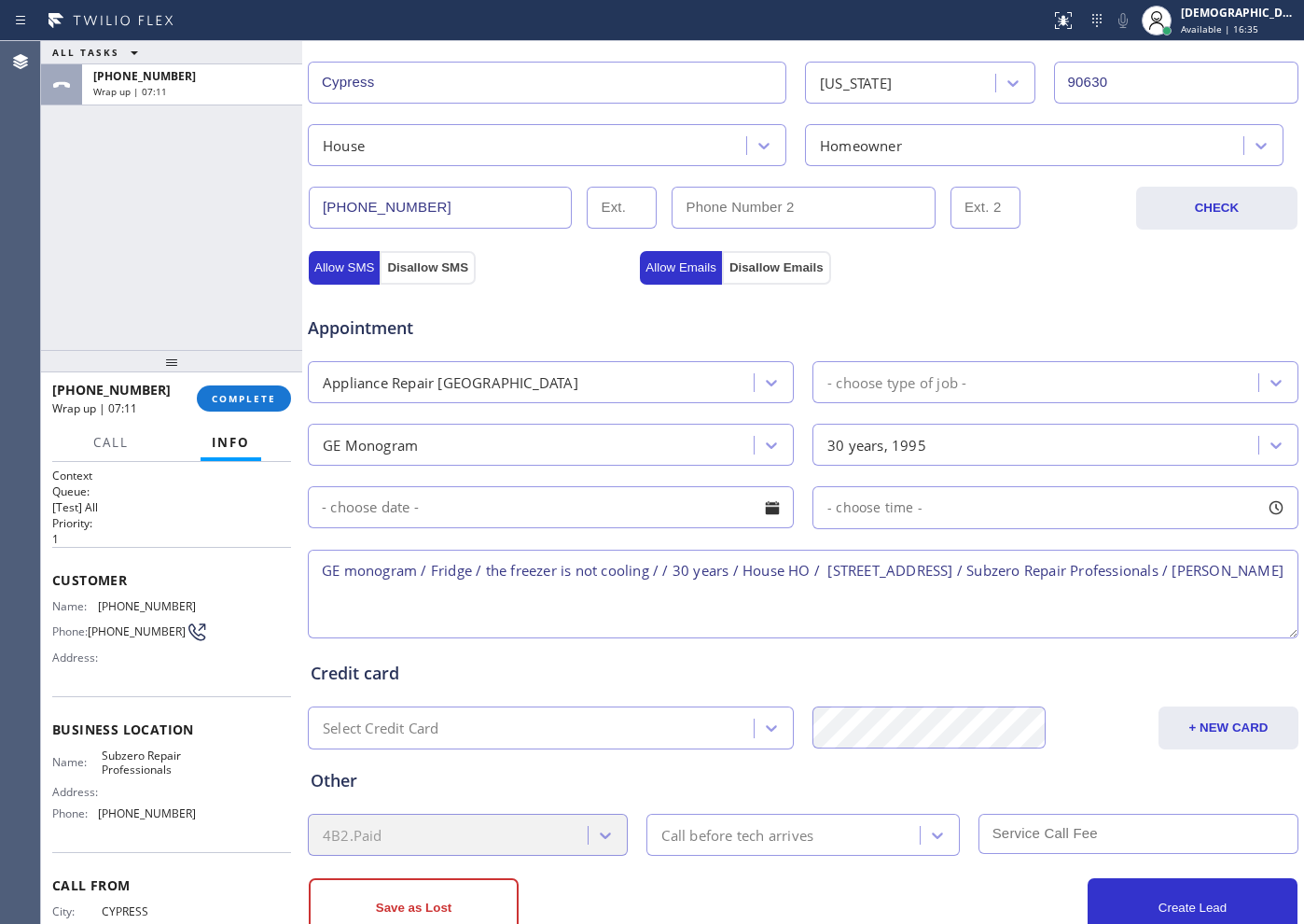
click at [495, 595] on textarea "GE monogram / Fridge / the freezer is not cooling / / 30 years / House HO / [ST…" at bounding box center [803, 593] width 991 height 89
click at [1009, 581] on textarea "GE monogram / Fridge / the freezer is not cooling / / 30 years / House HO / [ST…" at bounding box center [803, 593] width 991 height 89
click at [614, 605] on textarea "GE monogram / Fridge / the freezer is not cooling / / 30 years / House HO / [ST…" at bounding box center [803, 593] width 991 height 89
click at [955, 609] on textarea "GE monogram / Fridge / the freezer is not cooling / / 30 years / House HO / [ST…" at bounding box center [803, 593] width 991 height 89
drag, startPoint x: 919, startPoint y: 593, endPoint x: 833, endPoint y: 596, distance: 86.1
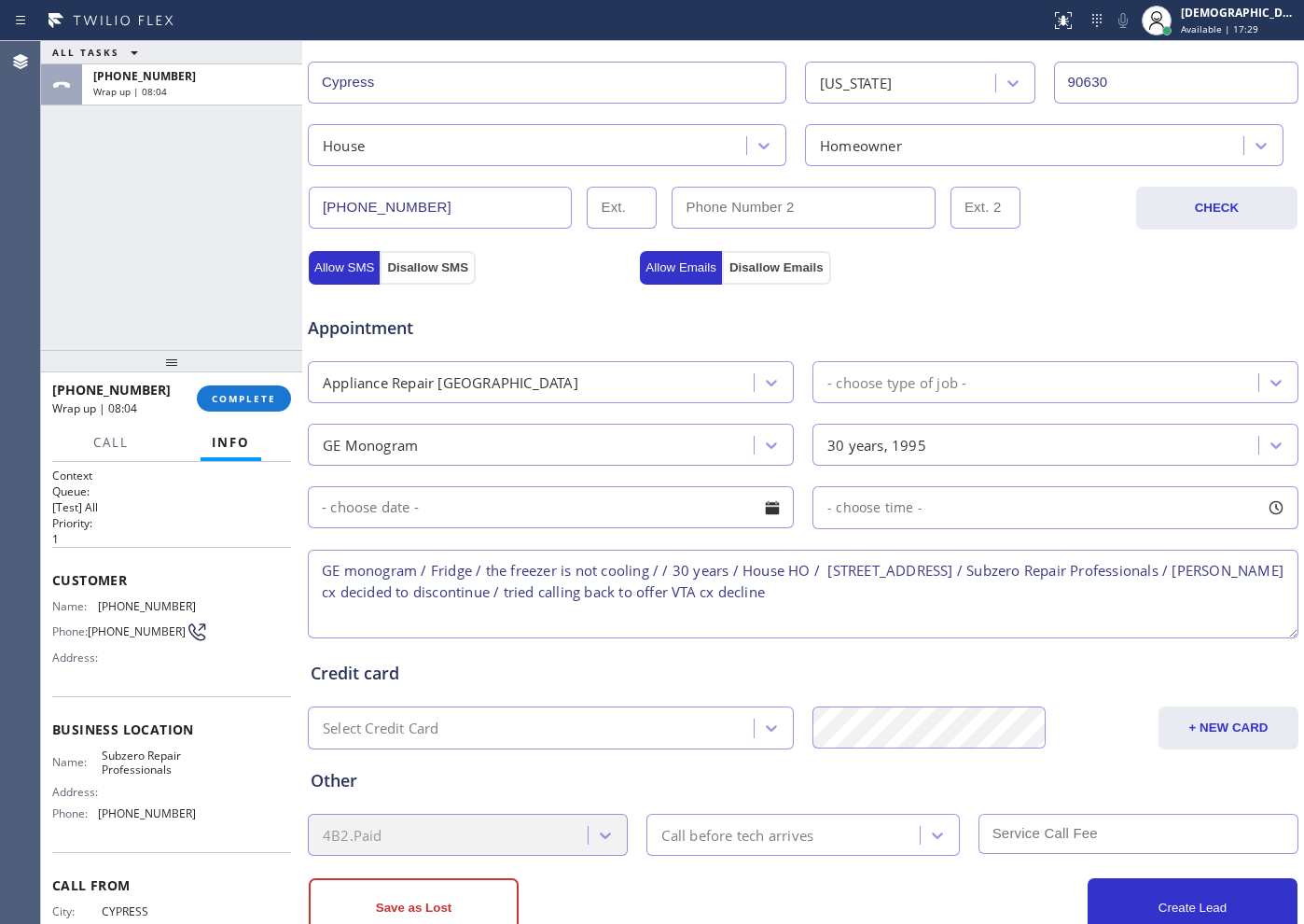
click at [833, 596] on textarea "GE monogram / Fridge / the freezer is not cooling / / 30 years / House HO / [ST…" at bounding box center [803, 593] width 991 height 89
click at [623, 591] on textarea "GE monogram / Fridge / the freezer is not cooling / / 30 years / House HO / [ST…" at bounding box center [803, 593] width 991 height 89
click at [1013, 603] on textarea "GE monogram / Fridge / the freezer is not cooling / / 30 years / House HO / [ST…" at bounding box center [803, 593] width 991 height 89
type textarea "GE monogram / Fridge / the freezer is not cooling / / 30 years / House HO / [ST…"
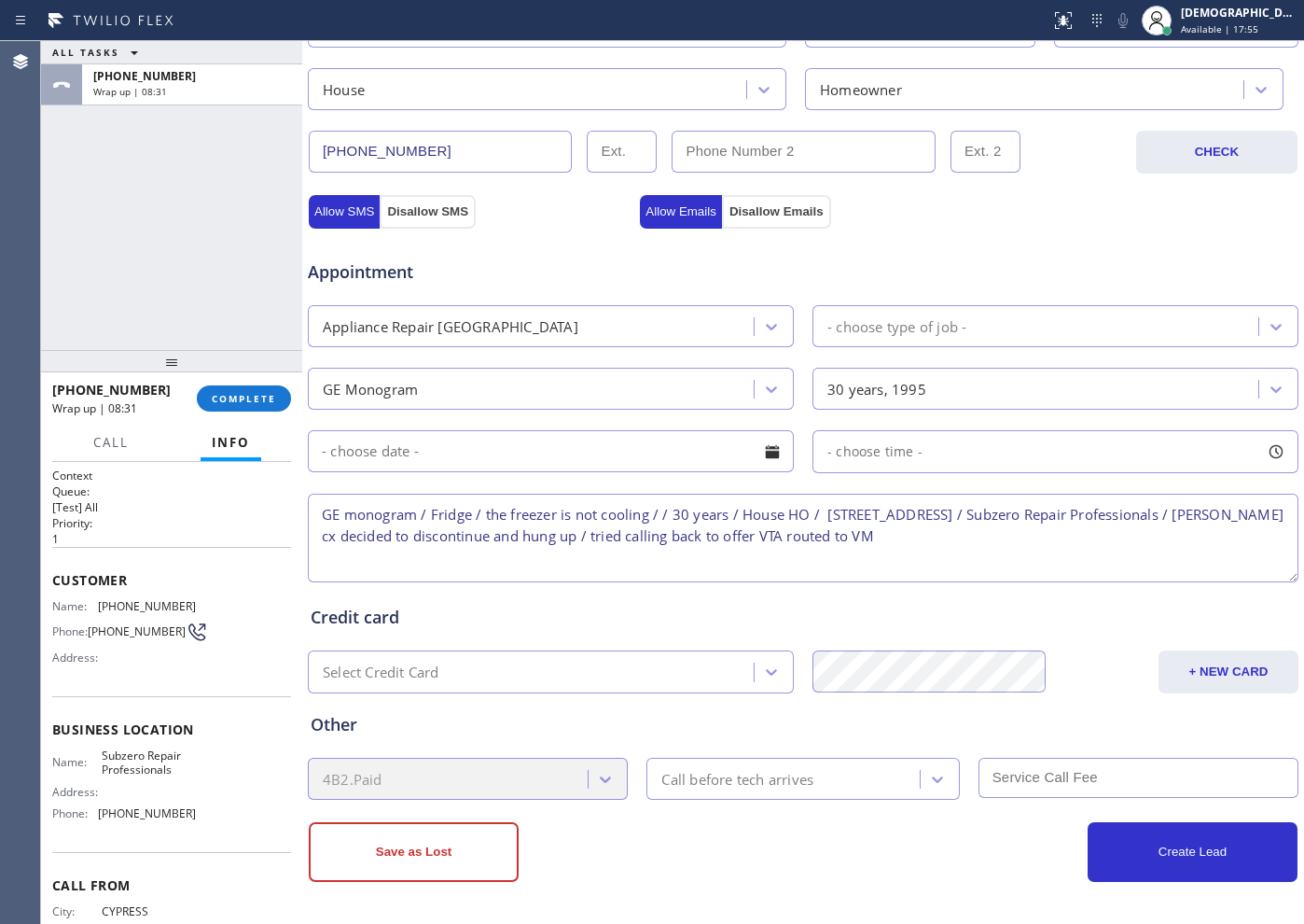
drag, startPoint x: 451, startPoint y: 840, endPoint x: 504, endPoint y: 801, distance: 65.8
click at [451, 737] on button "Save as Lost" at bounding box center [413, 852] width 210 height 60
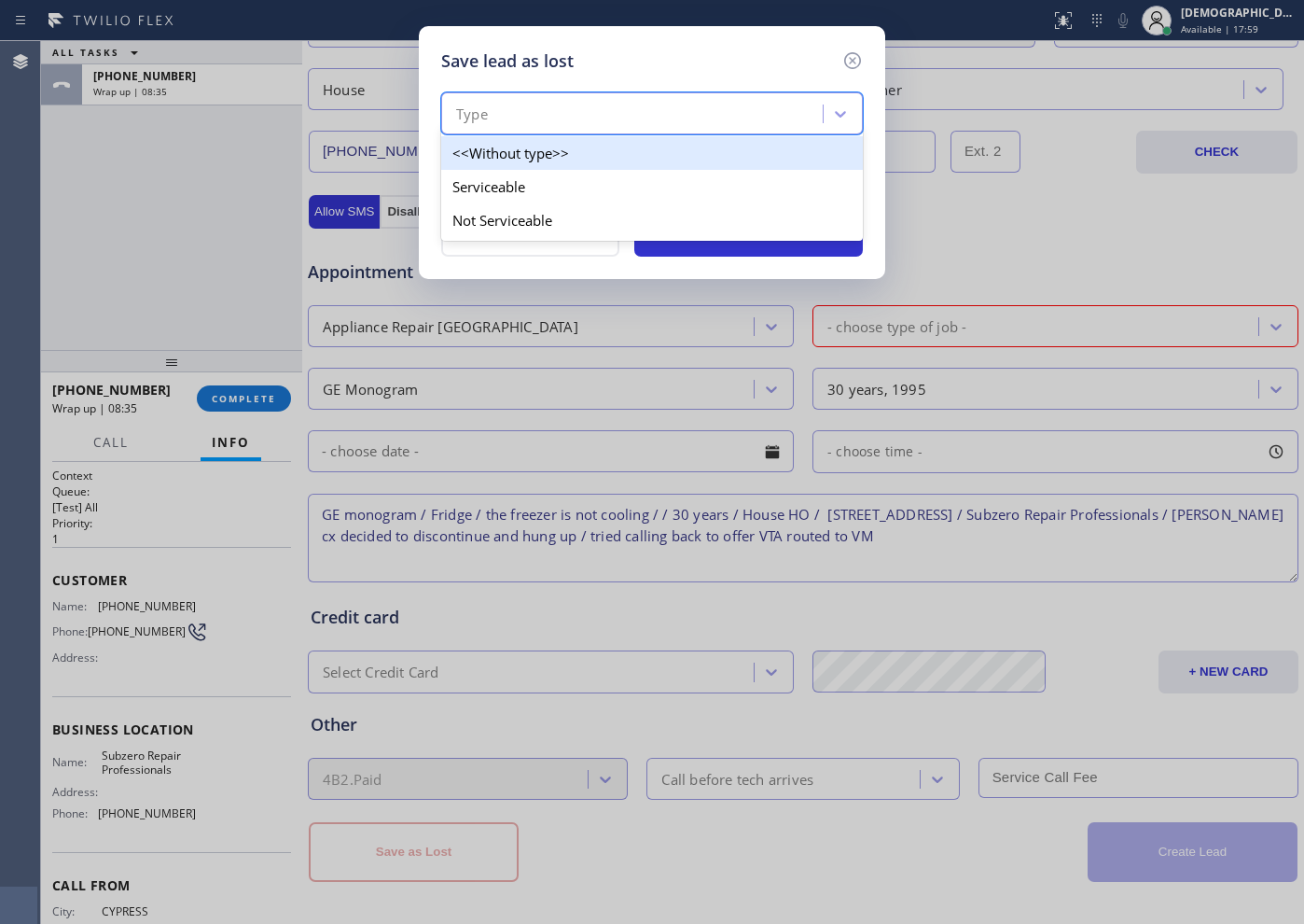
click at [713, 116] on div "Type" at bounding box center [634, 114] width 376 height 32
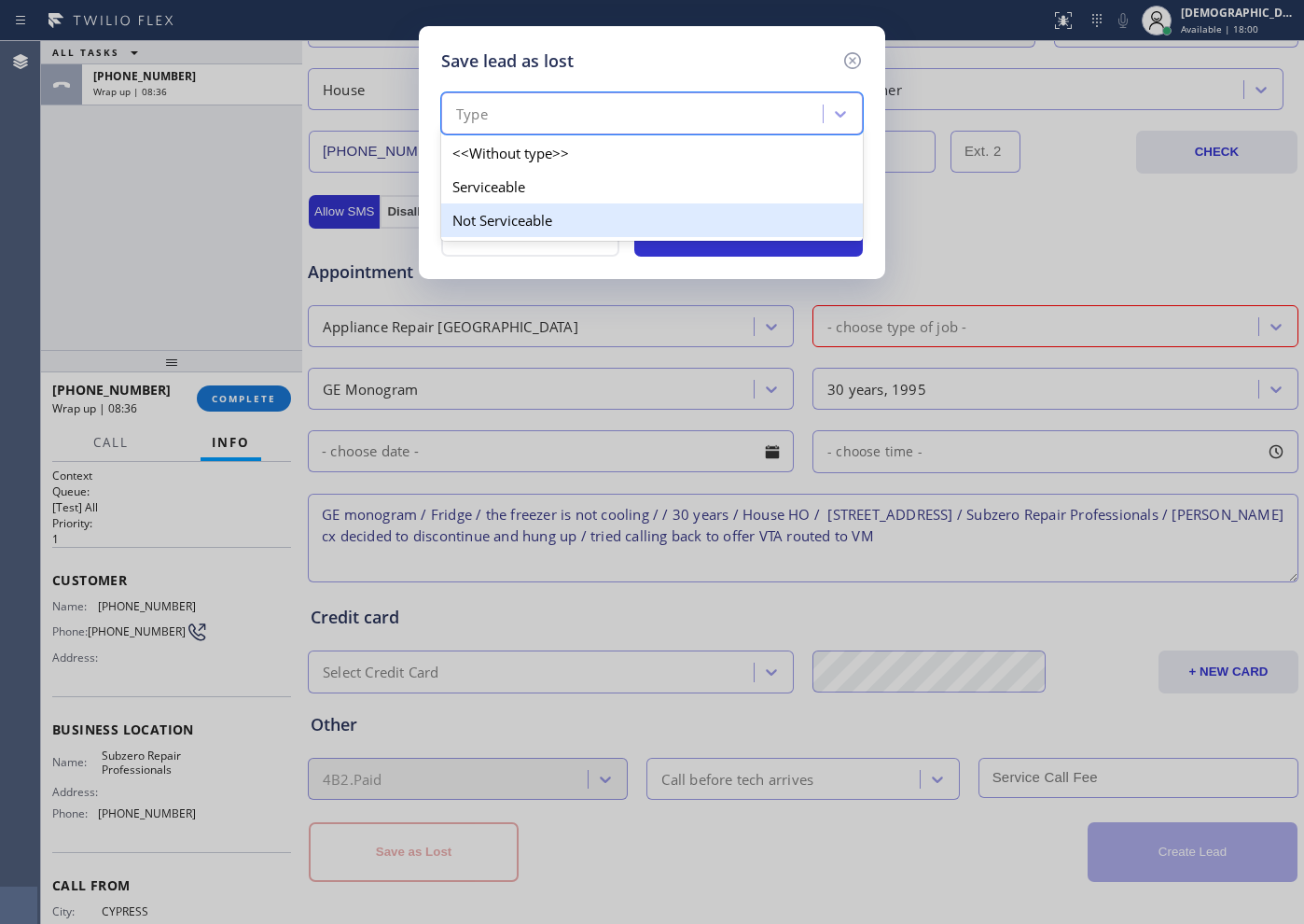
click at [627, 215] on div "Not Serviceable" at bounding box center [652, 219] width 422 height 33
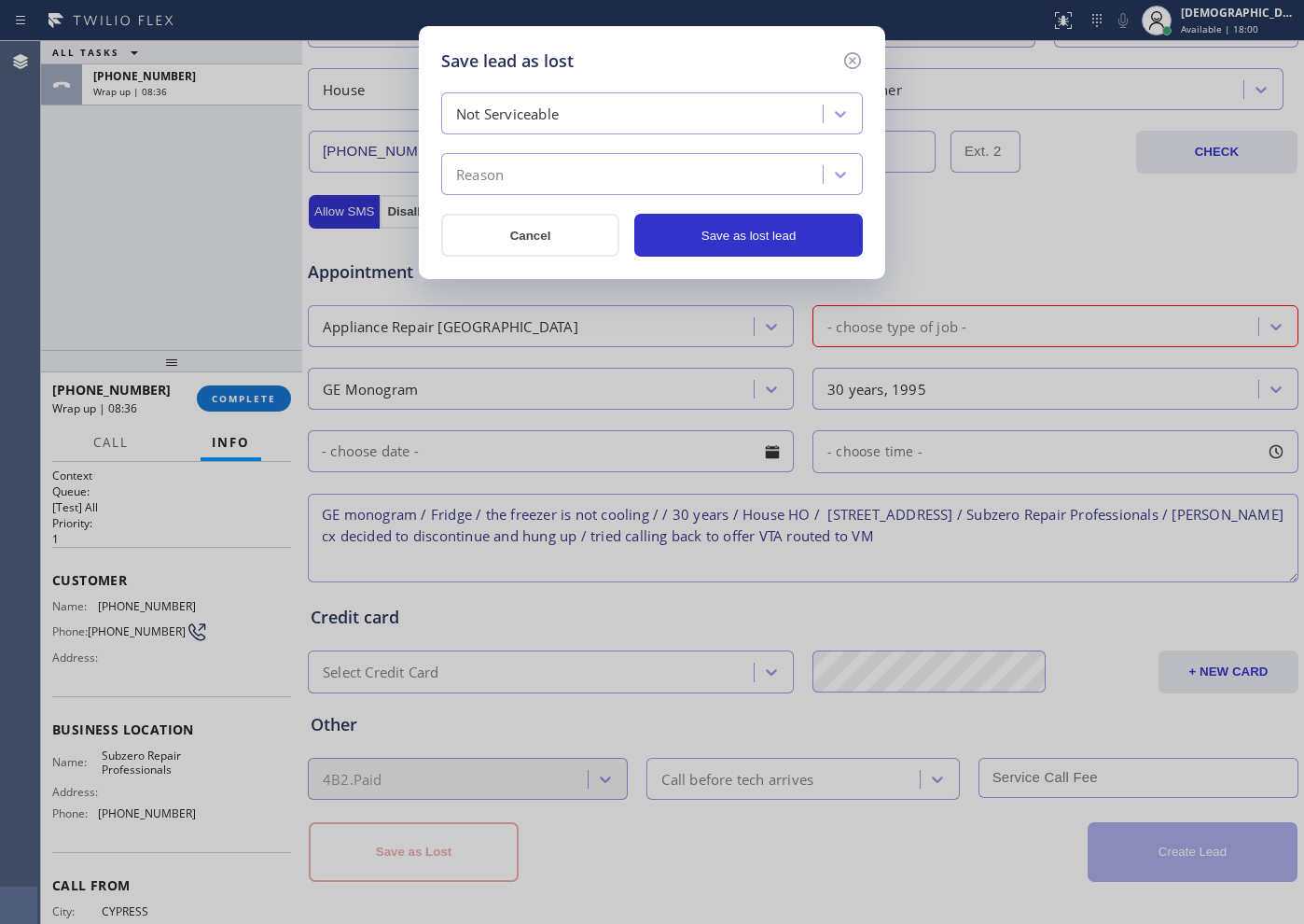
click at [592, 105] on div "Not Serviceable" at bounding box center [634, 114] width 376 height 32
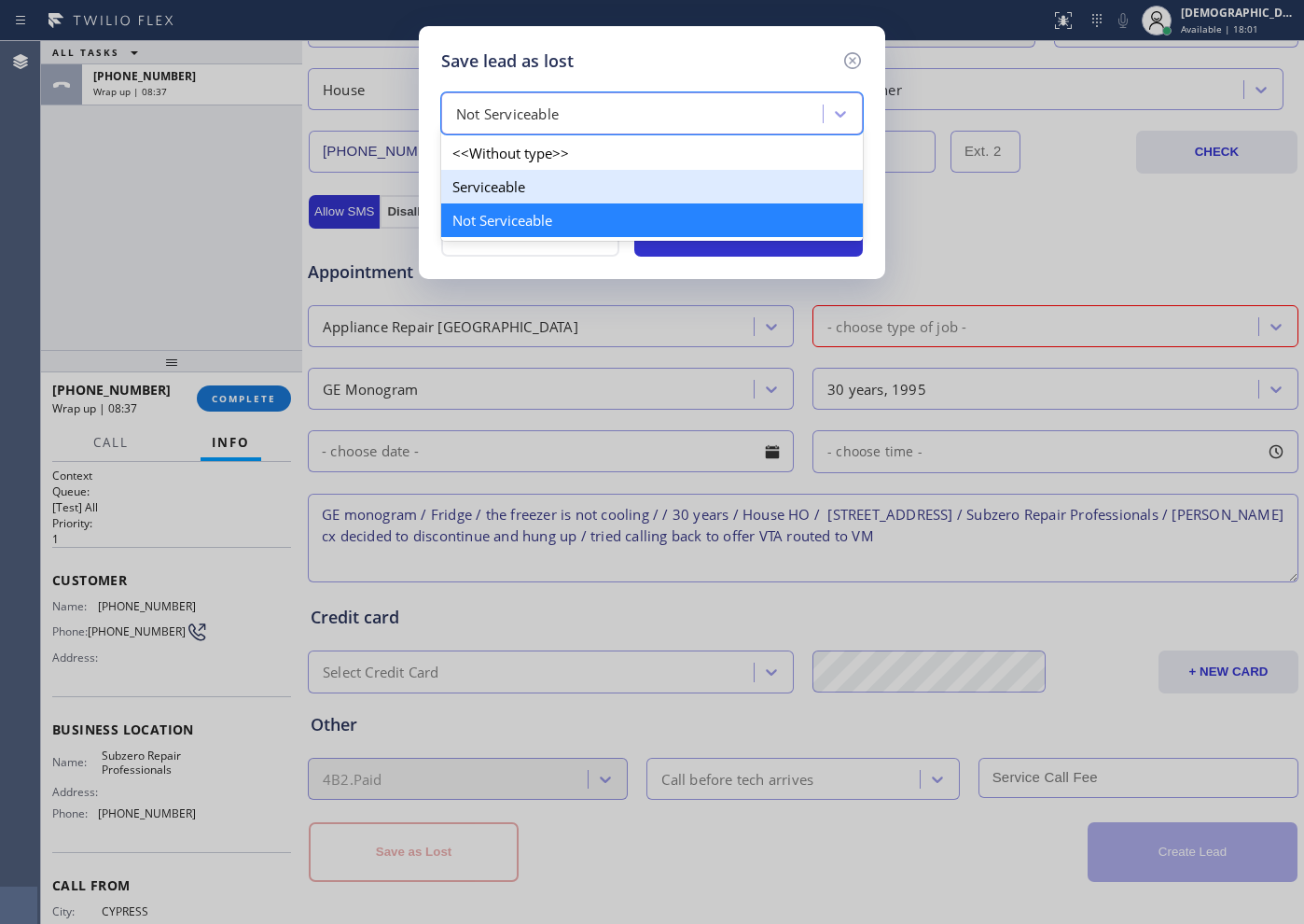
click at [563, 193] on div "Serviceable" at bounding box center [652, 186] width 422 height 33
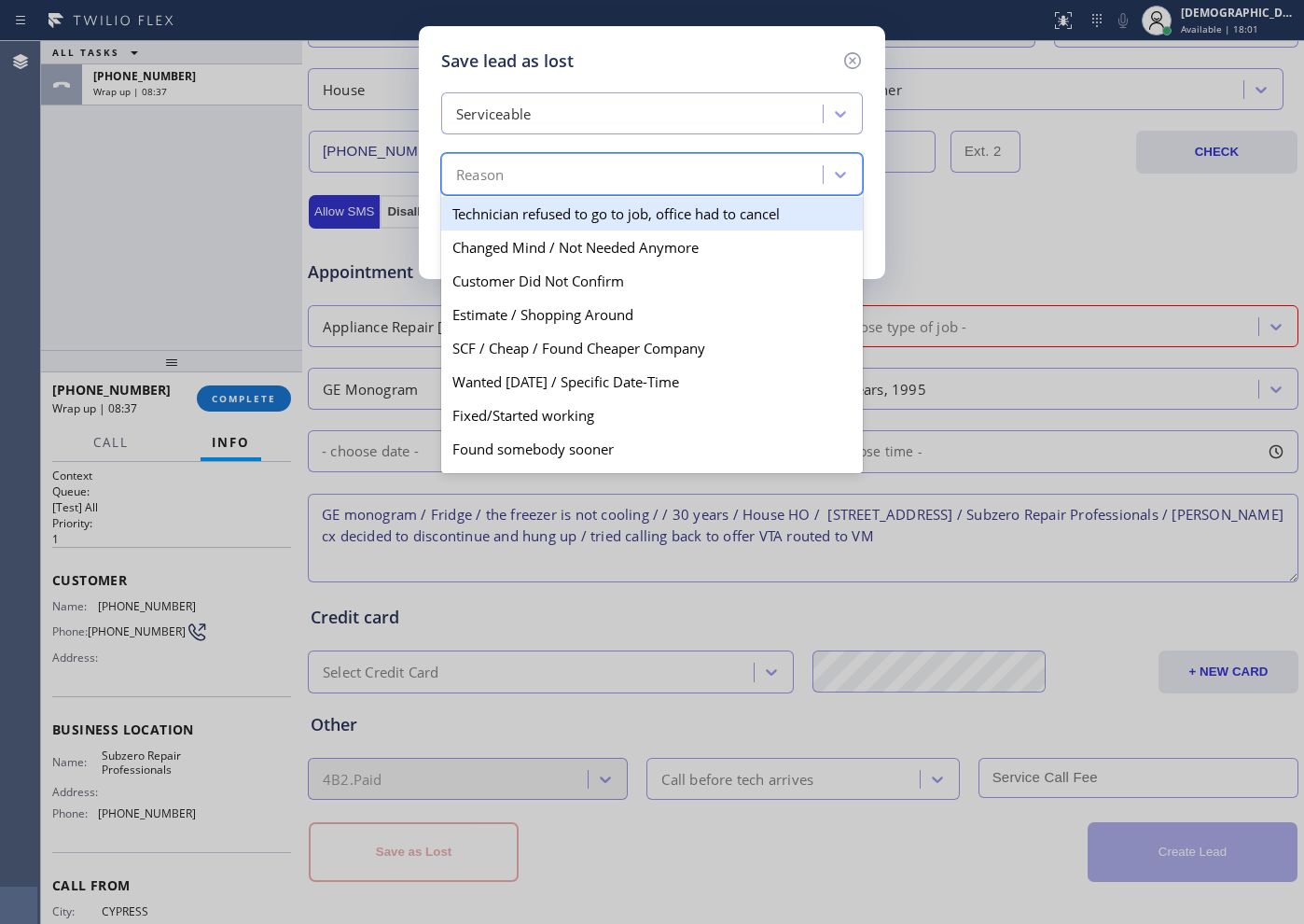
click at [575, 160] on div "Reason" at bounding box center [634, 174] width 376 height 32
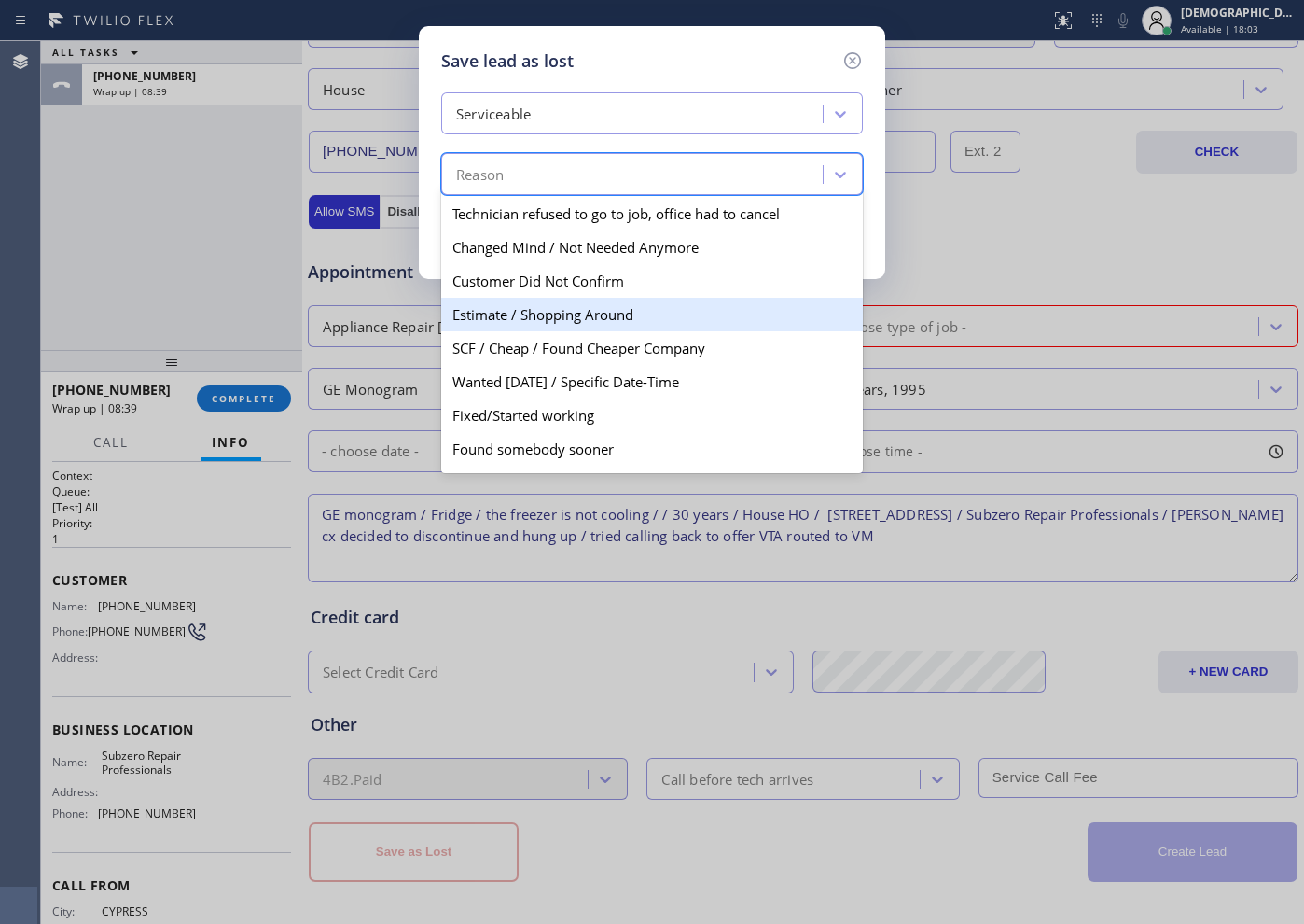
click at [598, 302] on div "Estimate / Shopping Around" at bounding box center [652, 313] width 422 height 33
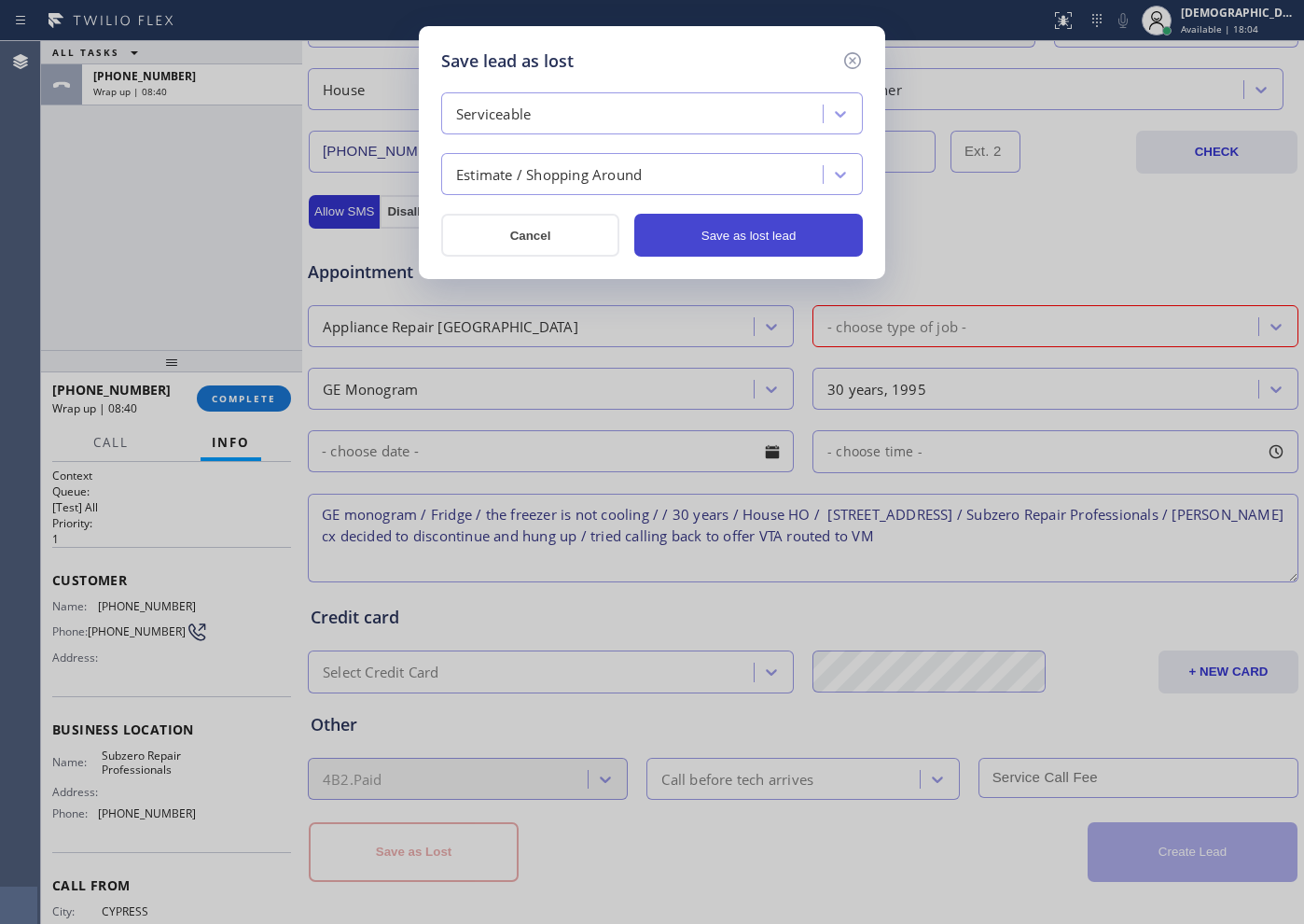
click at [733, 235] on button "Save as lost lead" at bounding box center [749, 234] width 229 height 43
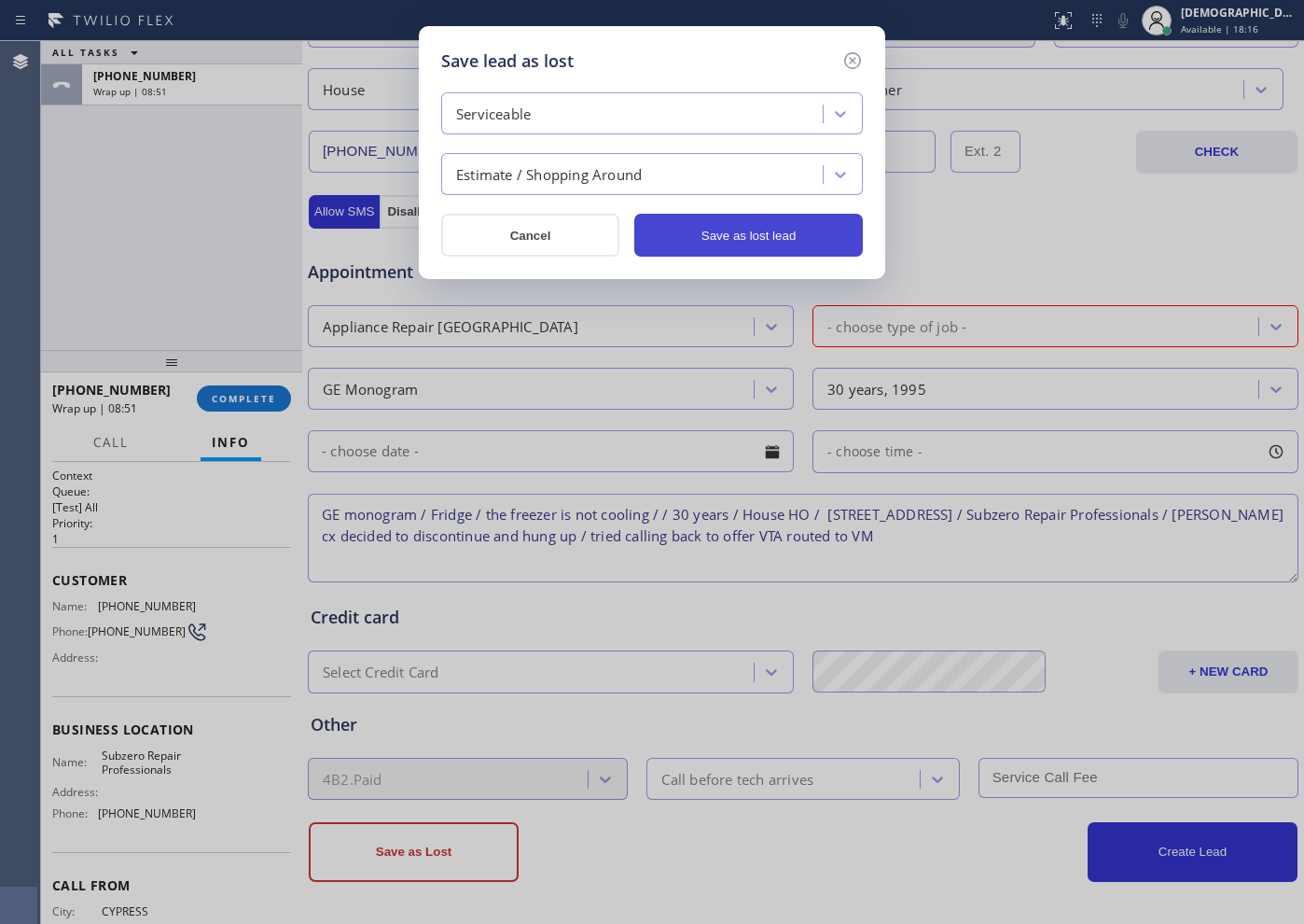
click at [703, 232] on button "Save as lost lead" at bounding box center [749, 234] width 229 height 43
click at [722, 243] on button "Save as lost lead" at bounding box center [749, 234] width 229 height 43
click at [853, 65] on icon at bounding box center [853, 61] width 23 height 23
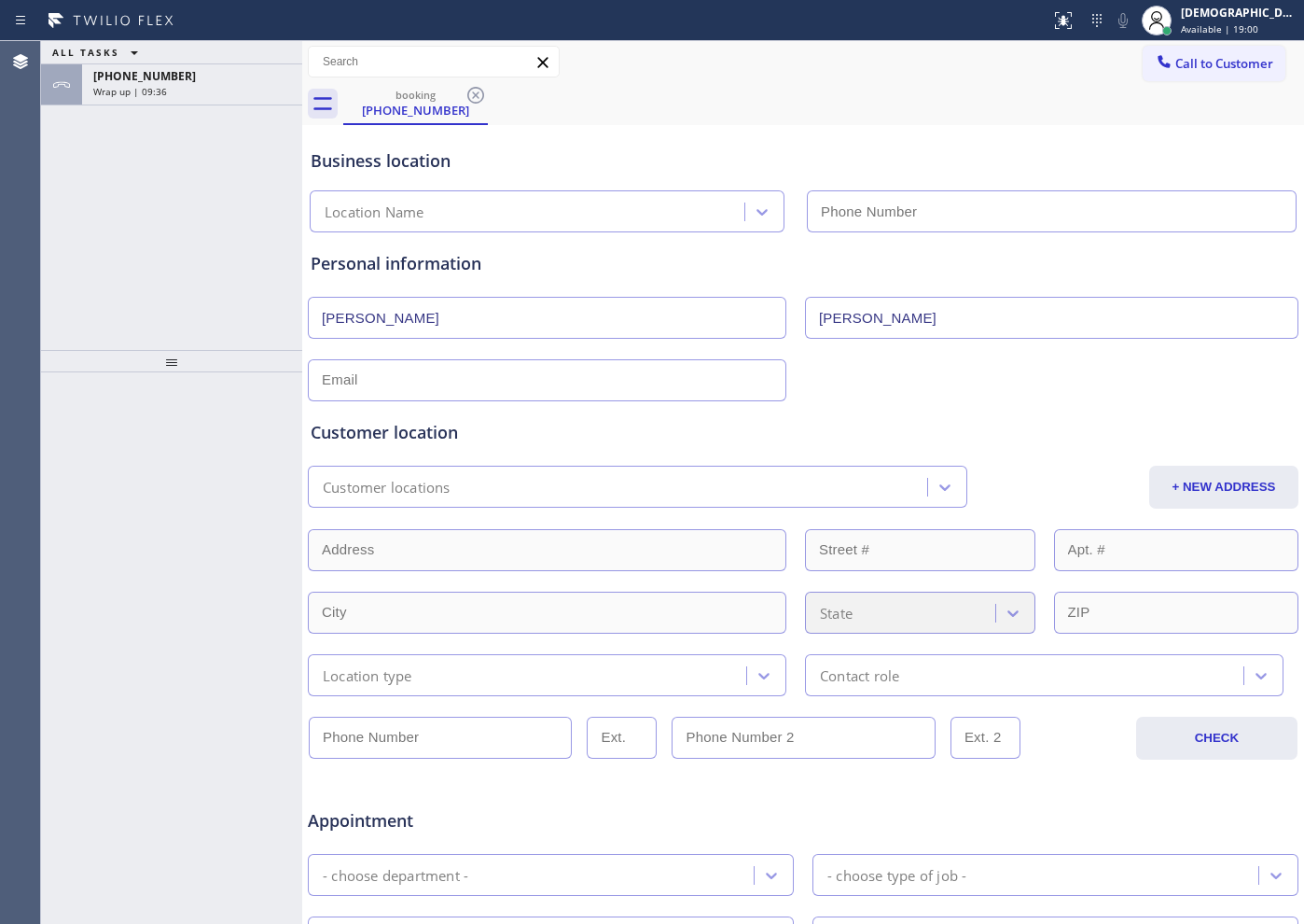
type input "[PHONE_NUMBER]"
click at [225, 220] on div "ALL TASKS ALL TASKS ACTIVE TASKS TASKS IN WRAP UP +17147157558 Wrap up | 09:42" at bounding box center [171, 195] width 261 height 309
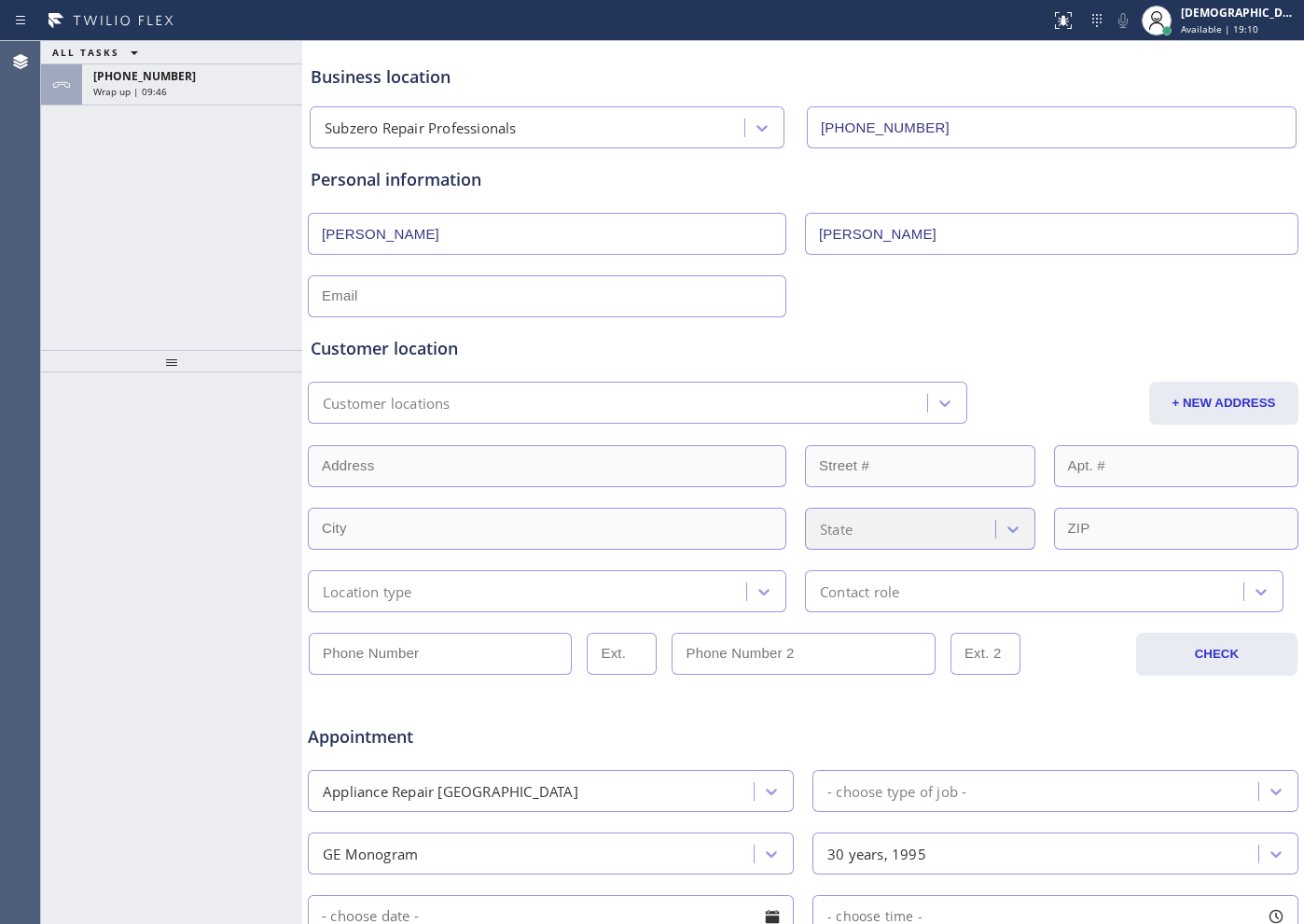
scroll to position [82, 0]
click at [437, 295] on input "text" at bounding box center [547, 298] width 478 height 42
paste input "[EMAIL_ADDRESS][DOMAIN_NAME]"
type input "[EMAIL_ADDRESS][DOMAIN_NAME]"
click at [667, 357] on div "Customer location" at bounding box center [803, 351] width 985 height 25
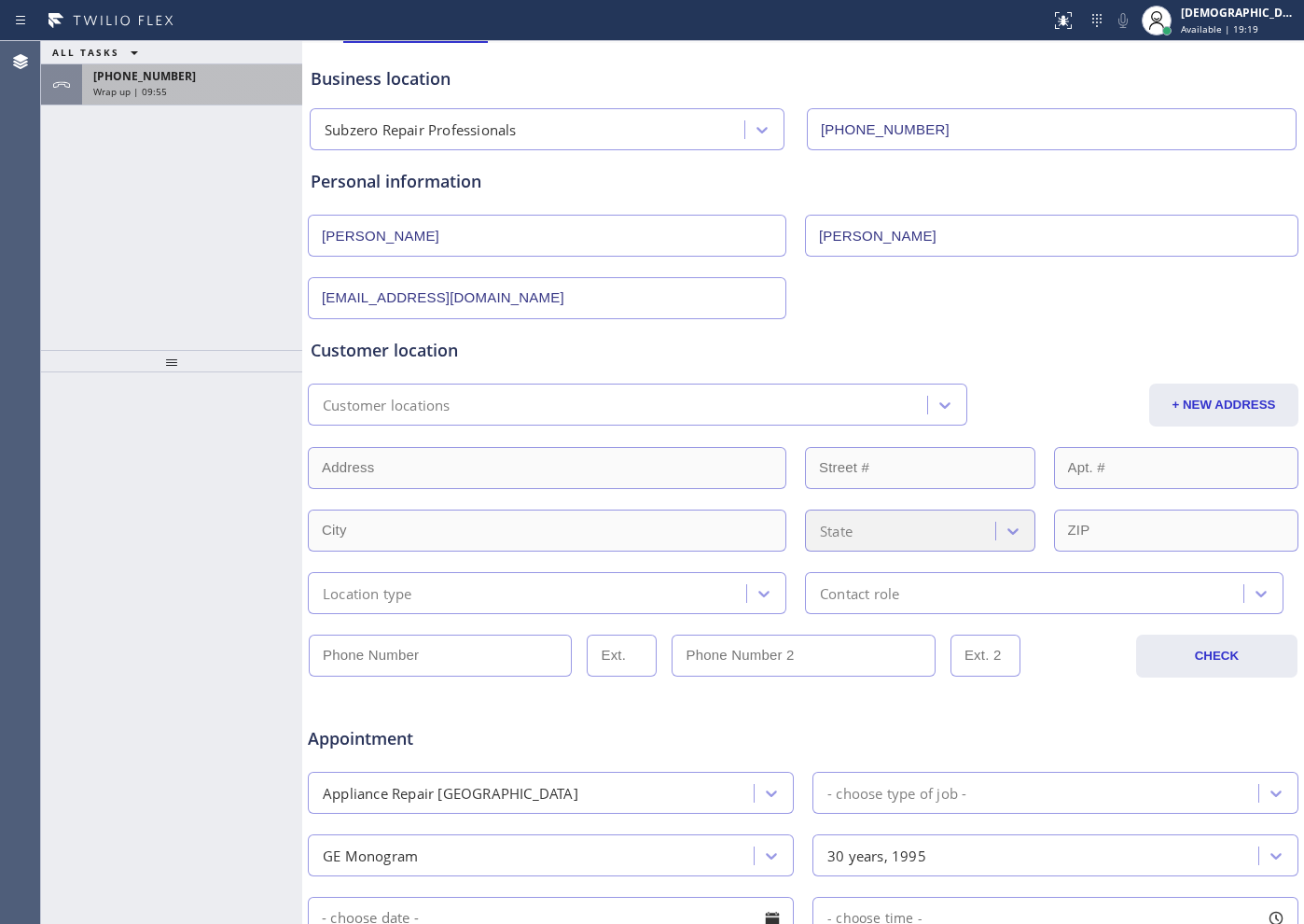
click at [199, 80] on div "[PHONE_NUMBER]" at bounding box center [192, 75] width 198 height 16
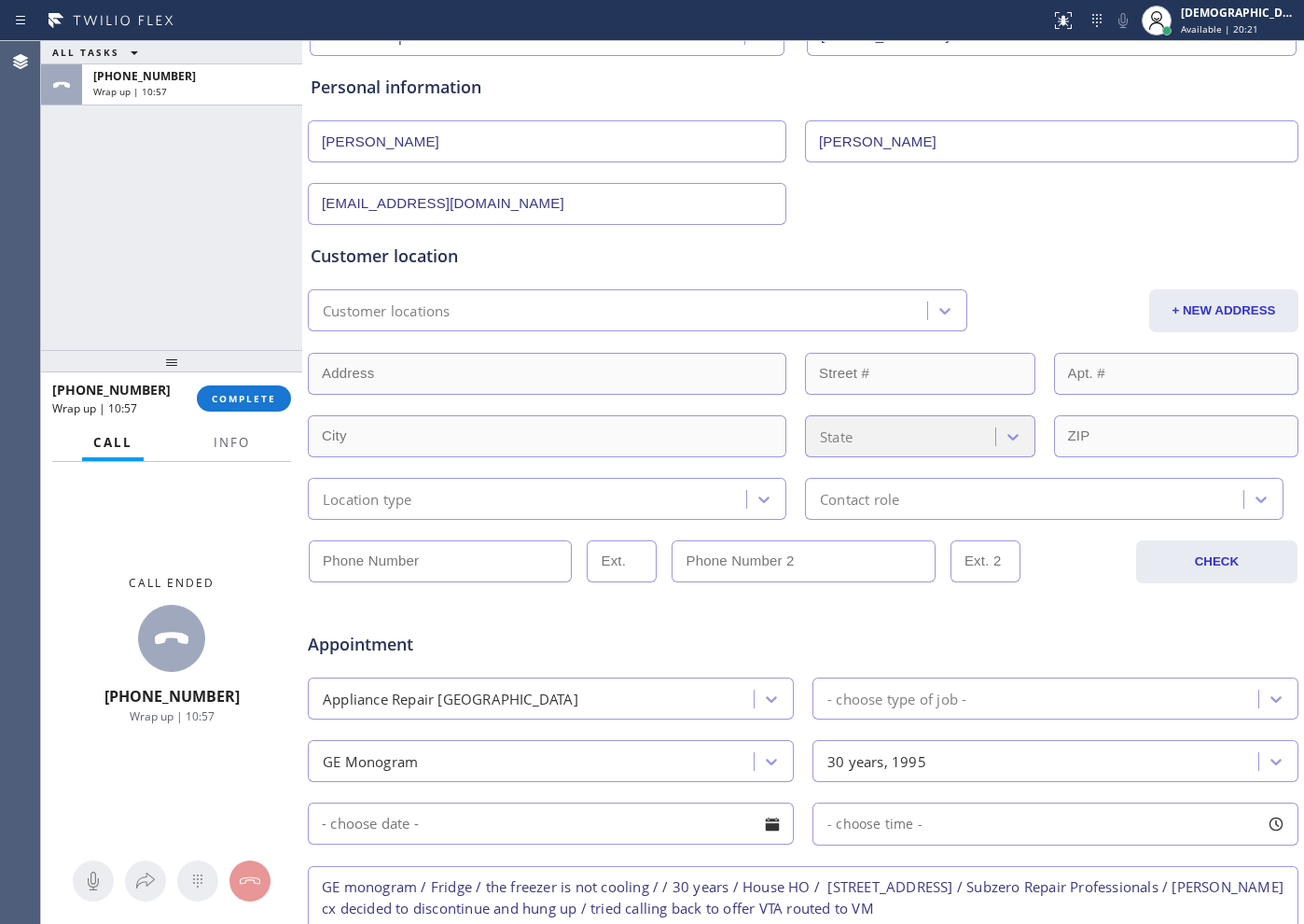
scroll to position [350, 0]
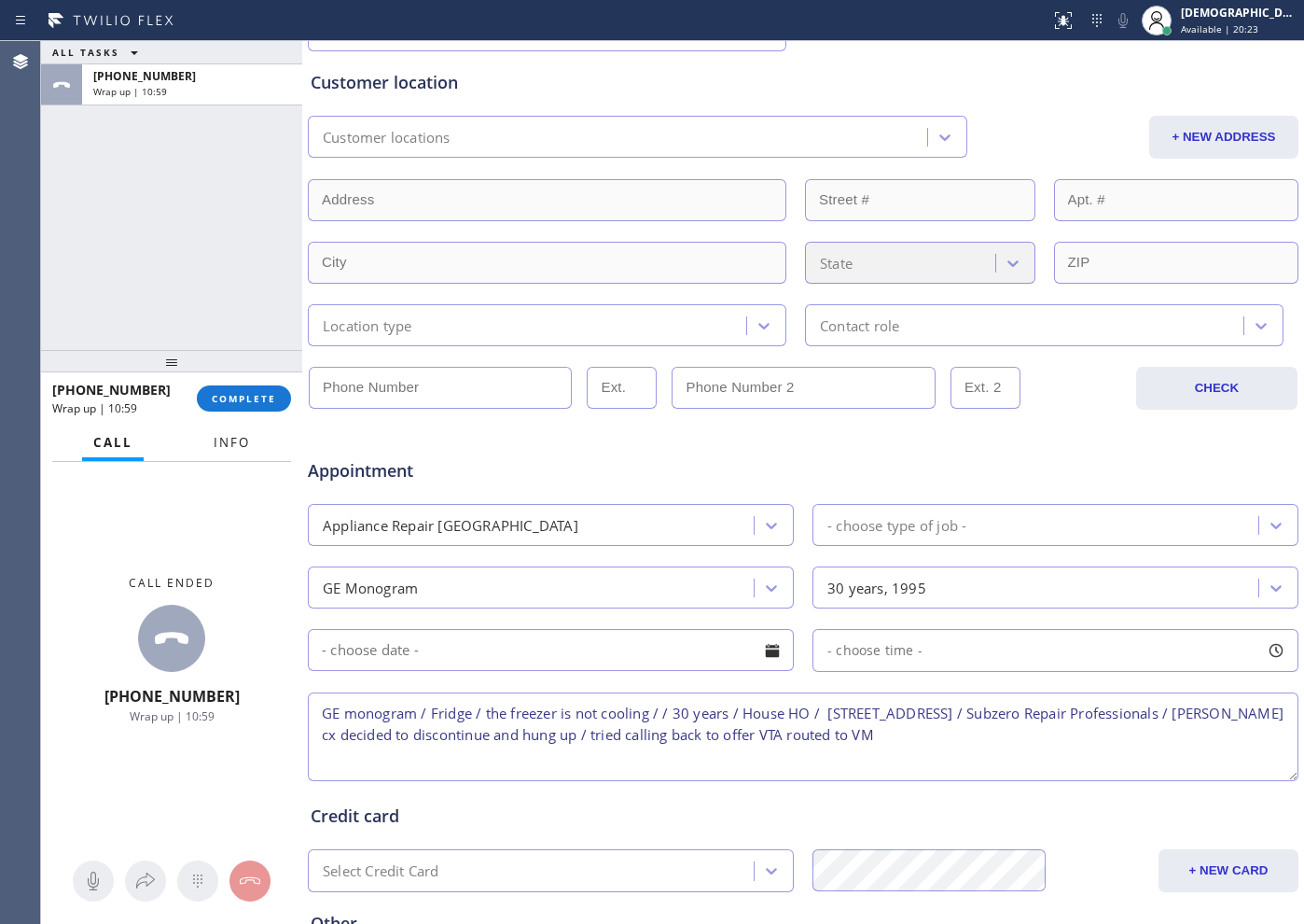
click at [228, 441] on span "Info" at bounding box center [231, 442] width 36 height 17
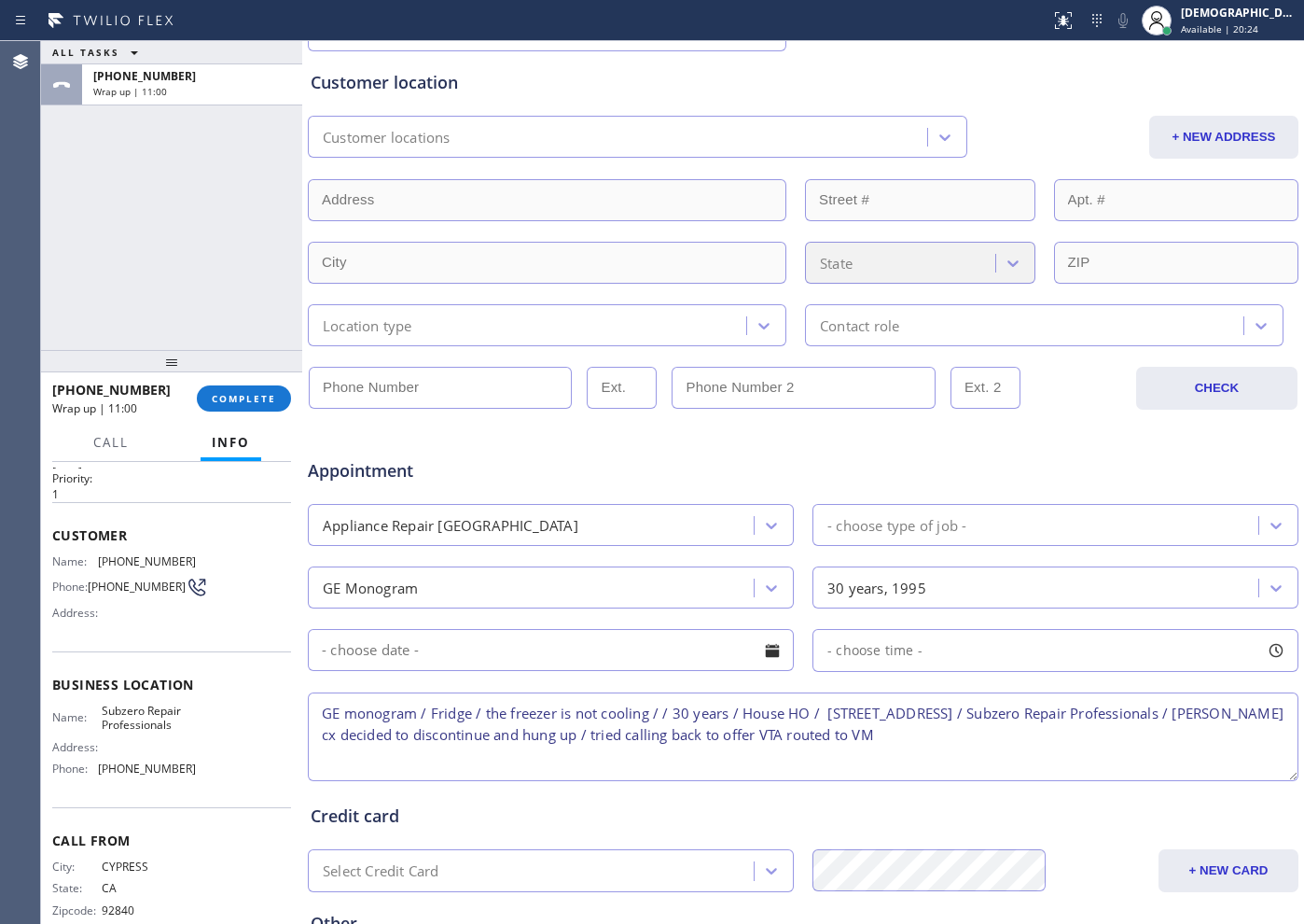
scroll to position [81, 0]
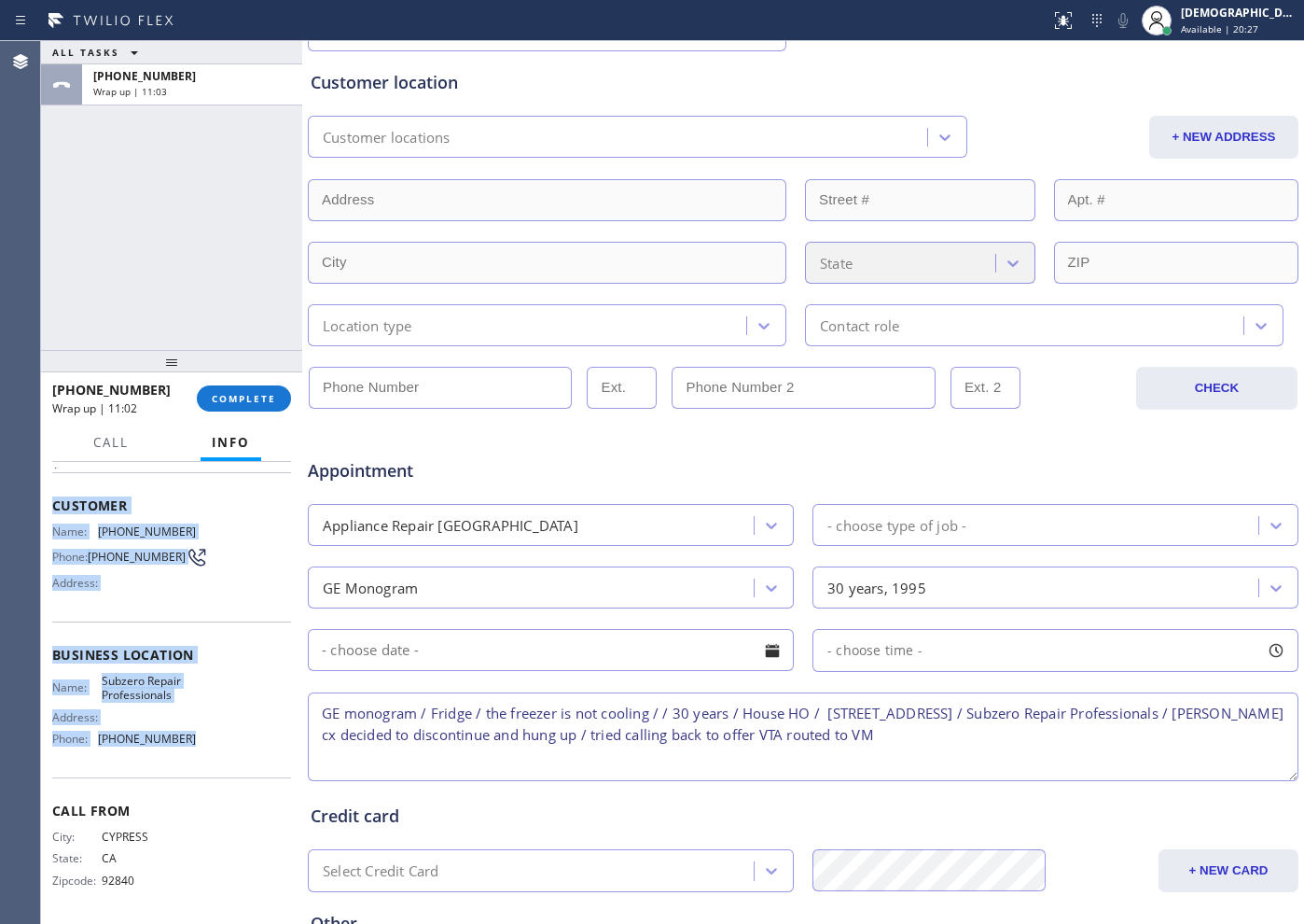
drag, startPoint x: 179, startPoint y: 708, endPoint x: 45, endPoint y: 509, distance: 239.9
click at [45, 509] on div "Context Queue: [Test] All Priority: 1 Customer Name: [PHONE_NUMBER] Phone: [PHO…" at bounding box center [171, 693] width 261 height 462
copy div "Customer Name: (714) 715-7558 Phone: (714) 715-7558 Address: Business location …"
click at [1235, 23] on span "Available | 20:33" at bounding box center [1219, 30] width 77 height 13
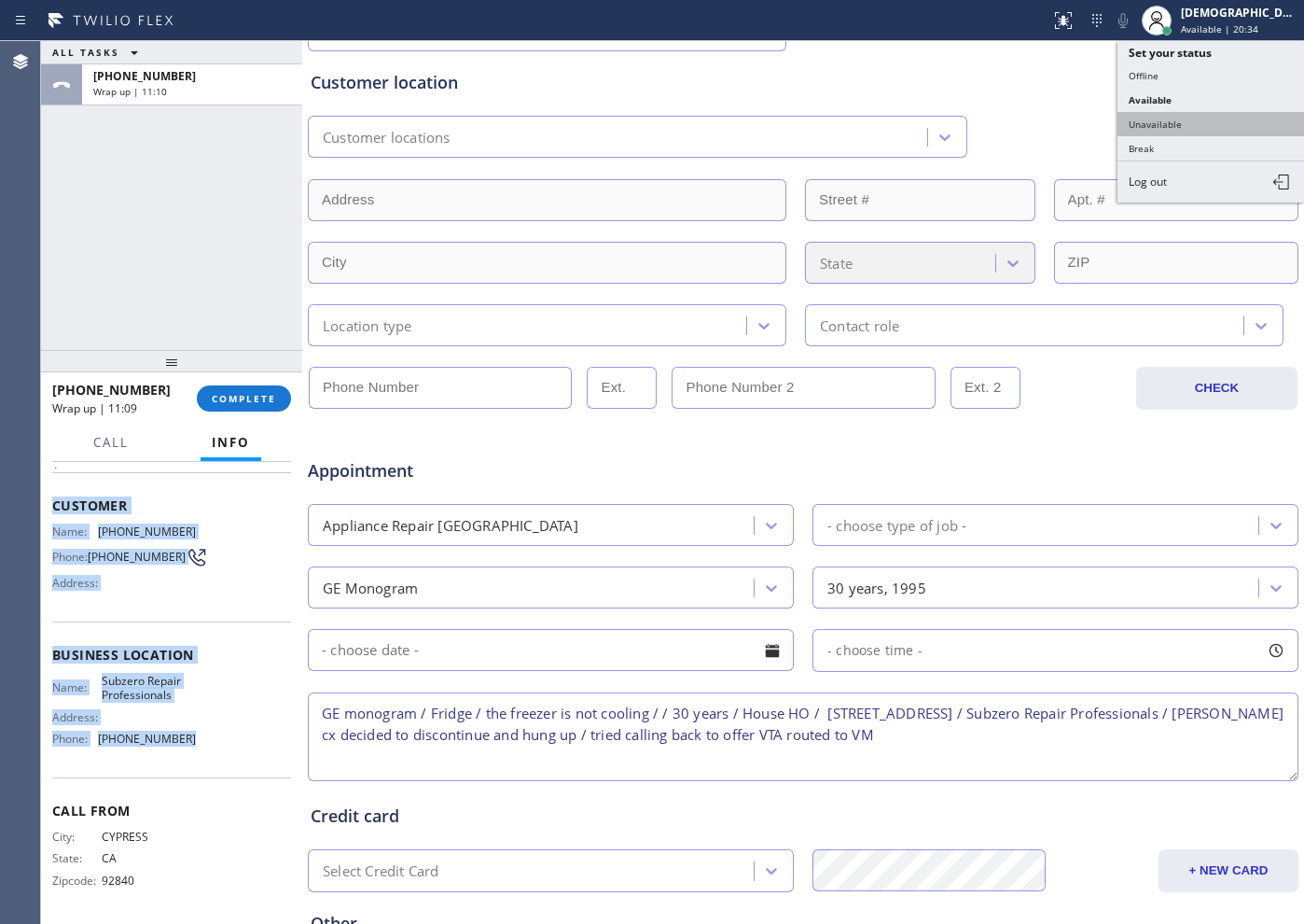
click at [1174, 122] on button "Unavailable" at bounding box center [1211, 124] width 187 height 24
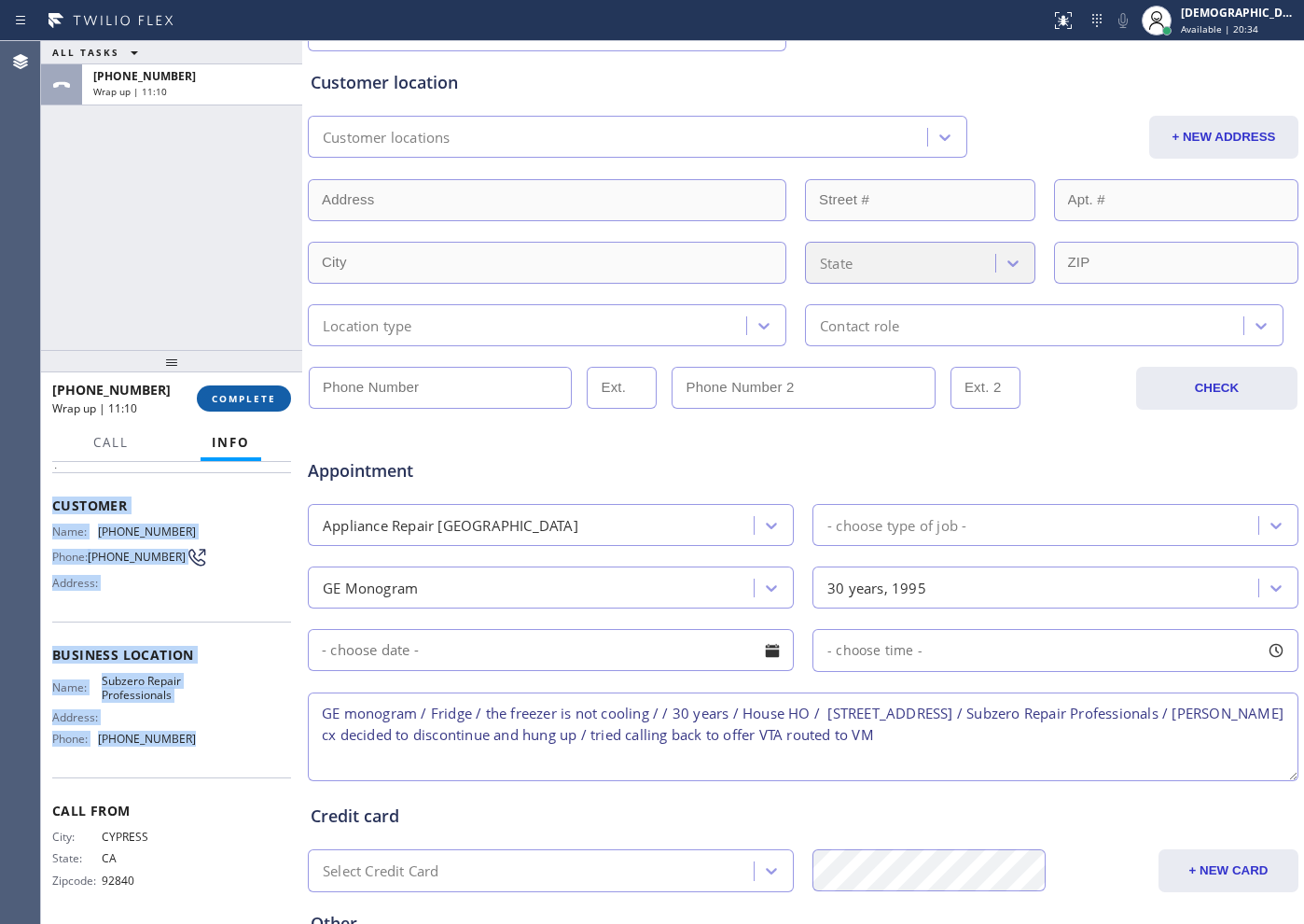
click at [262, 394] on span "COMPLETE" at bounding box center [244, 398] width 65 height 13
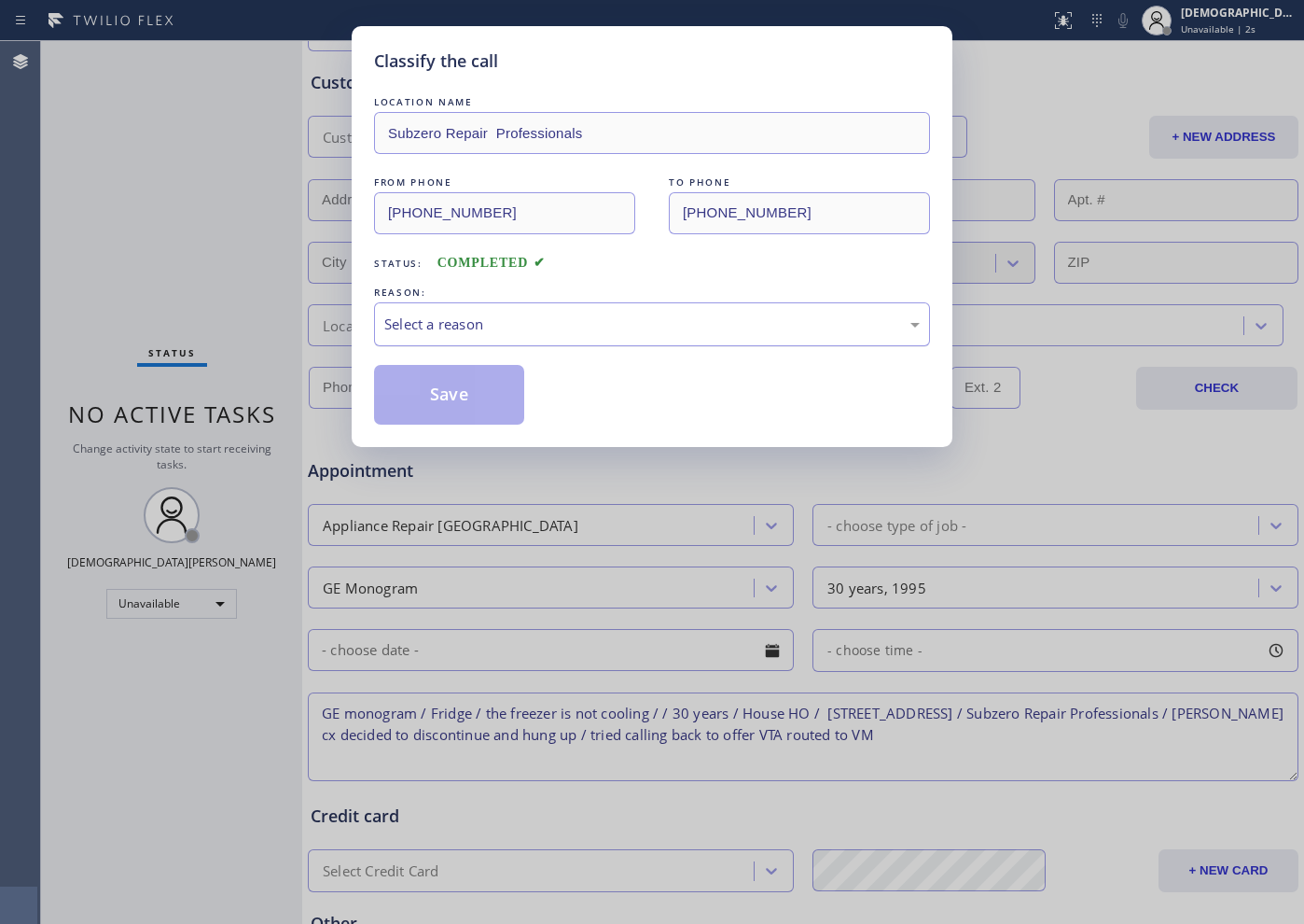
click at [500, 332] on div "Select a reason" at bounding box center [652, 324] width 535 height 22
click at [488, 384] on button "Save" at bounding box center [450, 394] width 150 height 60
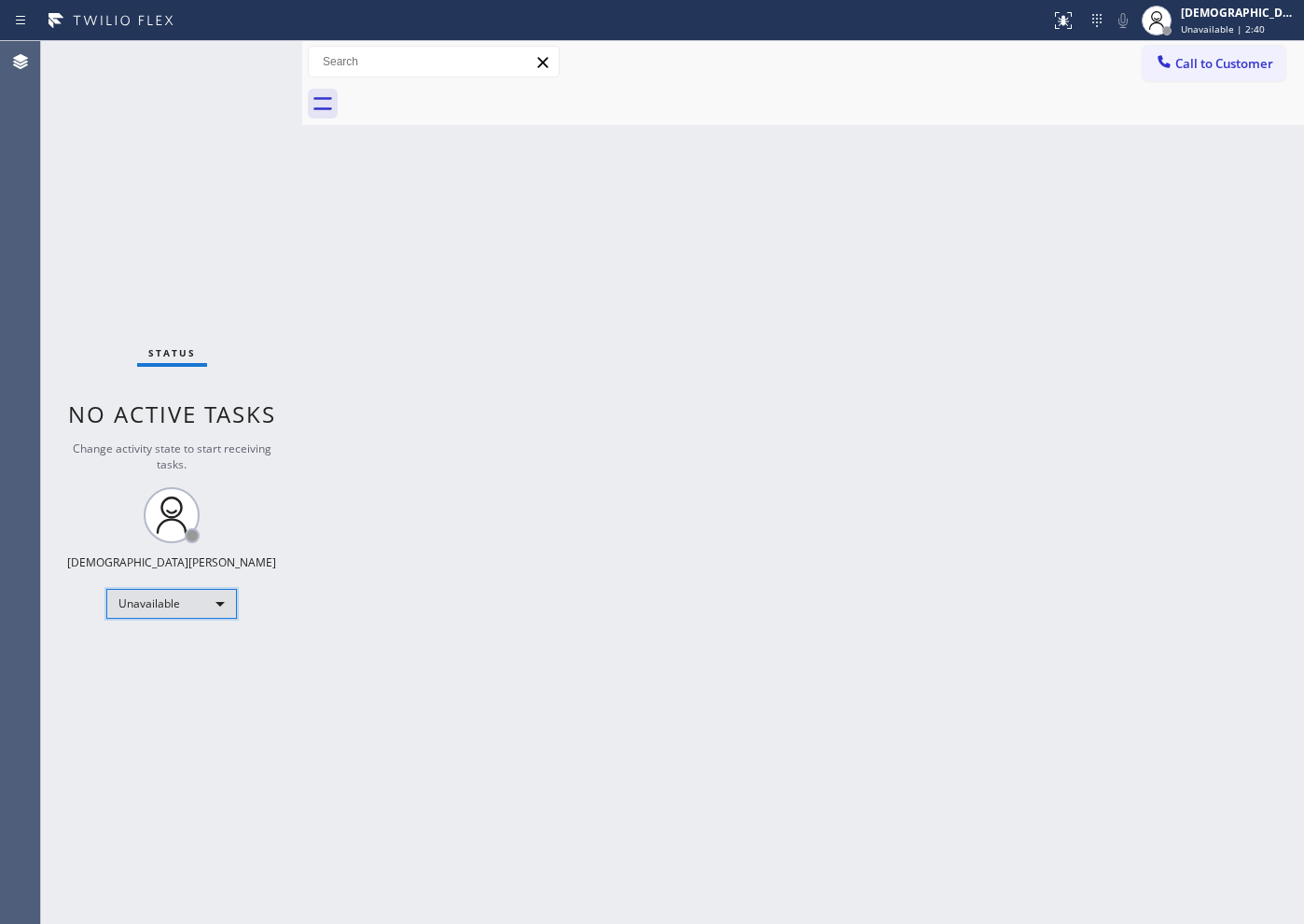
click at [161, 596] on div "Unavailable" at bounding box center [171, 603] width 130 height 30
click at [170, 660] on li "Available" at bounding box center [171, 653] width 127 height 23
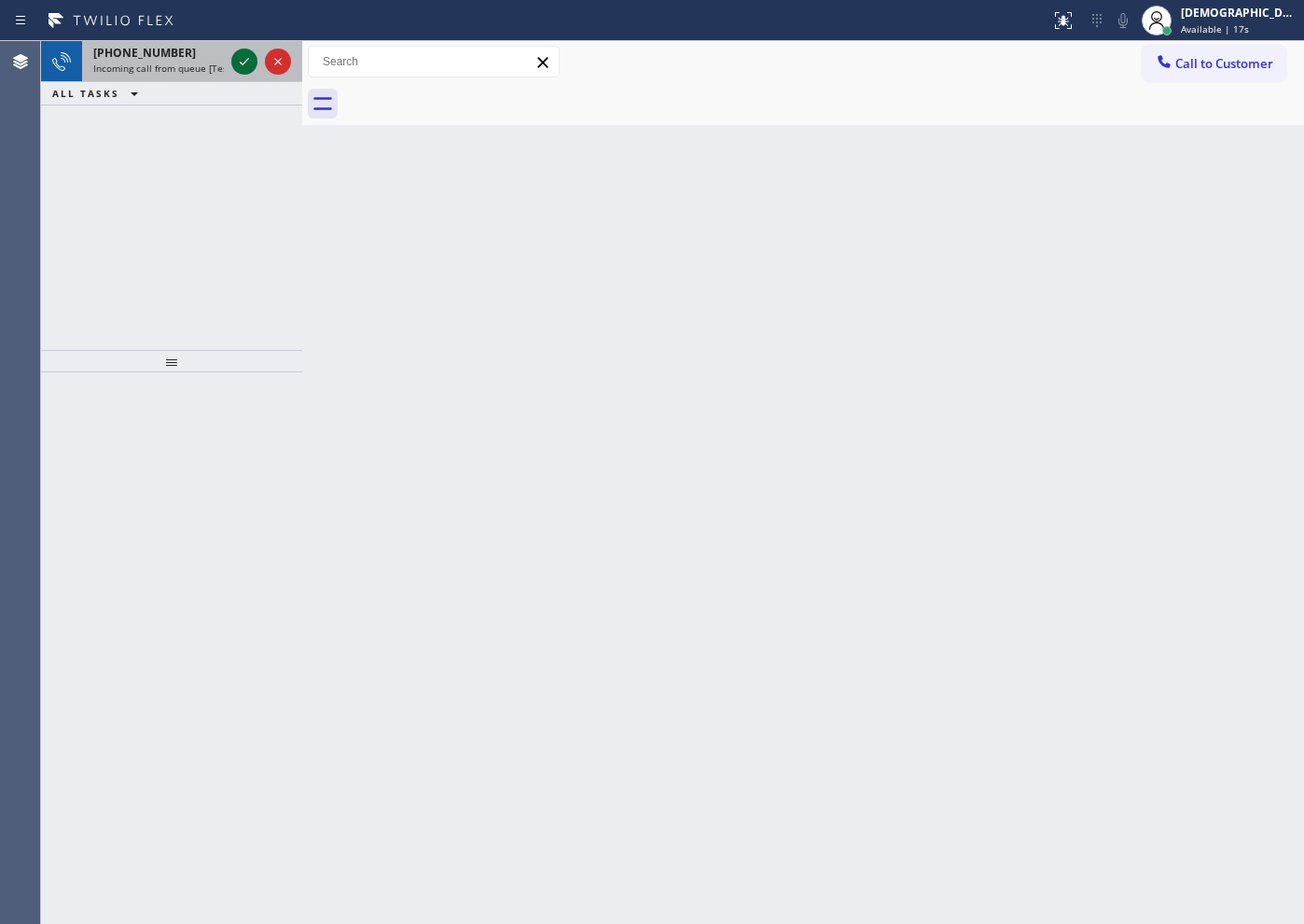
click at [236, 62] on icon at bounding box center [245, 62] width 23 height 23
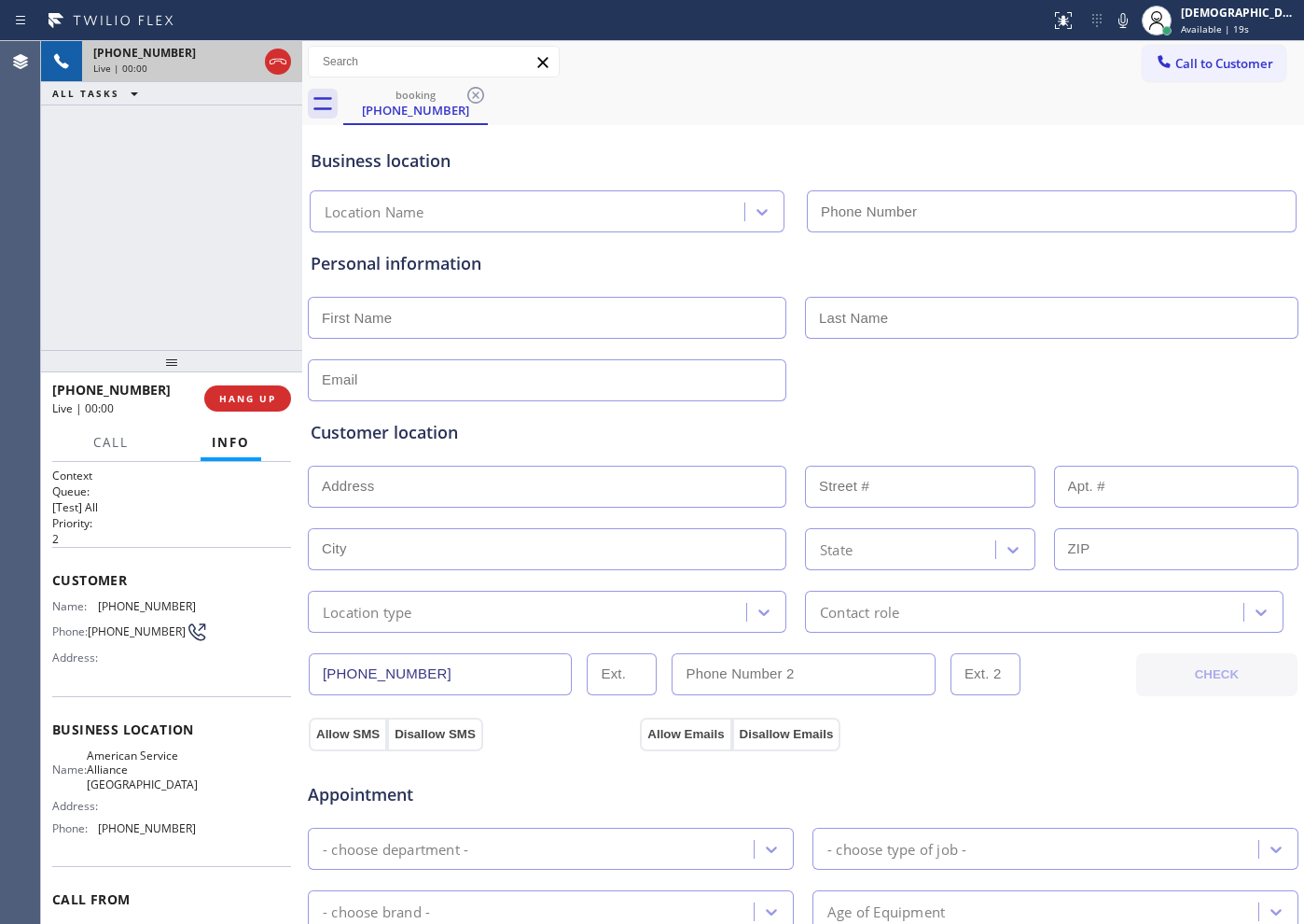
type input "(510) 319-1981"
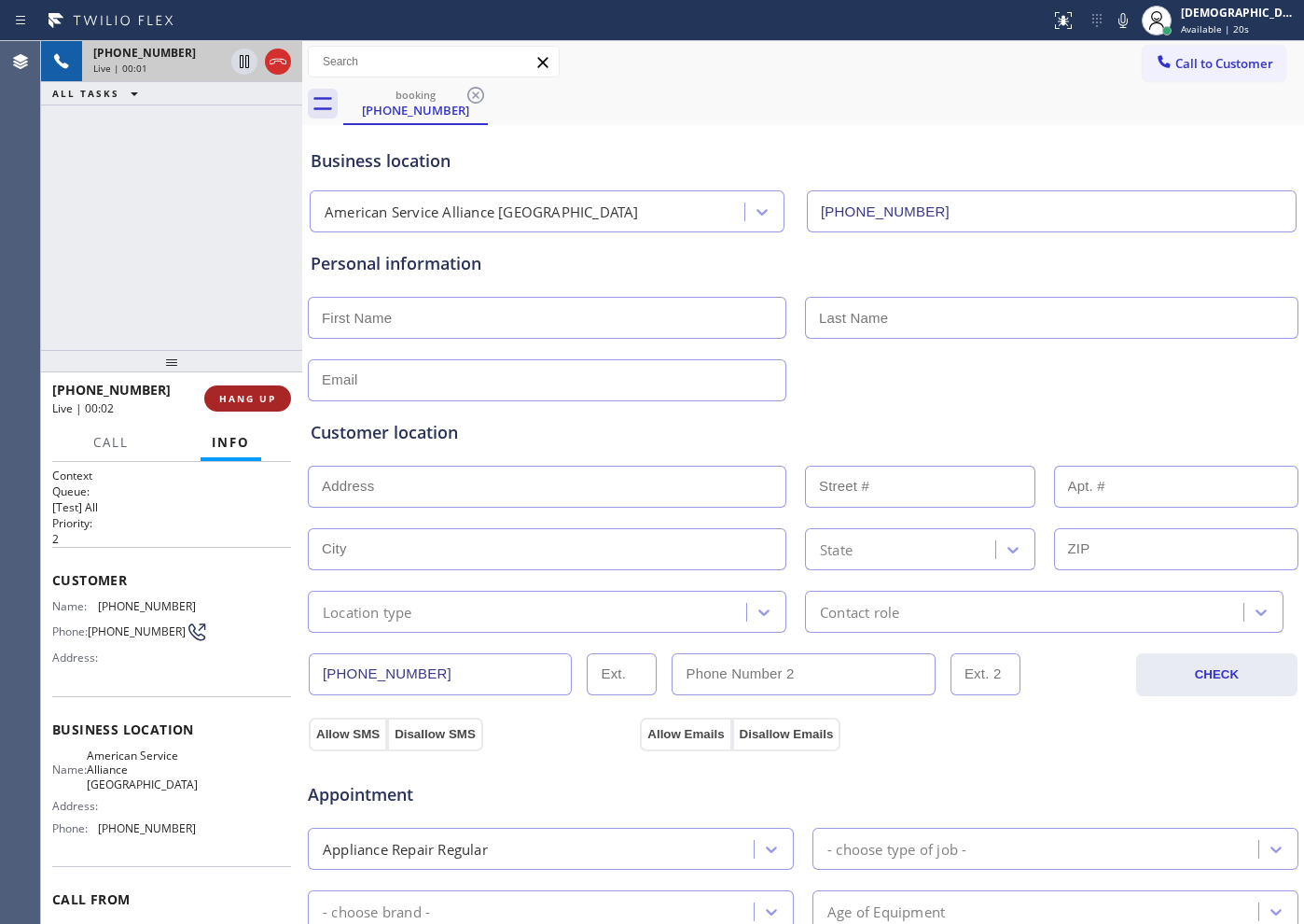
click at [263, 403] on span "HANG UP" at bounding box center [248, 398] width 57 height 13
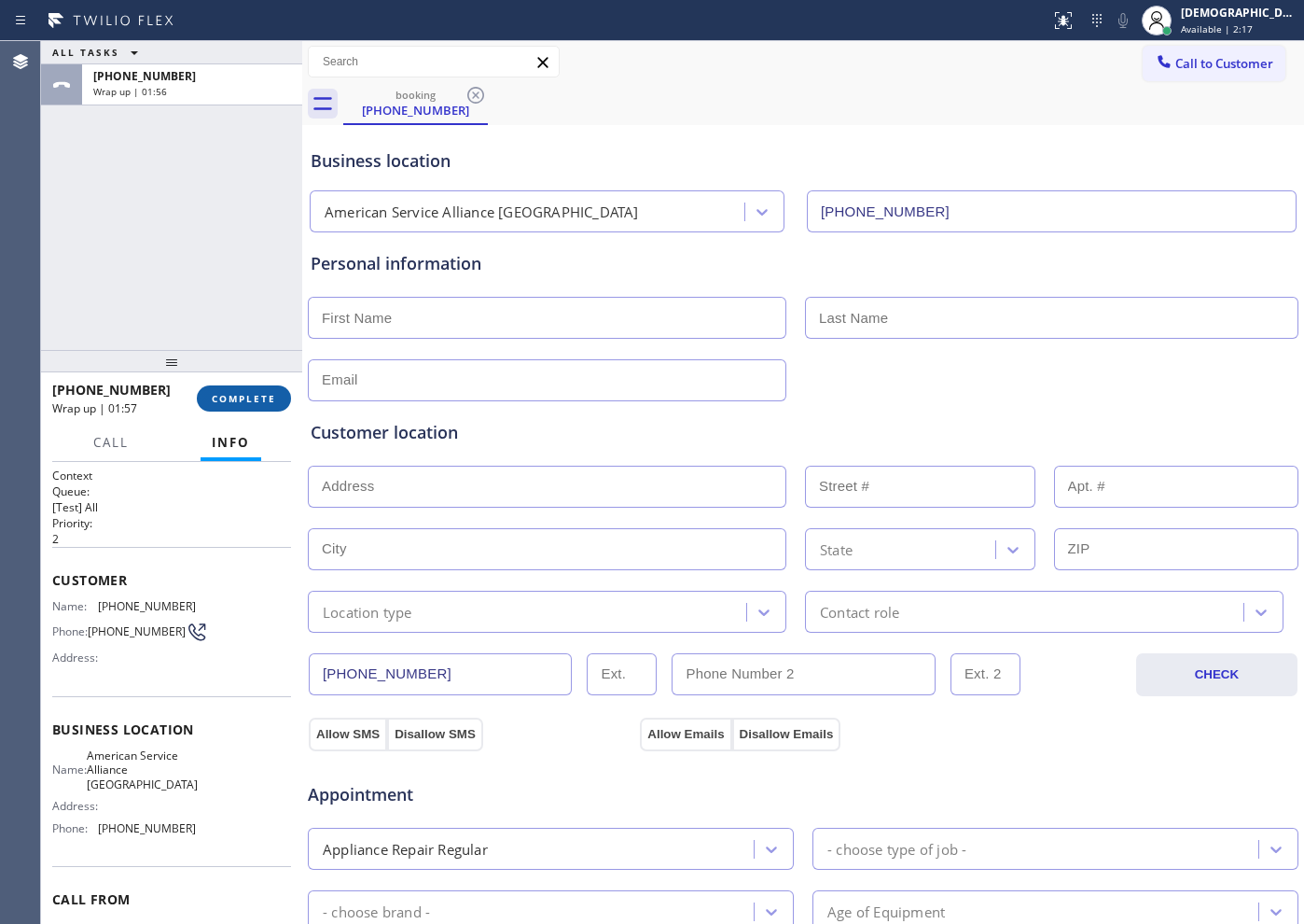
click at [251, 394] on span "COMPLETE" at bounding box center [244, 398] width 65 height 13
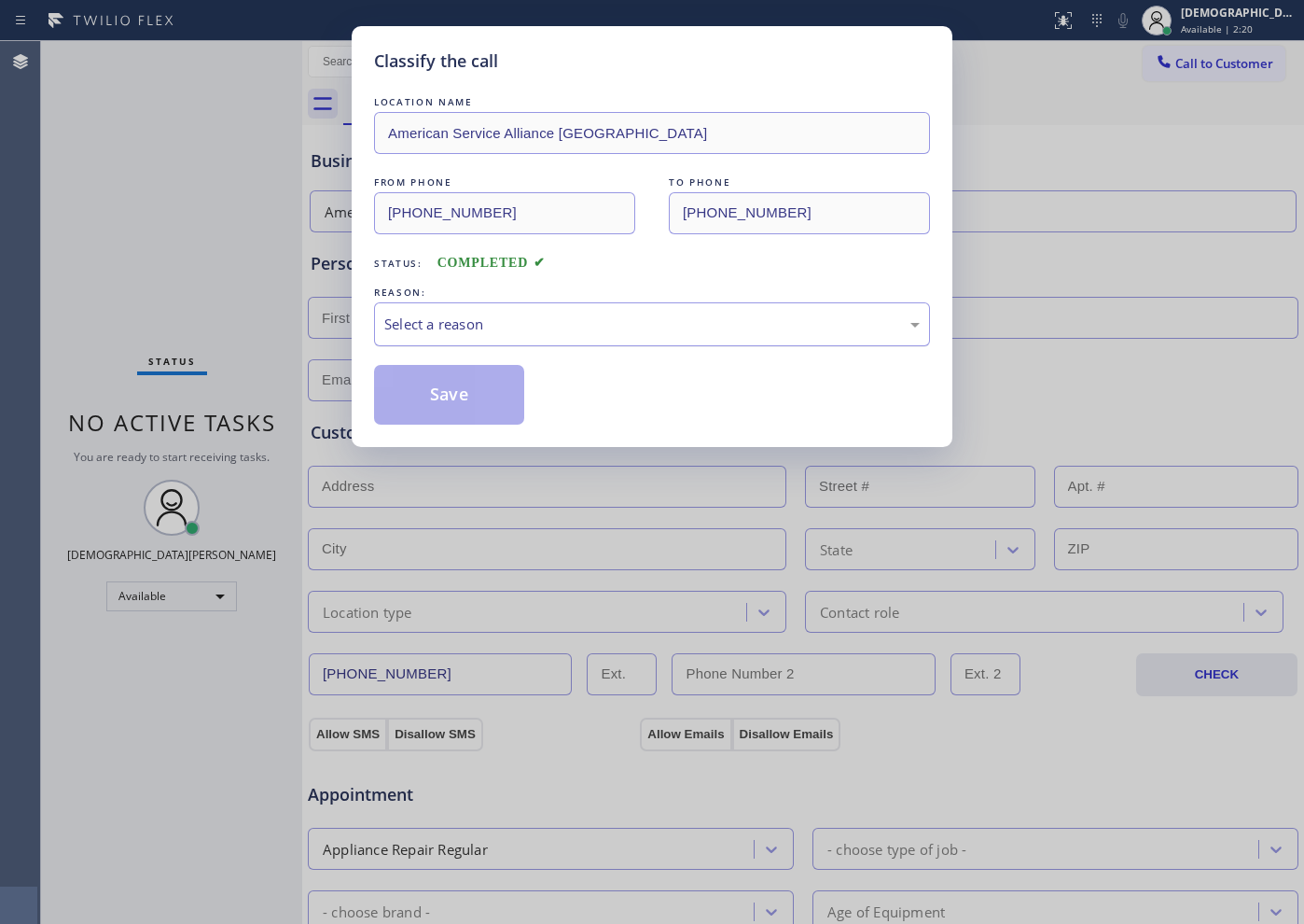
click at [435, 311] on div "Select a reason" at bounding box center [652, 324] width 556 height 44
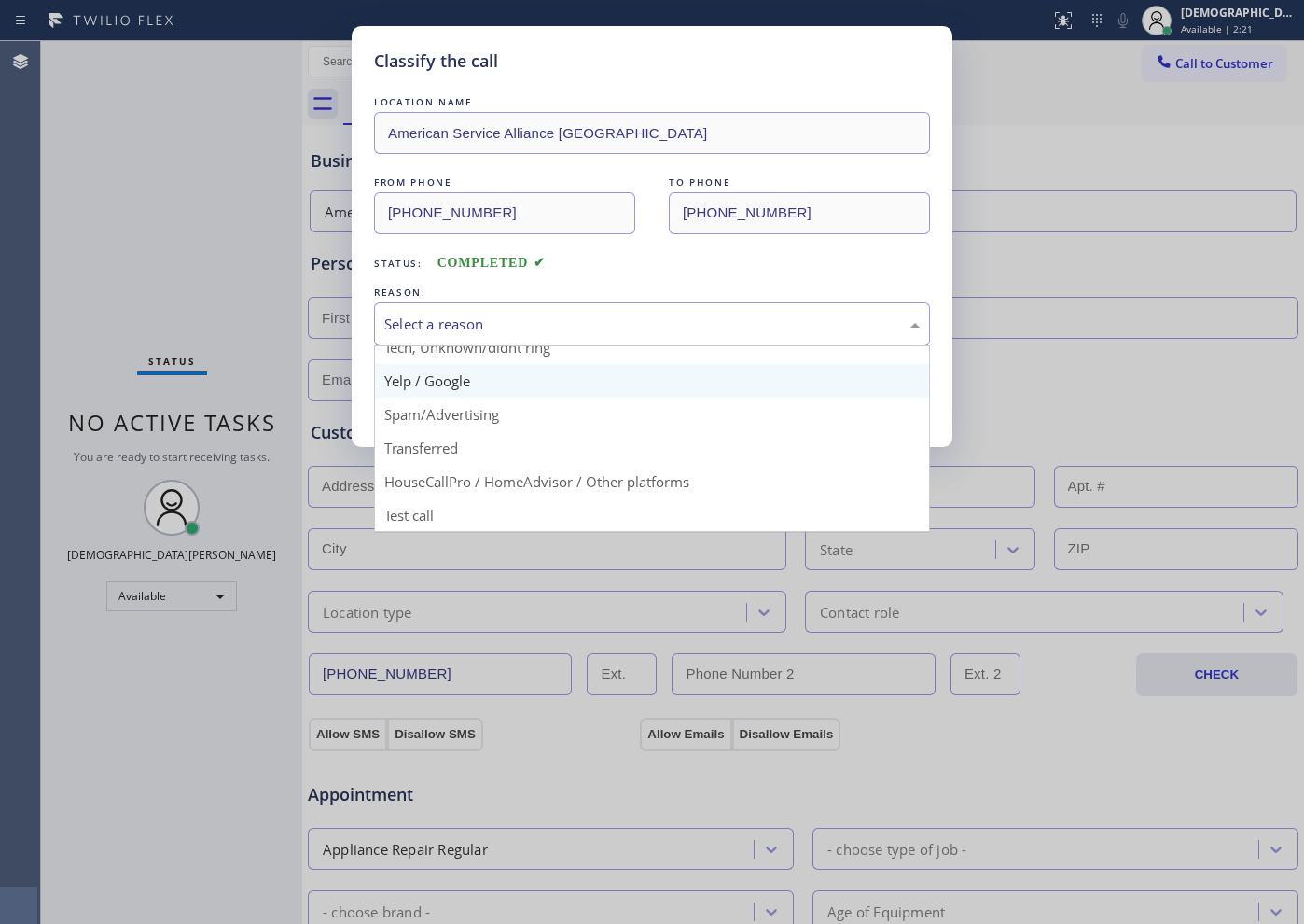
scroll to position [117, 0]
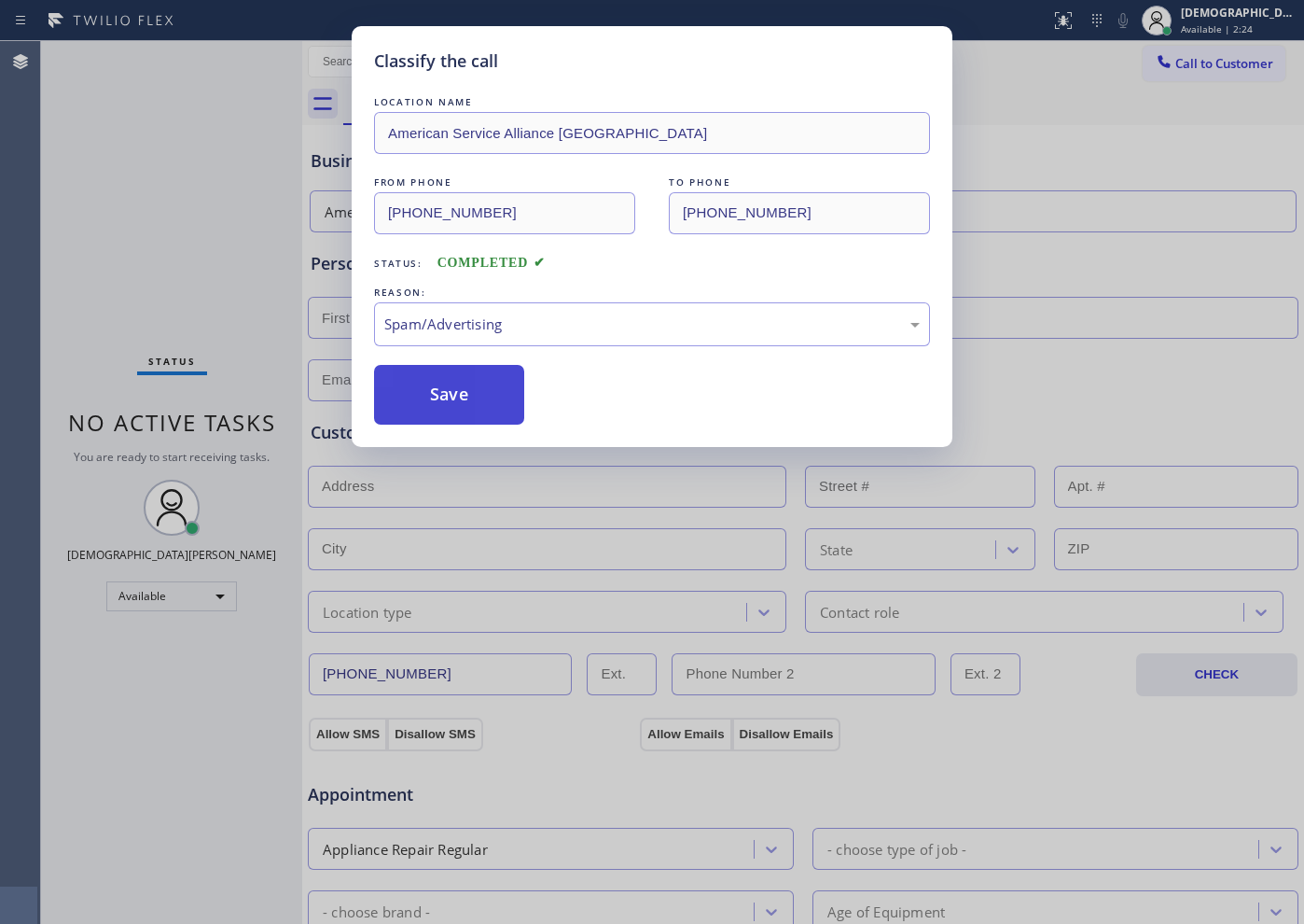
click at [467, 406] on button "Save" at bounding box center [450, 394] width 150 height 60
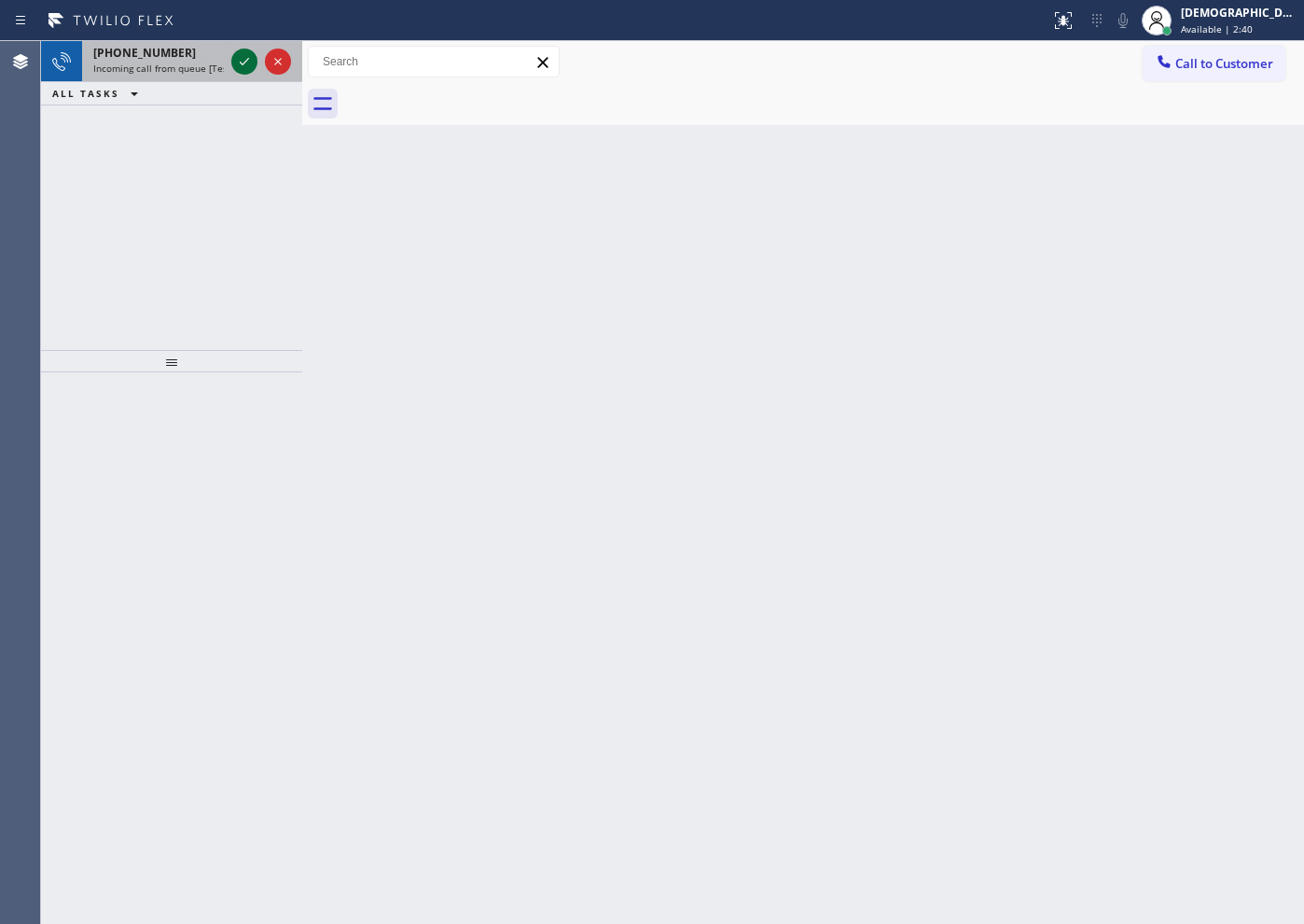
click at [246, 58] on icon at bounding box center [245, 62] width 23 height 23
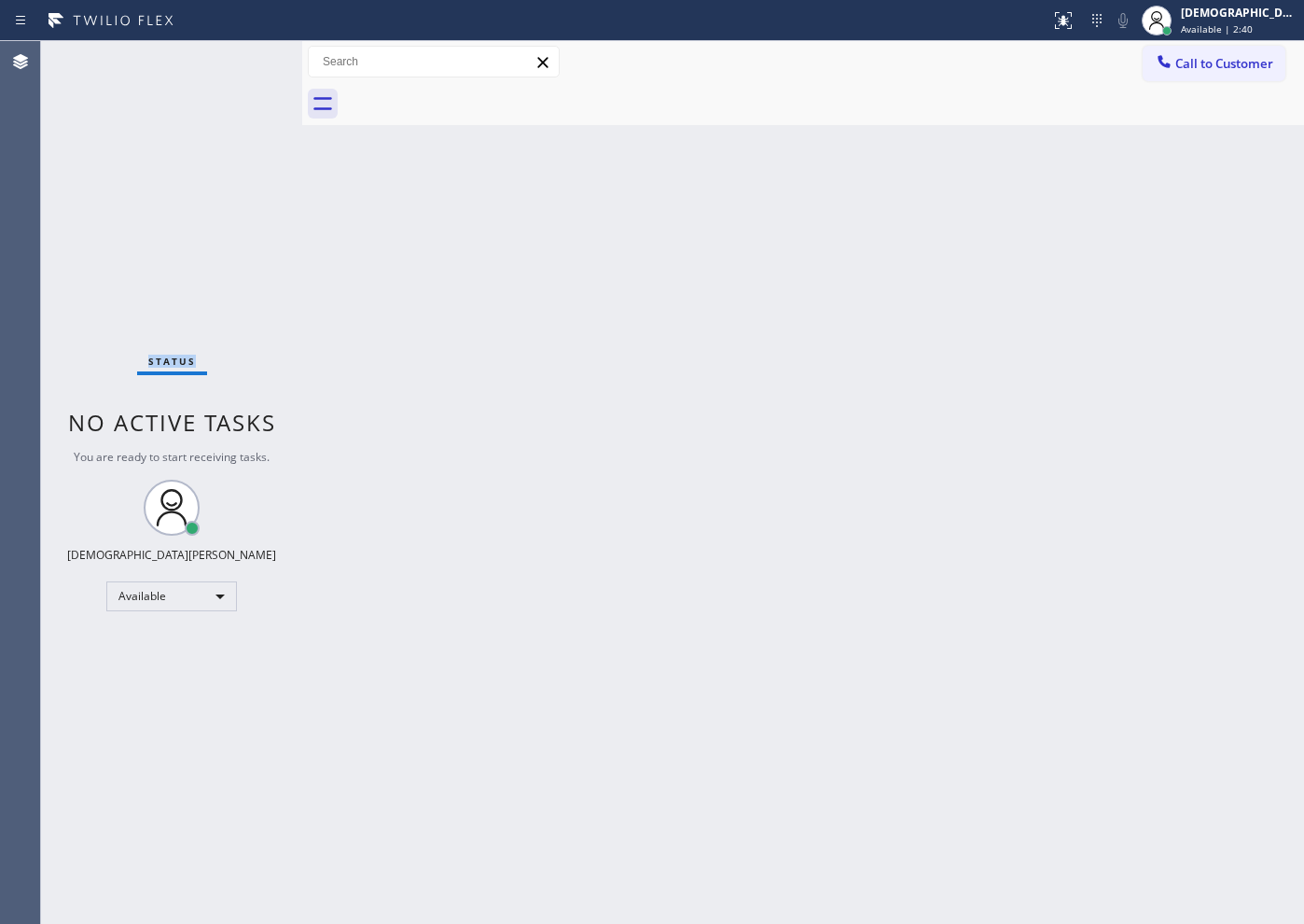
click at [246, 58] on div "Status No active tasks You are ready to start receiving tasks. Christian Cinco …" at bounding box center [171, 482] width 261 height 882
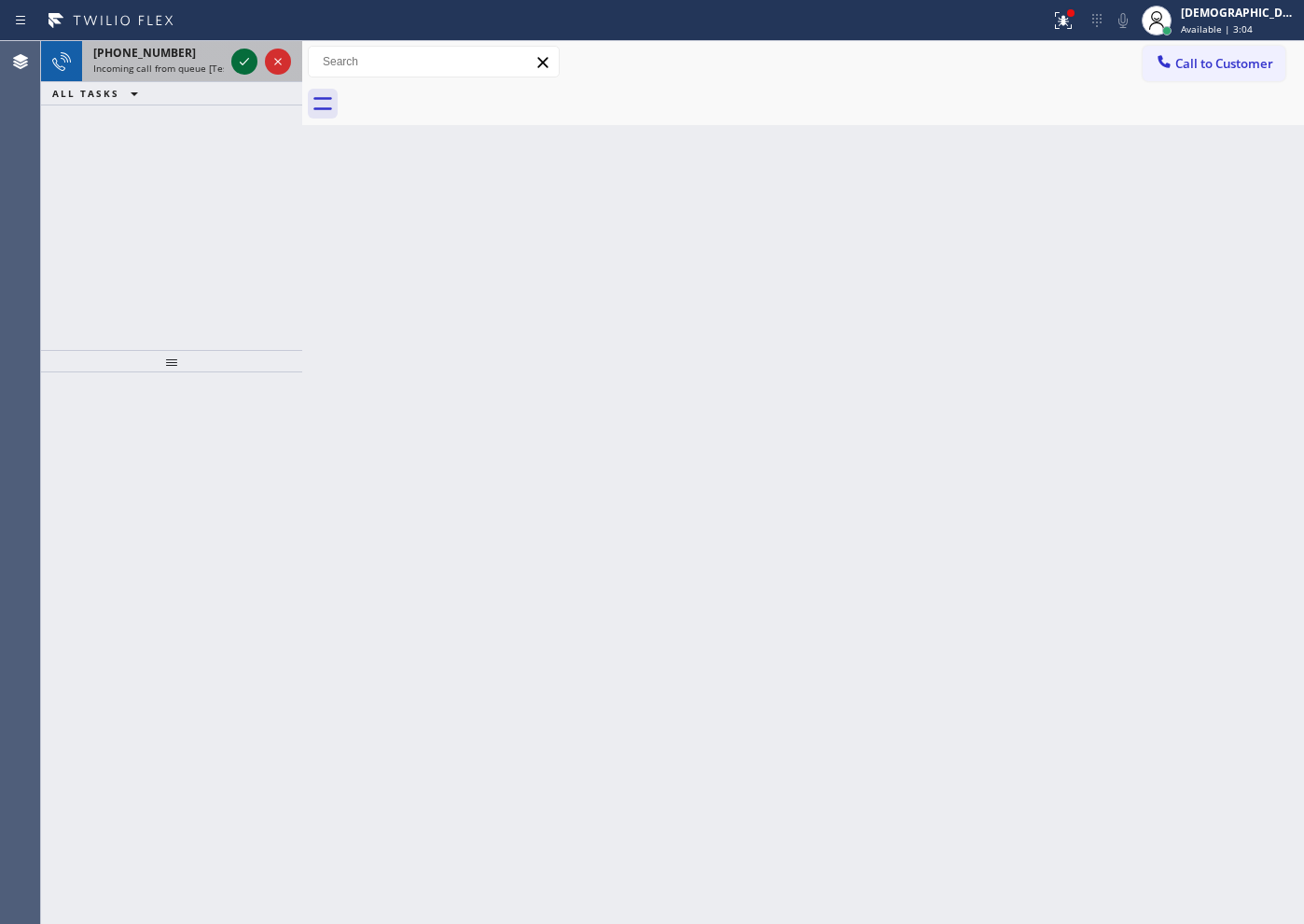
click at [243, 63] on icon at bounding box center [245, 62] width 23 height 23
click at [240, 58] on icon at bounding box center [245, 62] width 23 height 23
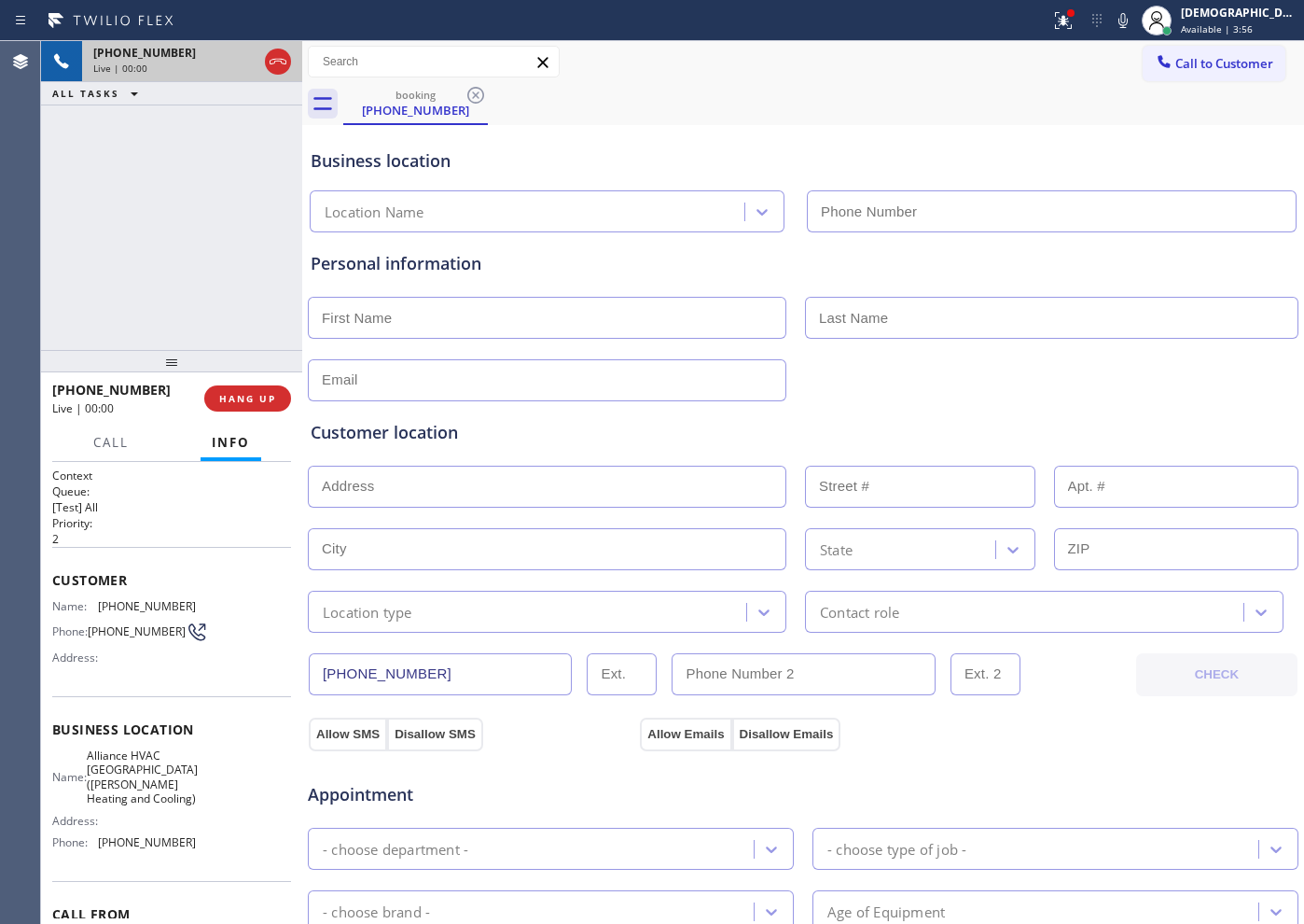
type input "(714) 364-0134"
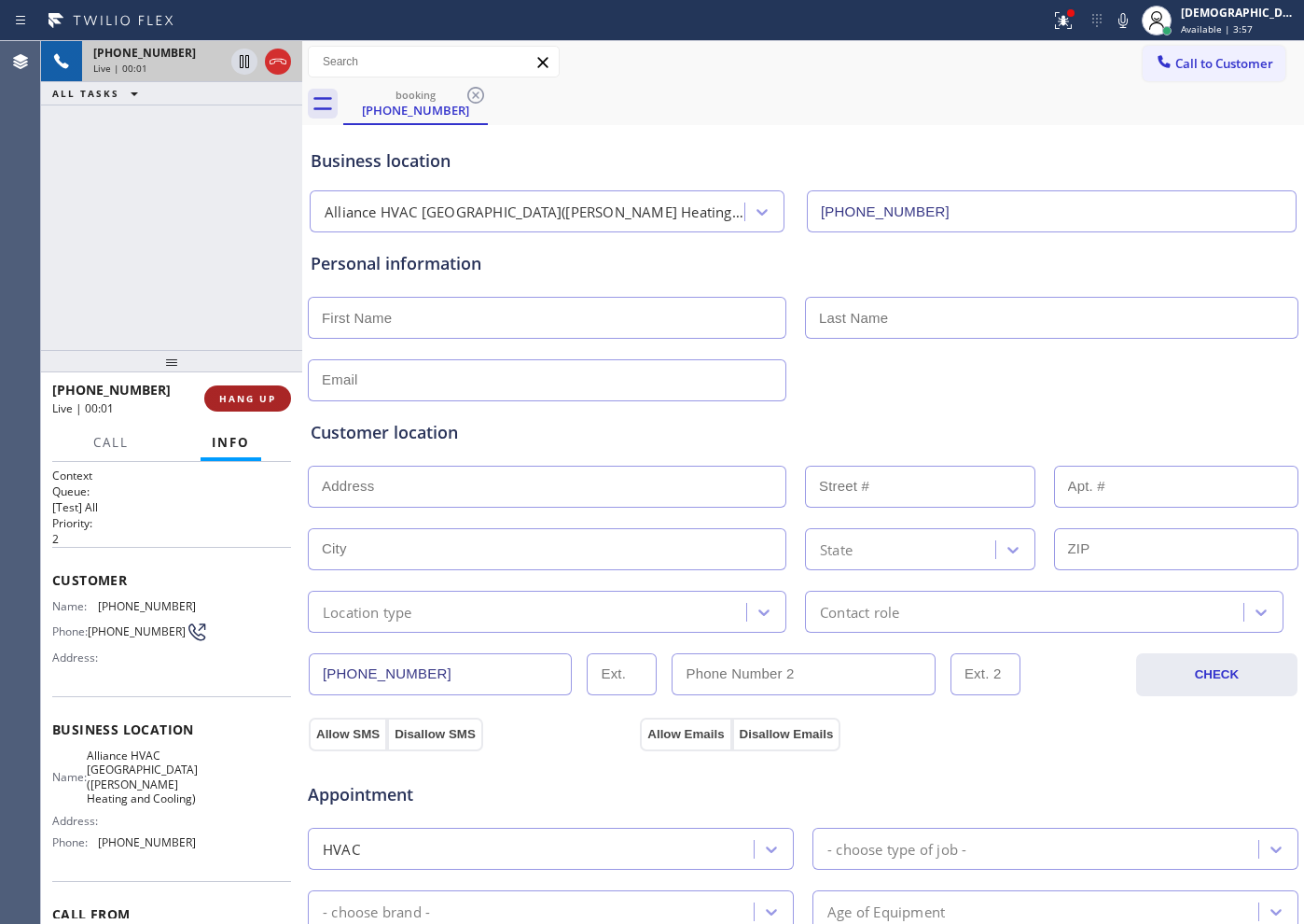
click at [259, 392] on span "HANG UP" at bounding box center [248, 398] width 57 height 13
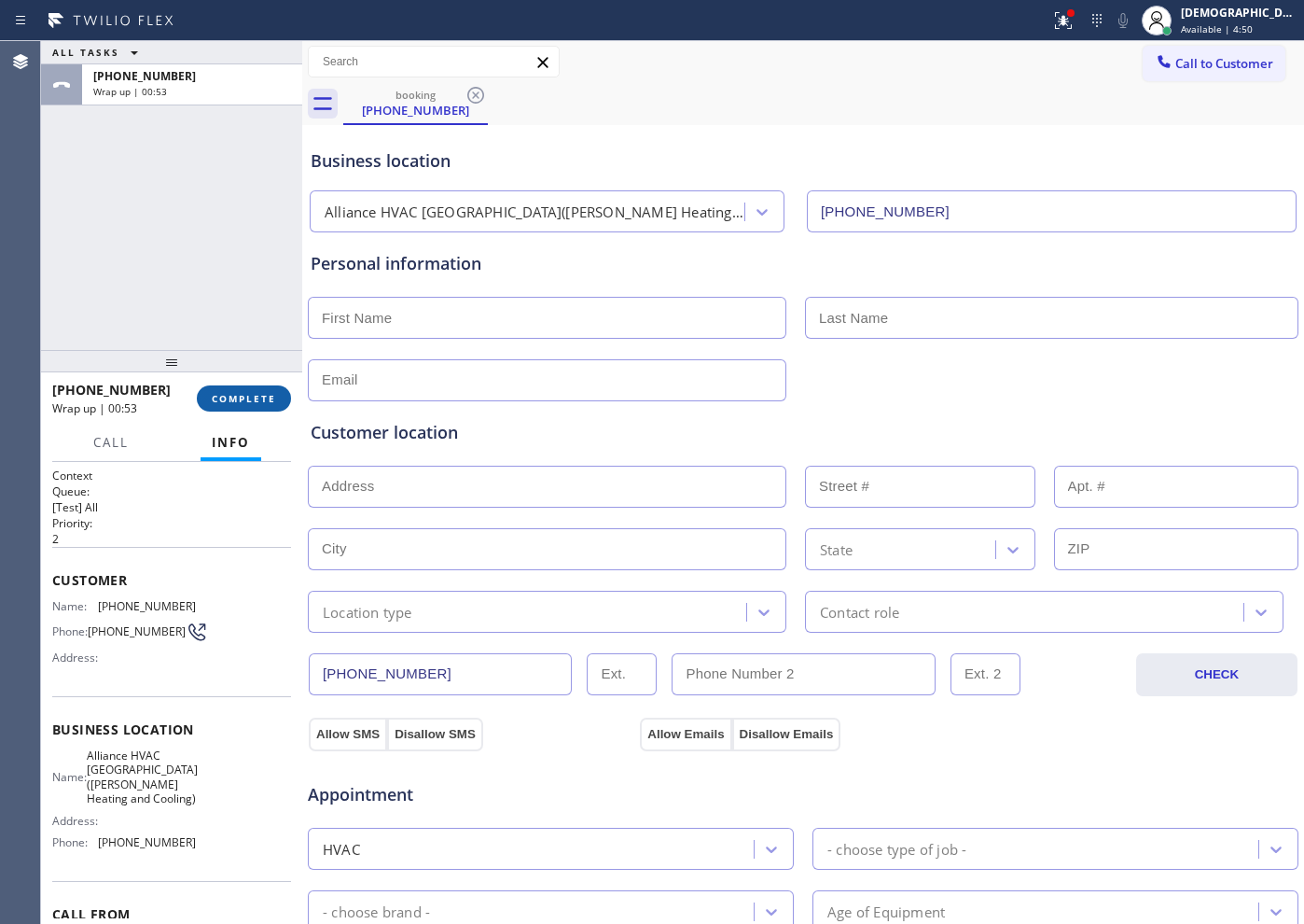
click at [260, 392] on span "COMPLETE" at bounding box center [244, 398] width 65 height 13
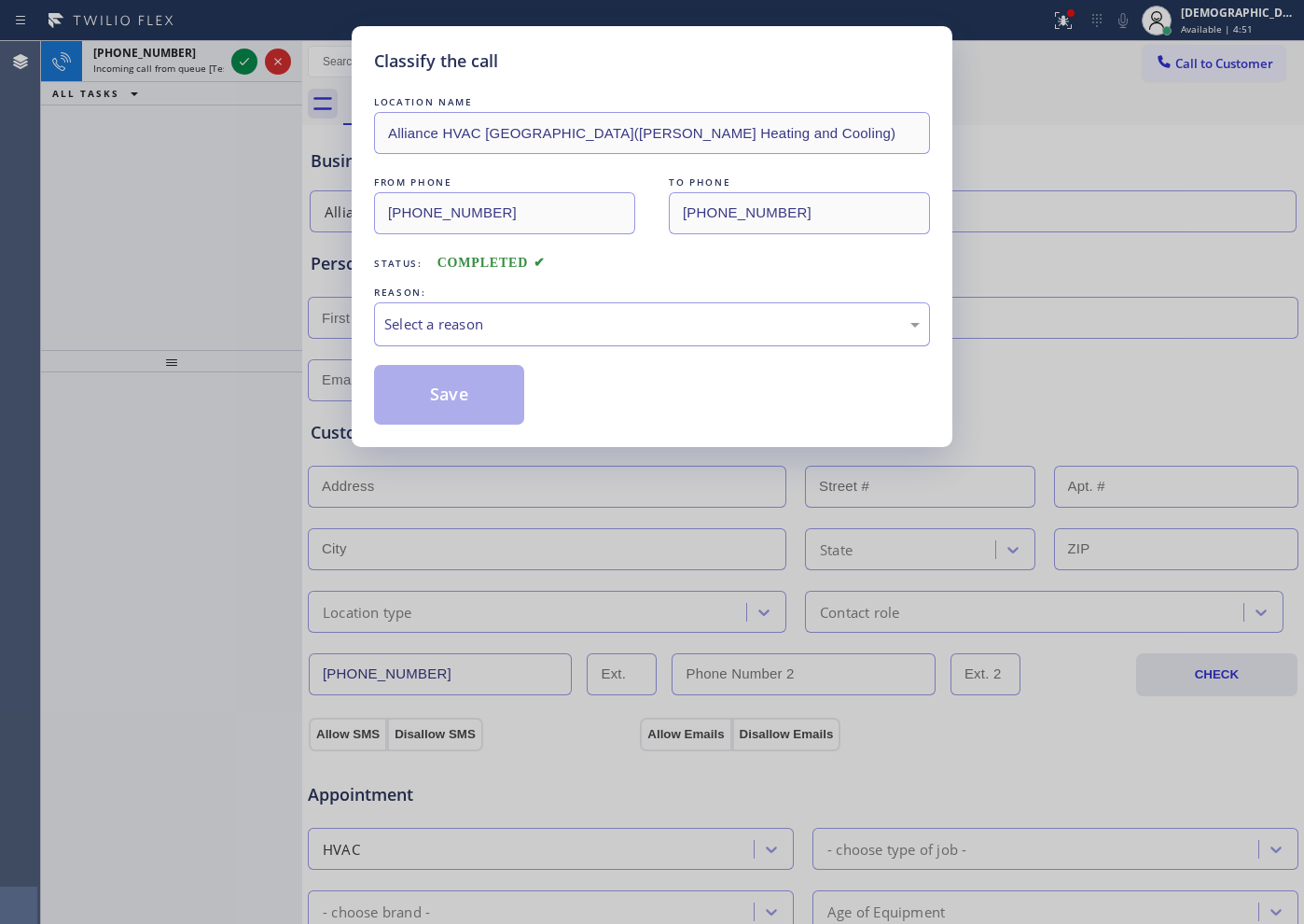
drag, startPoint x: 542, startPoint y: 314, endPoint x: 533, endPoint y: 330, distance: 18.4
click at [542, 313] on div "Select a reason" at bounding box center [652, 324] width 535 height 22
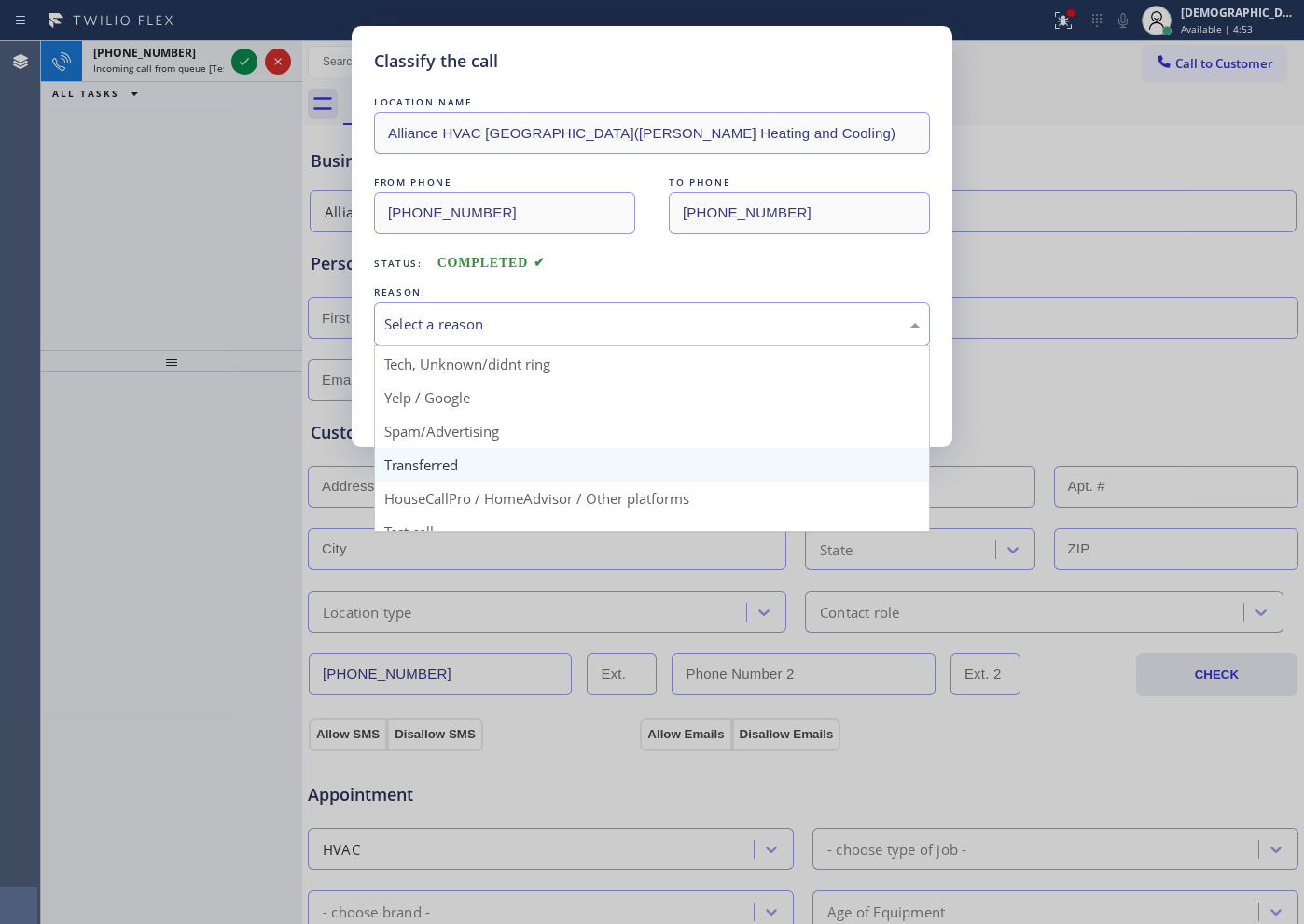
scroll to position [117, 0]
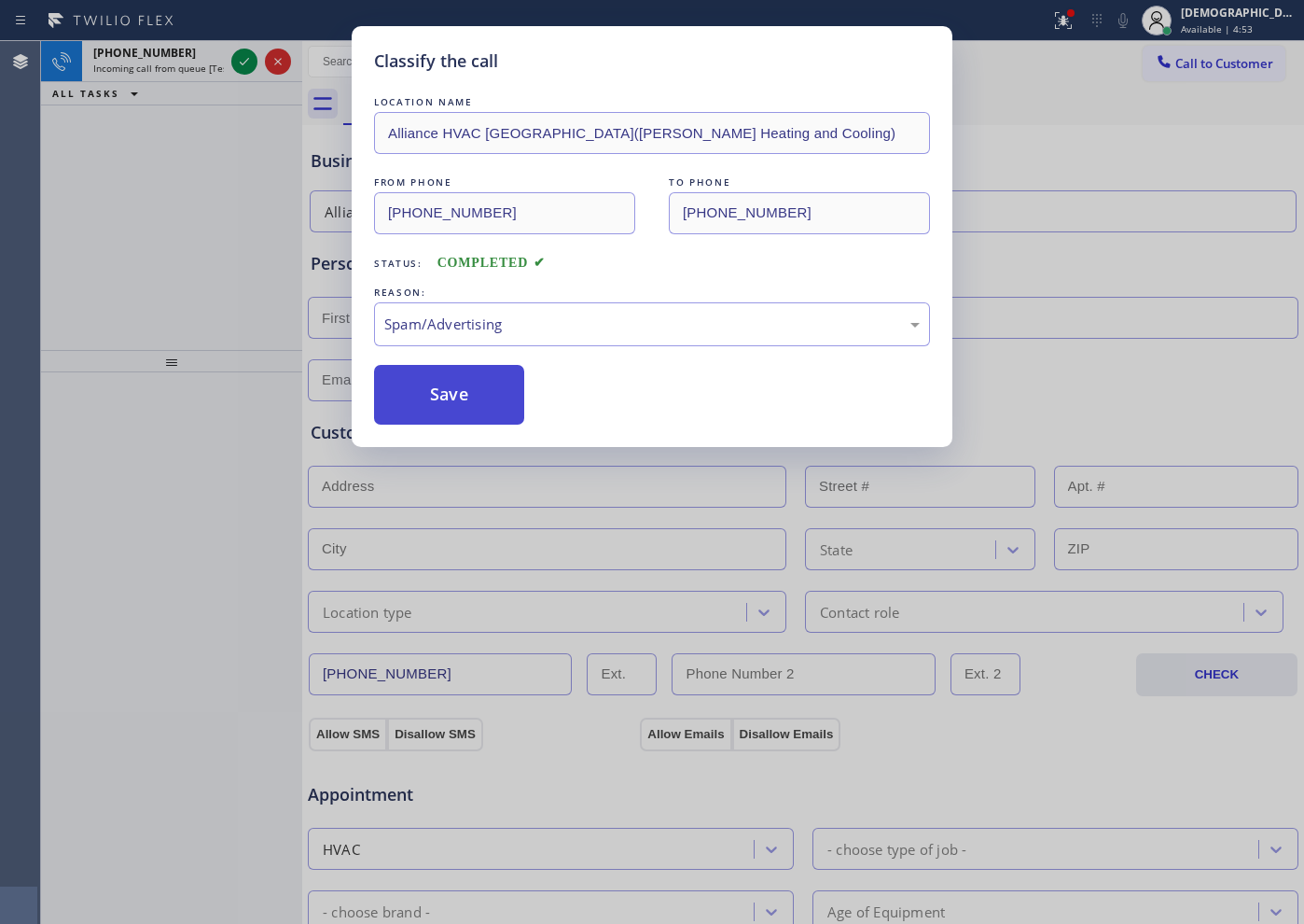
click at [468, 405] on button "Save" at bounding box center [450, 394] width 150 height 60
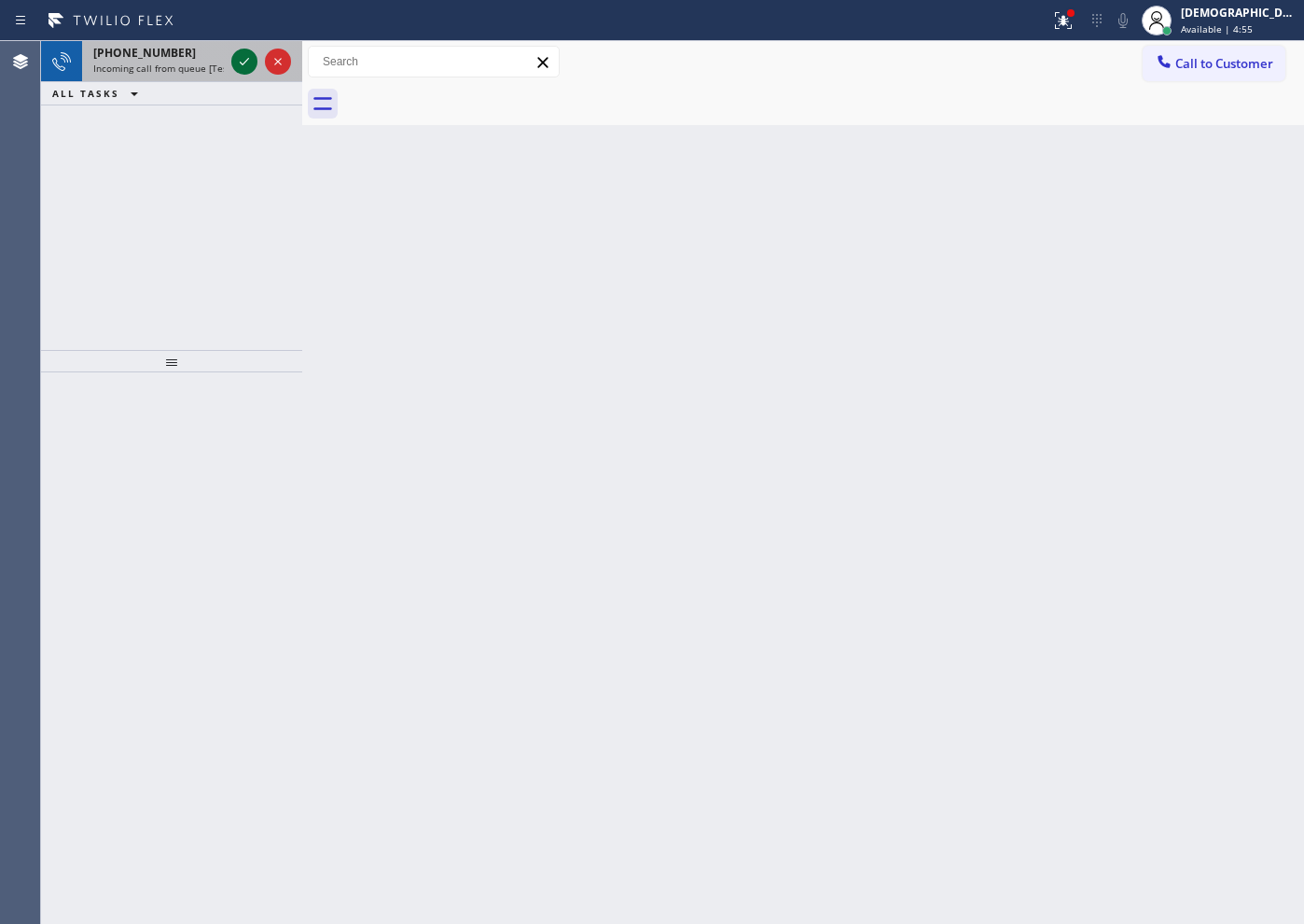
click at [243, 59] on icon at bounding box center [245, 62] width 23 height 23
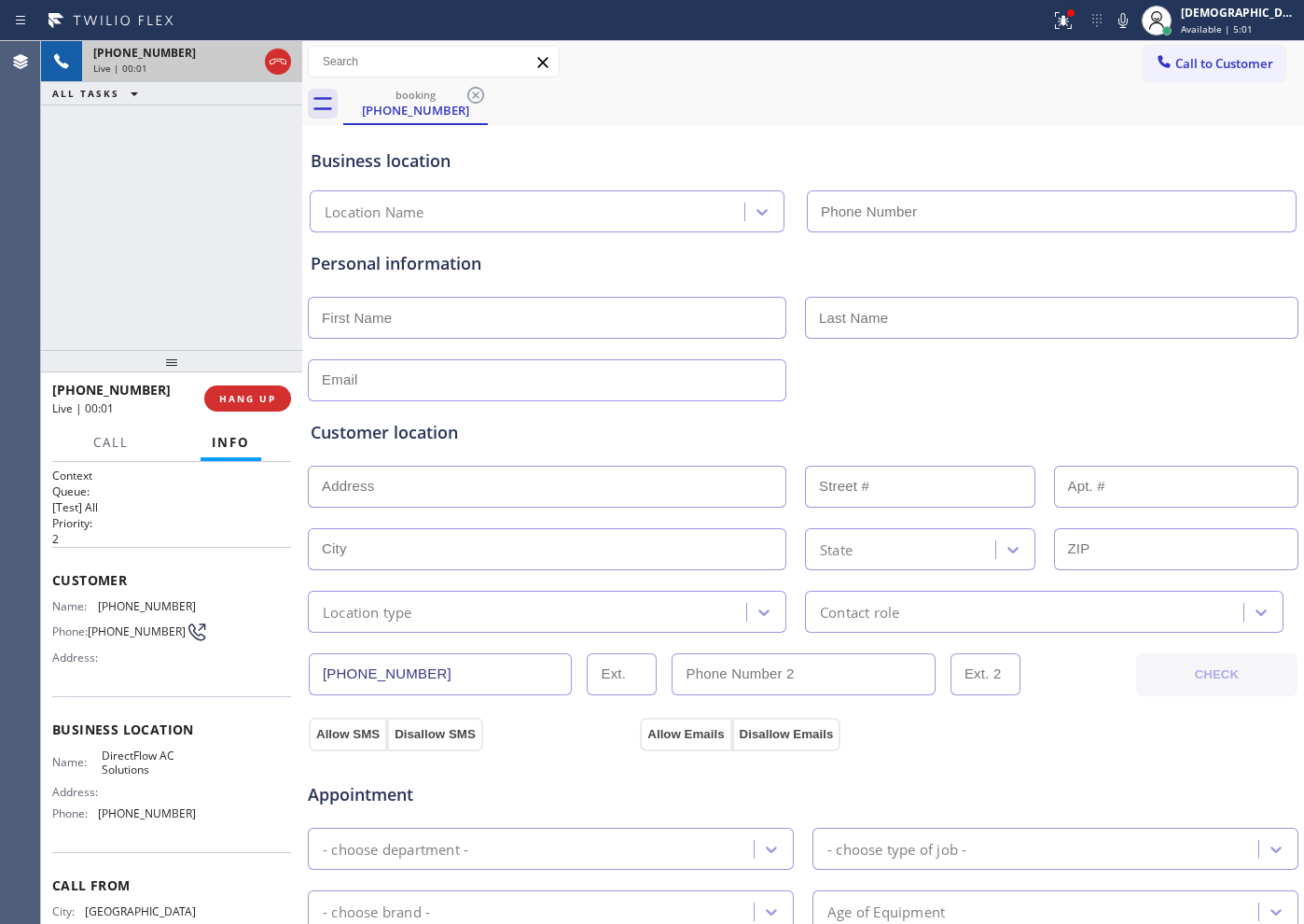
type input "(628) 215-4648"
drag, startPoint x: 240, startPoint y: 402, endPoint x: 250, endPoint y: 399, distance: 10.4
click at [240, 401] on span "HANG UP" at bounding box center [248, 398] width 57 height 13
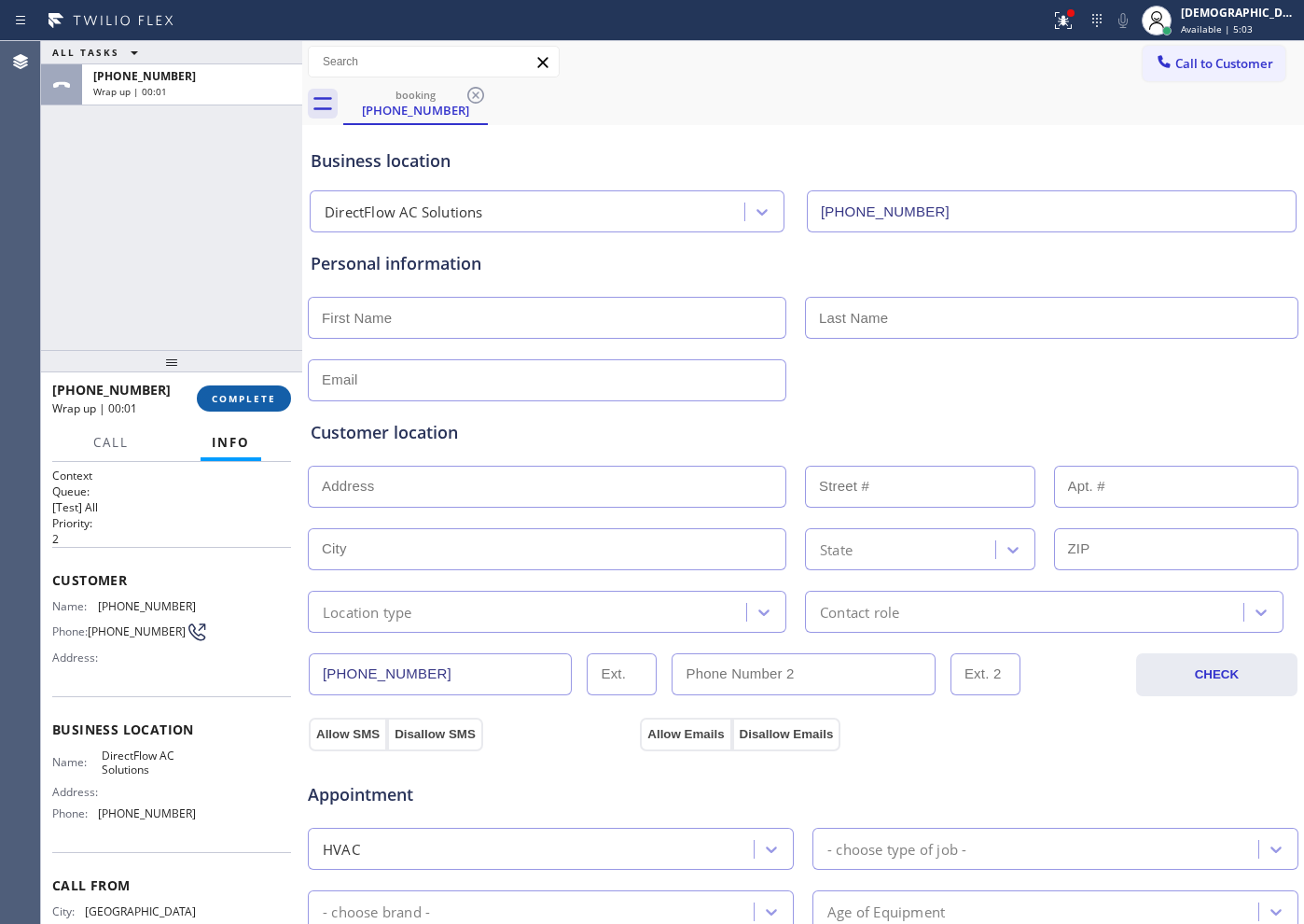
click at [232, 398] on span "COMPLETE" at bounding box center [244, 398] width 65 height 13
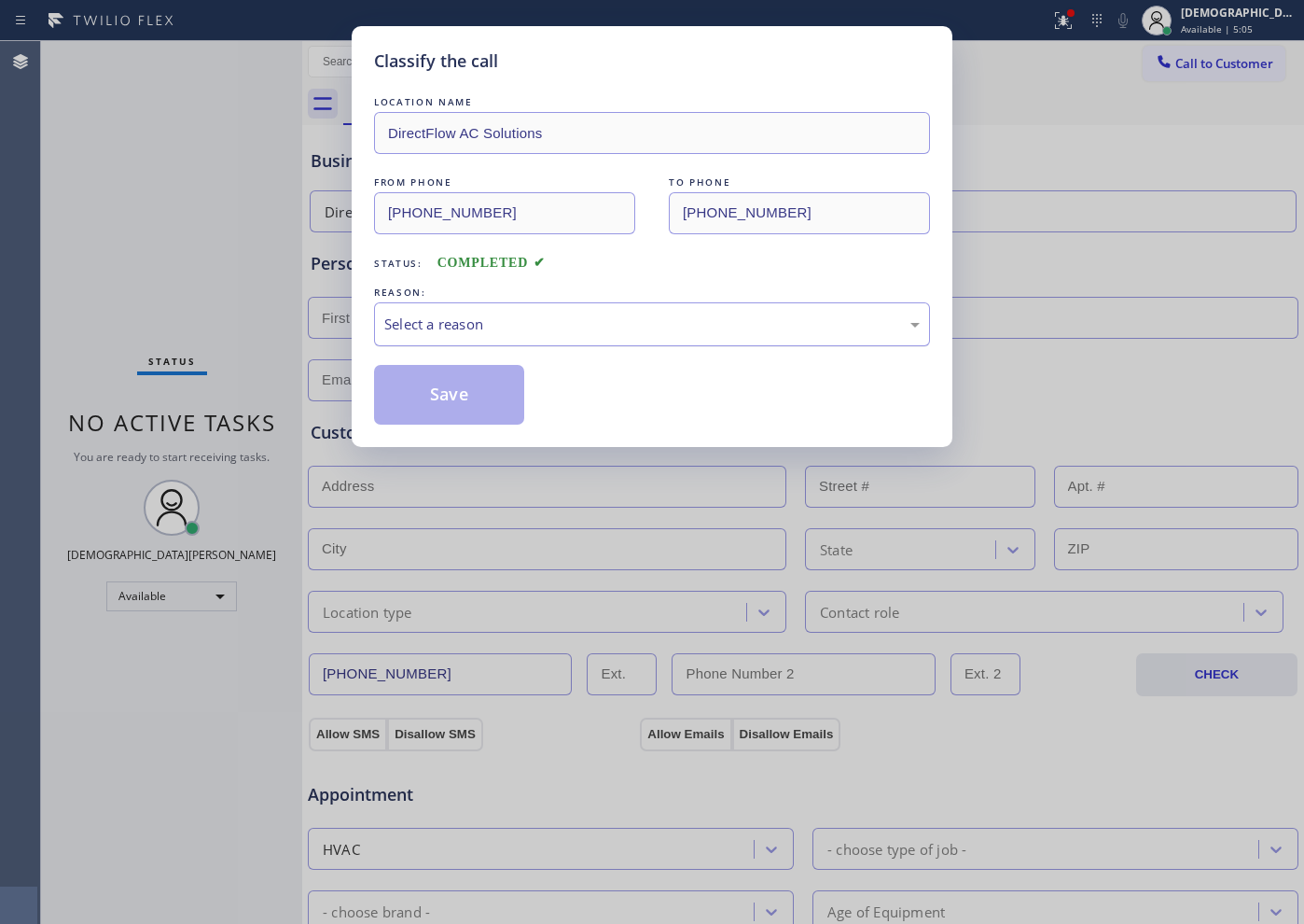
click at [467, 320] on div "Select a reason" at bounding box center [652, 324] width 535 height 22
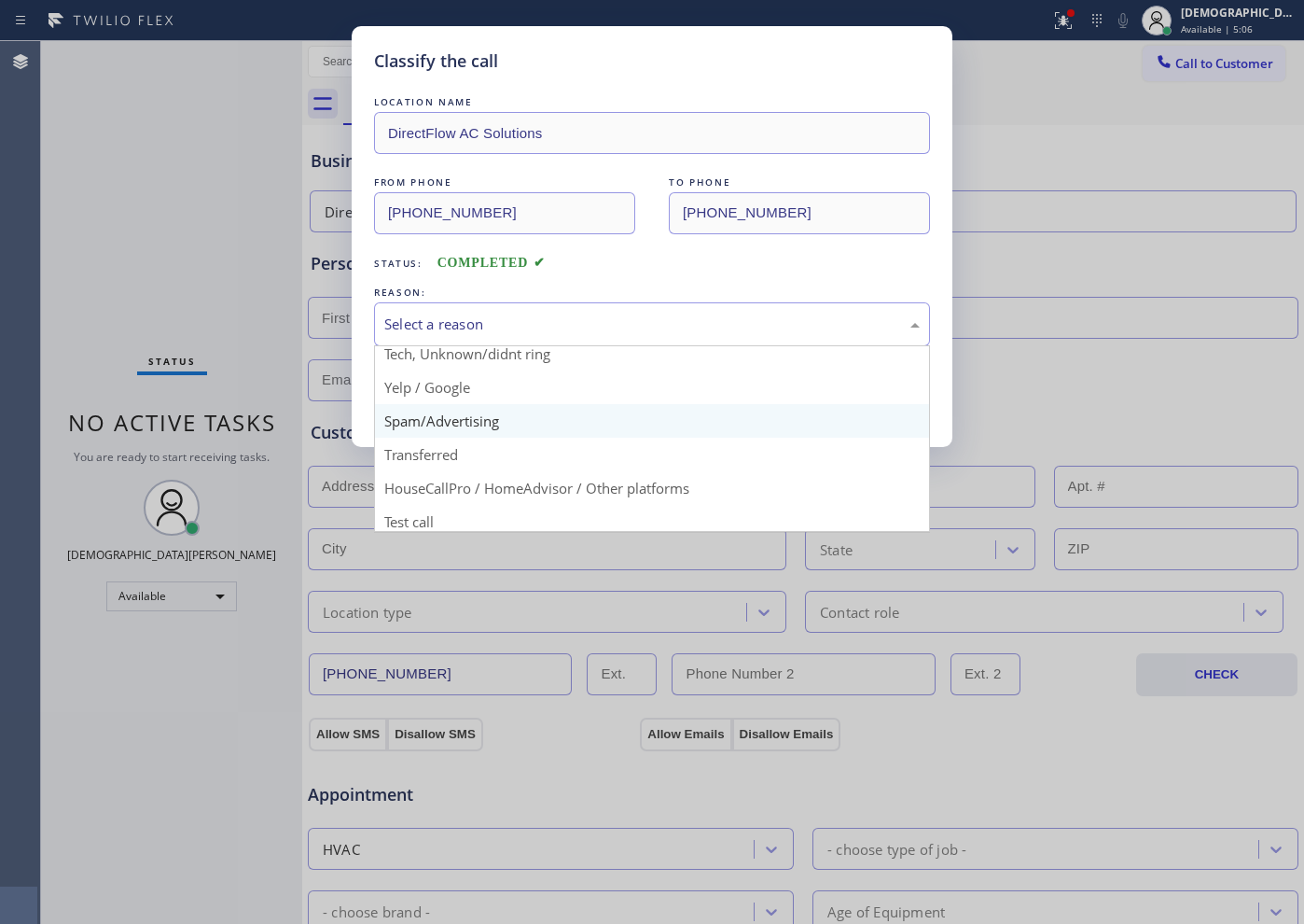
scroll to position [117, 0]
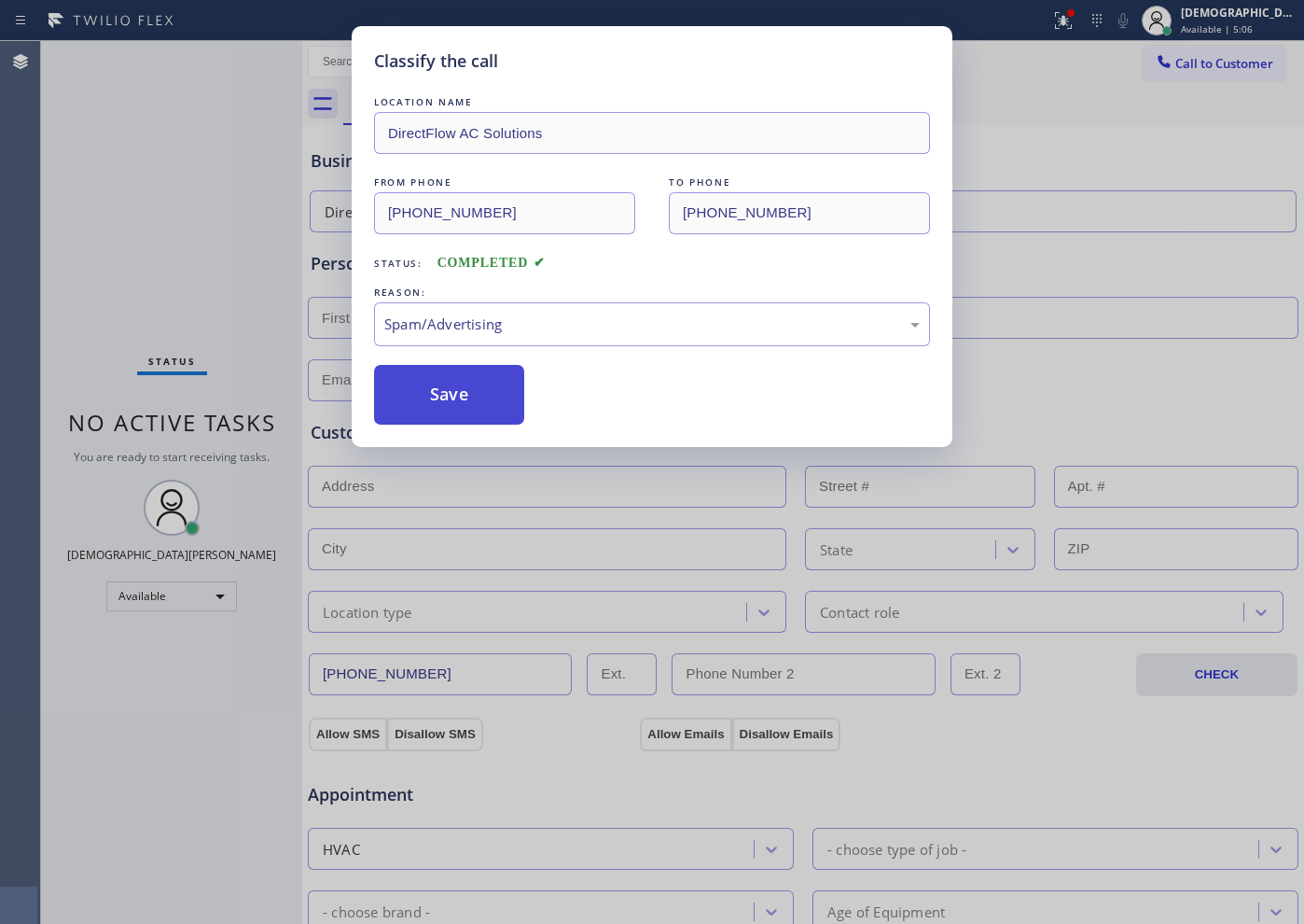
click at [451, 395] on button "Save" at bounding box center [450, 394] width 150 height 60
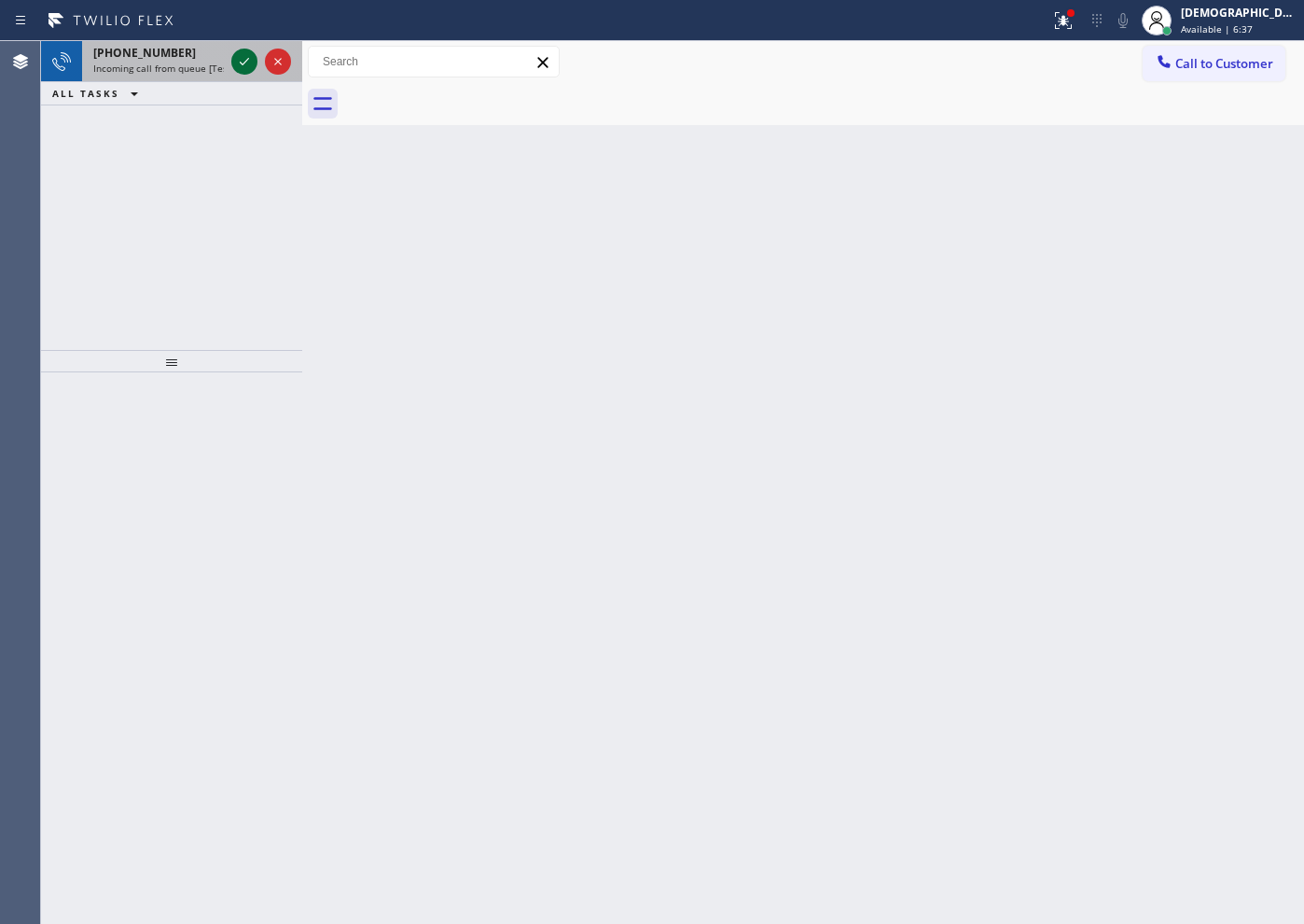
click at [240, 67] on icon at bounding box center [245, 62] width 23 height 23
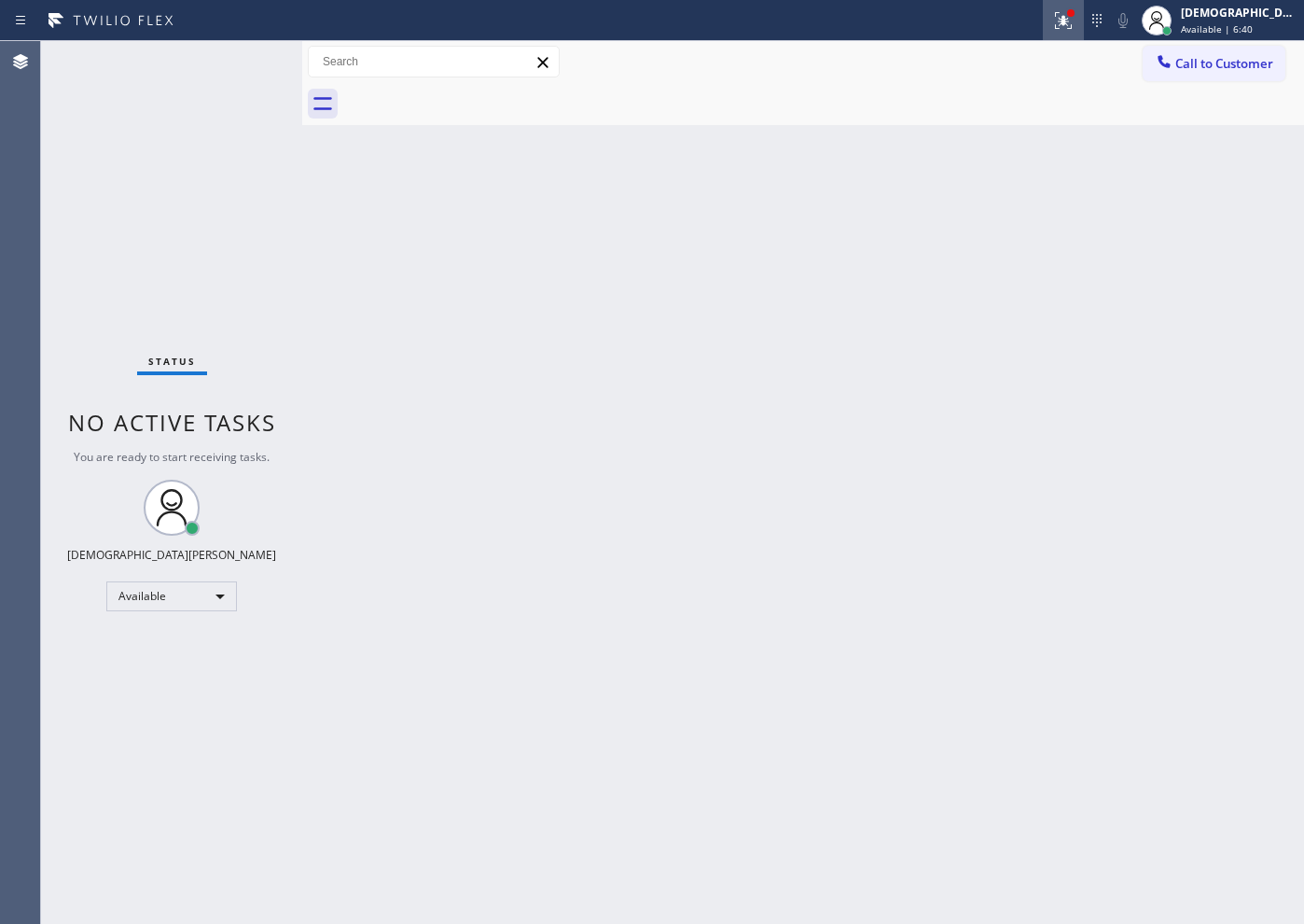
click at [1084, 32] on button at bounding box center [1063, 20] width 41 height 41
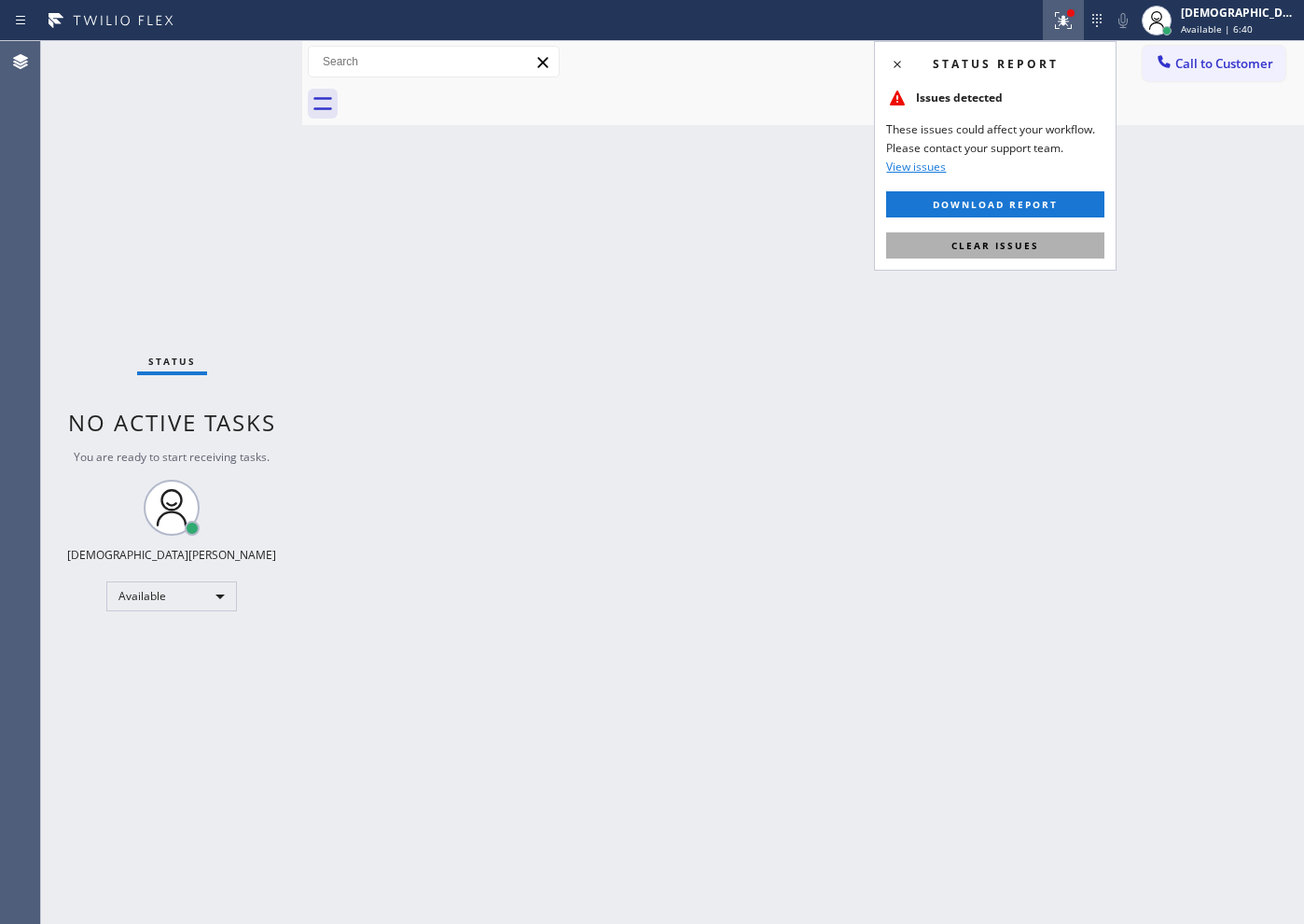
click at [1020, 239] on span "Clear issues" at bounding box center [995, 246] width 88 height 13
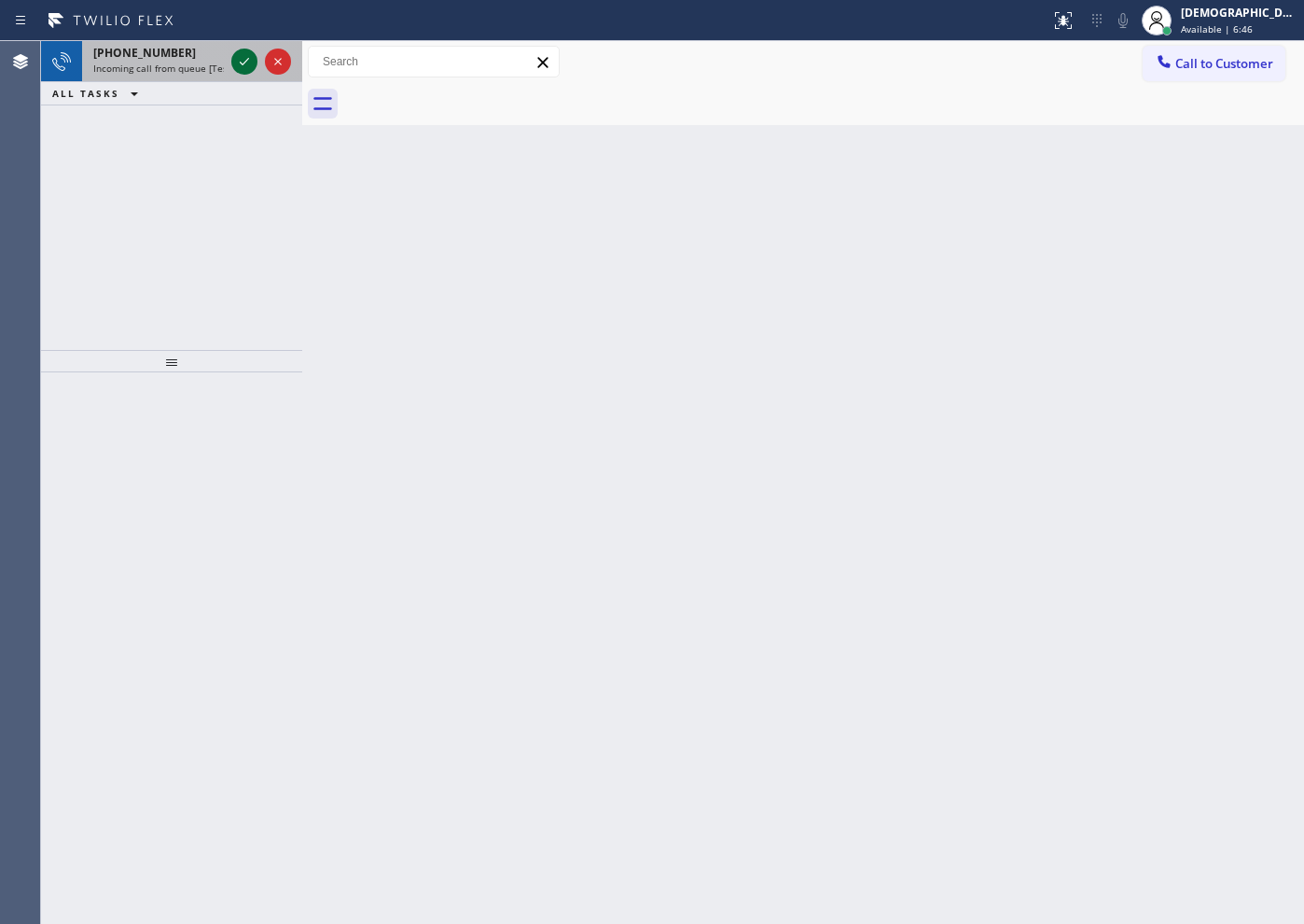
click at [243, 62] on icon at bounding box center [245, 62] width 23 height 23
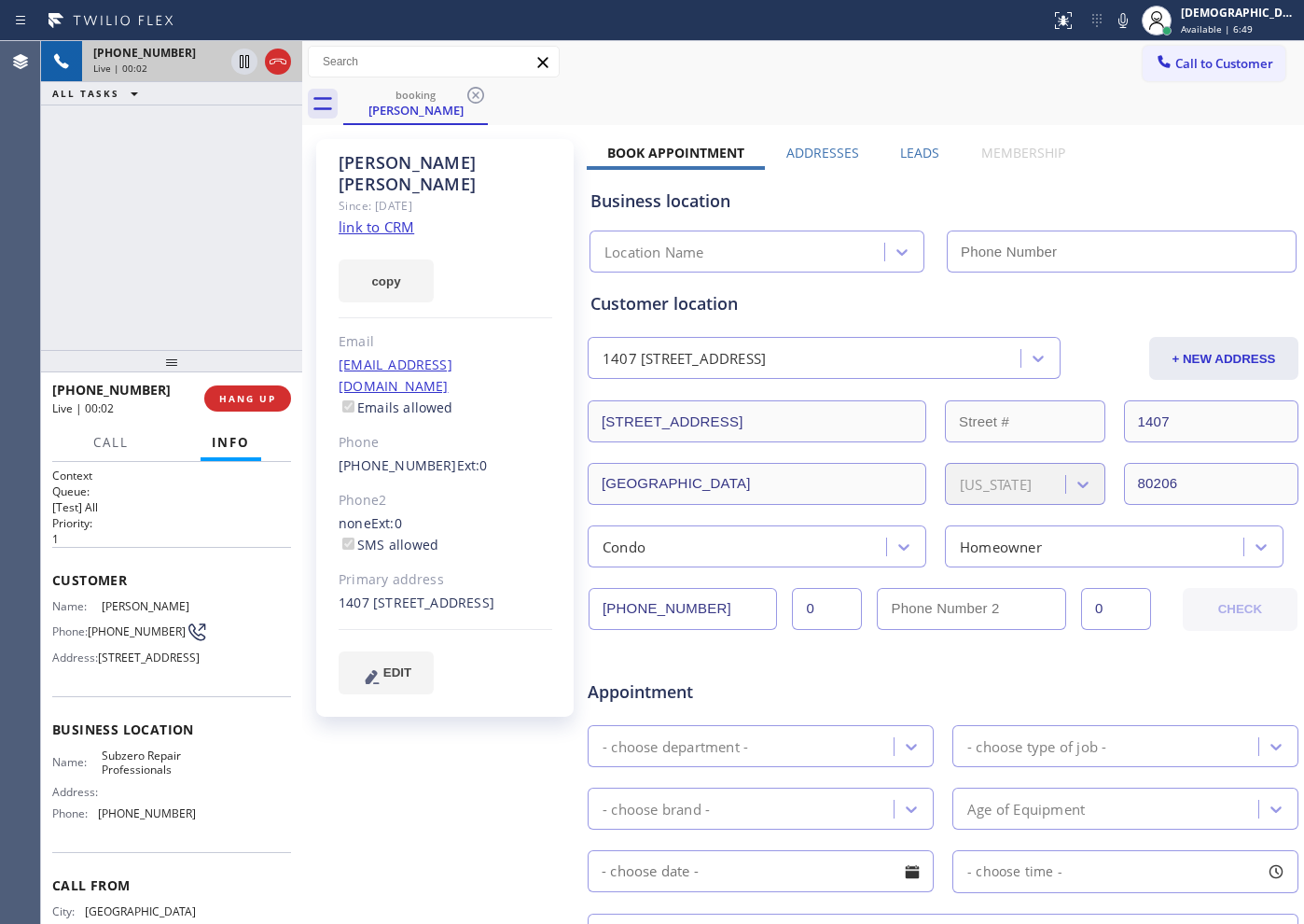
type input "(720) 740-5899"
click at [383, 217] on link "link to CRM" at bounding box center [375, 227] width 75 height 19
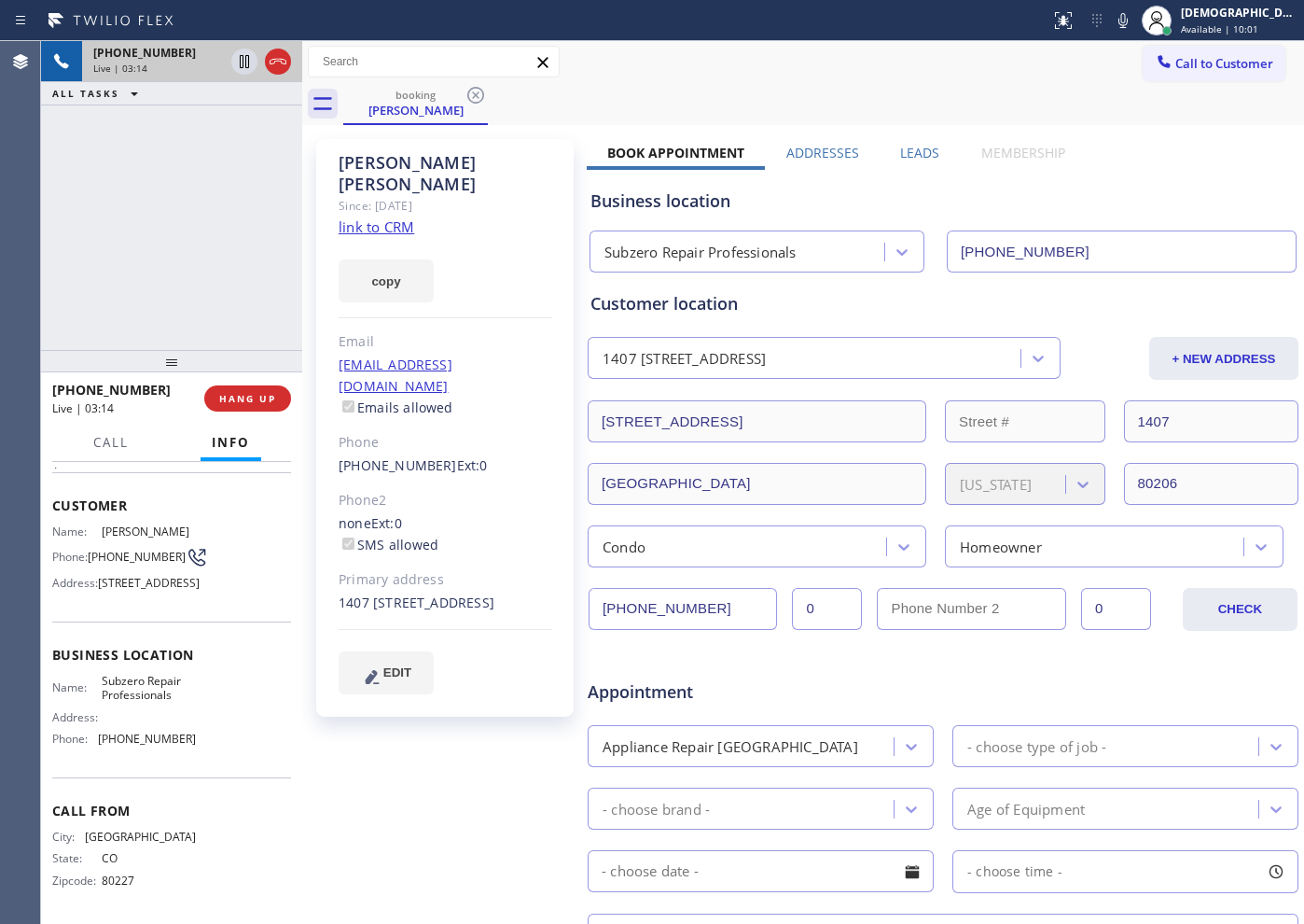
scroll to position [110, 0]
click at [841, 304] on div "Customer location" at bounding box center [943, 304] width 705 height 25
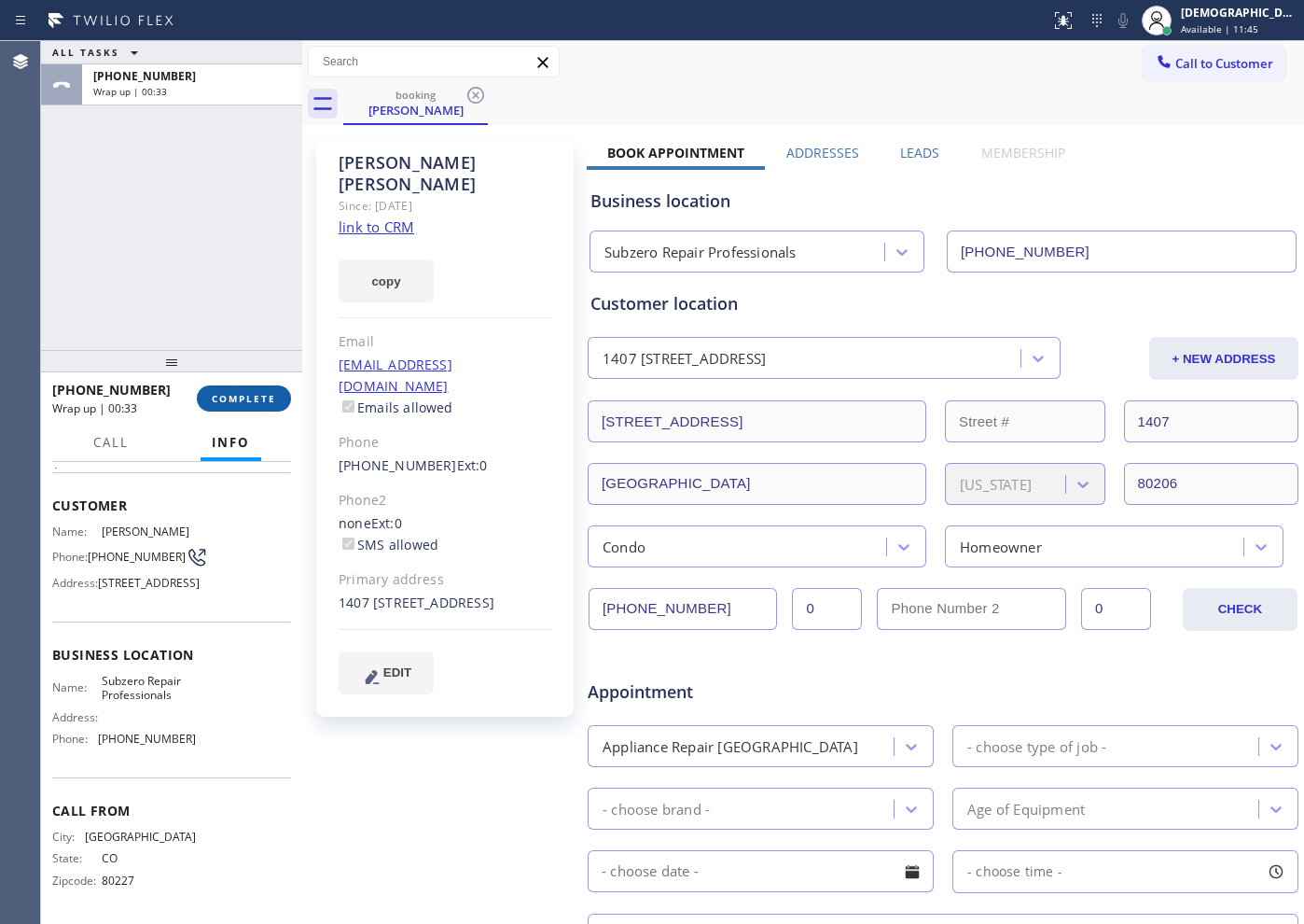
drag, startPoint x: 221, startPoint y: 402, endPoint x: 244, endPoint y: 408, distance: 23.8
click at [222, 402] on span "COMPLETE" at bounding box center [244, 398] width 65 height 13
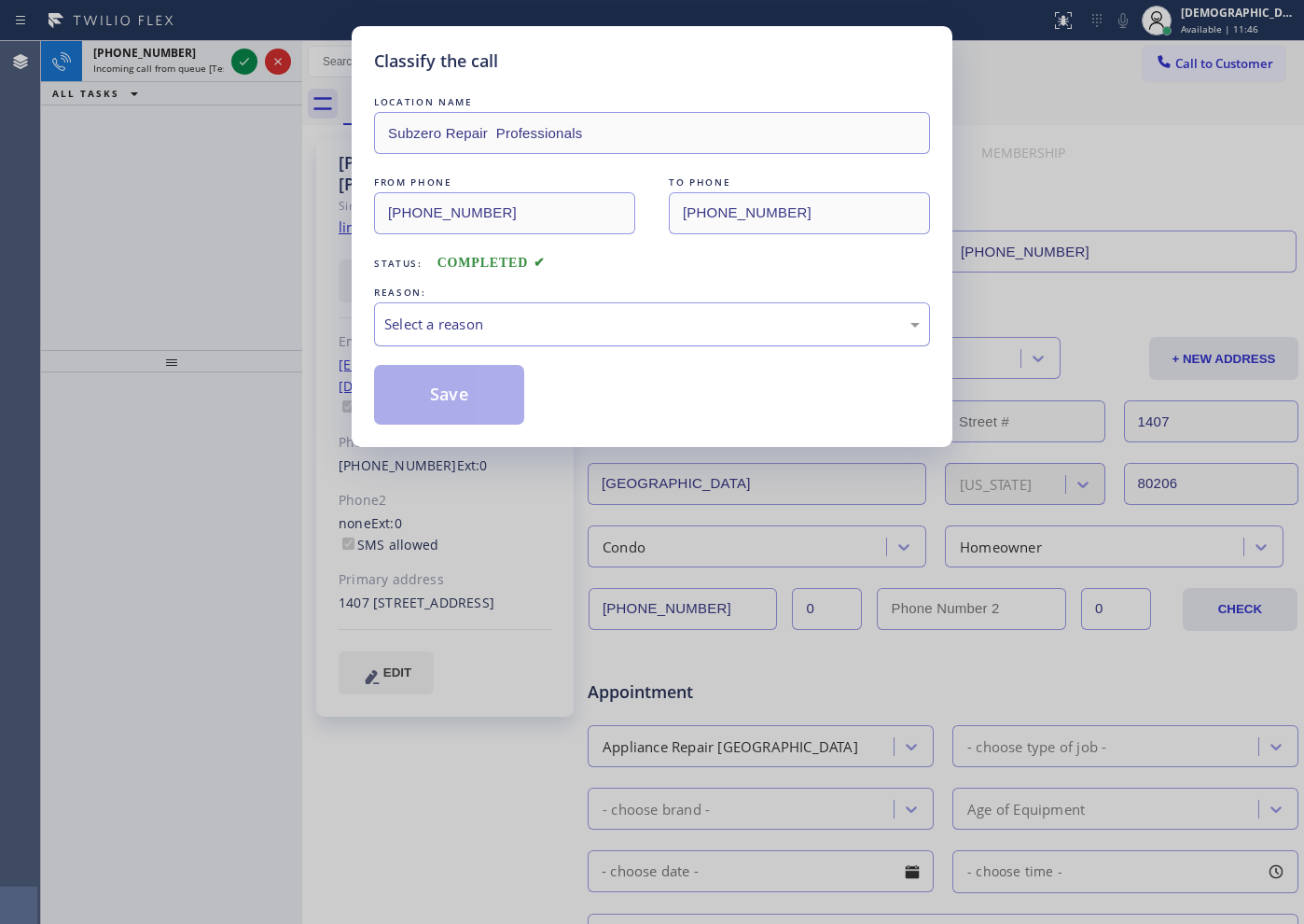
click at [433, 309] on div "Select a reason" at bounding box center [652, 324] width 556 height 44
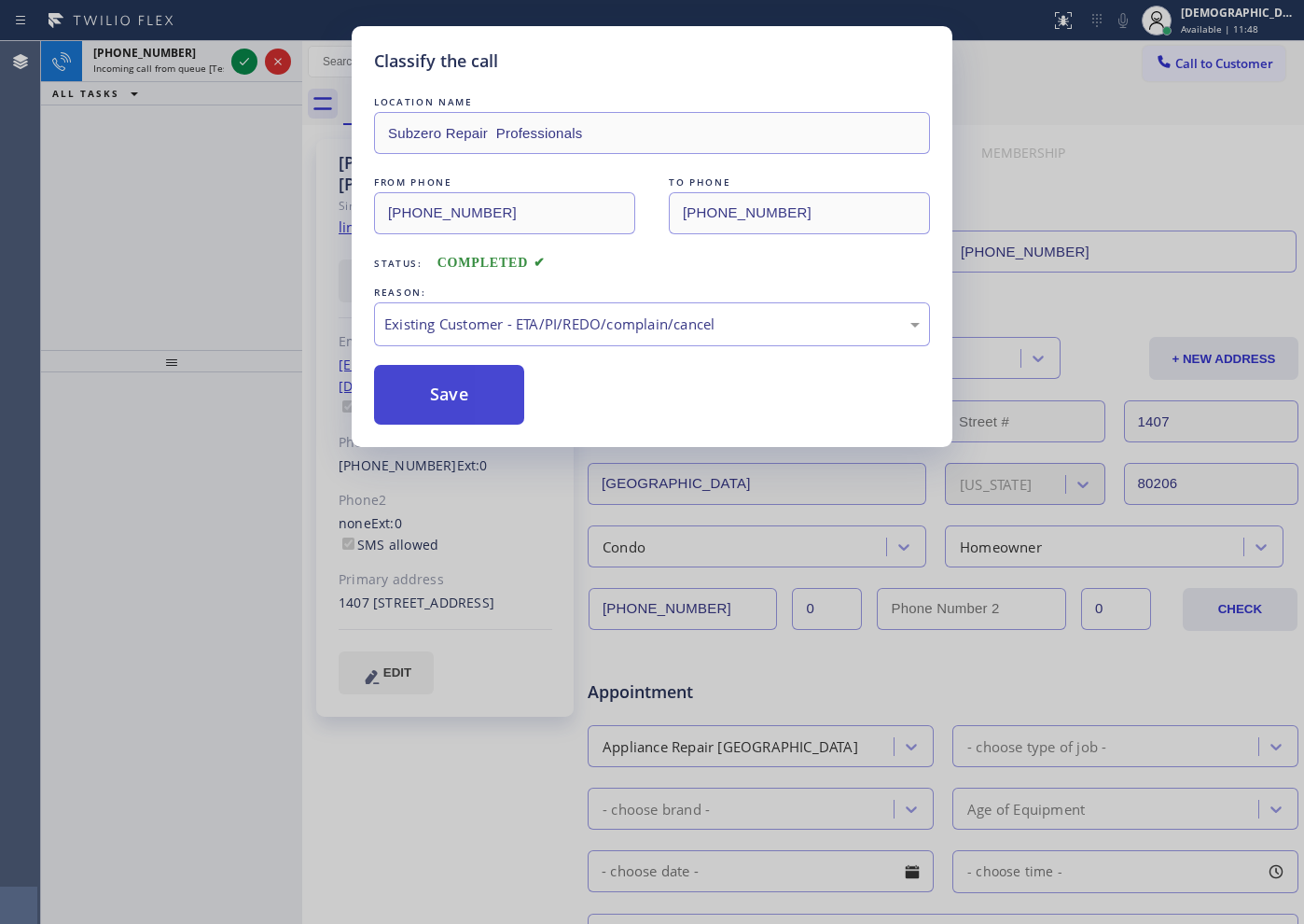
click at [414, 418] on button "Save" at bounding box center [450, 394] width 150 height 60
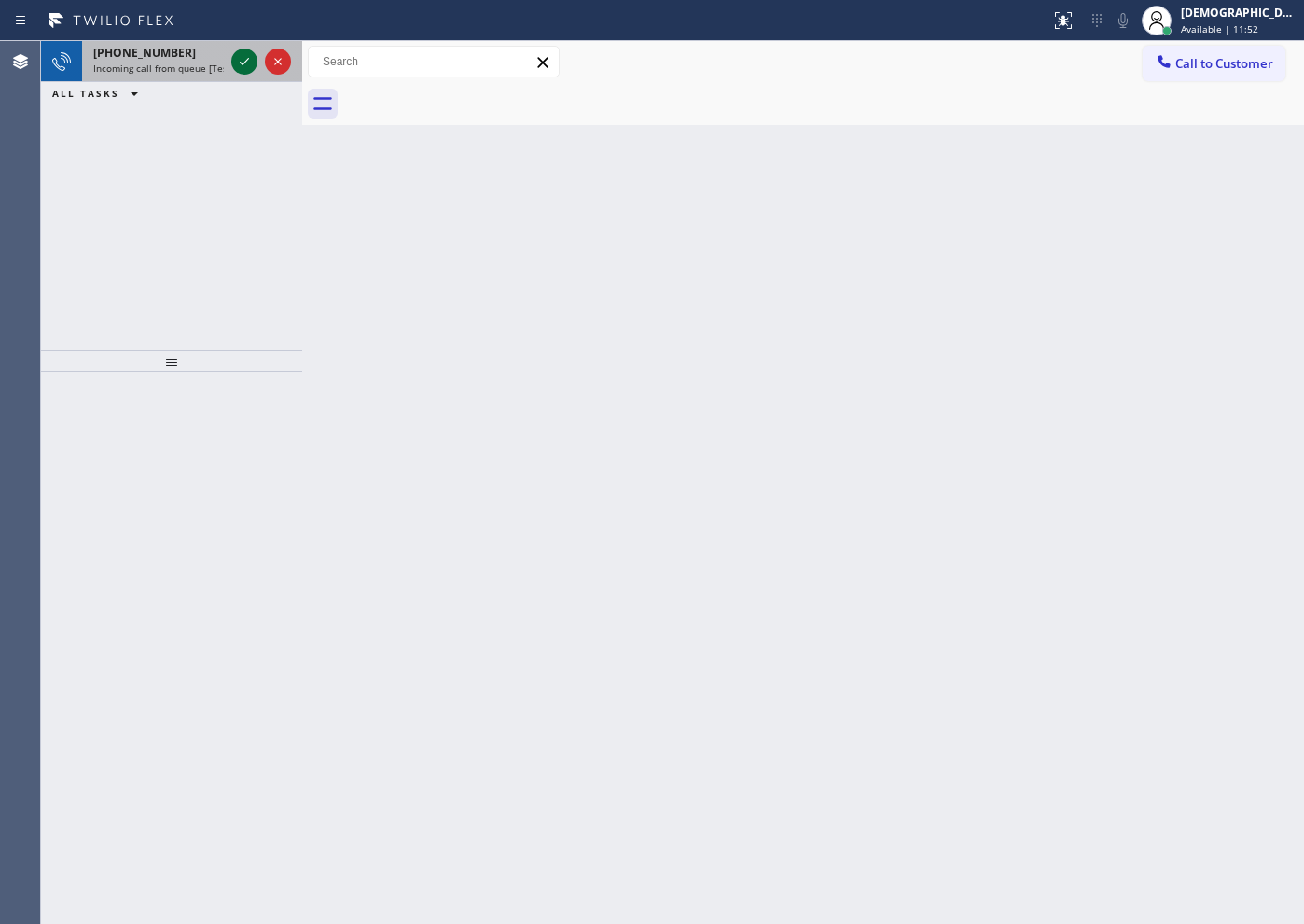
click at [245, 66] on icon at bounding box center [245, 62] width 23 height 23
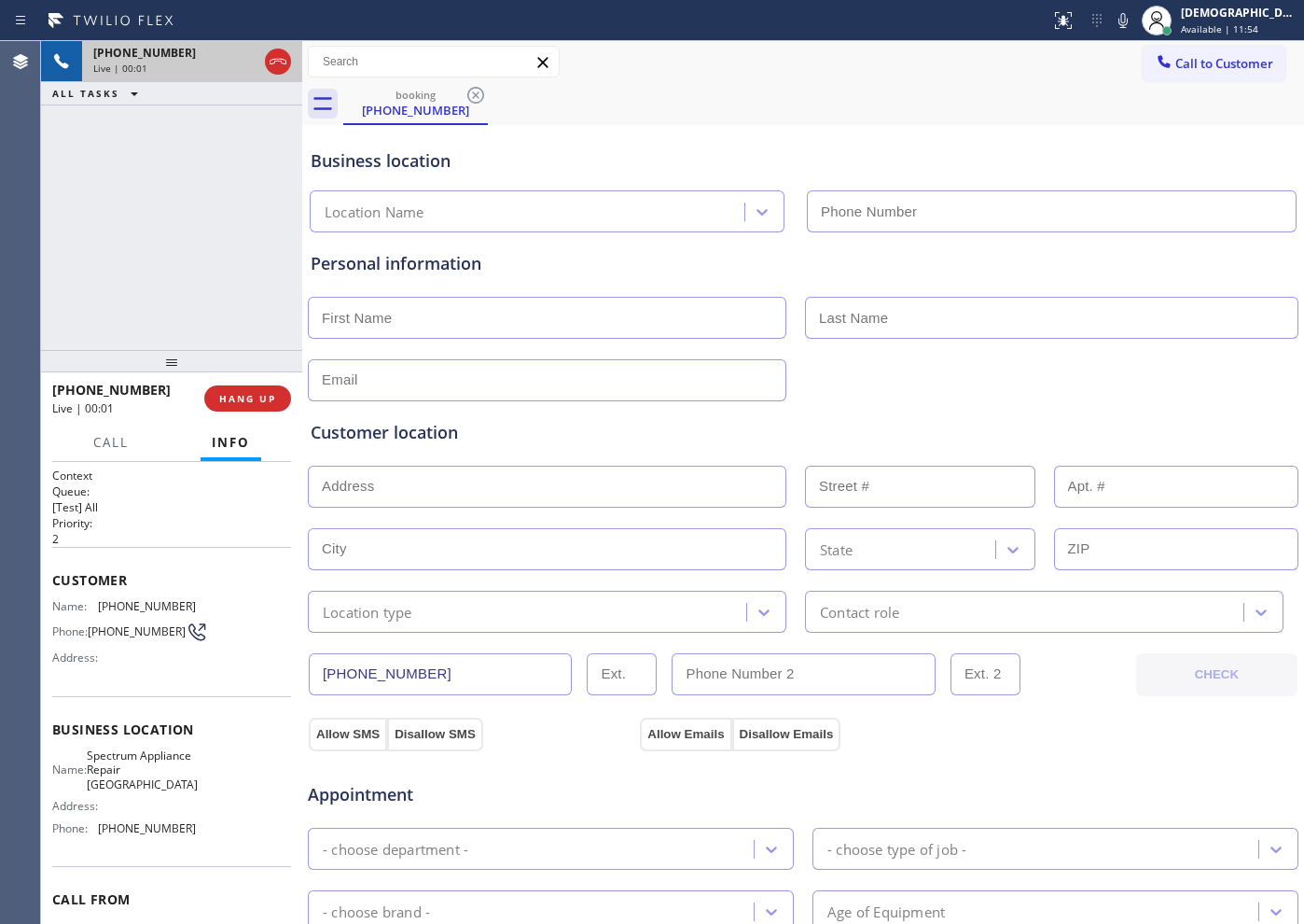
type input "(650) 800-8959"
click at [272, 57] on icon at bounding box center [278, 62] width 23 height 23
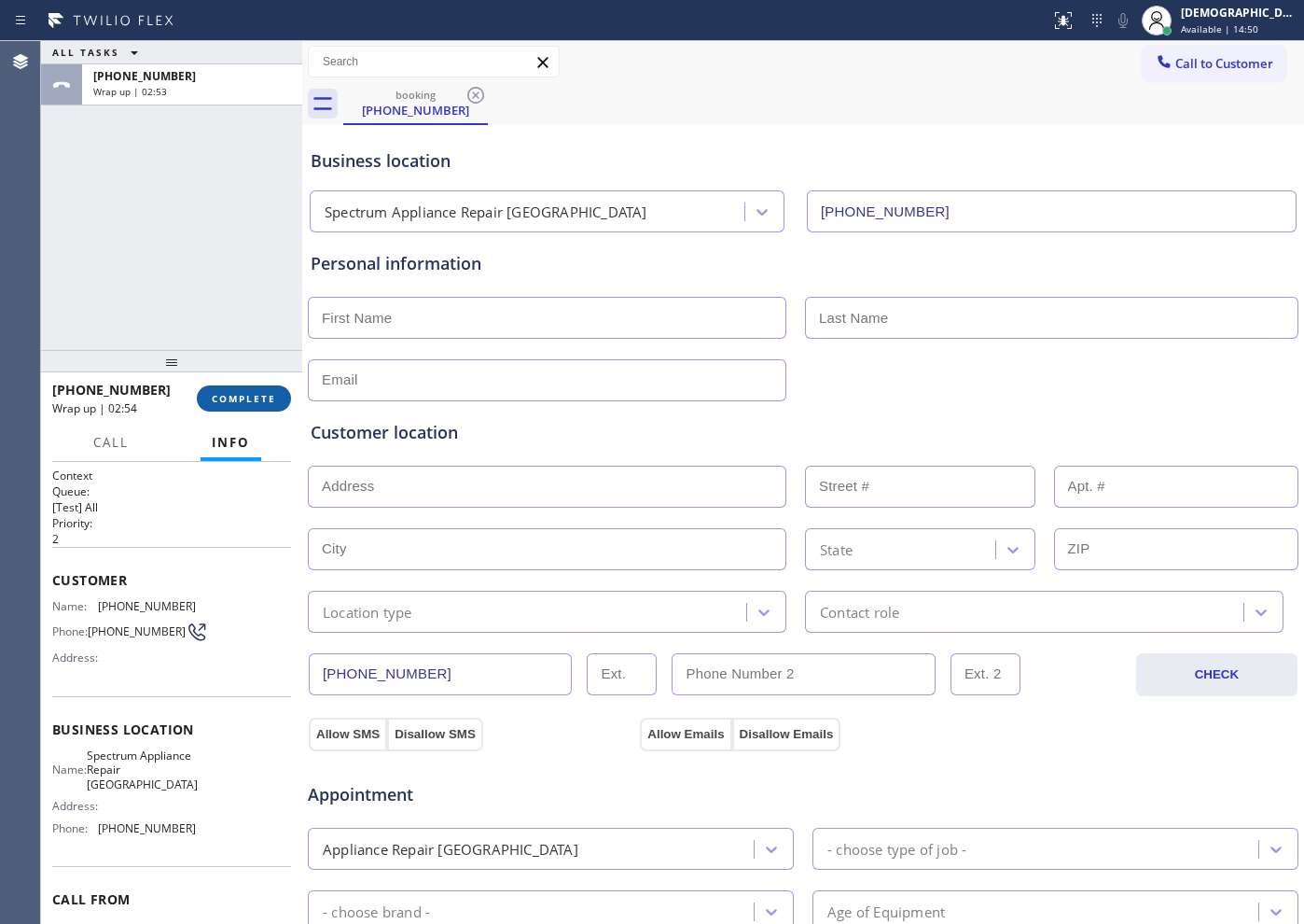
click at [238, 398] on span "COMPLETE" at bounding box center [244, 398] width 65 height 13
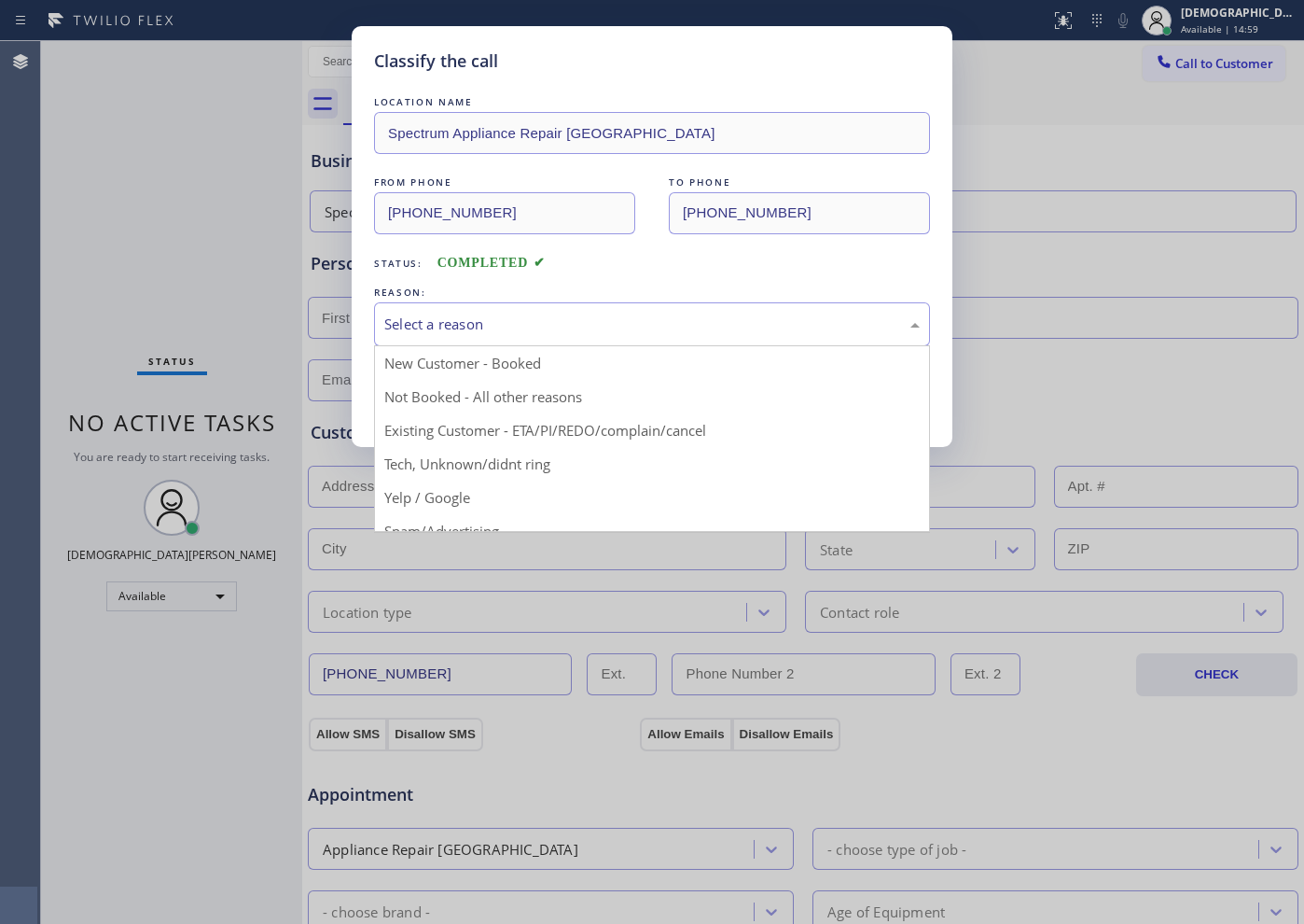
click at [493, 314] on div "Select a reason" at bounding box center [652, 324] width 535 height 22
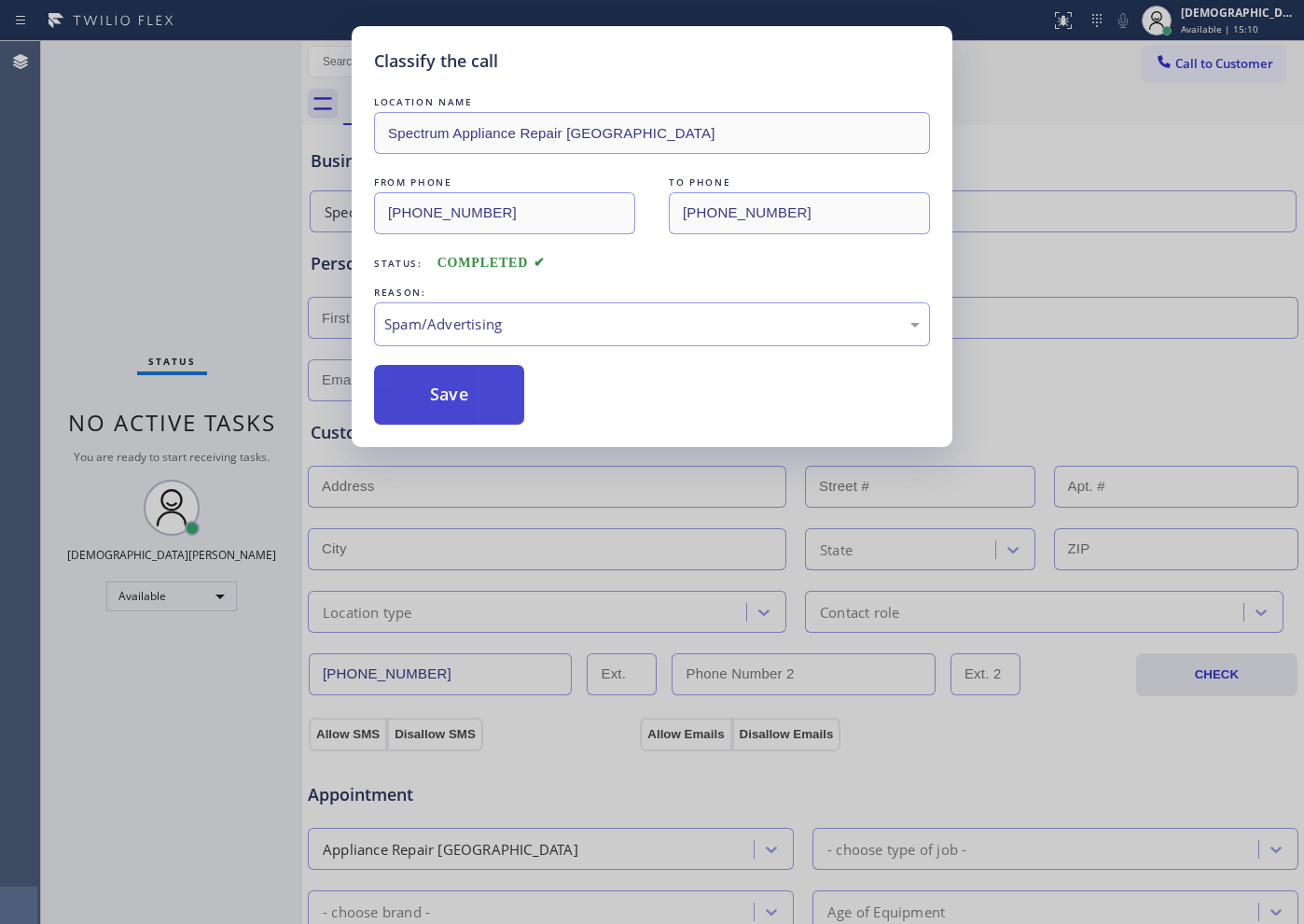
click at [463, 405] on button "Save" at bounding box center [450, 394] width 150 height 60
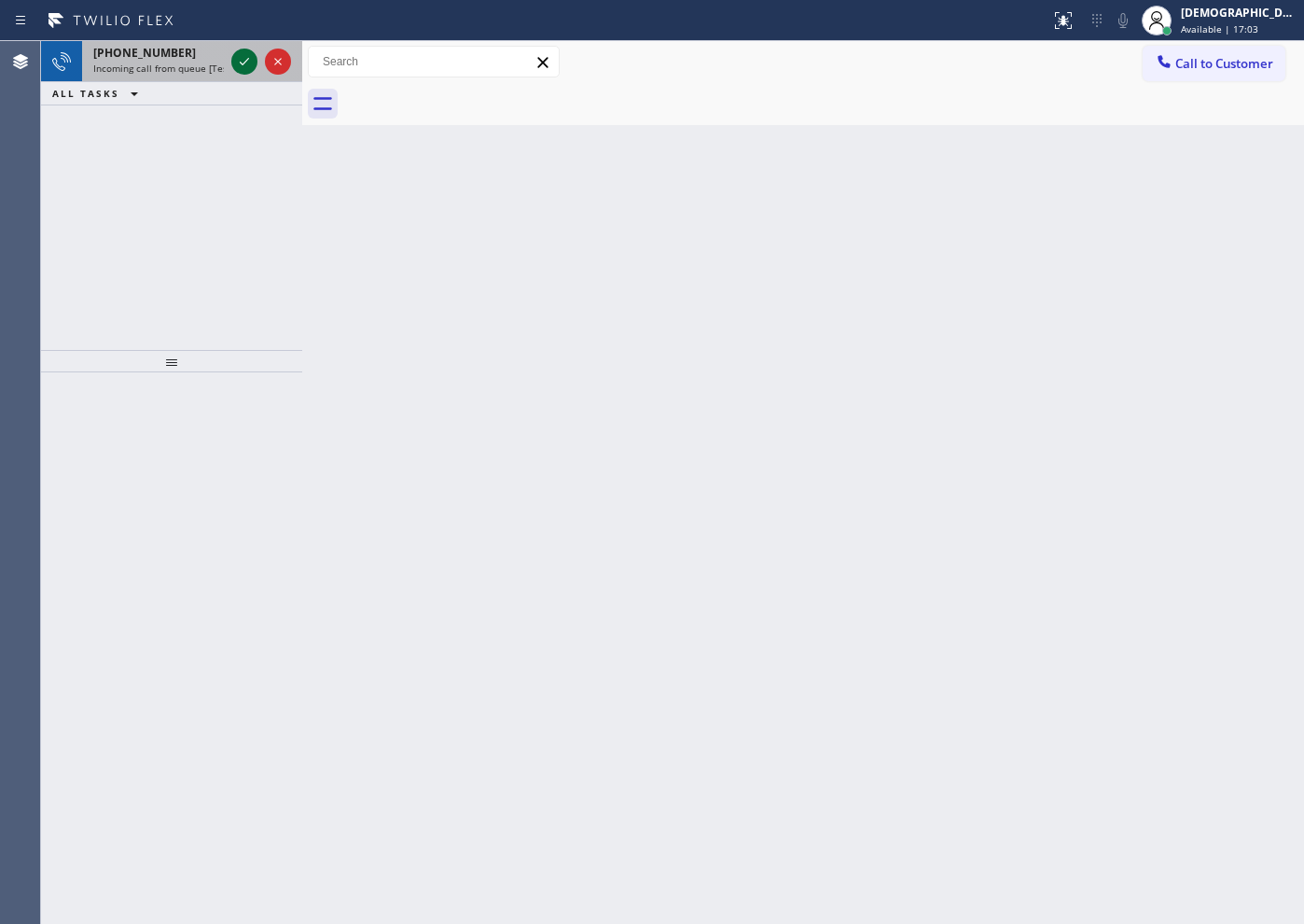
click at [249, 64] on icon at bounding box center [245, 62] width 23 height 23
click at [249, 75] on div at bounding box center [261, 61] width 68 height 41
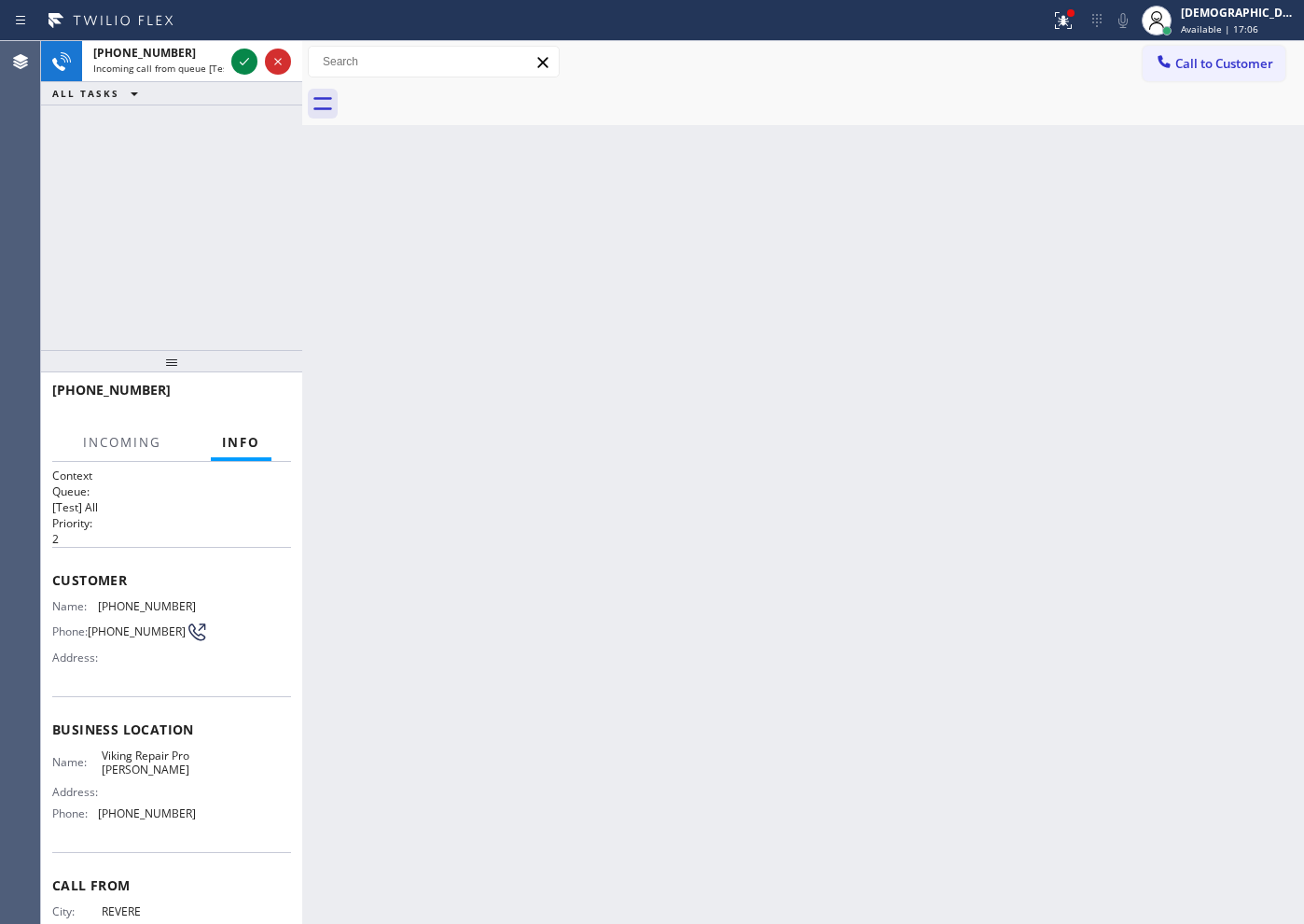
click at [249, 75] on div at bounding box center [261, 61] width 68 height 41
click at [244, 72] on button at bounding box center [244, 61] width 26 height 26
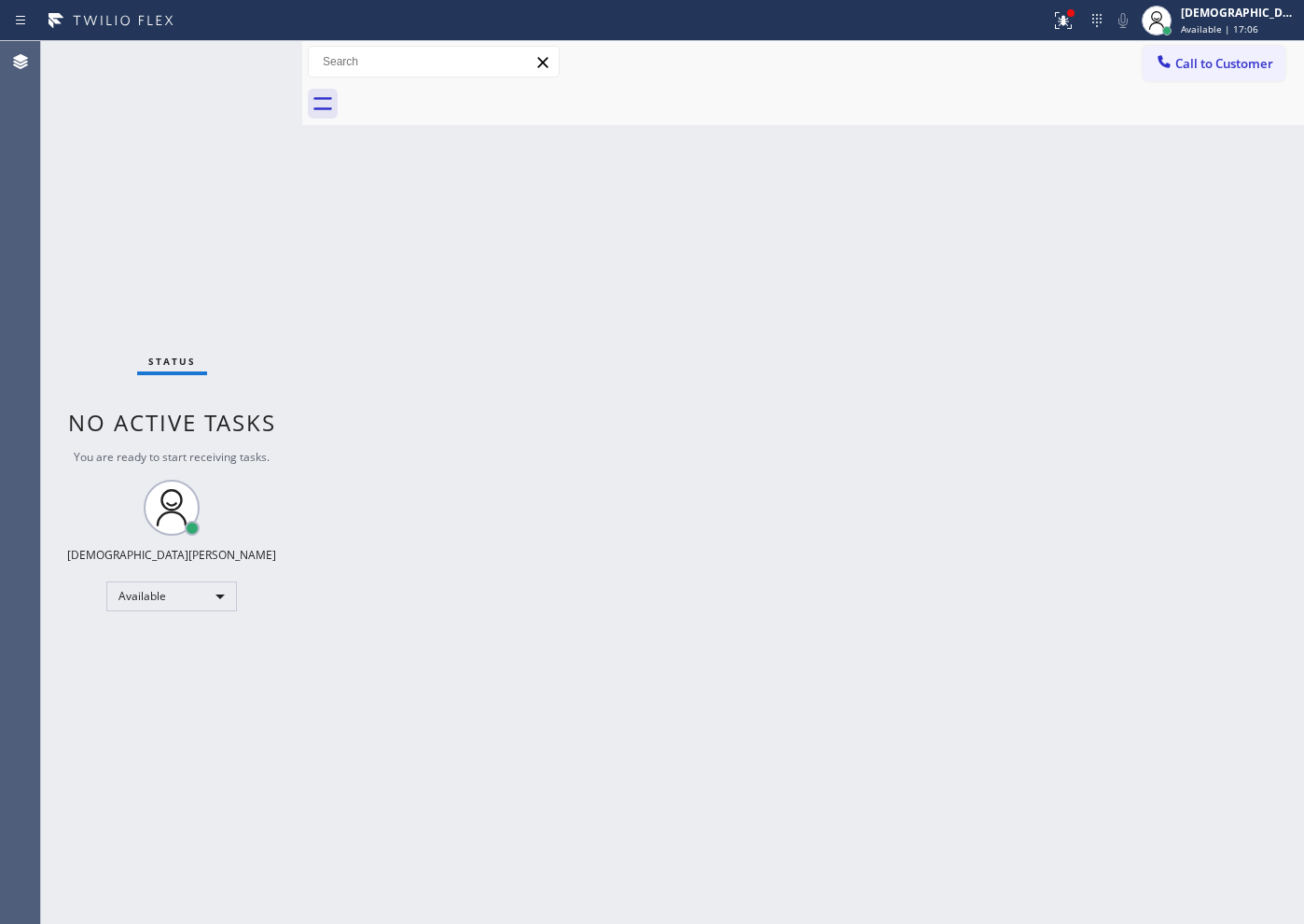
click at [244, 62] on div "Status No active tasks You are ready to start receiving tasks. Christian Cinco …" at bounding box center [171, 482] width 261 height 882
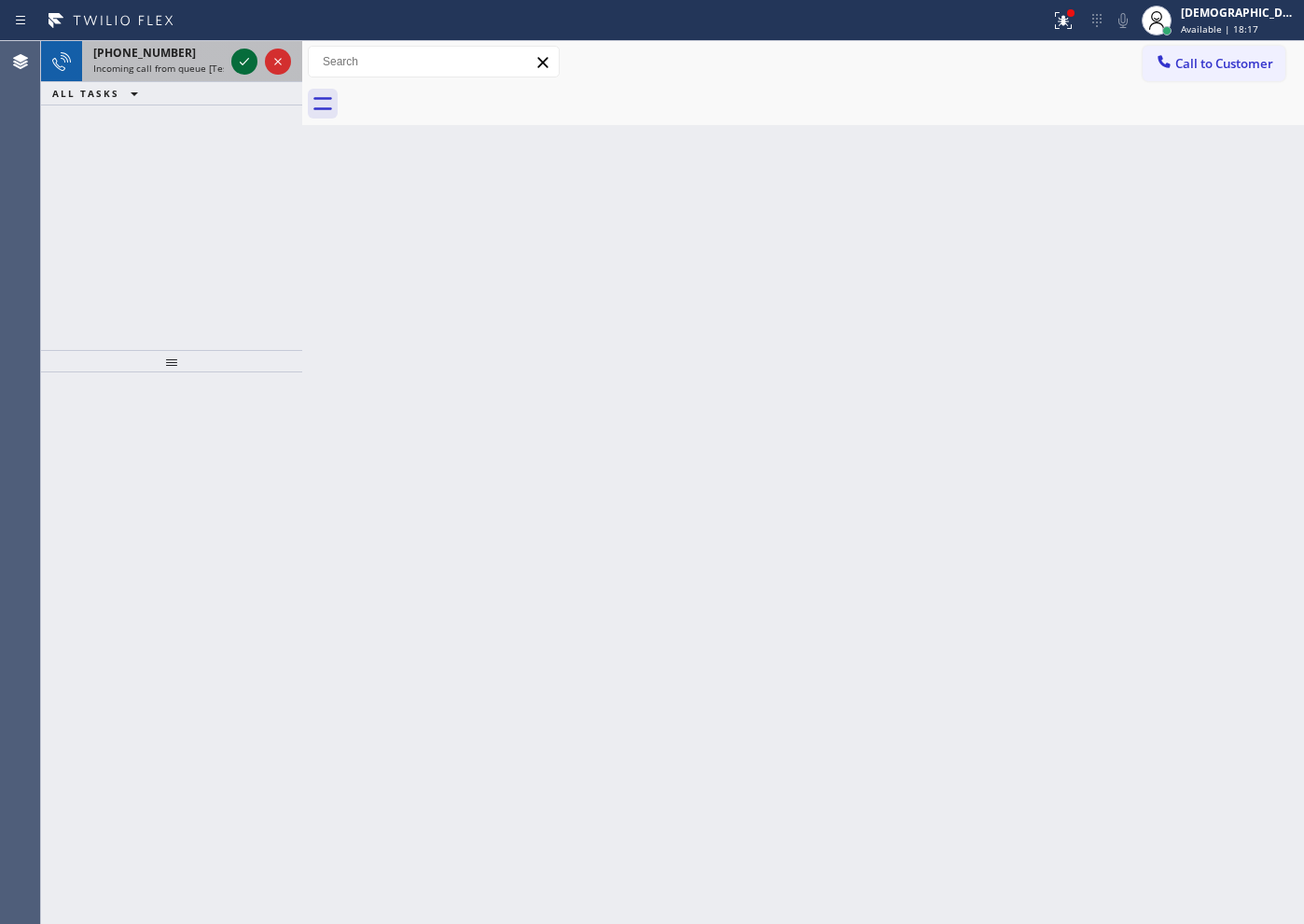
click at [244, 64] on icon at bounding box center [245, 62] width 10 height 8
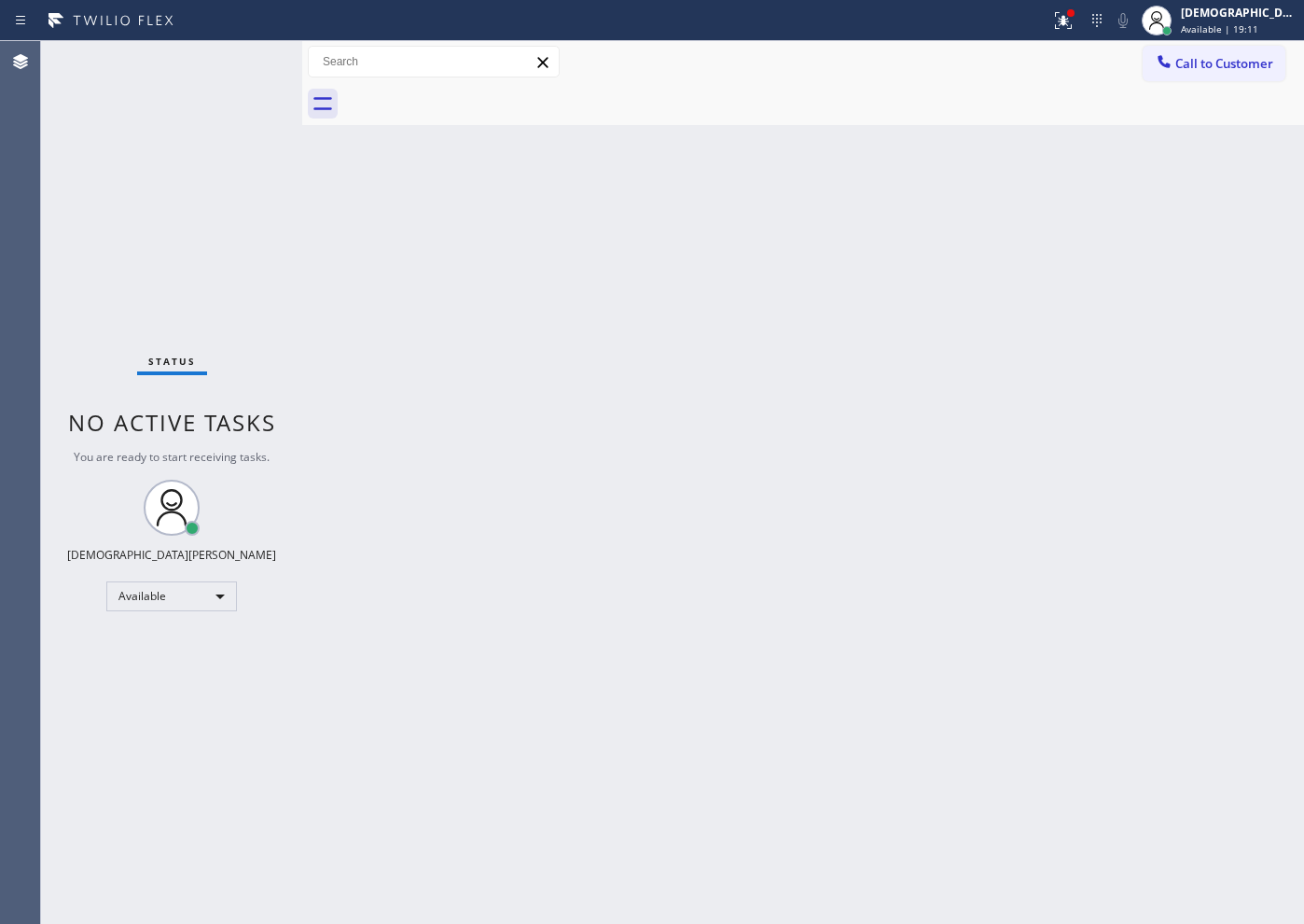
click at [238, 51] on div "Status No active tasks You are ready to start receiving tasks. Christian Cinco …" at bounding box center [171, 482] width 261 height 882
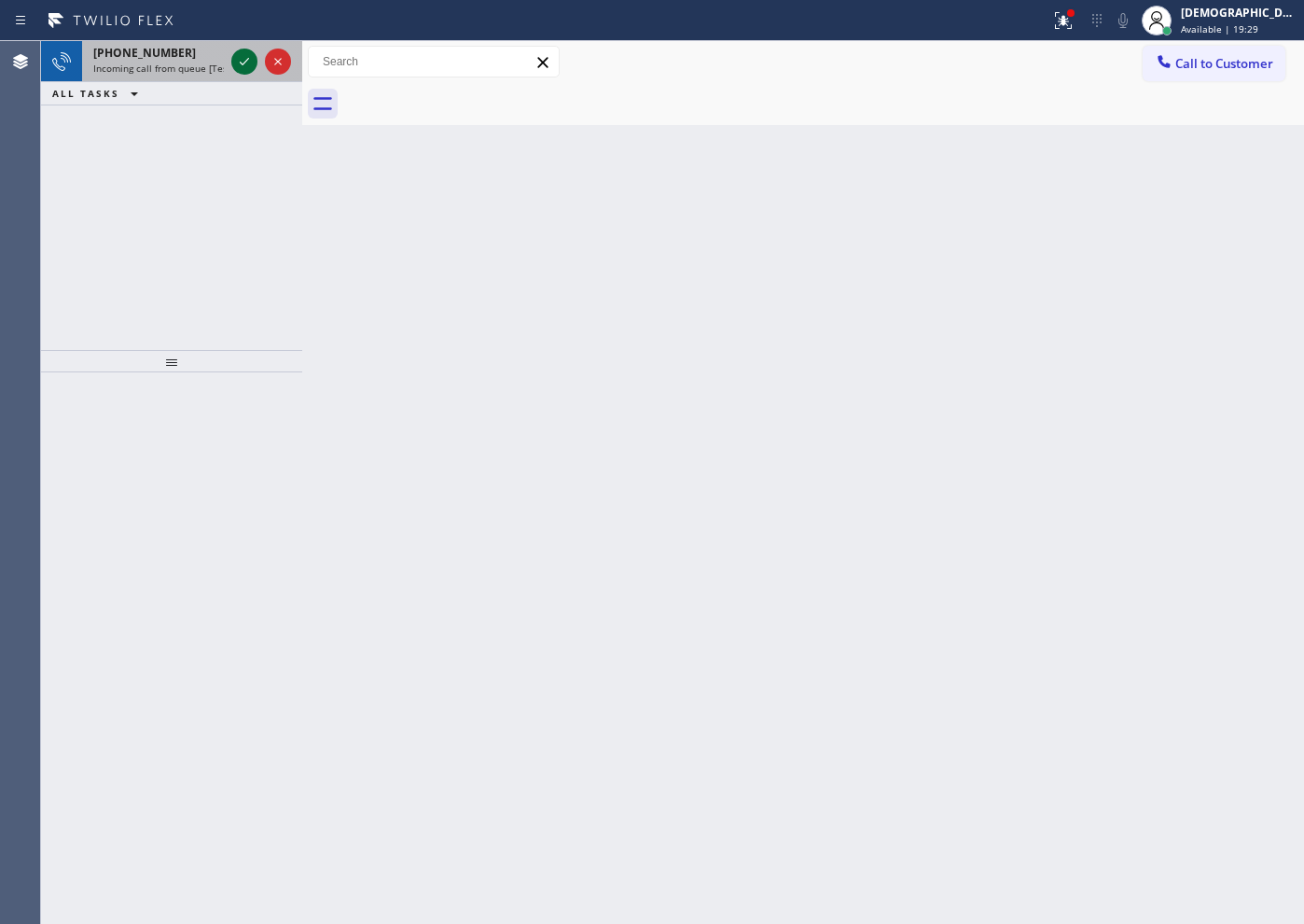
click at [243, 50] on icon at bounding box center [245, 62] width 23 height 23
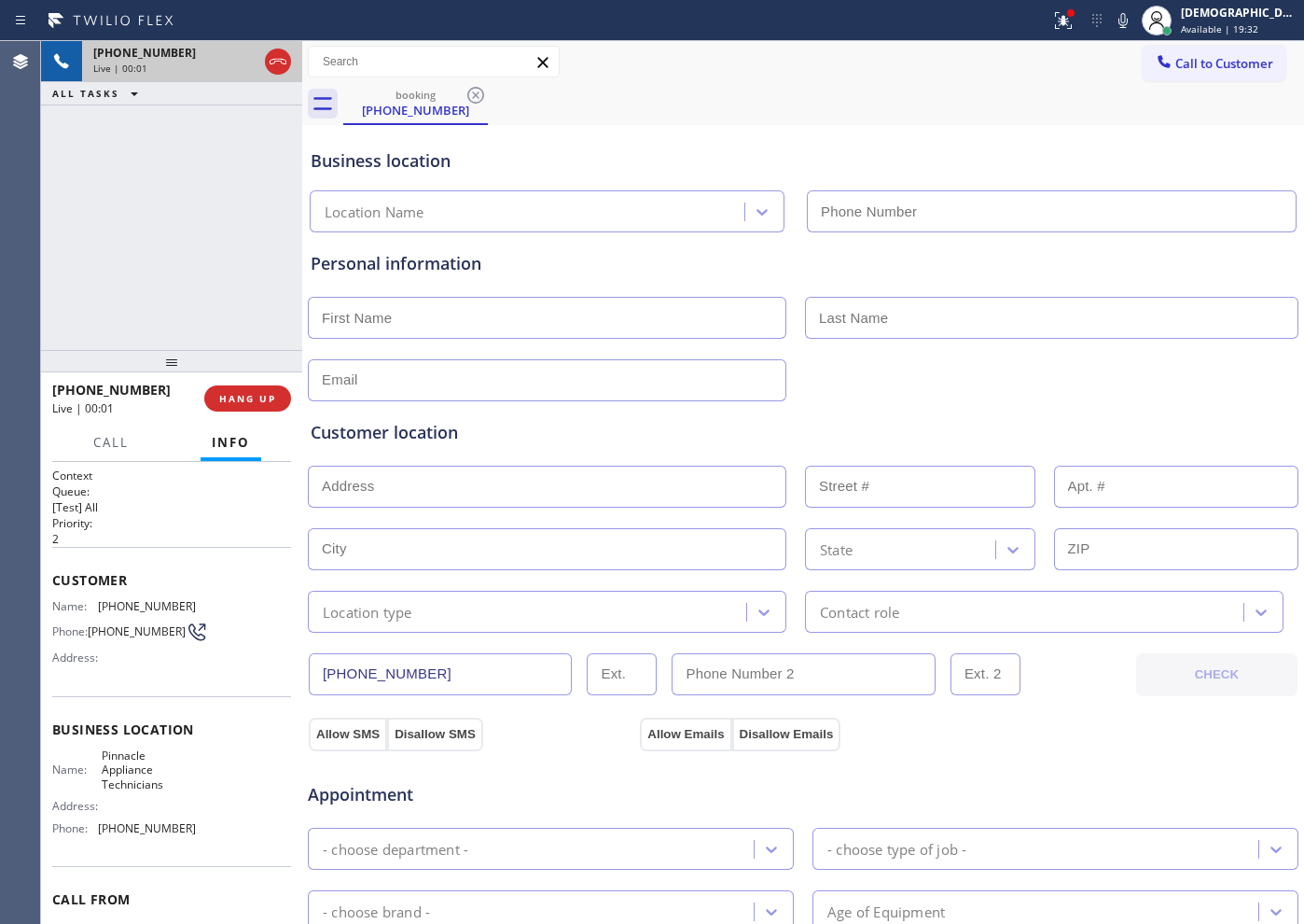
type input "(682) 204-2278"
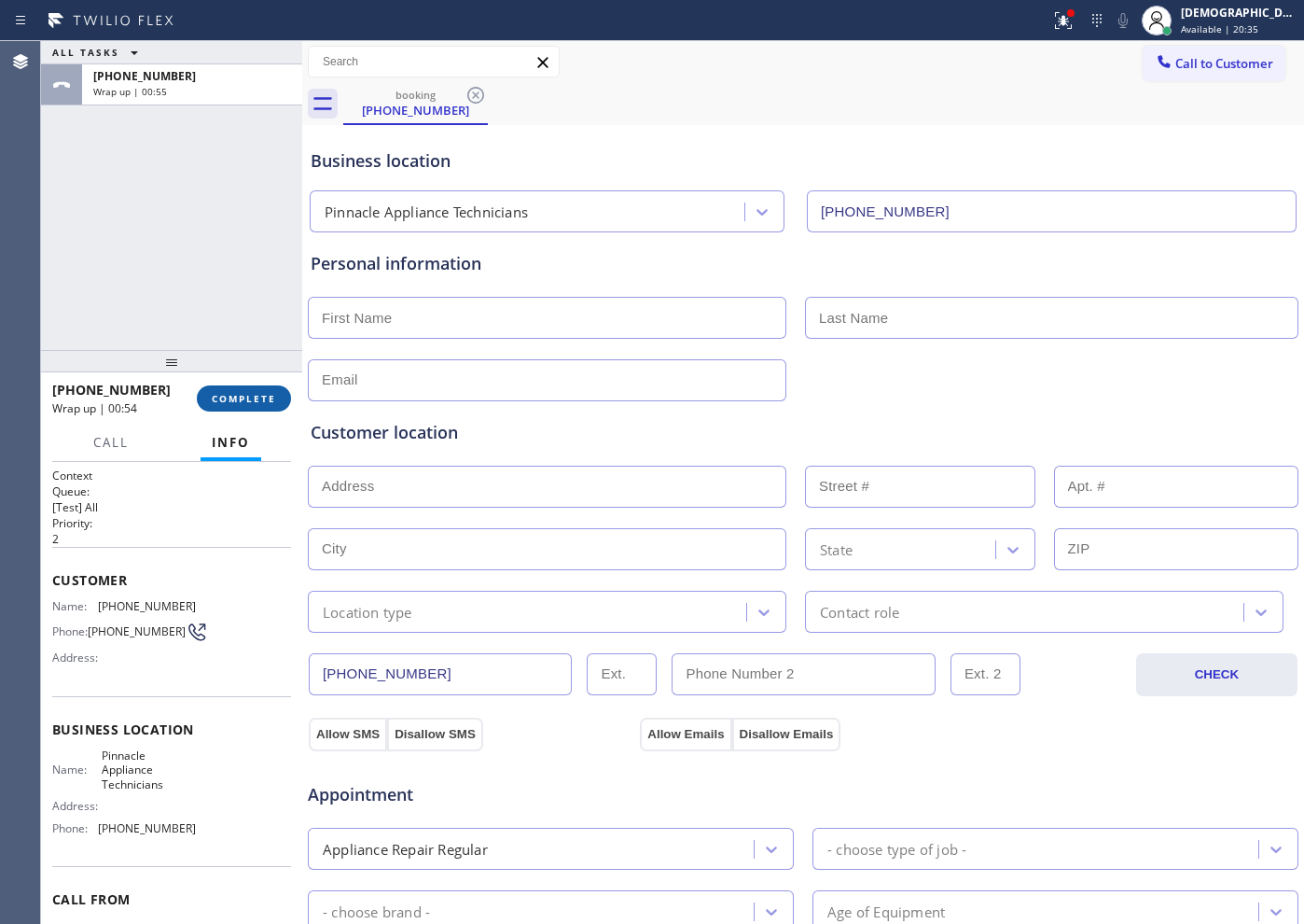
click at [253, 389] on button "COMPLETE" at bounding box center [244, 397] width 94 height 26
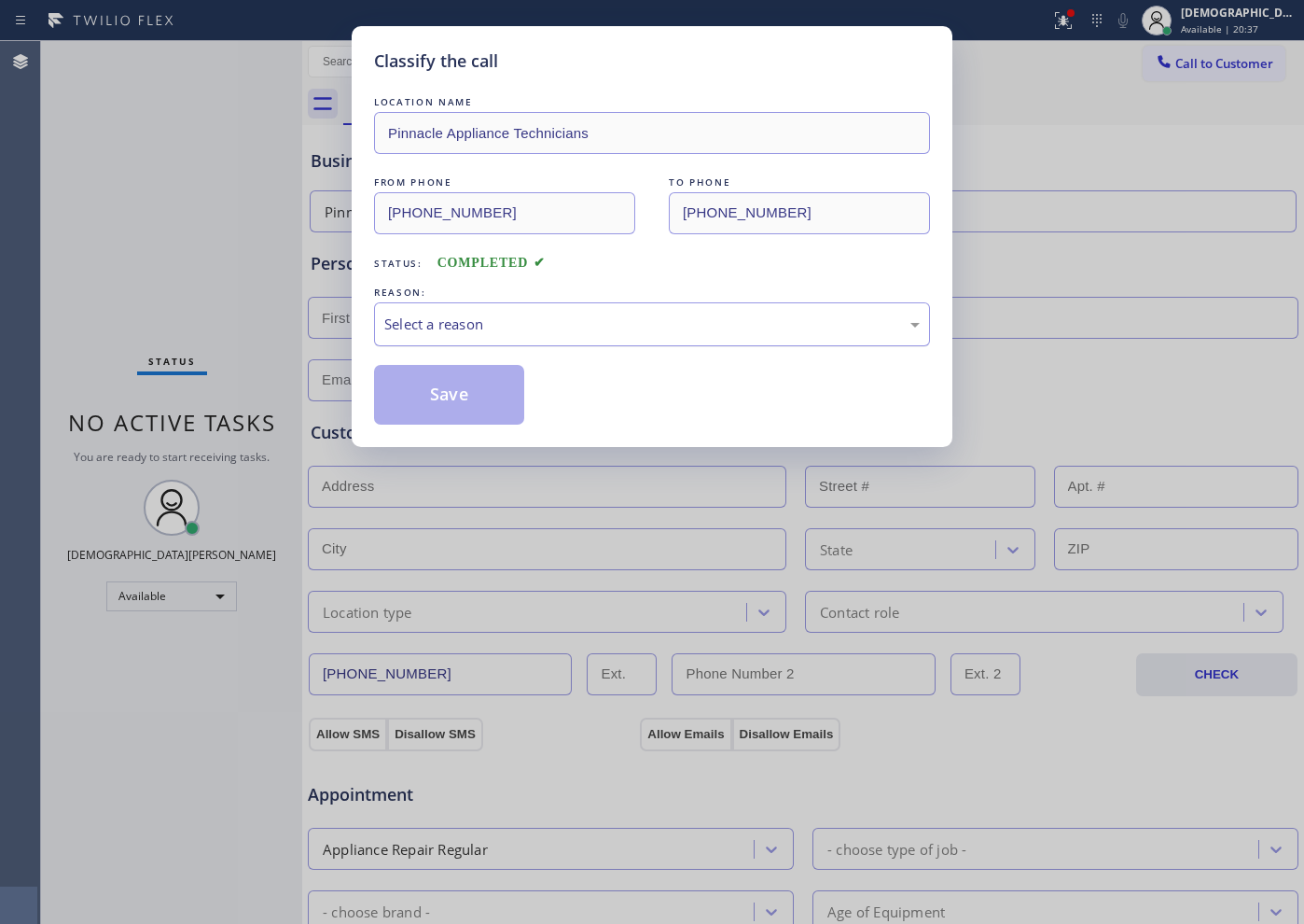
click at [466, 333] on div "Select a reason" at bounding box center [652, 324] width 535 height 22
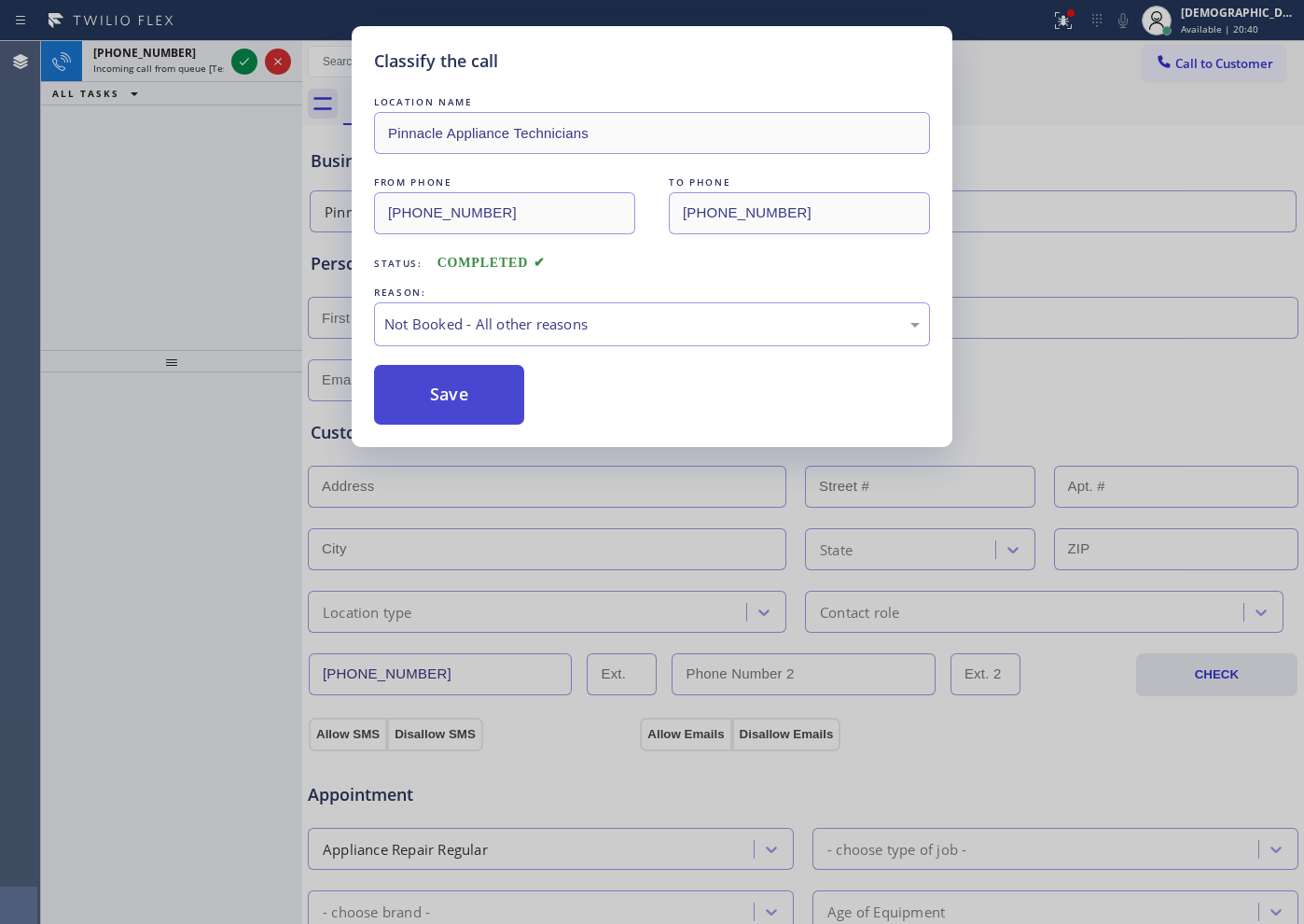
click at [459, 381] on button "Save" at bounding box center [450, 394] width 150 height 60
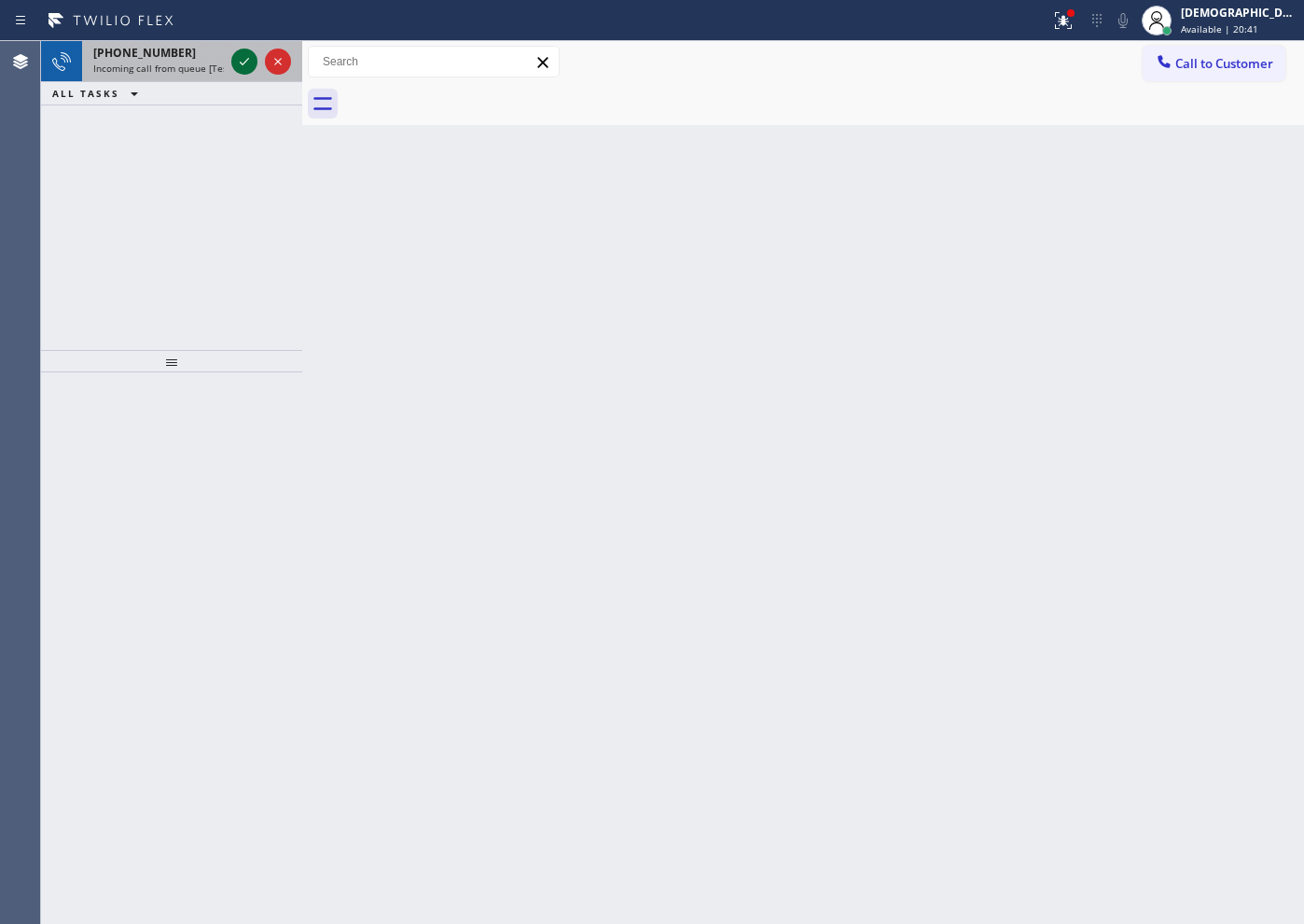
click at [249, 55] on icon at bounding box center [245, 62] width 23 height 23
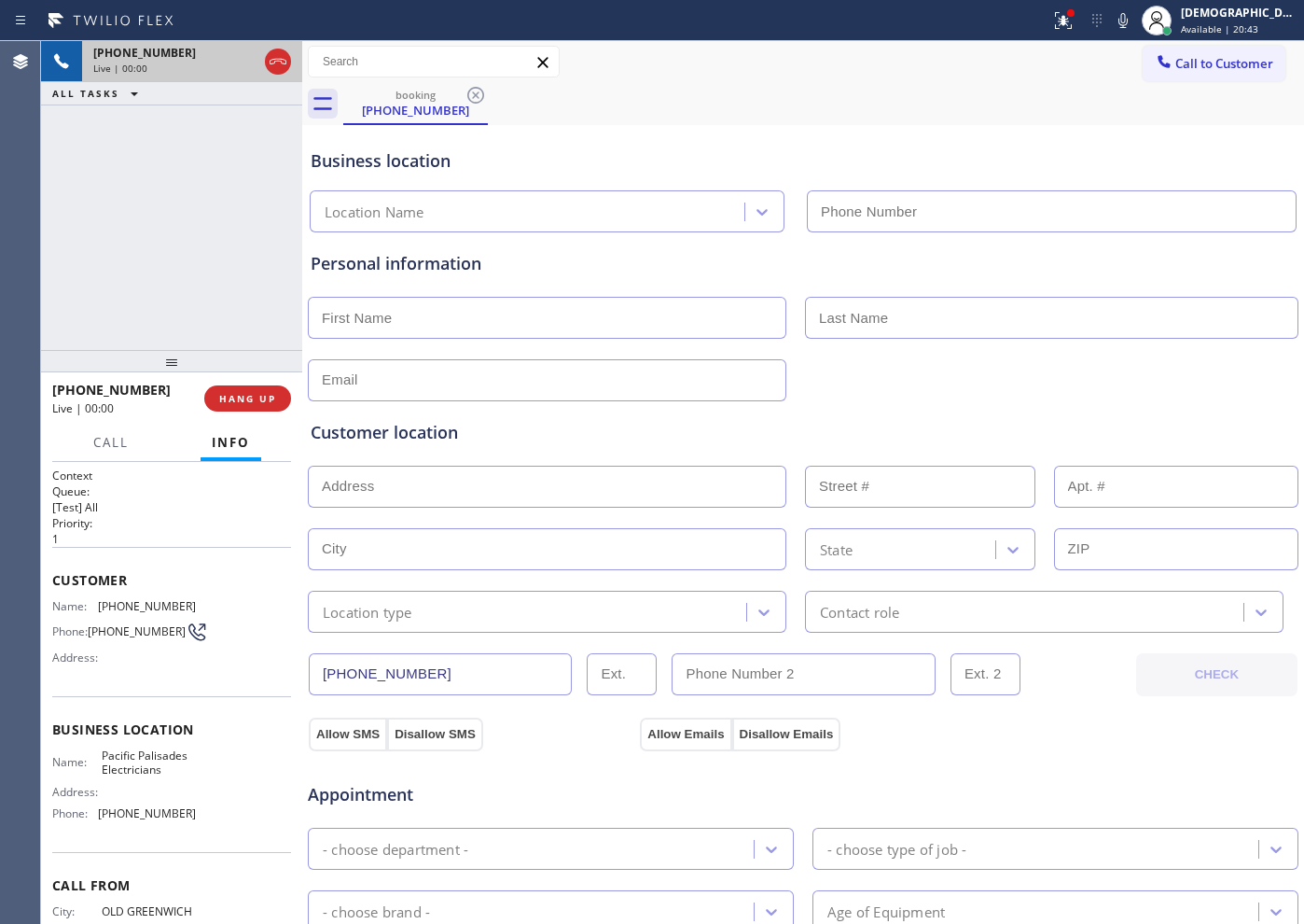
type input "(323) 457-1085"
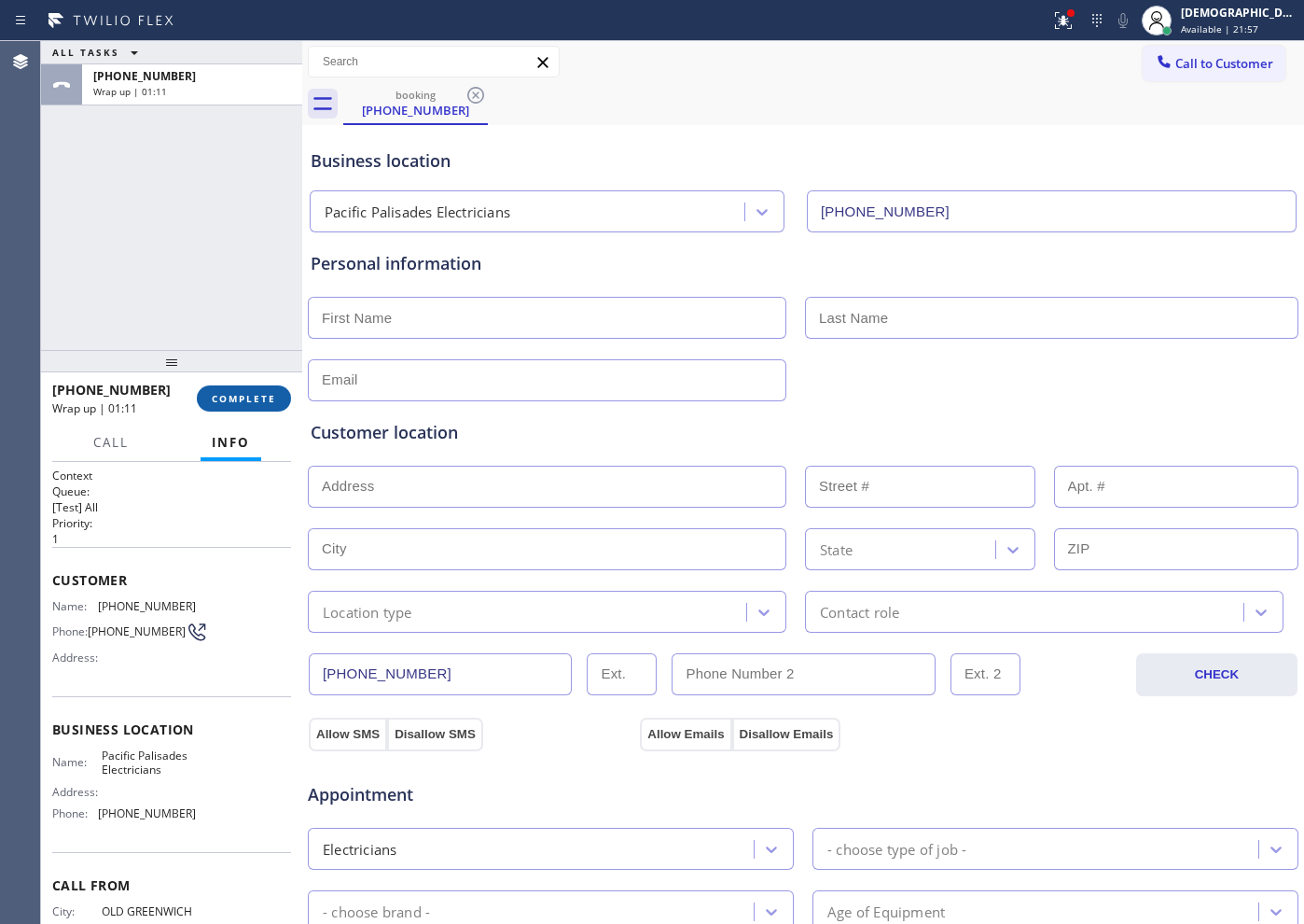
click at [273, 394] on span "COMPLETE" at bounding box center [244, 398] width 65 height 13
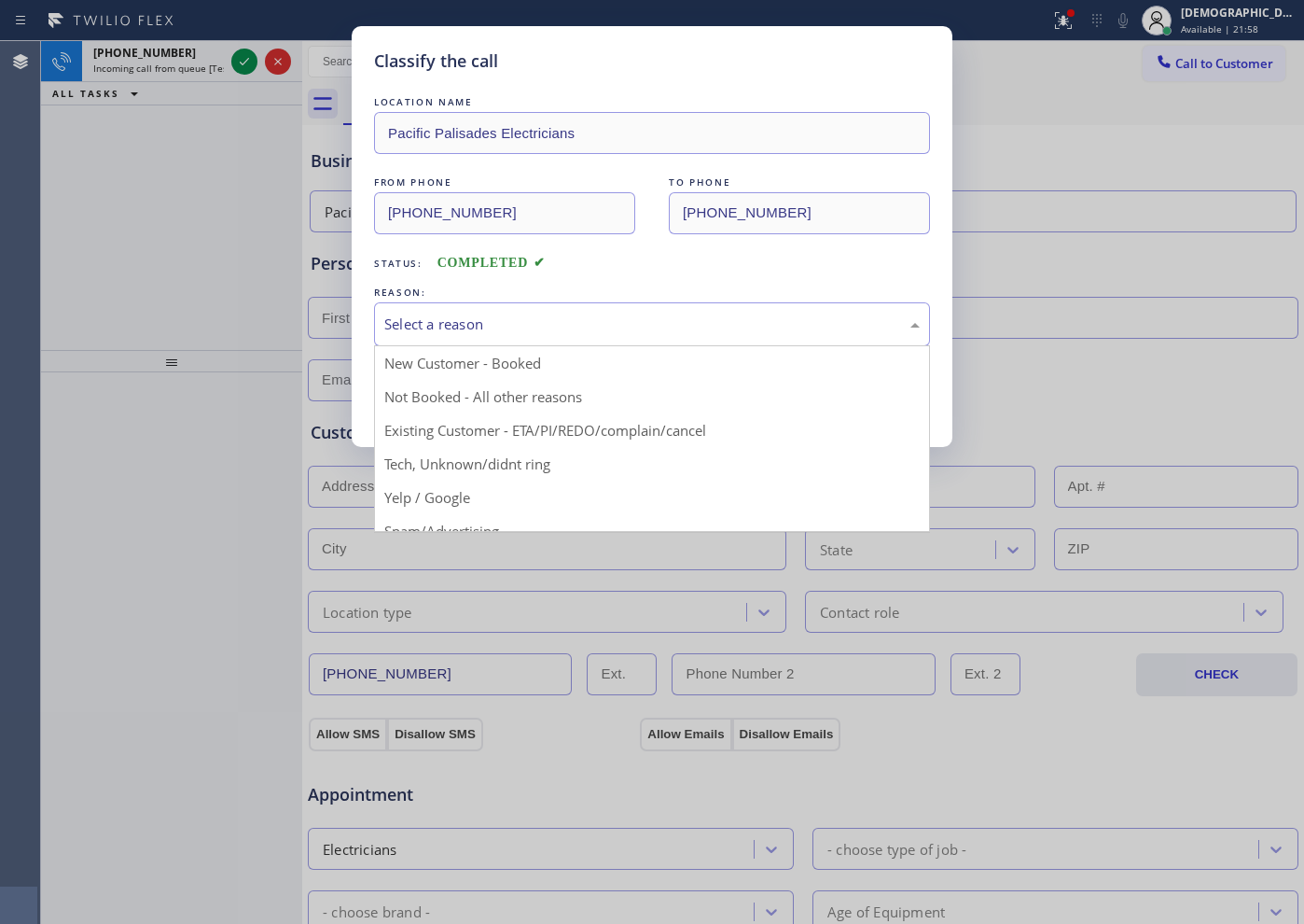
click at [432, 323] on div "Select a reason" at bounding box center [652, 324] width 535 height 22
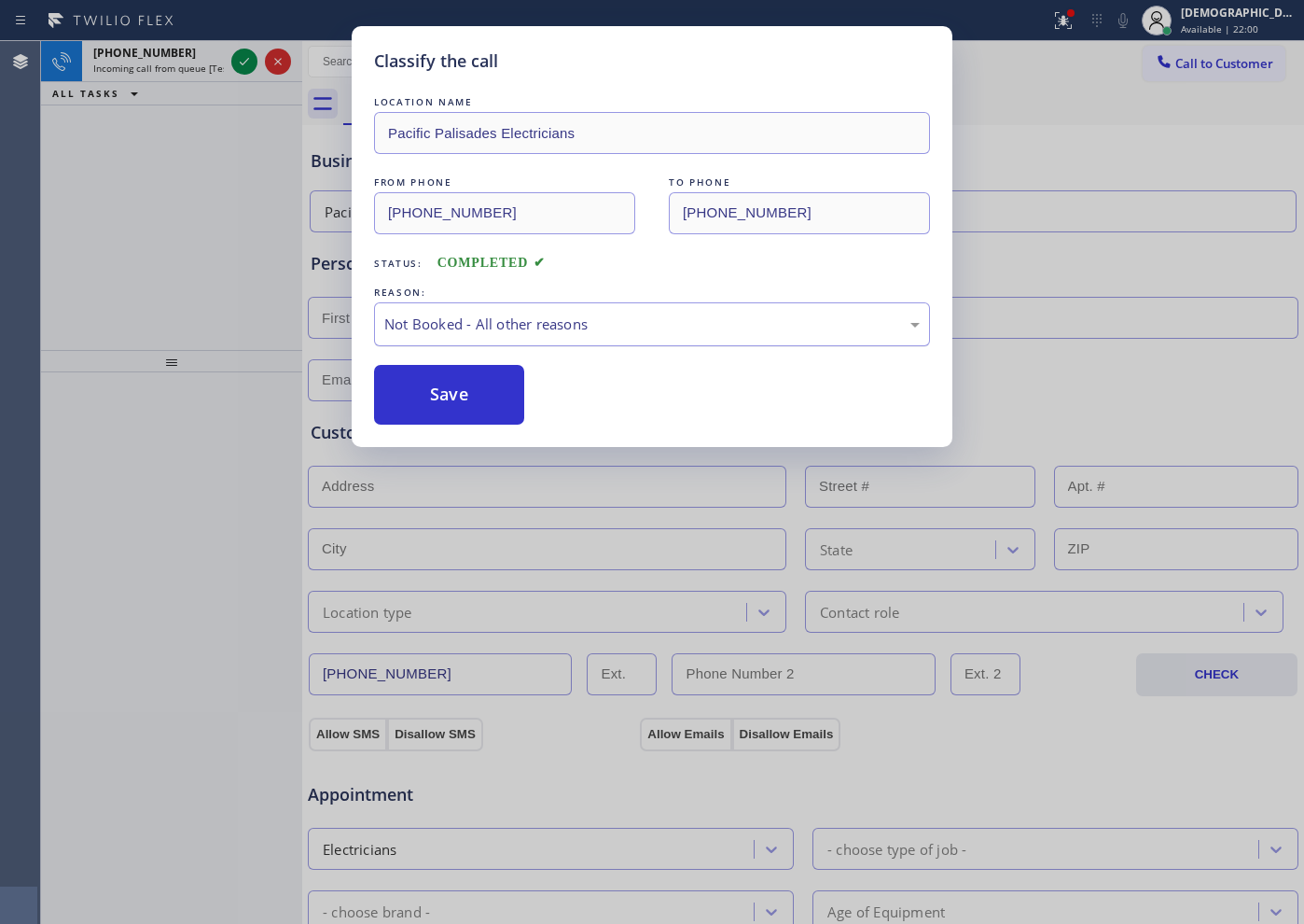
click at [453, 322] on div "Not Booked - All other reasons" at bounding box center [652, 324] width 535 height 22
click at [451, 316] on div "Not Booked - All other reasons" at bounding box center [652, 324] width 535 height 22
click at [449, 405] on button "Save" at bounding box center [450, 394] width 150 height 60
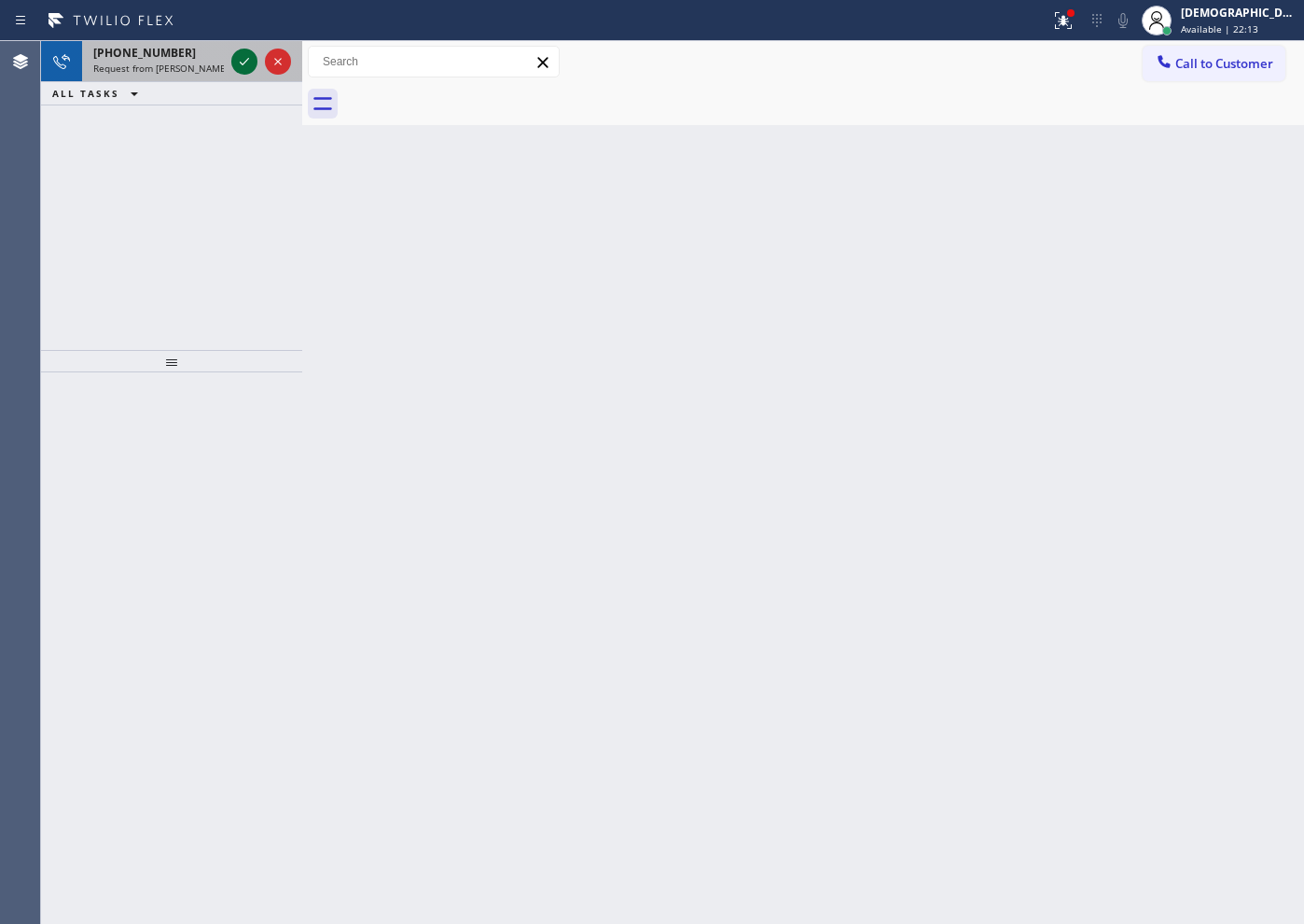
click at [246, 58] on icon at bounding box center [245, 62] width 23 height 23
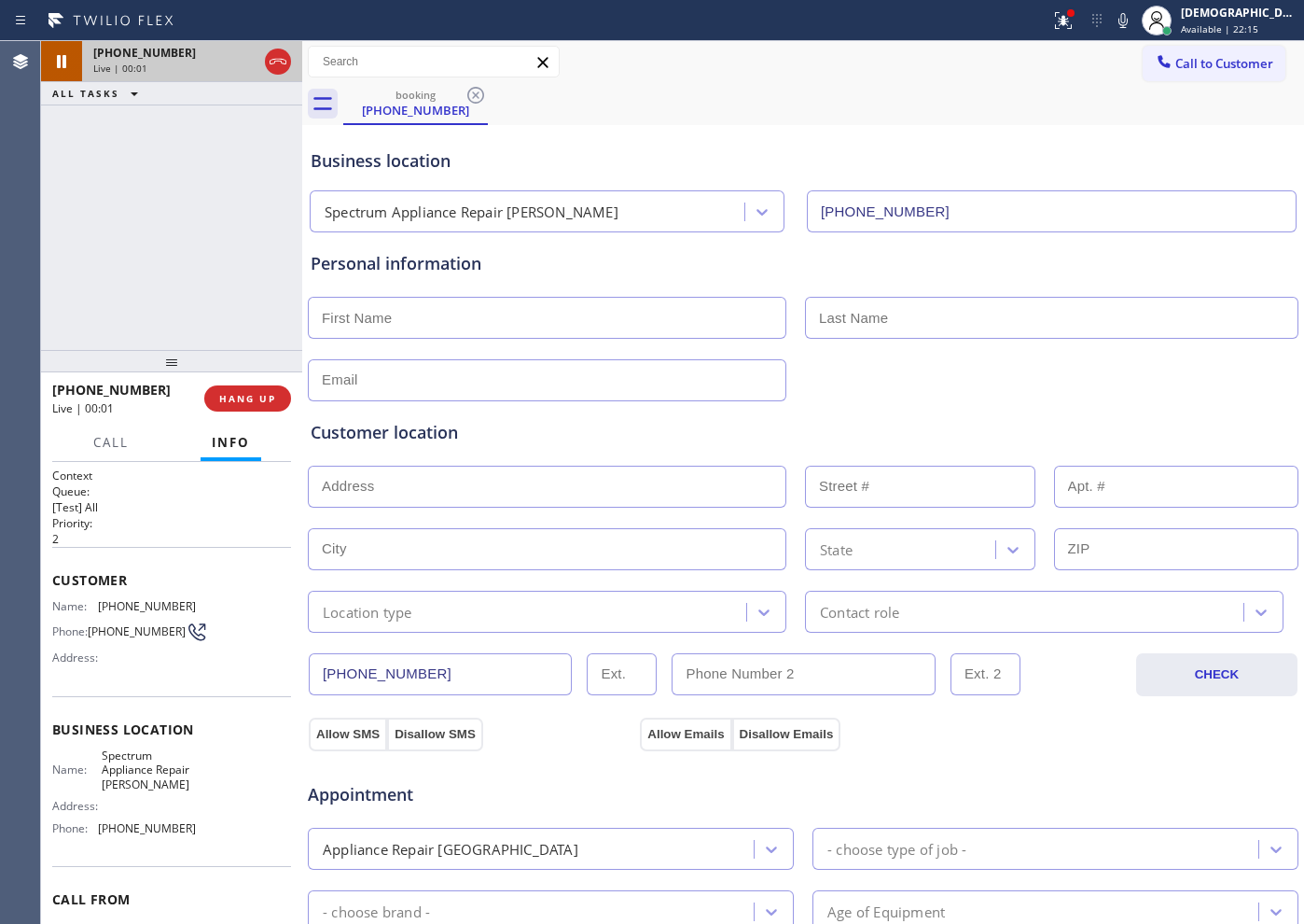
type input "(708) 616-1662"
click at [139, 268] on div "+17089023624 Live | 01:14 ALL TASKS ALL TASKS ACTIVE TASKS TASKS IN WRAP UP" at bounding box center [171, 195] width 261 height 309
click at [241, 60] on icon at bounding box center [245, 62] width 10 height 13
click at [143, 221] on div "+17089023624 Live | 03:06 ALL TASKS ALL TASKS ACTIVE TASKS TASKS IN WRAP UP (21…" at bounding box center [171, 195] width 261 height 309
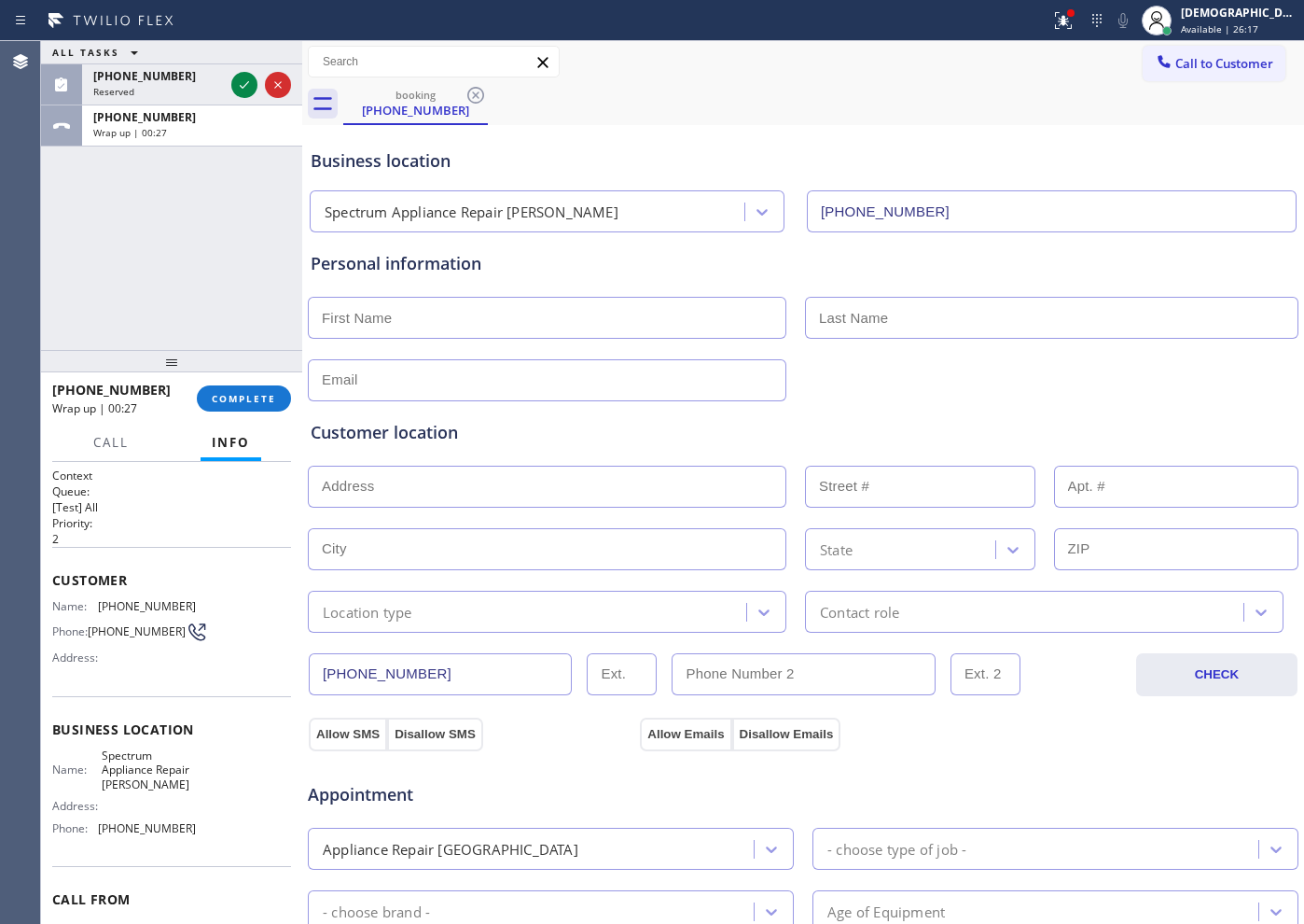
scroll to position [110, 0]
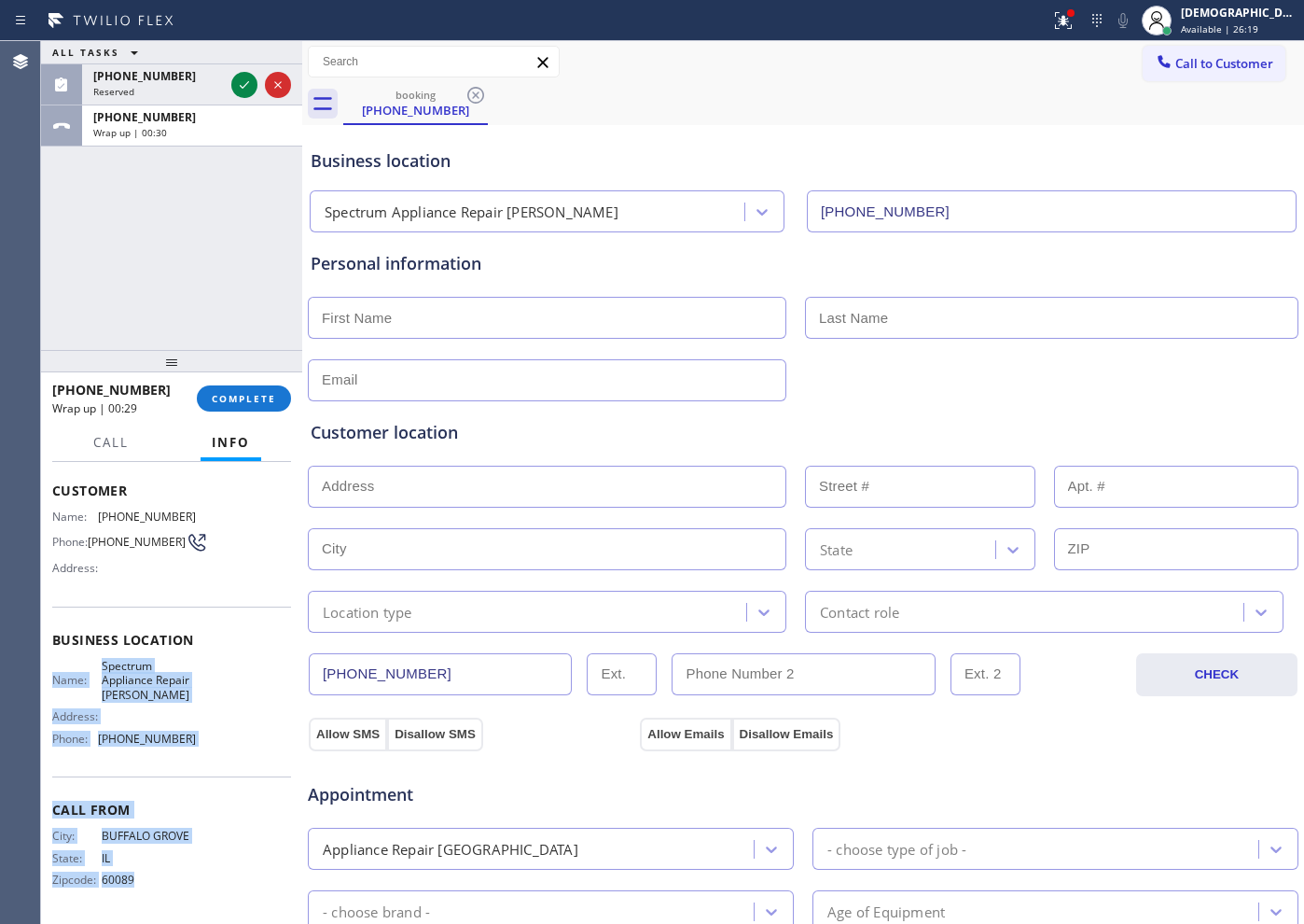
drag, startPoint x: 141, startPoint y: 876, endPoint x: 55, endPoint y: 654, distance: 238.1
click at [55, 654] on div "Context Queue: [Test] All Priority: 2 Customer Name: (708) 902-3624 Phone: (708…" at bounding box center [171, 648] width 239 height 540
click at [206, 659] on div "Name: Spectrum Appliance Repair Cicero Address: Phone: (708) 616-1662" at bounding box center [171, 705] width 239 height 94
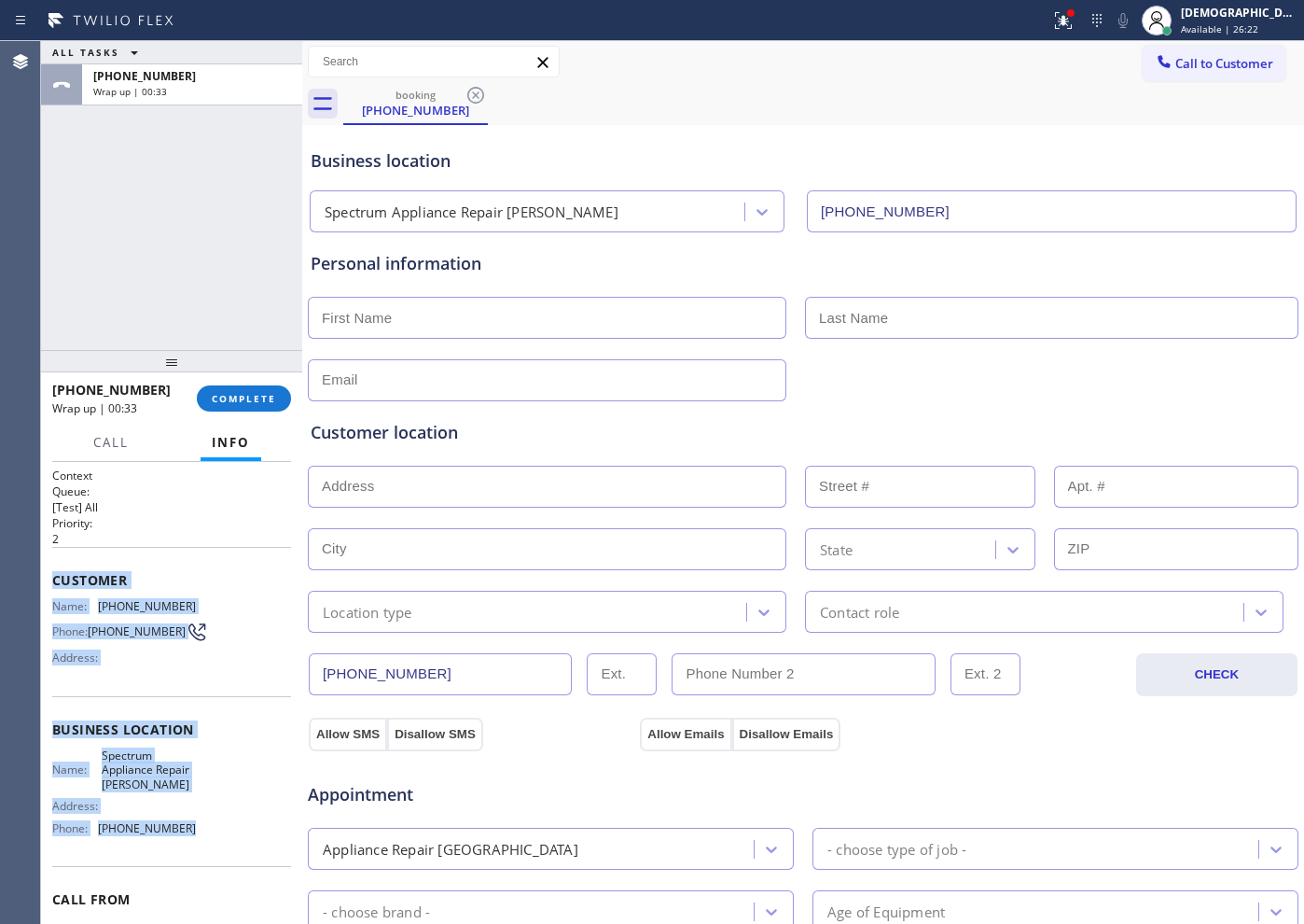
drag, startPoint x: 221, startPoint y: 733, endPoint x: 53, endPoint y: 589, distance: 221.3
click at [53, 589] on div "Context Queue: [Test] All Priority: 2 Customer Name: (708) 902-3624 Phone: (708…" at bounding box center [171, 737] width 239 height 540
copy div "Customer Name: (708) 902-3624 Phone: (708) 902-3624 Address: Business location …"
click at [1220, 58] on span "Call to Customer" at bounding box center [1224, 64] width 98 height 17
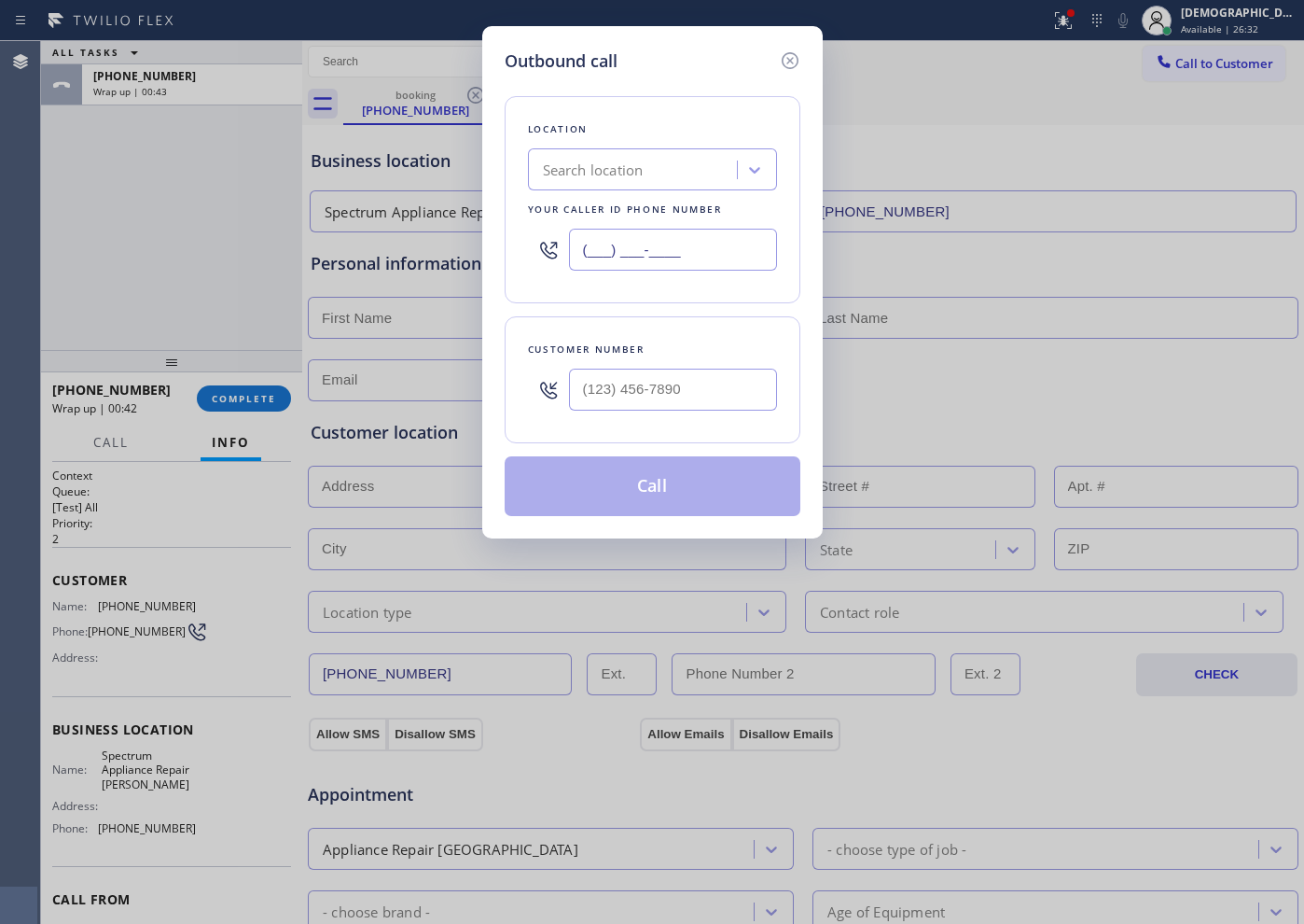
click at [688, 253] on input "(___) ___-____" at bounding box center [672, 250] width 208 height 42
paste input "708) 616-1662"
type input "(708) 616-1662"
click at [614, 366] on div at bounding box center [672, 390] width 208 height 61
click at [608, 379] on input "(___) ___-____" at bounding box center [672, 390] width 208 height 42
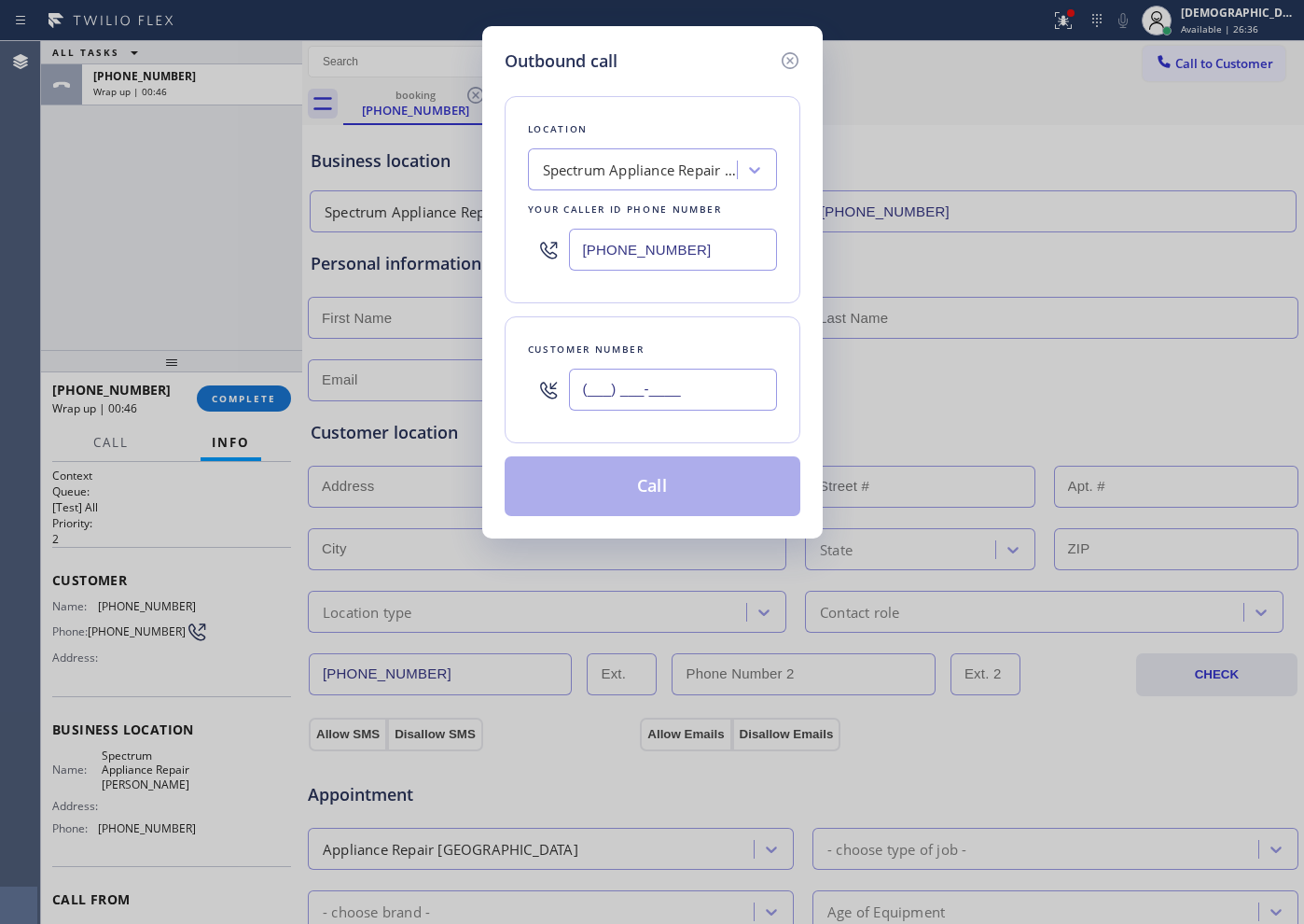
paste input "708) 902-3624"
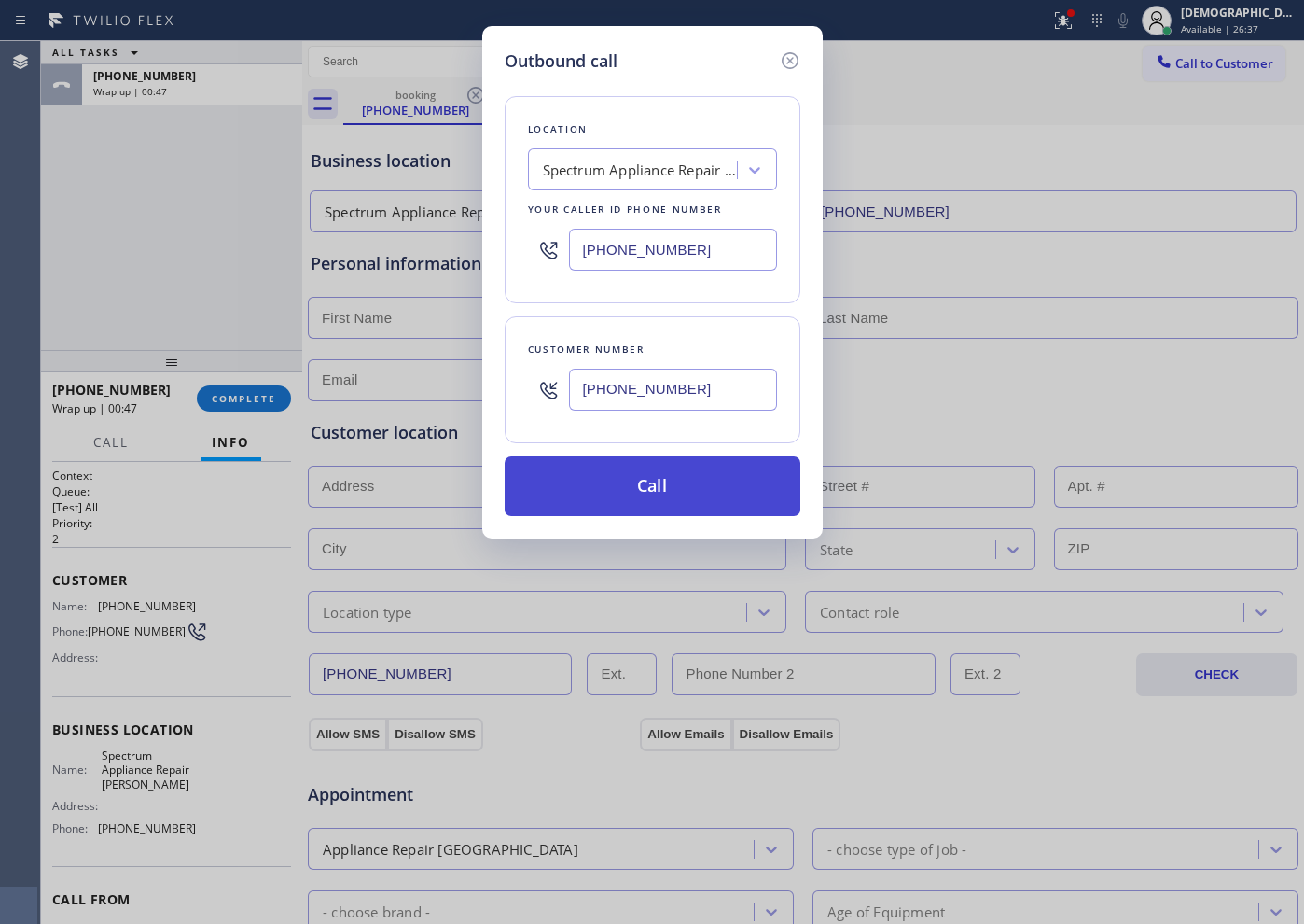
type input "(708) 902-3624"
click at [680, 472] on button "Call" at bounding box center [652, 486] width 295 height 60
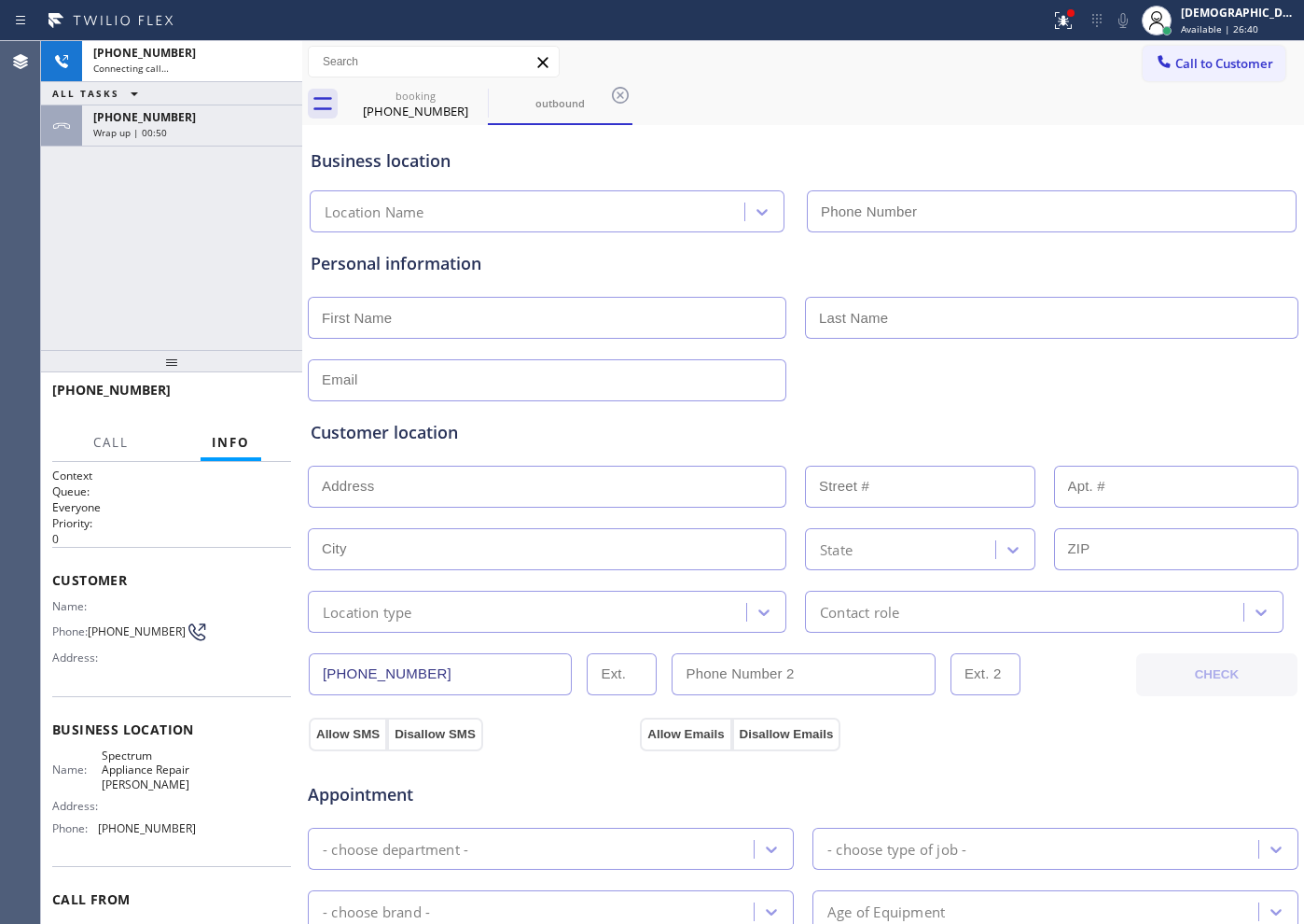
type input "(708) 616-1662"
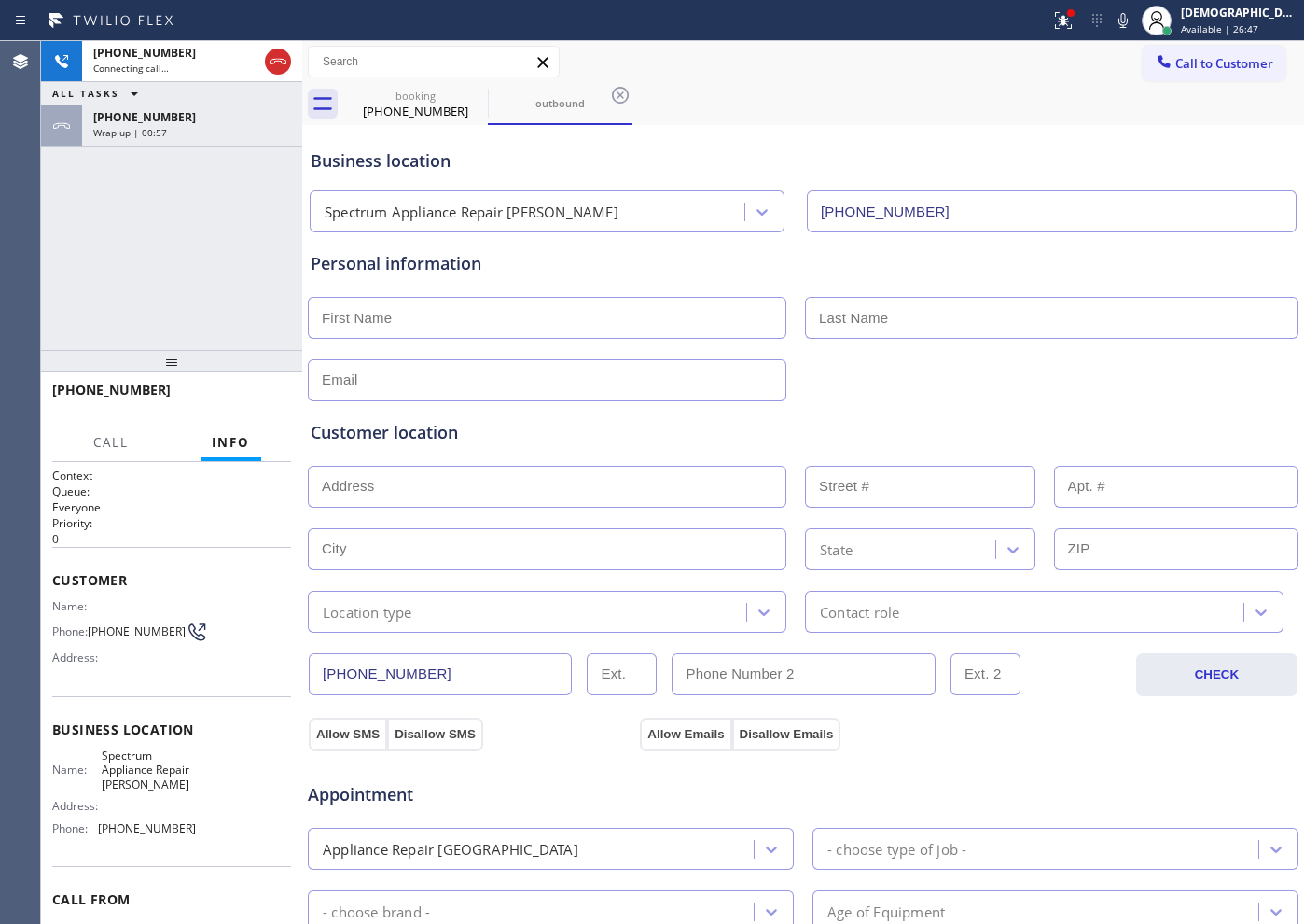
click at [191, 278] on div "+17089023624 Connecting call… ALL TASKS ALL TASKS ACTIVE TASKS TASKS IN WRAP UP…" at bounding box center [171, 195] width 261 height 309
click at [281, 58] on icon at bounding box center [278, 62] width 23 height 23
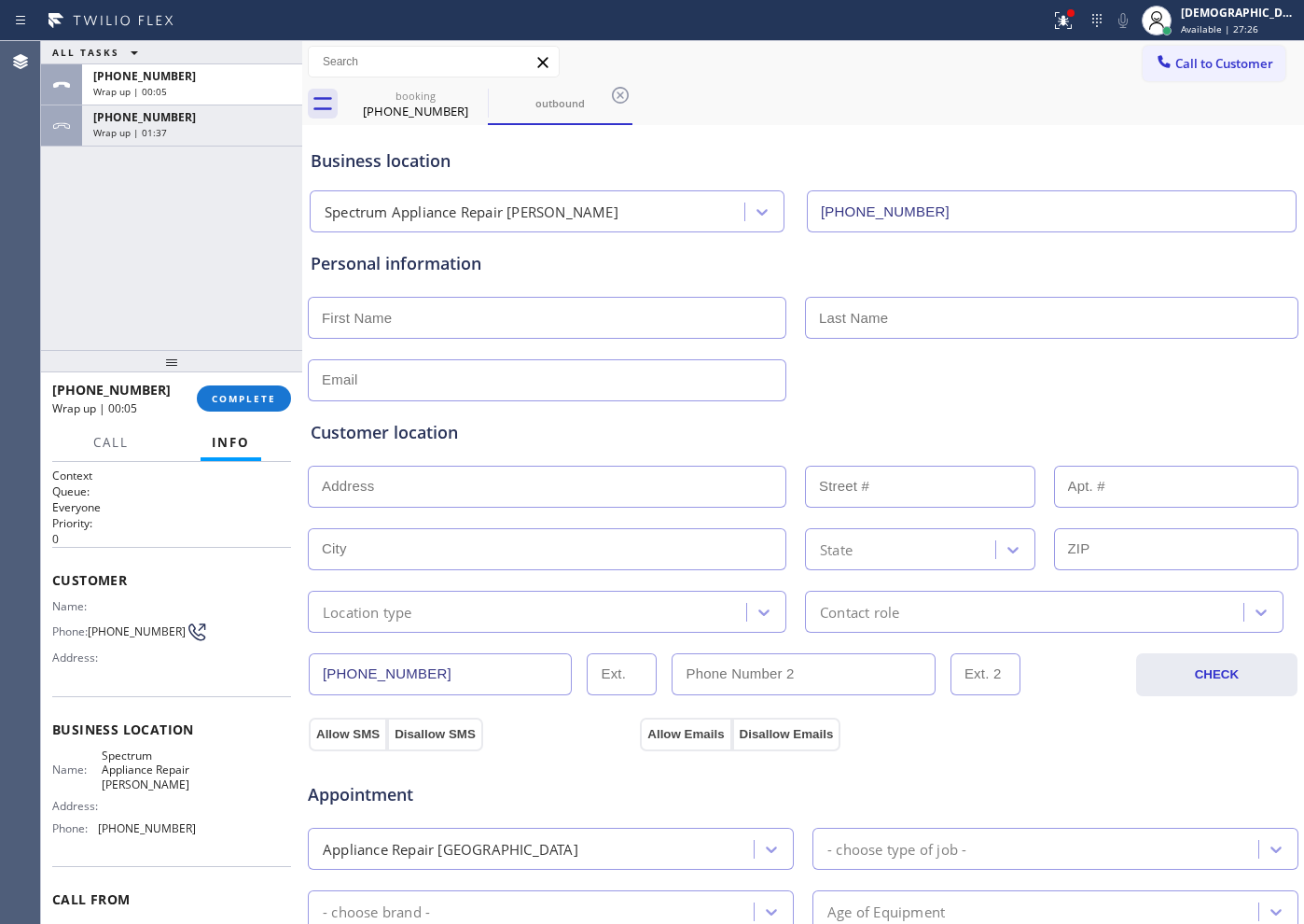
click at [439, 331] on input "text" at bounding box center [547, 317] width 478 height 42
paste input "Marilyn"
type input "Marilyn"
click at [865, 321] on input "text" at bounding box center [1052, 317] width 493 height 42
paste input "lozano"
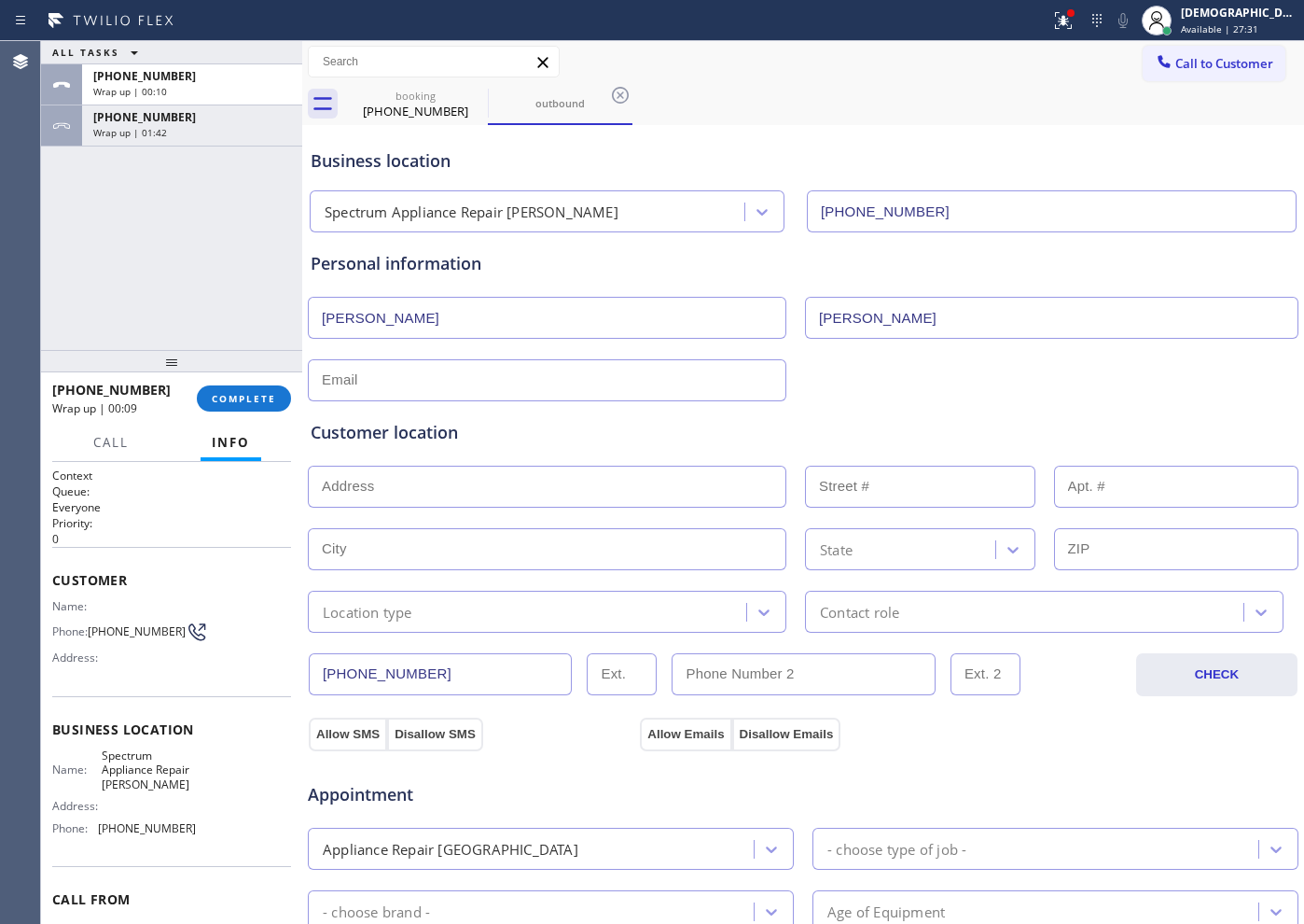
type input "lozano"
click at [229, 139] on div "+17089023624 Wrap up | 01:44" at bounding box center [188, 126] width 212 height 41
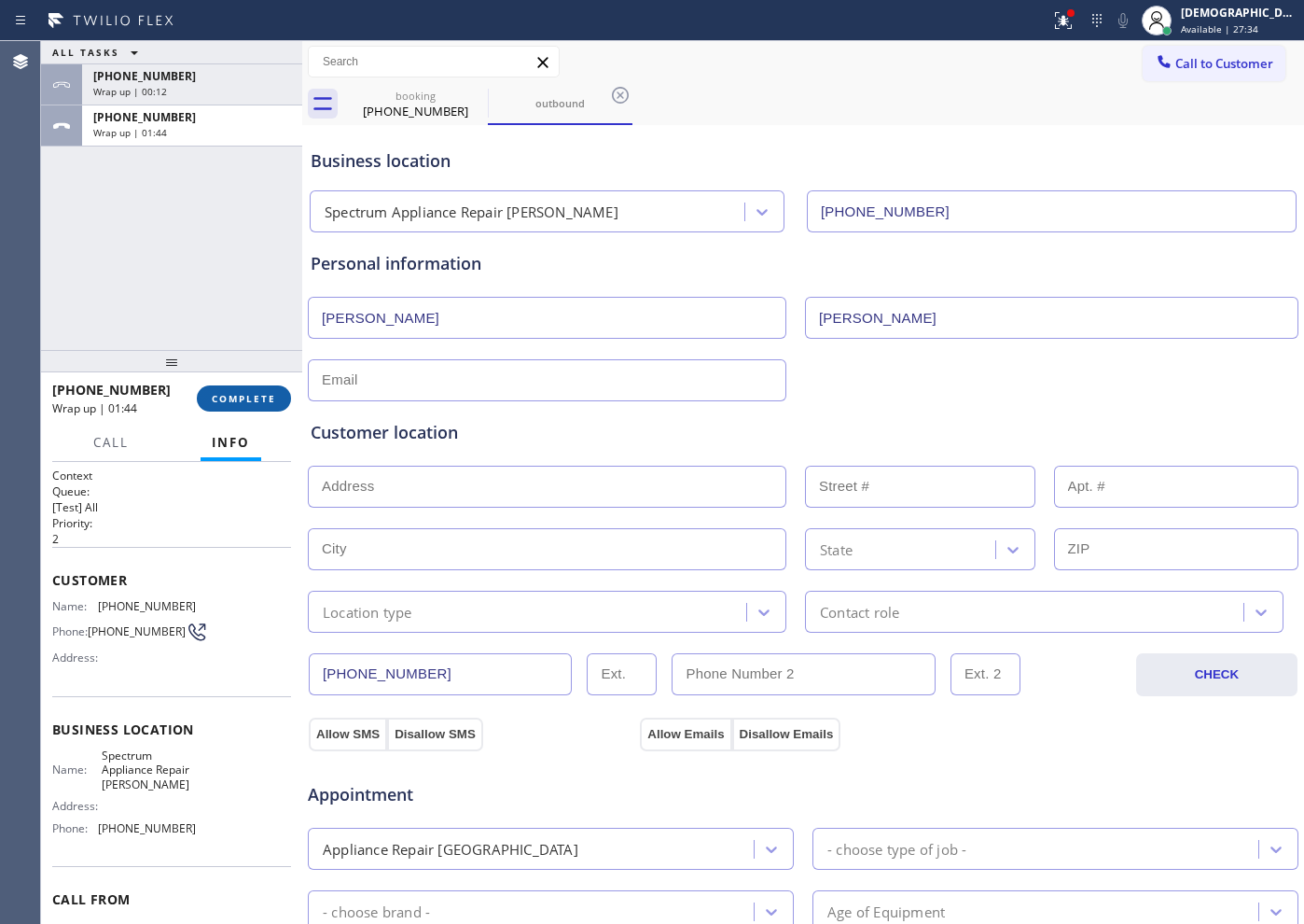
click at [214, 394] on span "COMPLETE" at bounding box center [244, 398] width 65 height 13
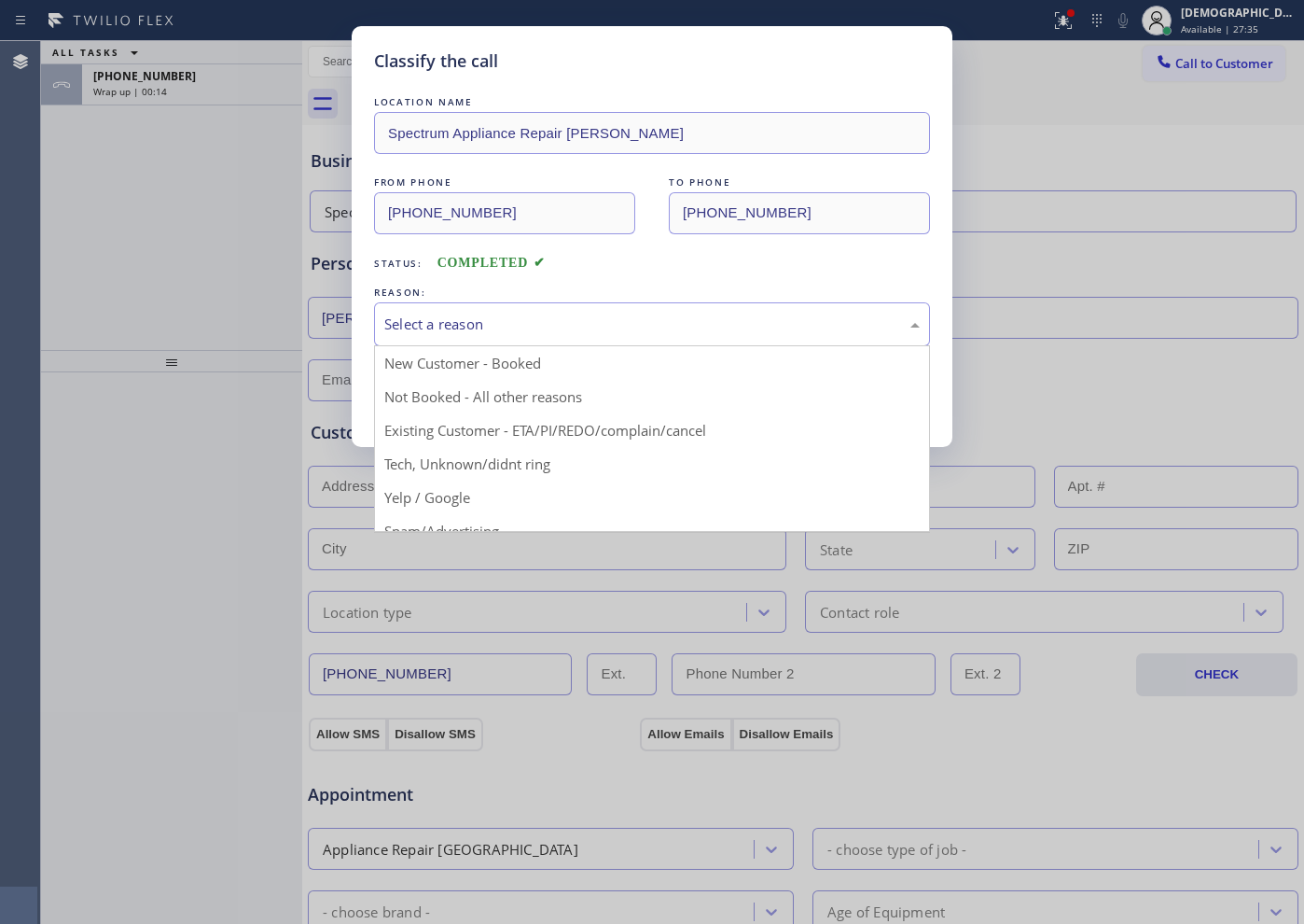
click at [463, 321] on div "Select a reason" at bounding box center [652, 324] width 535 height 22
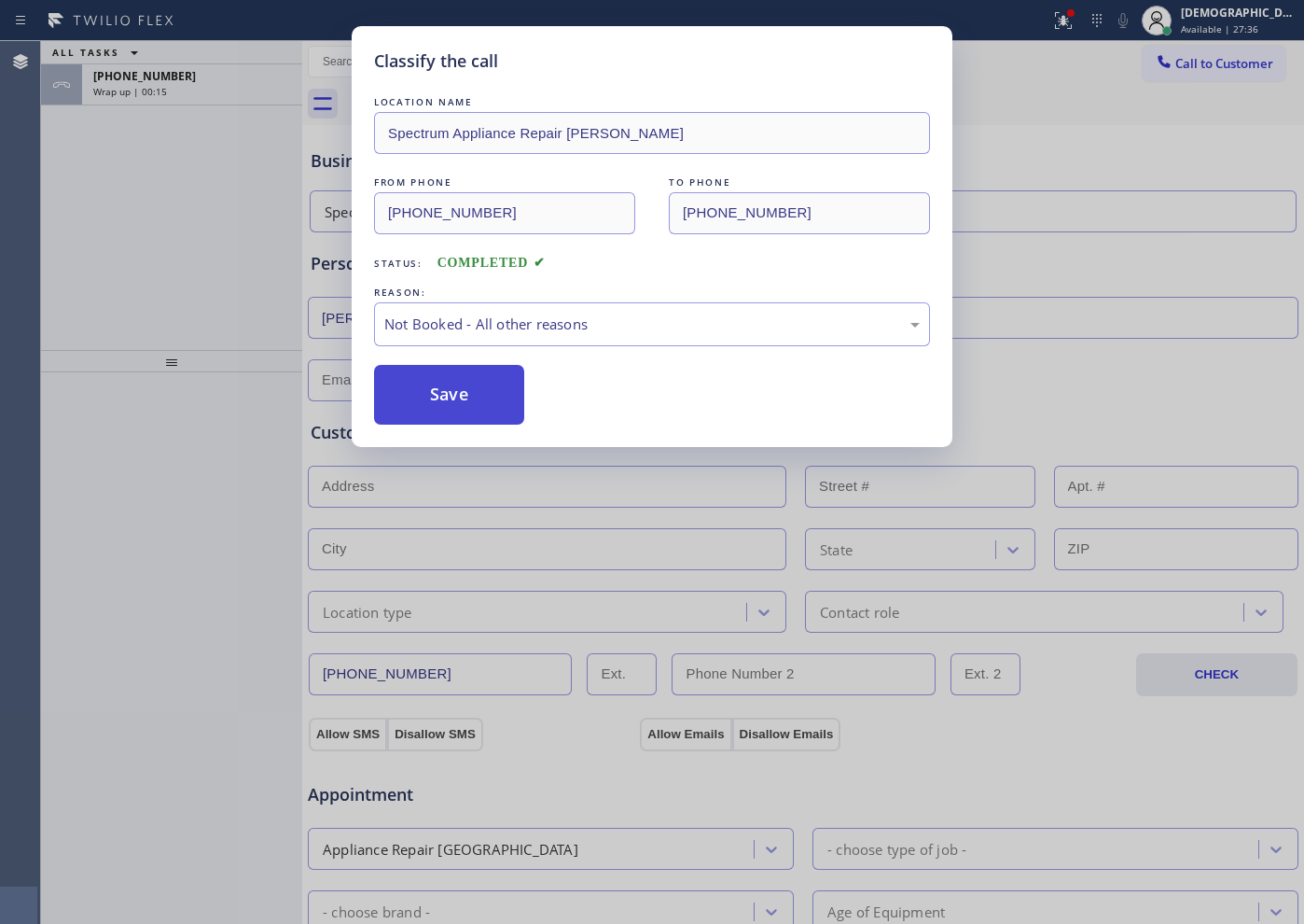
click at [427, 392] on button "Save" at bounding box center [450, 394] width 150 height 60
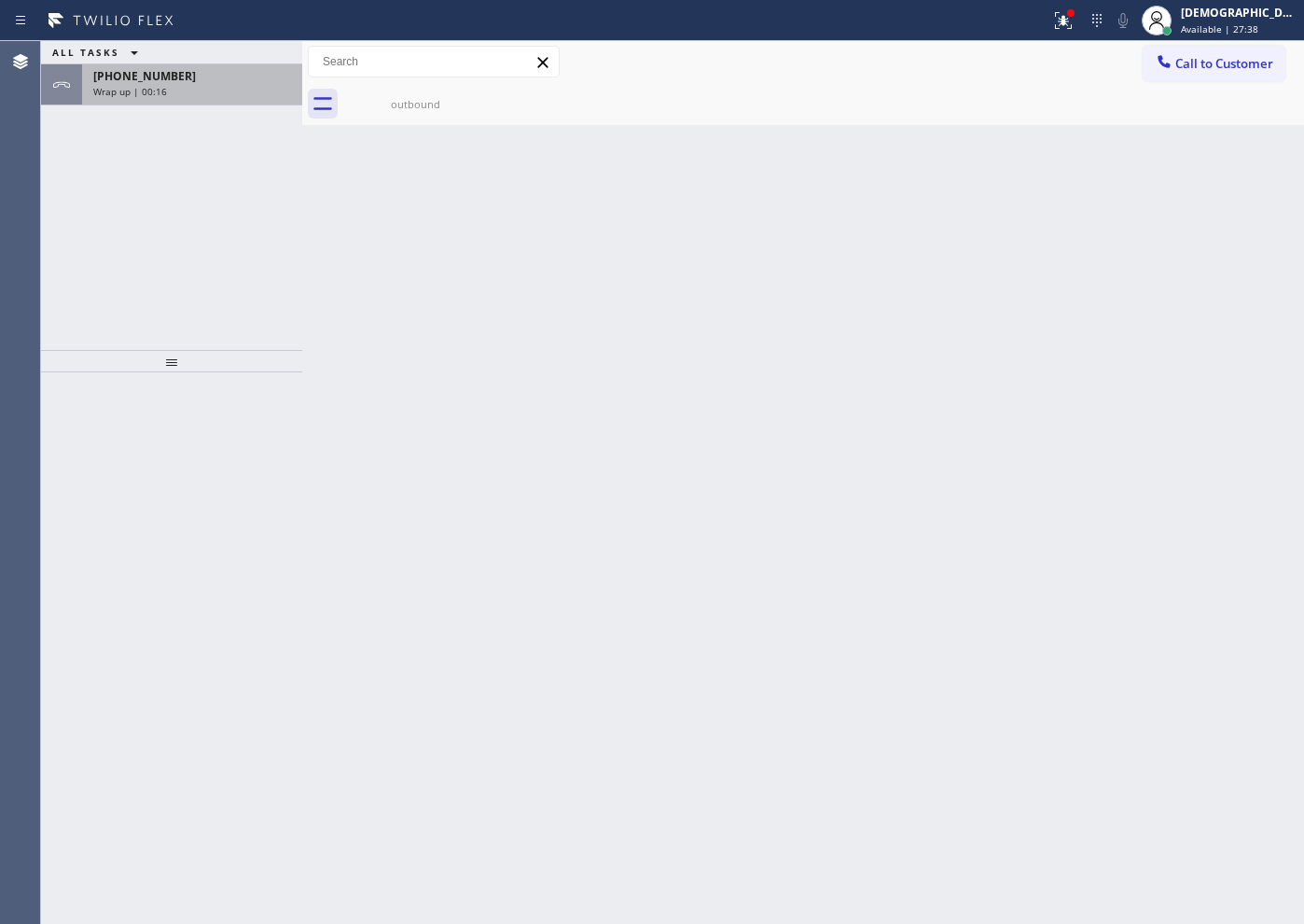
click at [221, 82] on div "+17089023624" at bounding box center [192, 75] width 198 height 16
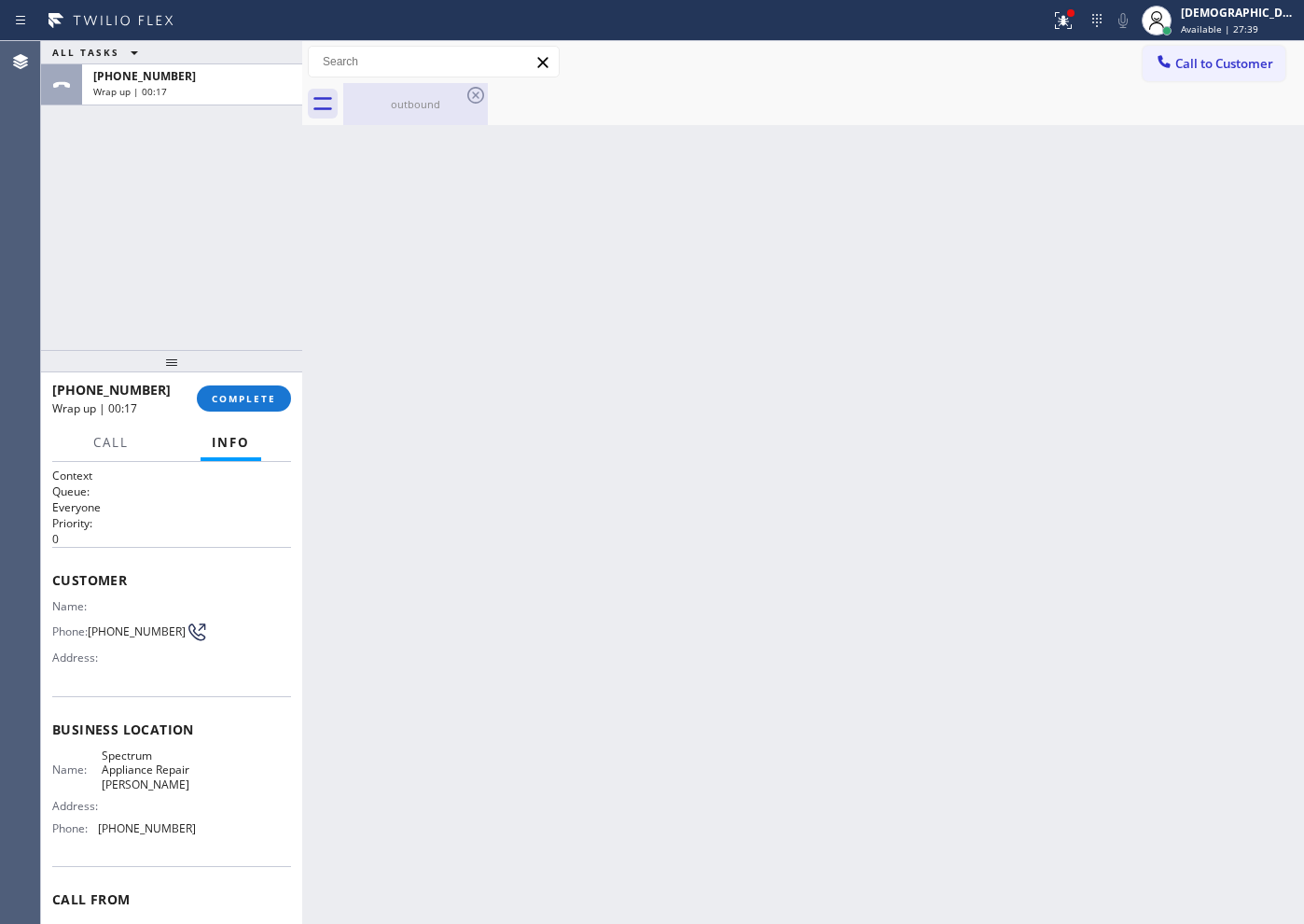
click at [404, 100] on div "outbound" at bounding box center [415, 104] width 141 height 14
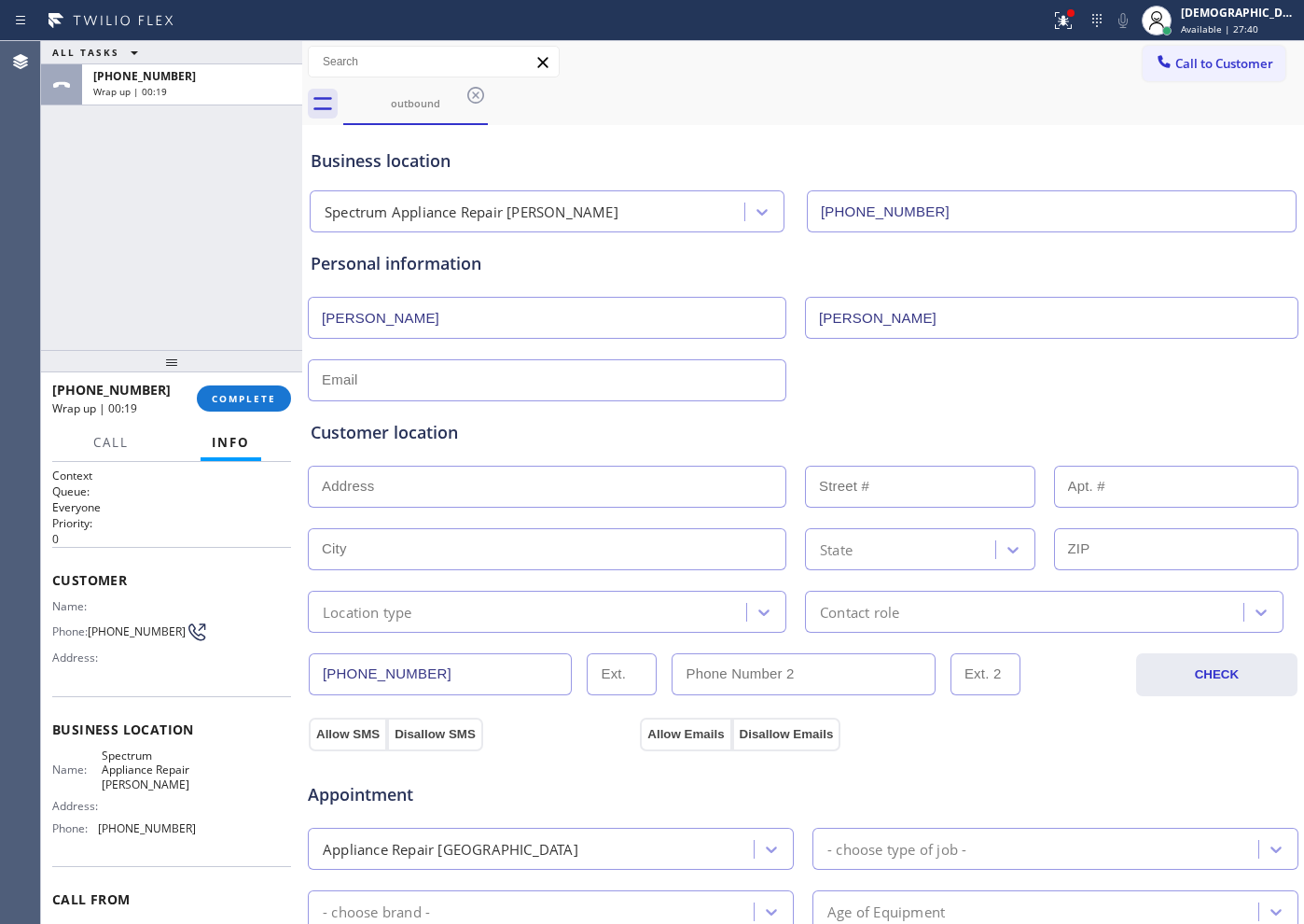
click at [566, 386] on input "text" at bounding box center [547, 380] width 478 height 42
type input "[EMAIL_ADDRESS][DOMAIN_NAME]"
click at [468, 485] on input "text" at bounding box center [547, 487] width 478 height 42
paste input "3624 Maple AveBerwyn, IL 60402"
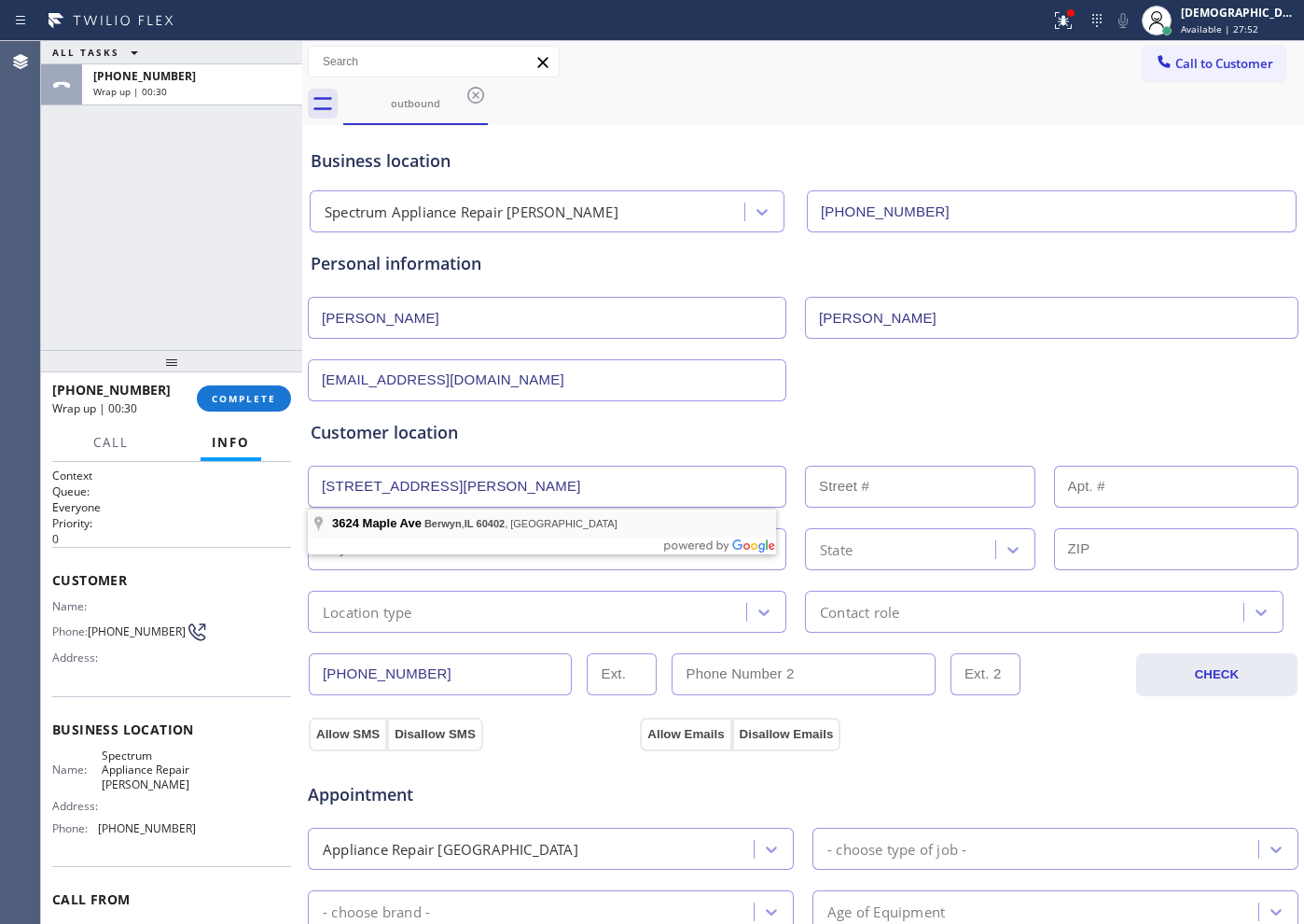
type input "3624 Maple Ave"
type input "3624"
type input "Berwyn"
type input "60402"
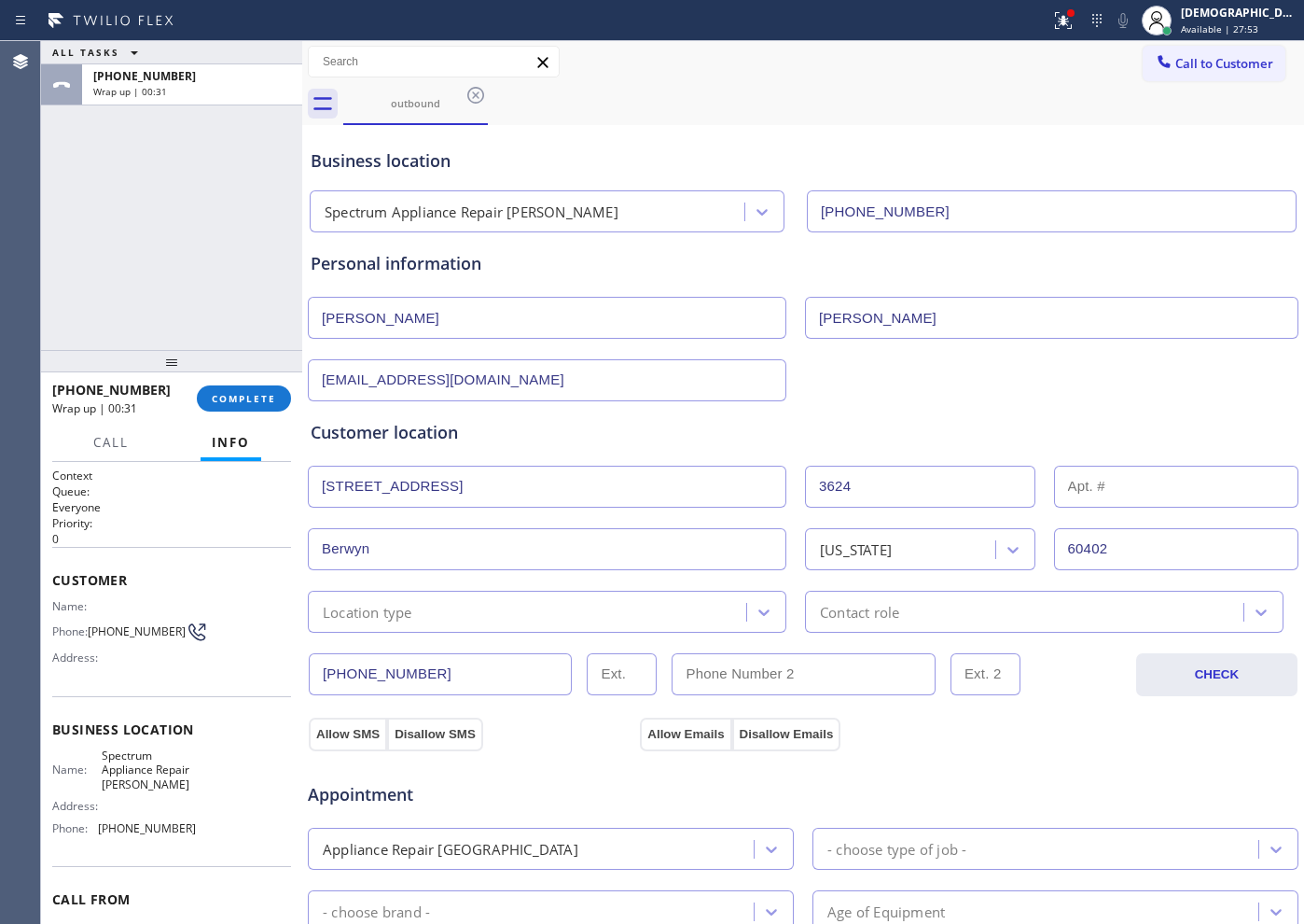
click at [429, 619] on div "Location type" at bounding box center [530, 612] width 432 height 32
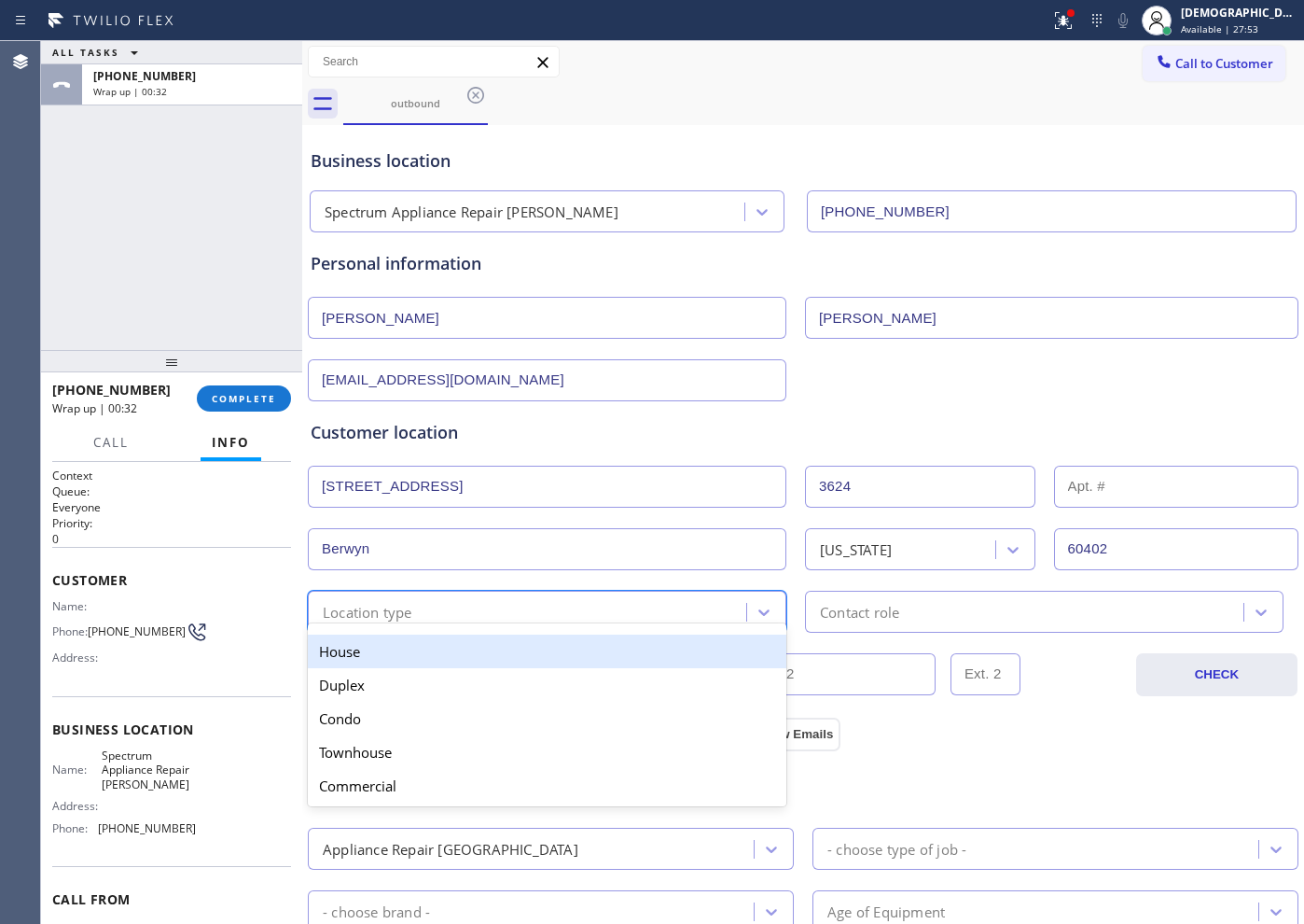
drag, startPoint x: 412, startPoint y: 648, endPoint x: 685, endPoint y: 635, distance: 273.3
click at [416, 648] on div "House" at bounding box center [547, 651] width 478 height 33
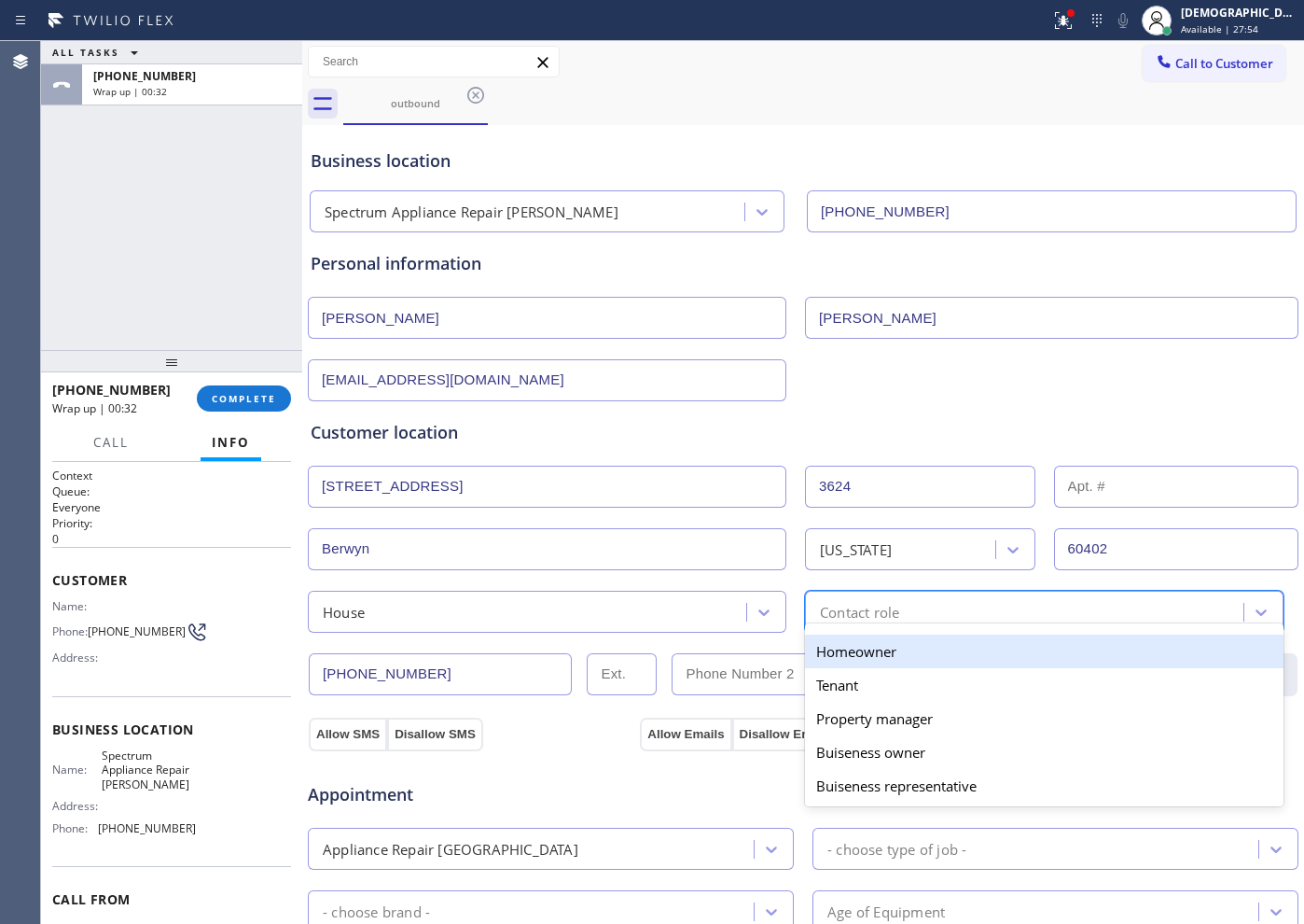
click at [820, 605] on div "Contact role" at bounding box center [859, 612] width 79 height 22
click at [822, 643] on div "Homeowner" at bounding box center [1044, 651] width 478 height 33
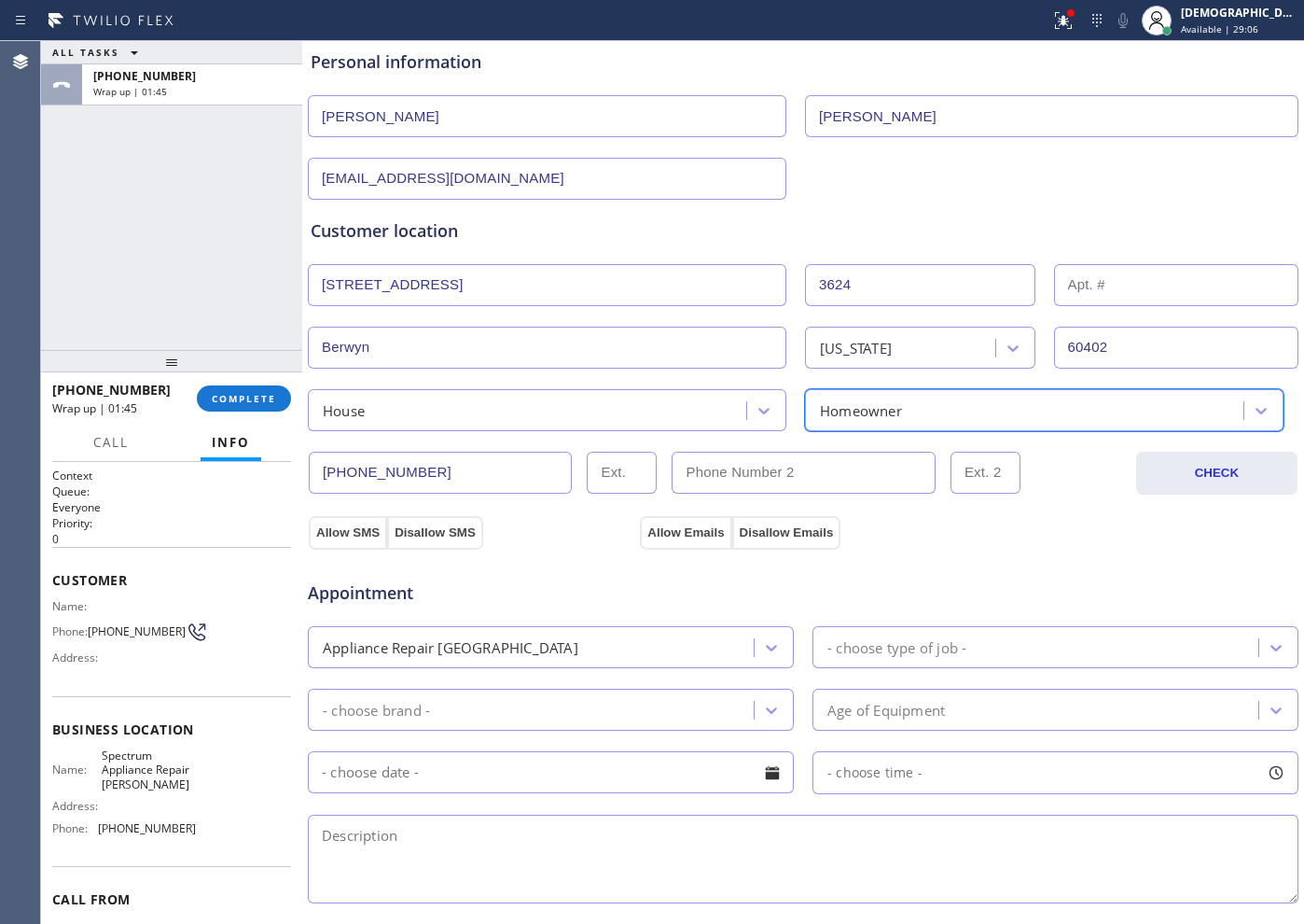
scroll to position [233, 0]
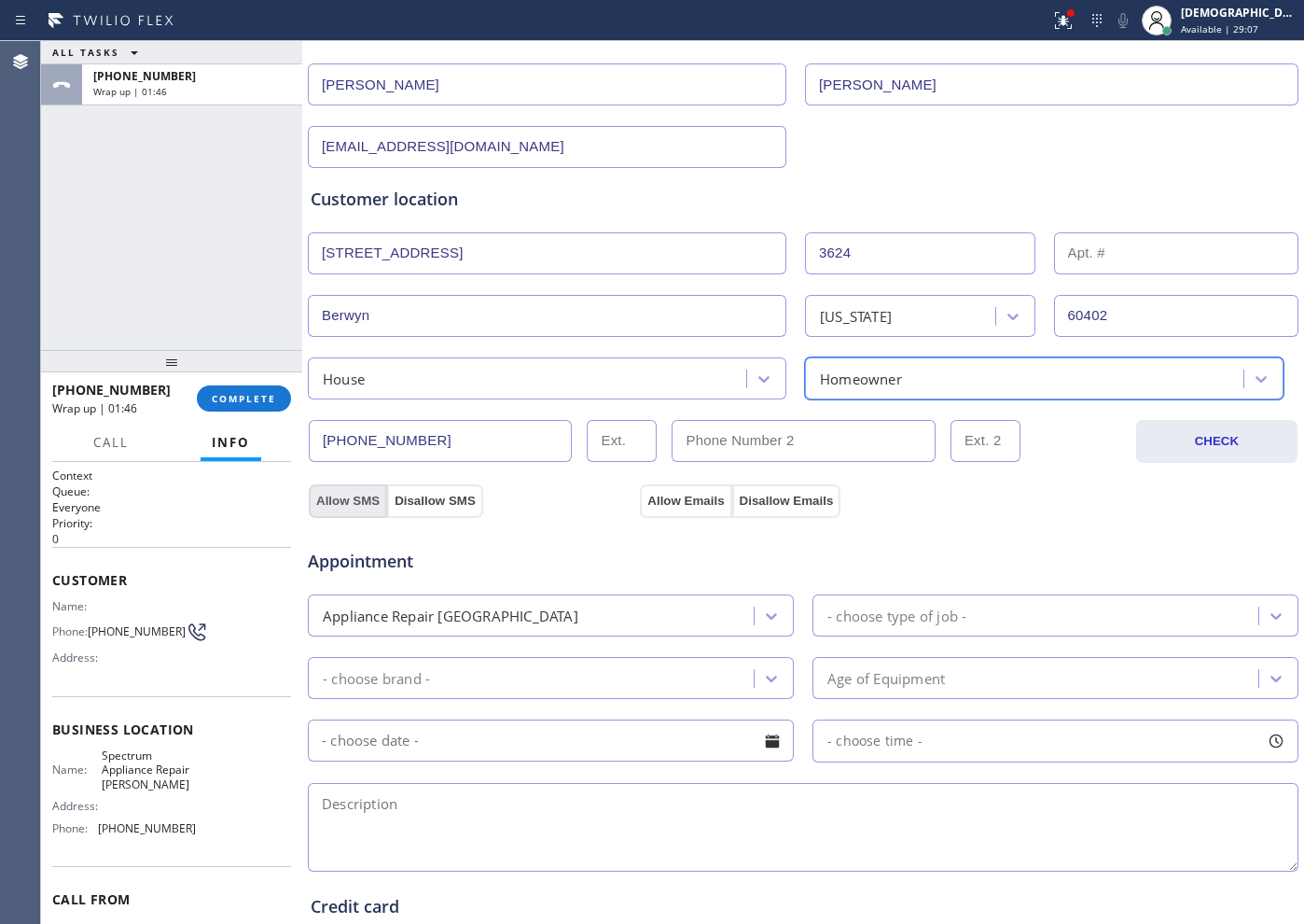
click at [338, 492] on button "Allow SMS" at bounding box center [348, 500] width 78 height 33
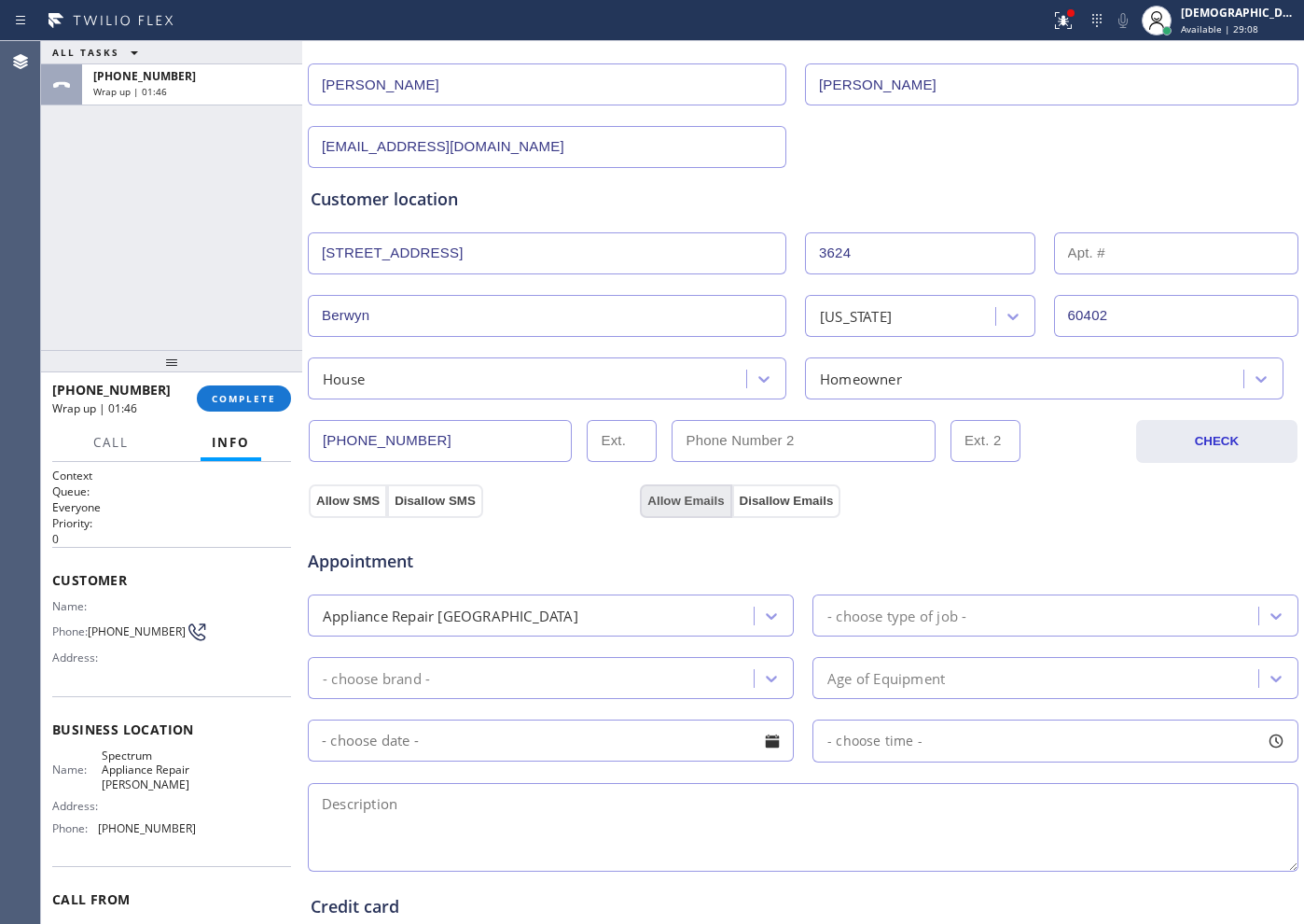
click at [669, 497] on button "Allow Emails" at bounding box center [686, 500] width 91 height 33
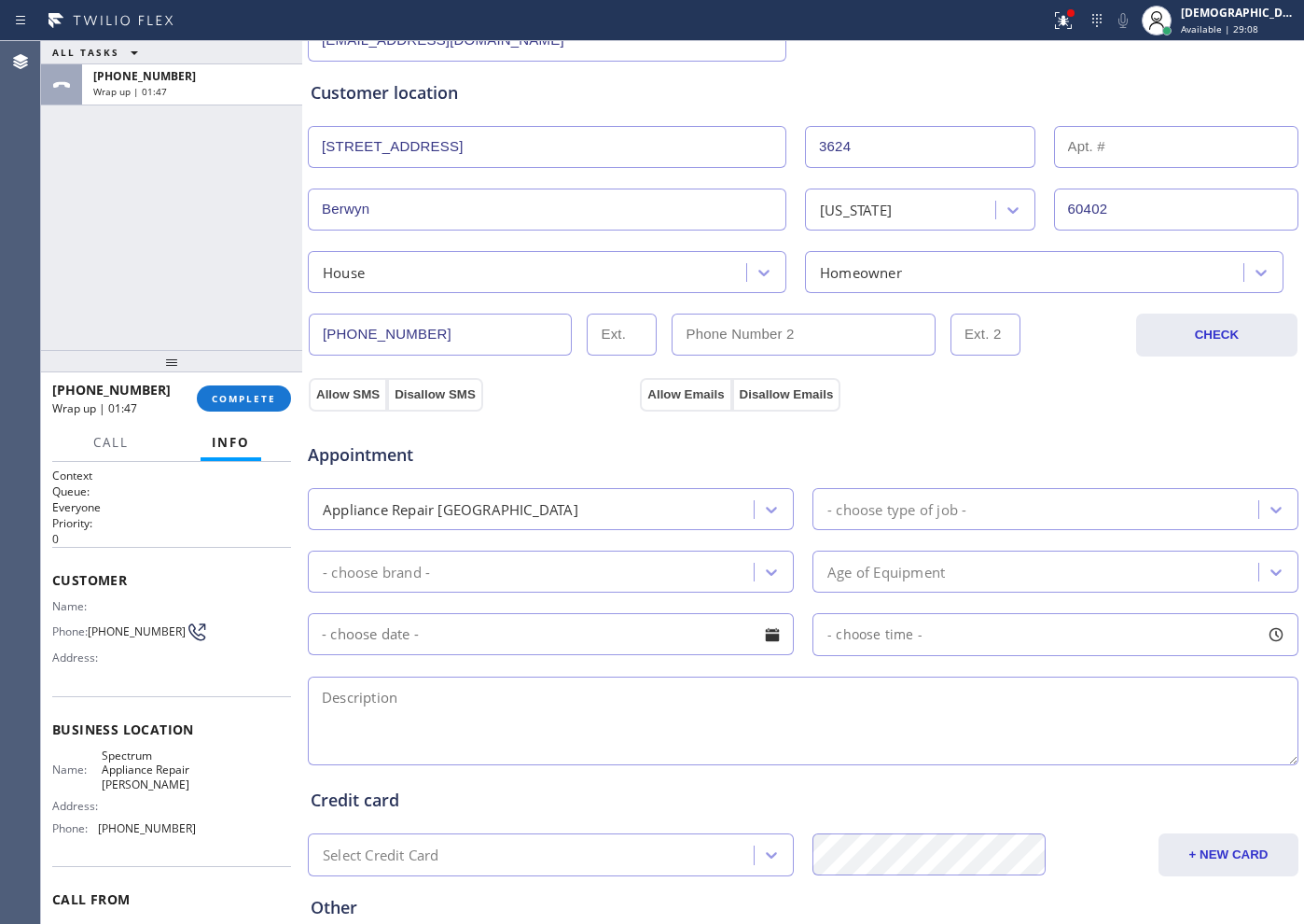
scroll to position [467, 0]
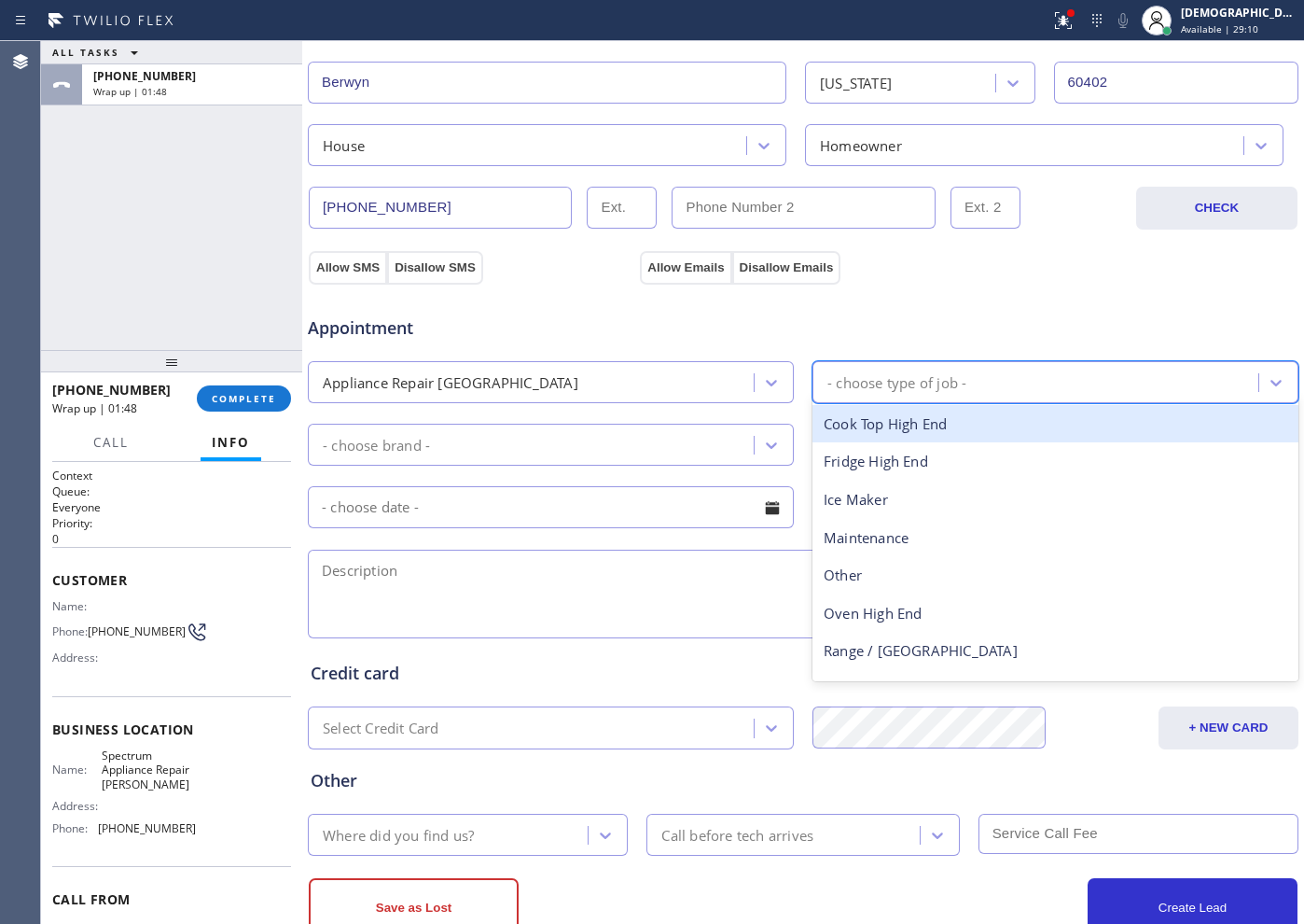
click at [959, 390] on div "- choose type of job -" at bounding box center [1038, 382] width 440 height 32
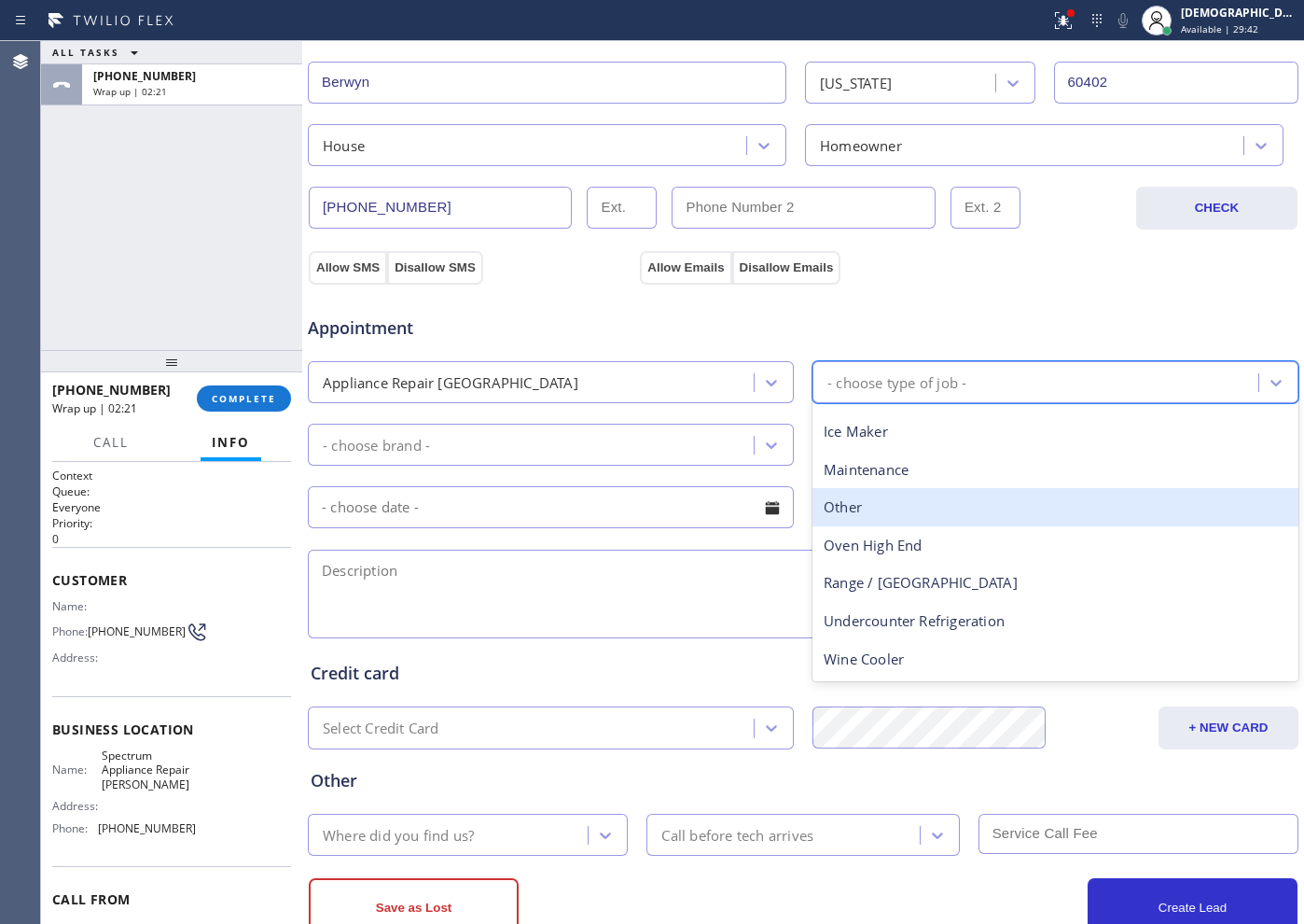
scroll to position [0, 0]
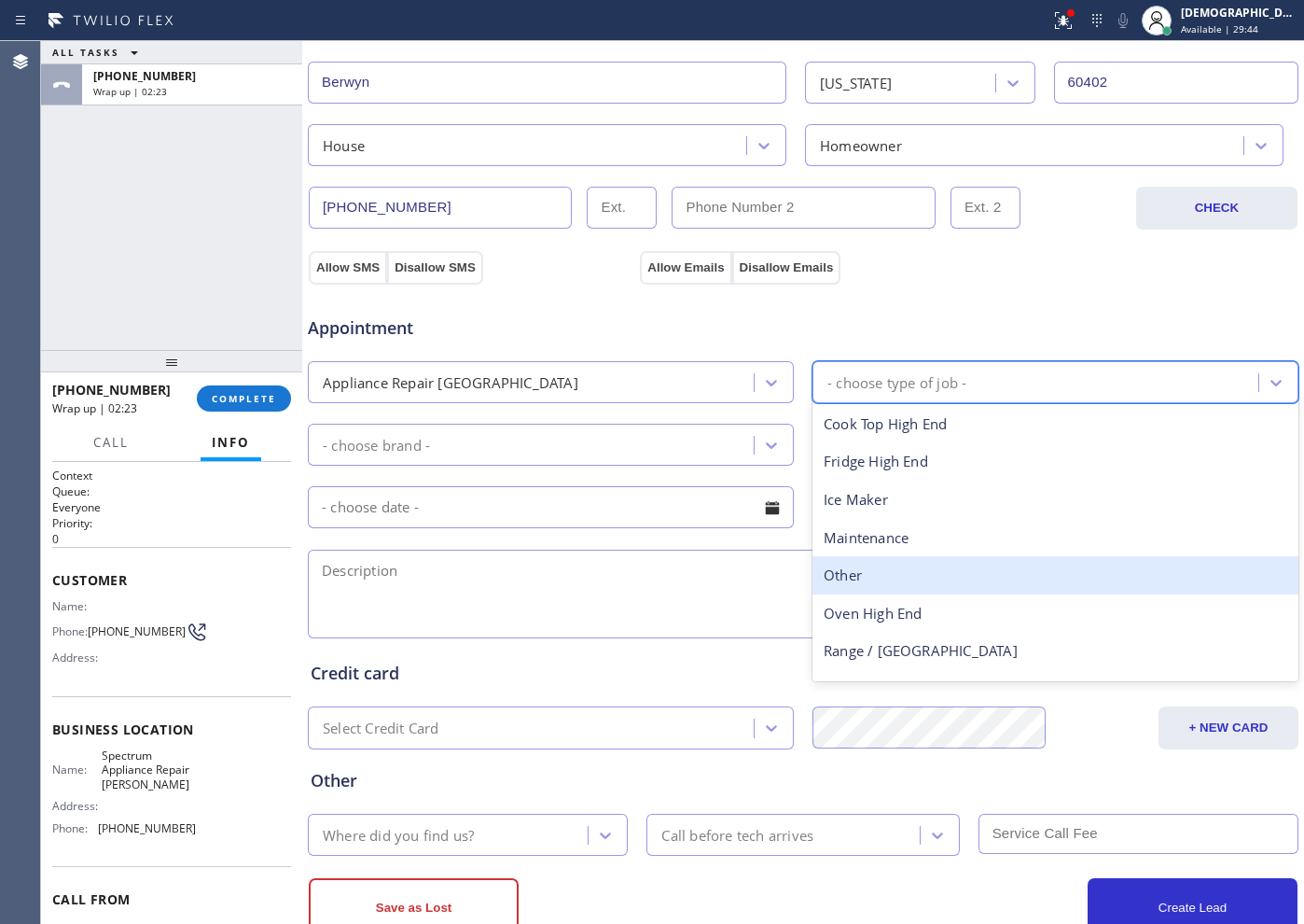
type input "d"
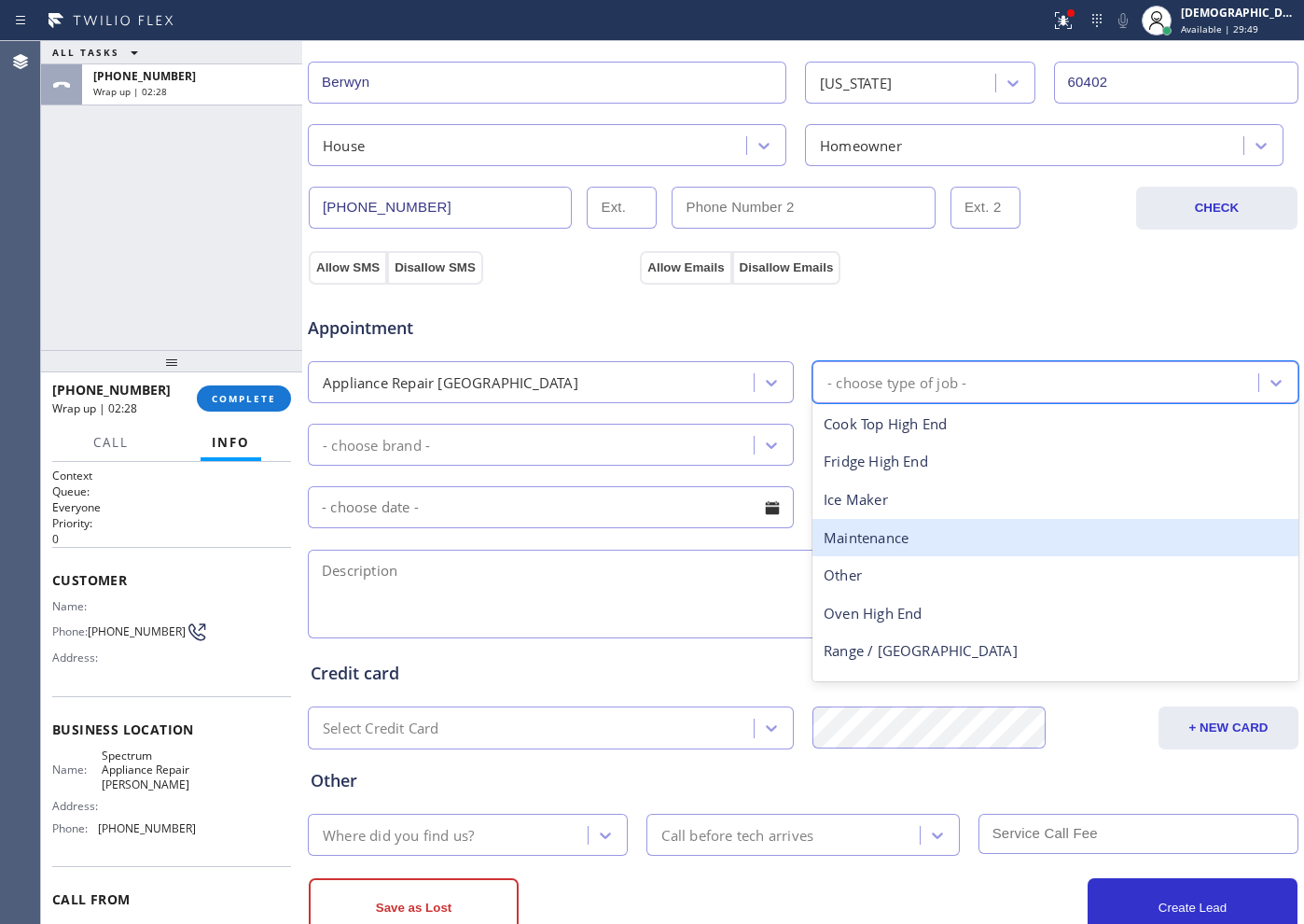
drag, startPoint x: 615, startPoint y: 384, endPoint x: 609, endPoint y: 393, distance: 10.8
click at [615, 384] on div "Appliance Repair [GEOGRAPHIC_DATA]" at bounding box center [533, 382] width 440 height 32
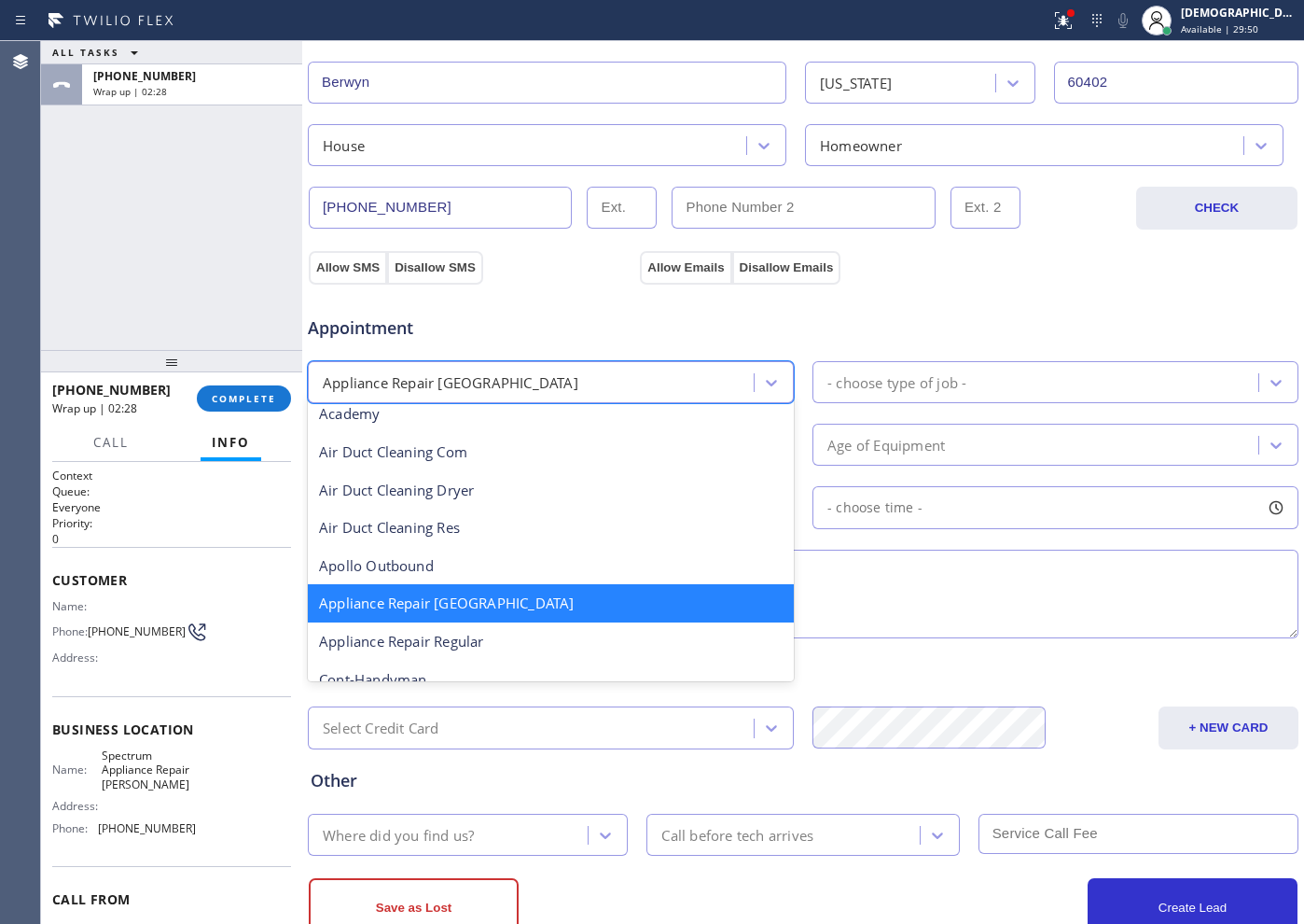
scroll to position [119, 0]
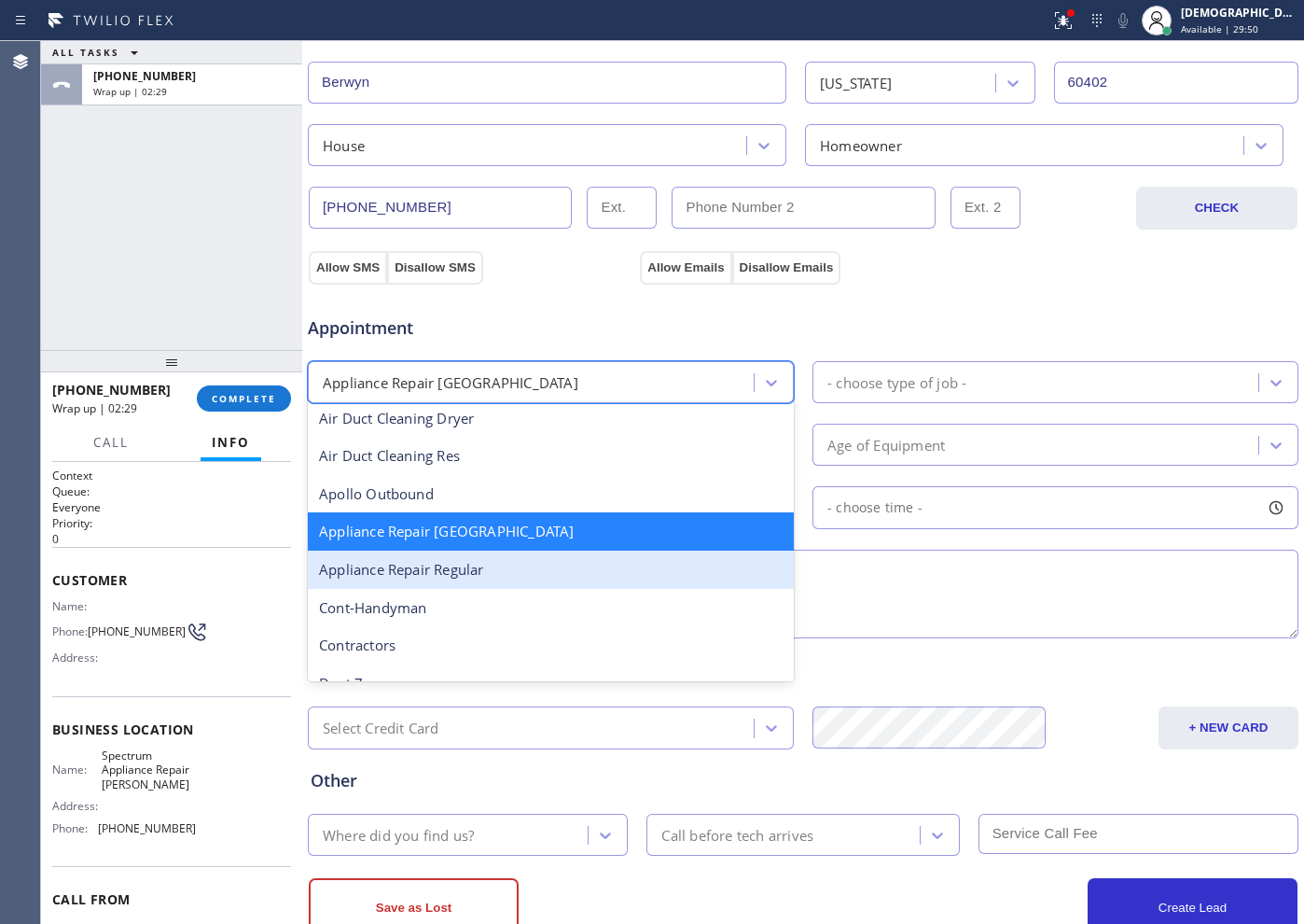
click at [557, 575] on div "Appliance Repair Regular" at bounding box center [551, 570] width 486 height 38
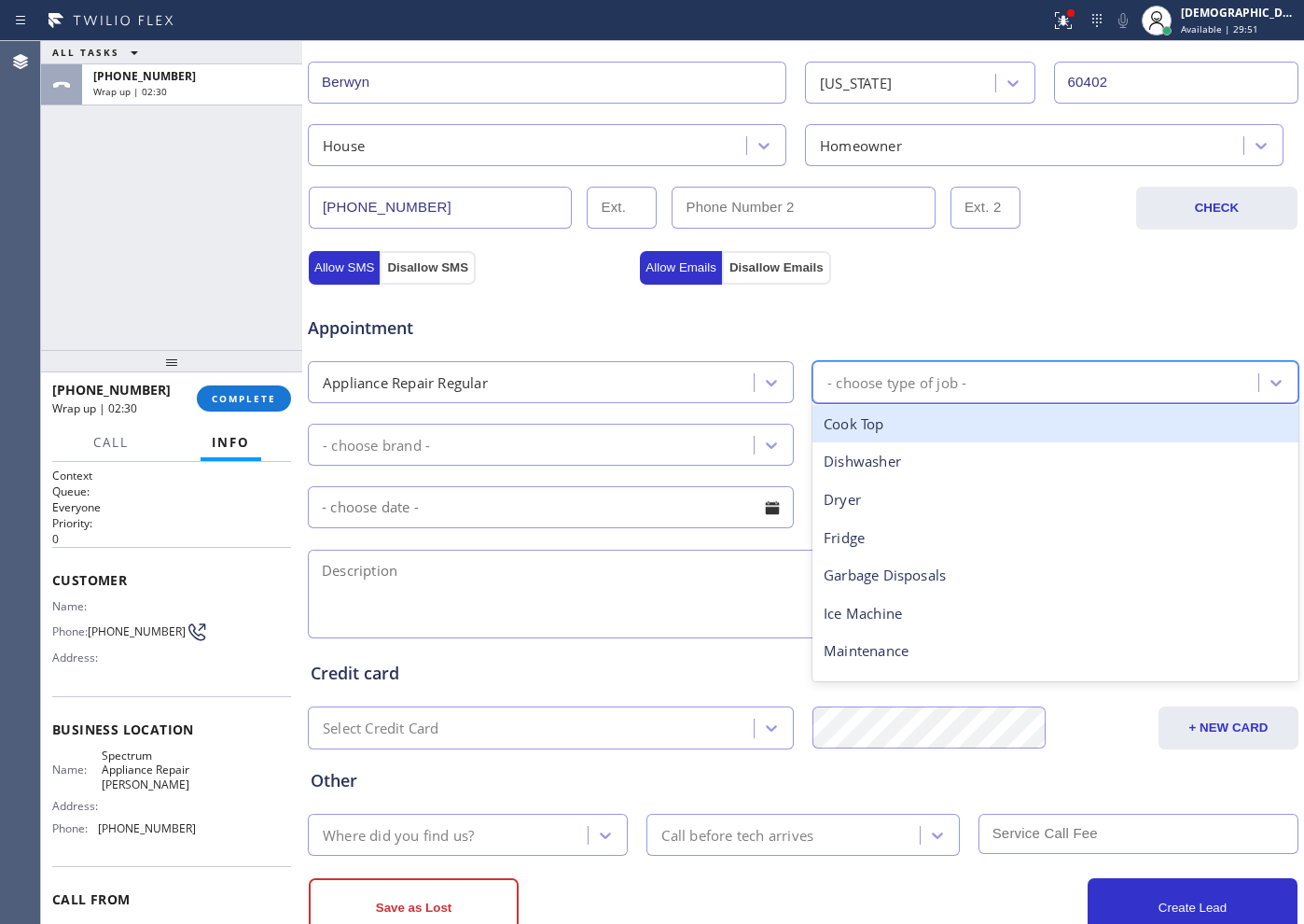
click at [892, 389] on div "- choose type of job -" at bounding box center [897, 382] width 139 height 22
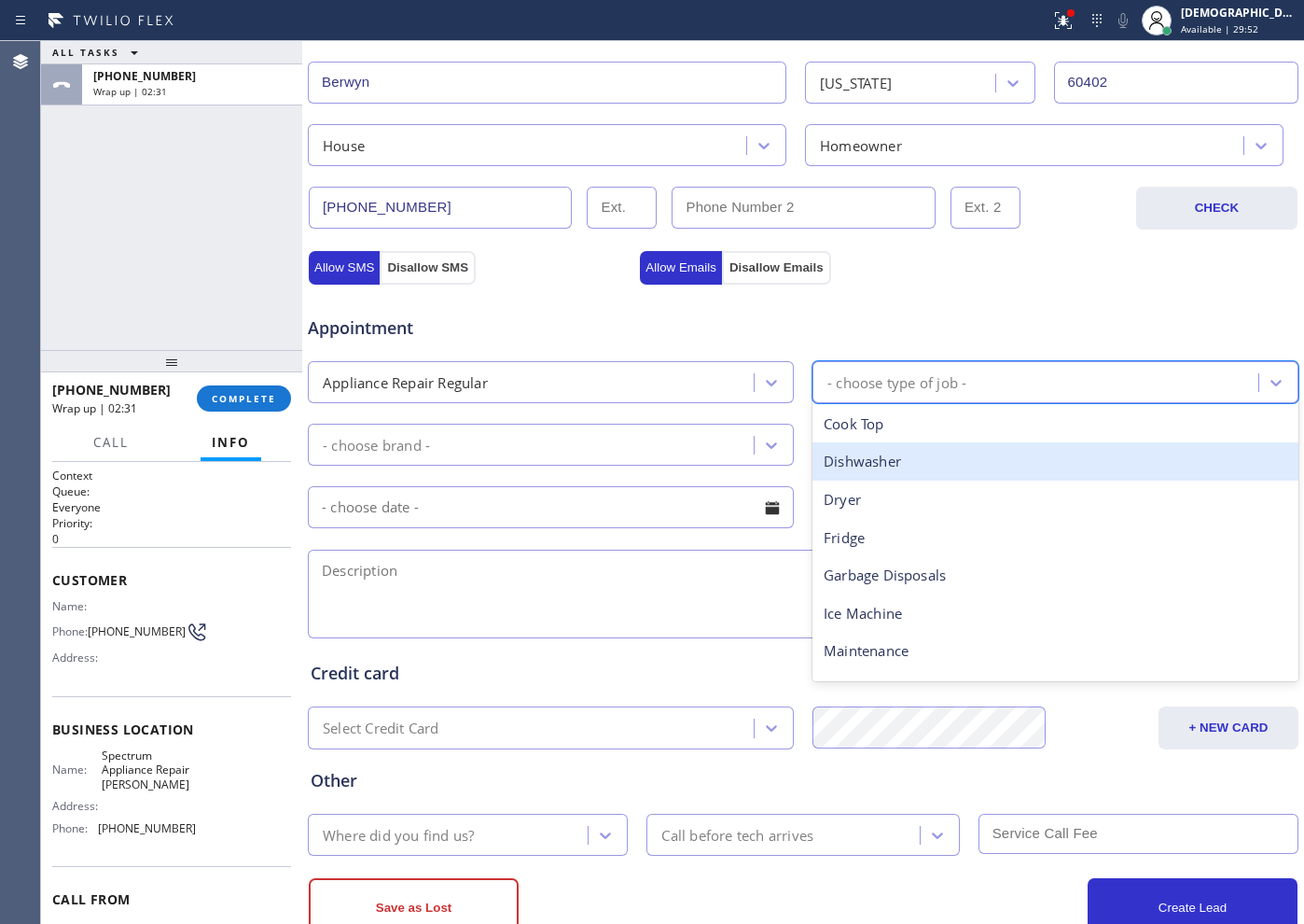
click at [873, 473] on div "Dishwasher" at bounding box center [1055, 461] width 486 height 38
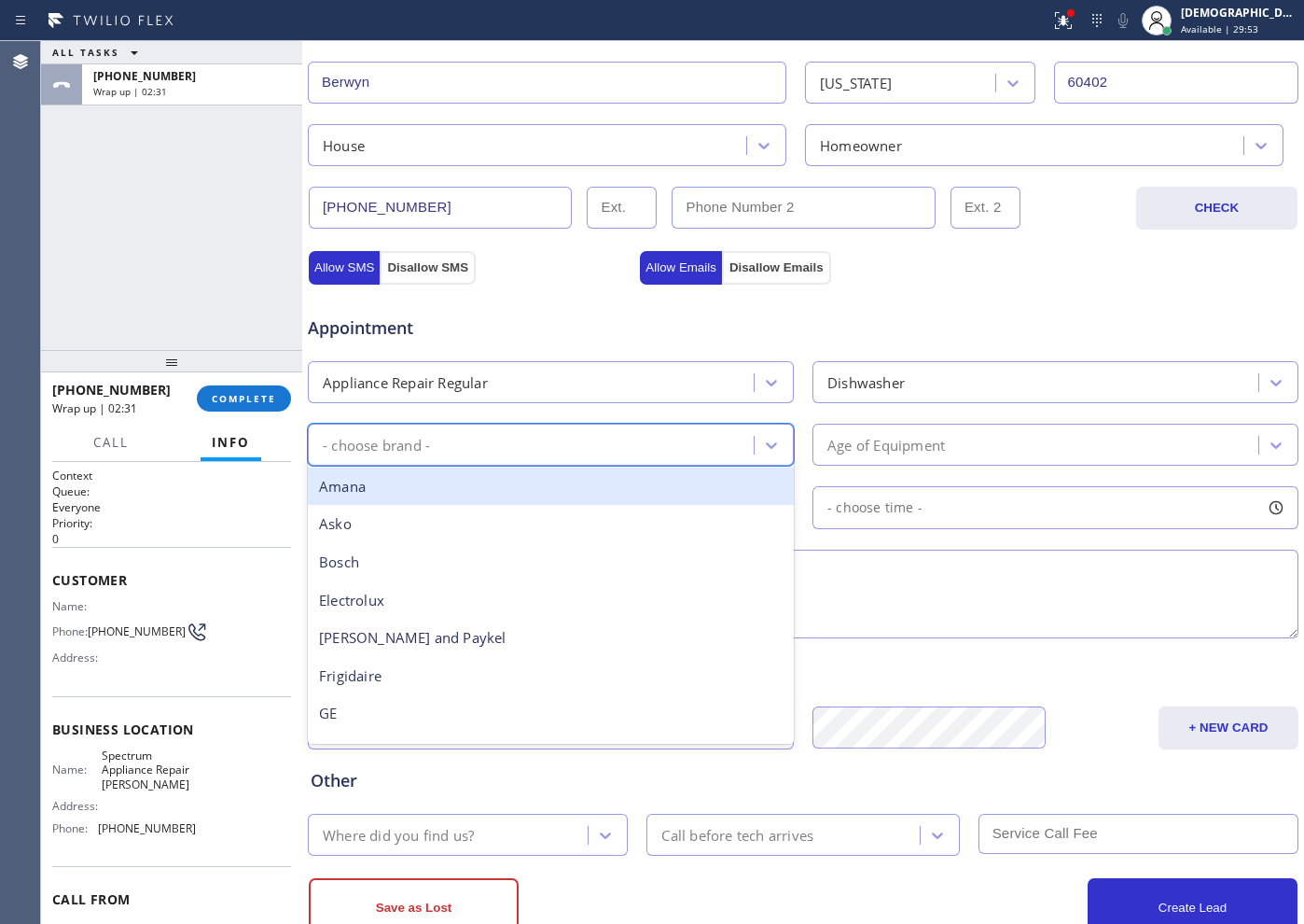
click at [516, 432] on div "- choose brand -" at bounding box center [533, 445] width 440 height 32
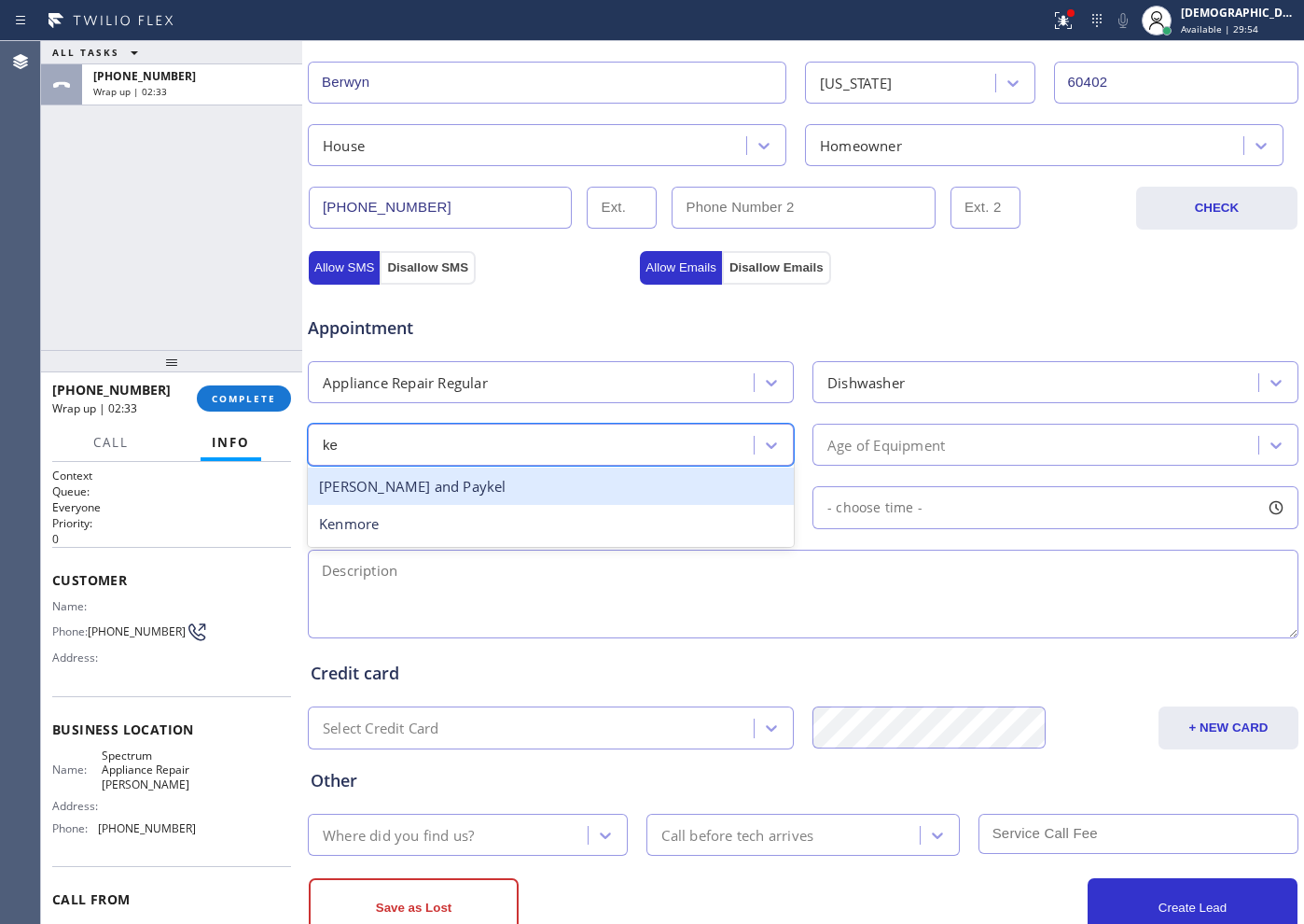
type input "ken"
click at [497, 478] on div "Kenmore" at bounding box center [551, 487] width 486 height 38
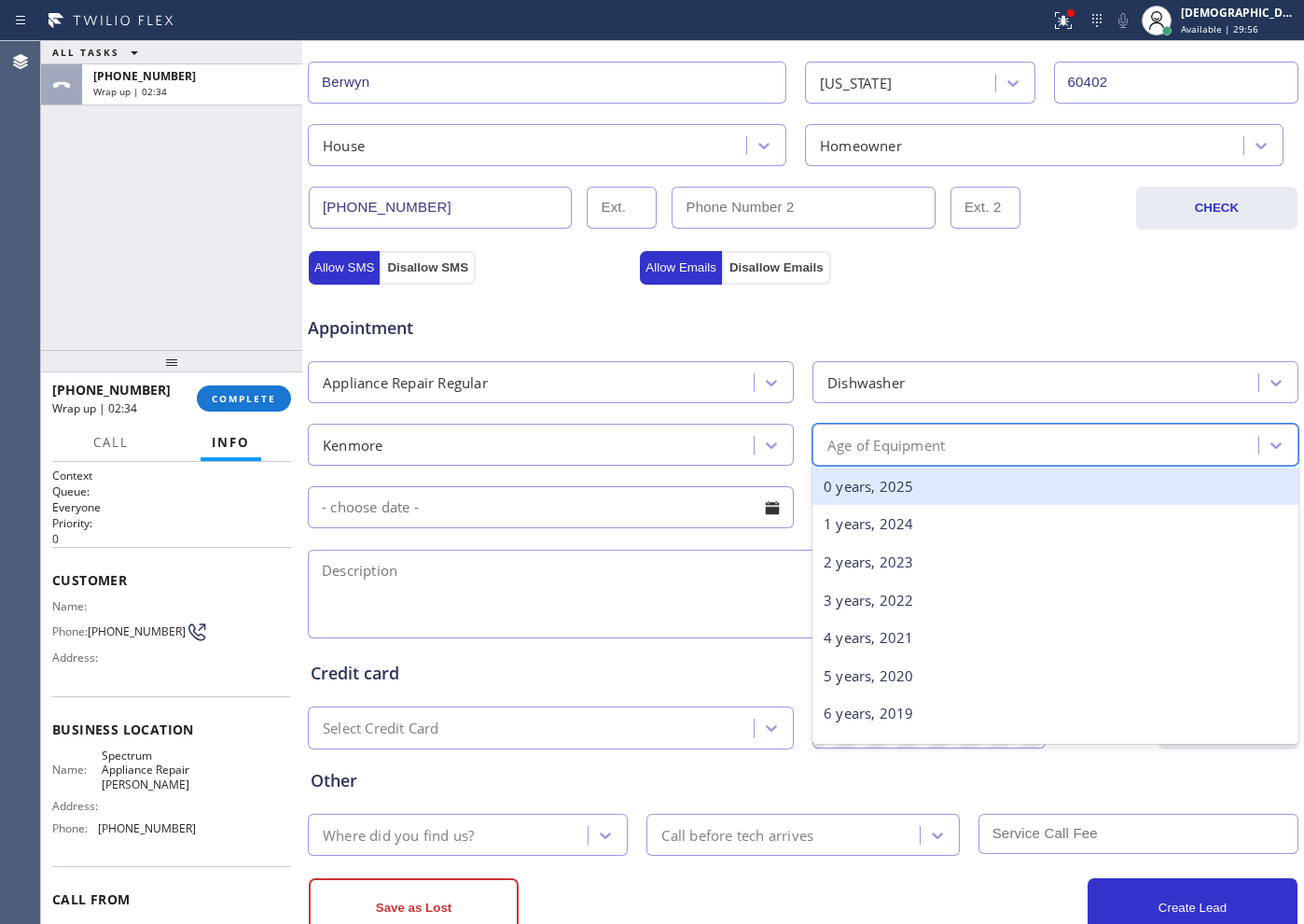
click at [828, 452] on div "Age of Equipment" at bounding box center [886, 444] width 117 height 22
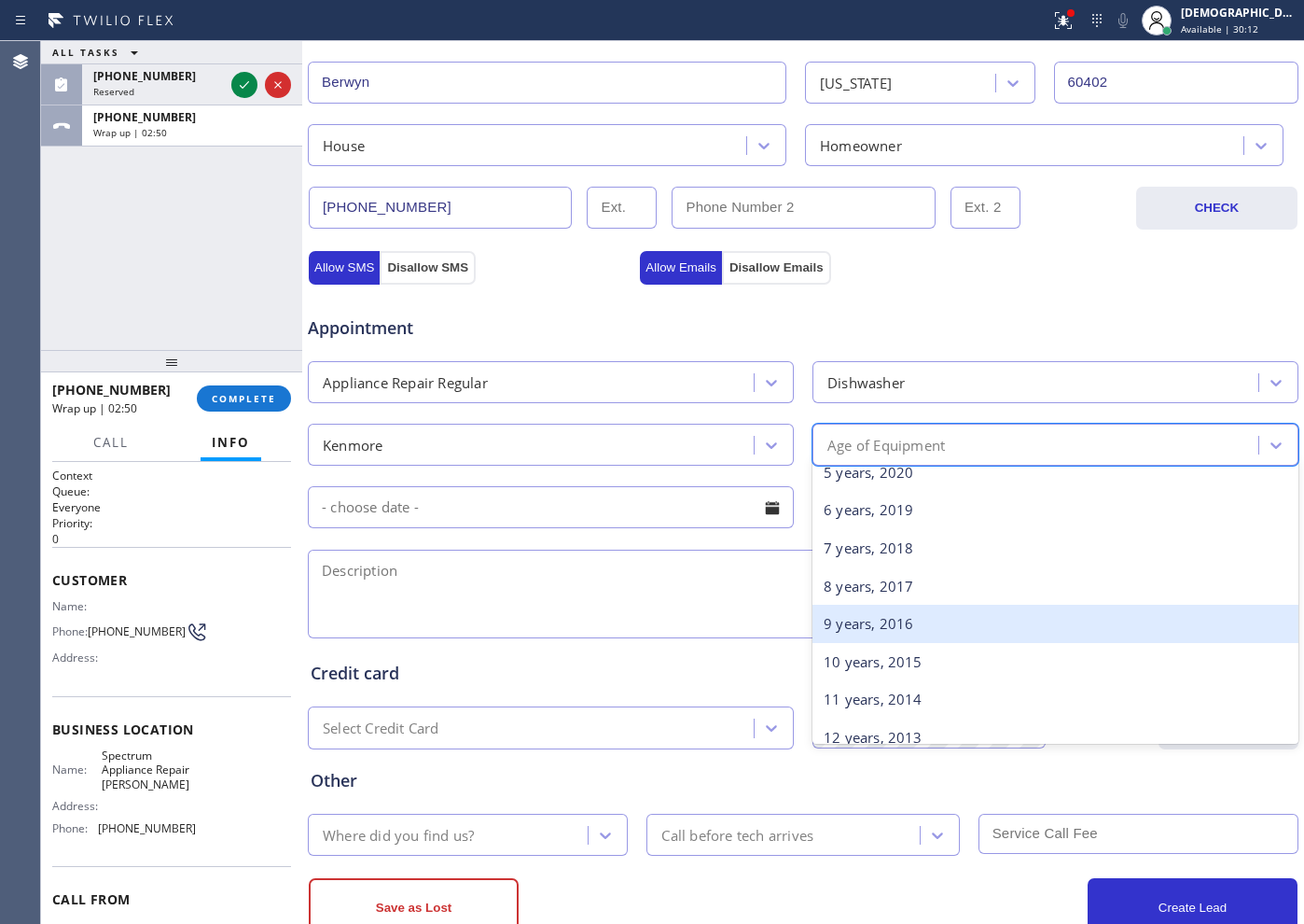
scroll to position [233, 0]
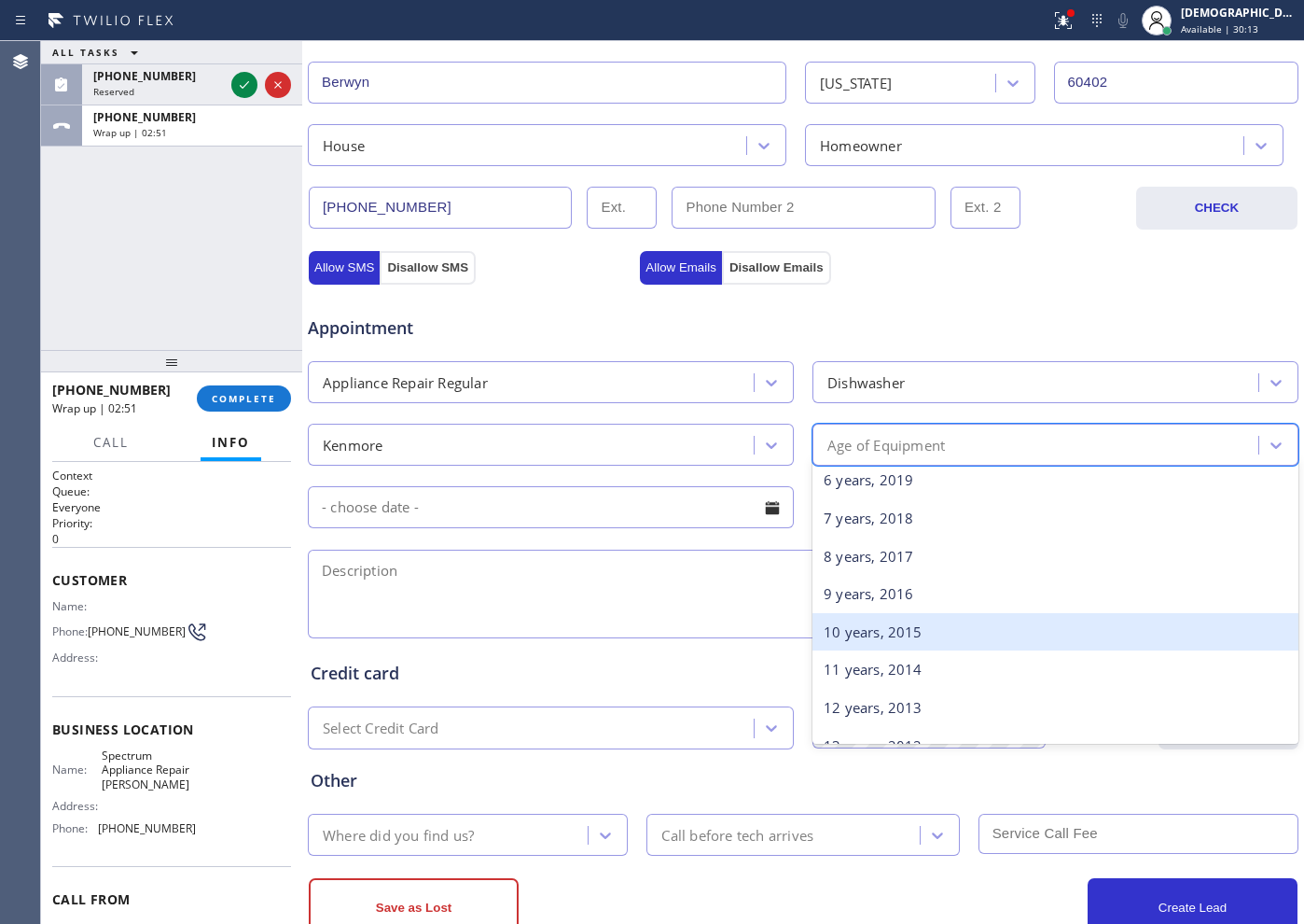
click at [892, 636] on div "10 years, 2015" at bounding box center [1055, 632] width 486 height 38
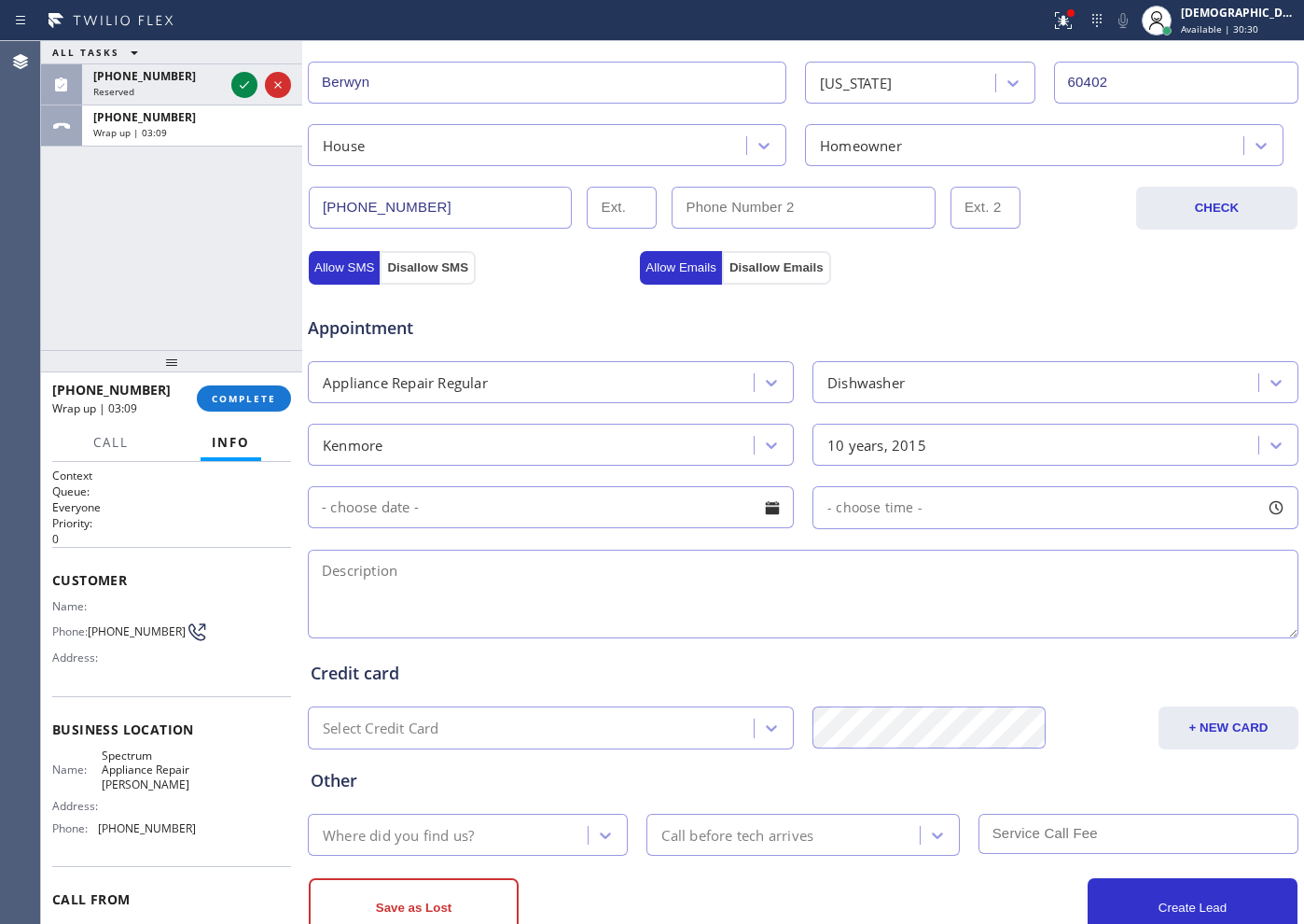
click at [392, 582] on textarea at bounding box center [803, 593] width 991 height 89
paste textarea "Kenmore / Dishwasher/ leaking water / 10 years"
click at [657, 562] on textarea "Kenmore / Dishwasher/ leaking water / 10 years" at bounding box center [803, 593] width 991 height 89
click at [744, 551] on textarea "Kenmore / Dishwasher/ leaking water / 10 years" at bounding box center [803, 593] width 991 height 89
paste textarea "3624 Maple AveBerwyn, IL 60402,"
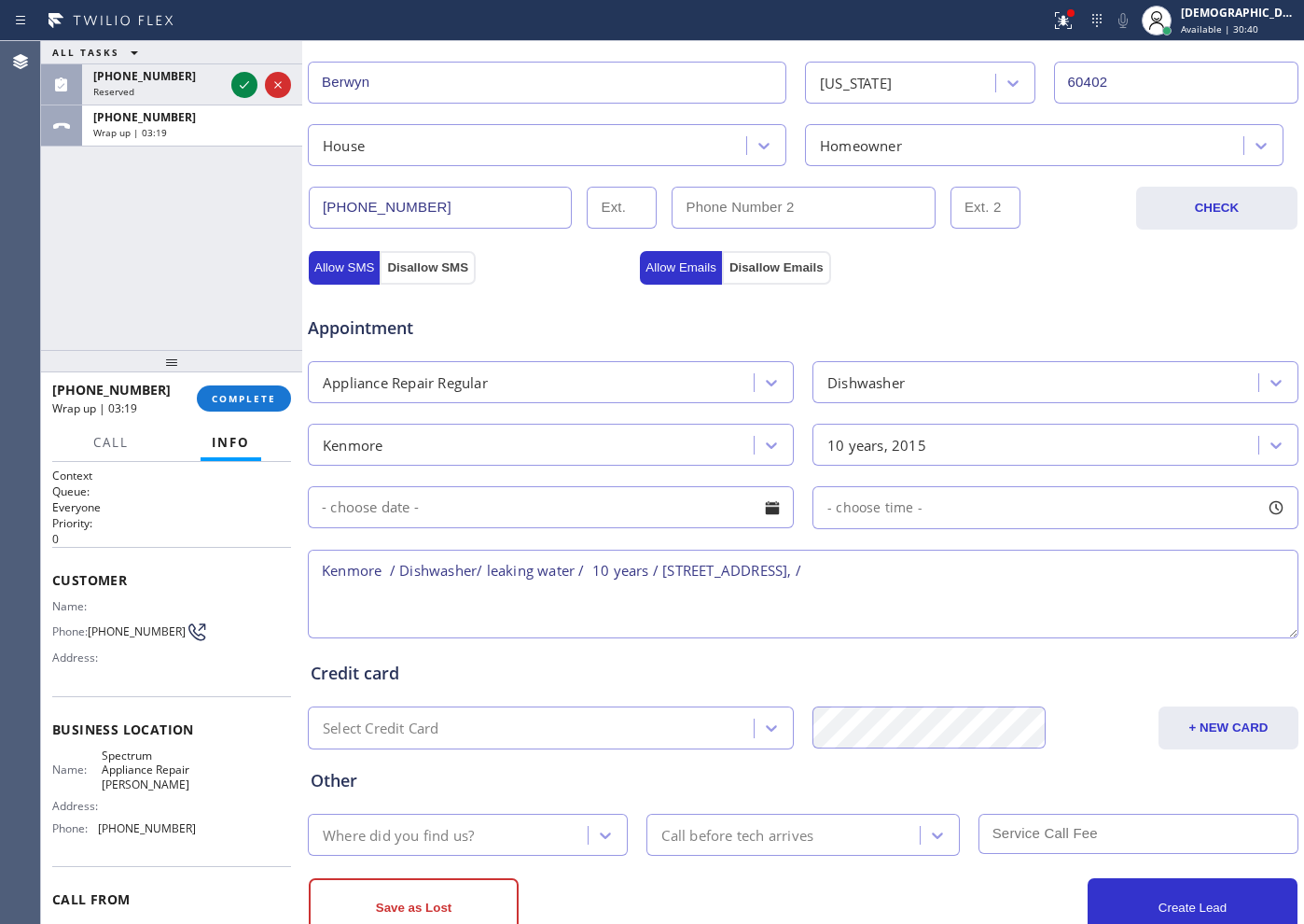
click at [138, 791] on span "Spectrum Appliance Repair Cicero" at bounding box center [149, 769] width 93 height 43
drag, startPoint x: 177, startPoint y: 788, endPoint x: 101, endPoint y: 755, distance: 82.9
click at [102, 755] on span "Spectrum Appliance Repair Cicero" at bounding box center [149, 769] width 93 height 43
copy span "Spectrum Appliance Repair Cicero"
click at [945, 564] on textarea "Kenmore / Dishwasher/ leaking water / 10 years / 3624 Maple AveBerwyn, IL 60402…" at bounding box center [803, 593] width 991 height 89
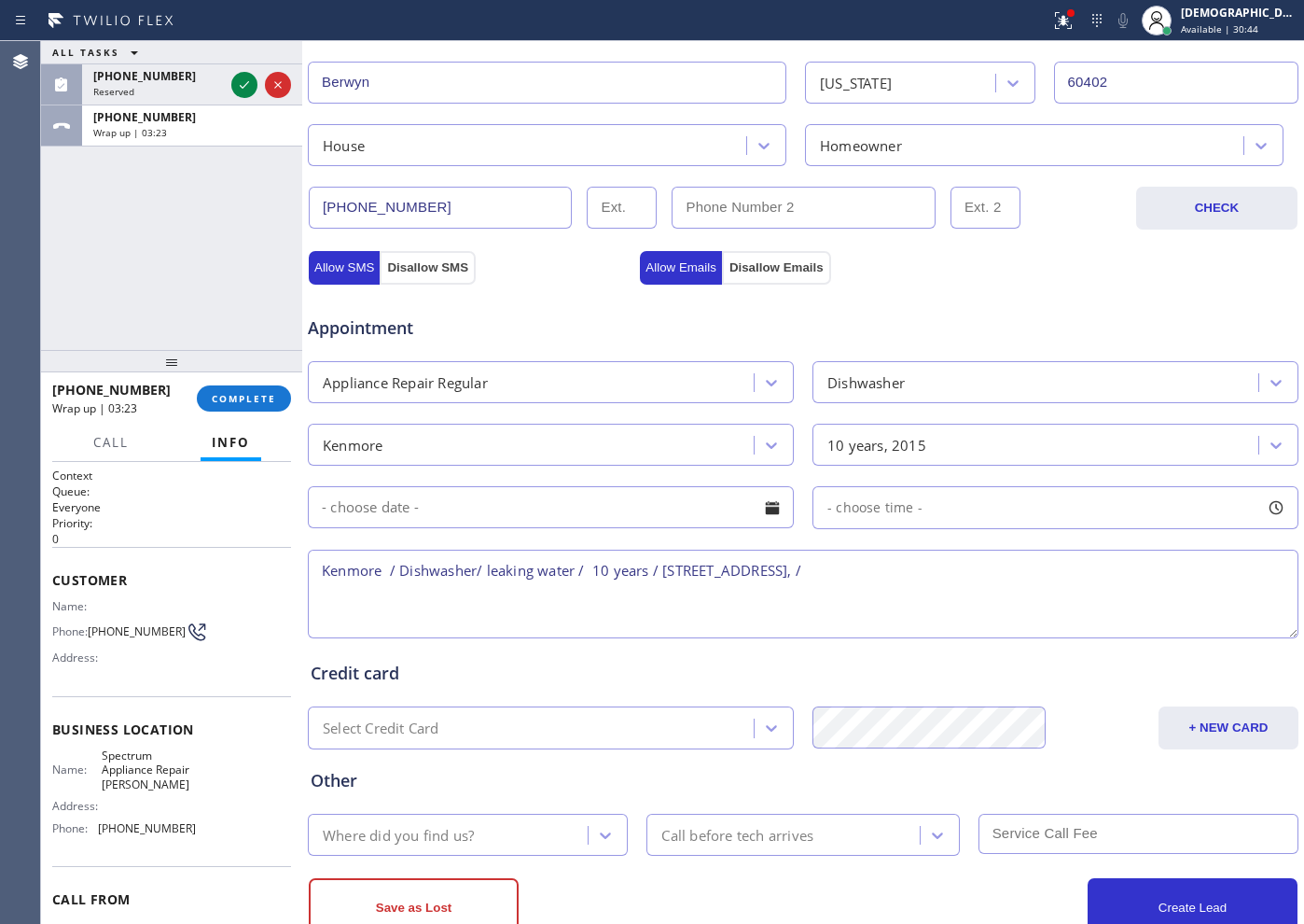
paste textarea "Spectrum Appliance Repair Cicero"
click at [1180, 567] on textarea "Kenmore / Dishwasher/ leaking water / 10 years / 3624 Maple AveBerwyn, IL 60402…" at bounding box center [803, 593] width 991 height 89
paste textarea "Please call customer 30 minutes prior to arrival"
click at [370, 584] on textarea "Kenmore / Dishwasher/ leaking water / 10 years / 3624 Maple AveBerwyn, IL 60402…" at bounding box center [803, 593] width 991 height 89
click at [550, 595] on textarea "Kenmore / Dishwasher/ leaking water / 10 years / 3624 Maple AveBerwyn, IL 60402…" at bounding box center [803, 593] width 991 height 89
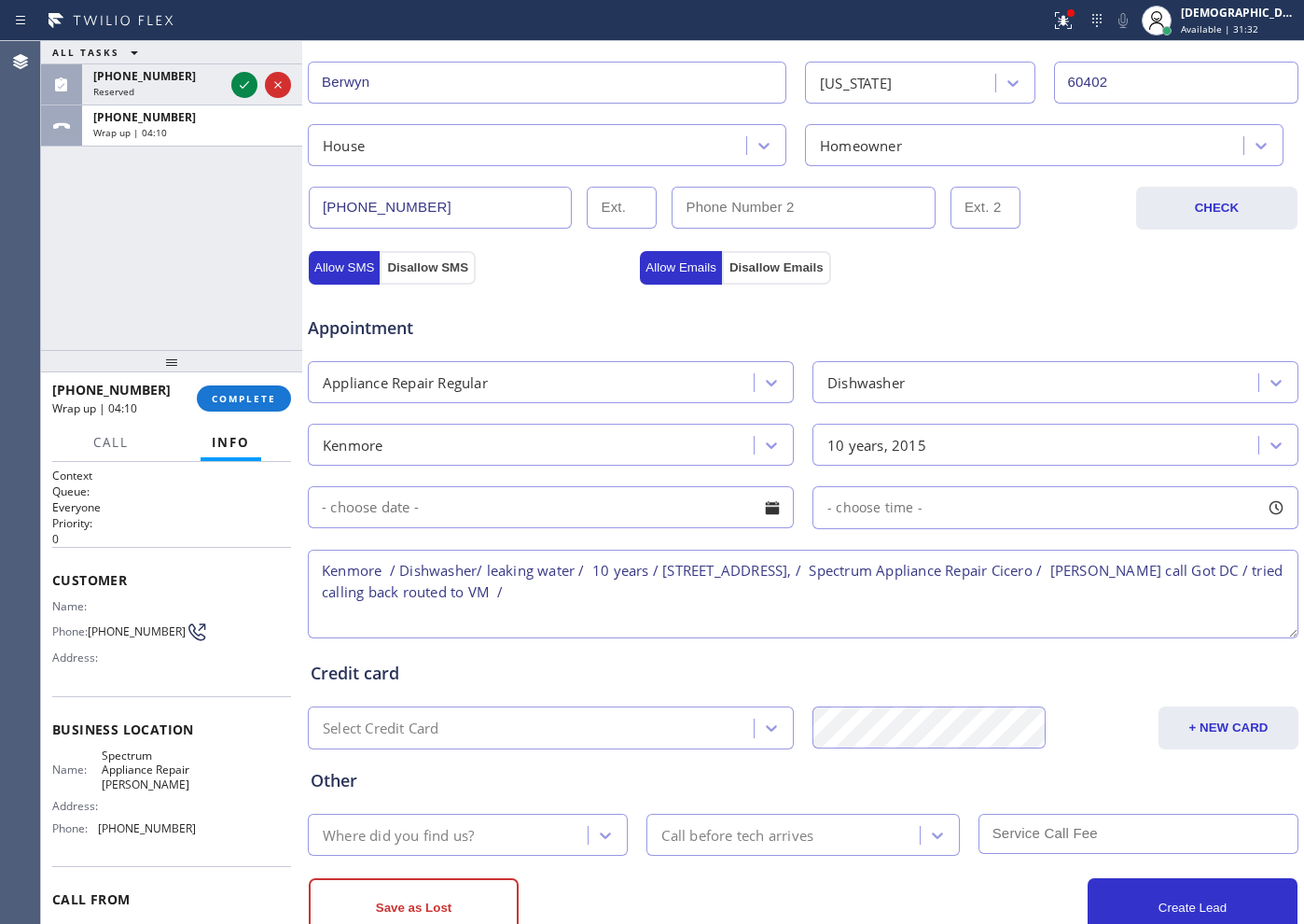
click at [527, 587] on textarea "Kenmore / Dishwasher/ leaking water / 10 years / 3624 Maple AveBerwyn, IL 60402…" at bounding box center [803, 593] width 991 height 89
click at [433, 592] on textarea "Kenmore / Dishwasher/ leaking water / 10 years / 3624 Maple AveBerwyn, IL 60402…" at bounding box center [803, 593] width 991 height 89
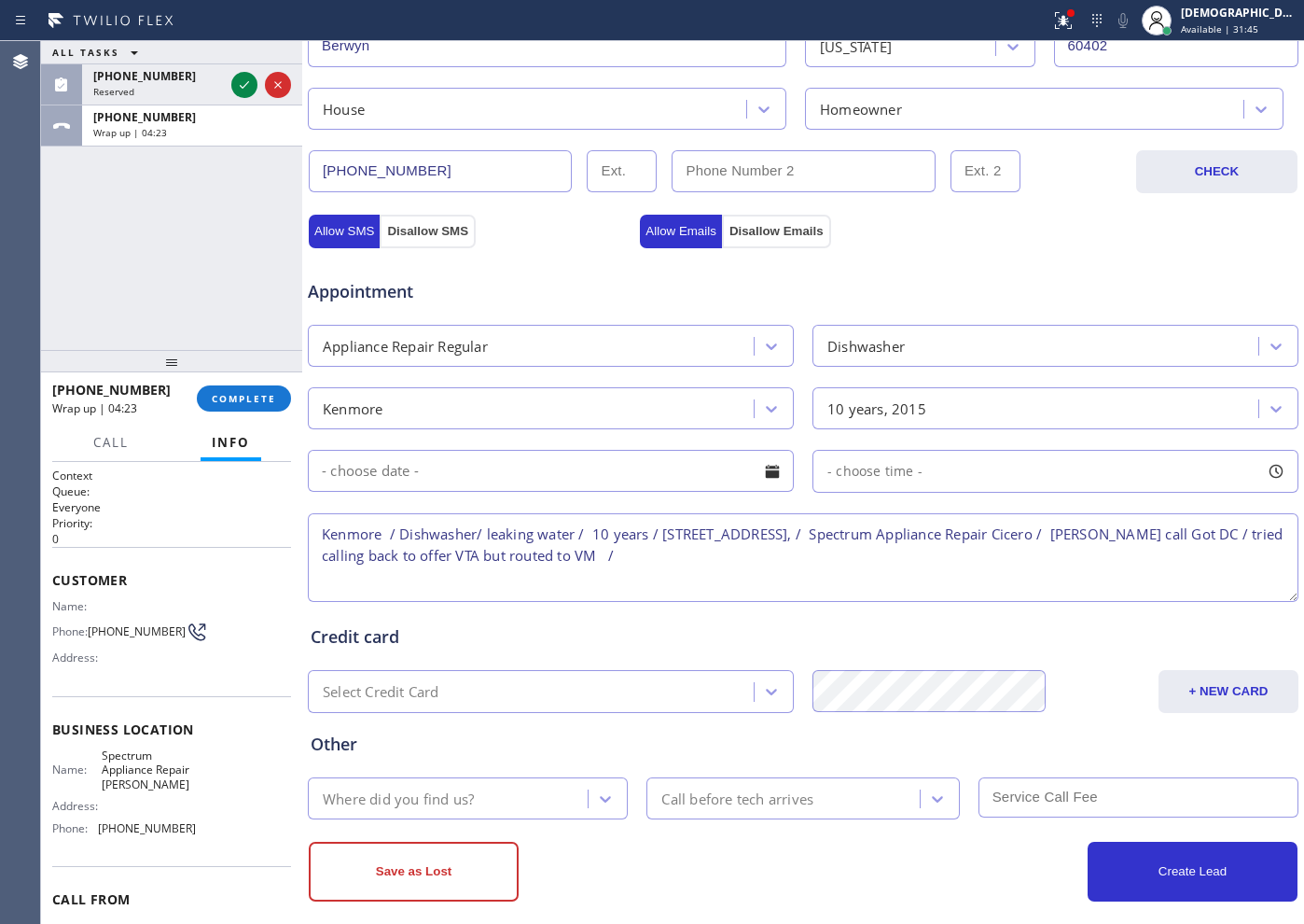
scroll to position [522, 0]
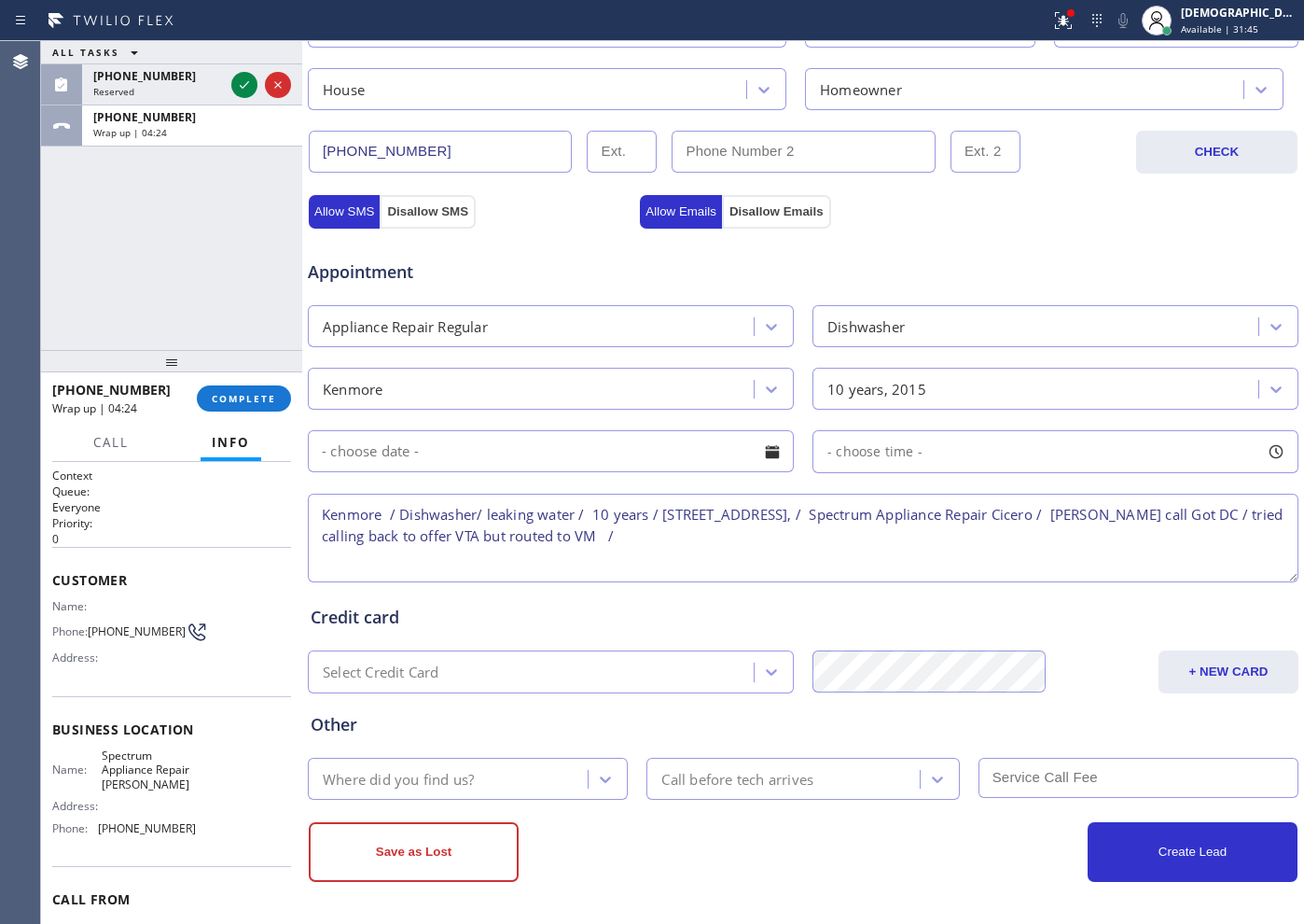
type textarea "Kenmore / Dishwasher/ leaking water / 10 years / 3624 Maple AveBerwyn, IL 60402…"
click at [534, 779] on div "Where did you find us?" at bounding box center [451, 778] width 274 height 32
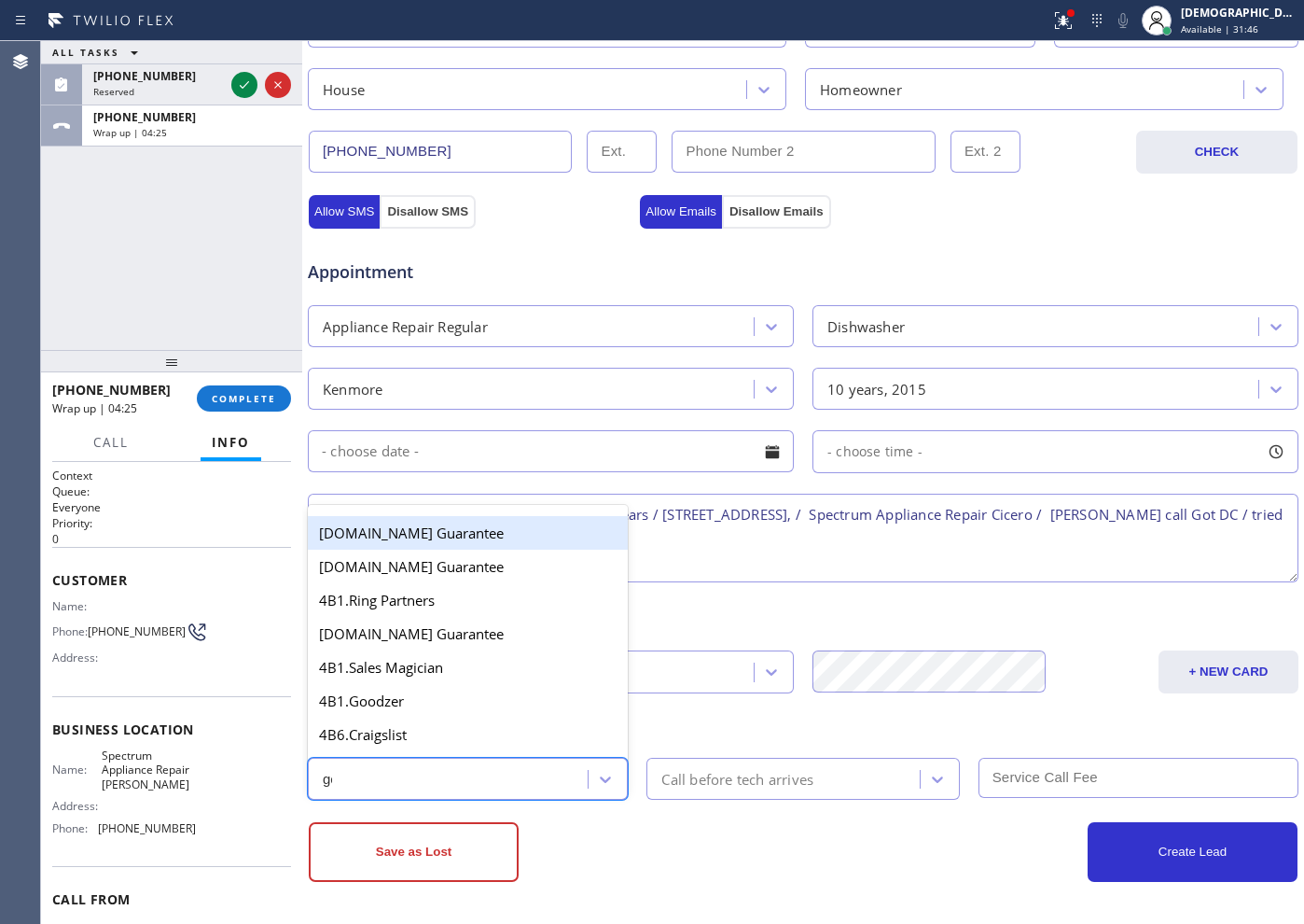
type input "goo"
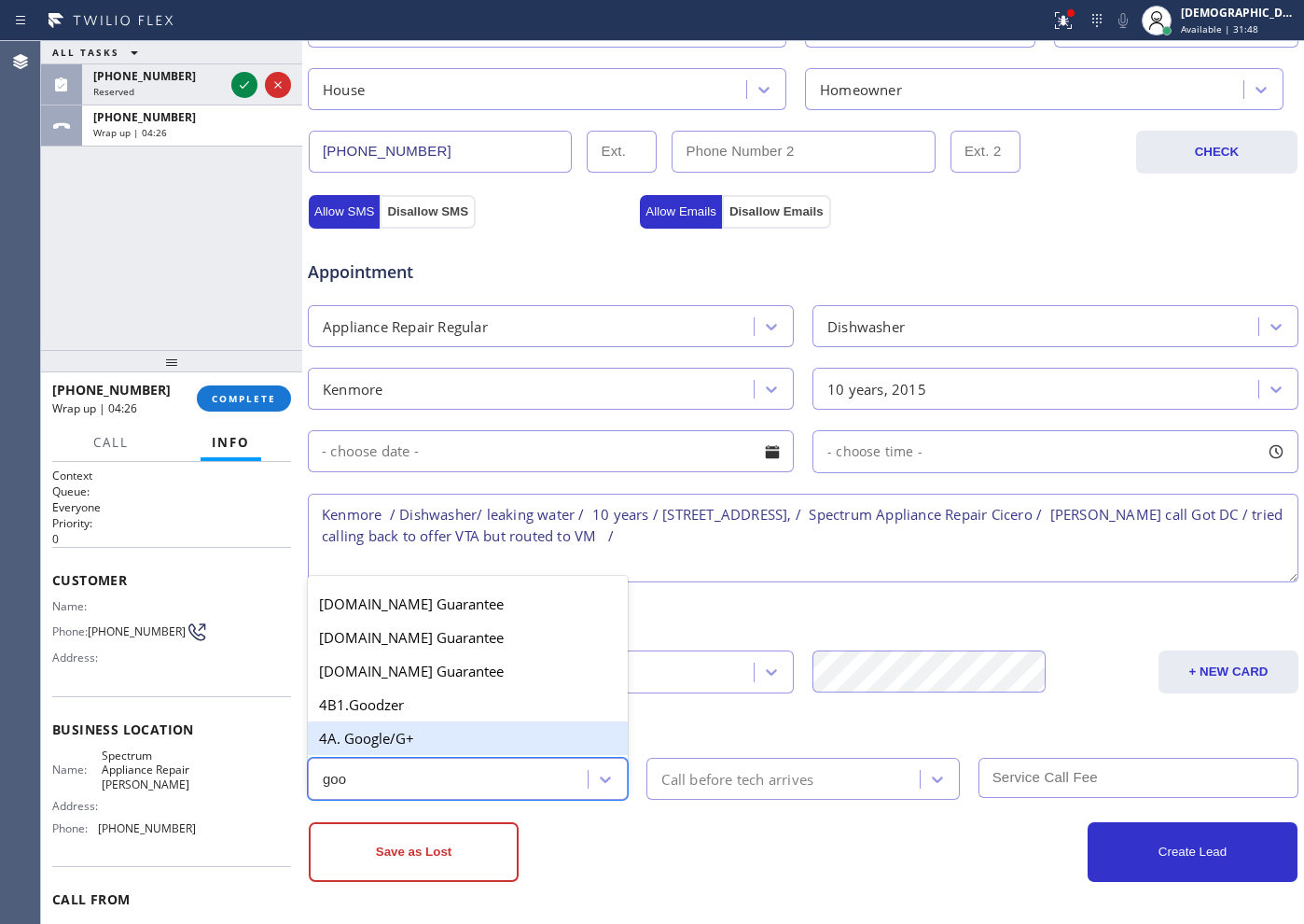
click at [473, 739] on div "4A. Google/G+" at bounding box center [468, 737] width 320 height 33
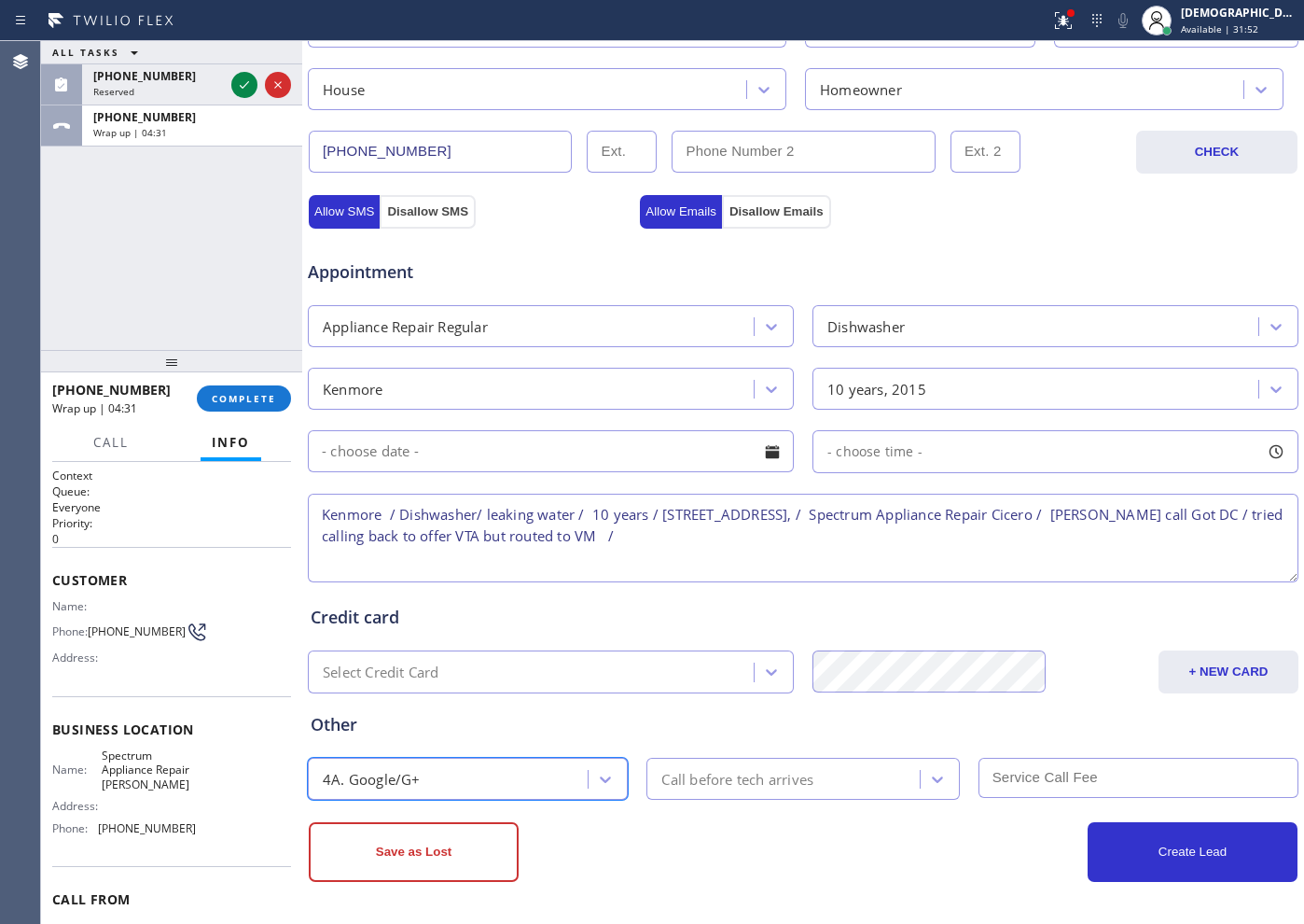
click at [739, 533] on textarea "Kenmore / Dishwasher/ leaking water / 10 years / 3624 Maple AveBerwyn, IL 60402…" at bounding box center [803, 537] width 991 height 89
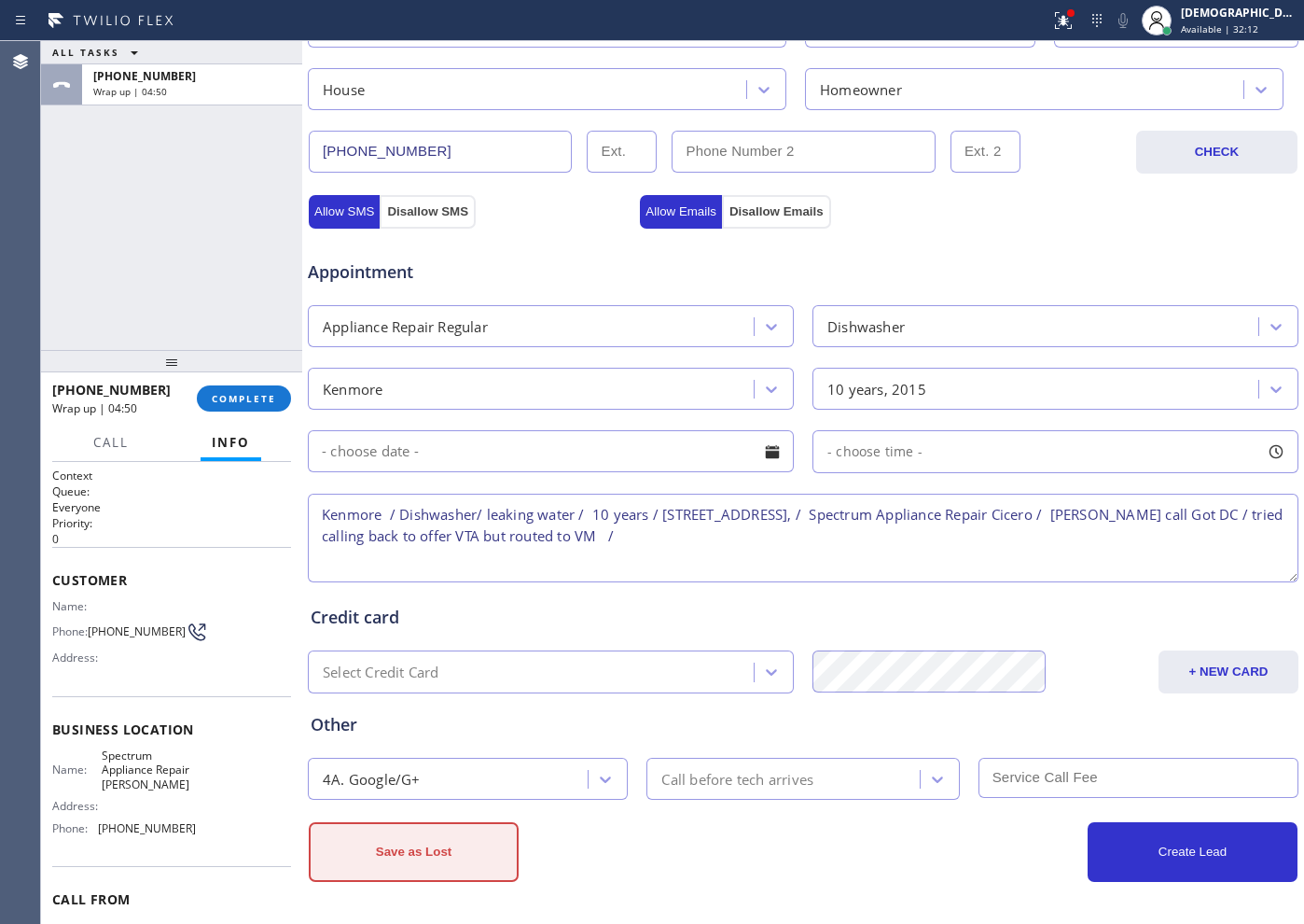
click at [514, 826] on button "Save as Lost" at bounding box center [413, 852] width 210 height 60
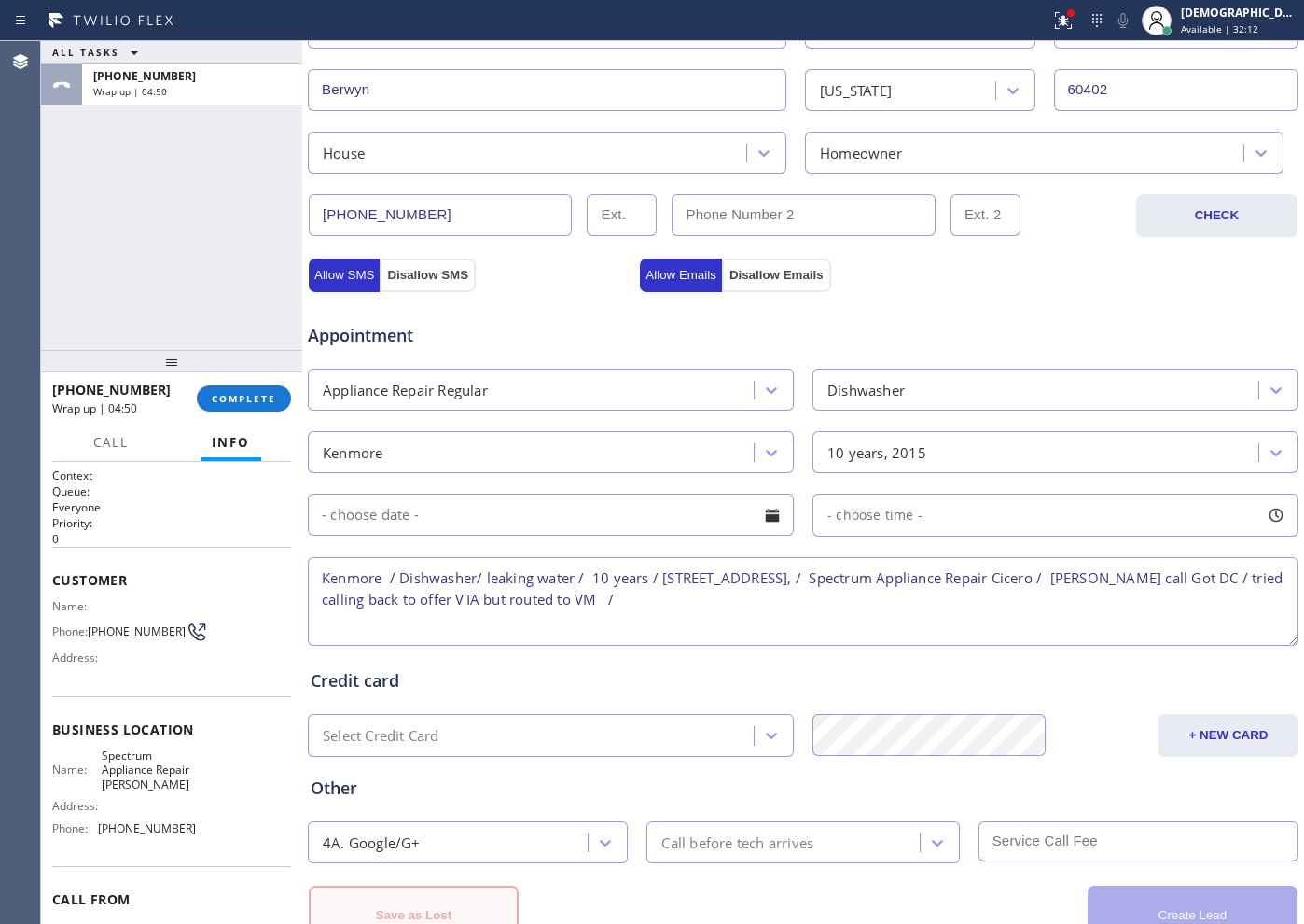
scroll to position [586, 0]
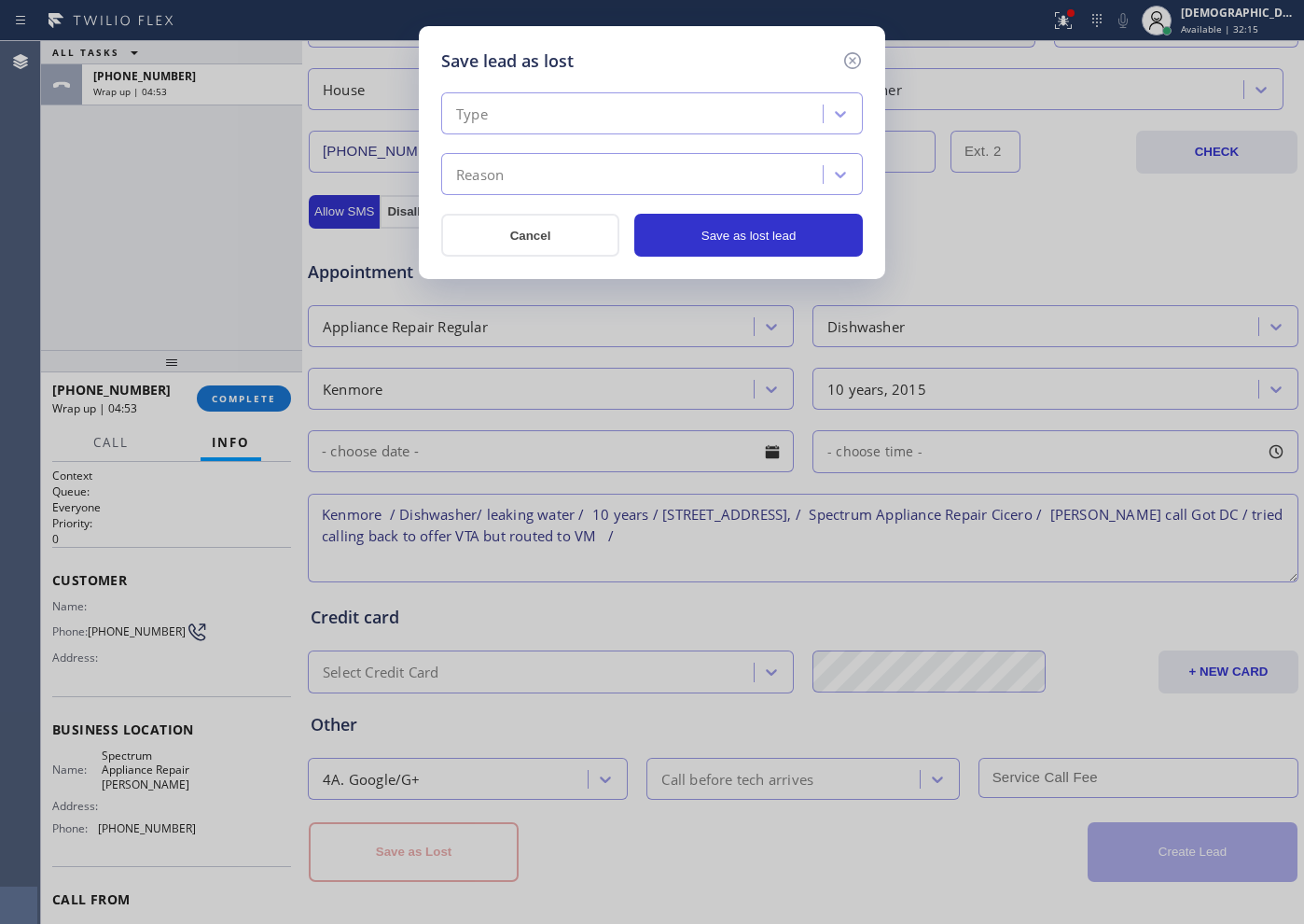
click at [749, 117] on div "Type" at bounding box center [634, 114] width 376 height 32
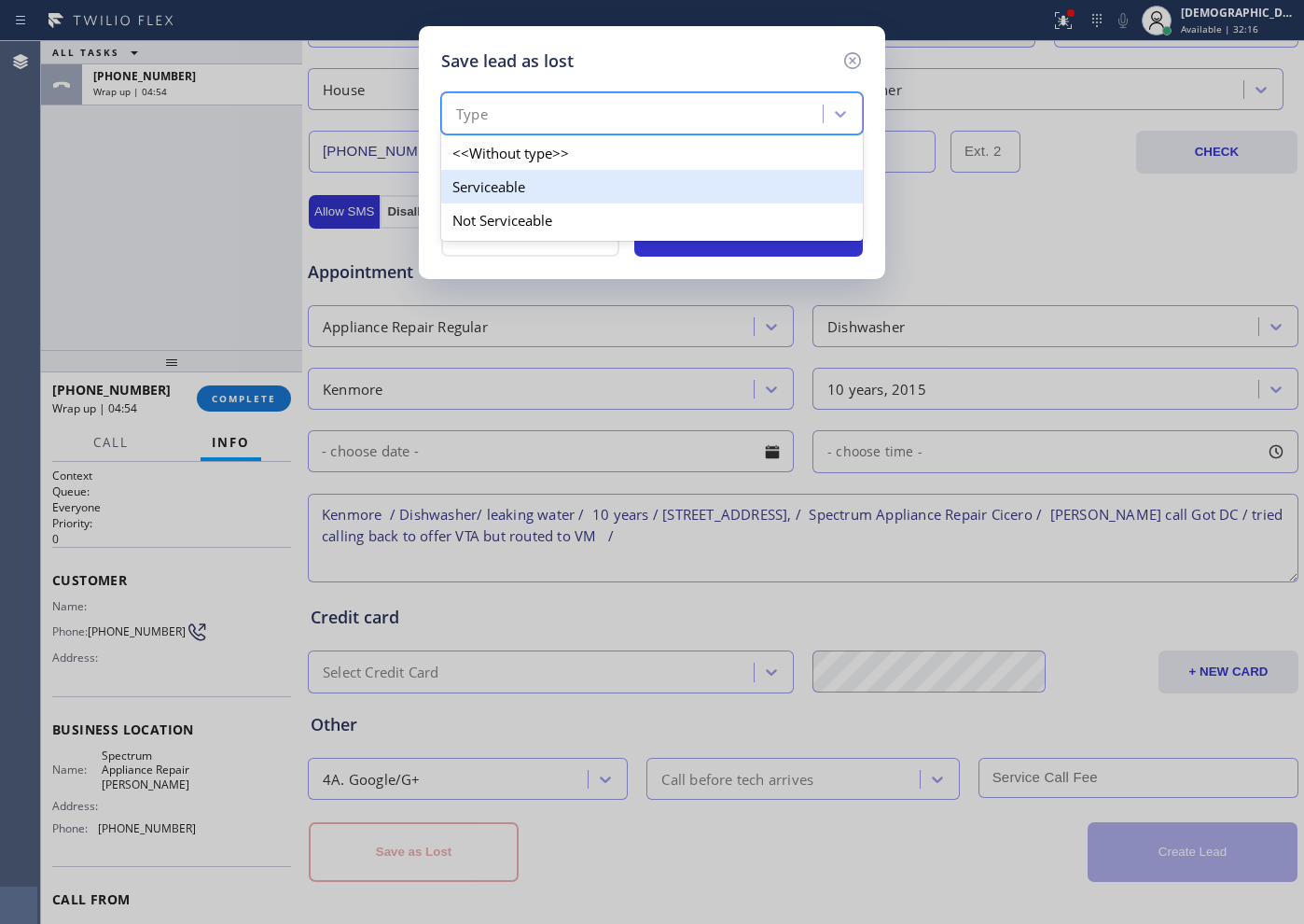
click at [705, 191] on div "Serviceable" at bounding box center [652, 186] width 422 height 33
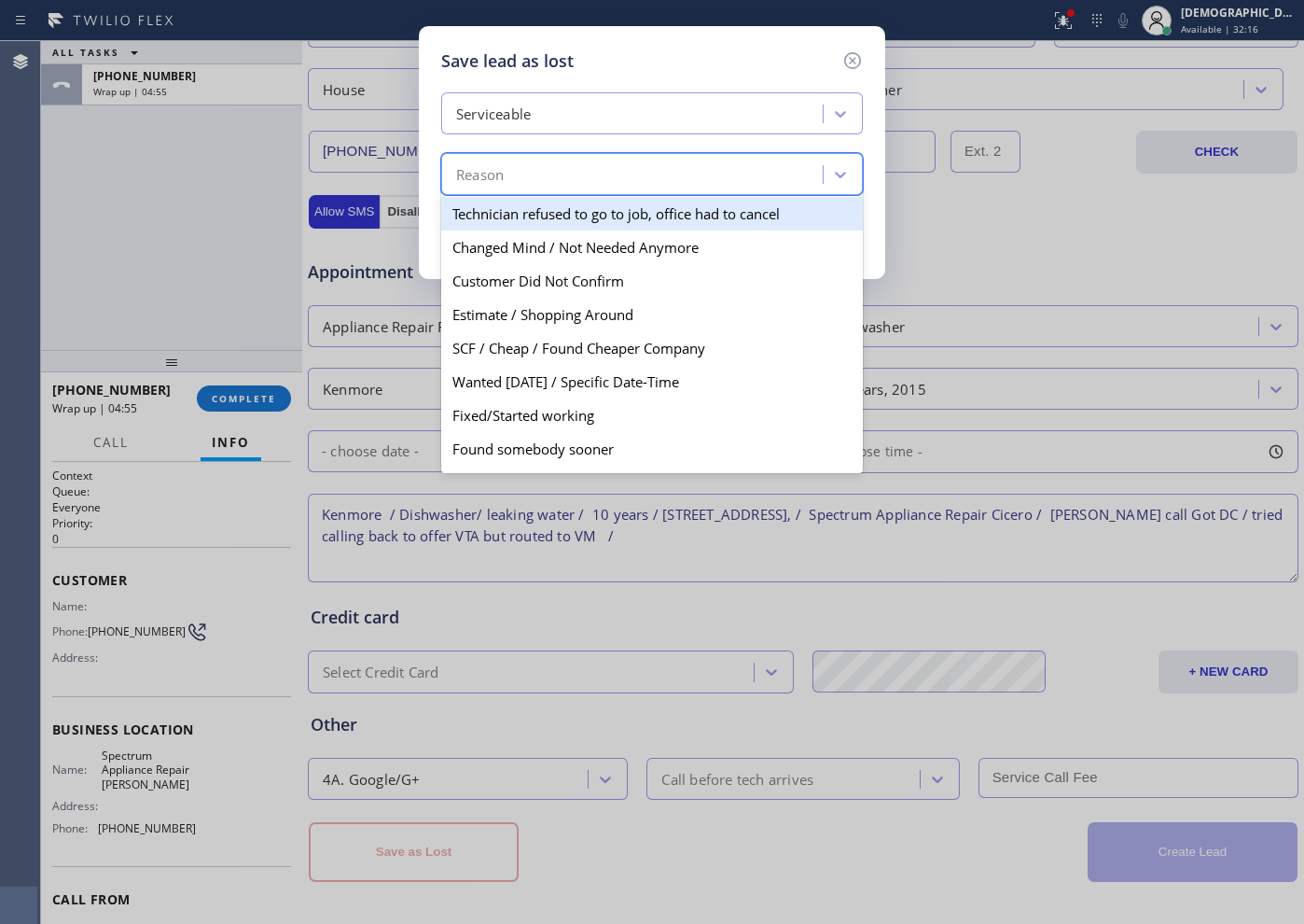
click at [688, 158] on div "Reason" at bounding box center [634, 174] width 376 height 32
click at [629, 110] on div "Serviceable" at bounding box center [634, 114] width 376 height 32
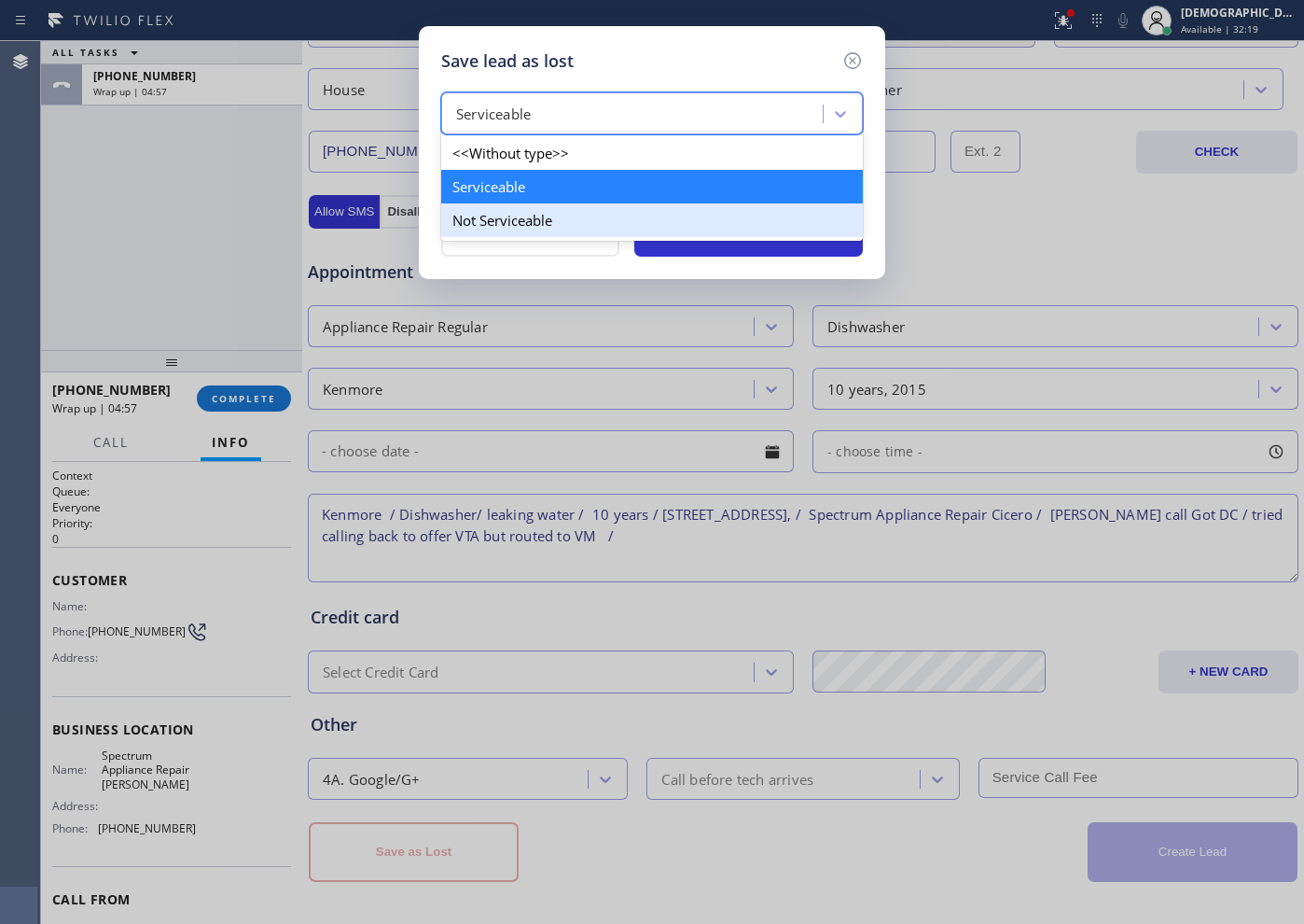
click at [572, 213] on div "Not Serviceable" at bounding box center [652, 219] width 422 height 33
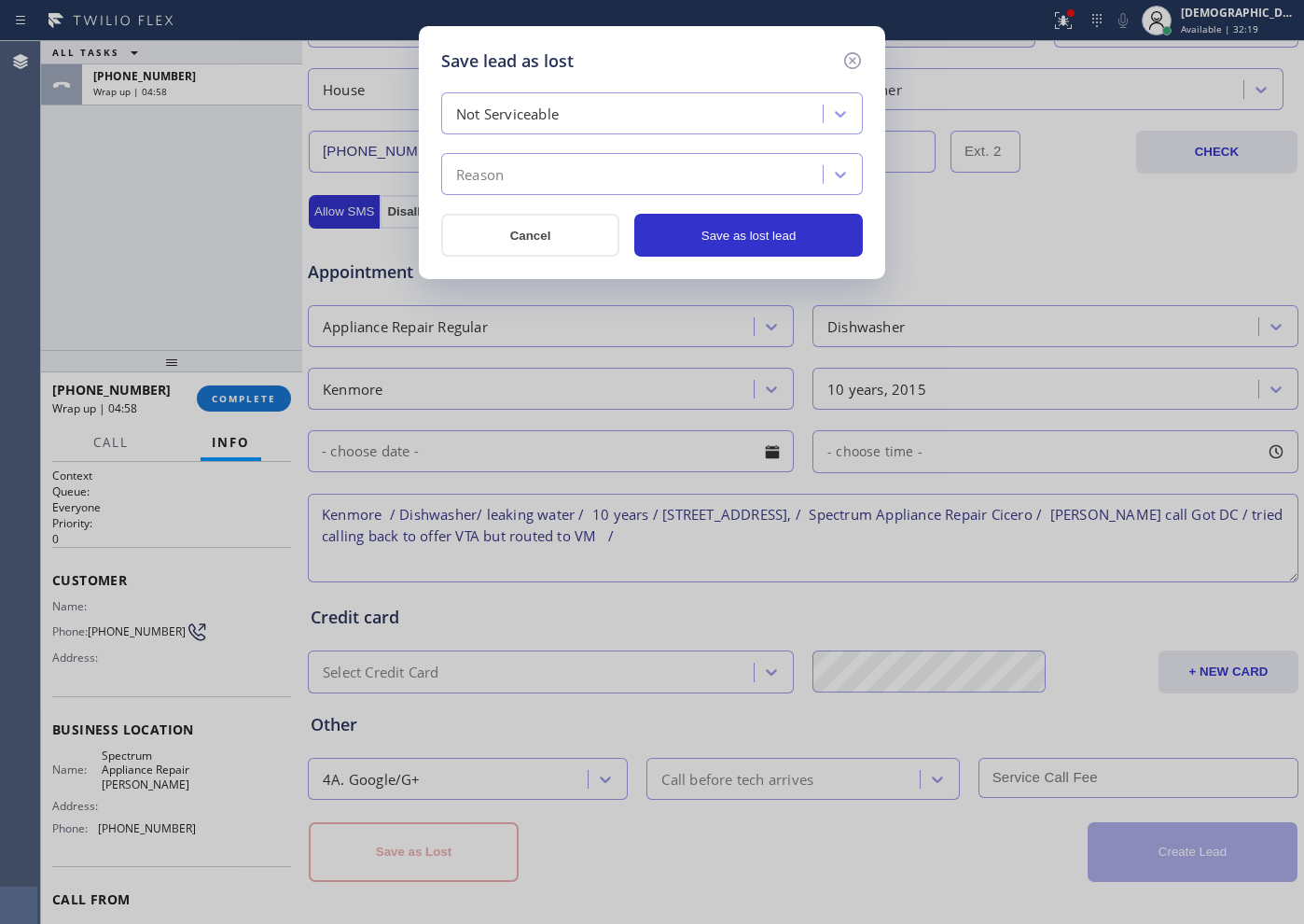
click at [580, 167] on div "Reason" at bounding box center [634, 174] width 376 height 32
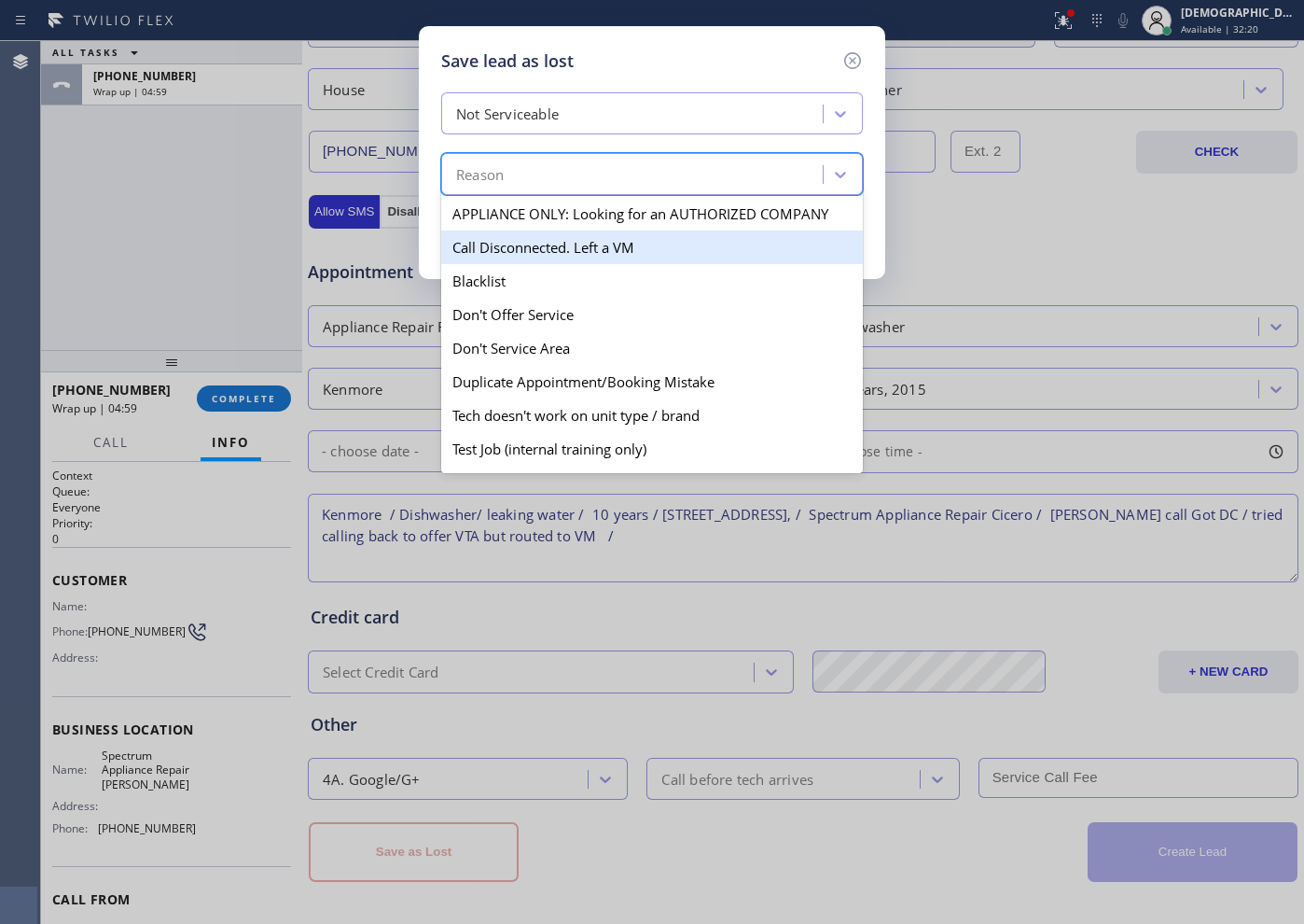
click at [613, 242] on div "Call Disconnected. Left a VM" at bounding box center [652, 247] width 422 height 33
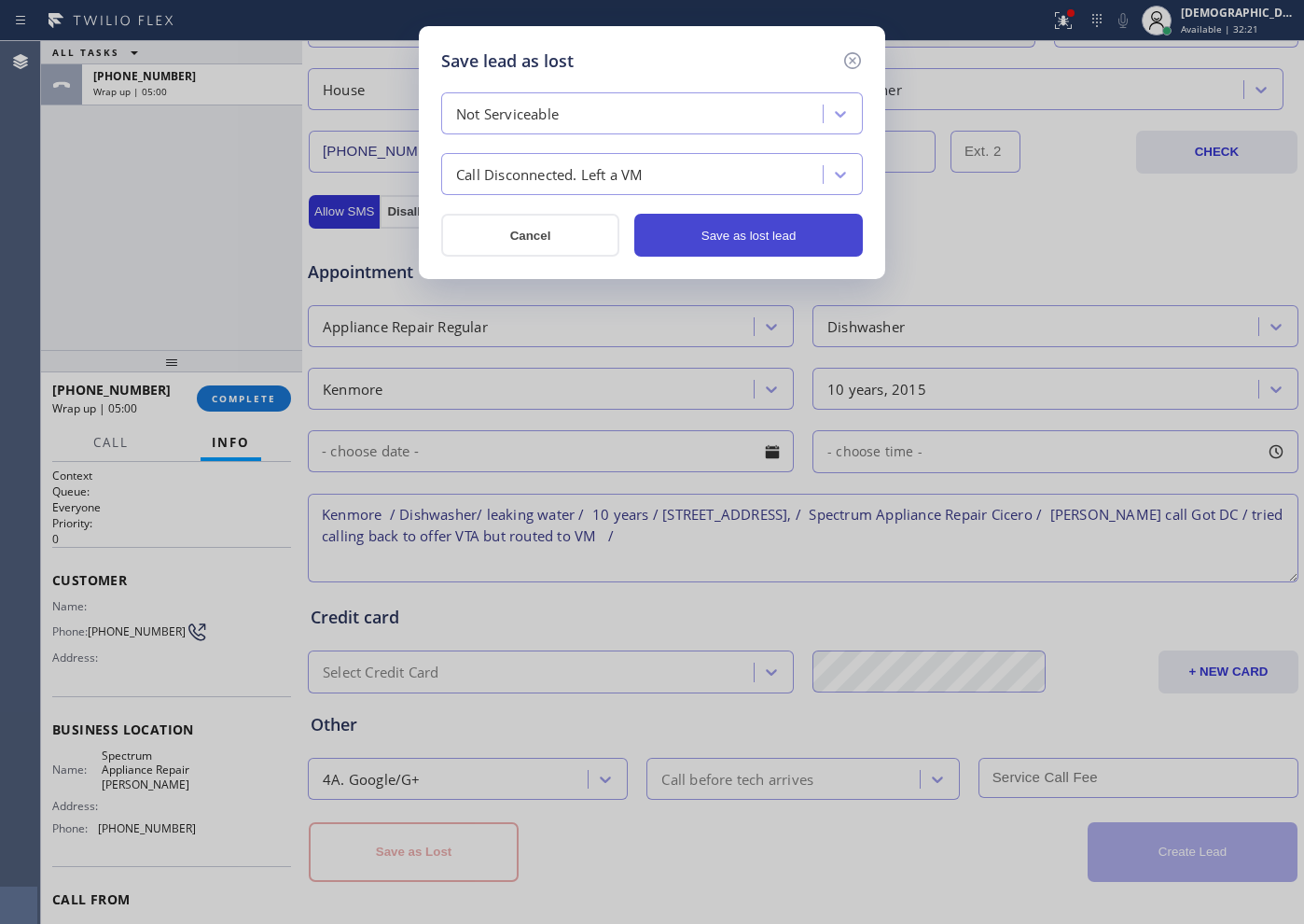
click at [732, 238] on button "Save as lost lead" at bounding box center [749, 234] width 229 height 43
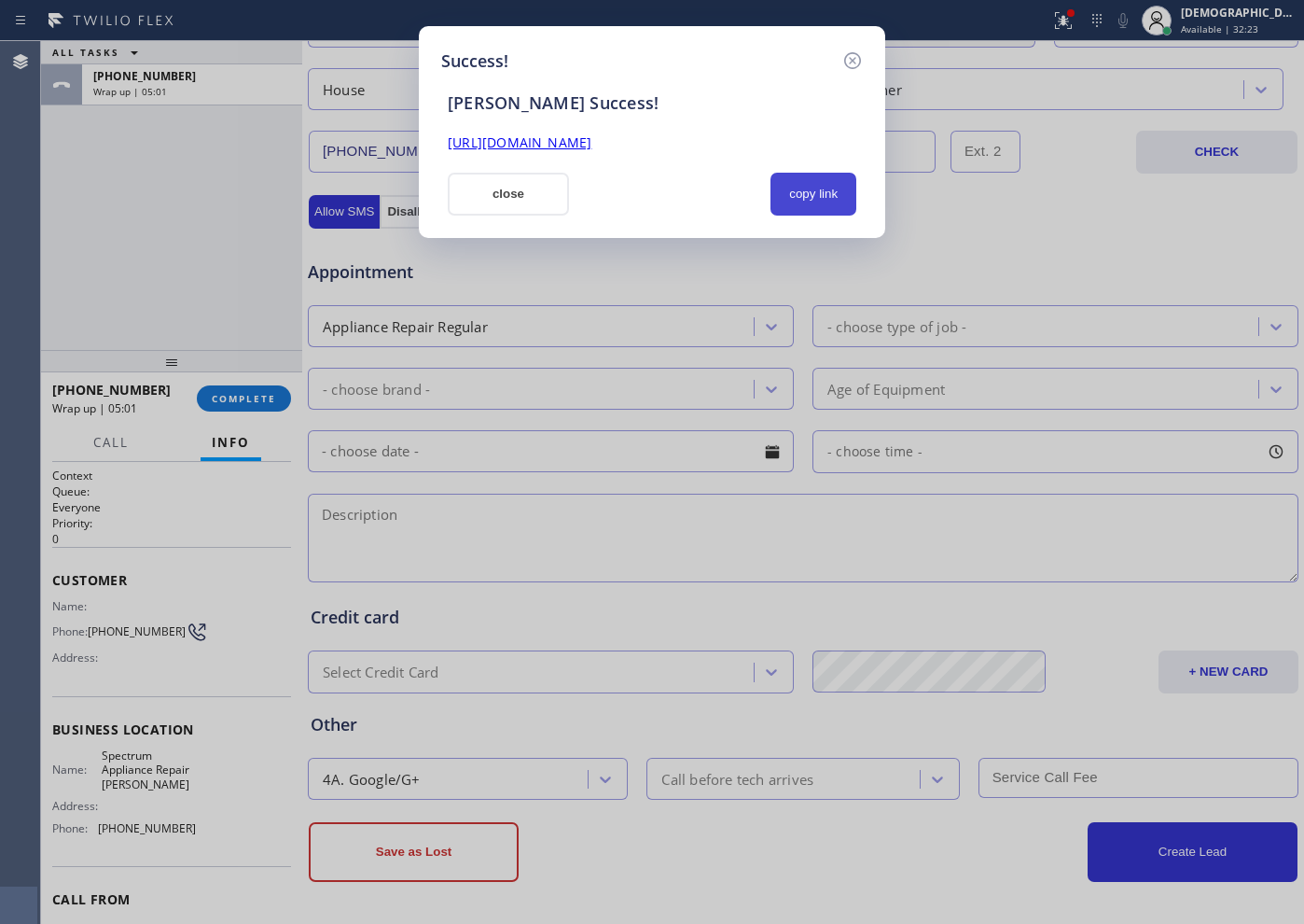
click at [790, 199] on button "copy link" at bounding box center [813, 193] width 86 height 43
drag, startPoint x: 1159, startPoint y: 184, endPoint x: 1162, endPoint y: 161, distance: 23.2
click at [1159, 184] on div "Success! SAL Success! https://erp.apollosoft.co/customer/759159#portlet_lead cl…" at bounding box center [652, 462] width 1304 height 924
click at [826, 189] on button "copy link" at bounding box center [813, 193] width 86 height 43
click at [525, 204] on button "close" at bounding box center [508, 193] width 121 height 43
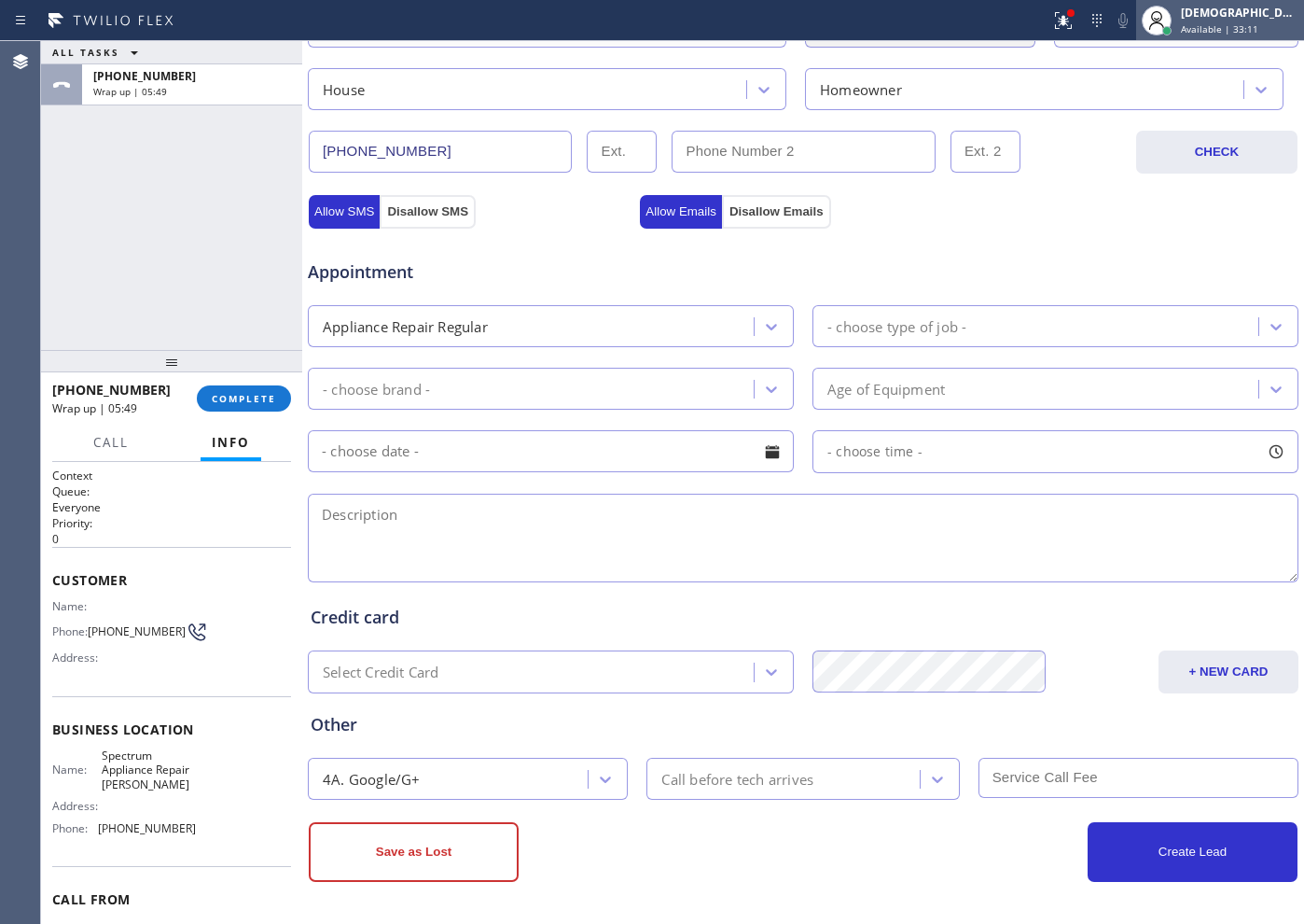
click at [1230, 29] on span "Available | 33:11" at bounding box center [1219, 30] width 77 height 13
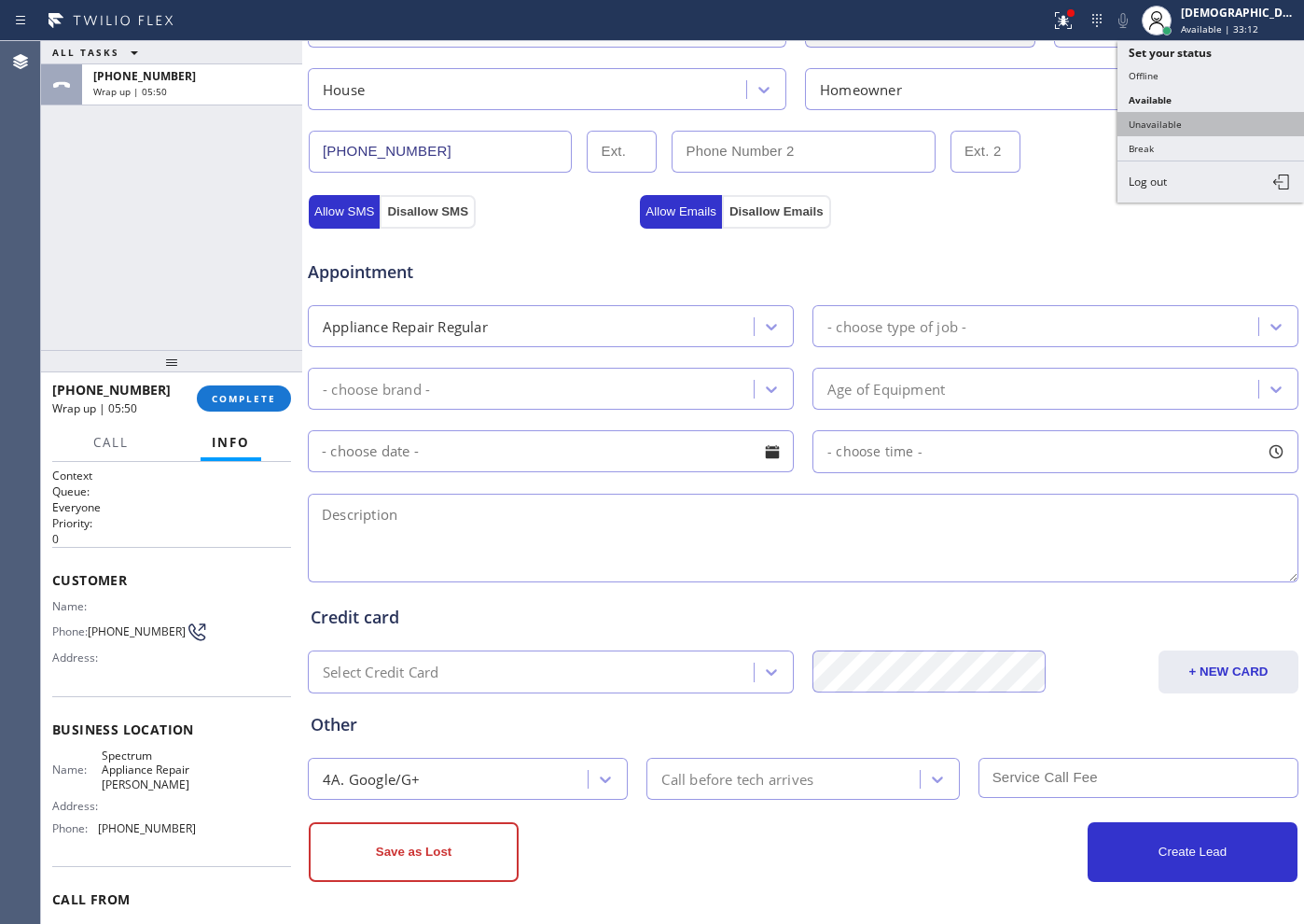
click at [1180, 116] on button "Unavailable" at bounding box center [1211, 124] width 187 height 24
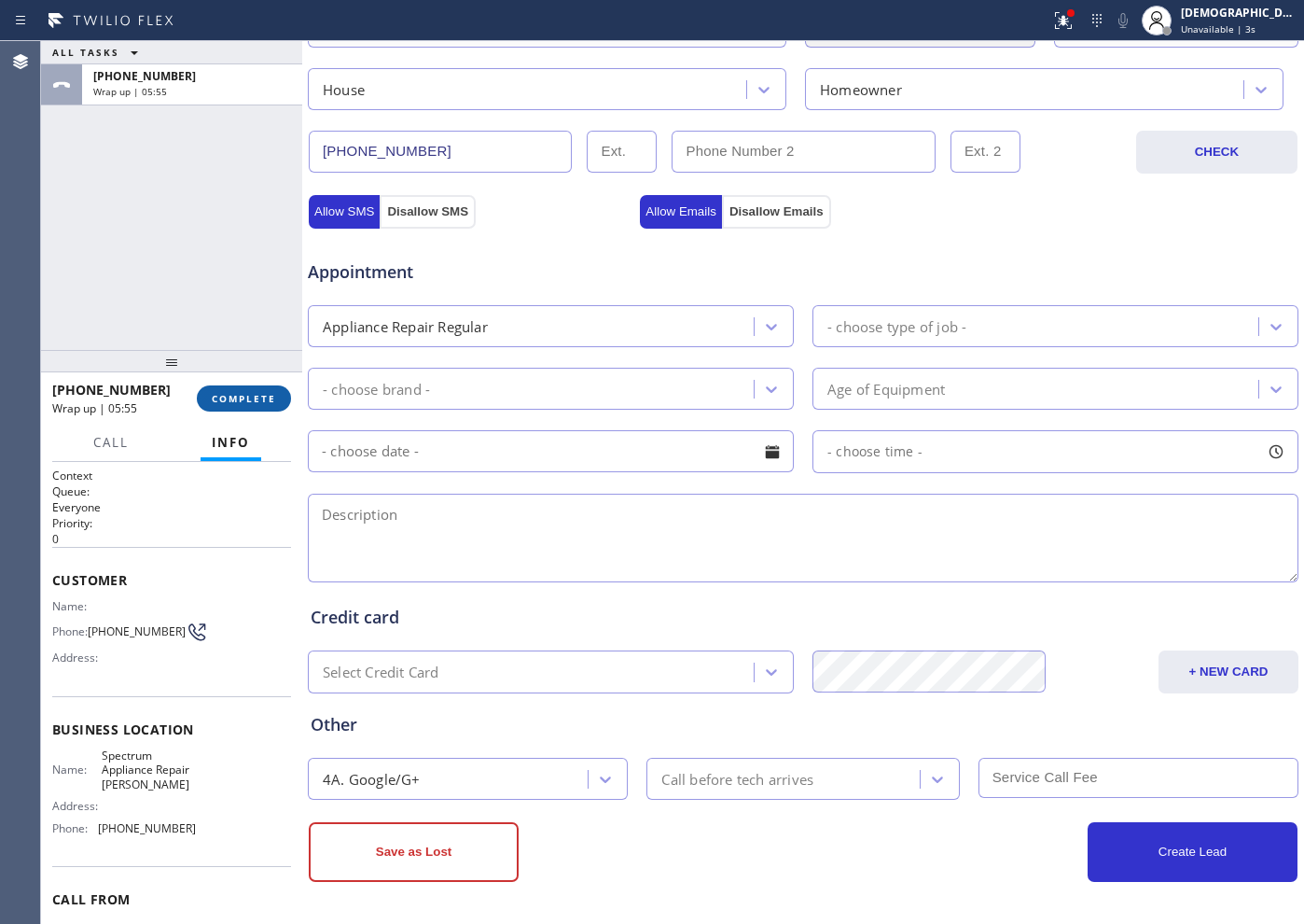
click at [265, 399] on span "COMPLETE" at bounding box center [244, 398] width 65 height 13
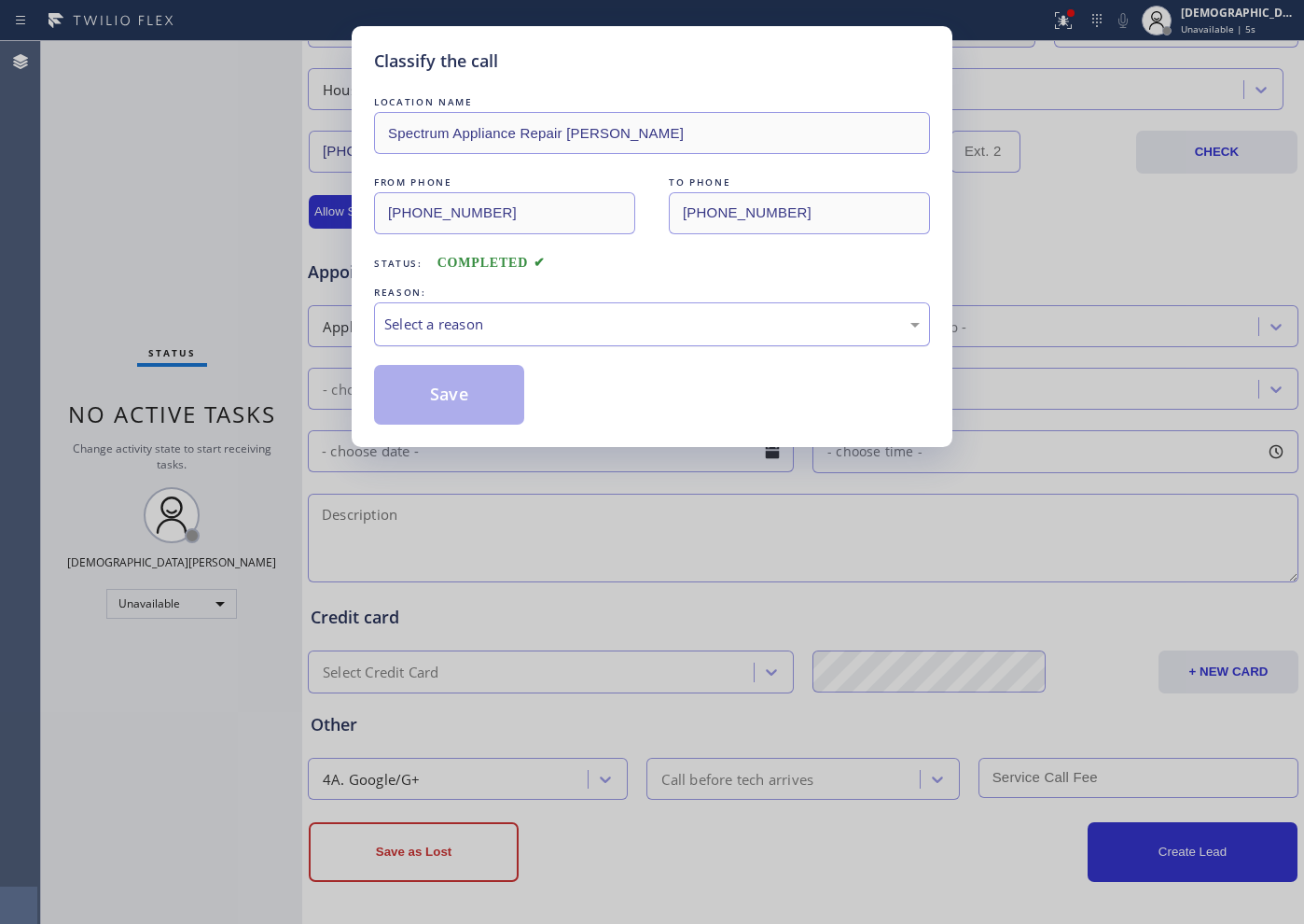
click at [433, 324] on div "Select a reason" at bounding box center [652, 324] width 535 height 22
click at [421, 384] on button "Save" at bounding box center [450, 394] width 150 height 60
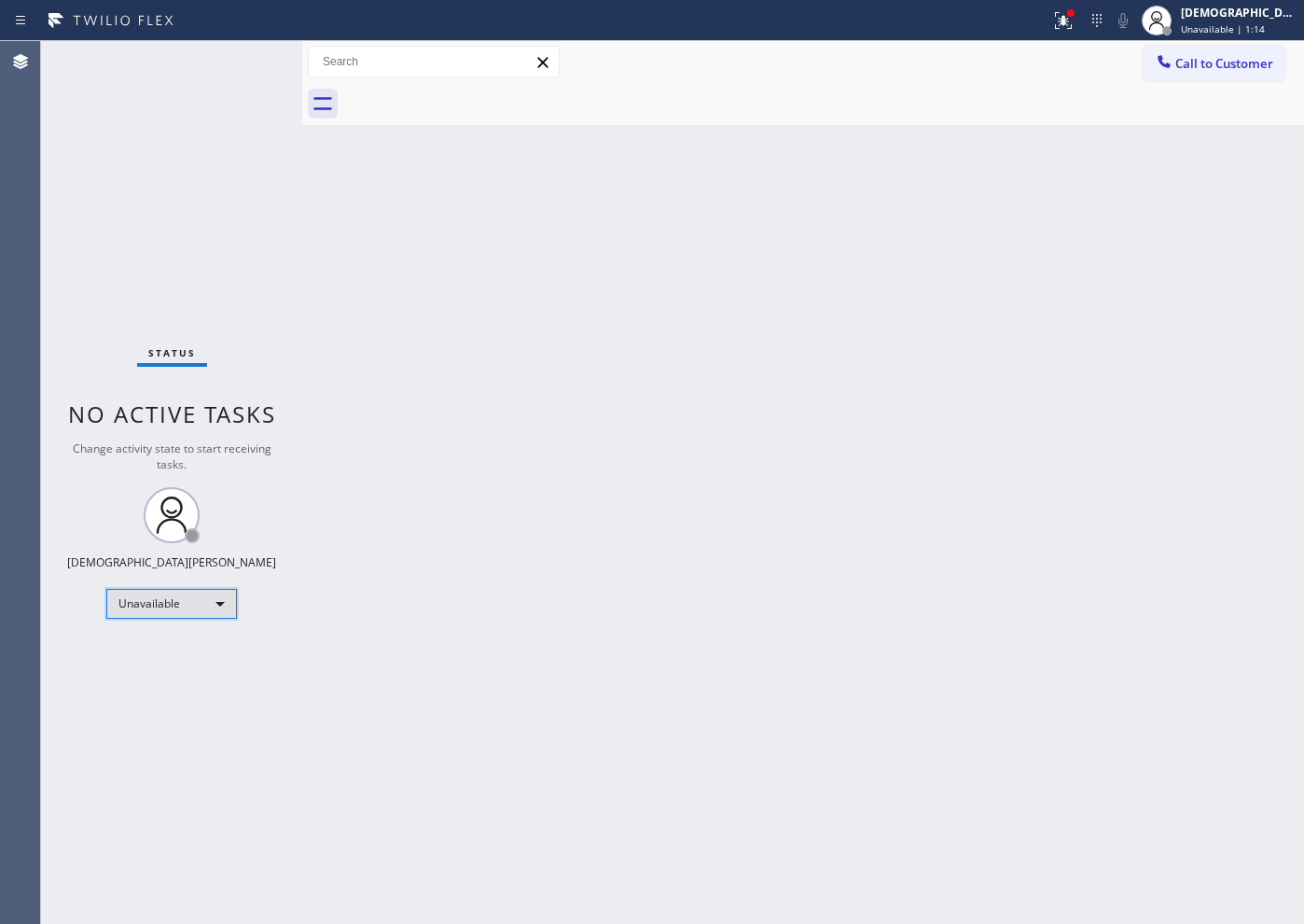
click at [190, 610] on div "Unavailable" at bounding box center [171, 603] width 130 height 30
click at [179, 656] on li "Available" at bounding box center [171, 653] width 127 height 23
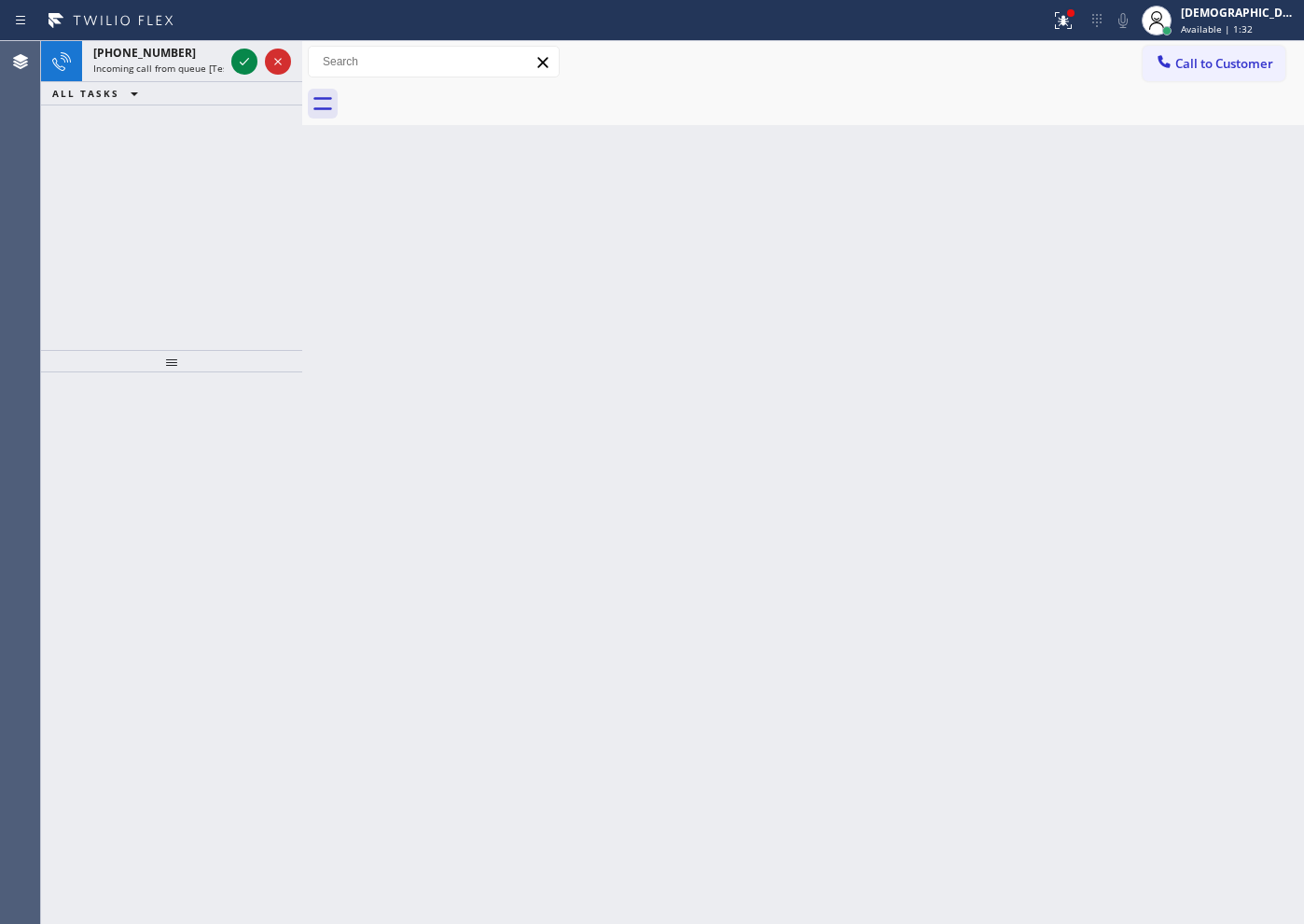
drag, startPoint x: 138, startPoint y: 250, endPoint x: 199, endPoint y: 158, distance: 110.4
click at [139, 250] on div "+18104589567 Incoming call from queue [Test] All ALL TASKS ALL TASKS ACTIVE TAS…" at bounding box center [171, 195] width 261 height 309
click at [246, 64] on icon at bounding box center [245, 62] width 23 height 23
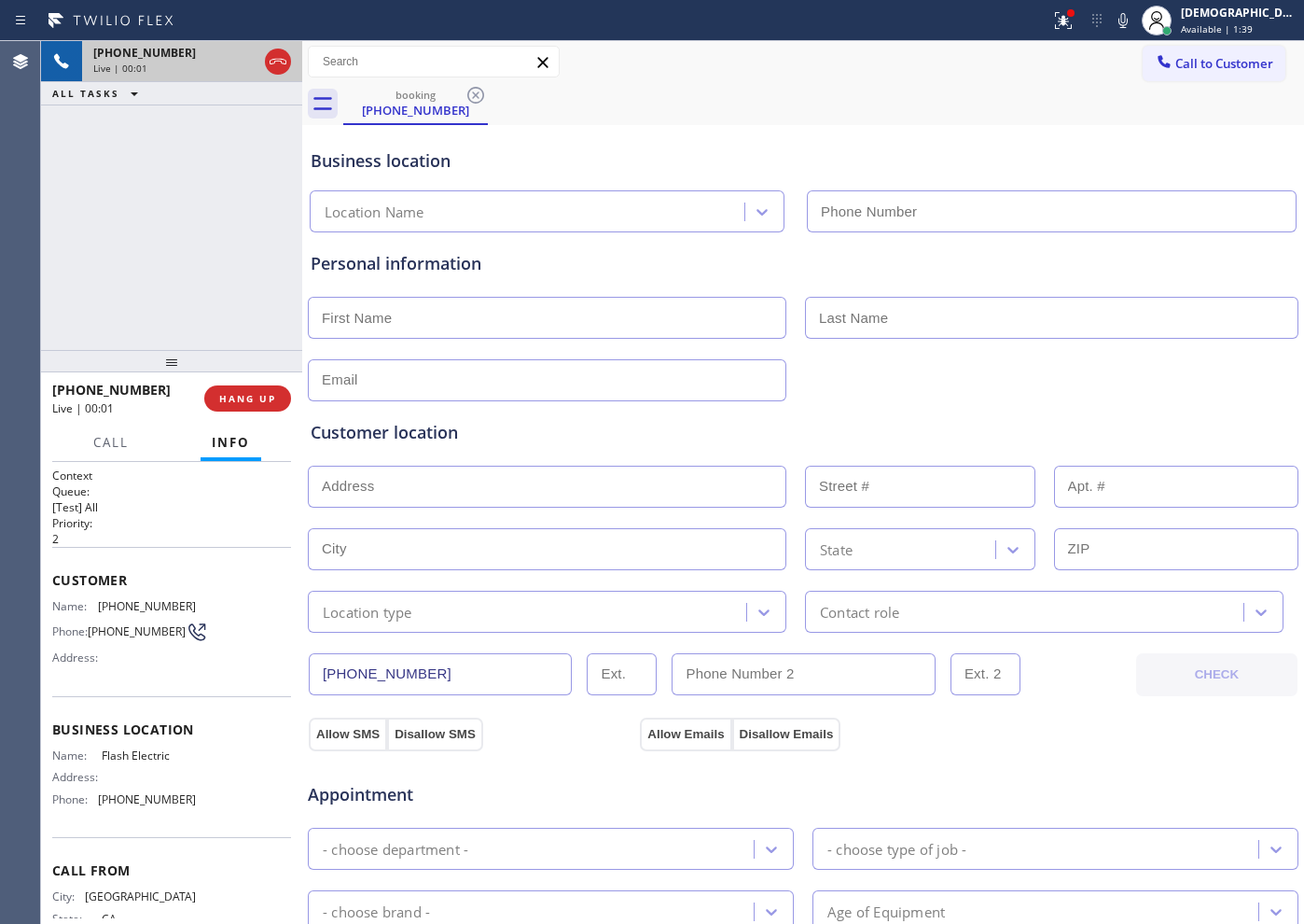
type input "(747) 588-7655"
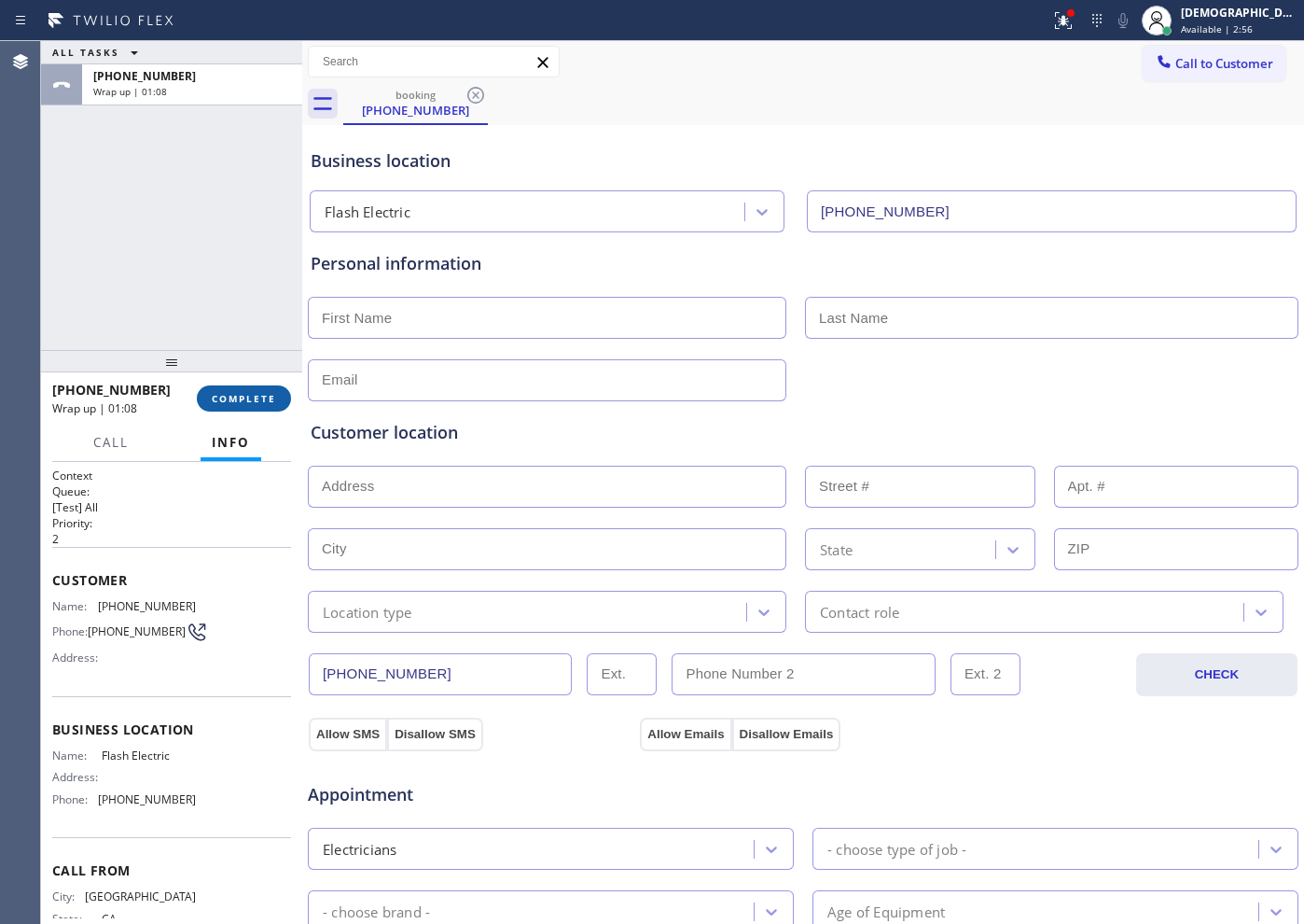
click at [271, 392] on span "COMPLETE" at bounding box center [244, 398] width 65 height 13
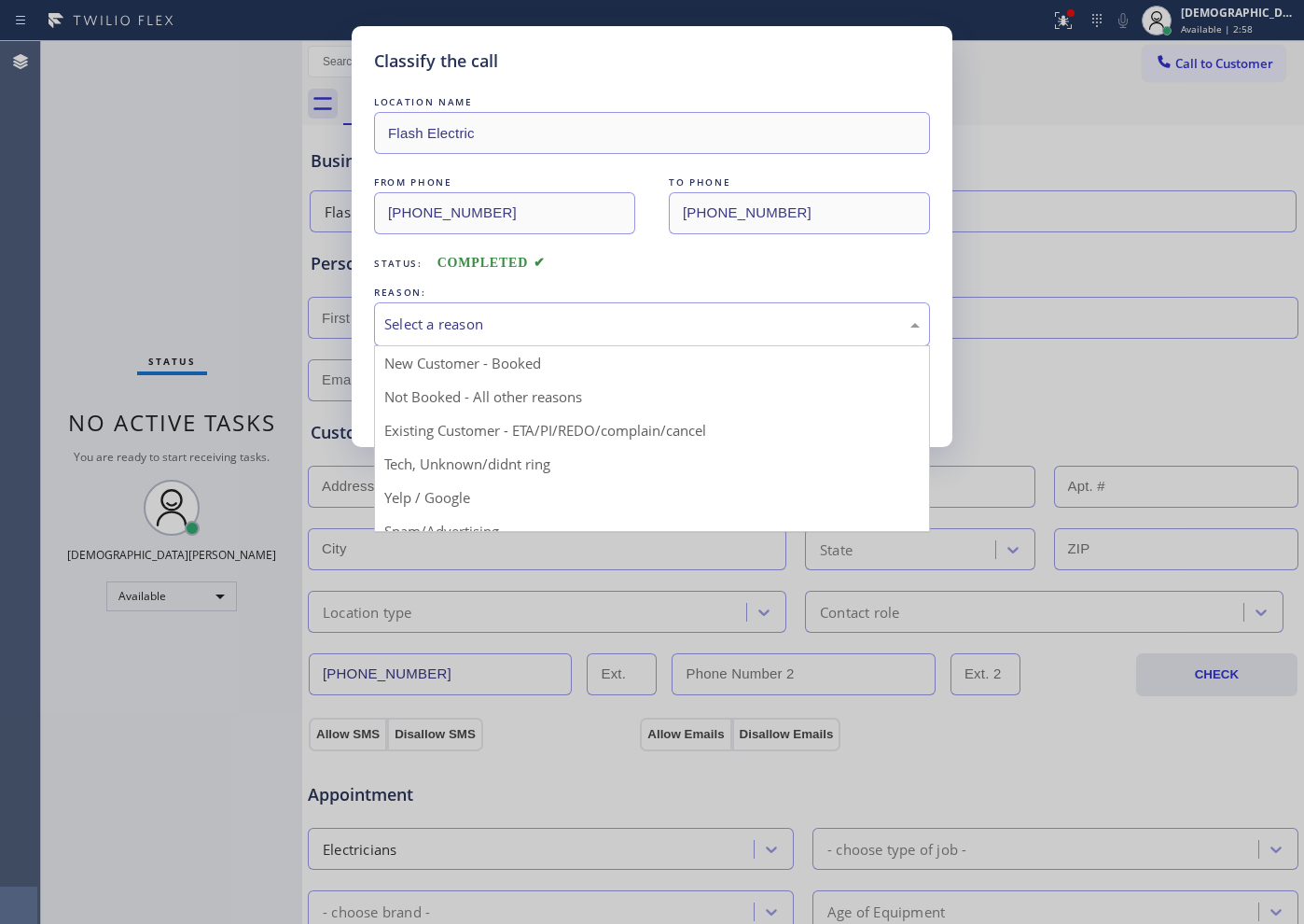
click at [405, 326] on div "Select a reason" at bounding box center [652, 324] width 535 height 22
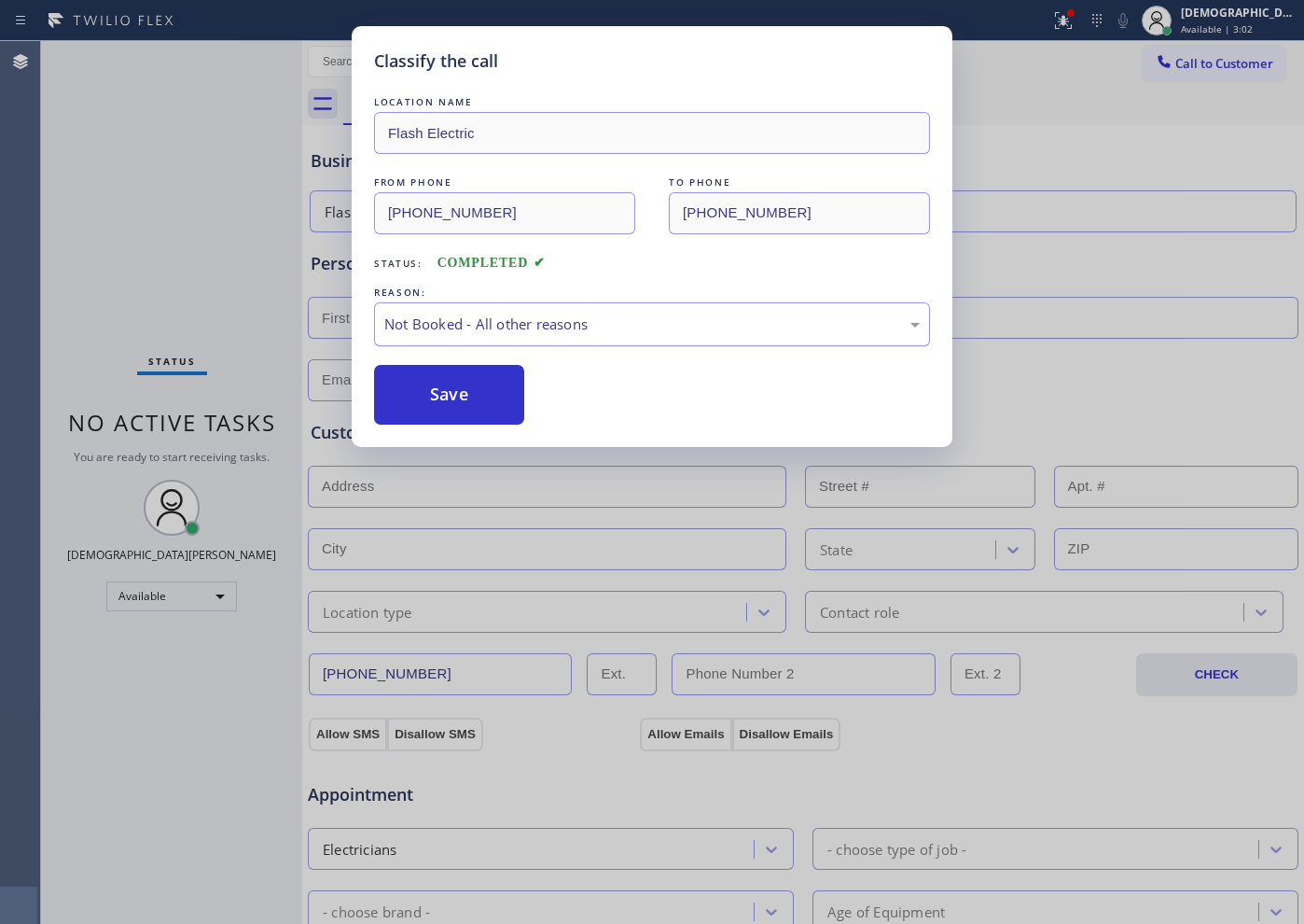
click at [456, 320] on div "Not Booked - All other reasons" at bounding box center [652, 324] width 535 height 22
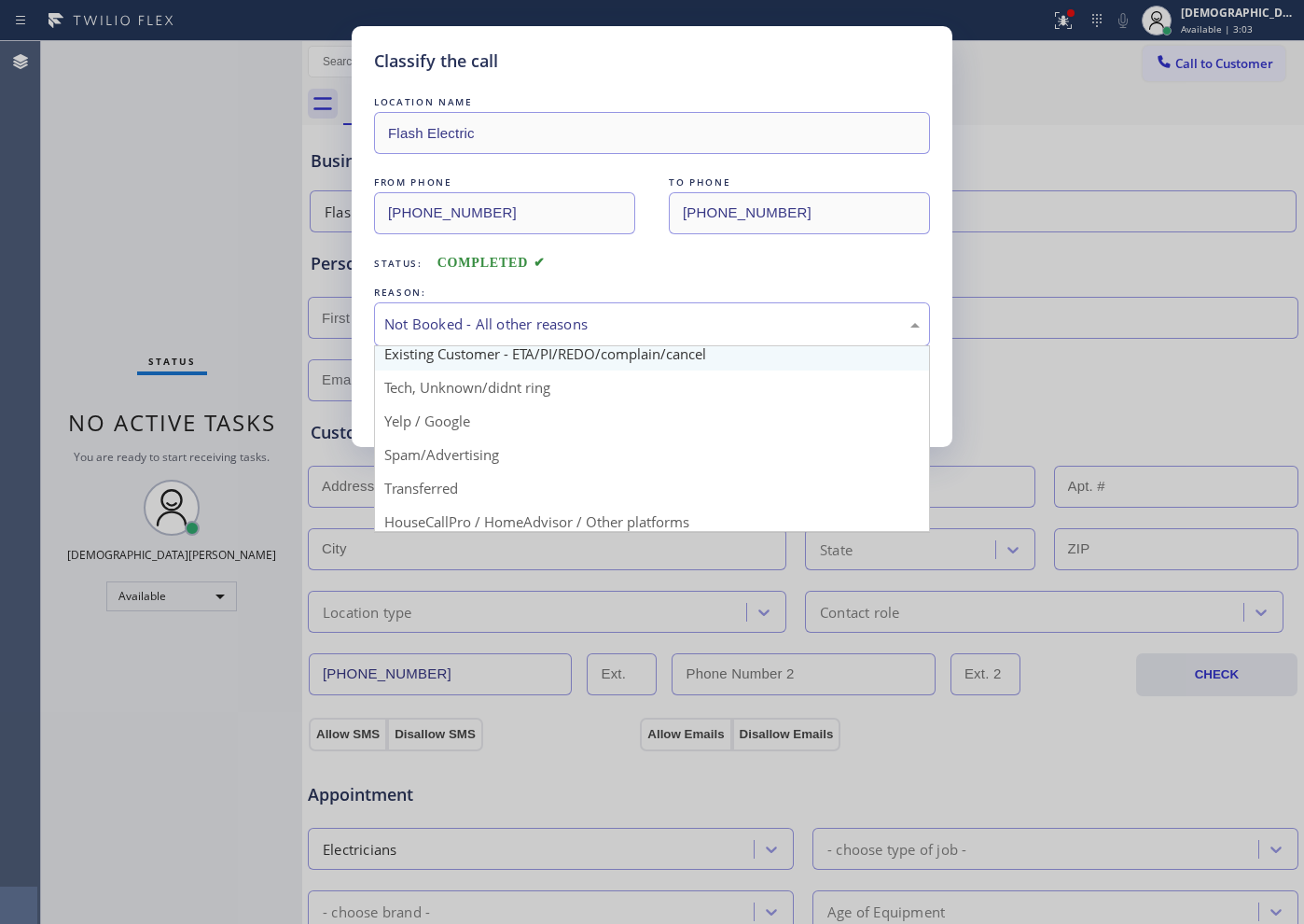
scroll to position [116, 0]
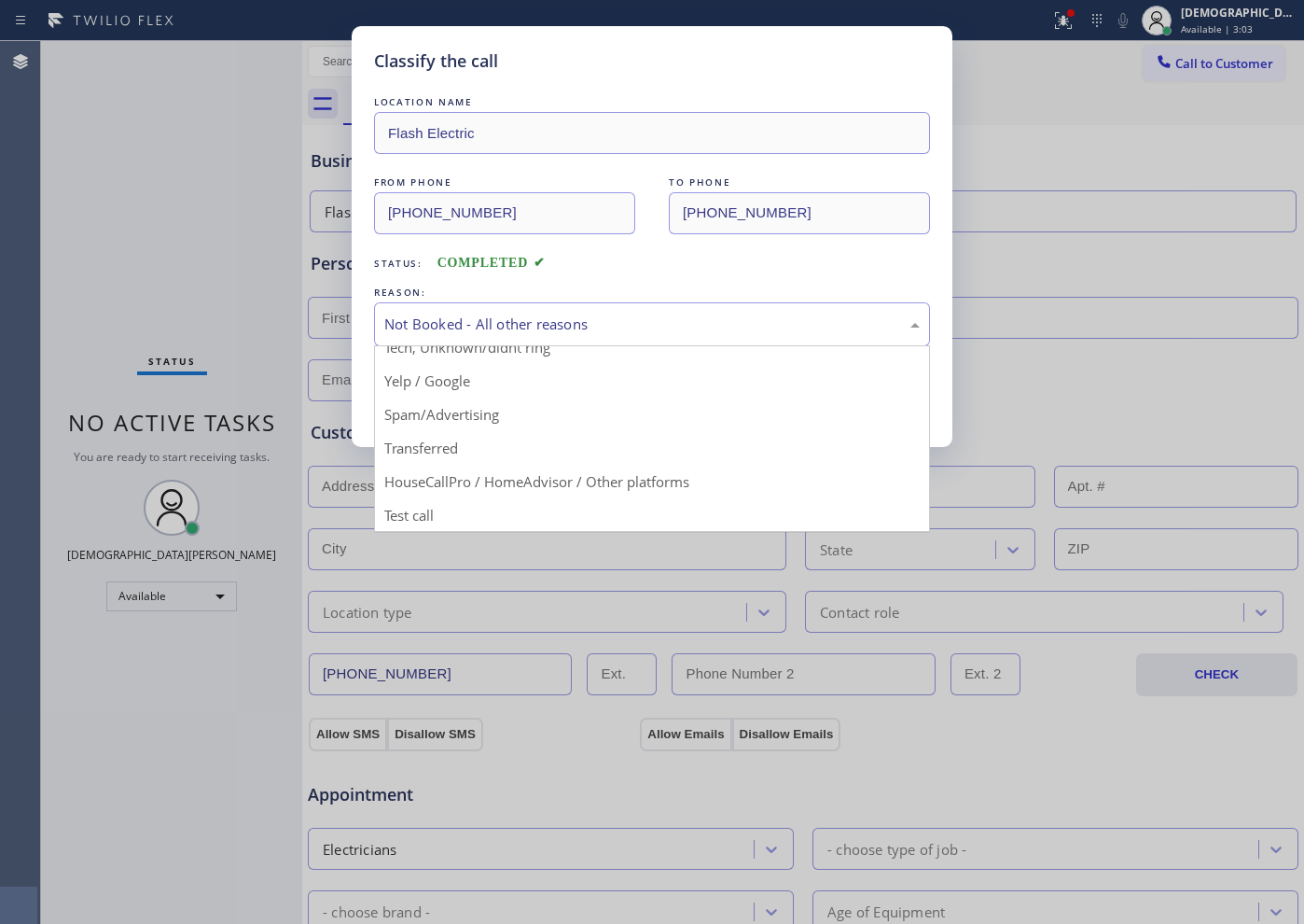
drag, startPoint x: 433, startPoint y: 421, endPoint x: 431, endPoint y: 400, distance: 21.1
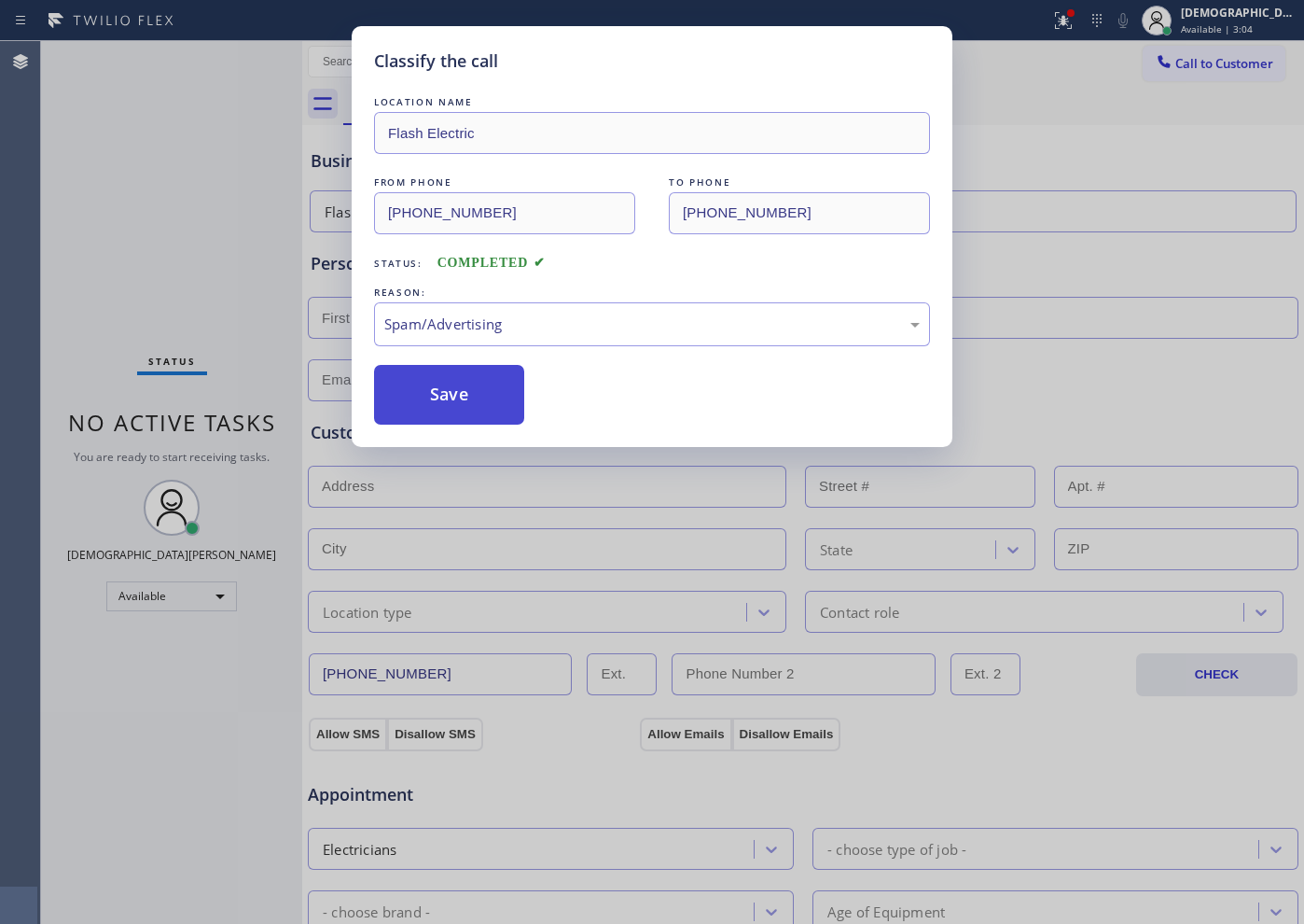
click at [430, 392] on button "Save" at bounding box center [450, 394] width 150 height 60
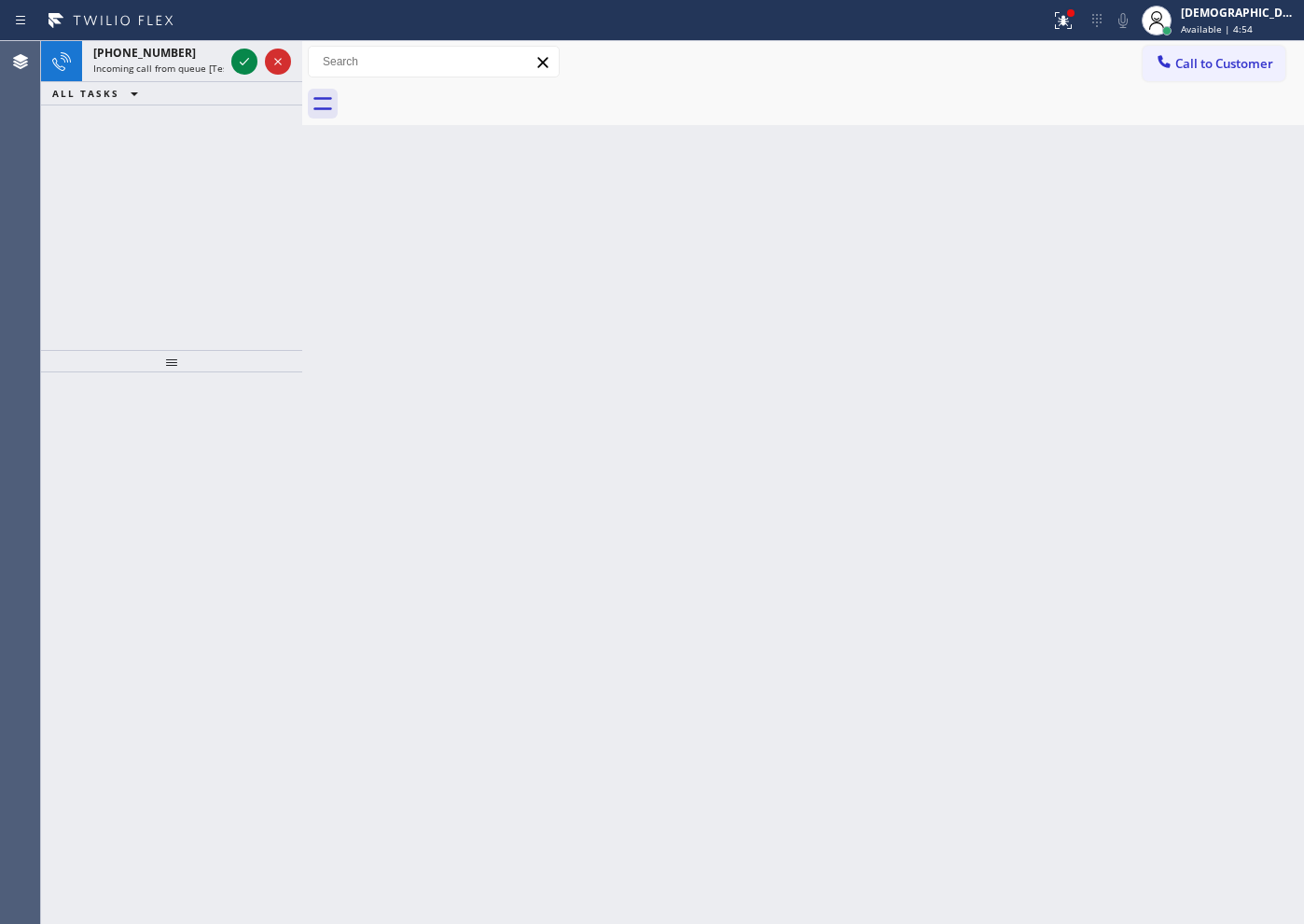
drag, startPoint x: 191, startPoint y: 183, endPoint x: 207, endPoint y: 163, distance: 25.6
click at [191, 183] on div "+18479240568 Incoming call from queue [Test] All ALL TASKS ALL TASKS ACTIVE TAS…" at bounding box center [171, 195] width 261 height 309
click at [247, 66] on icon at bounding box center [245, 62] width 23 height 23
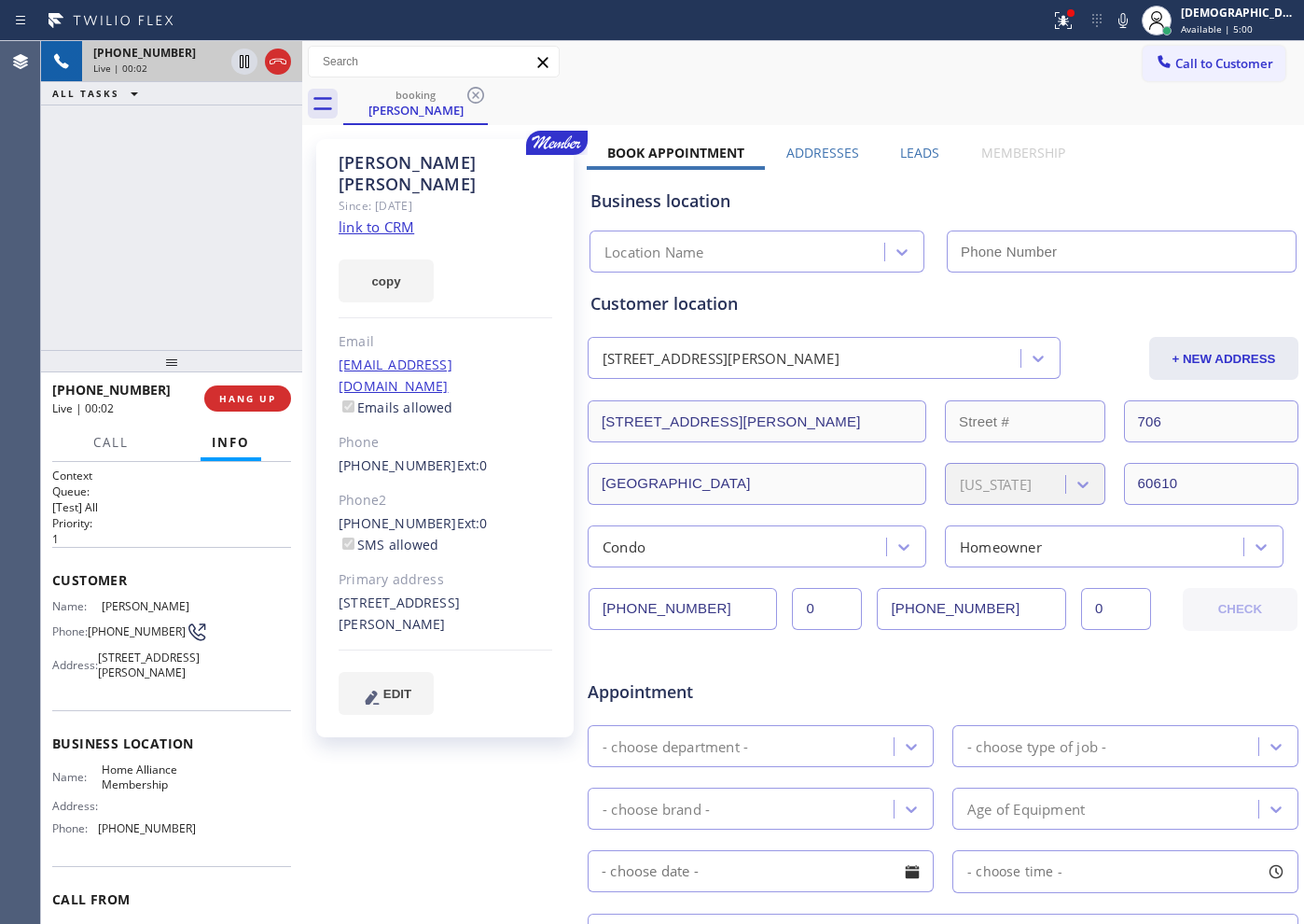
type input "(855) 946-3605"
click at [404, 217] on link "link to CRM" at bounding box center [375, 227] width 75 height 19
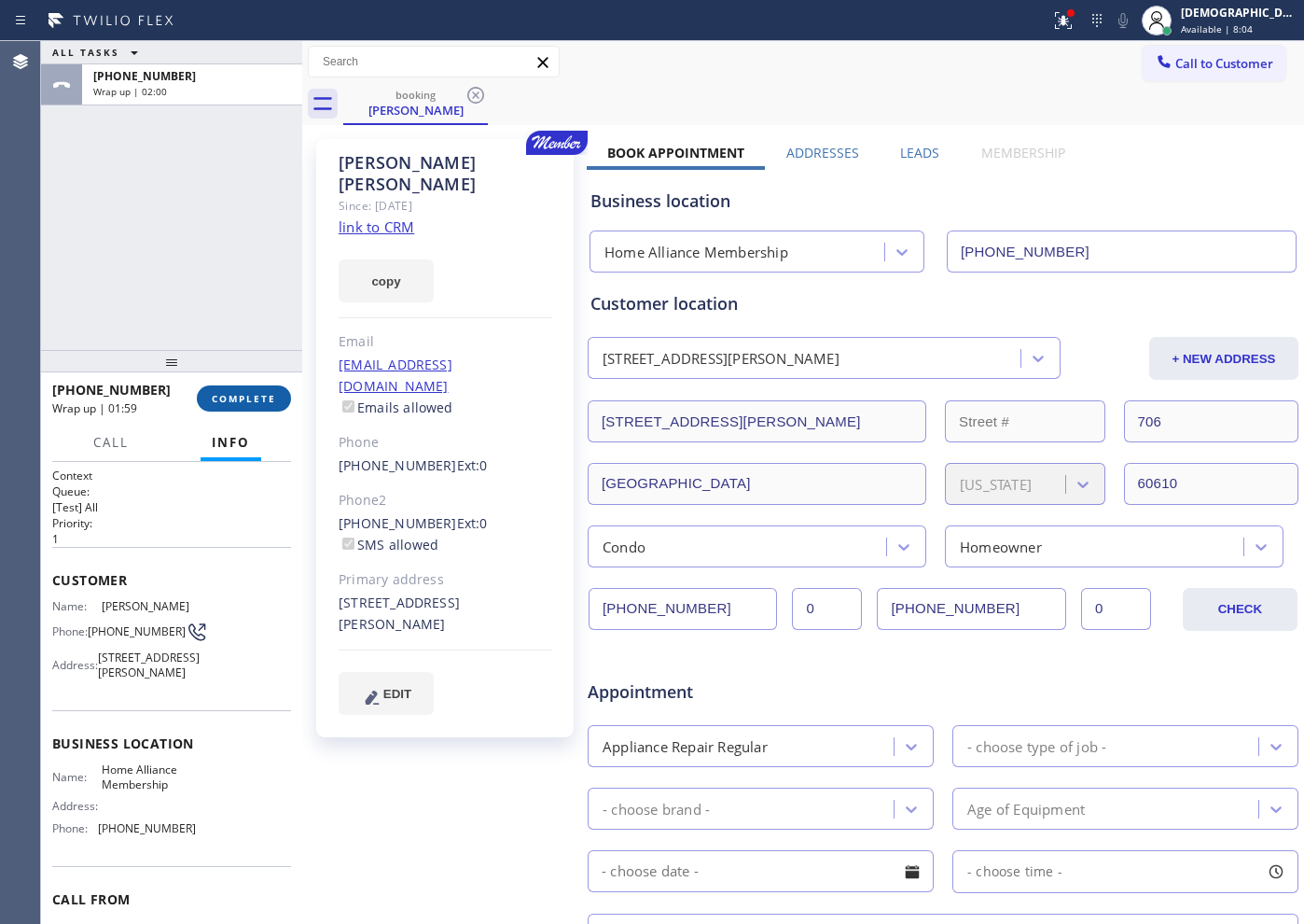
click at [269, 405] on button "COMPLETE" at bounding box center [244, 397] width 94 height 26
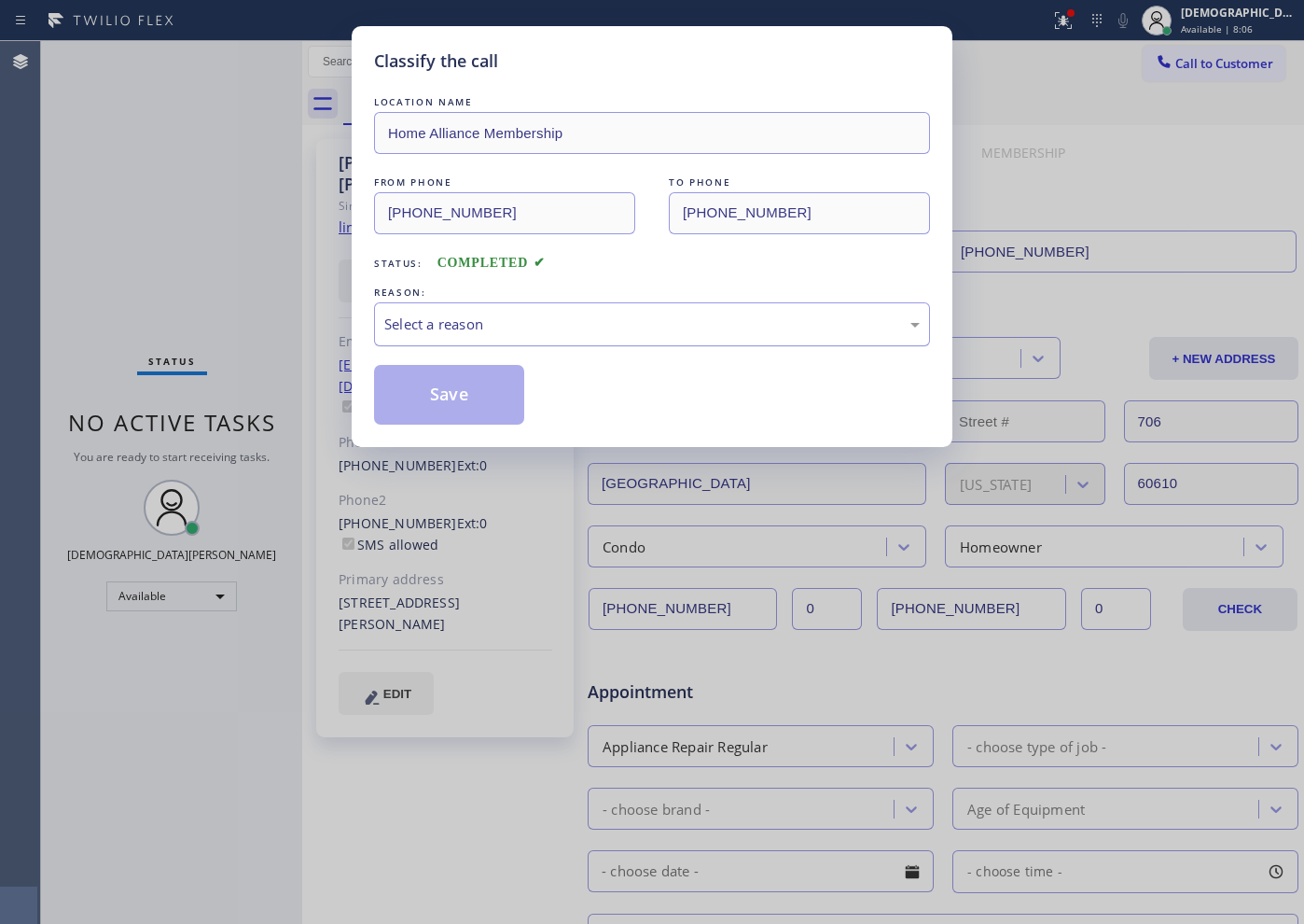
click at [563, 325] on div "Select a reason" at bounding box center [652, 324] width 535 height 22
drag, startPoint x: 498, startPoint y: 392, endPoint x: 592, endPoint y: 398, distance: 94.2
click at [592, 398] on div "Save" at bounding box center [652, 394] width 556 height 60
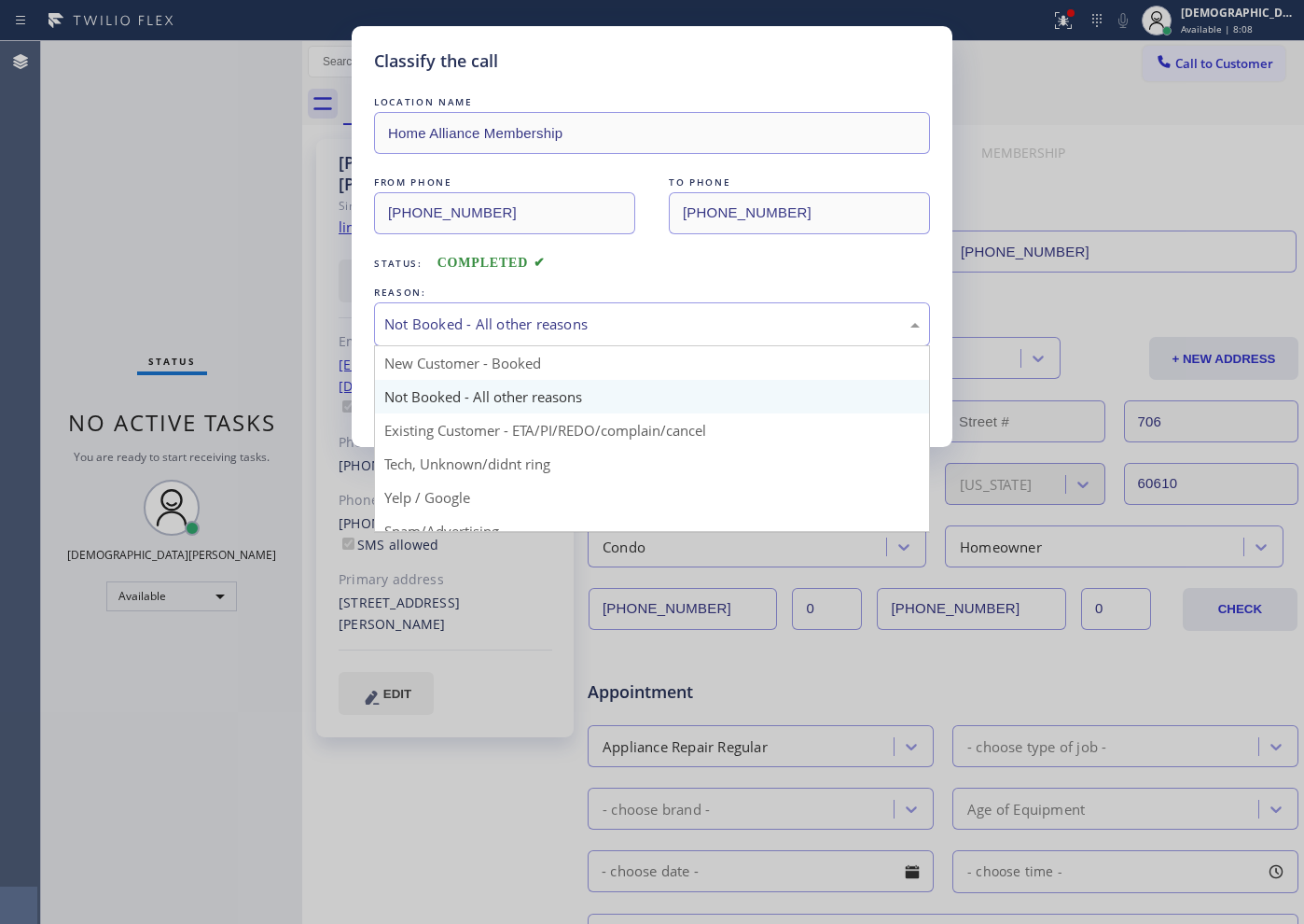
click at [575, 335] on div "Not Booked - All other reasons" at bounding box center [652, 324] width 556 height 44
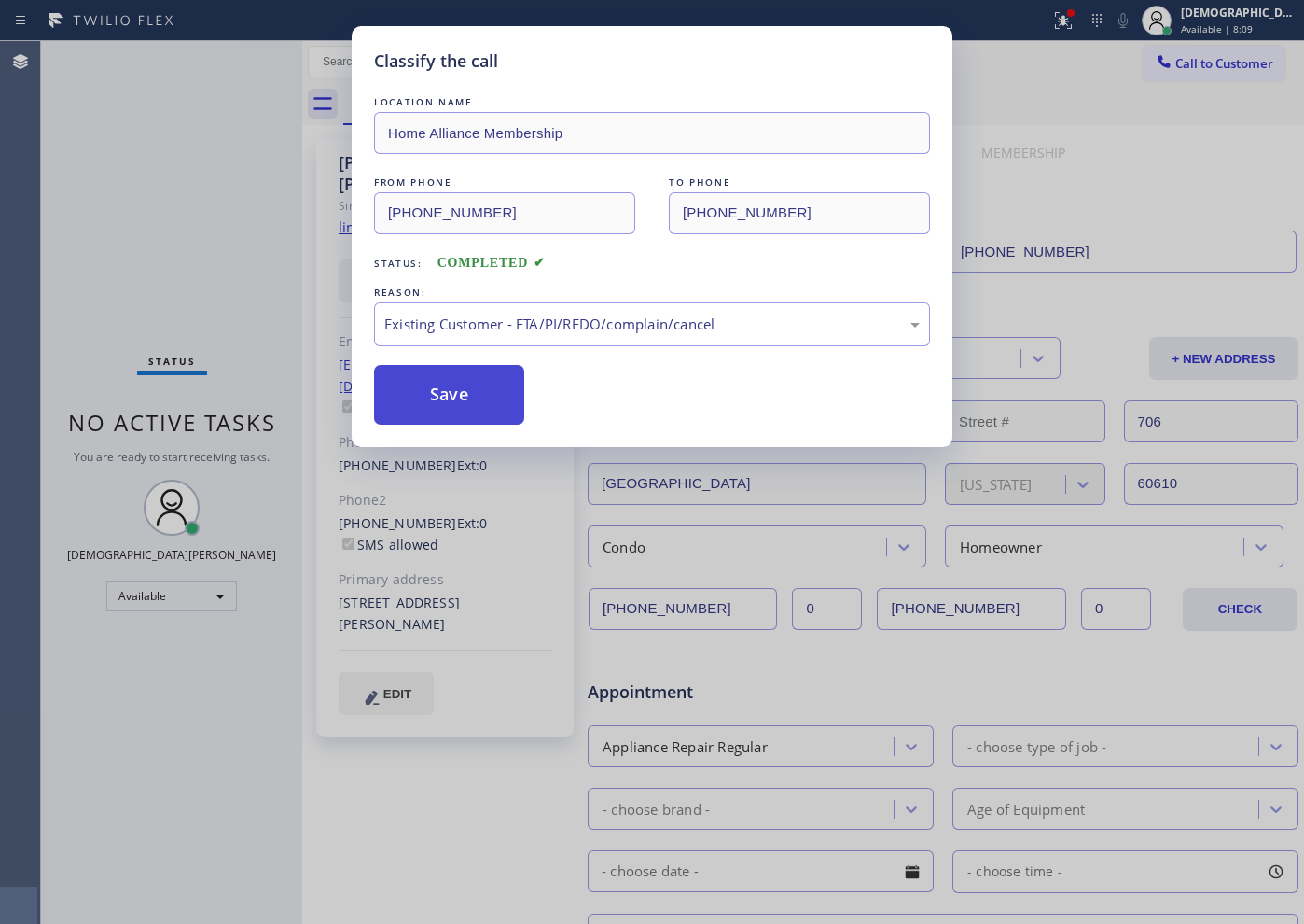
click at [453, 411] on button "Save" at bounding box center [450, 394] width 150 height 60
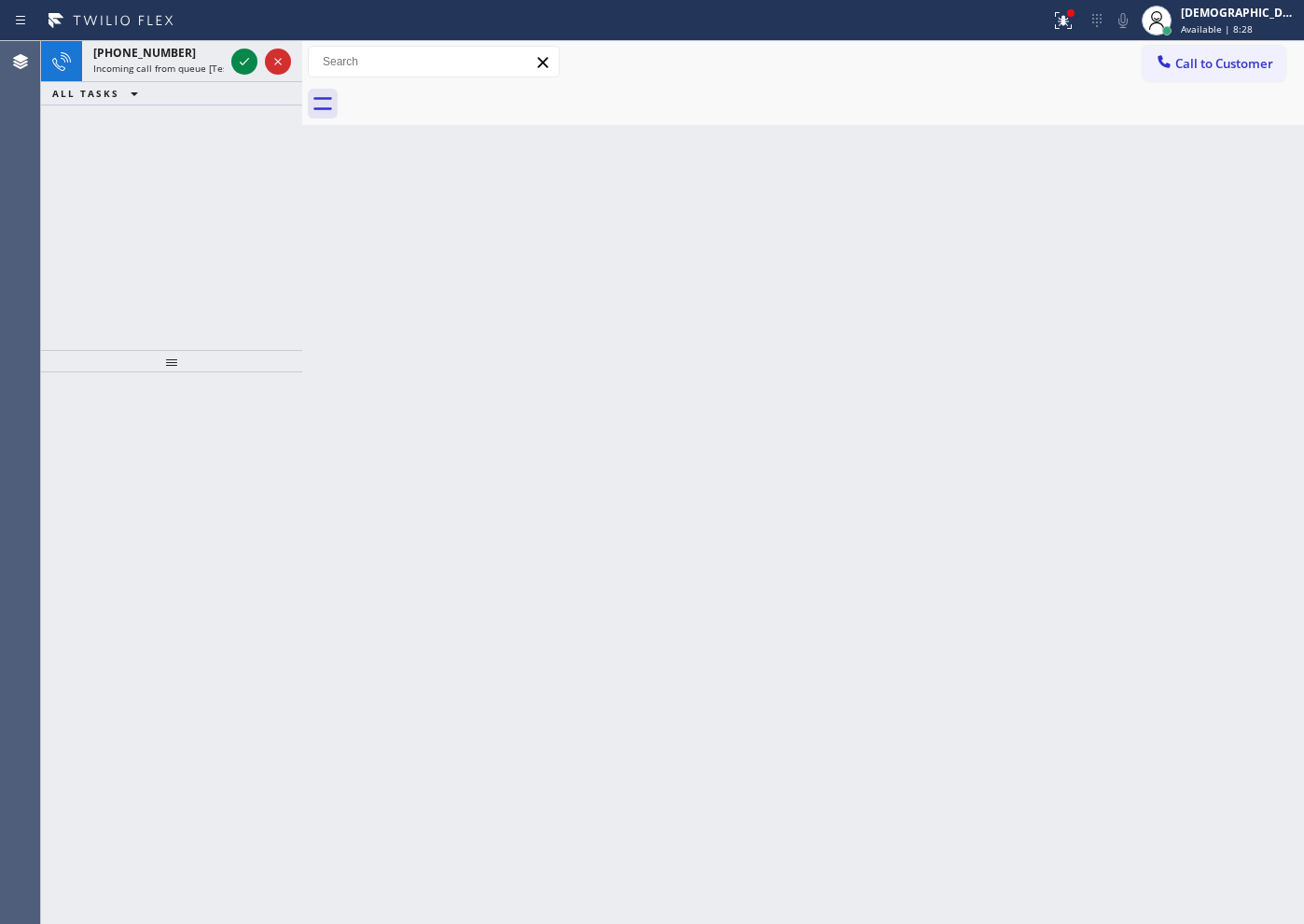
drag, startPoint x: 185, startPoint y: 159, endPoint x: 212, endPoint y: 116, distance: 50.8
click at [185, 158] on div "+13102661678 Incoming call from queue [Test] All ALL TASKS ALL TASKS ACTIVE TAS…" at bounding box center [171, 195] width 261 height 309
click at [207, 148] on div "+17206822503 Incoming call from queue [Test] All ALL TASKS ALL TASKS ACTIVE TAS…" at bounding box center [171, 195] width 261 height 309
click at [241, 66] on icon at bounding box center [245, 62] width 23 height 23
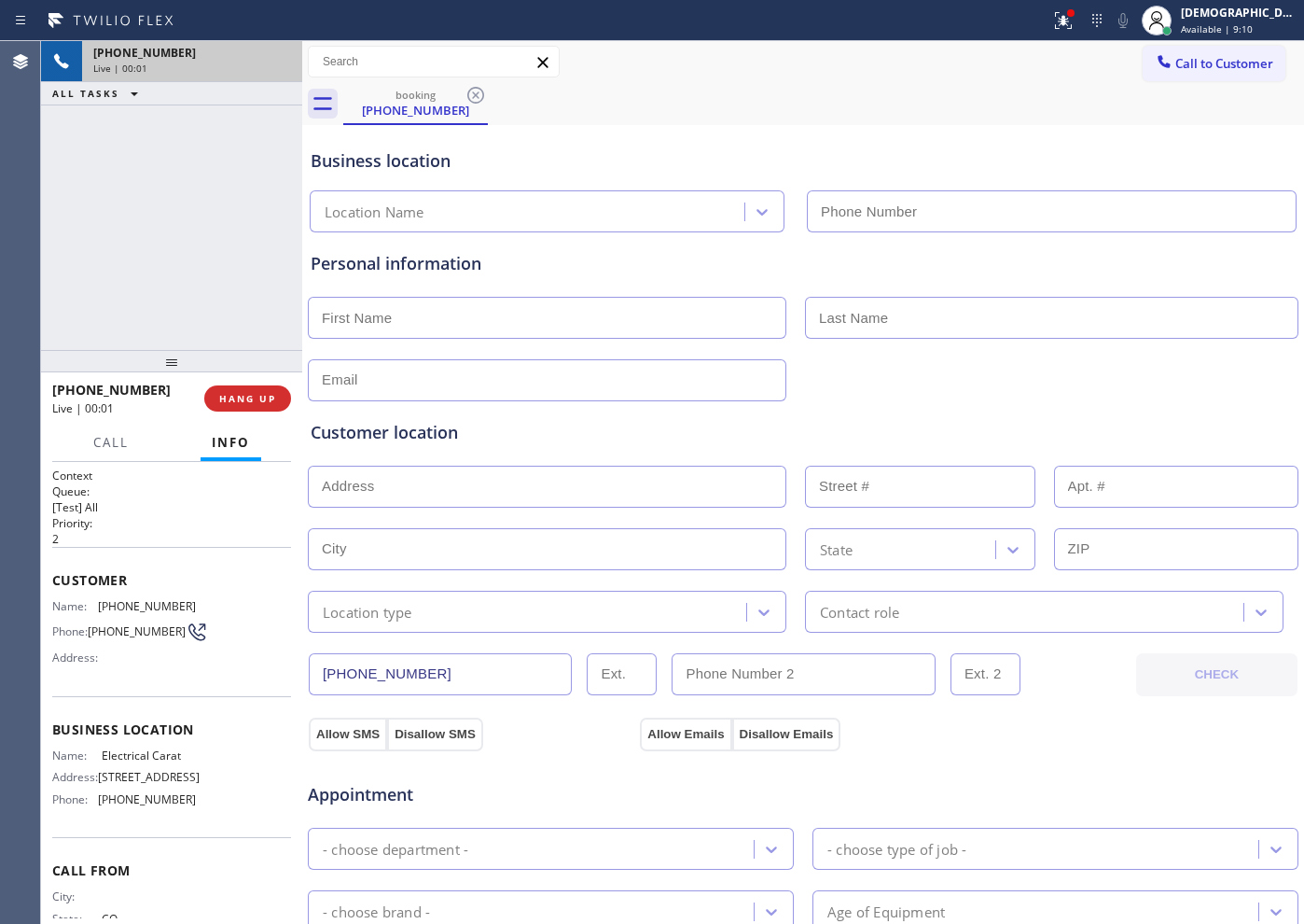
type input "(720) 605-2691"
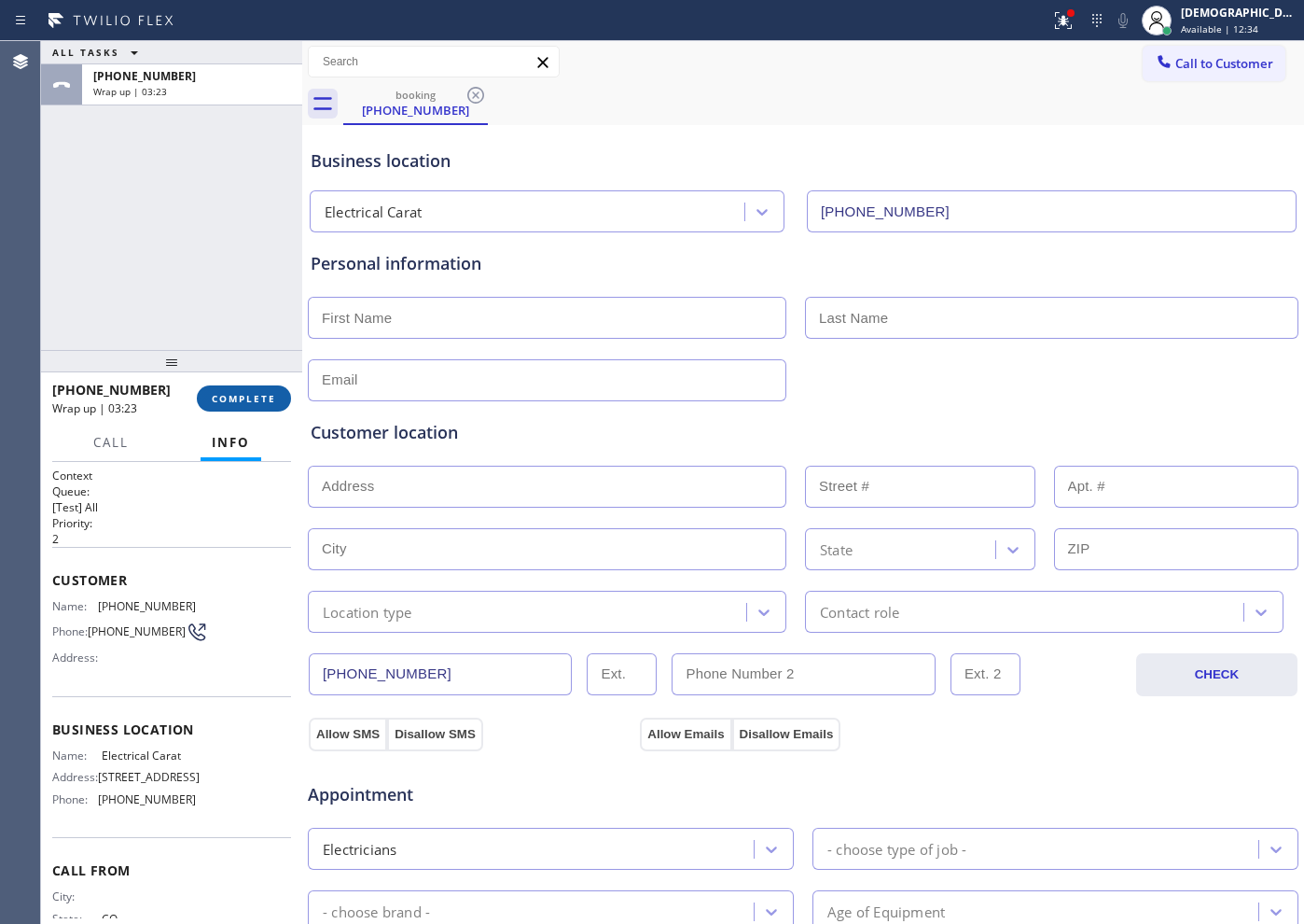
click at [260, 390] on button "COMPLETE" at bounding box center [244, 397] width 94 height 26
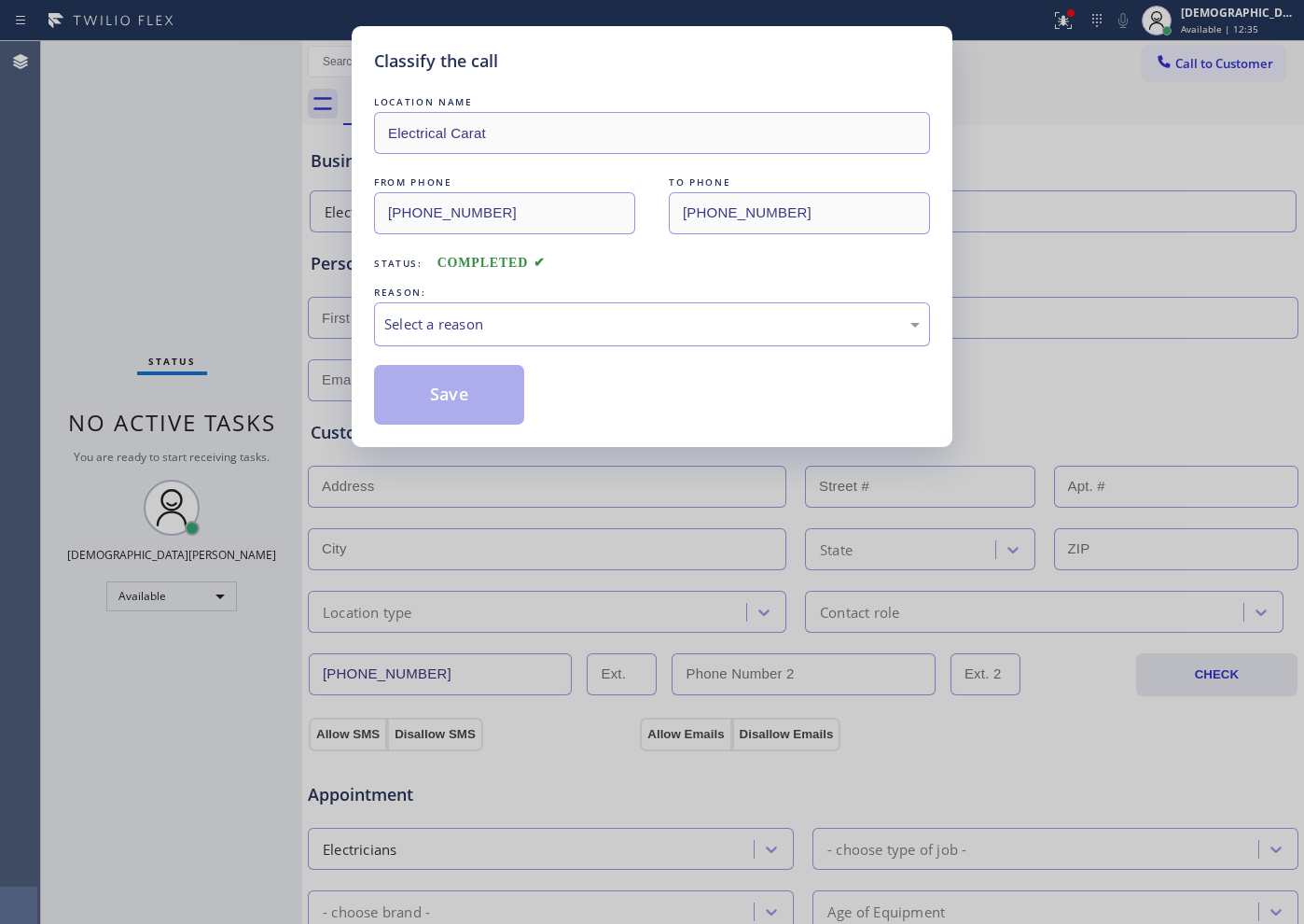
click at [498, 331] on div "Select a reason" at bounding box center [652, 324] width 535 height 22
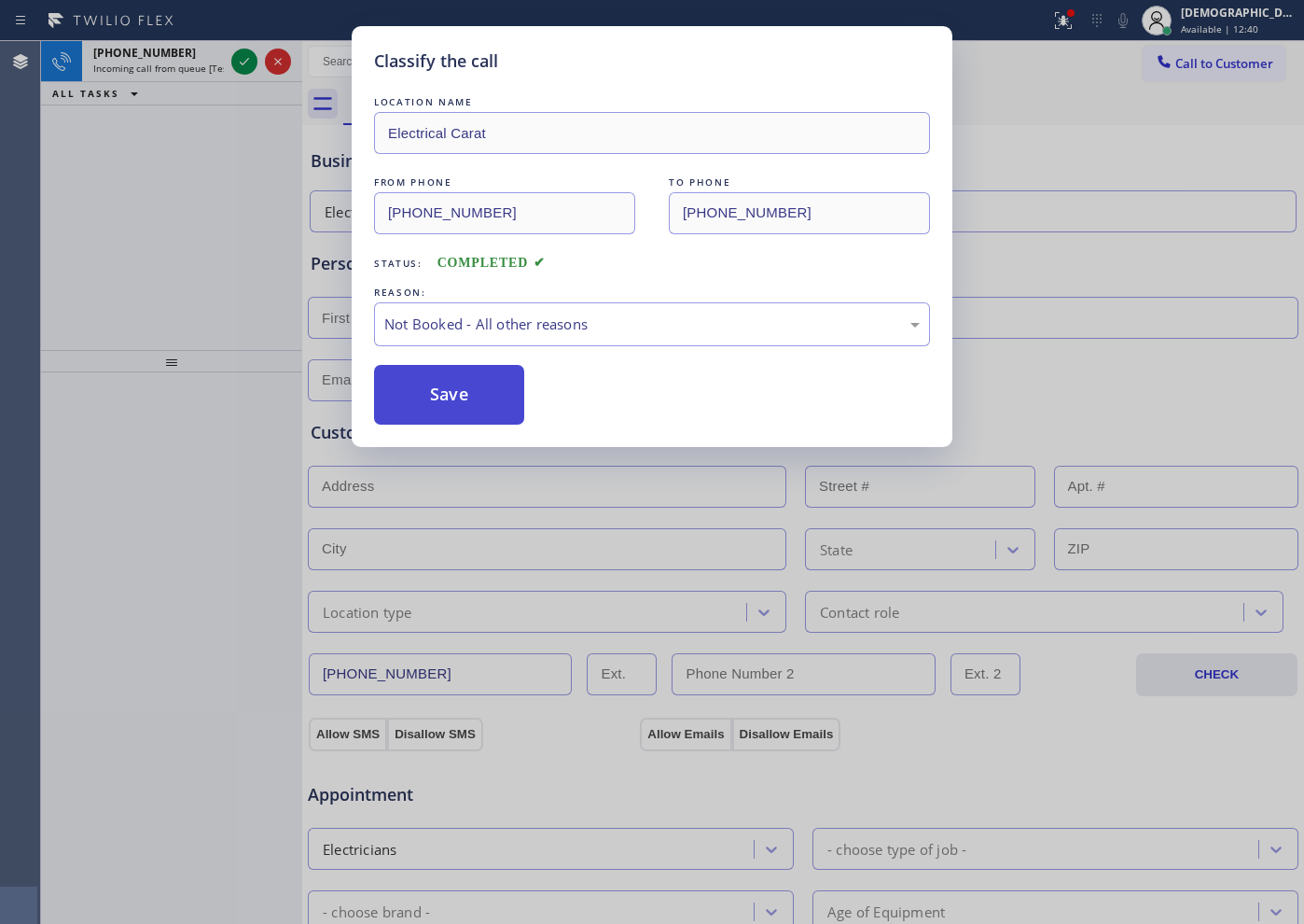
click at [493, 382] on button "Save" at bounding box center [450, 394] width 150 height 60
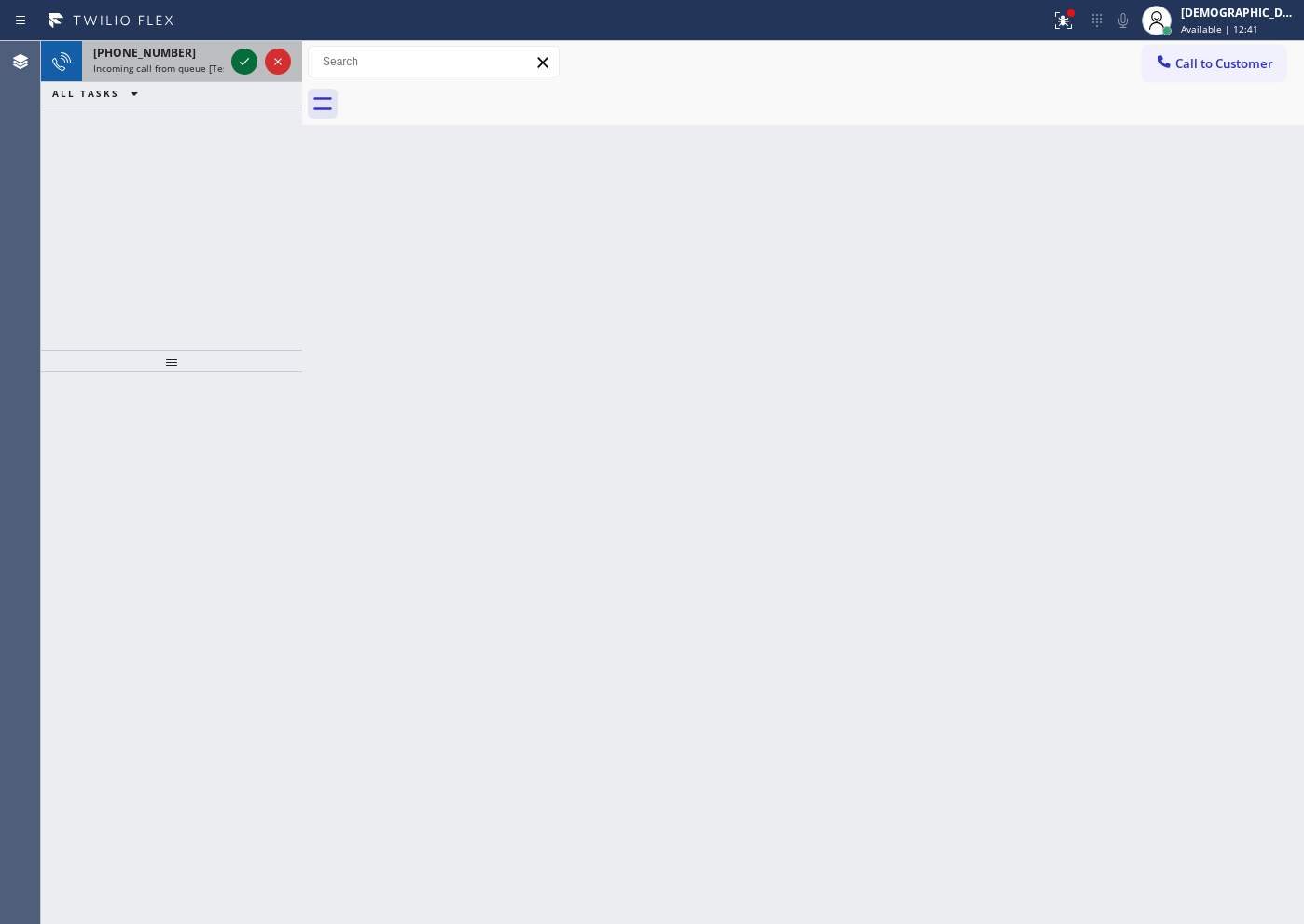
click at [235, 60] on icon at bounding box center [245, 62] width 23 height 23
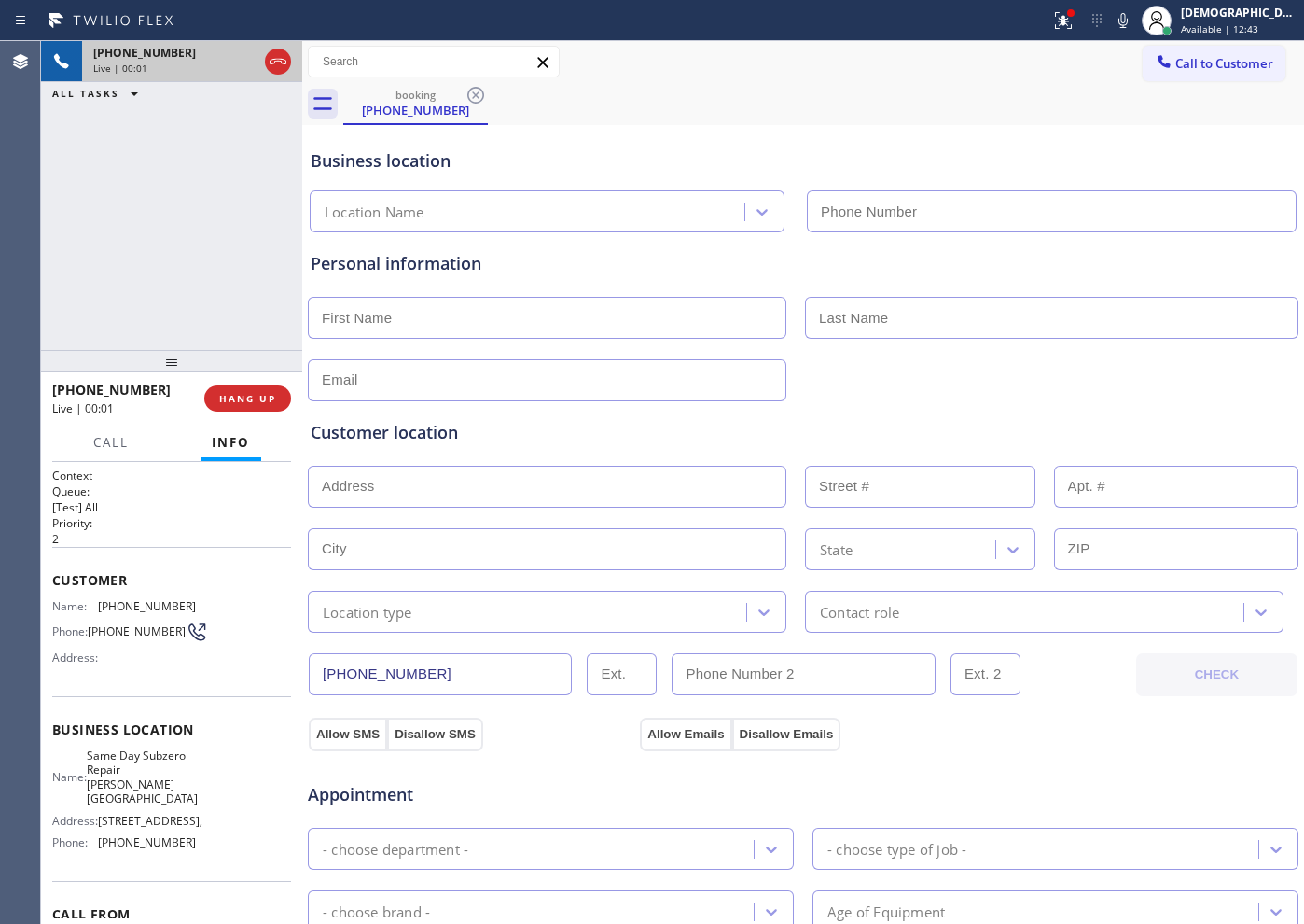
type input "(929) 416-6649"
click at [255, 210] on div "+19295390162 Live | 00:52 ALL TASKS ALL TASKS ACTIVE TASKS TASKS IN WRAP UP" at bounding box center [171, 195] width 261 height 309
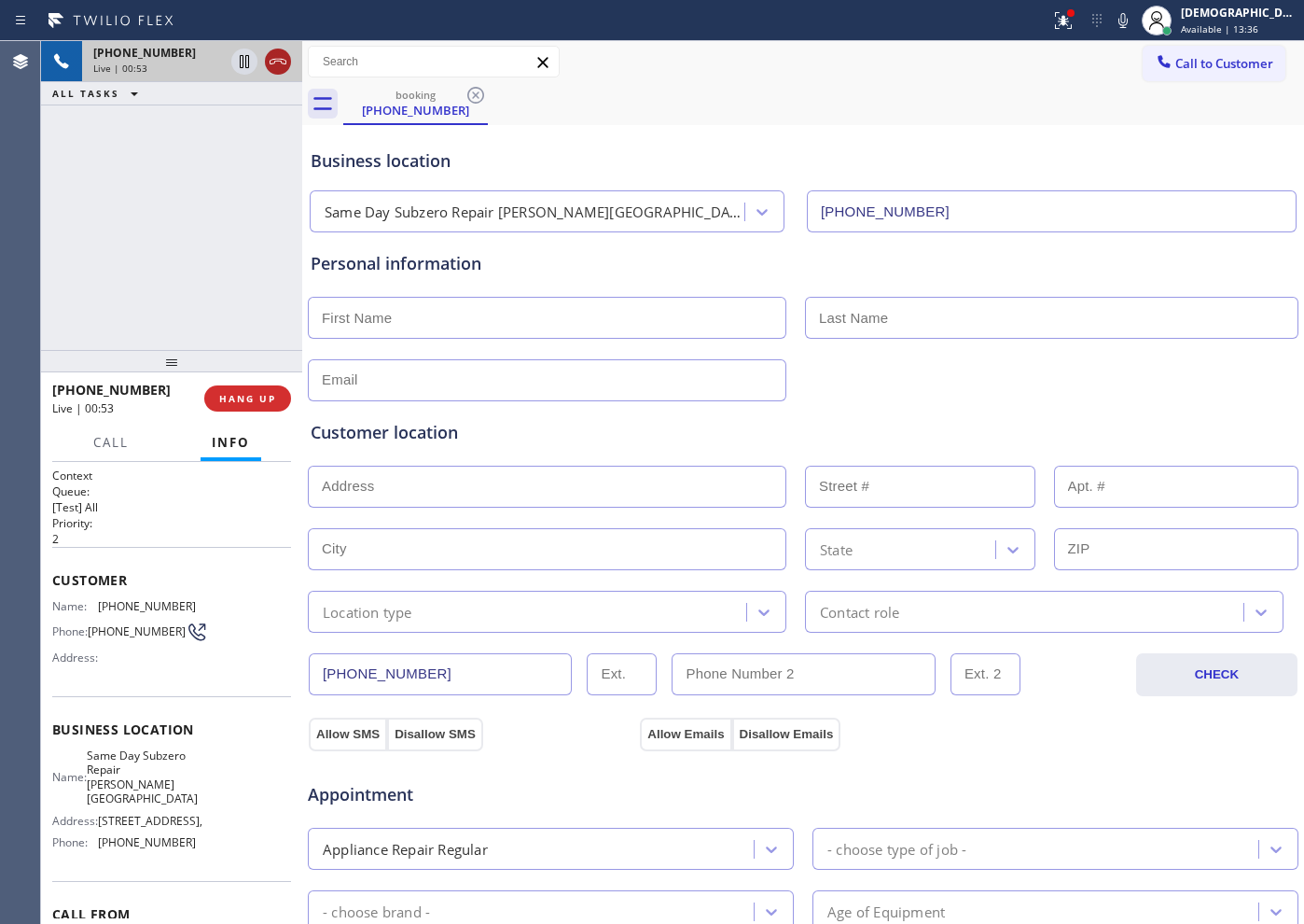
click at [275, 68] on icon at bounding box center [278, 62] width 23 height 23
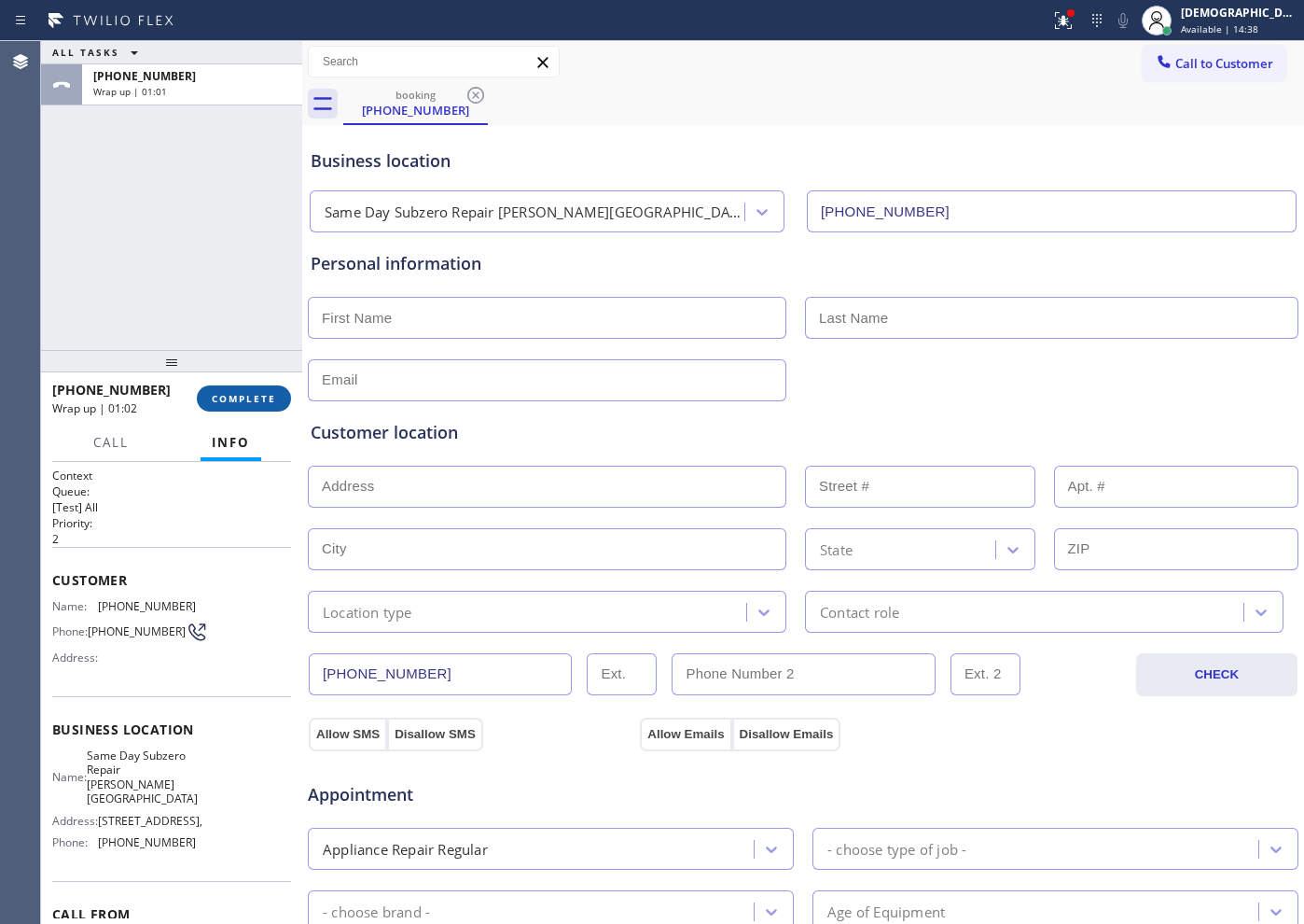
click at [249, 392] on span "COMPLETE" at bounding box center [244, 398] width 65 height 13
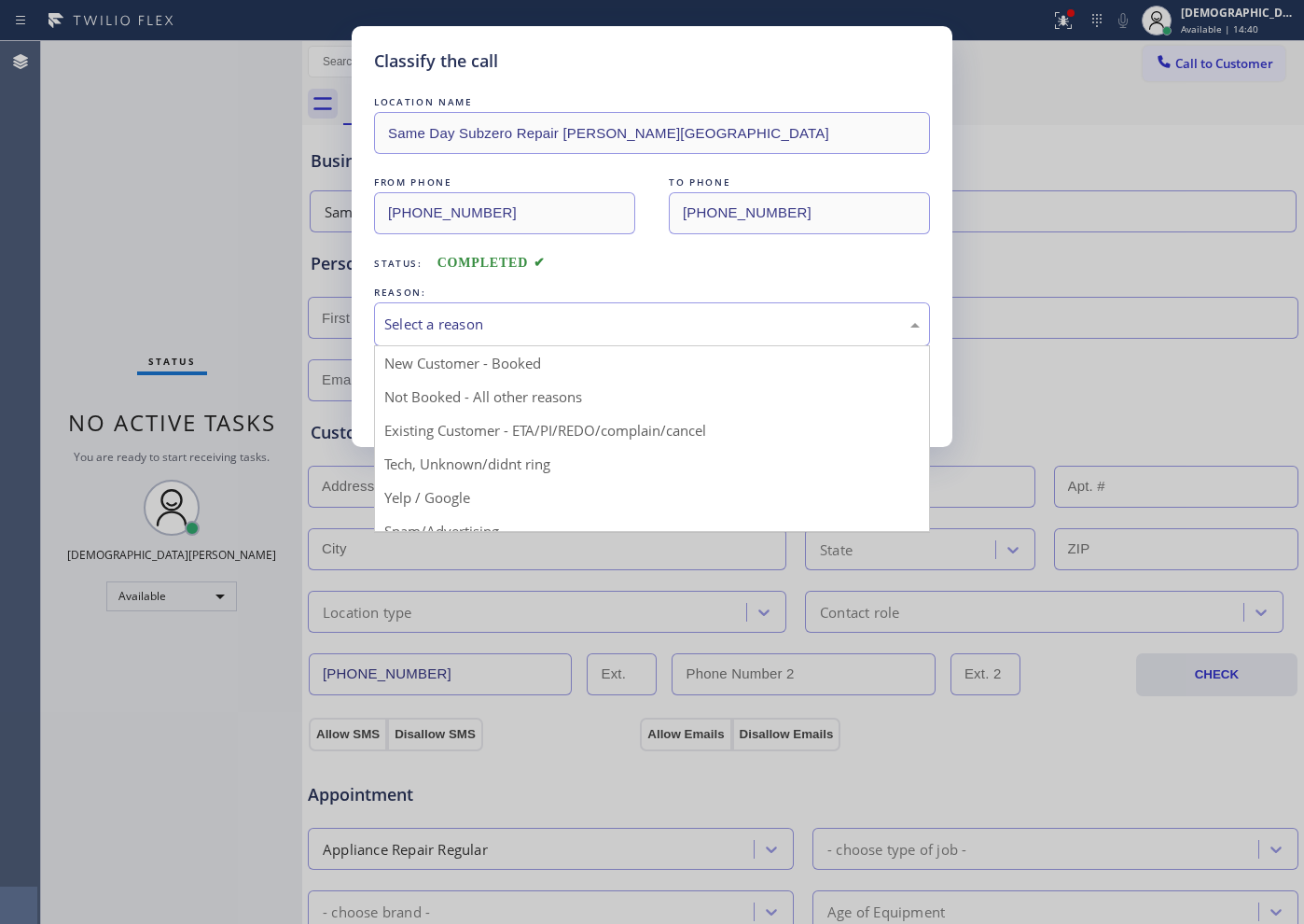
click at [411, 332] on div "Select a reason" at bounding box center [652, 324] width 535 height 22
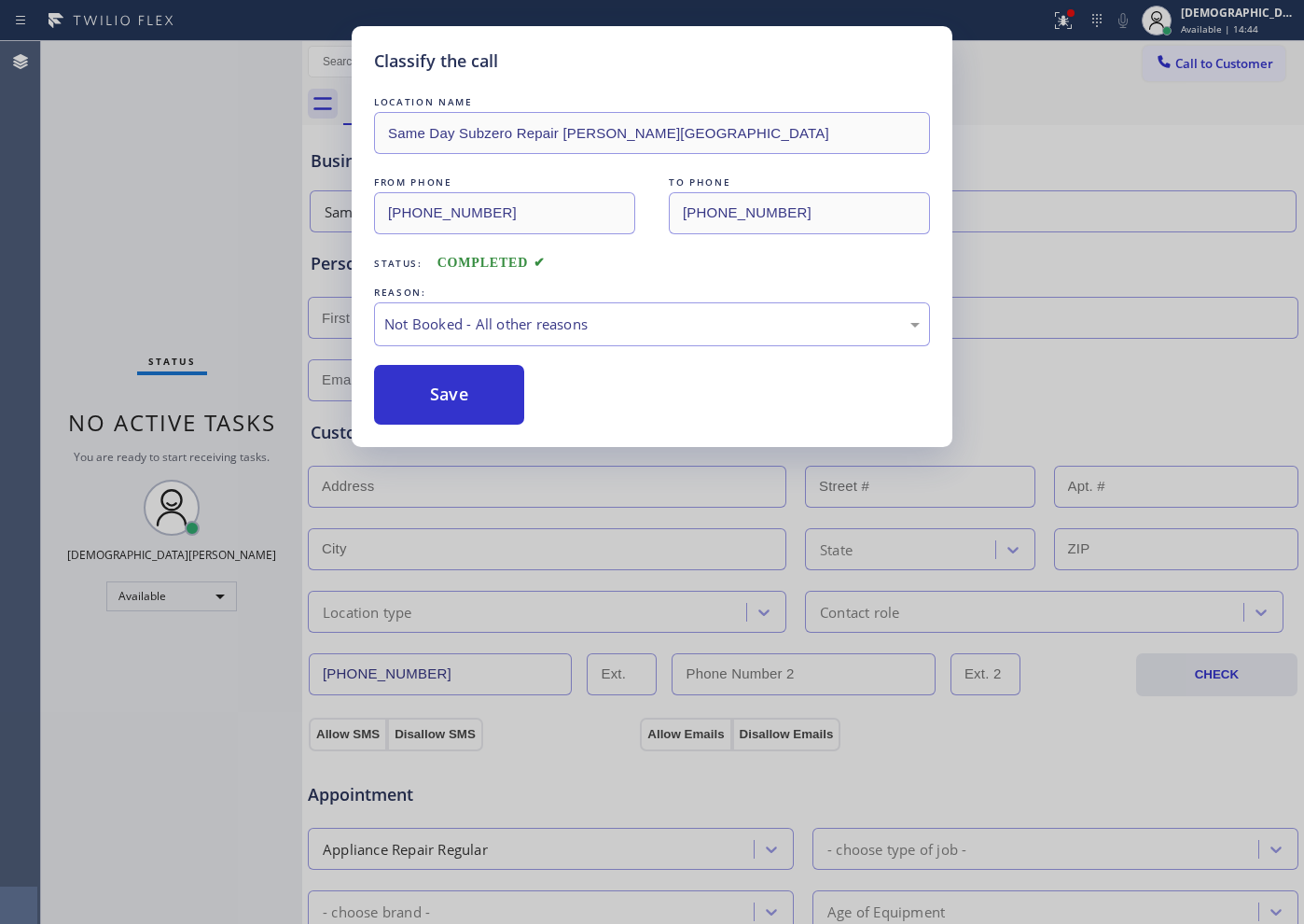
drag, startPoint x: 411, startPoint y: 389, endPoint x: 583, endPoint y: 412, distance: 173.5
click at [583, 412] on div "Save" at bounding box center [652, 394] width 556 height 60
click at [493, 385] on button "Save" at bounding box center [450, 394] width 150 height 60
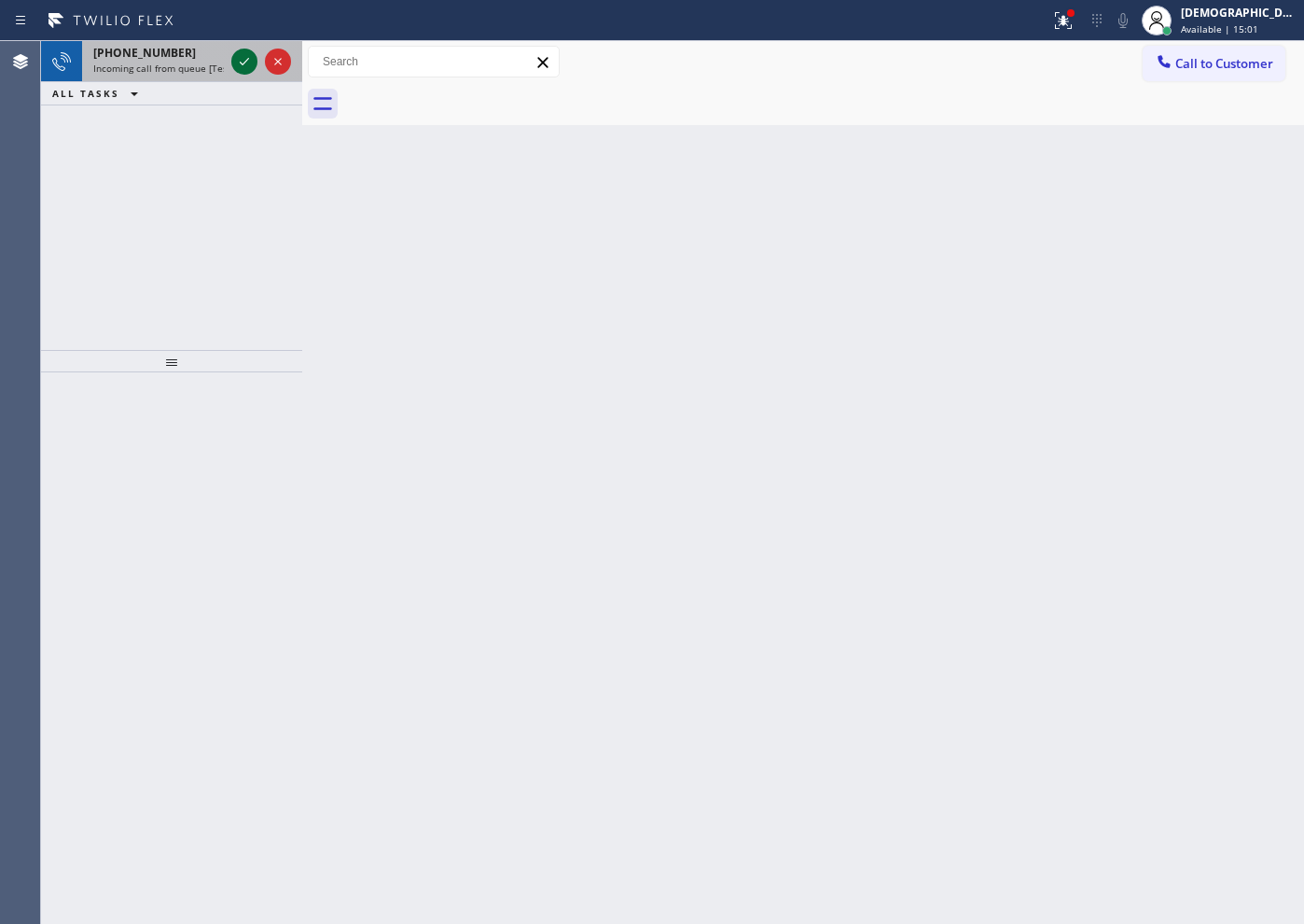
click at [244, 63] on icon at bounding box center [245, 62] width 10 height 8
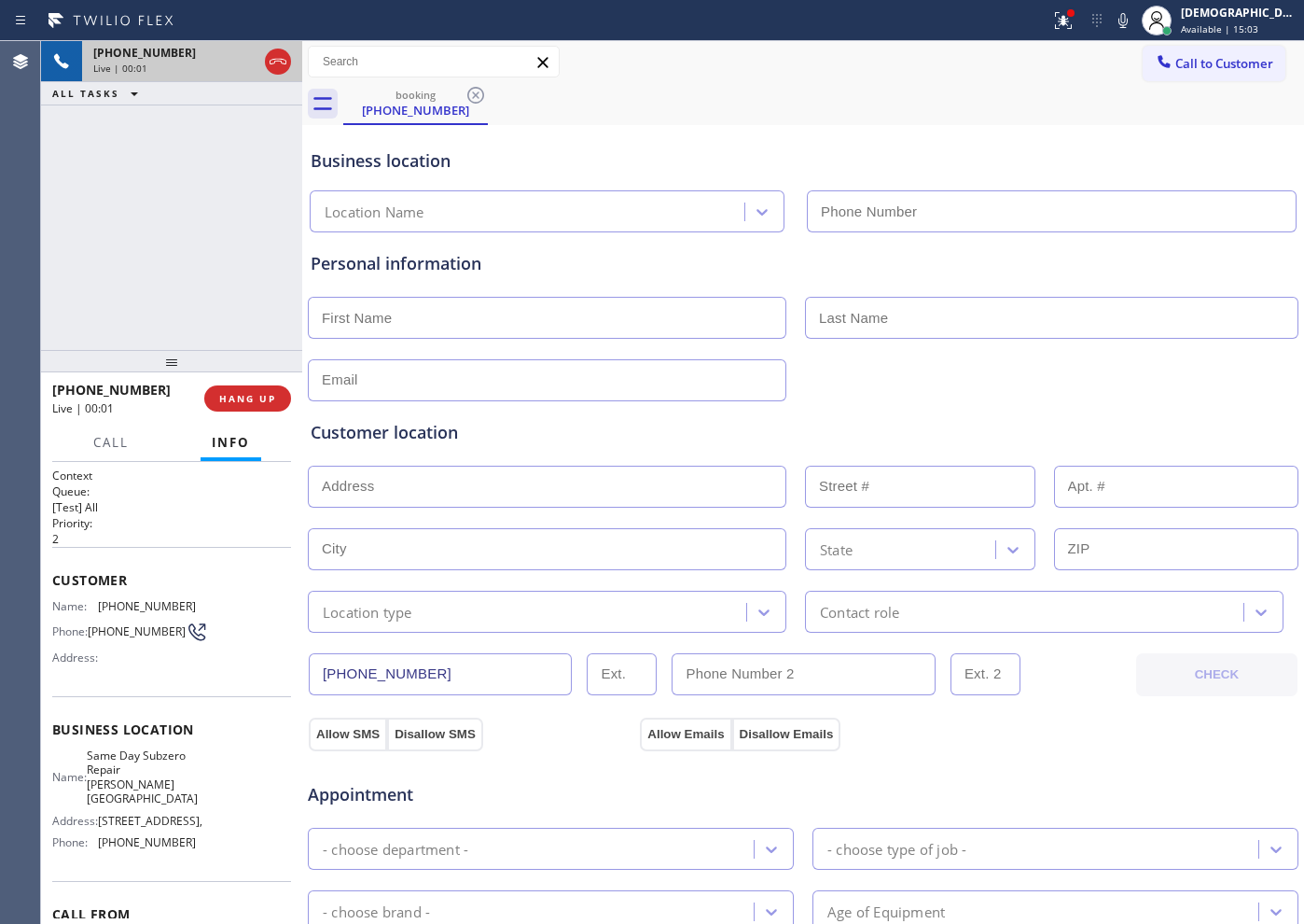
type input "(929) 416-6649"
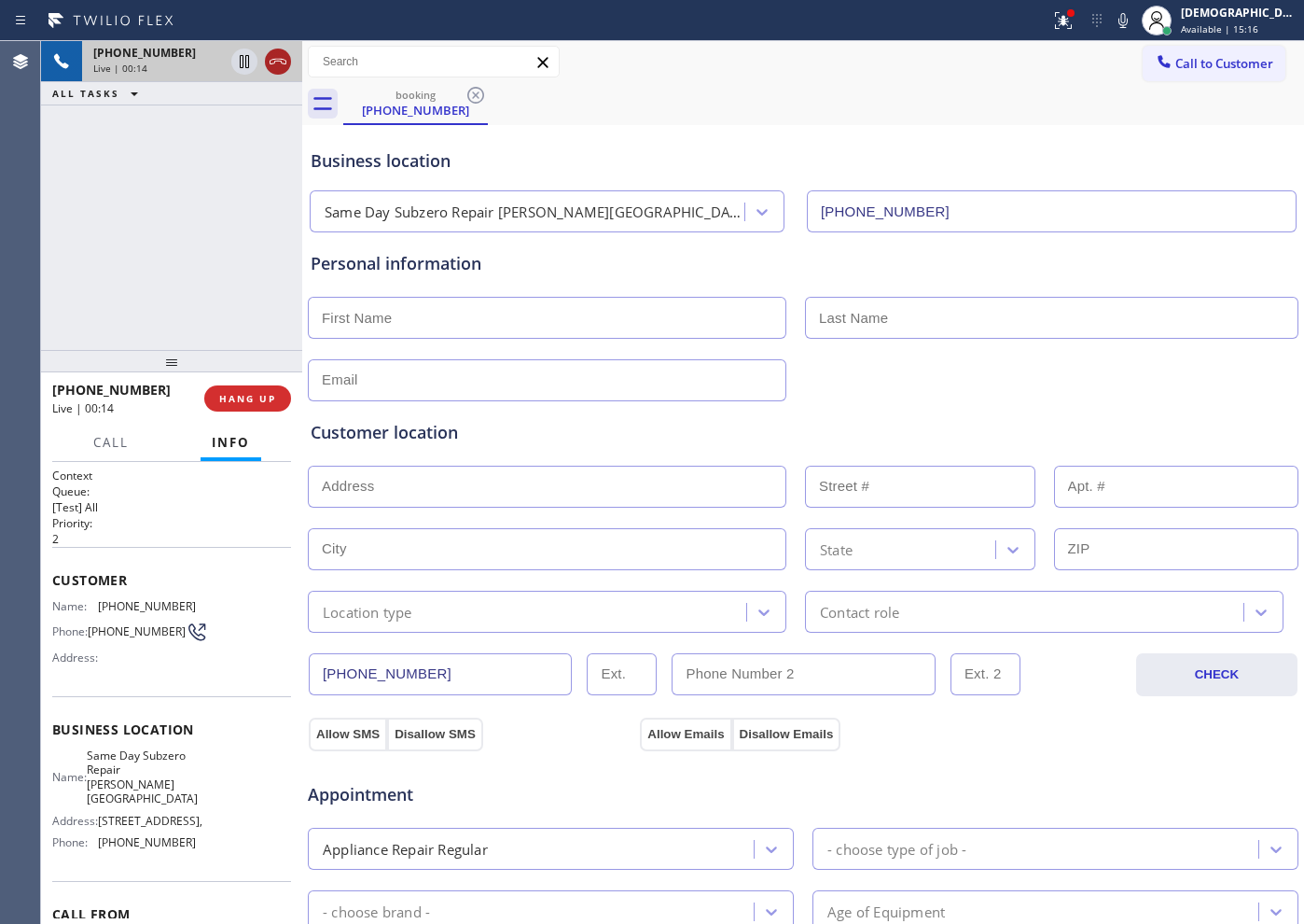
click at [276, 66] on icon at bounding box center [278, 62] width 23 height 23
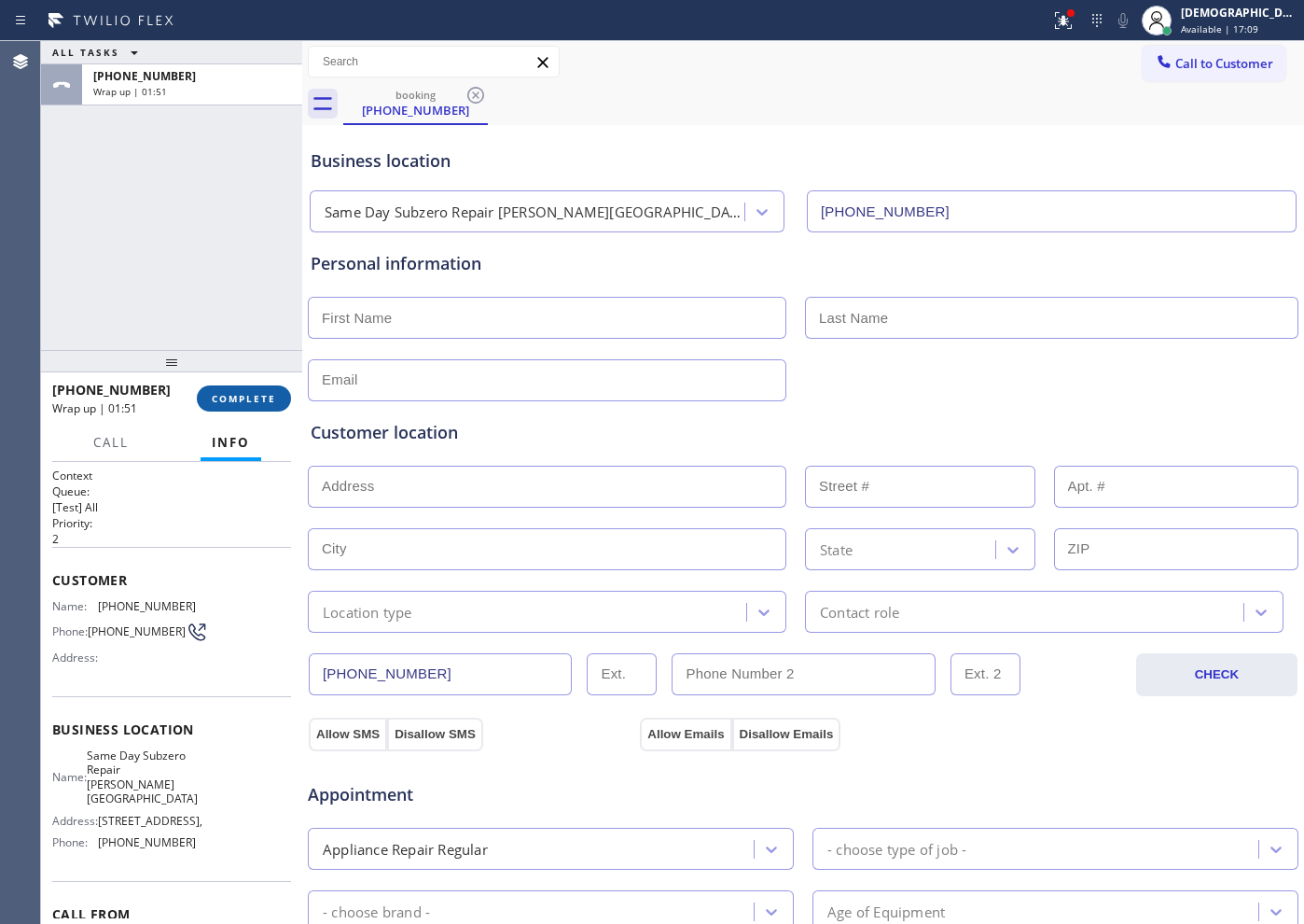
click at [217, 400] on span "COMPLETE" at bounding box center [244, 398] width 65 height 13
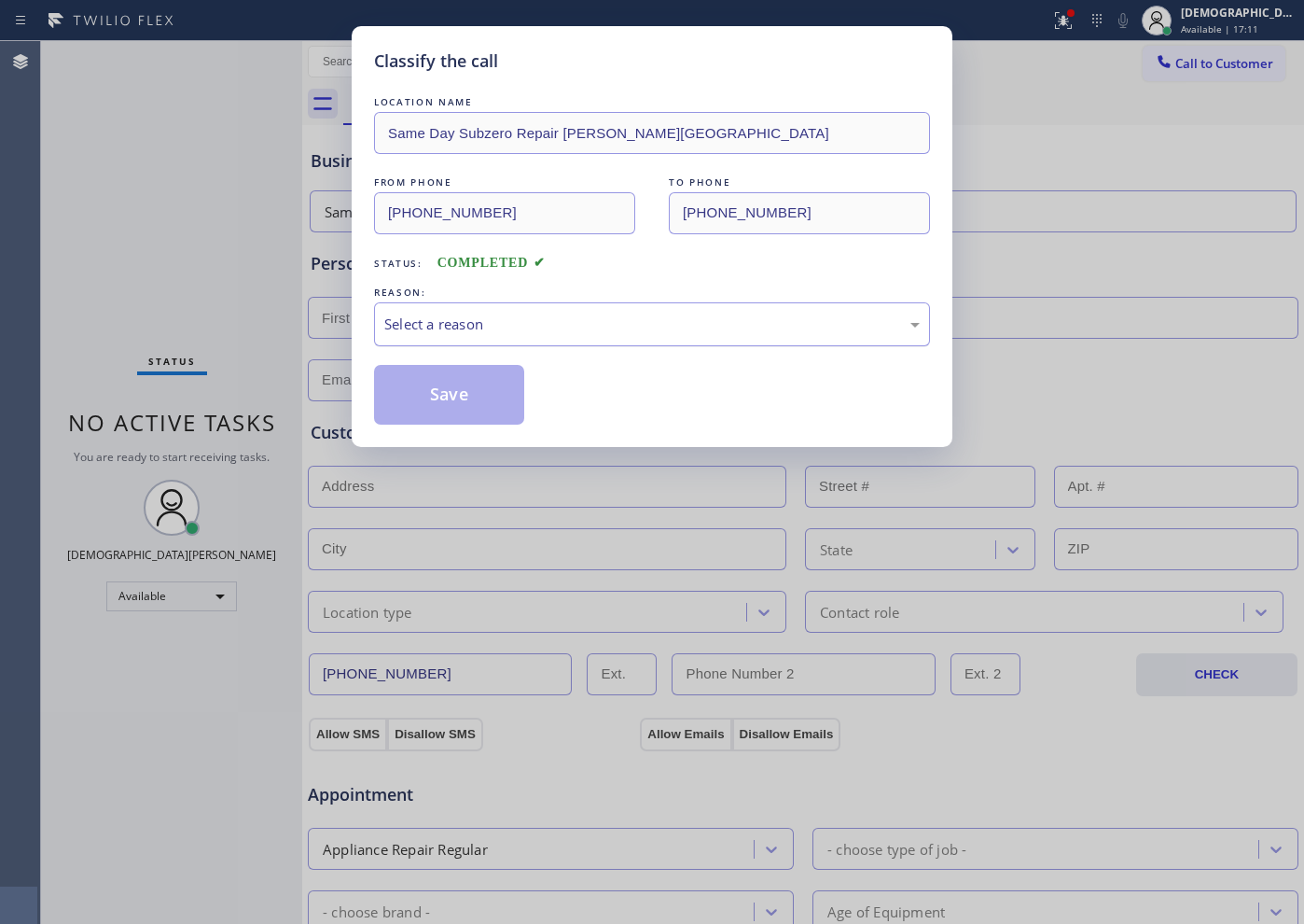
click at [422, 341] on div "Select a reason" at bounding box center [652, 324] width 556 height 44
click at [428, 404] on button "Save" at bounding box center [450, 394] width 150 height 60
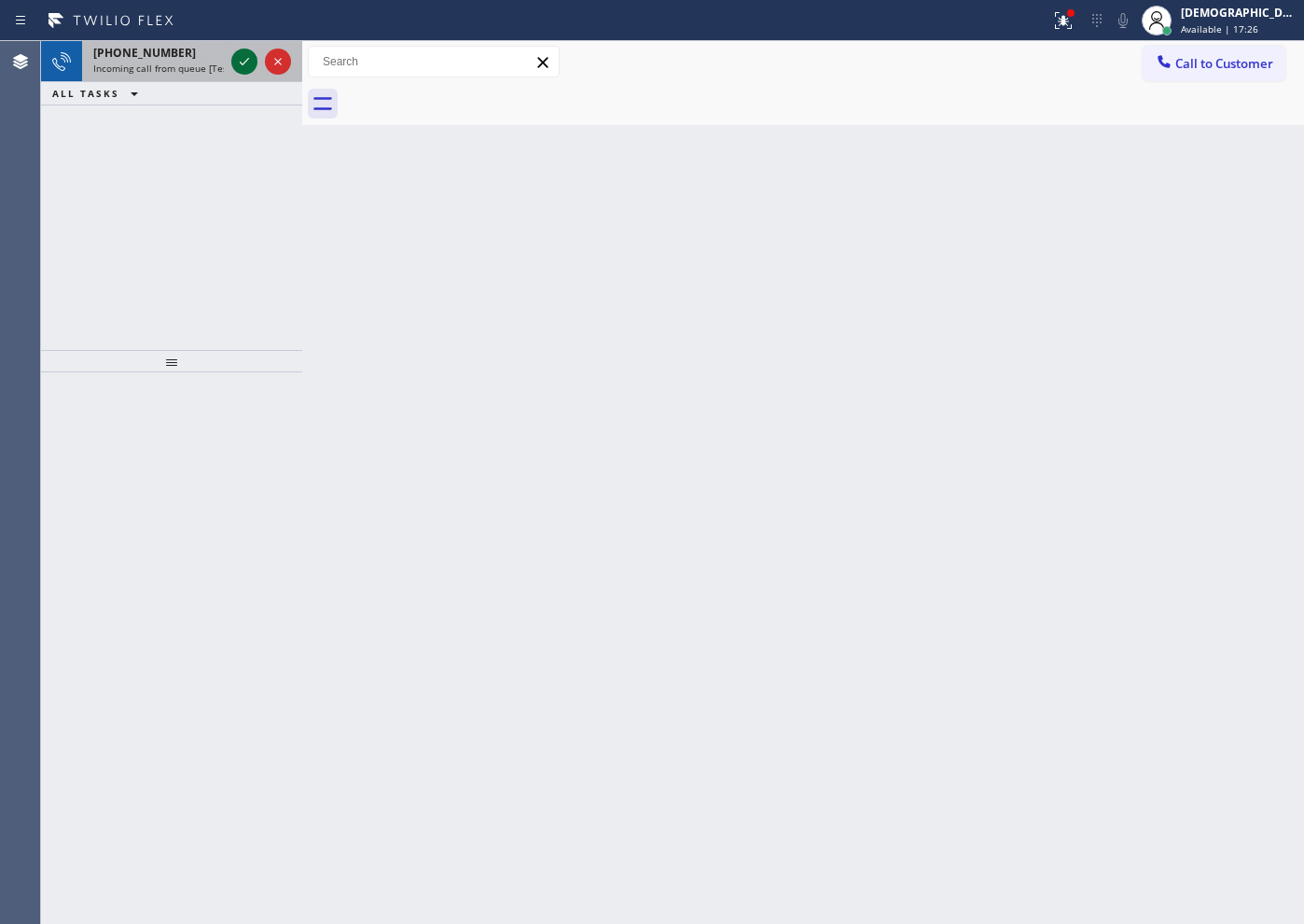
click at [244, 63] on icon at bounding box center [245, 62] width 10 height 8
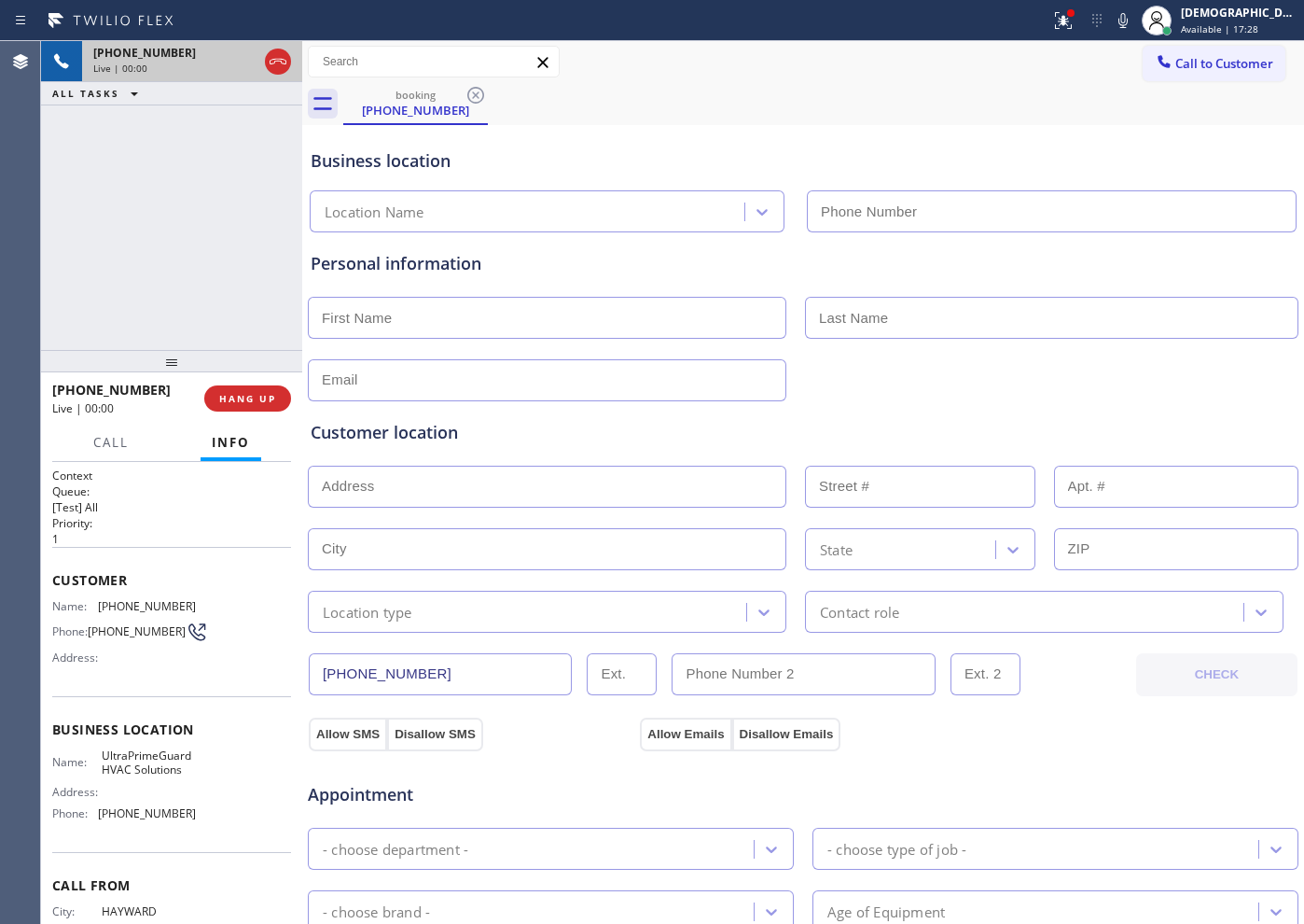
type input "(669) 215-4954"
click at [231, 401] on span "HANG UP" at bounding box center [248, 398] width 57 height 13
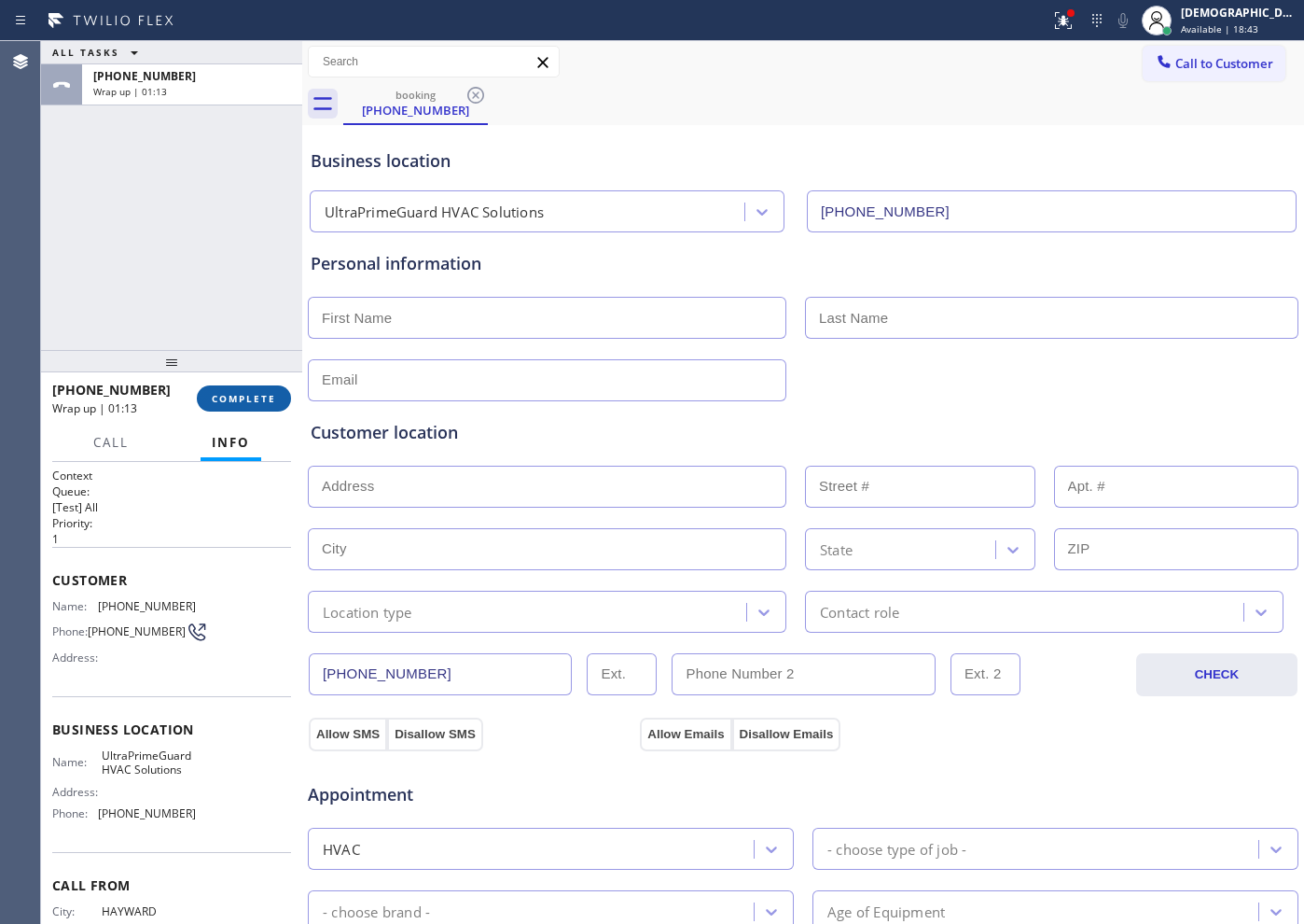
click at [231, 401] on span "COMPLETE" at bounding box center [244, 398] width 65 height 13
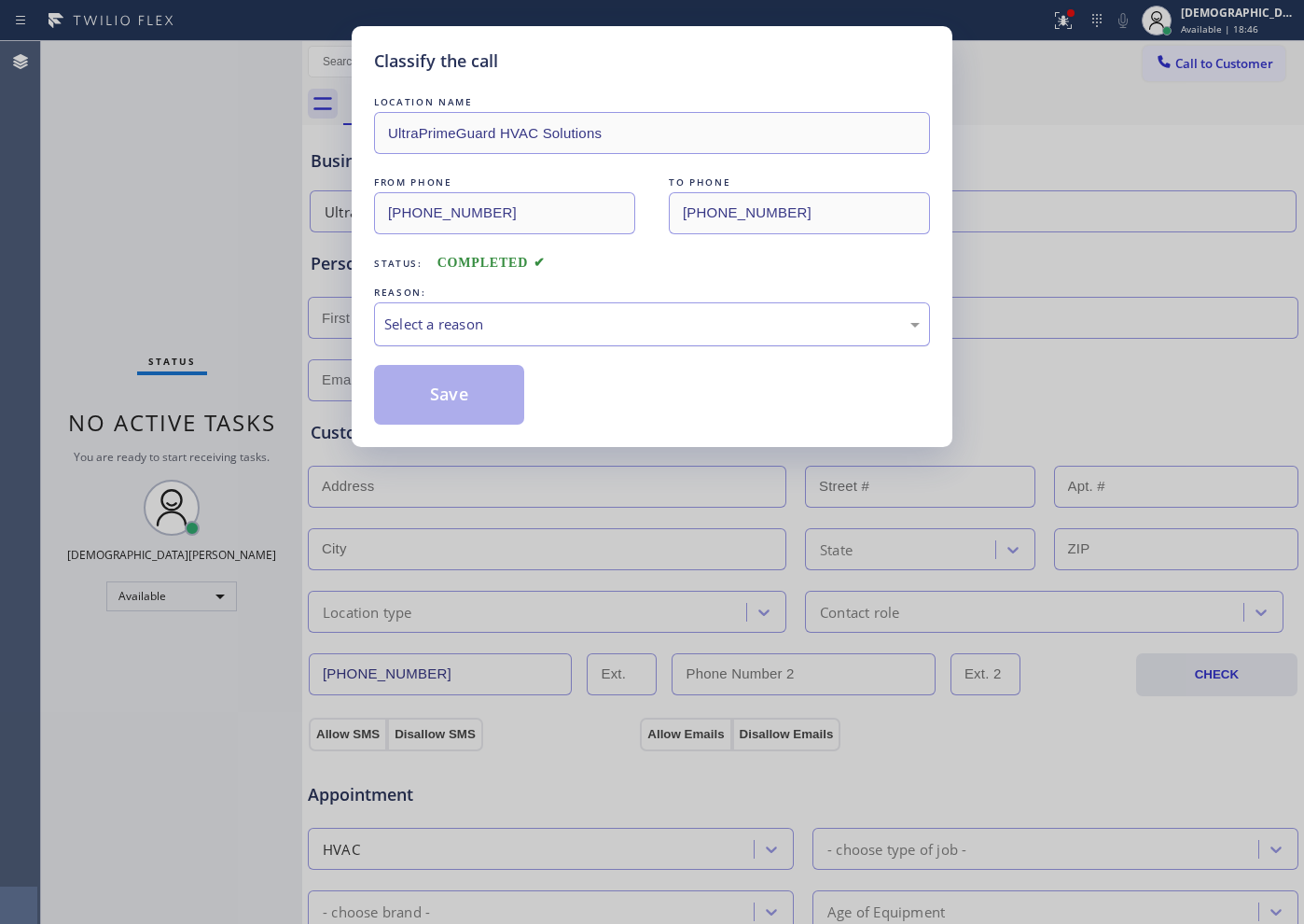
click at [472, 330] on div "Select a reason" at bounding box center [652, 324] width 535 height 22
click at [449, 390] on button "Save" at bounding box center [450, 394] width 150 height 60
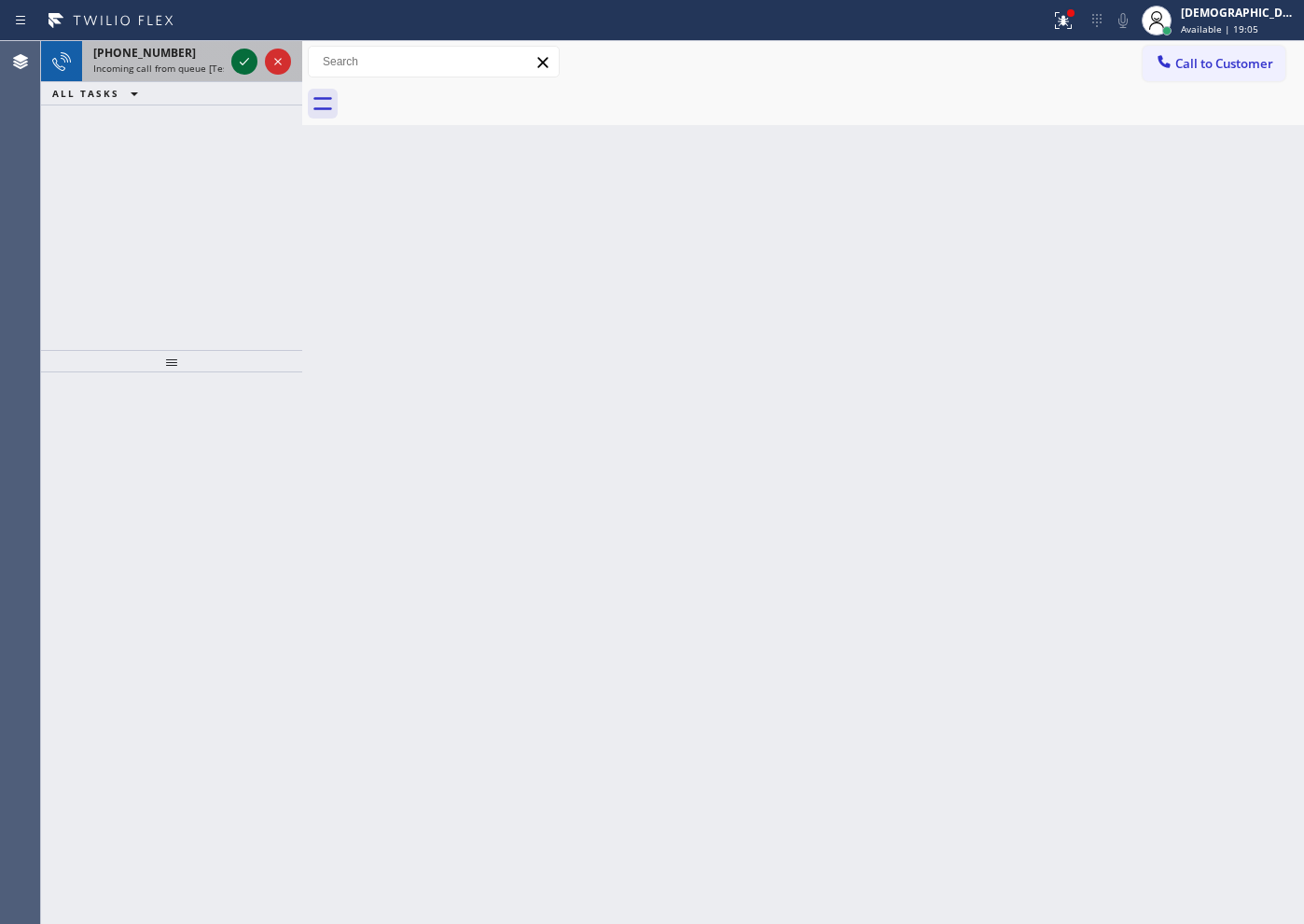
click at [240, 65] on icon at bounding box center [245, 62] width 23 height 23
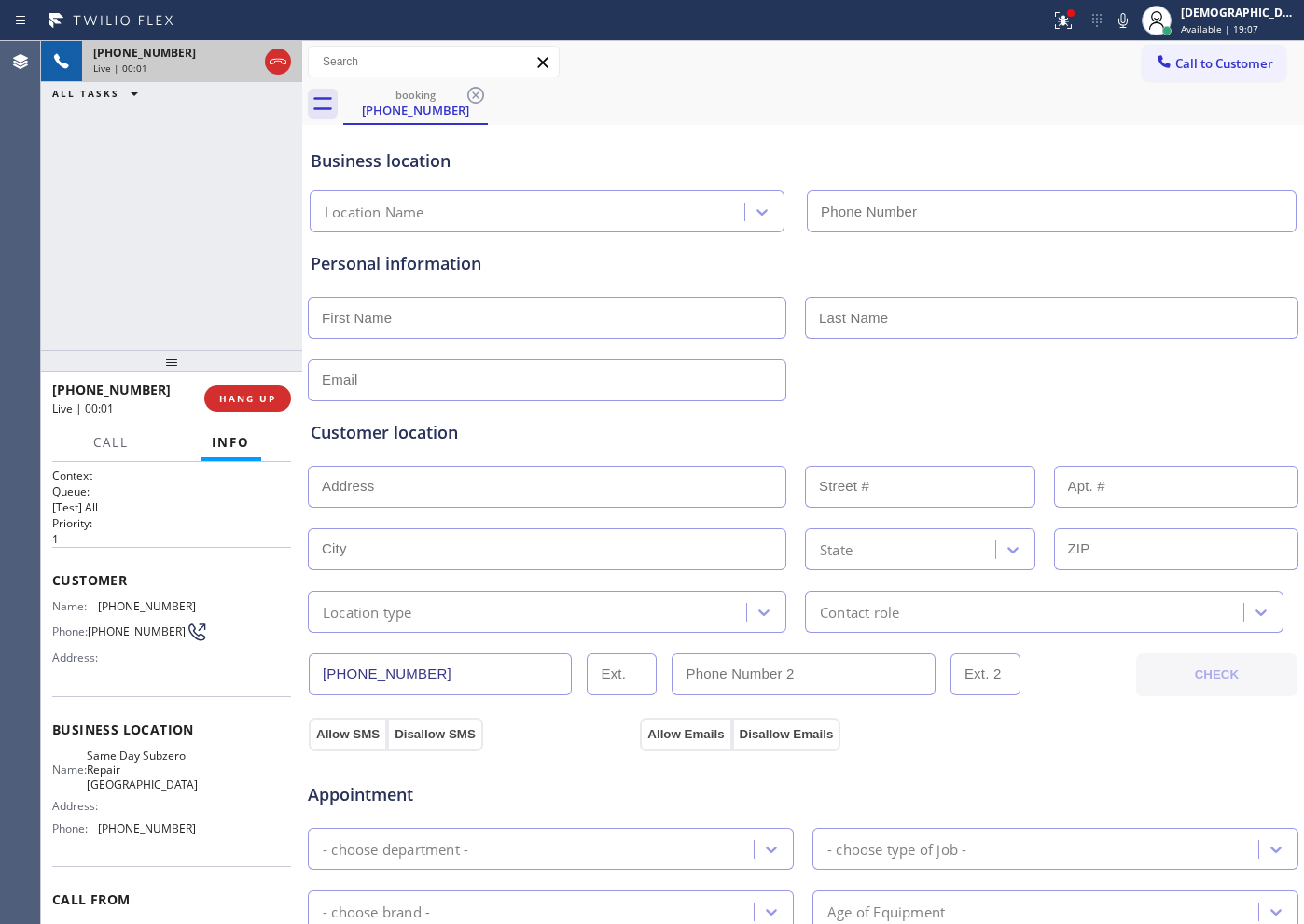
type input "(410) 291-1405"
click at [285, 67] on icon at bounding box center [278, 62] width 23 height 23
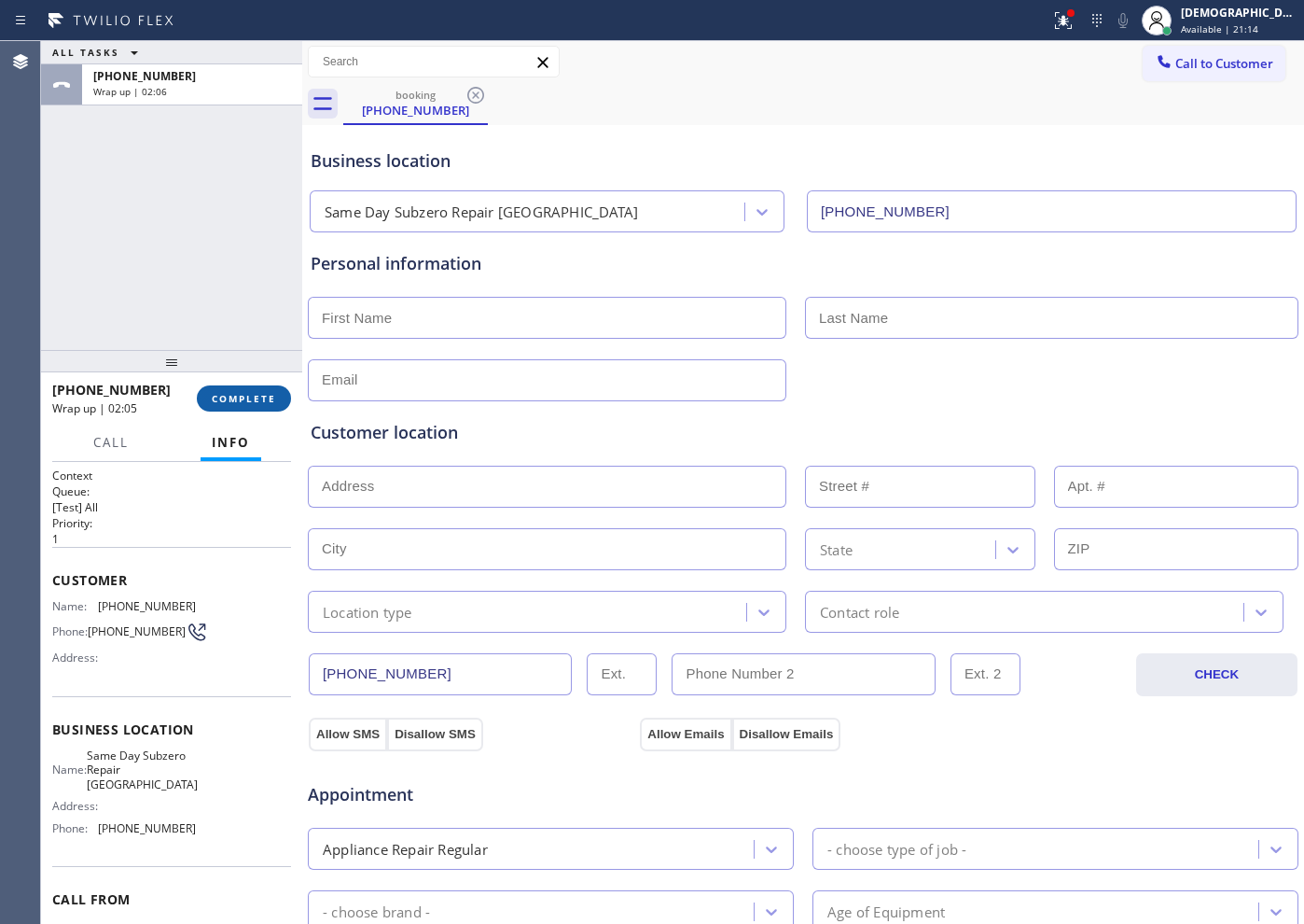
click at [259, 395] on span "COMPLETE" at bounding box center [244, 398] width 65 height 13
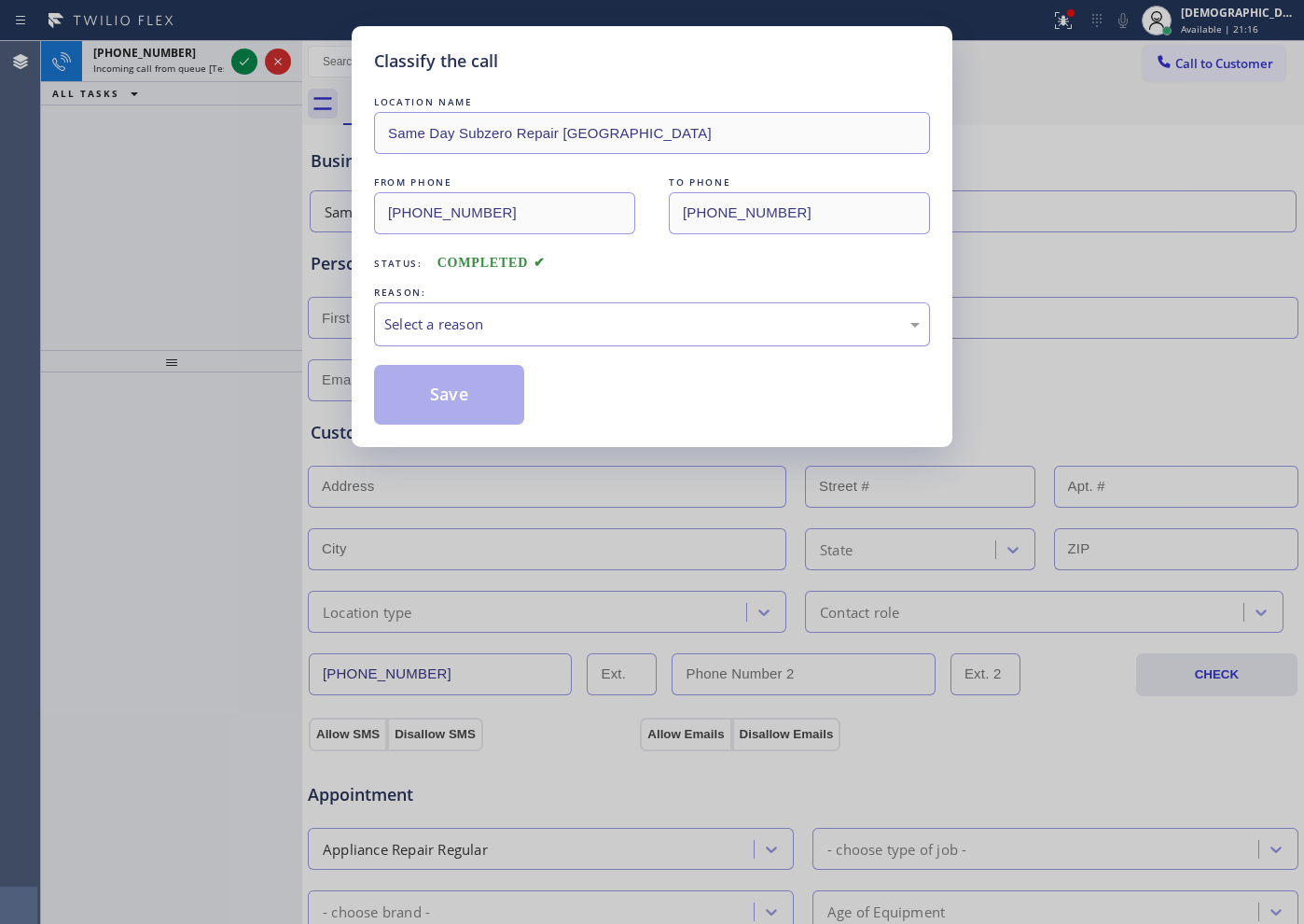
click at [415, 328] on div "Select a reason" at bounding box center [652, 324] width 535 height 22
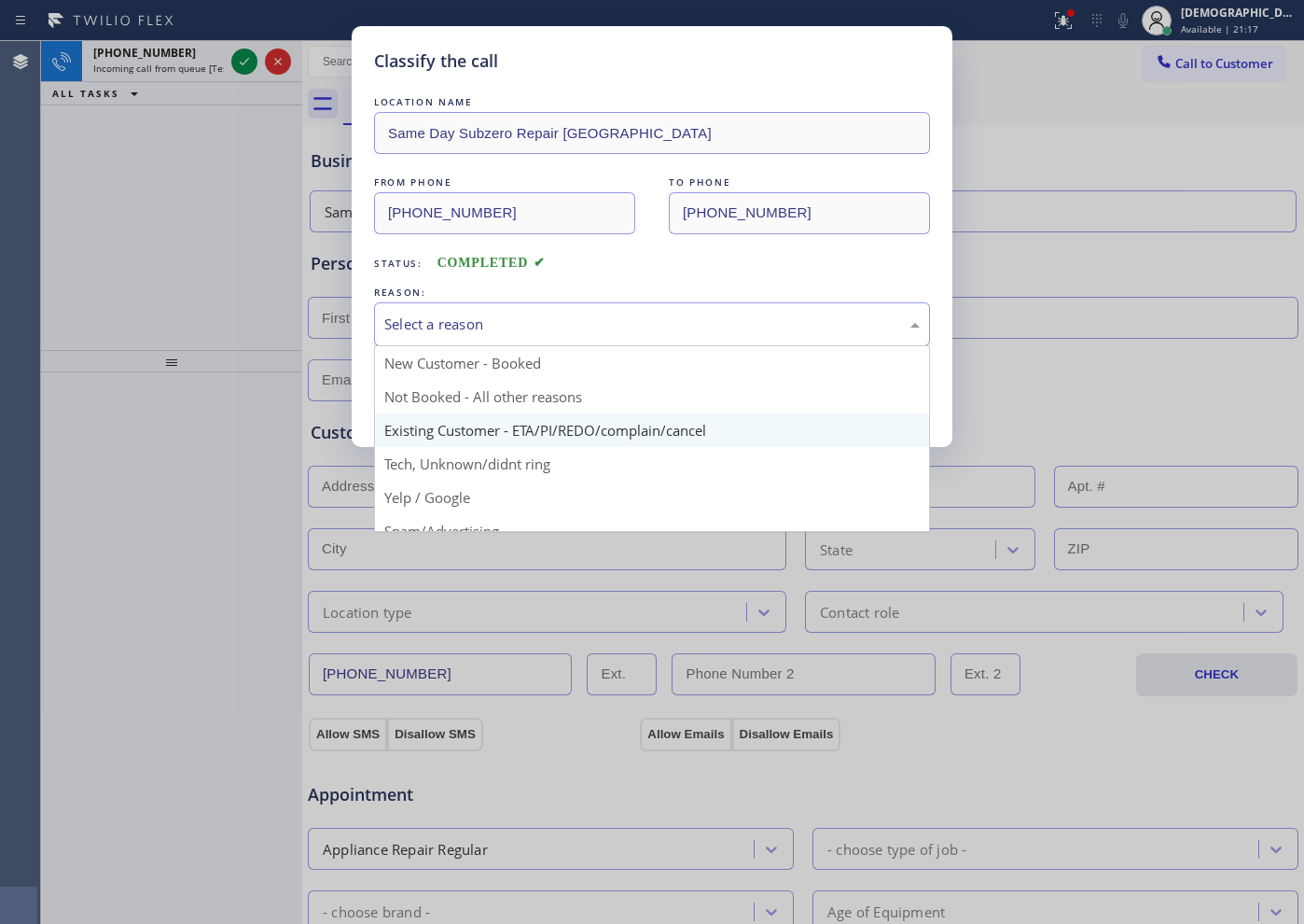
scroll to position [116, 0]
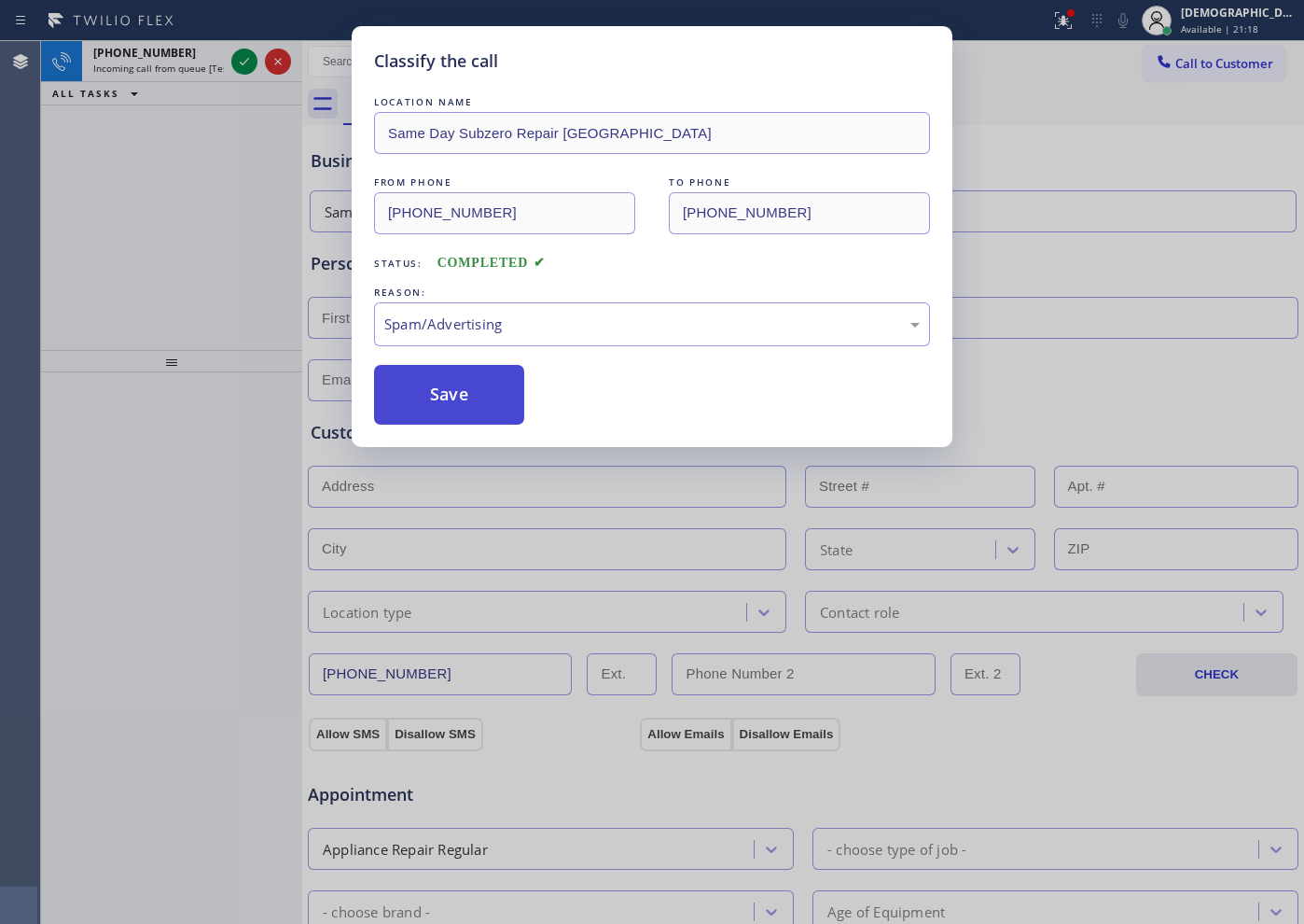
click at [429, 403] on button "Save" at bounding box center [450, 394] width 150 height 60
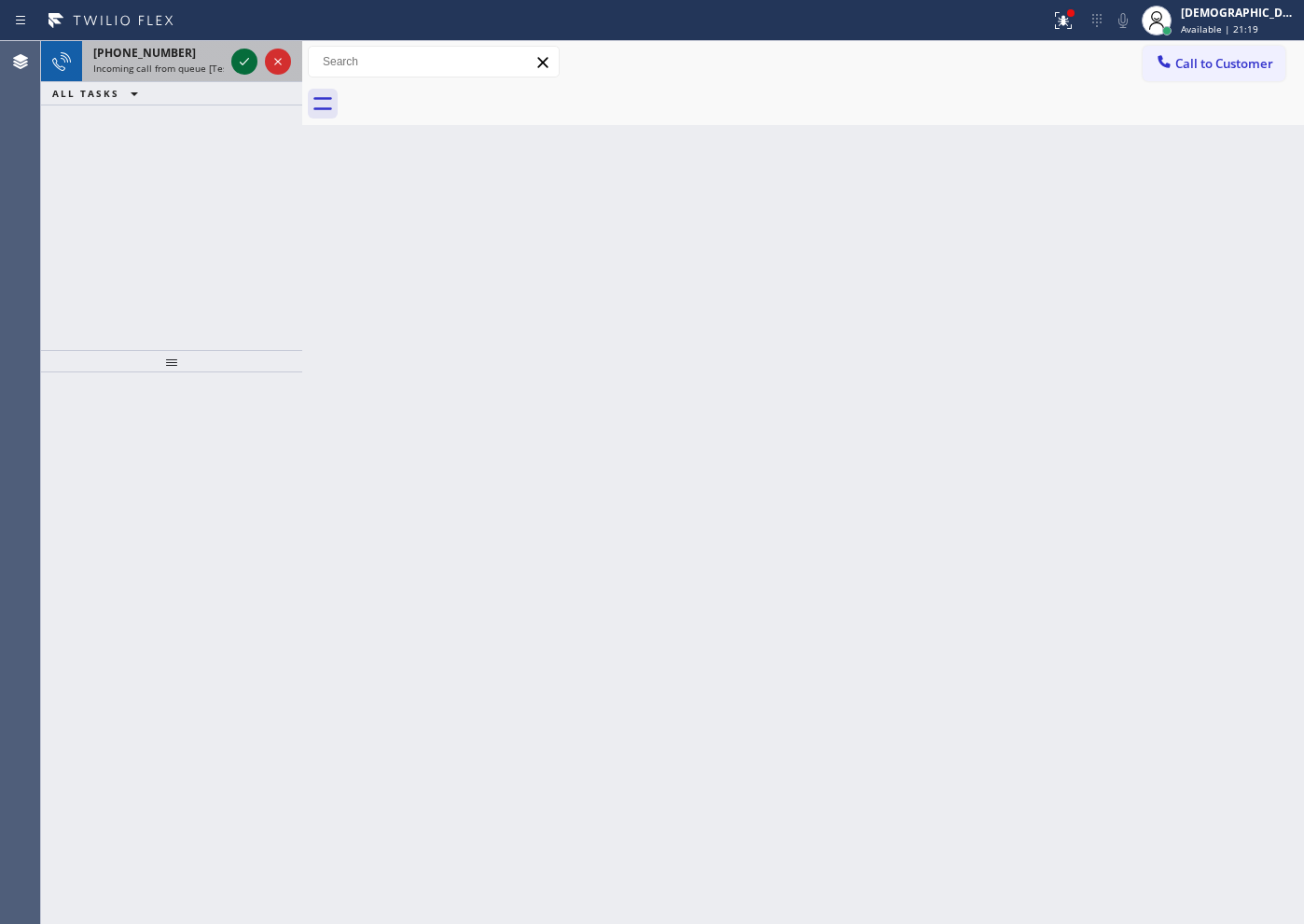
click at [250, 55] on icon at bounding box center [245, 62] width 23 height 23
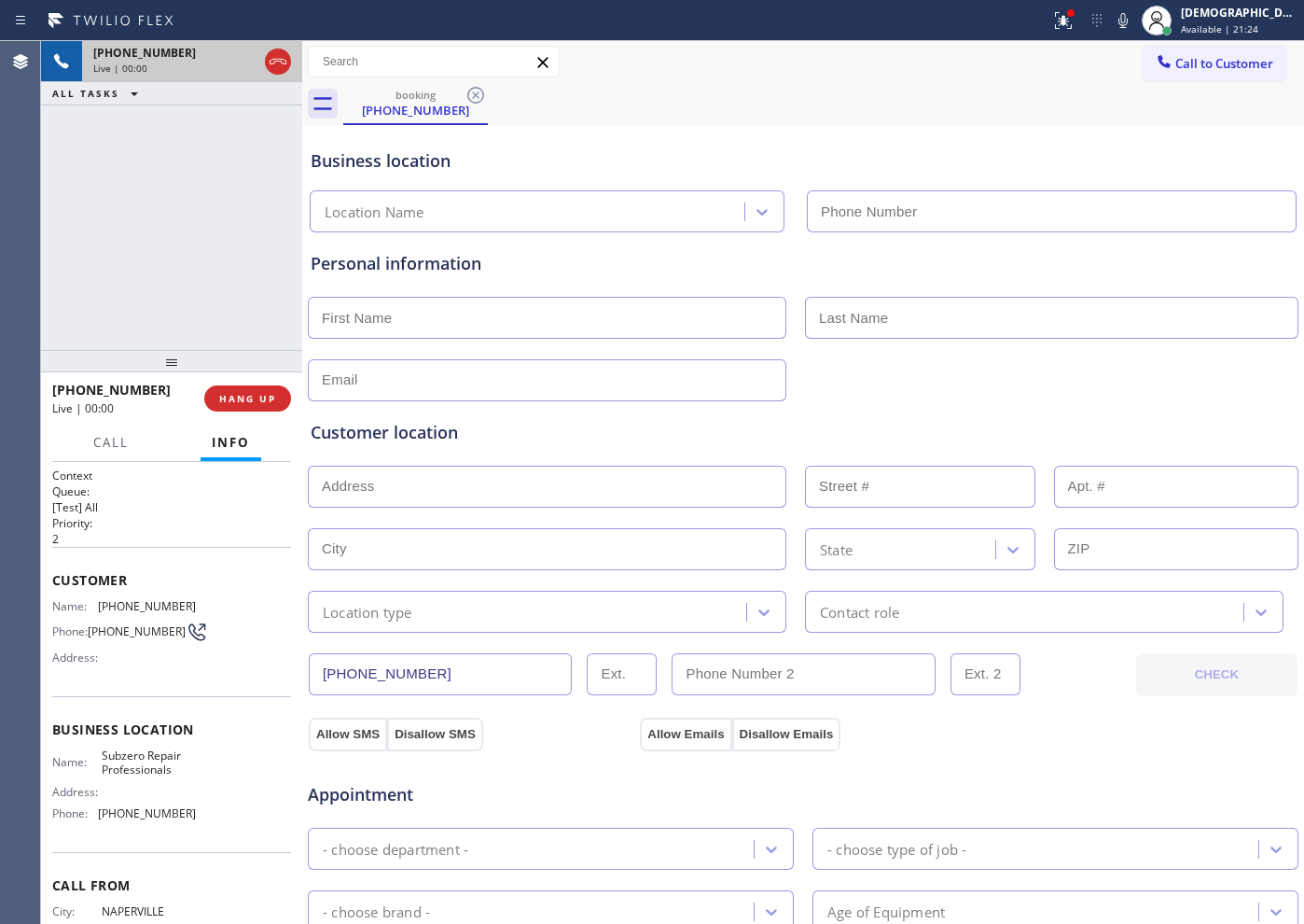
type input "(630) 394-6070"
click at [245, 60] on icon at bounding box center [245, 62] width 23 height 23
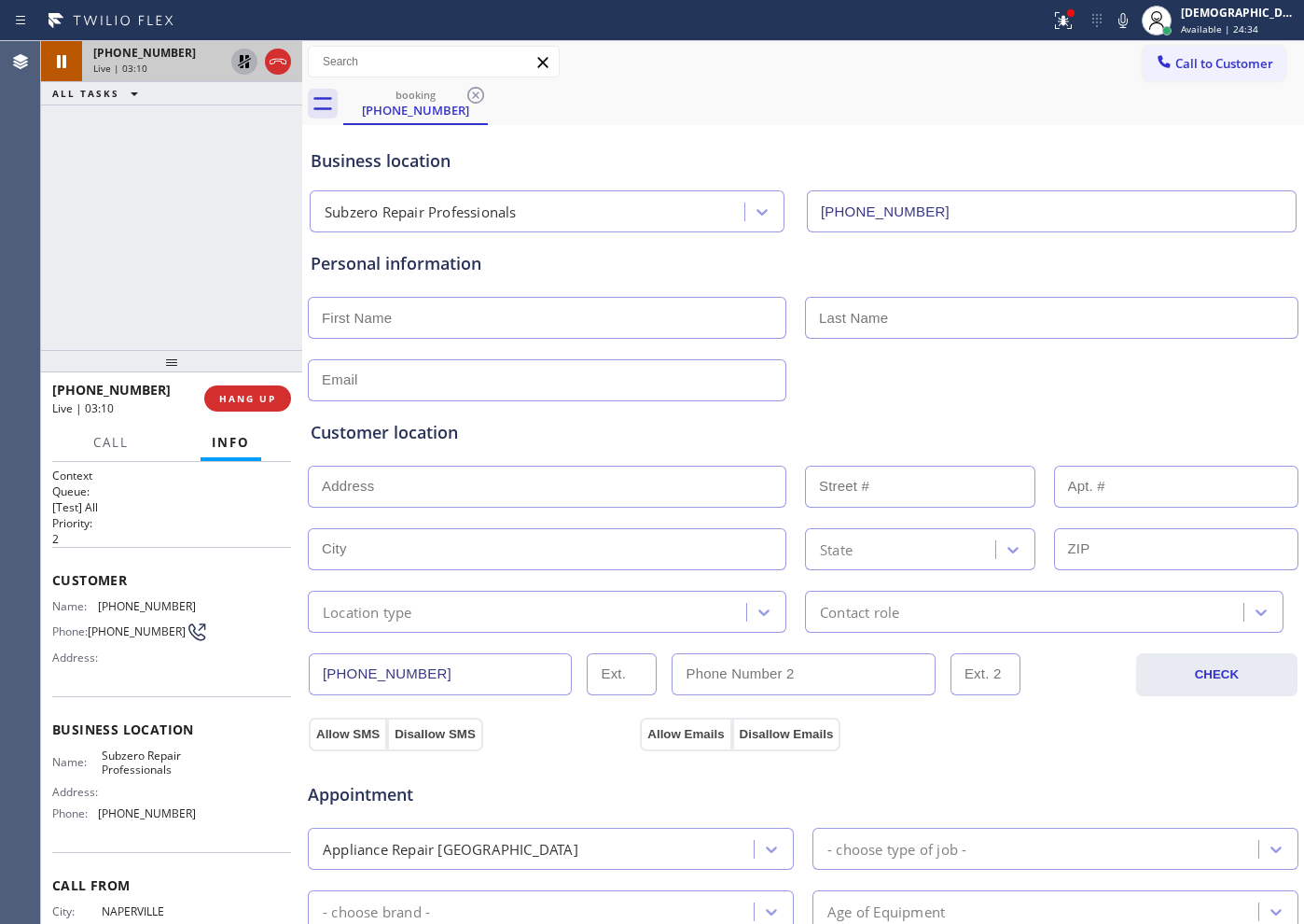
click at [245, 67] on icon at bounding box center [245, 62] width 23 height 23
drag, startPoint x: 440, startPoint y: 669, endPoint x: 311, endPoint y: 669, distance: 129.0
click at [311, 669] on input "(630) 853-3824" at bounding box center [440, 674] width 263 height 42
click at [278, 62] on icon at bounding box center [278, 62] width 23 height 23
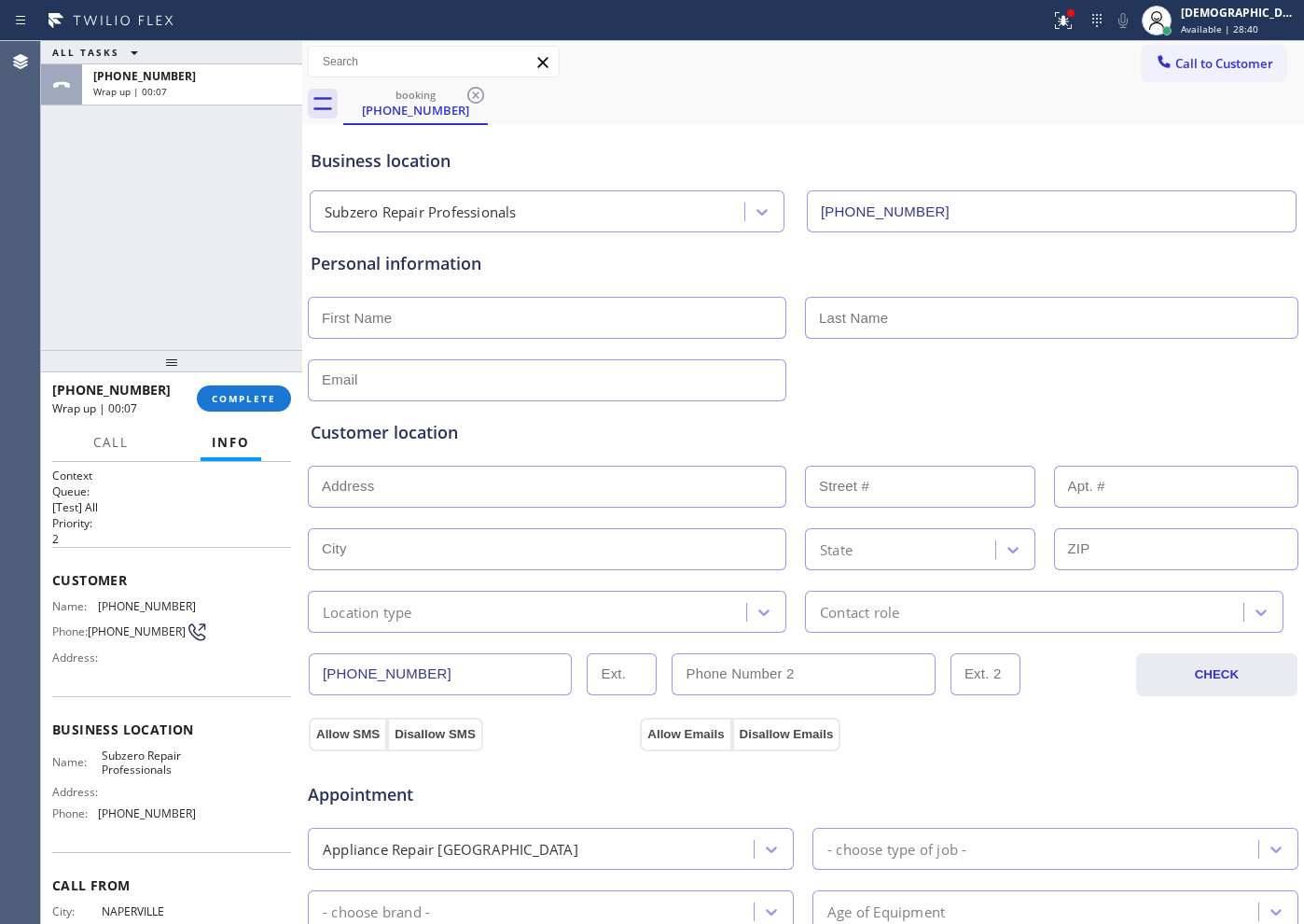
click at [474, 297] on input "text" at bounding box center [547, 317] width 478 height 42
paste input "Jennifer"
type input "Jennifer"
click at [837, 326] on input "text" at bounding box center [1052, 317] width 493 height 42
paste input "Bartels"
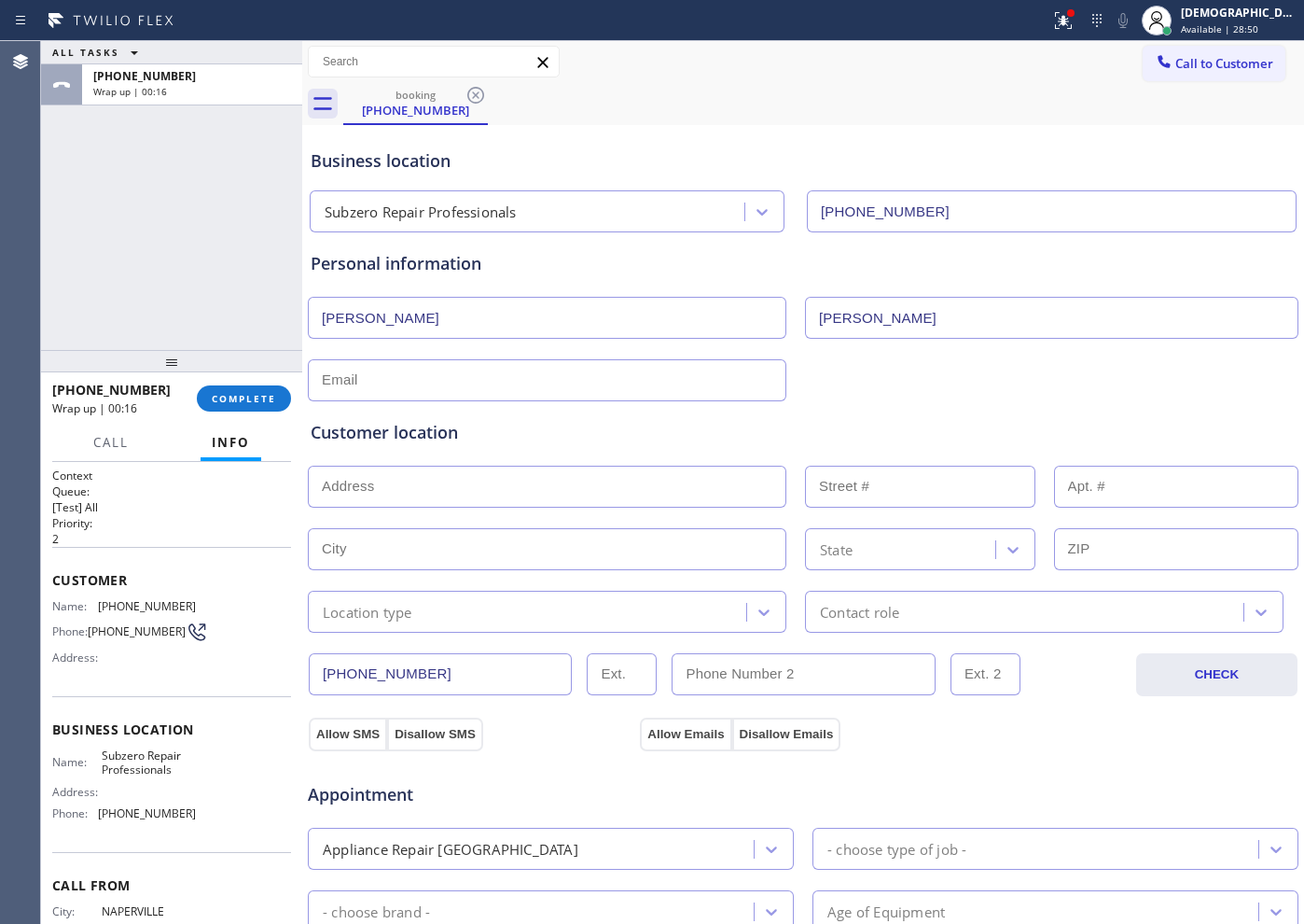
type input "Bartels"
click at [661, 380] on input "text" at bounding box center [547, 380] width 478 height 42
paste input "jenniferbdartels@gmail.com"
type input "jenniferbdartels@gmail.com"
click at [408, 491] on input "text" at bounding box center [547, 487] width 478 height 42
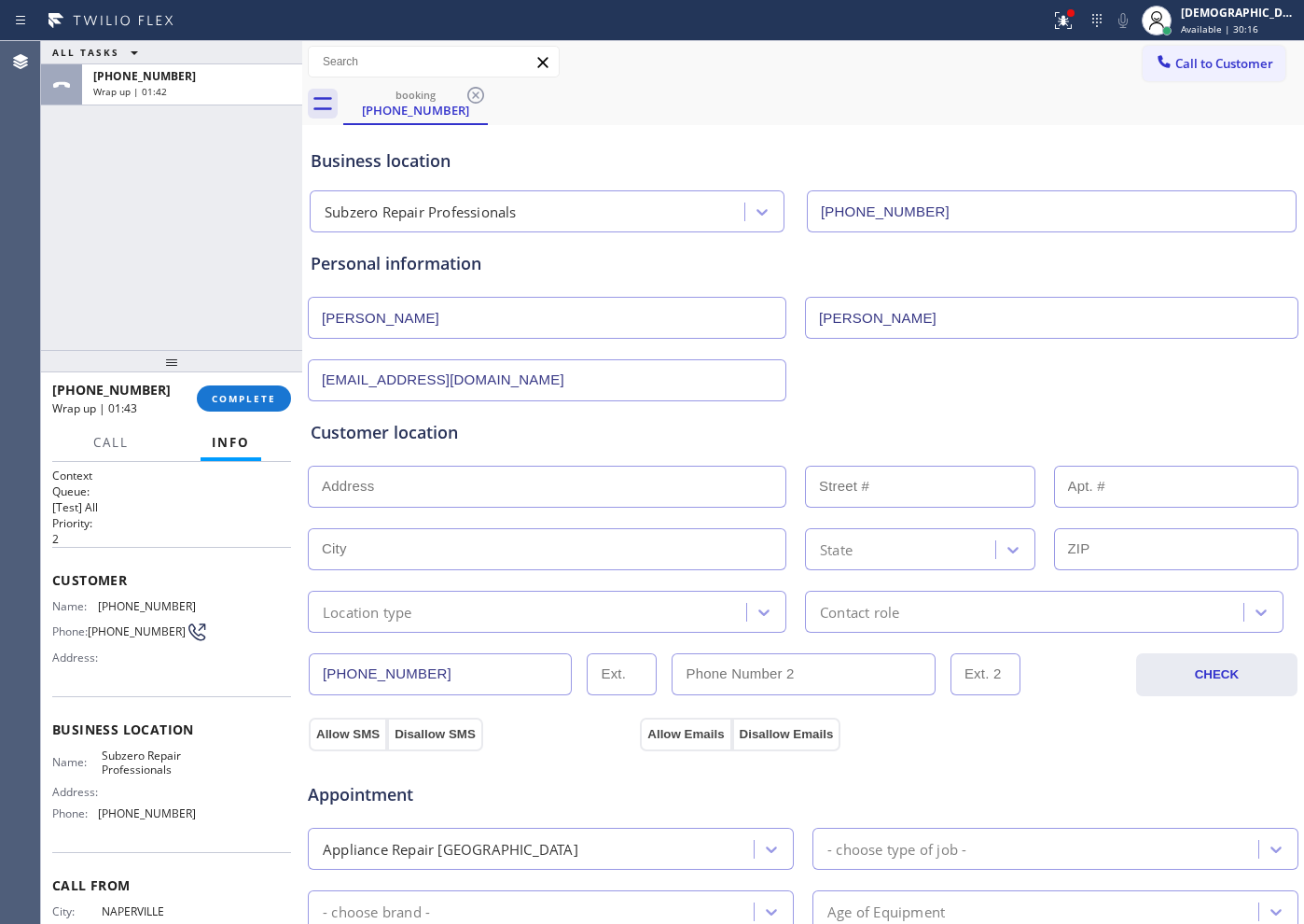
paste input "7S560 Arbor DrNaperville, IL 60540"
type input "7S560 Arbor Dr"
type input "7S560"
type input "Naperville"
type input "60540"
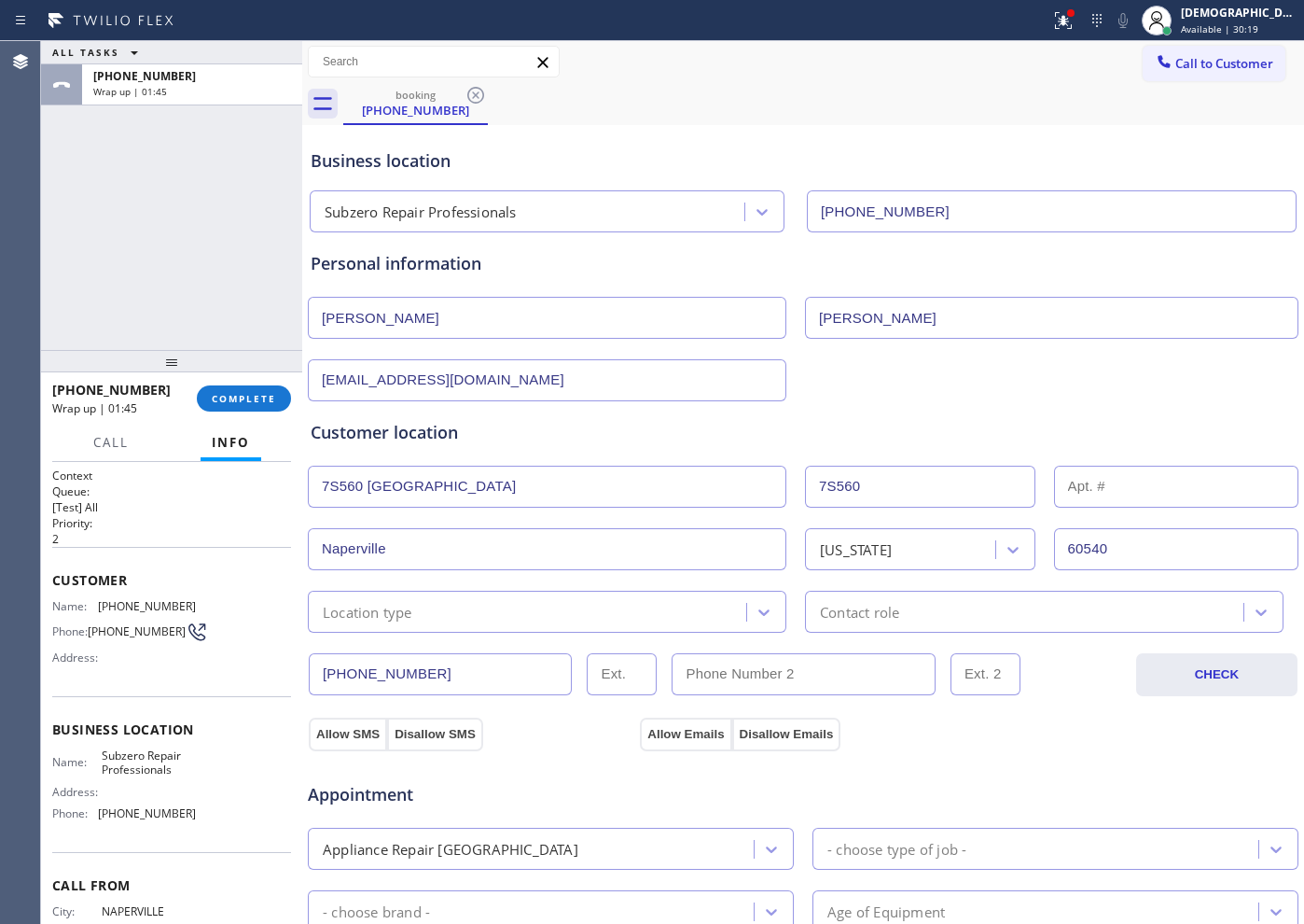
click at [467, 614] on div "Location type" at bounding box center [530, 612] width 432 height 32
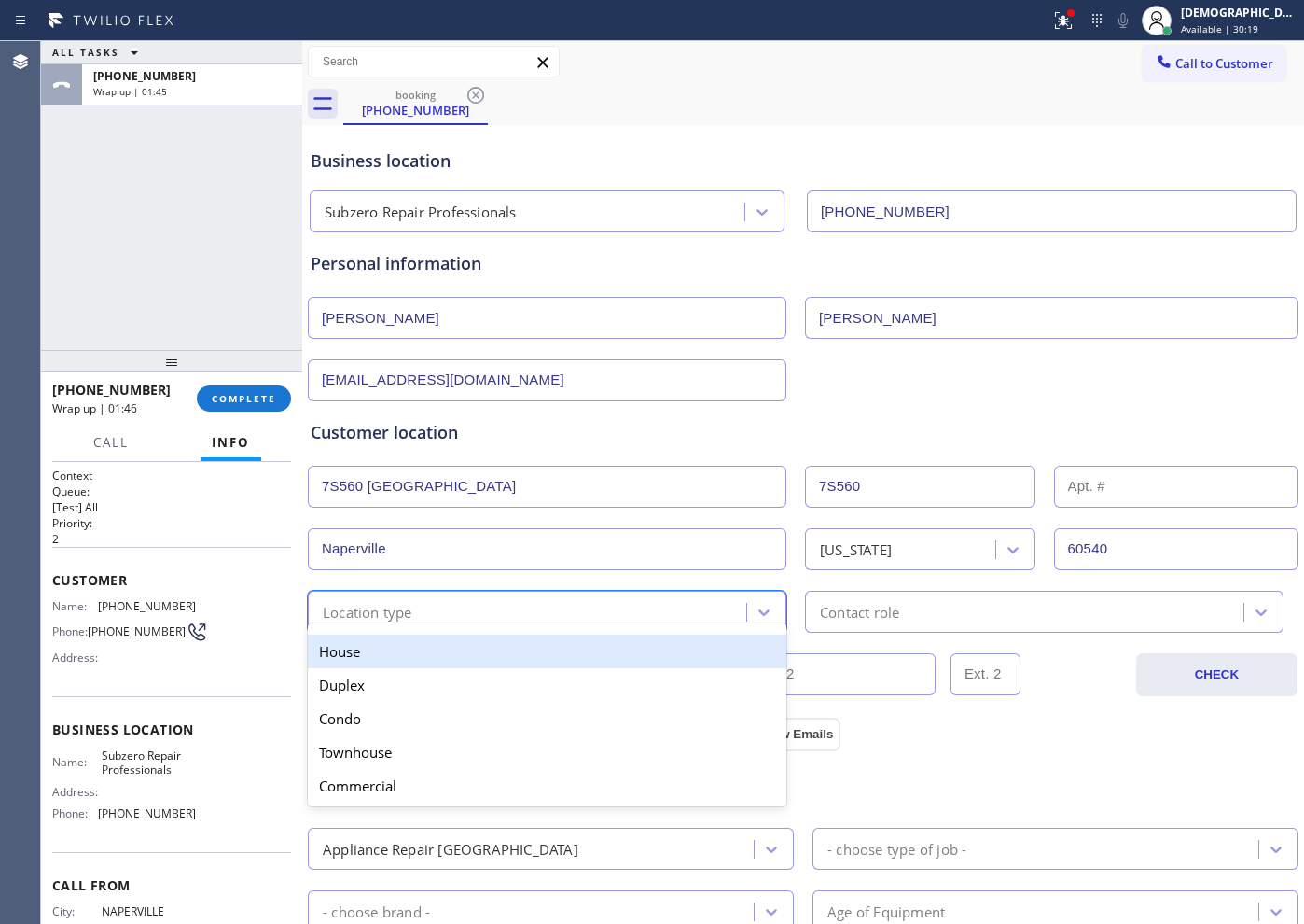
click at [441, 642] on div "House" at bounding box center [547, 651] width 478 height 33
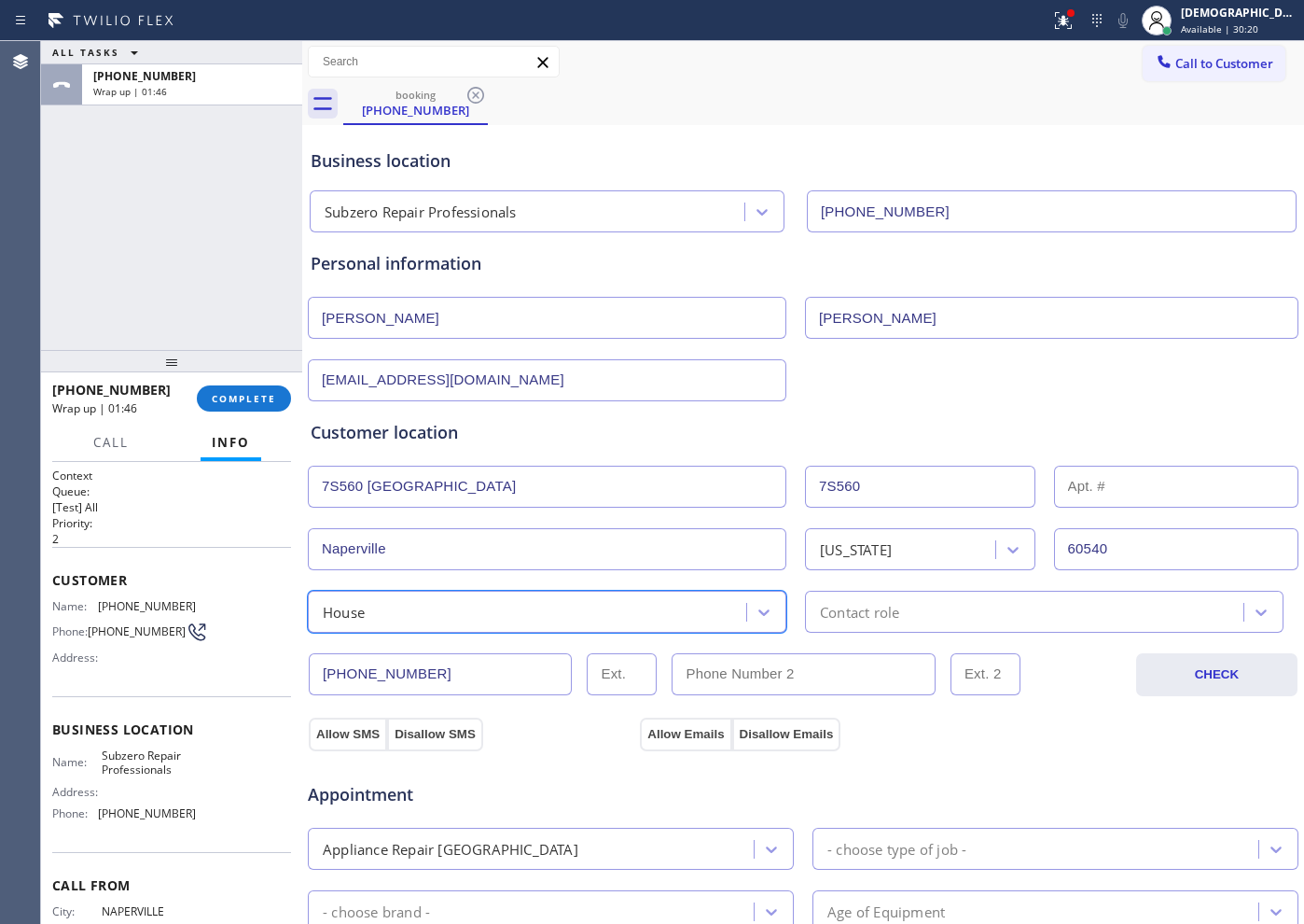
click at [855, 627] on div "Contact role" at bounding box center [1044, 612] width 478 height 42
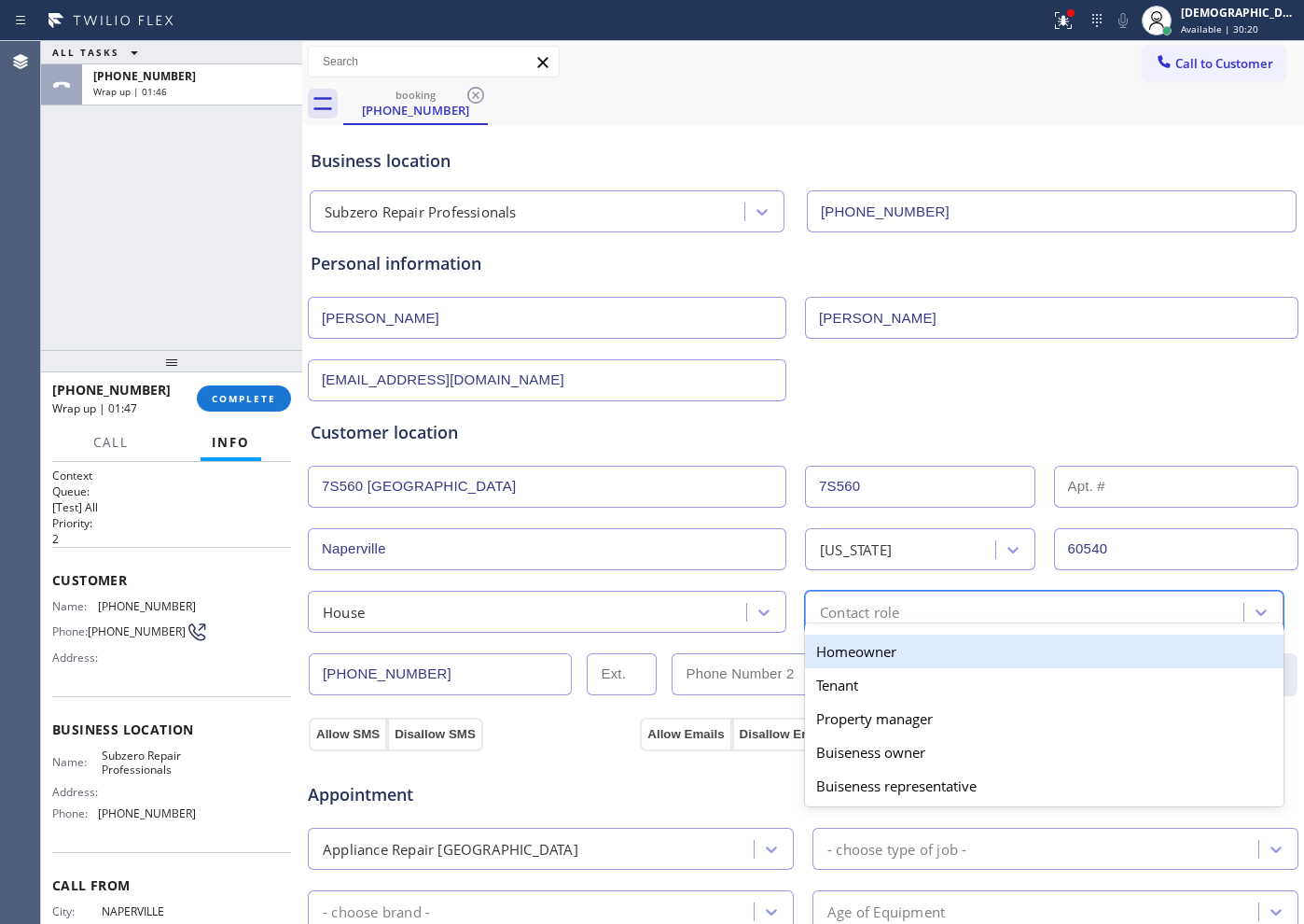
click at [832, 658] on div "Homeowner" at bounding box center [1044, 651] width 478 height 33
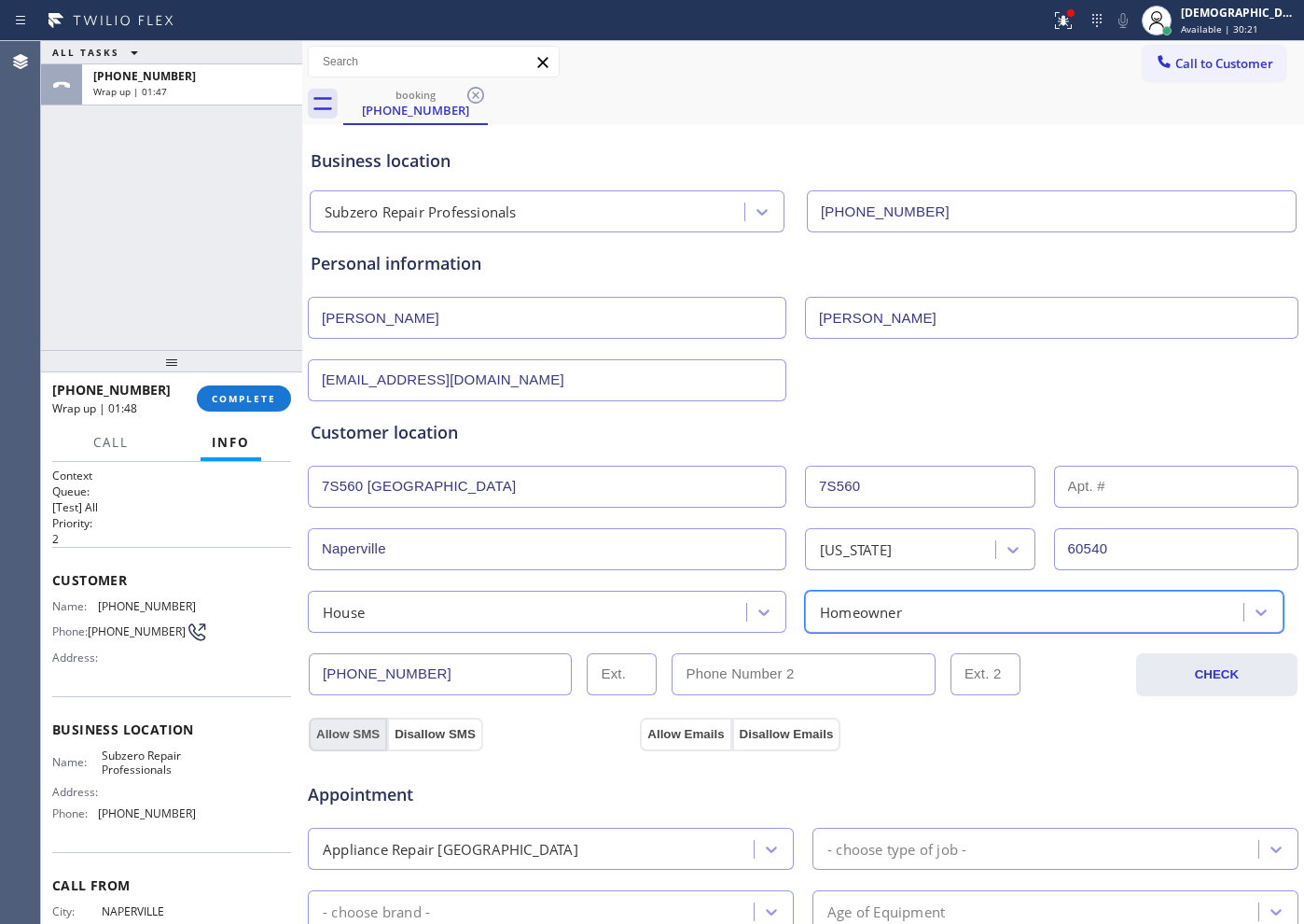
click at [369, 734] on button "Allow SMS" at bounding box center [348, 733] width 78 height 33
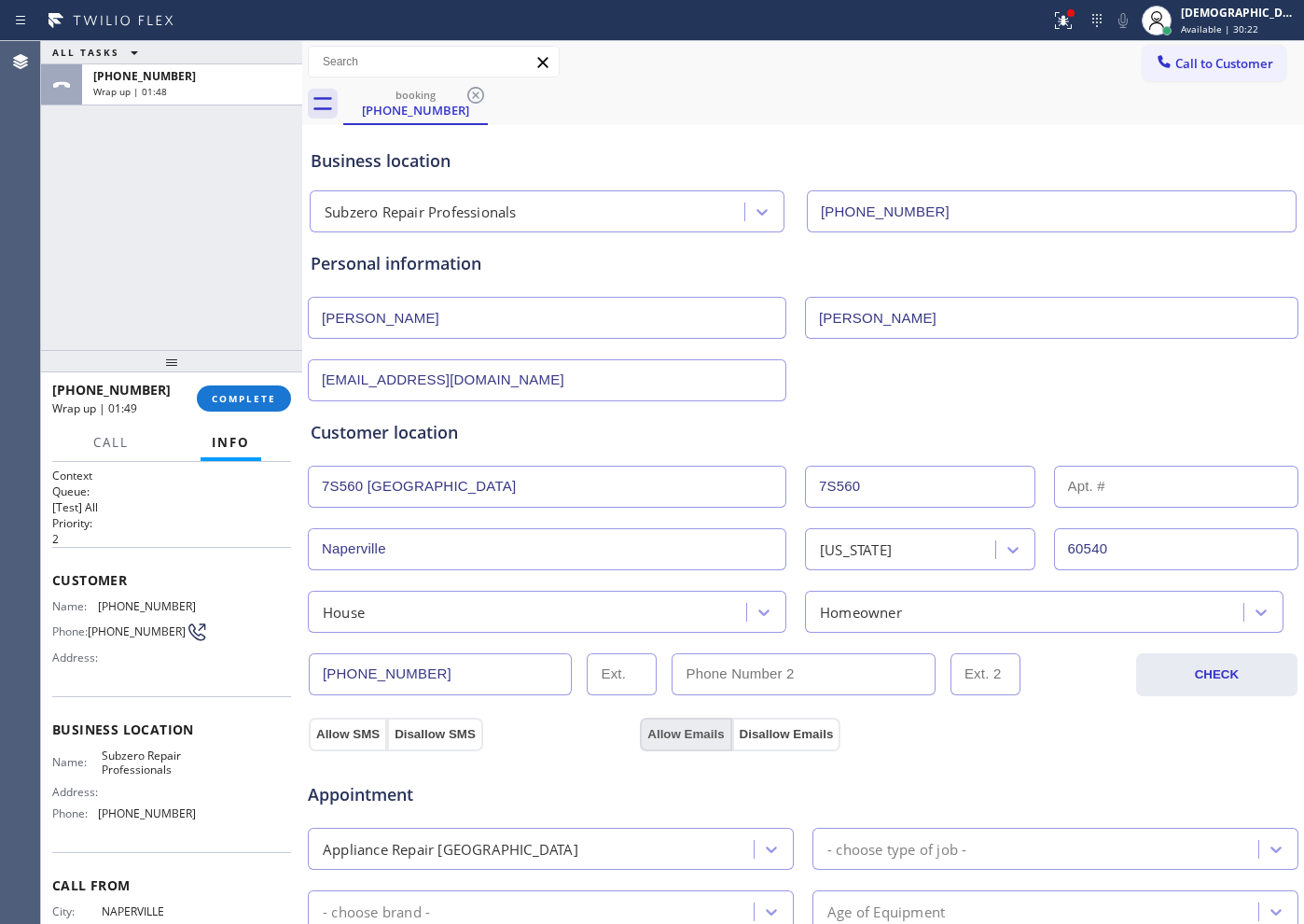
click at [653, 736] on button "Allow Emails" at bounding box center [686, 733] width 91 height 33
click at [352, 729] on button "Allow SMS" at bounding box center [348, 733] width 78 height 33
click at [649, 727] on button "Allow Emails" at bounding box center [686, 733] width 91 height 33
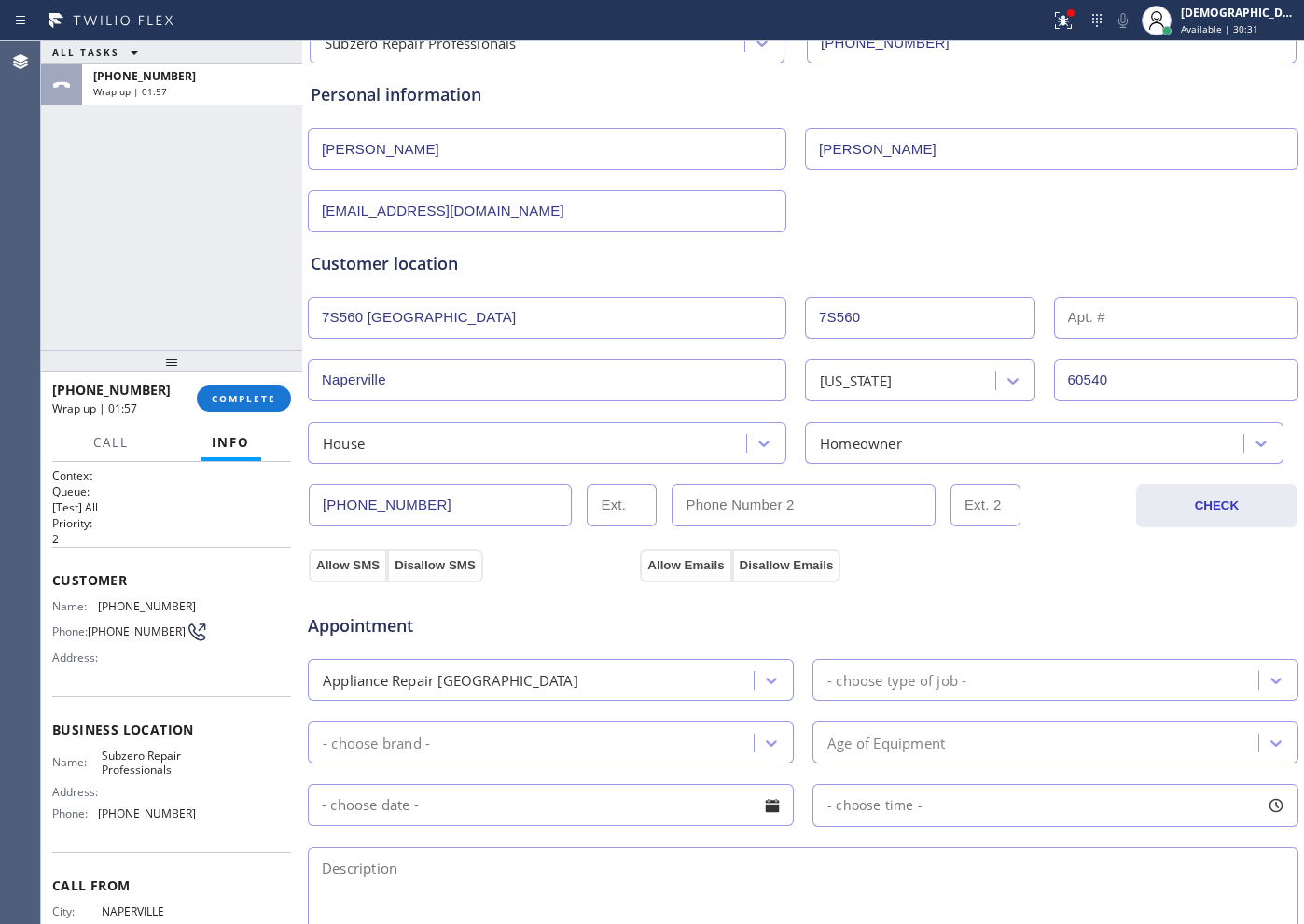
scroll to position [350, 0]
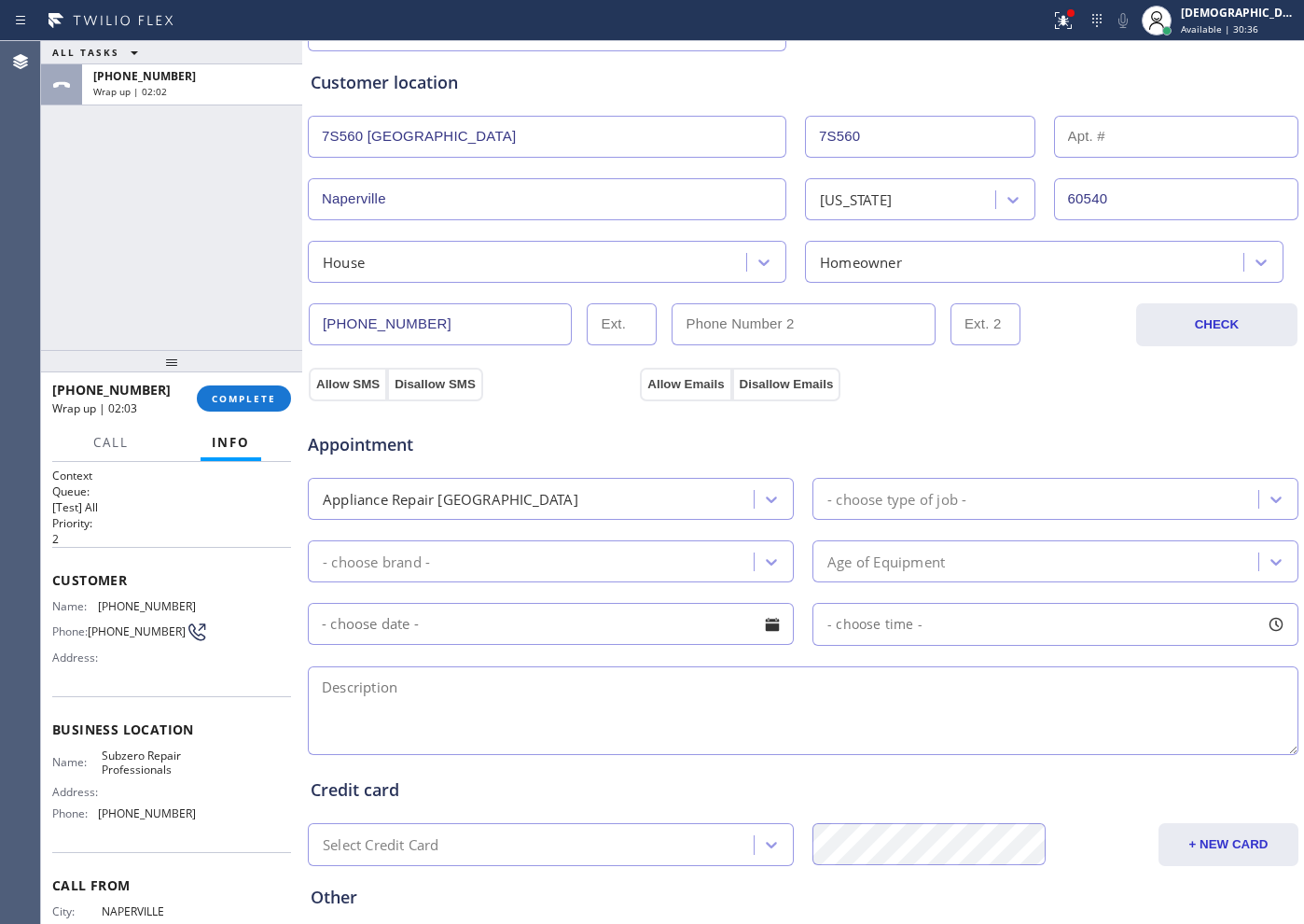
click at [954, 477] on div "- choose type of job -" at bounding box center [1055, 498] width 486 height 42
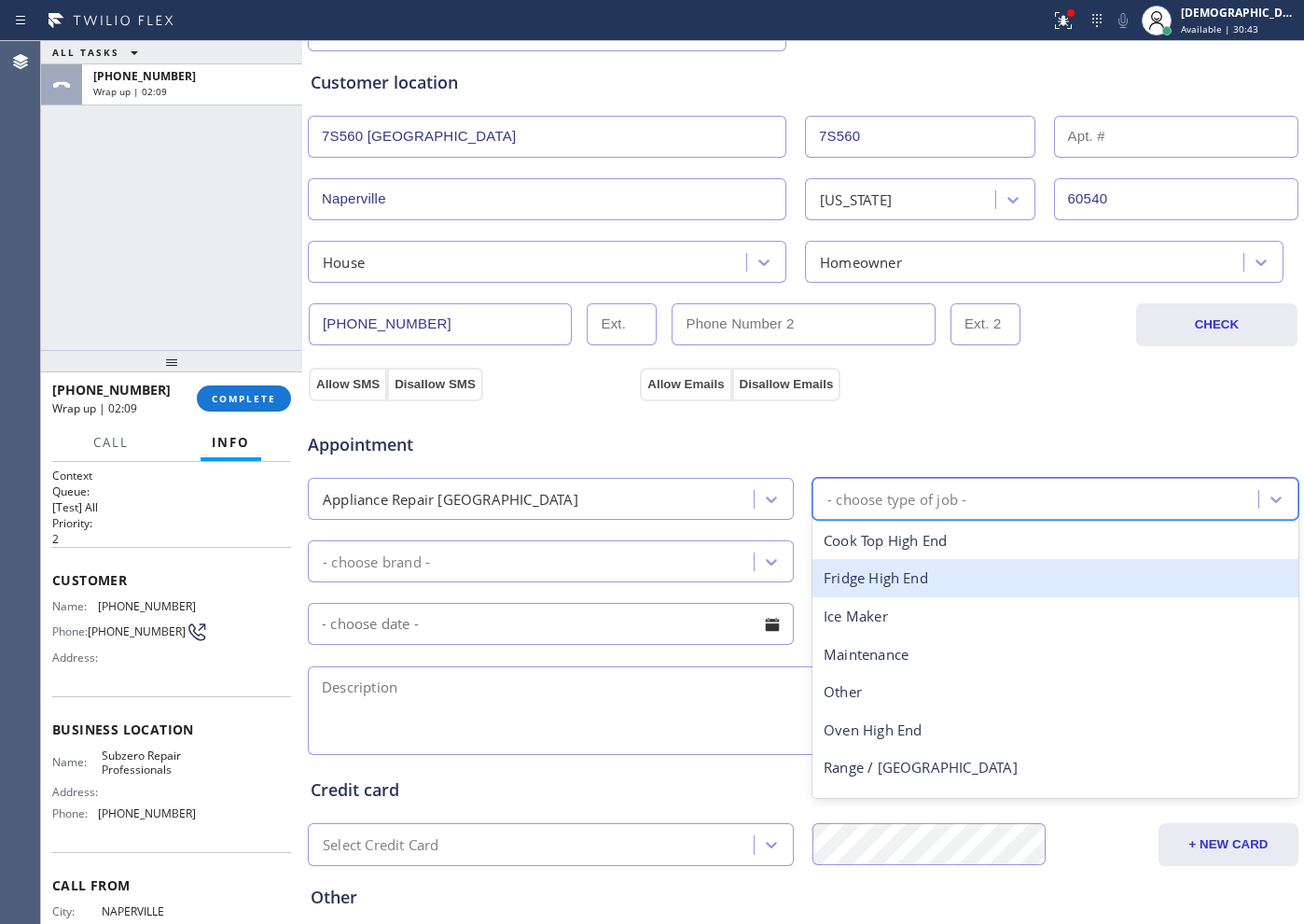
click at [874, 570] on div "Fridge High End" at bounding box center [1055, 578] width 486 height 38
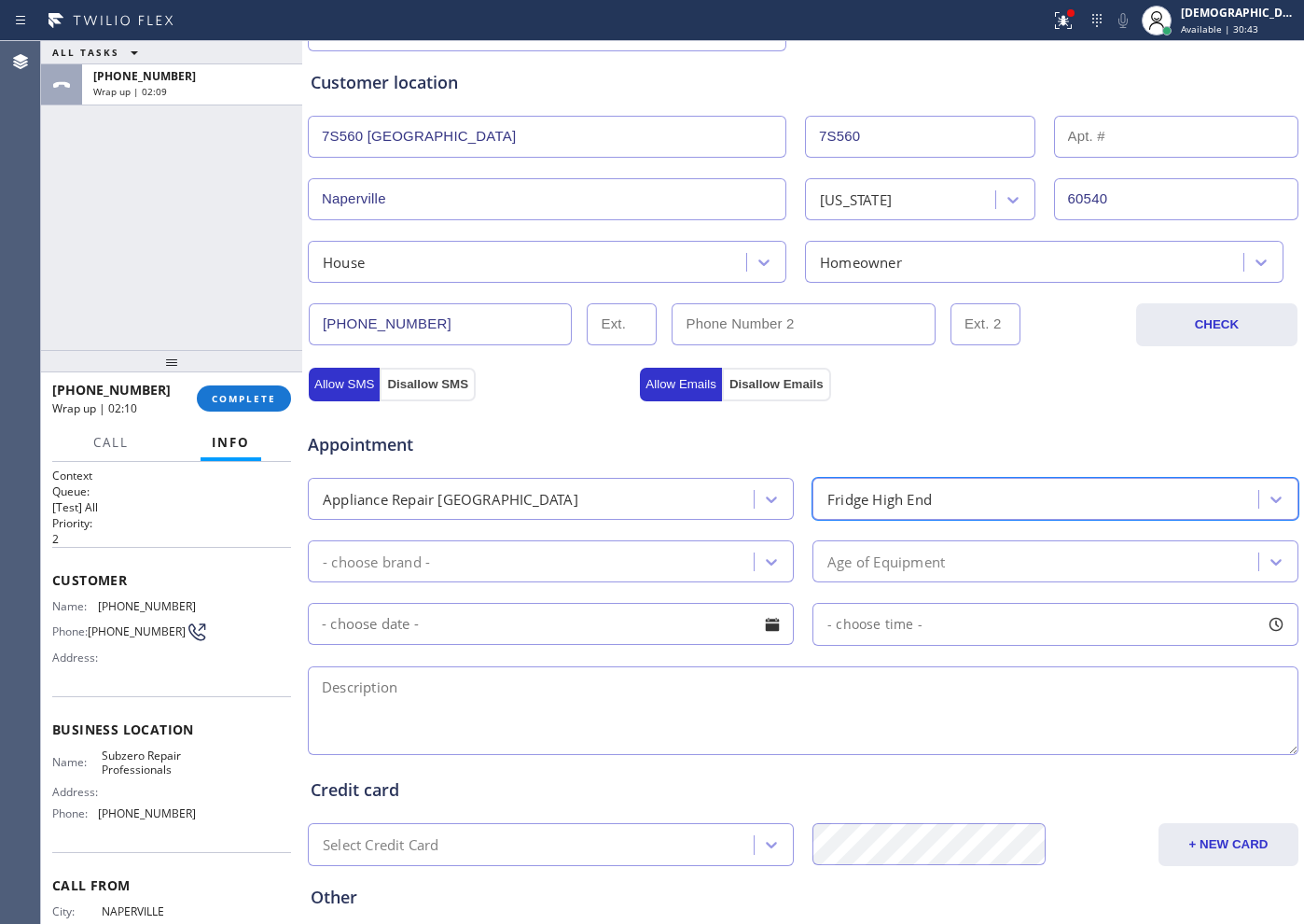
click at [567, 554] on div "- choose brand -" at bounding box center [533, 561] width 440 height 32
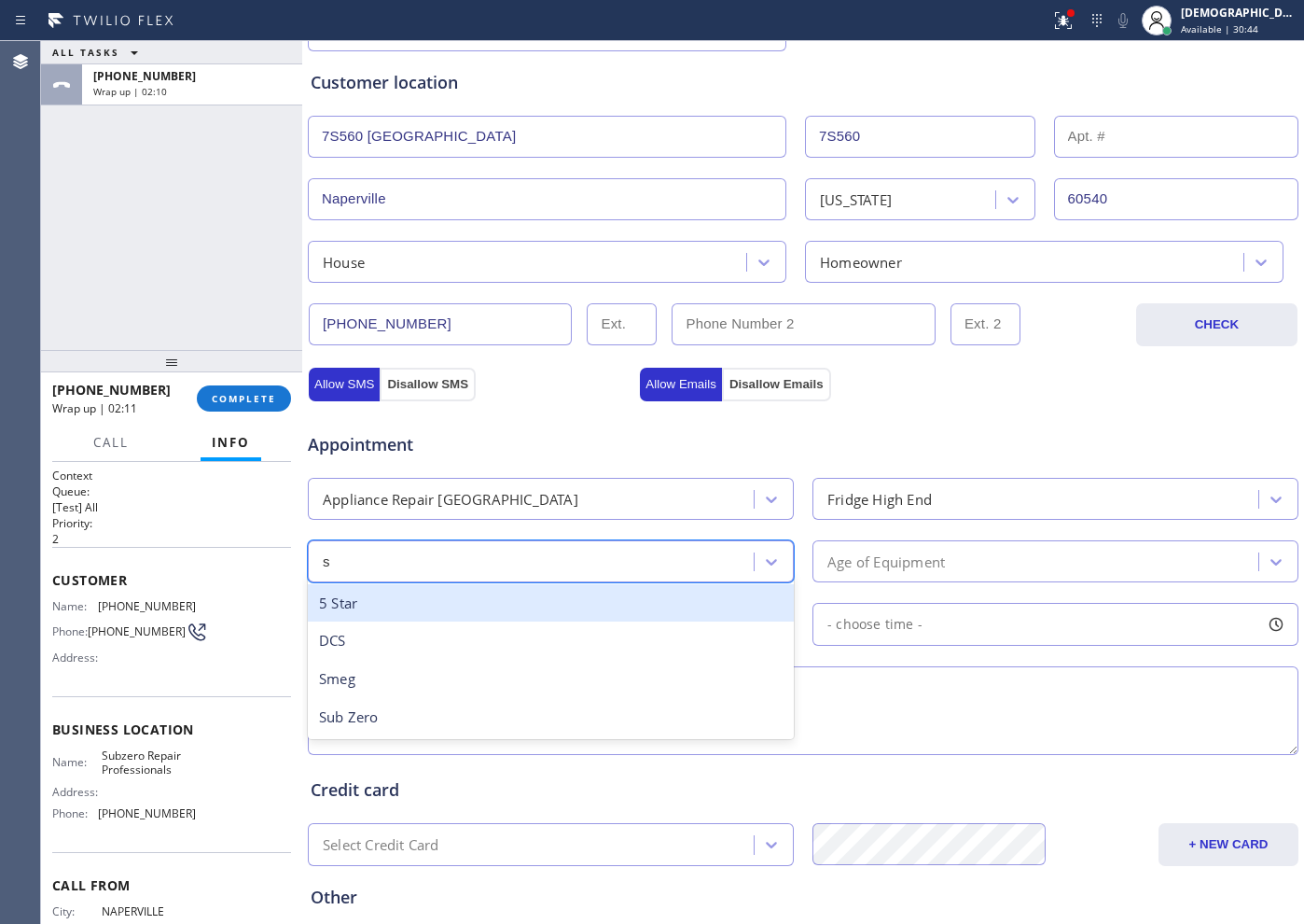
type input "su"
click at [514, 616] on div "Sub Zero" at bounding box center [551, 603] width 486 height 38
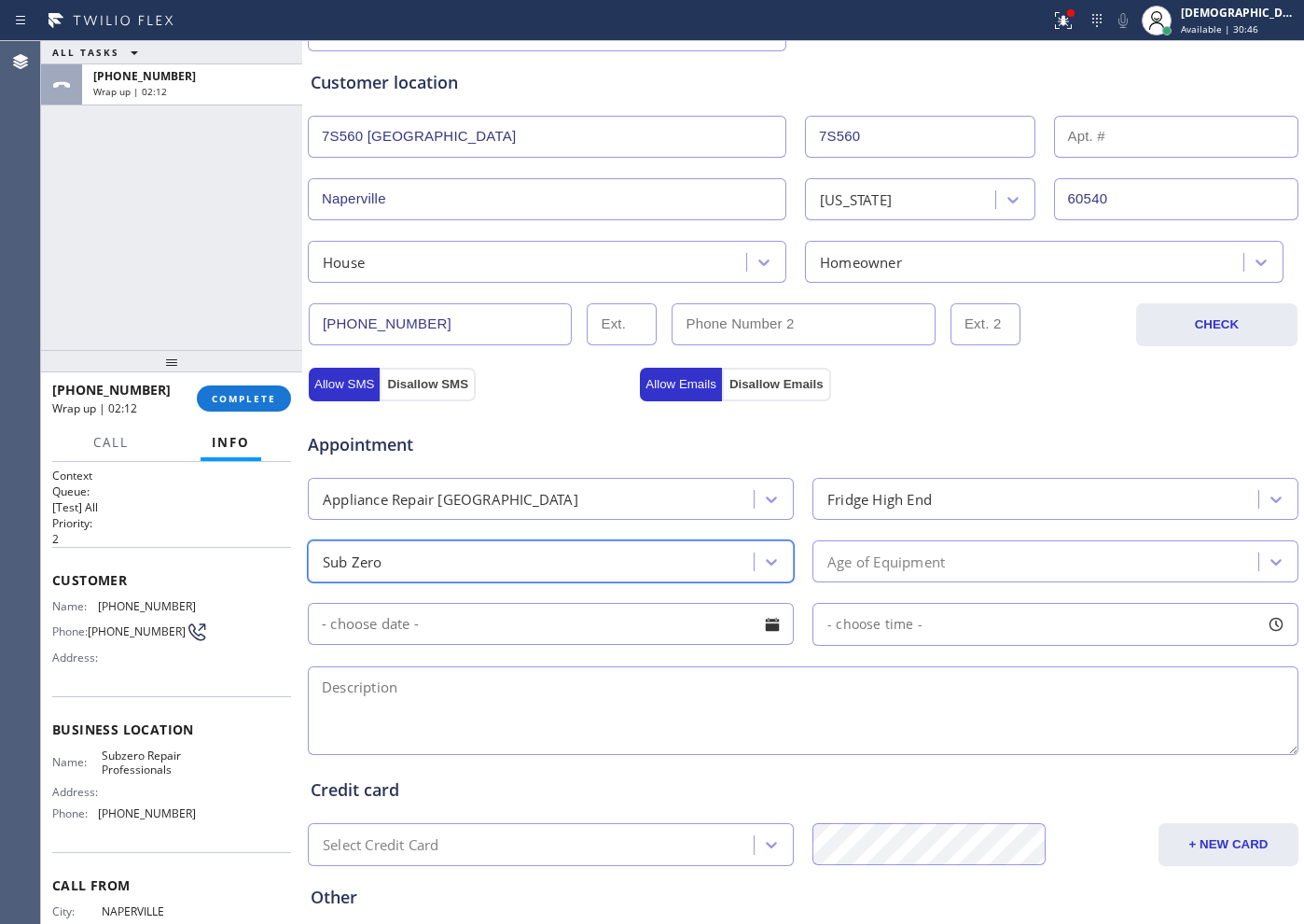
click at [875, 563] on div "Age of Equipment" at bounding box center [886, 561] width 117 height 22
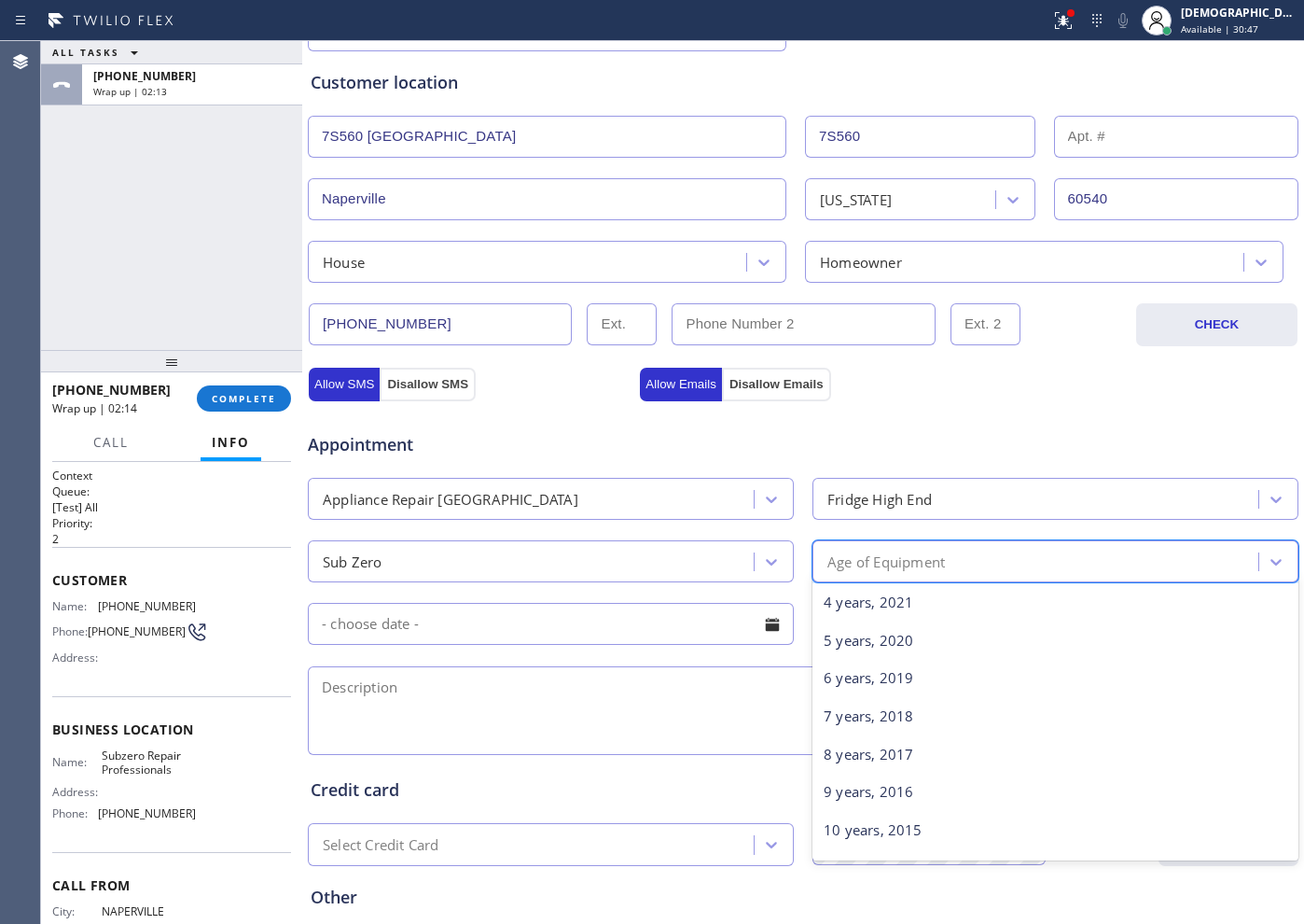
scroll to position [233, 0]
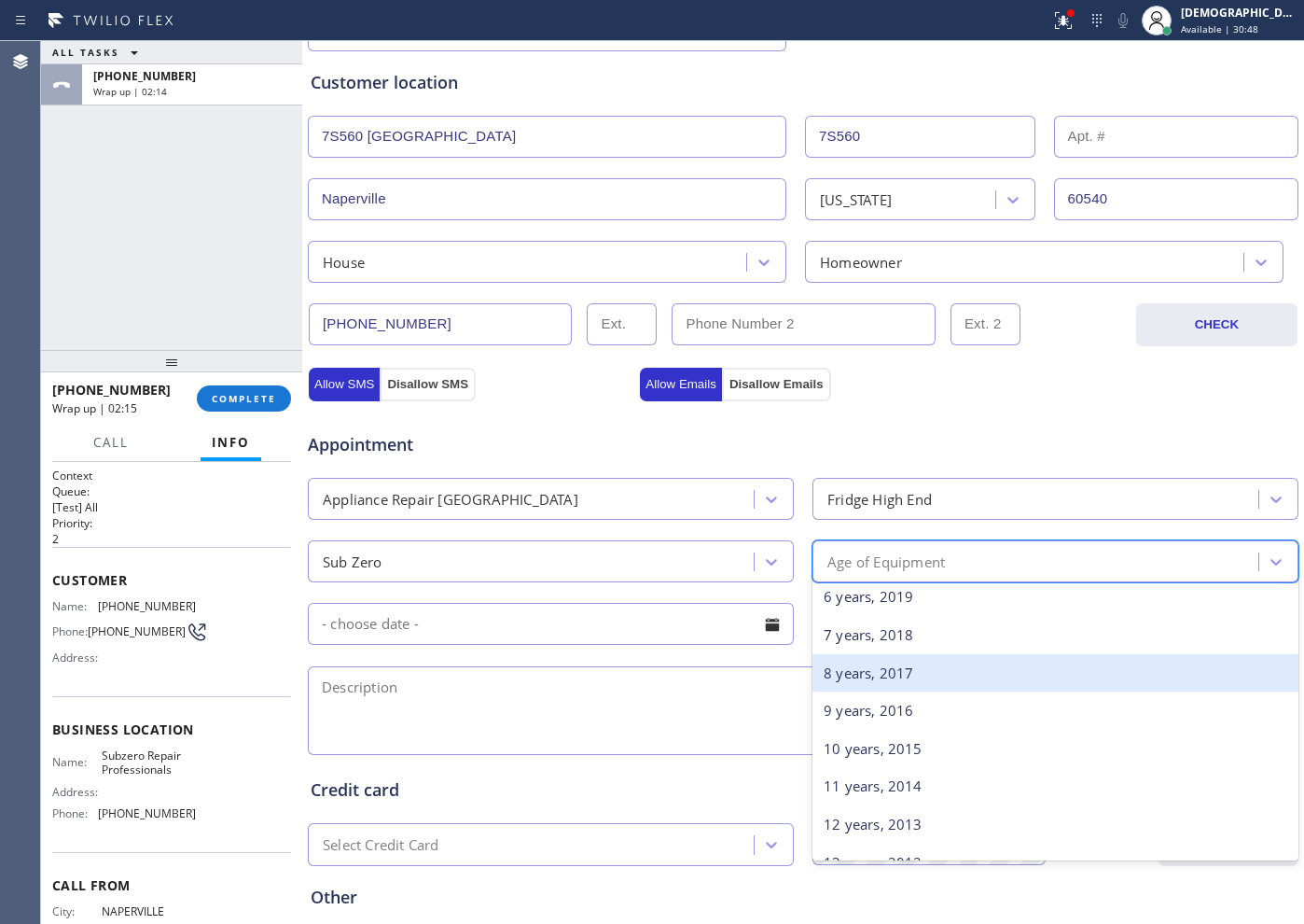
click at [890, 671] on div "8 years, 2017" at bounding box center [1055, 673] width 486 height 38
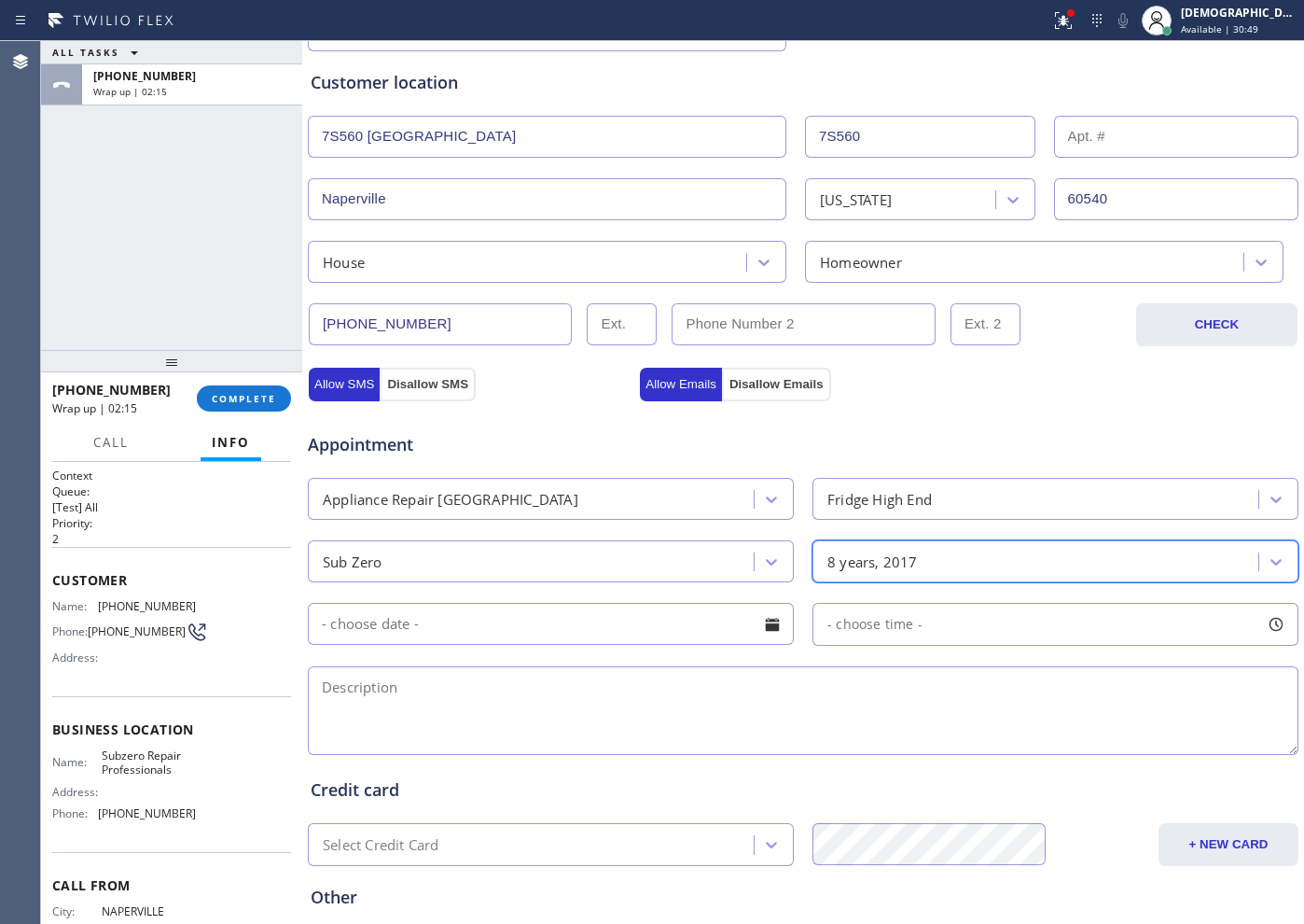
click at [470, 628] on input "text" at bounding box center [551, 624] width 486 height 42
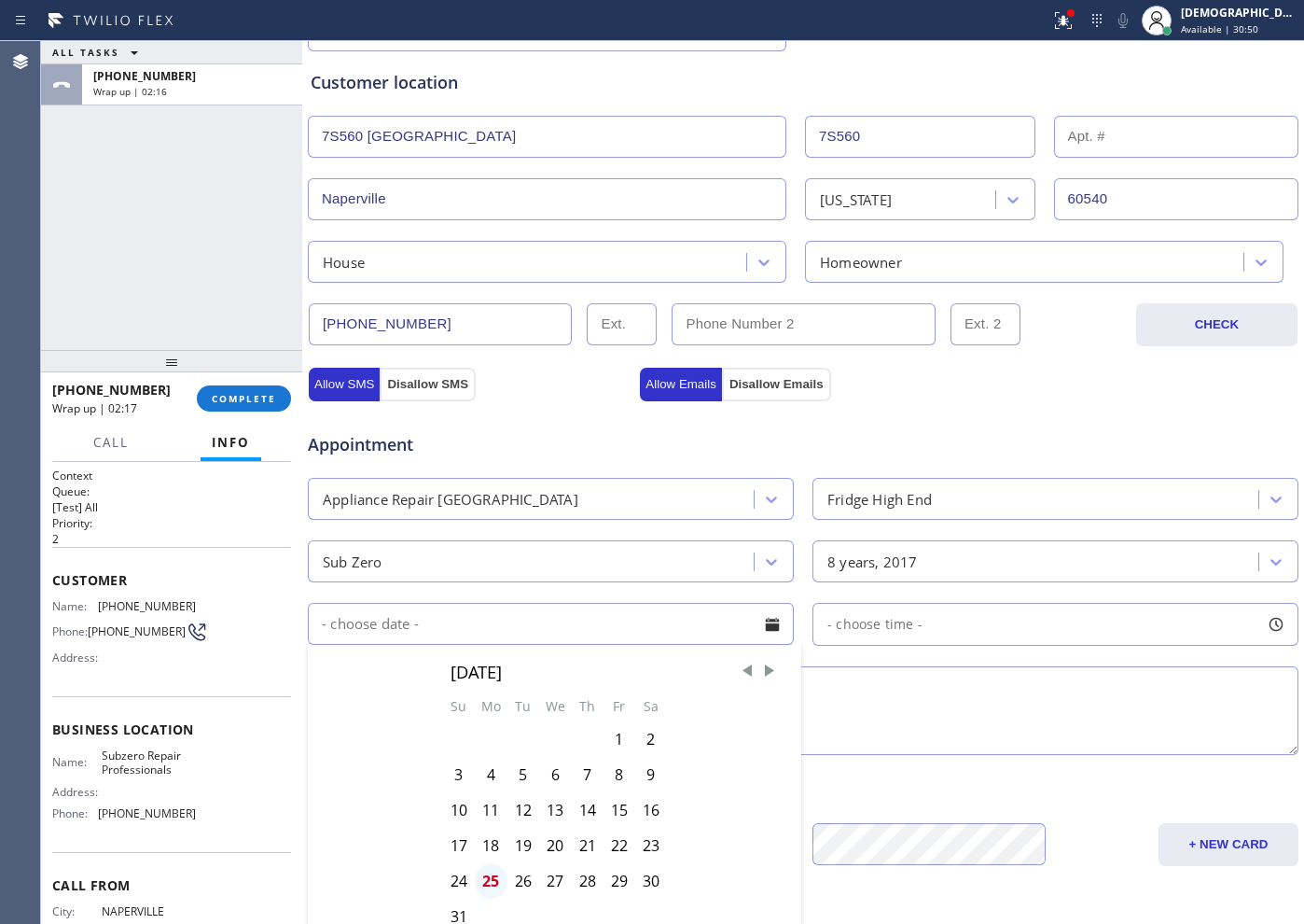
click at [486, 882] on div "25" at bounding box center [491, 880] width 32 height 35
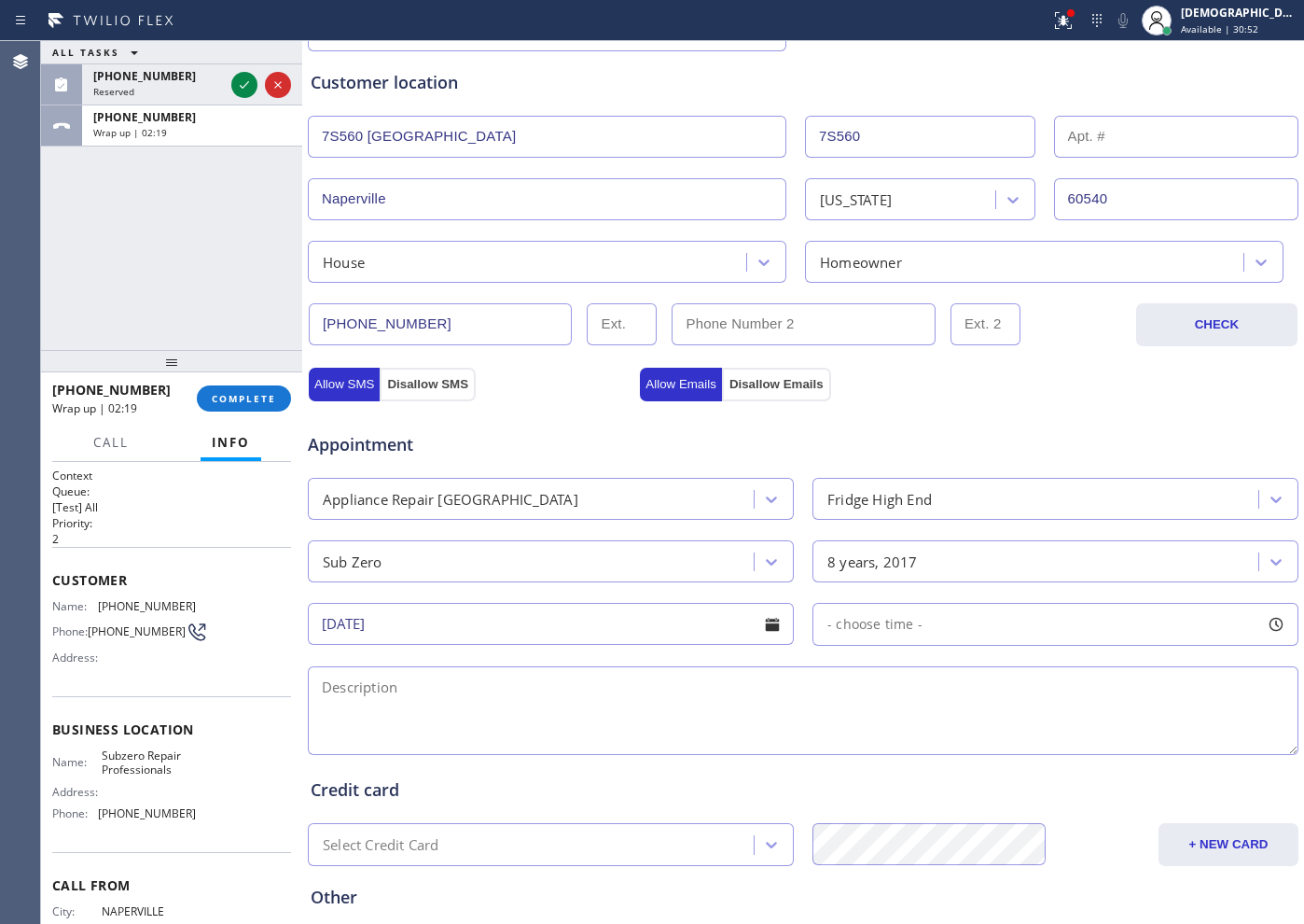
click at [551, 610] on input "08/25/2025" at bounding box center [551, 624] width 486 height 42
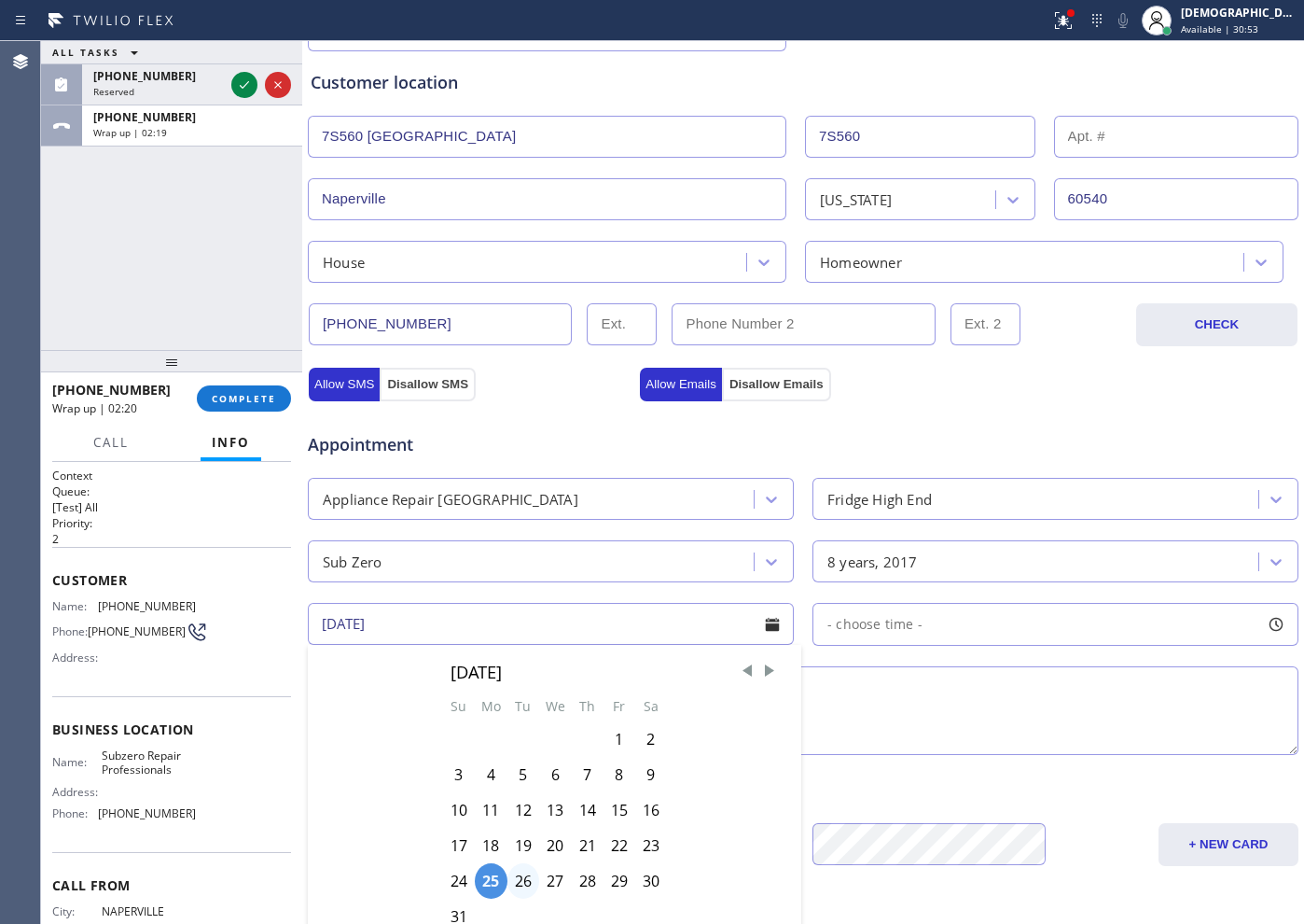
click at [516, 883] on div "26" at bounding box center [523, 880] width 31 height 35
type input "08/26/2025"
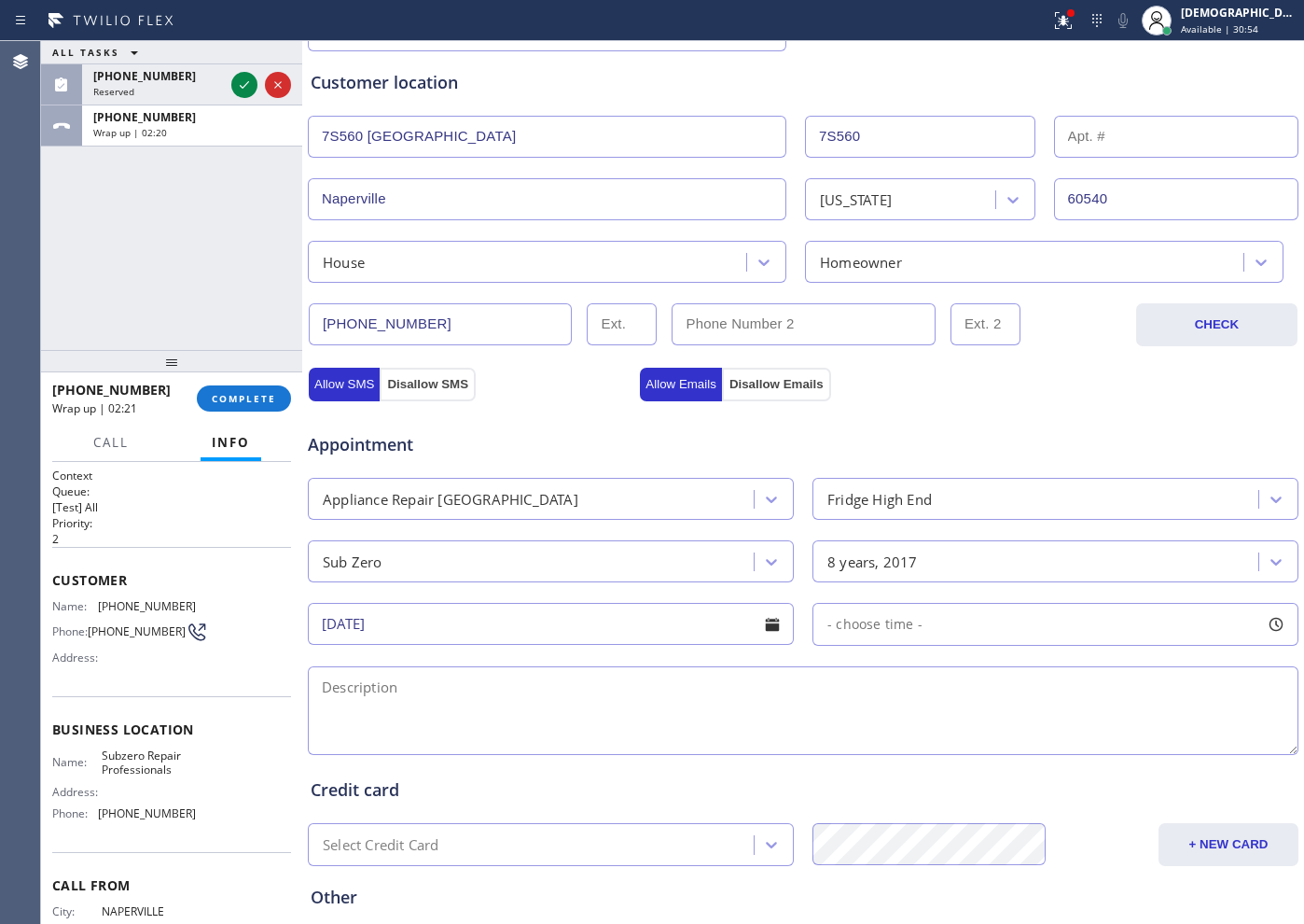
click at [875, 639] on div "- choose time -" at bounding box center [1055, 624] width 486 height 43
drag, startPoint x: 822, startPoint y: 728, endPoint x: 1022, endPoint y: 747, distance: 200.9
click at [1028, 747] on div at bounding box center [1039, 737] width 23 height 39
drag, startPoint x: 826, startPoint y: 733, endPoint x: 951, endPoint y: 733, distance: 125.0
click at [959, 733] on div at bounding box center [971, 737] width 23 height 39
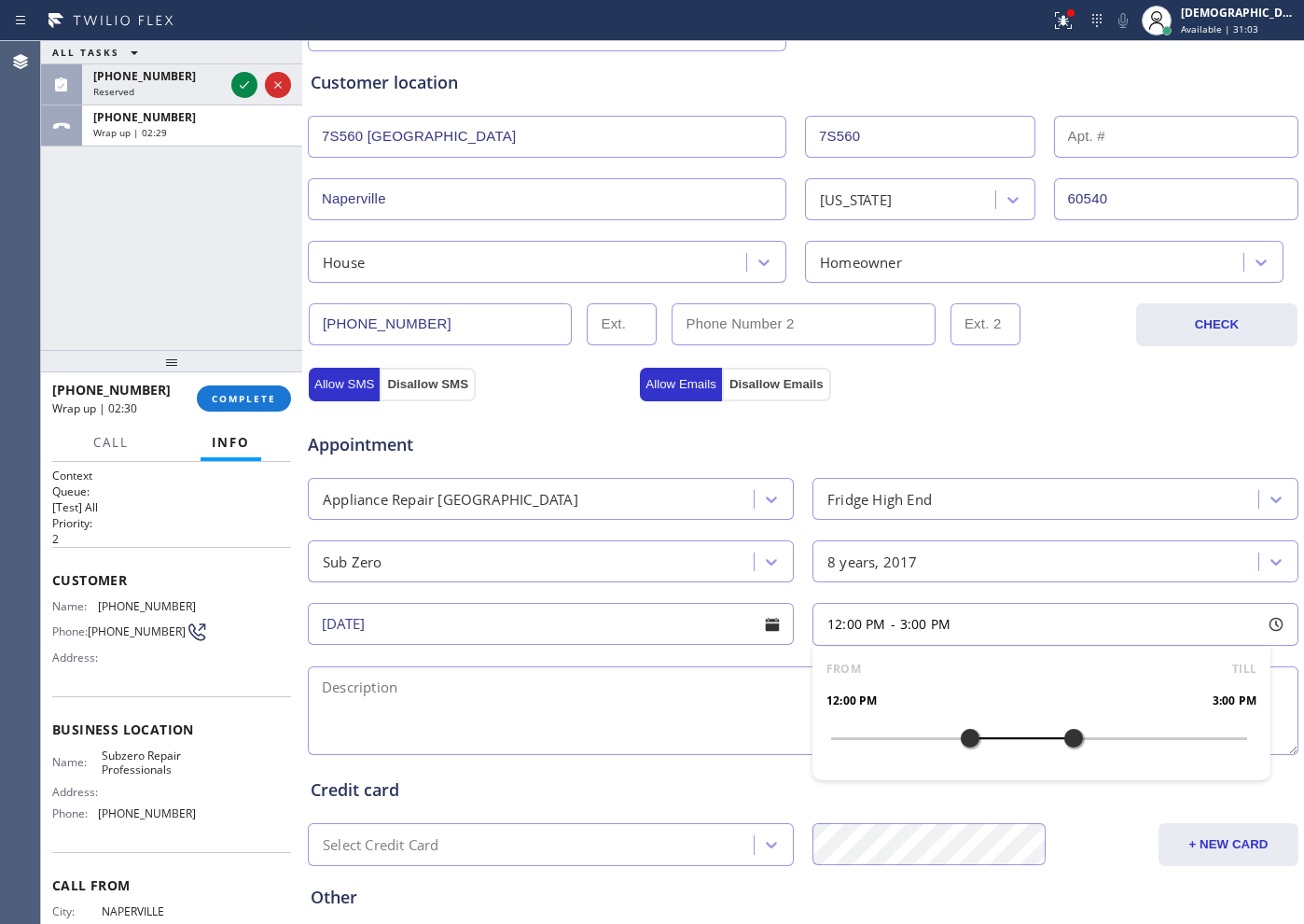
drag, startPoint x: 1030, startPoint y: 740, endPoint x: 1058, endPoint y: 742, distance: 28.1
click at [1062, 742] on div at bounding box center [1073, 737] width 23 height 39
click at [564, 681] on textarea at bounding box center [803, 710] width 991 height 89
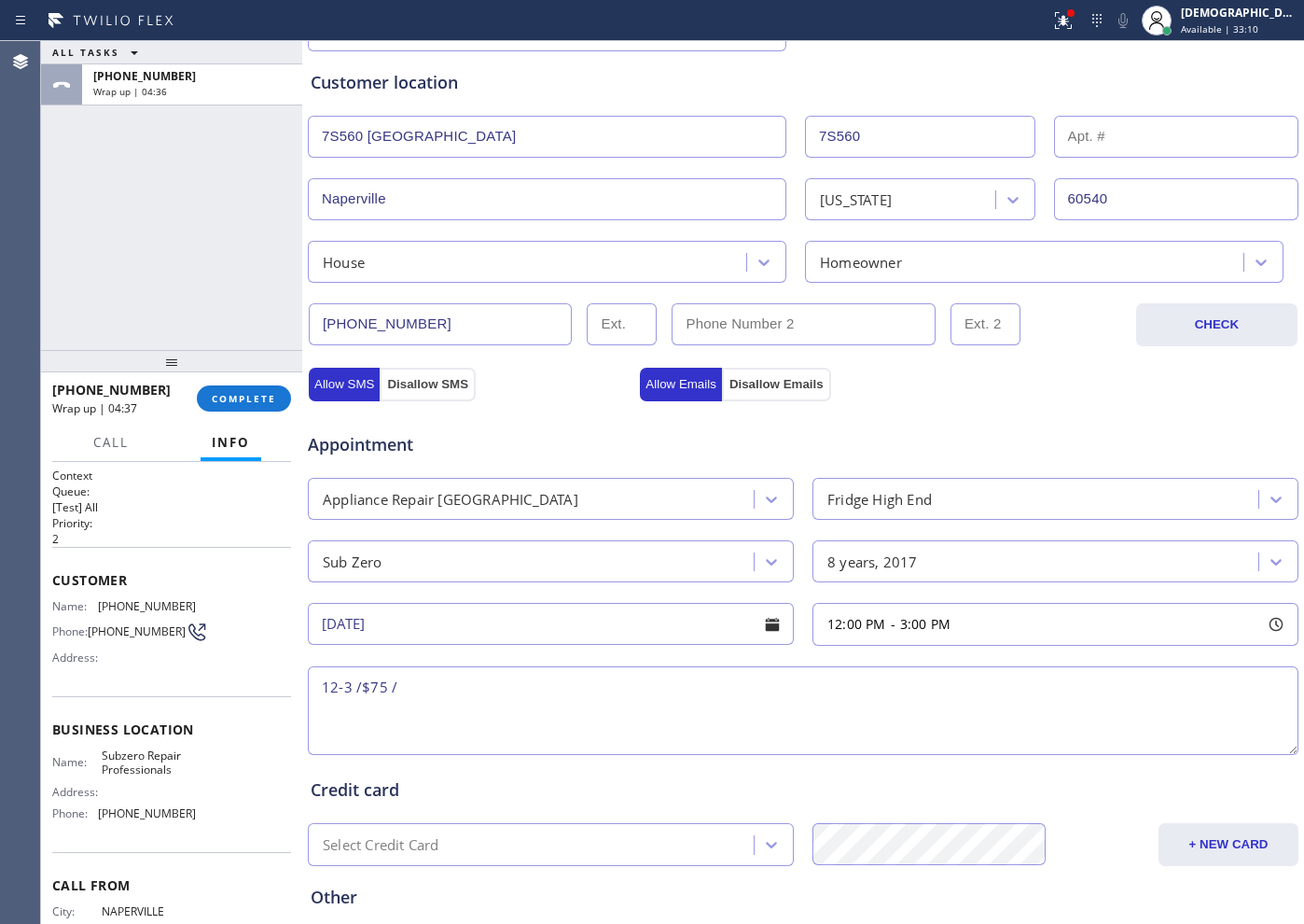
click at [504, 690] on textarea "12-3 /$75 /" at bounding box center [803, 710] width 991 height 89
paste textarea "Subzero / fridge /ice maker not working / its not making ice / 2017"
click at [998, 676] on textarea "12-3 /$75 / Subzero / fridge /ice maker not working / its not making ice / 2017…" at bounding box center [803, 710] width 991 height 89
paste textarea "7S560 Arbor DrNaperville, IL 60540"
click at [1041, 685] on textarea "12-3 /$75 / Subzero / fridge /ice maker not working / its not making ice / 2017…" at bounding box center [803, 710] width 991 height 89
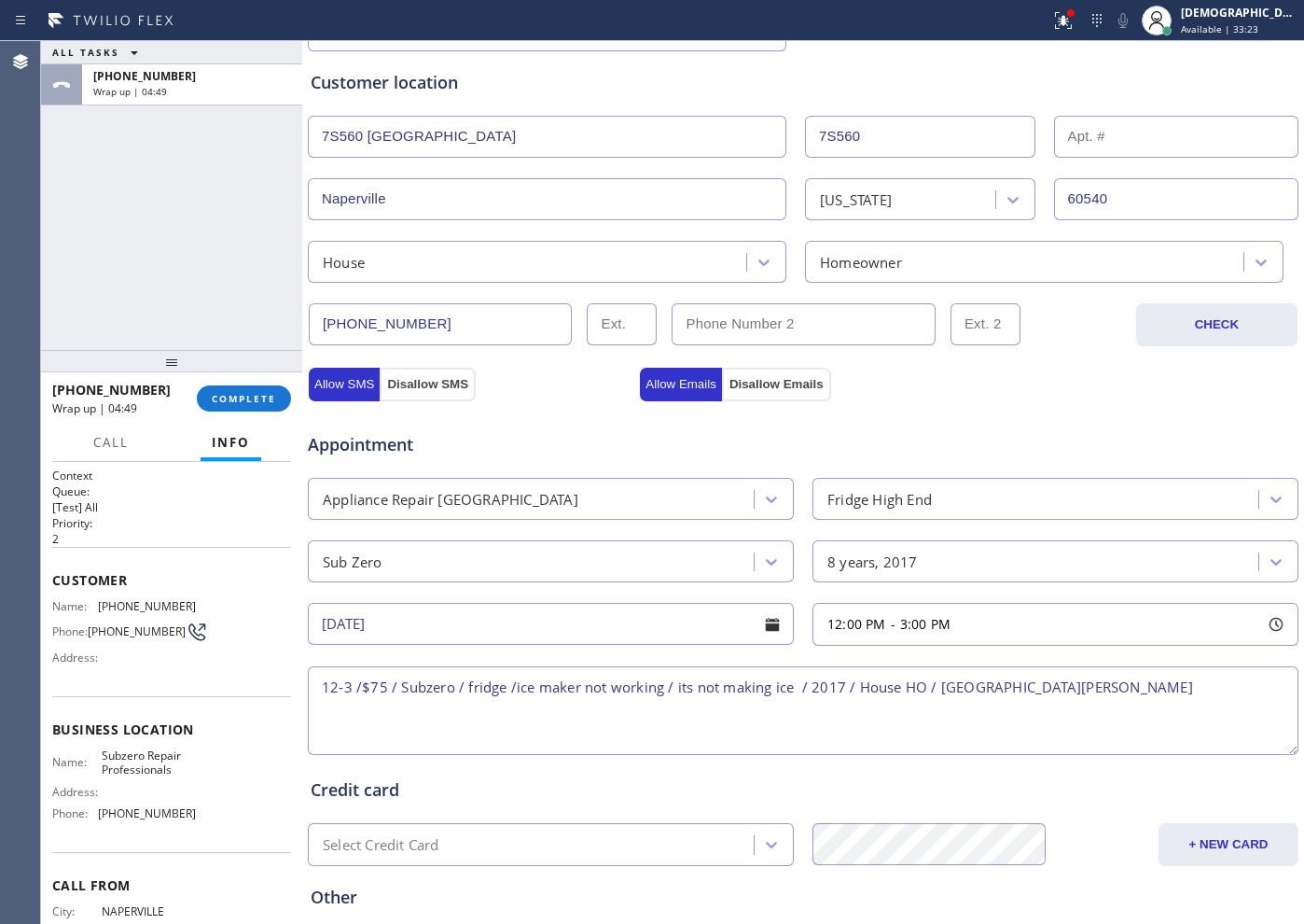
drag, startPoint x: 150, startPoint y: 823, endPoint x: 183, endPoint y: 785, distance: 50.3
click at [152, 820] on span "(630) 394-6070" at bounding box center [147, 813] width 98 height 14
drag, startPoint x: 188, startPoint y: 771, endPoint x: 95, endPoint y: 760, distance: 93.6
click at [95, 760] on div "Name: Subzero Repair Professionals Address: Phone: (630) 394-6070" at bounding box center [171, 788] width 239 height 80
copy div "Subzero Repair Professionals"
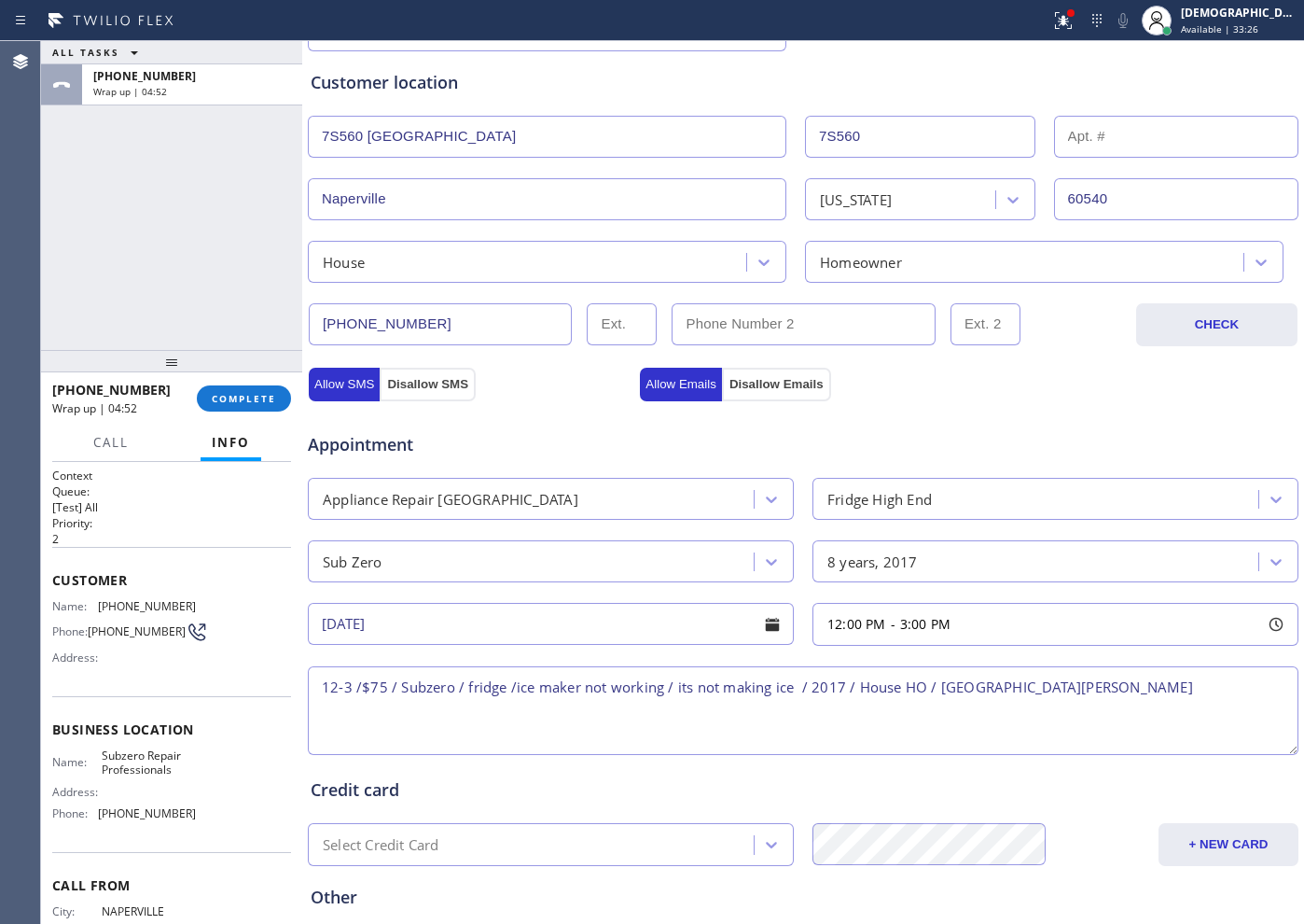
click at [1187, 689] on textarea "12-3 /$75 / Subzero / fridge /ice maker not working / its not making ice / 2017…" at bounding box center [803, 710] width 991 height 89
paste textarea "Subzero Repair Professionals"
click at [797, 713] on textarea "12-3 /$75 / Subzero / fridge /ice maker not working / its not making ice / 2017…" at bounding box center [803, 710] width 991 height 89
paste textarea "Please call customer 30 minutes prior to arrival"
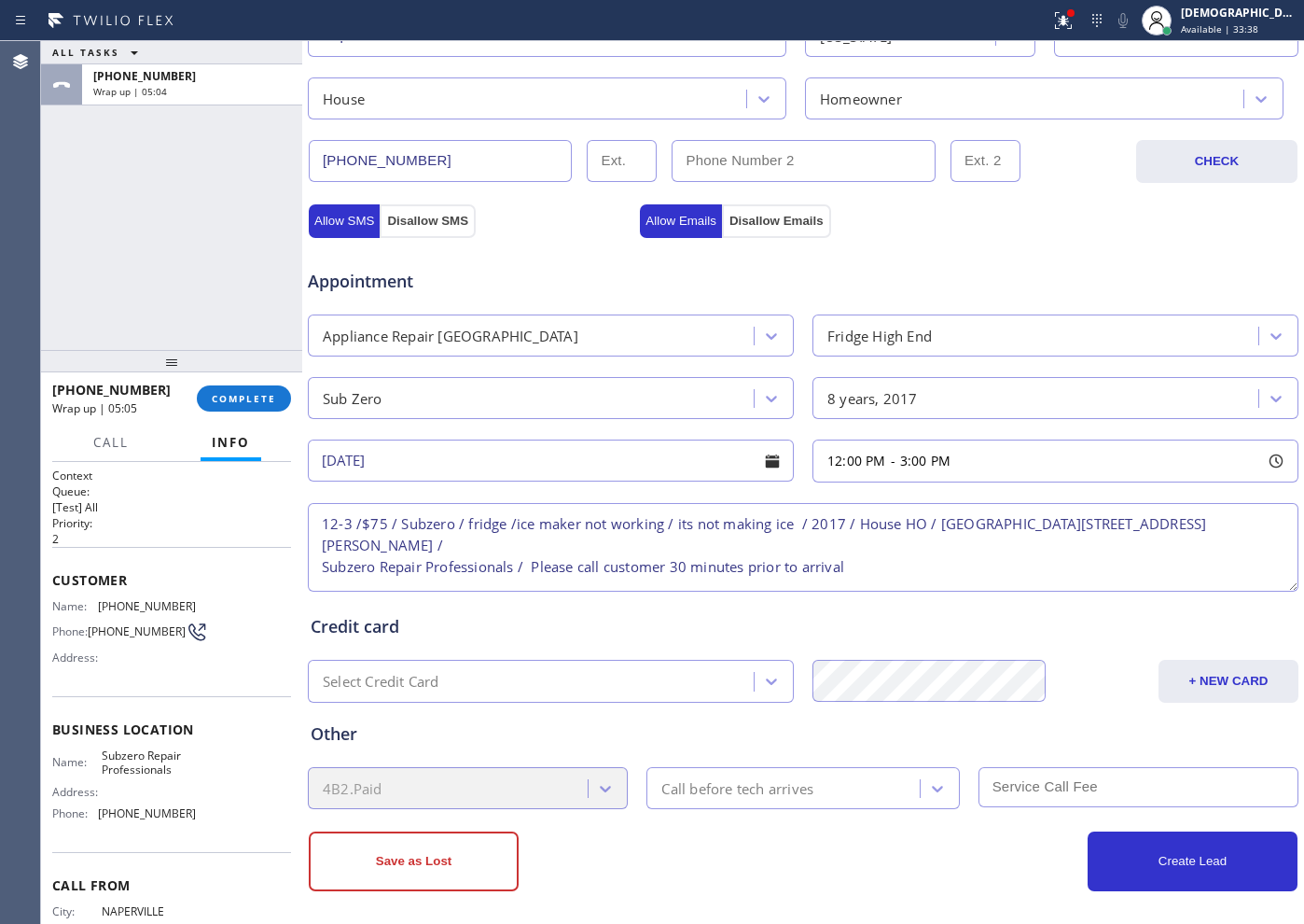
scroll to position [522, 0]
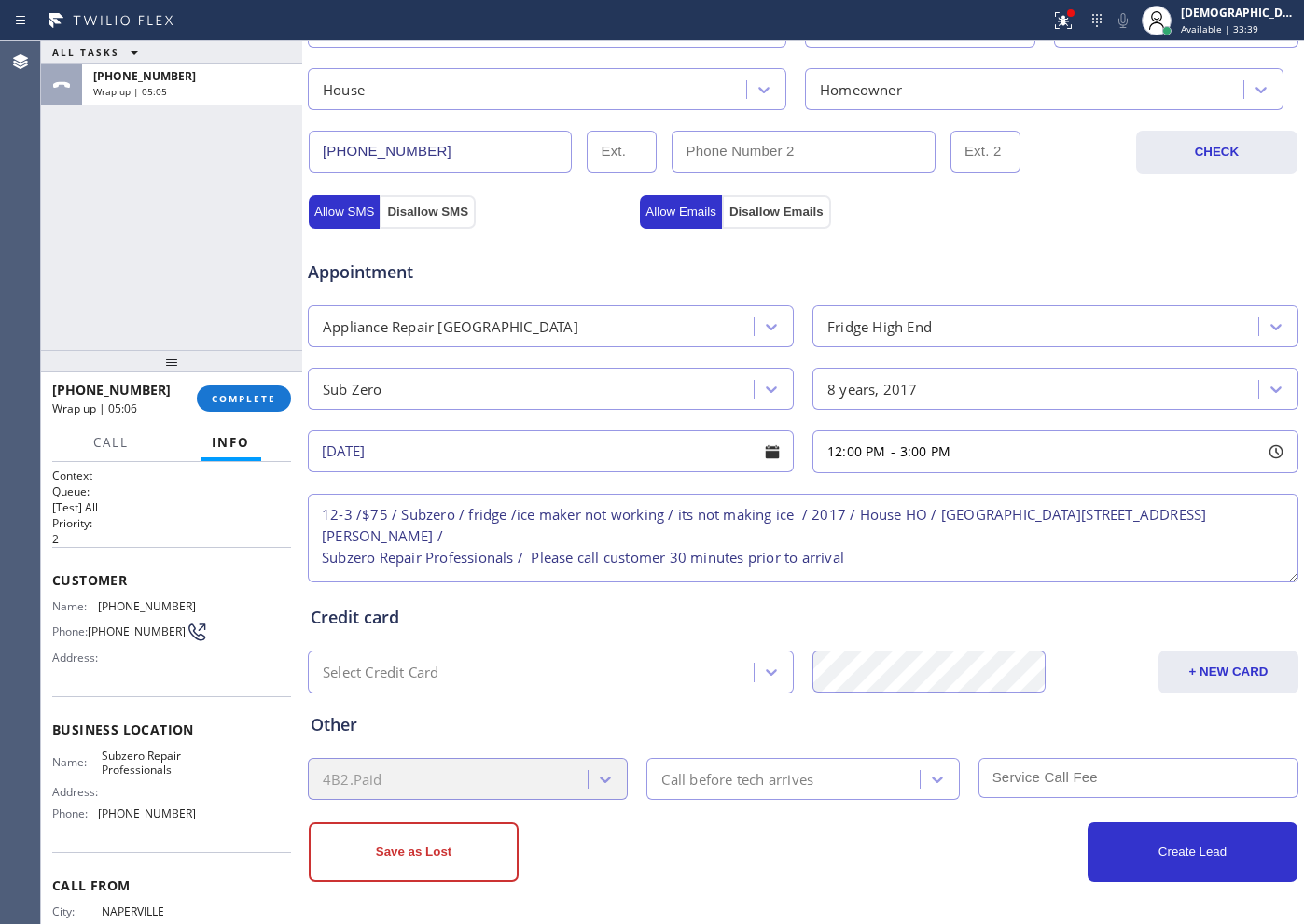
type textarea "12-3 /$75 / Subzero / fridge /ice maker not working / its not making ice / 2017…"
click at [734, 773] on div "Call before tech arrives" at bounding box center [737, 778] width 152 height 22
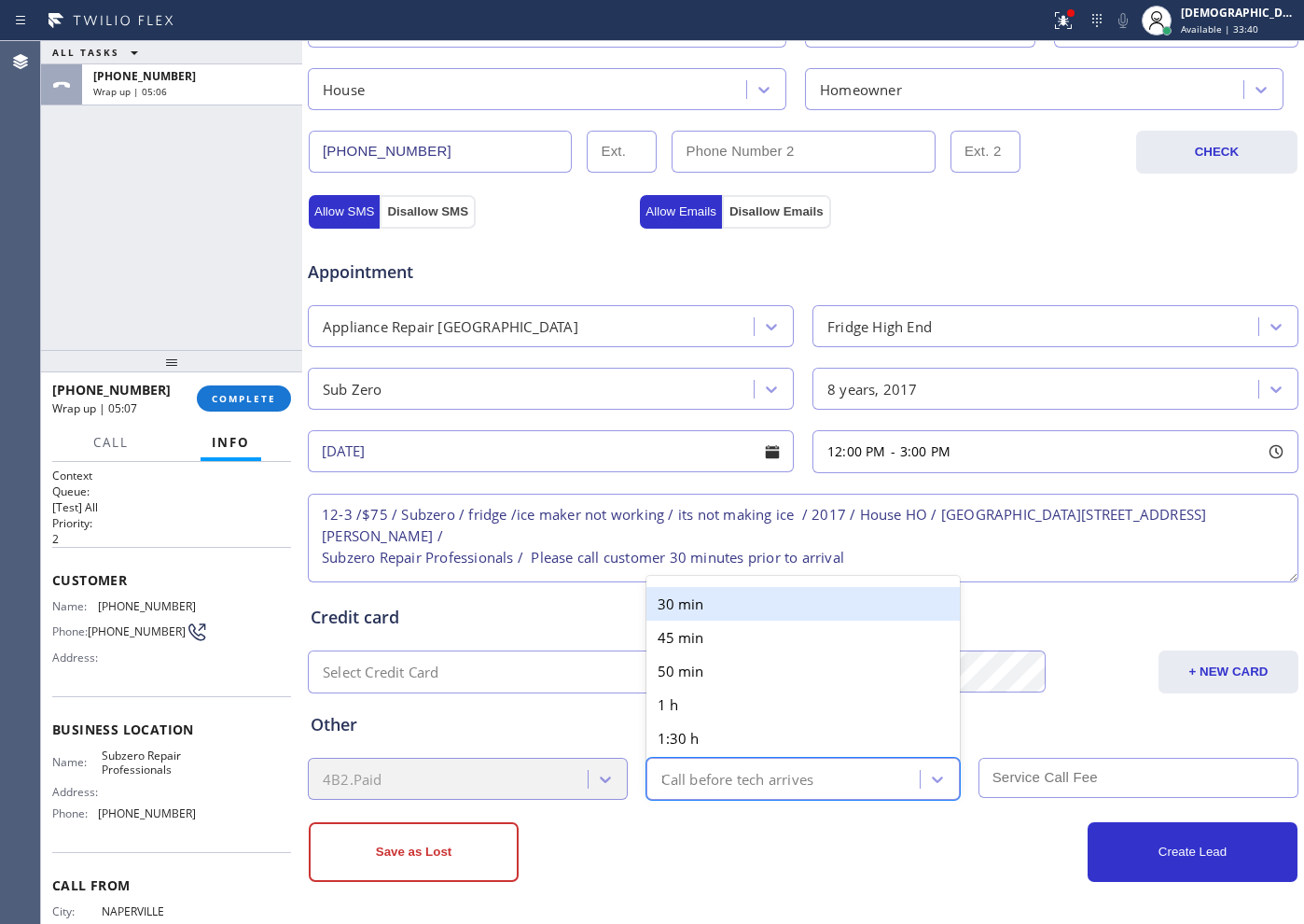
type input "30"
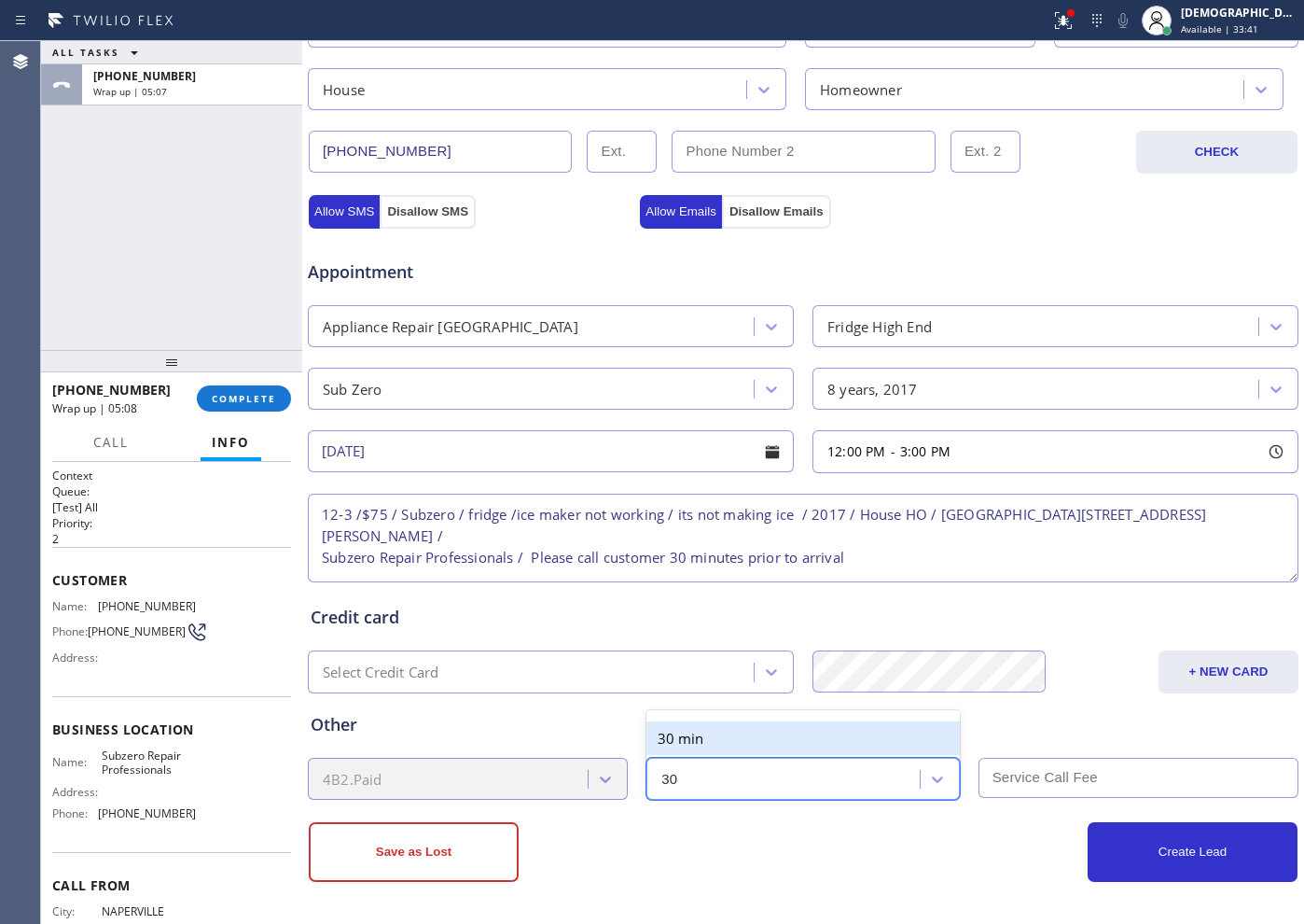
click at [720, 739] on div "30 min" at bounding box center [803, 737] width 312 height 33
click at [980, 777] on input "text" at bounding box center [1138, 777] width 320 height 40
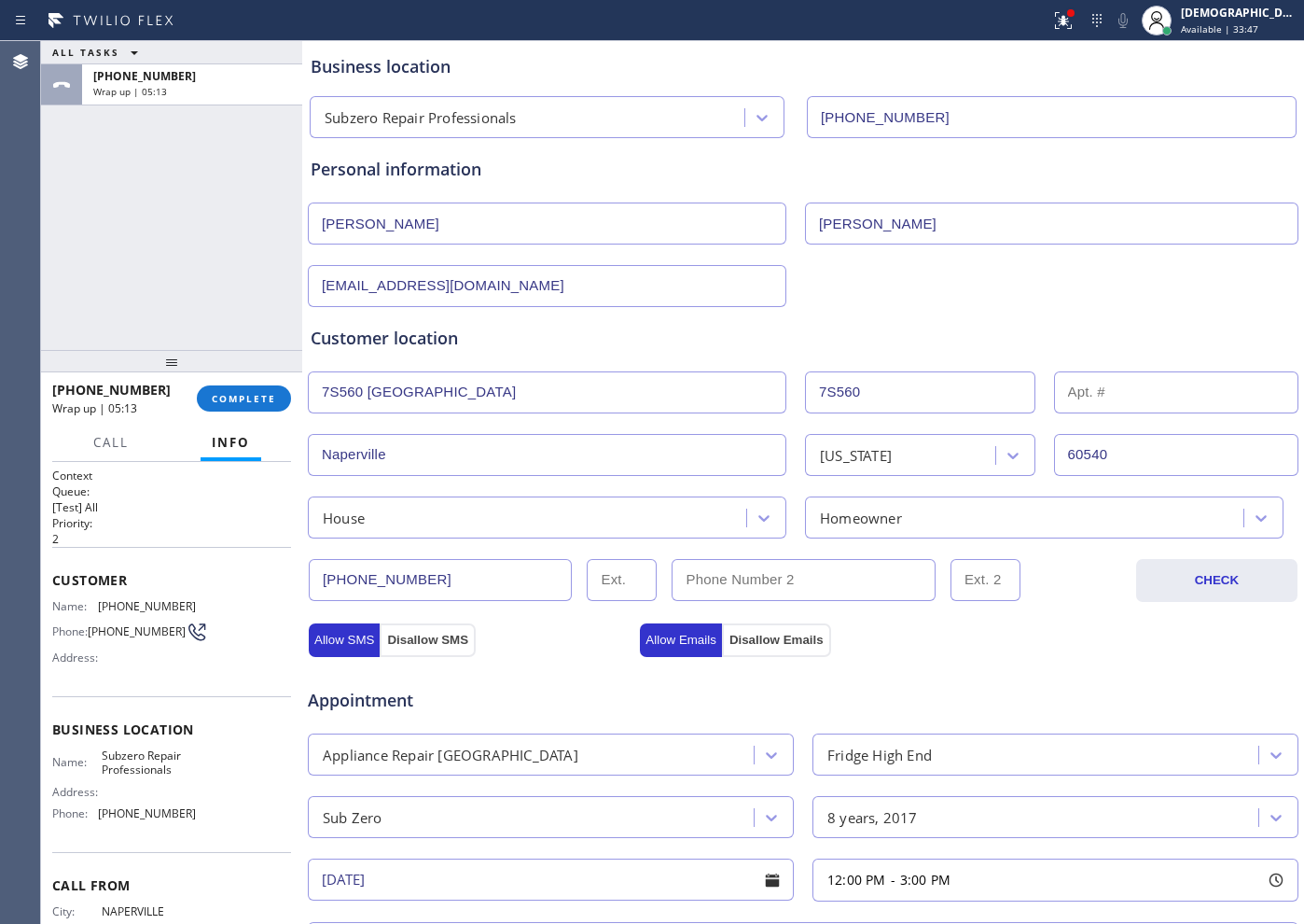
scroll to position [56, 0]
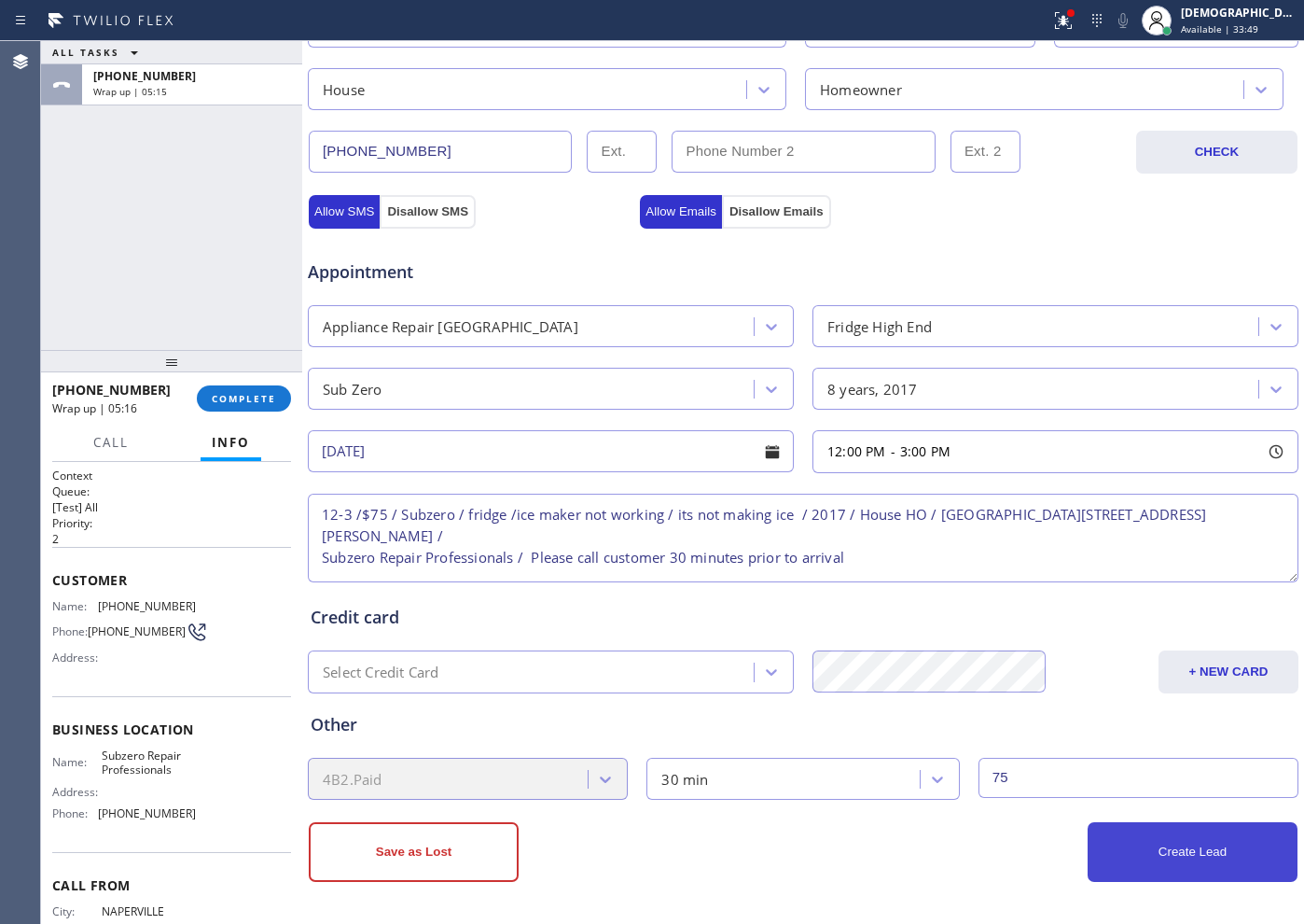
type input "75"
click at [1154, 858] on button "Create Lead" at bounding box center [1193, 852] width 210 height 60
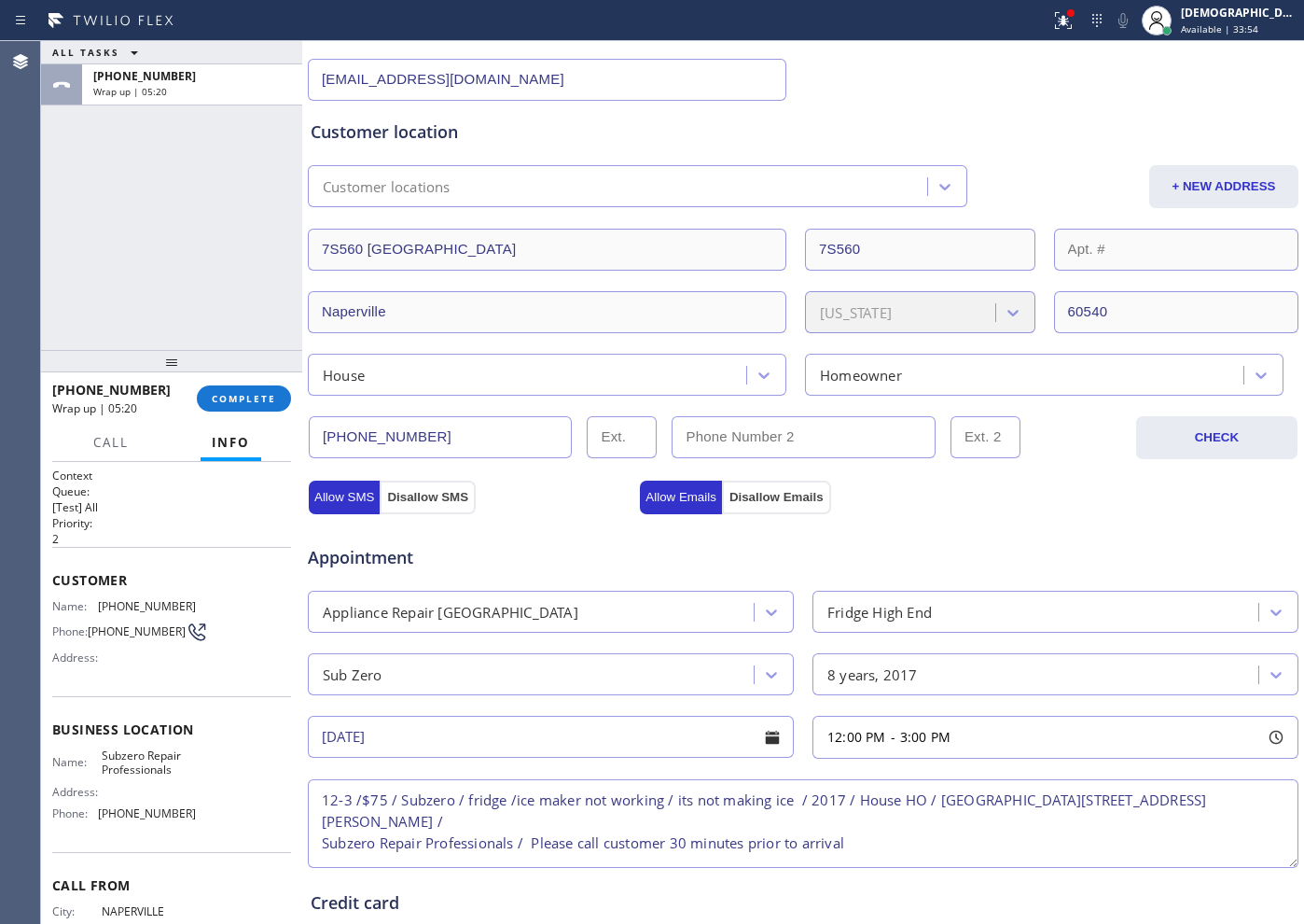
scroll to position [3, 0]
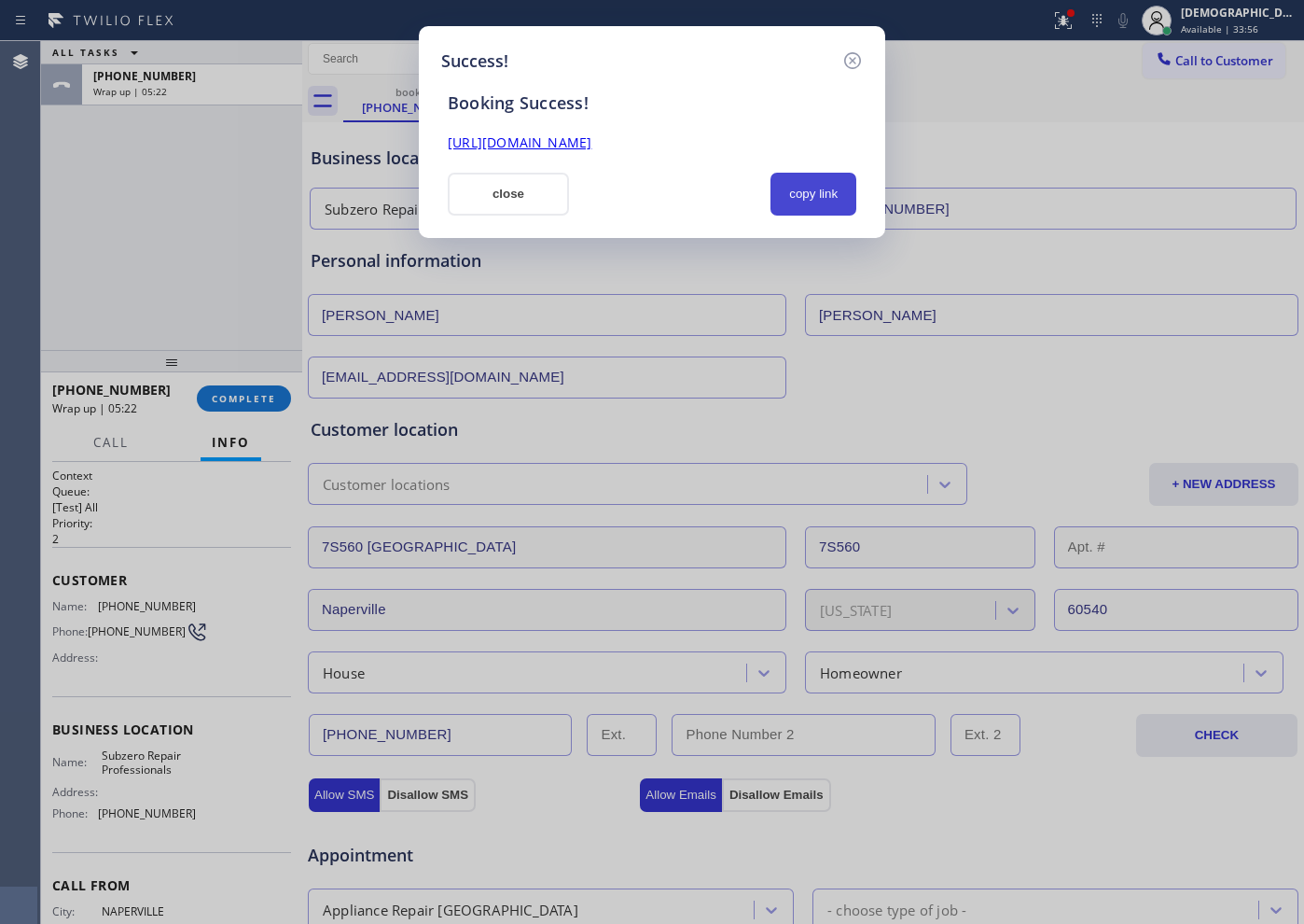
click at [830, 199] on button "copy link" at bounding box center [813, 193] width 86 height 43
click at [592, 145] on link "https://erp.apollosoft.co/customer/759177#portlet_lead" at bounding box center [519, 142] width 144 height 18
drag, startPoint x: 517, startPoint y: 189, endPoint x: 870, endPoint y: 149, distance: 355.3
click at [518, 189] on button "close" at bounding box center [508, 193] width 121 height 43
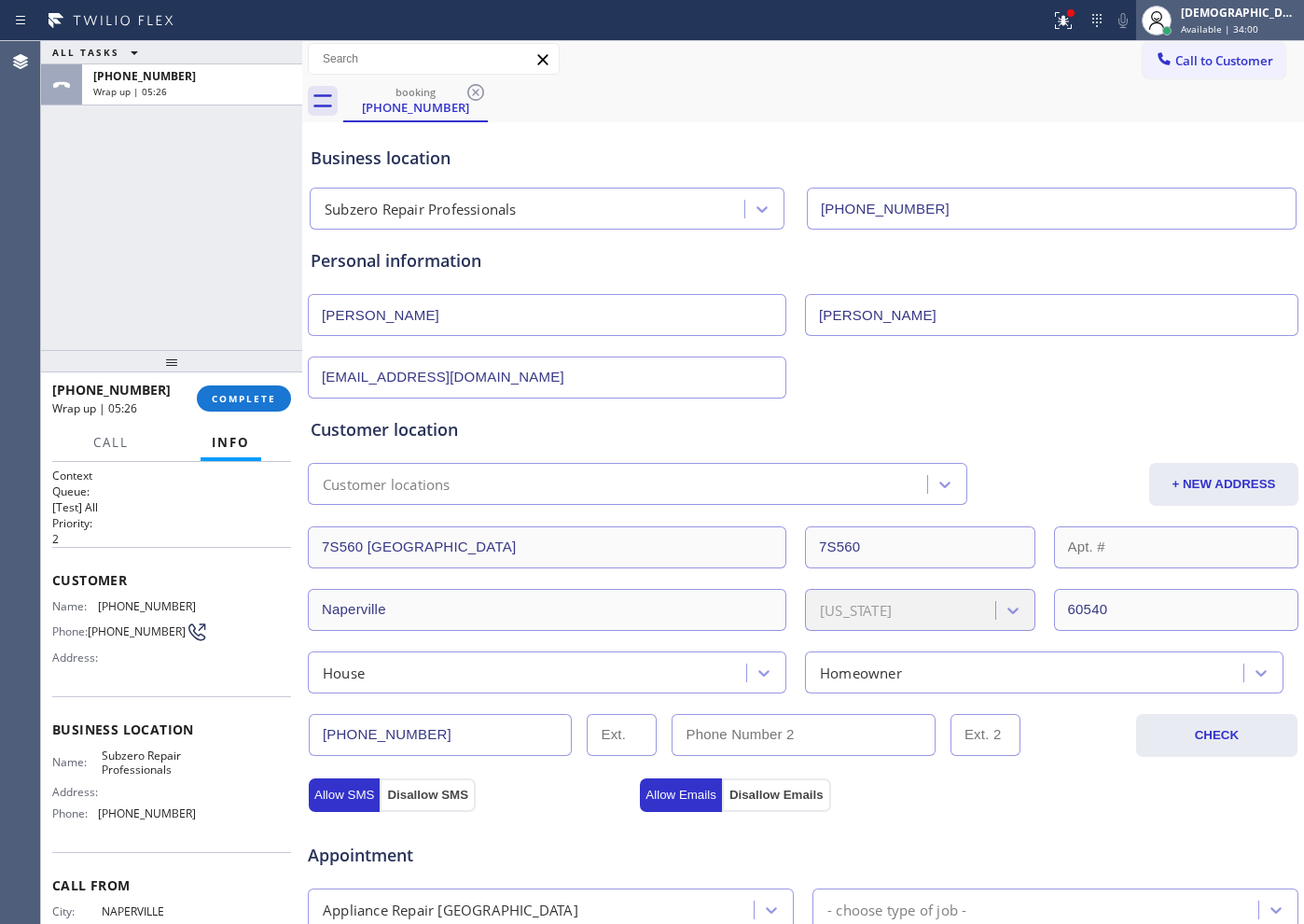
click at [1247, 23] on span "Available | 34:00" at bounding box center [1219, 30] width 77 height 13
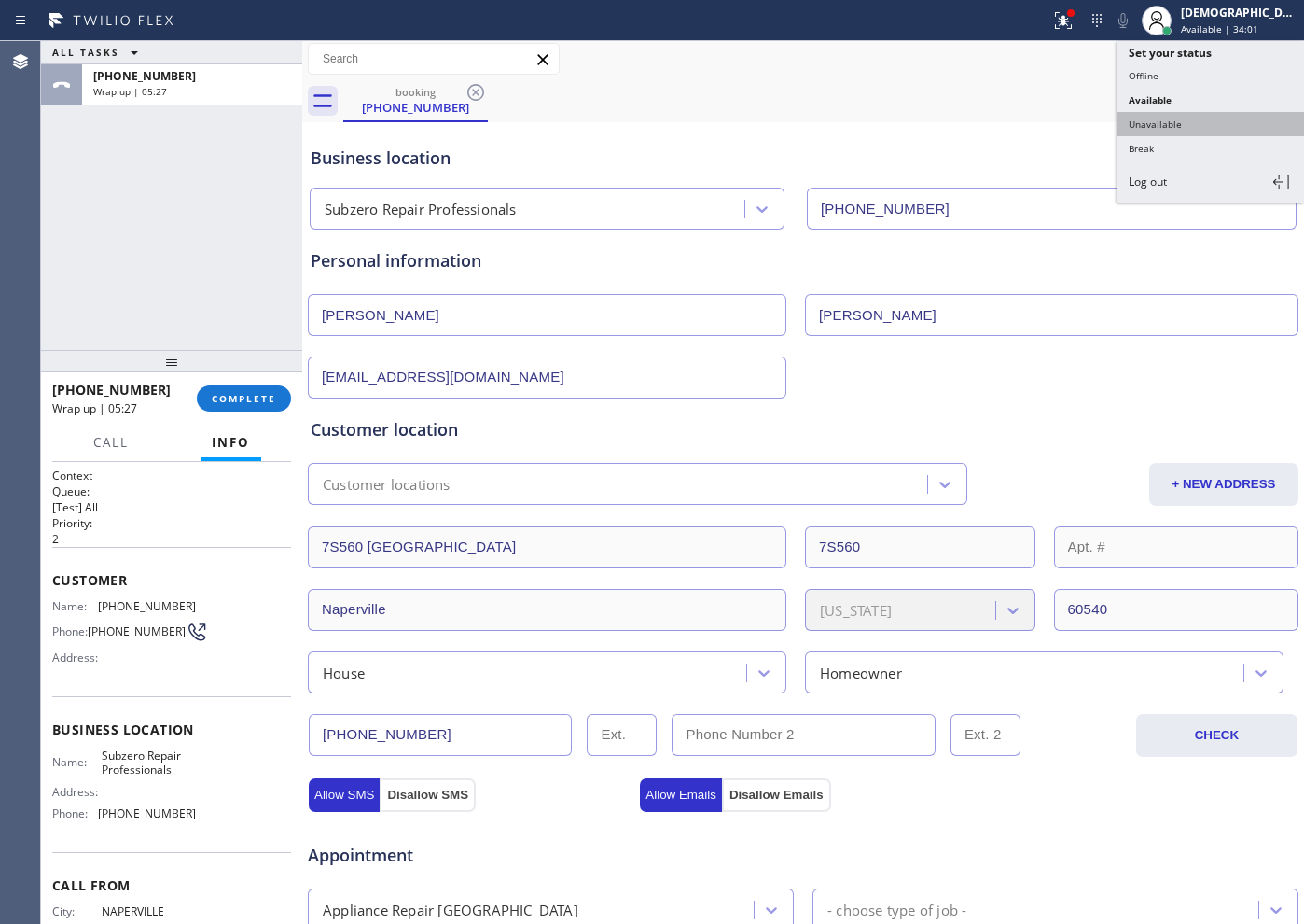
click at [1177, 128] on button "Unavailable" at bounding box center [1211, 124] width 187 height 24
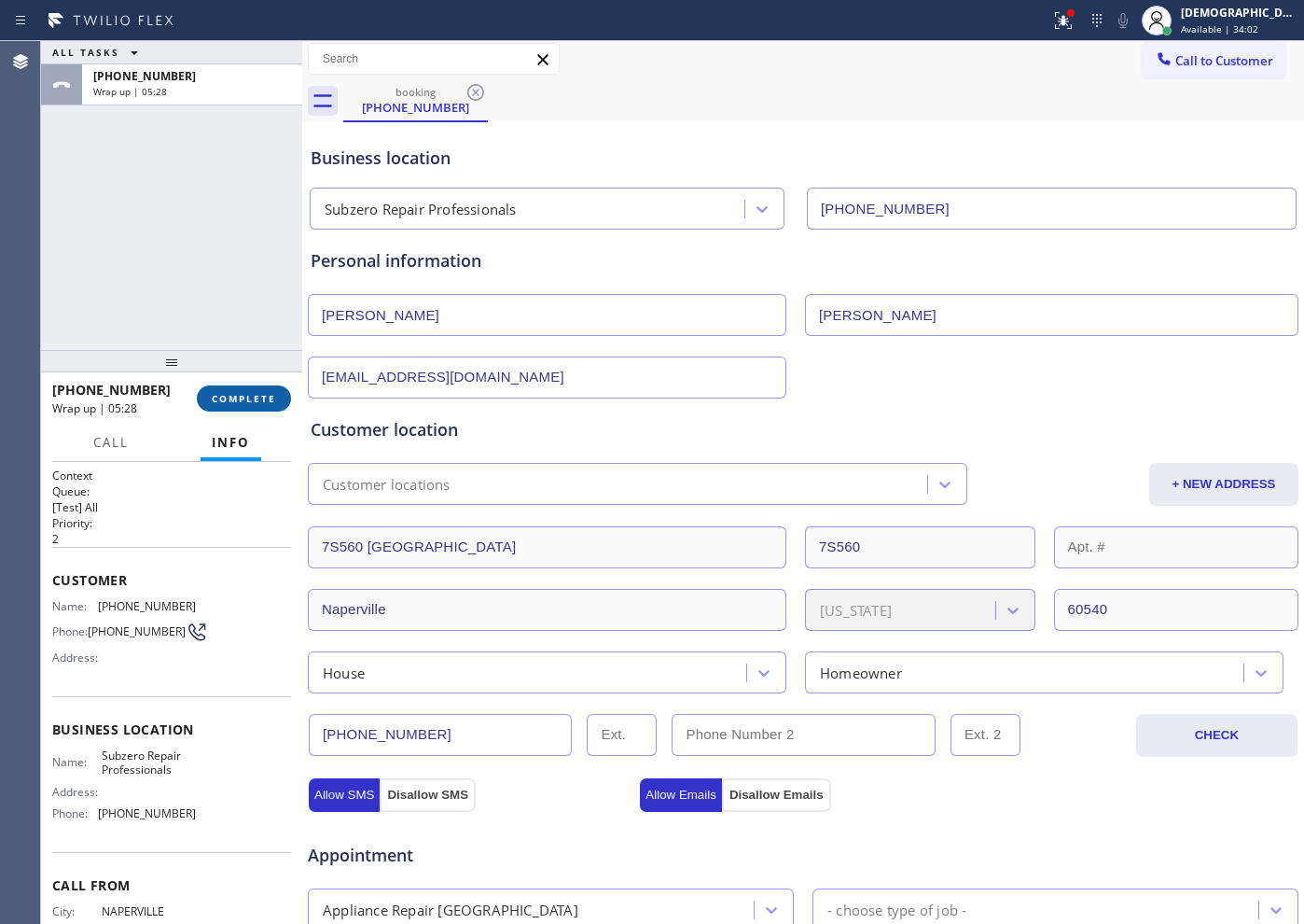
click at [265, 401] on span "COMPLETE" at bounding box center [244, 398] width 65 height 13
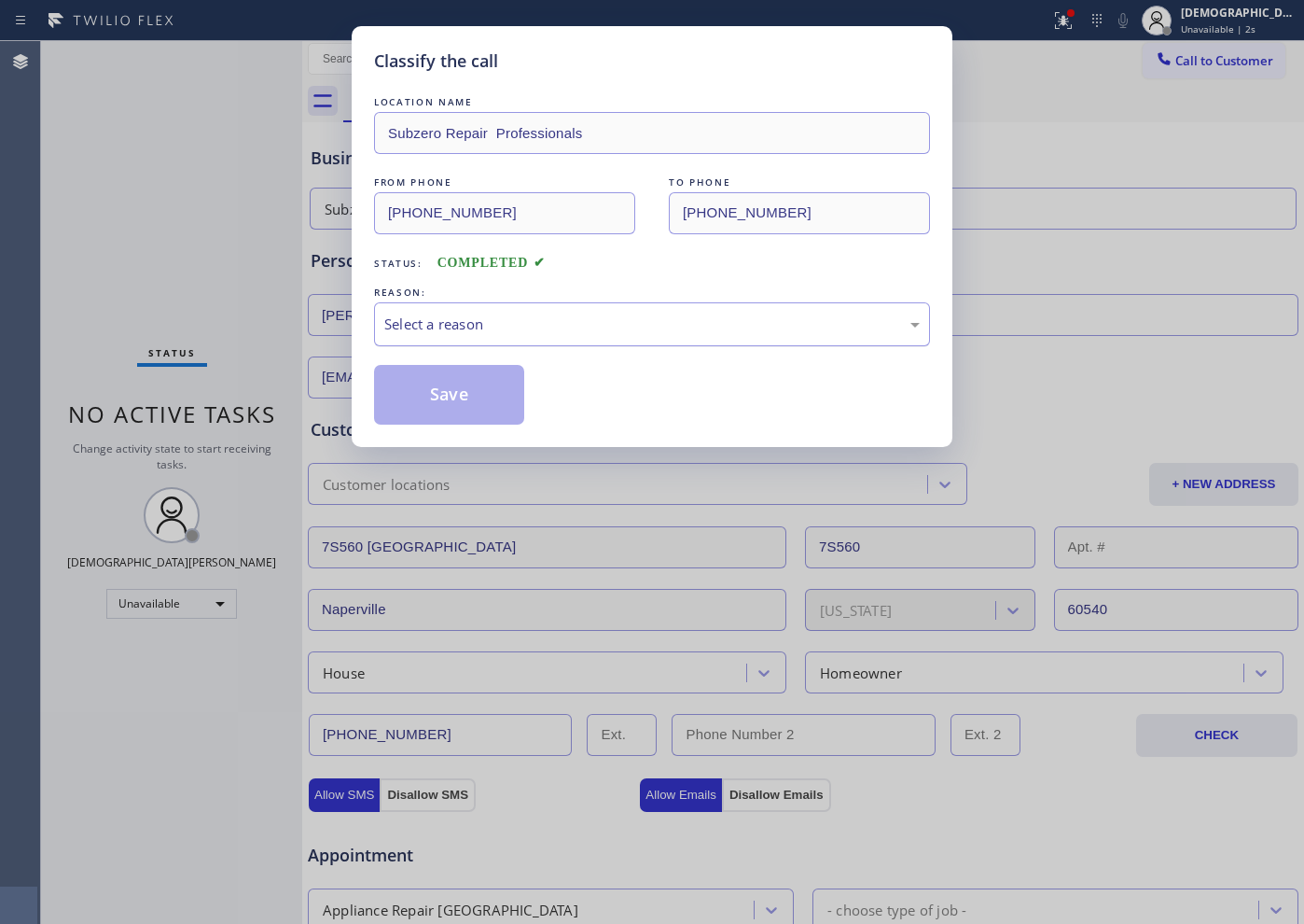
click at [464, 331] on div "Select a reason" at bounding box center [652, 324] width 535 height 22
click at [423, 396] on button "Save" at bounding box center [450, 394] width 150 height 60
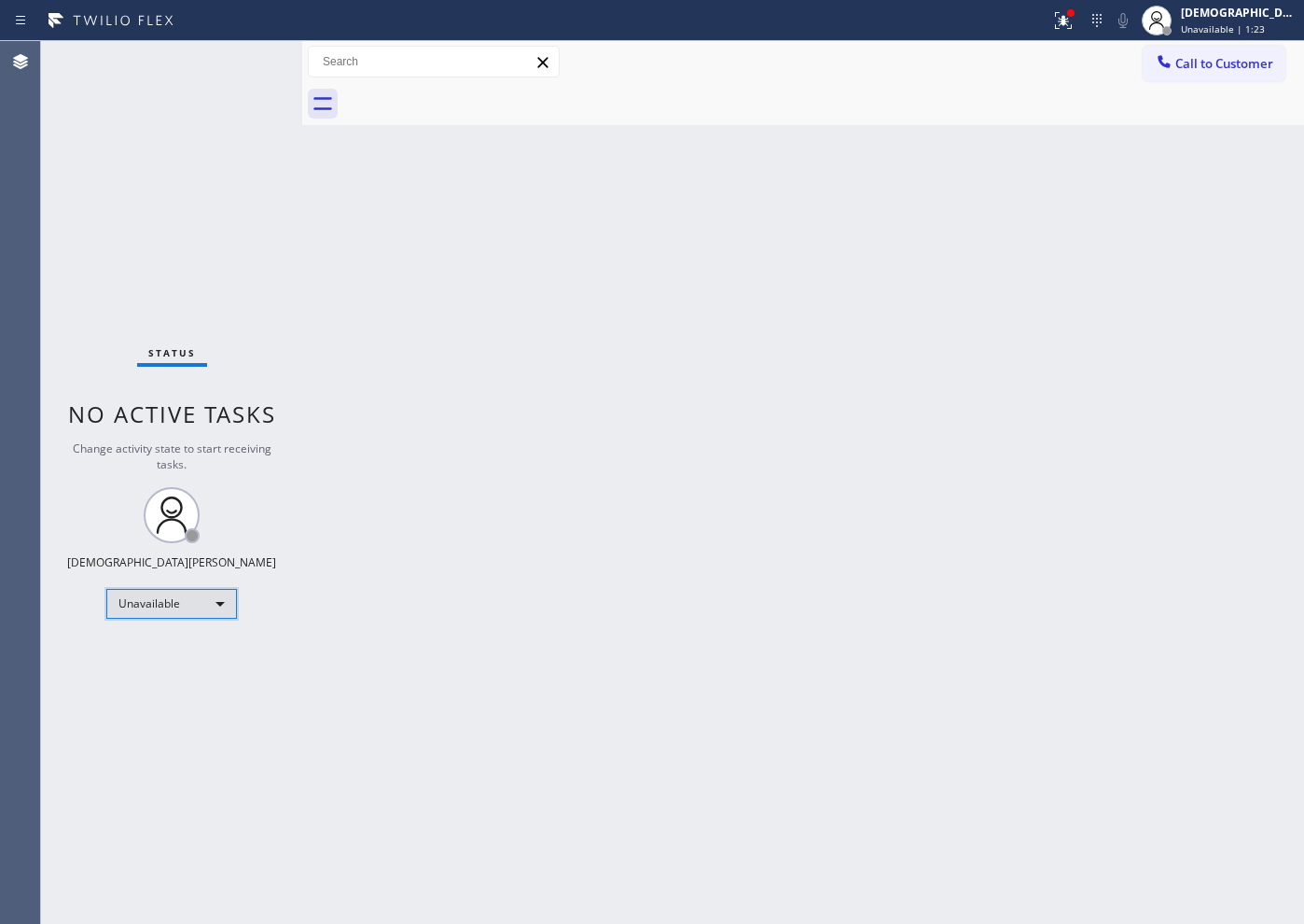
click at [203, 610] on div "Unavailable" at bounding box center [171, 603] width 130 height 30
click at [171, 707] on li "Break" at bounding box center [171, 700] width 127 height 23
